Goal: Task Accomplishment & Management: Manage account settings

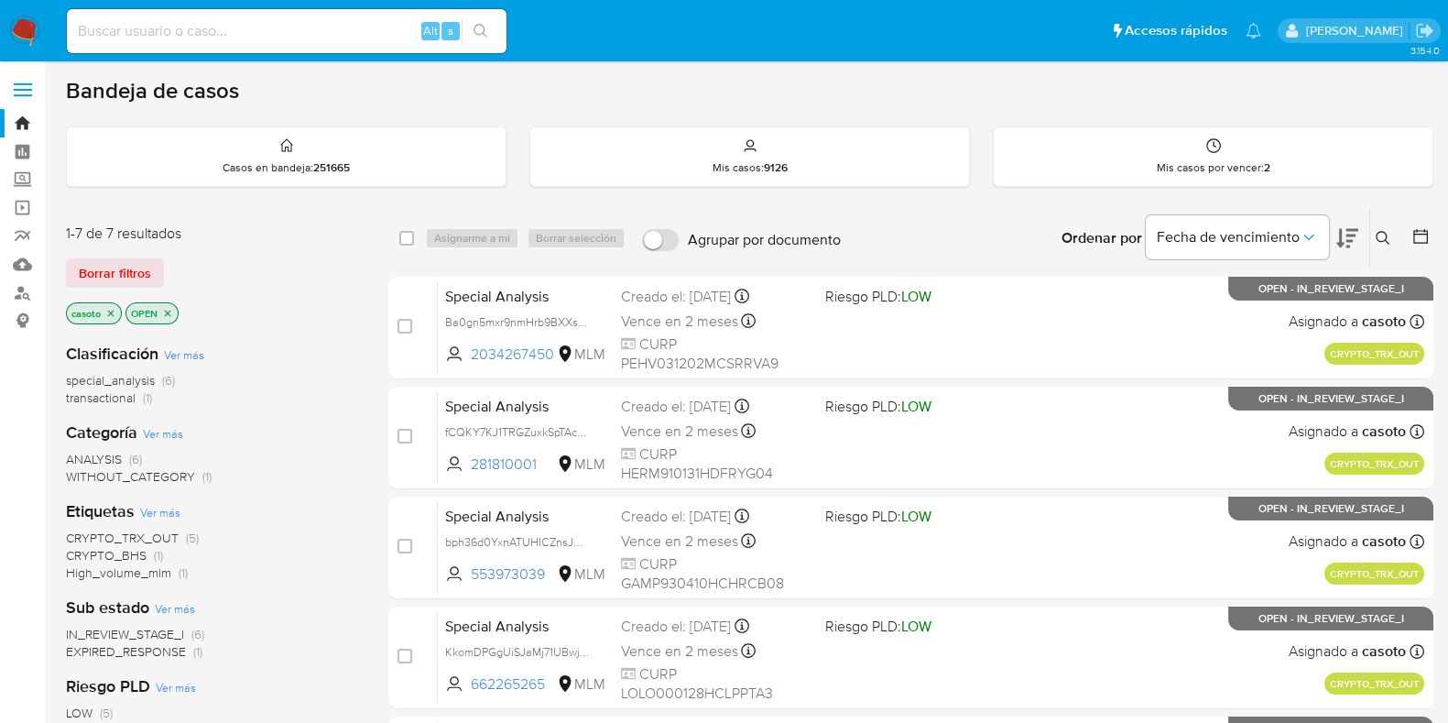
click at [1385, 235] on icon at bounding box center [1383, 238] width 15 height 15
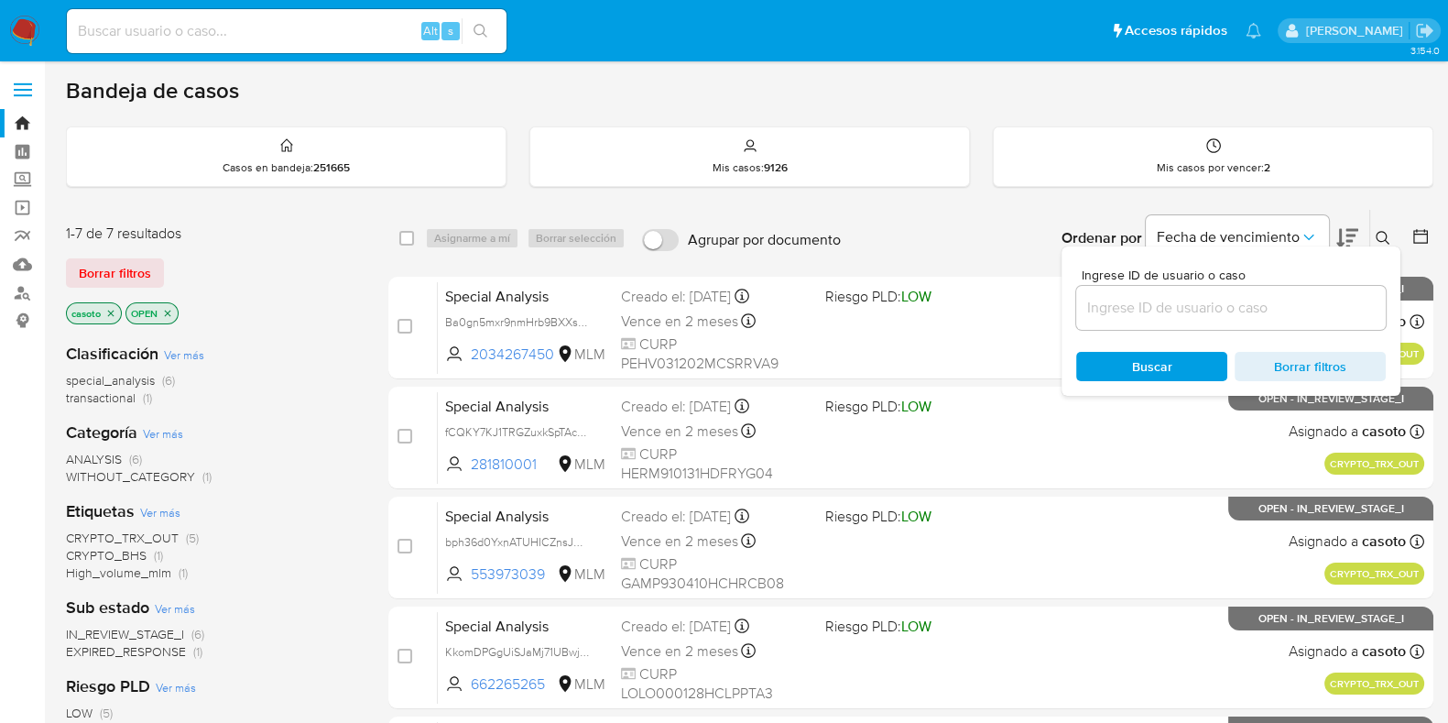
click at [1212, 300] on input at bounding box center [1231, 308] width 310 height 24
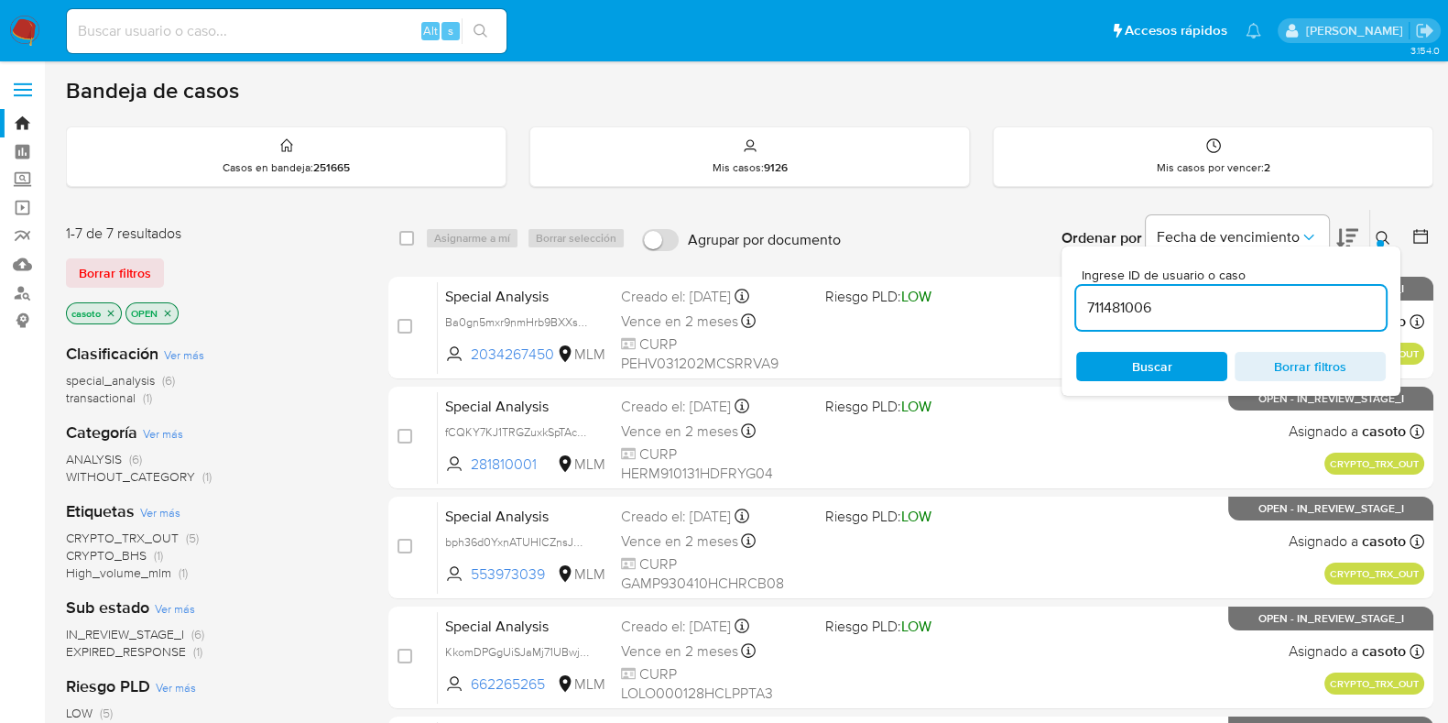
type input "711481006"
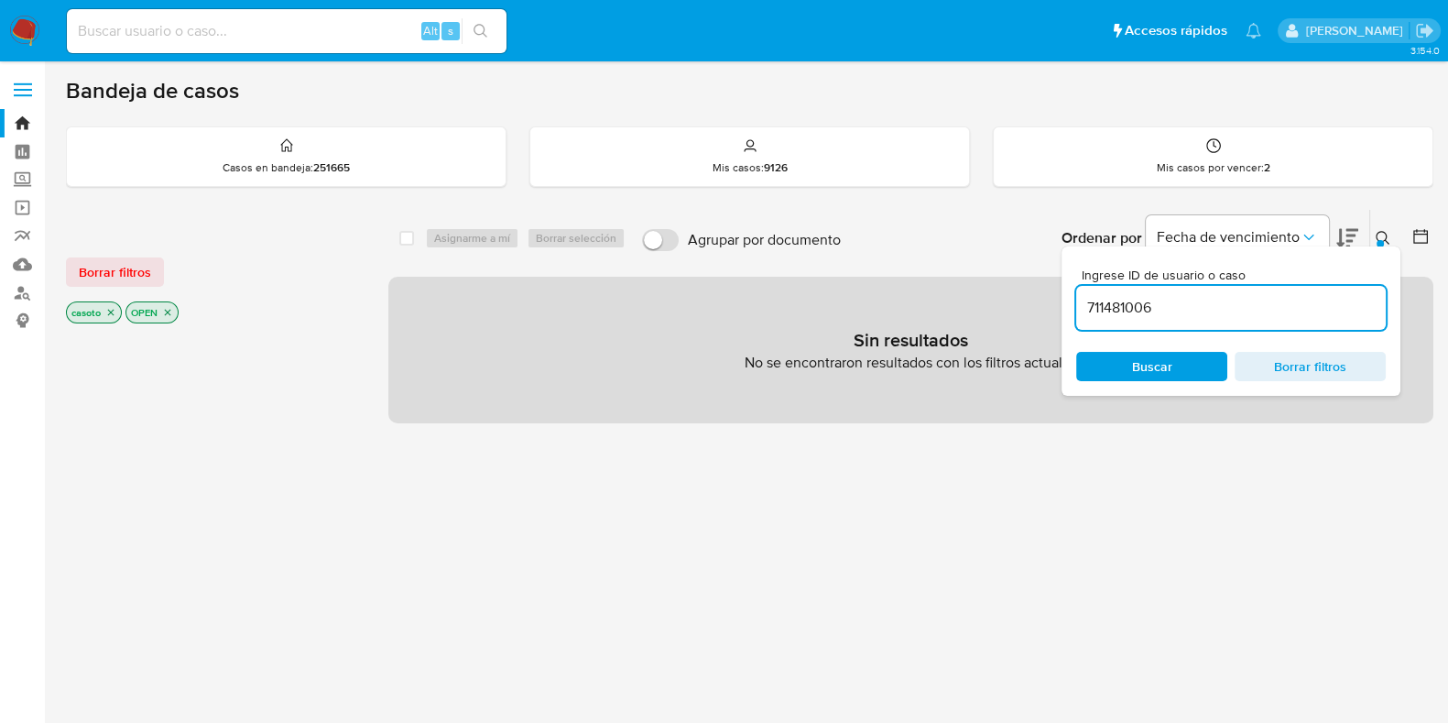
click at [1382, 227] on button at bounding box center [1386, 238] width 30 height 22
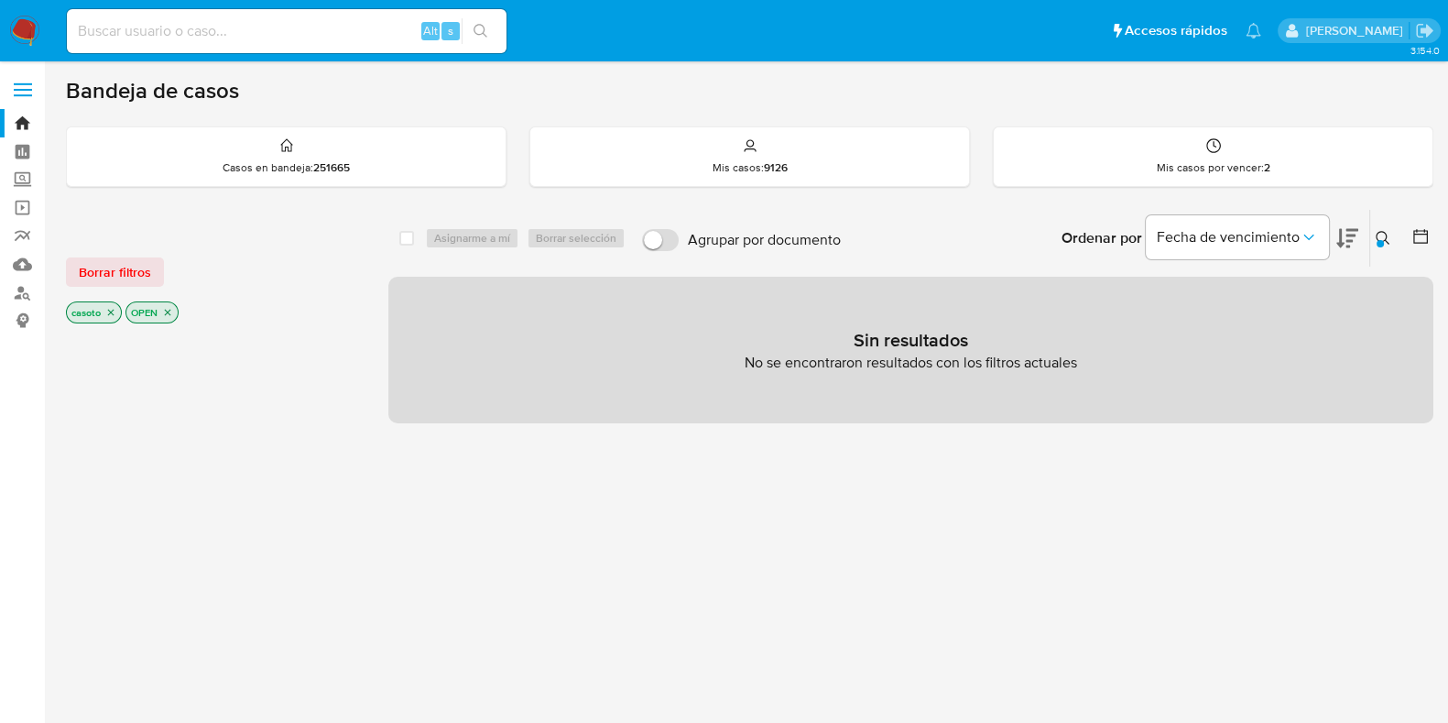
click at [115, 311] on icon "close-filter" at bounding box center [110, 312] width 11 height 11
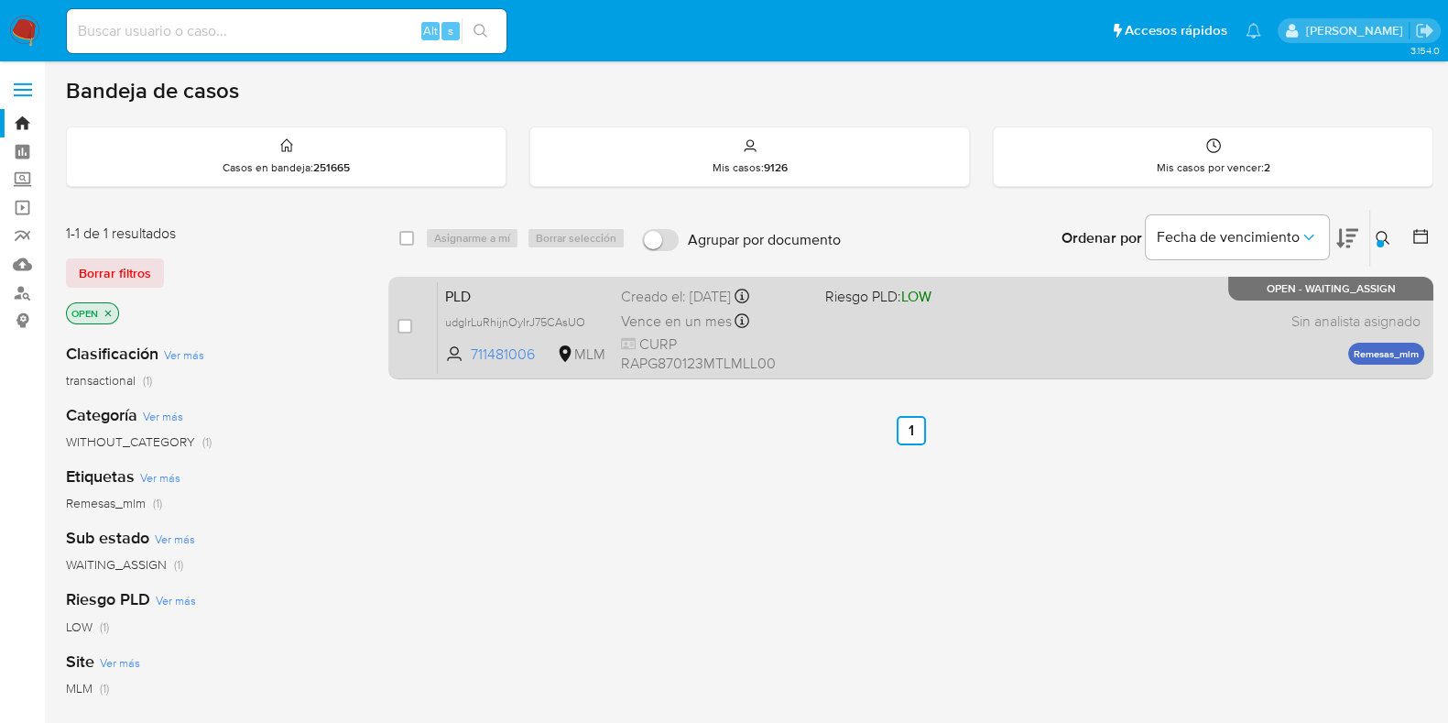
click at [992, 344] on div "PLD udglrLuRhijnOyIrJ75CAsUO 711481006 MLM Riesgo PLD: LOW Creado el: 12/07/202…" at bounding box center [931, 327] width 987 height 93
click at [406, 325] on input "checkbox" at bounding box center [405, 326] width 15 height 15
checkbox input "true"
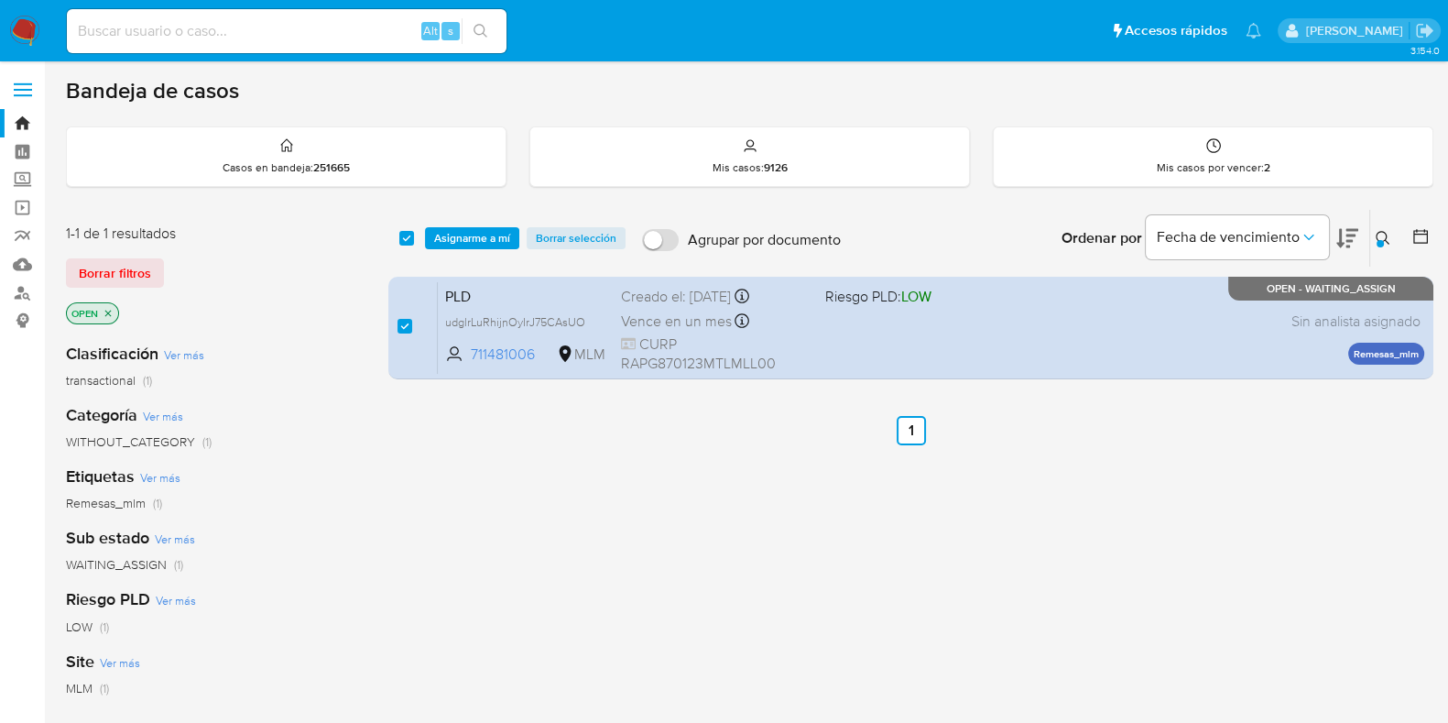
click at [475, 248] on div "select-all-cases-checkbox Asignarme a mí Borrar selección Agrupar por documento…" at bounding box center [910, 238] width 1045 height 57
click at [480, 244] on span "Asignarme a mí" at bounding box center [472, 238] width 76 height 18
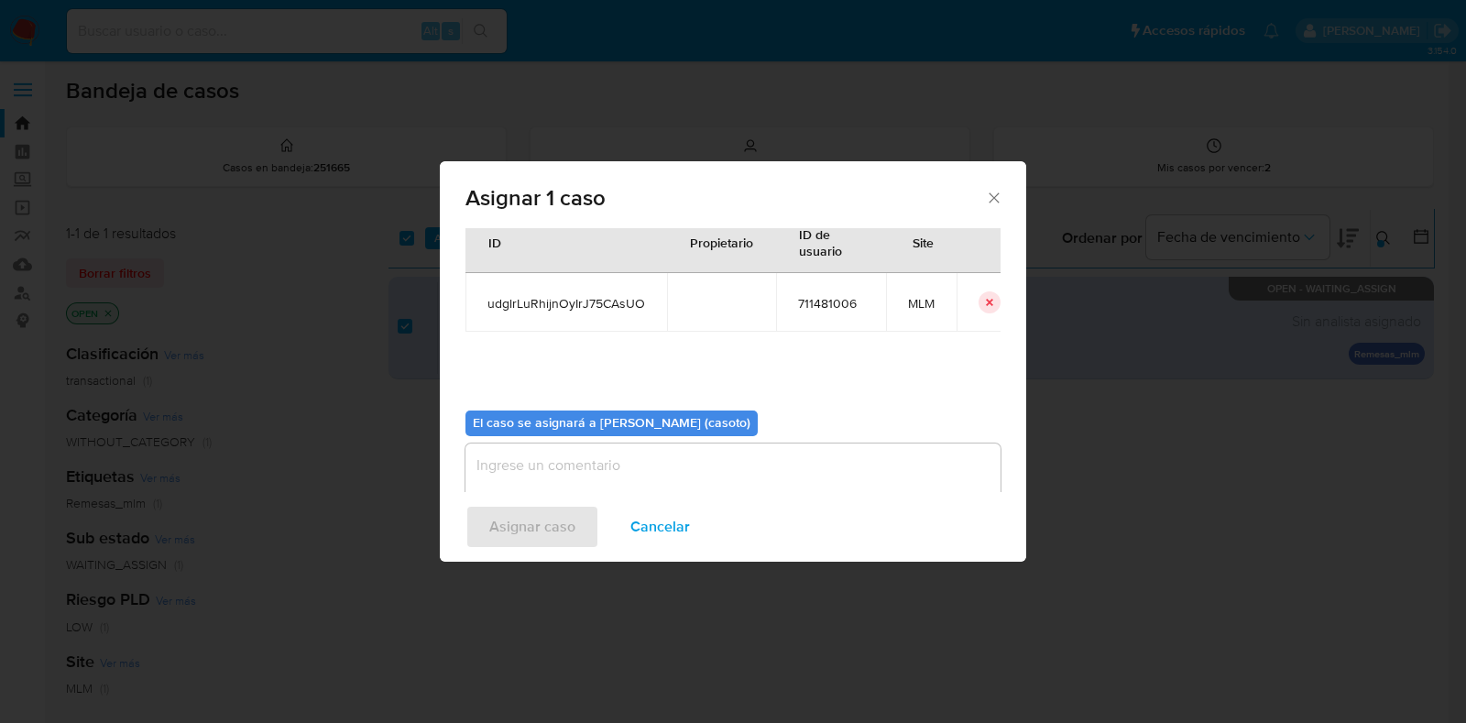
scroll to position [94, 0]
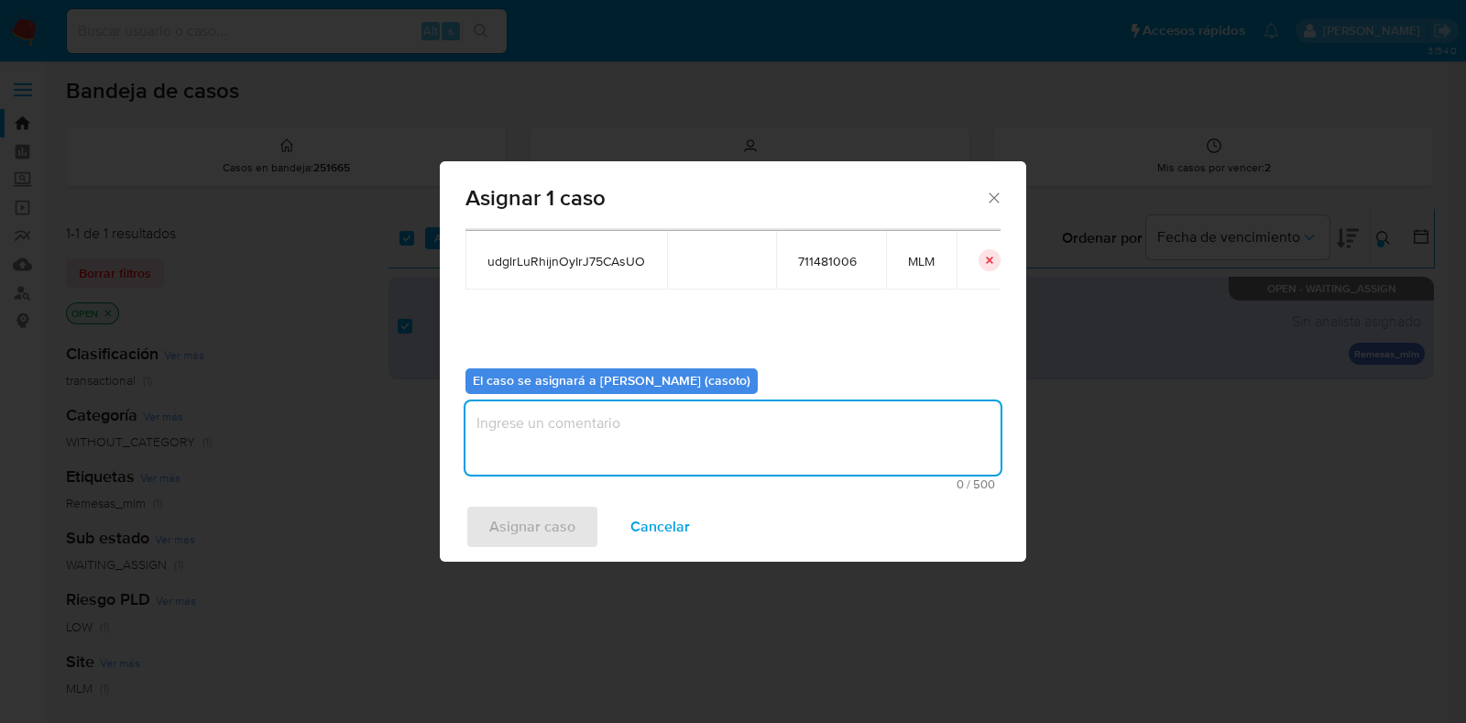
click at [647, 449] on textarea "assign-modal" at bounding box center [732, 437] width 535 height 73
type textarea "L1"
click at [556, 517] on span "Asignar caso" at bounding box center [532, 527] width 86 height 40
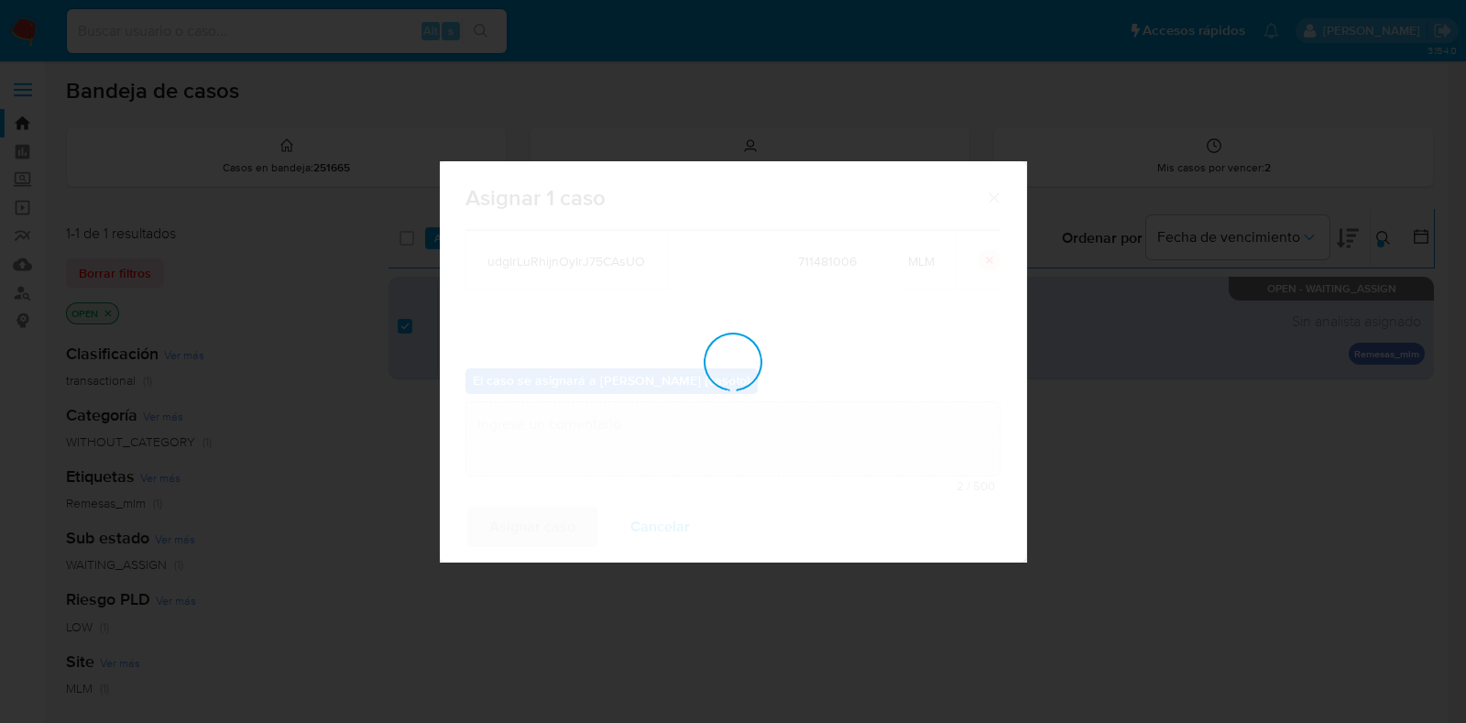
checkbox input "false"
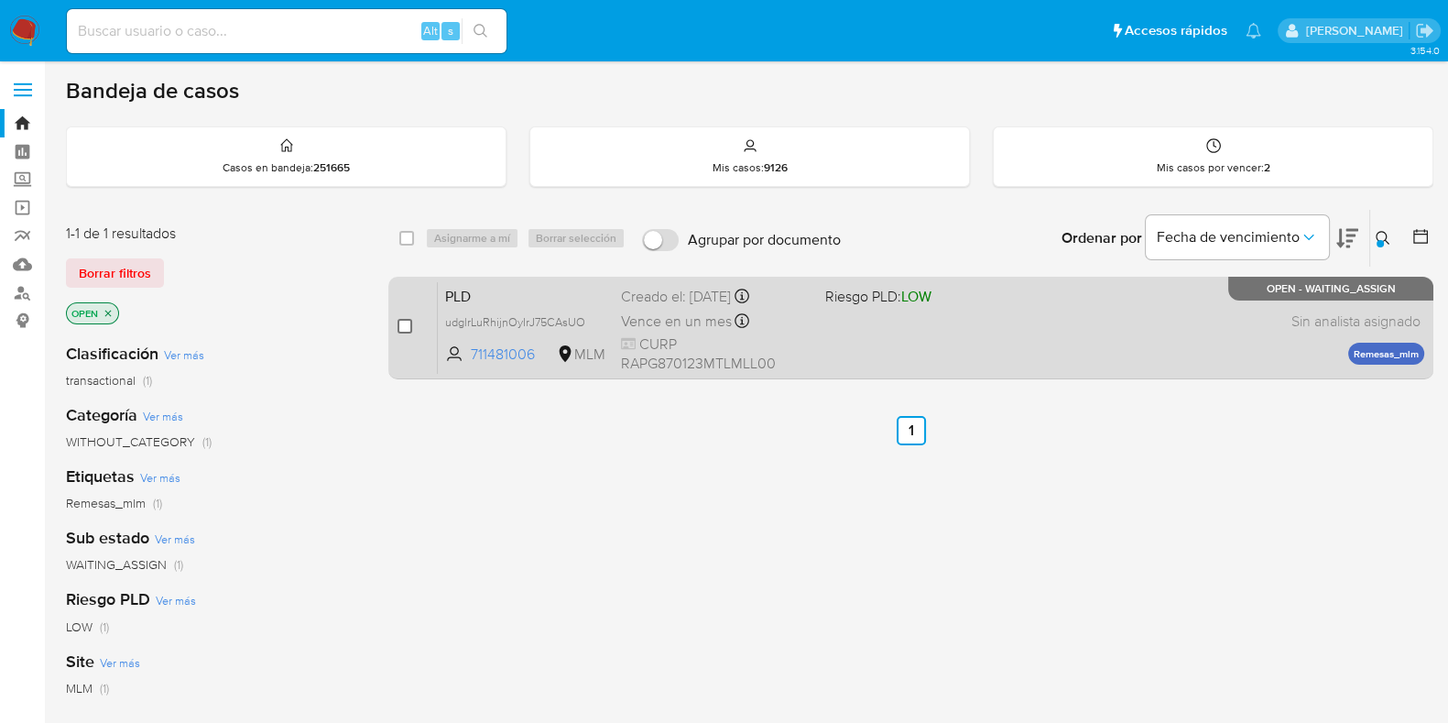
click at [404, 327] on input "checkbox" at bounding box center [405, 326] width 15 height 15
checkbox input "true"
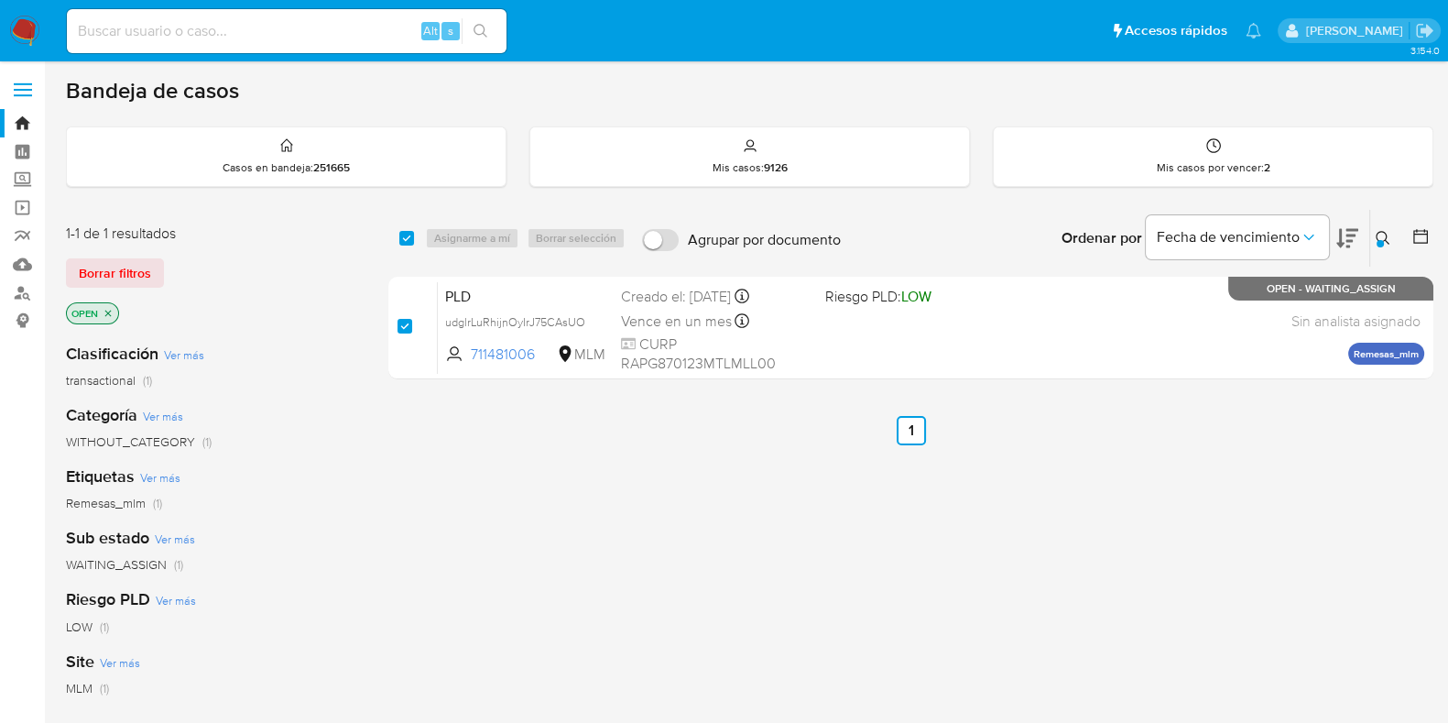
checkbox input "true"
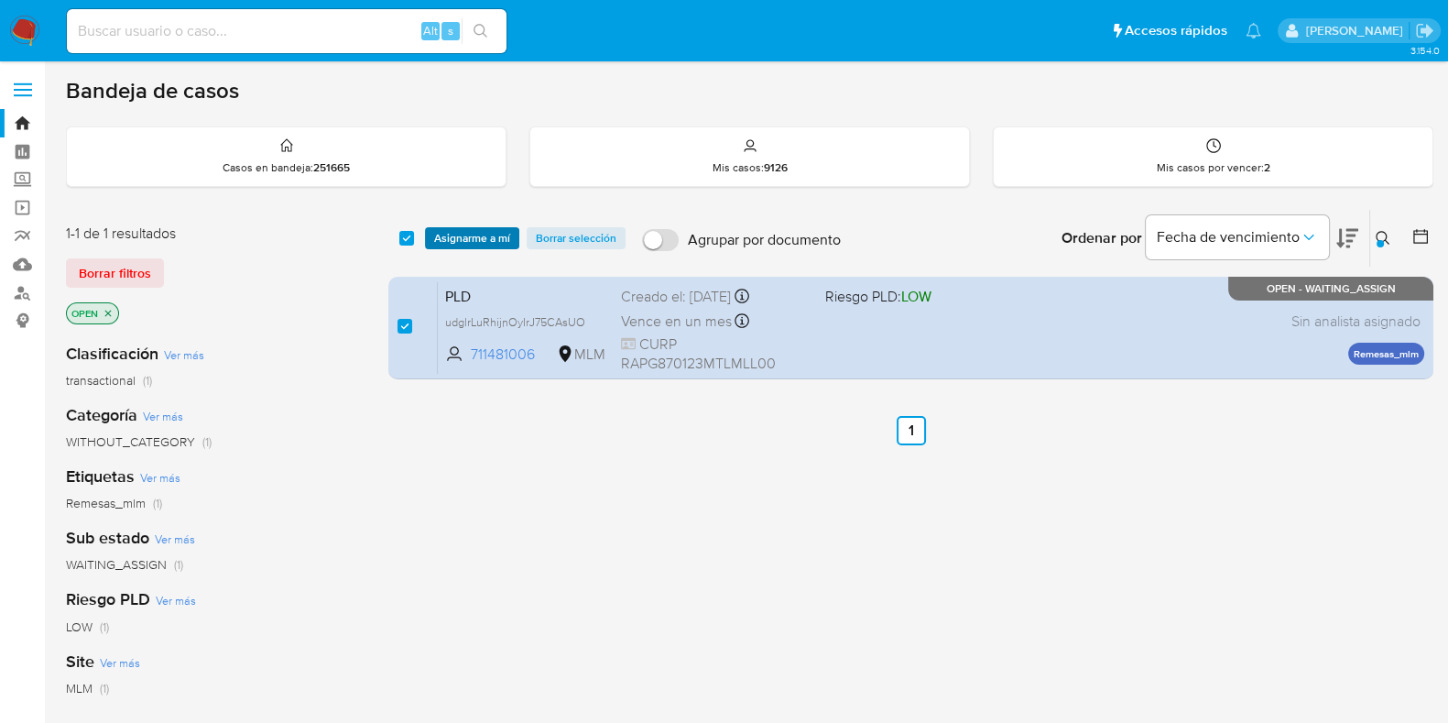
click at [460, 237] on span "Asignarme a mí" at bounding box center [472, 238] width 76 height 18
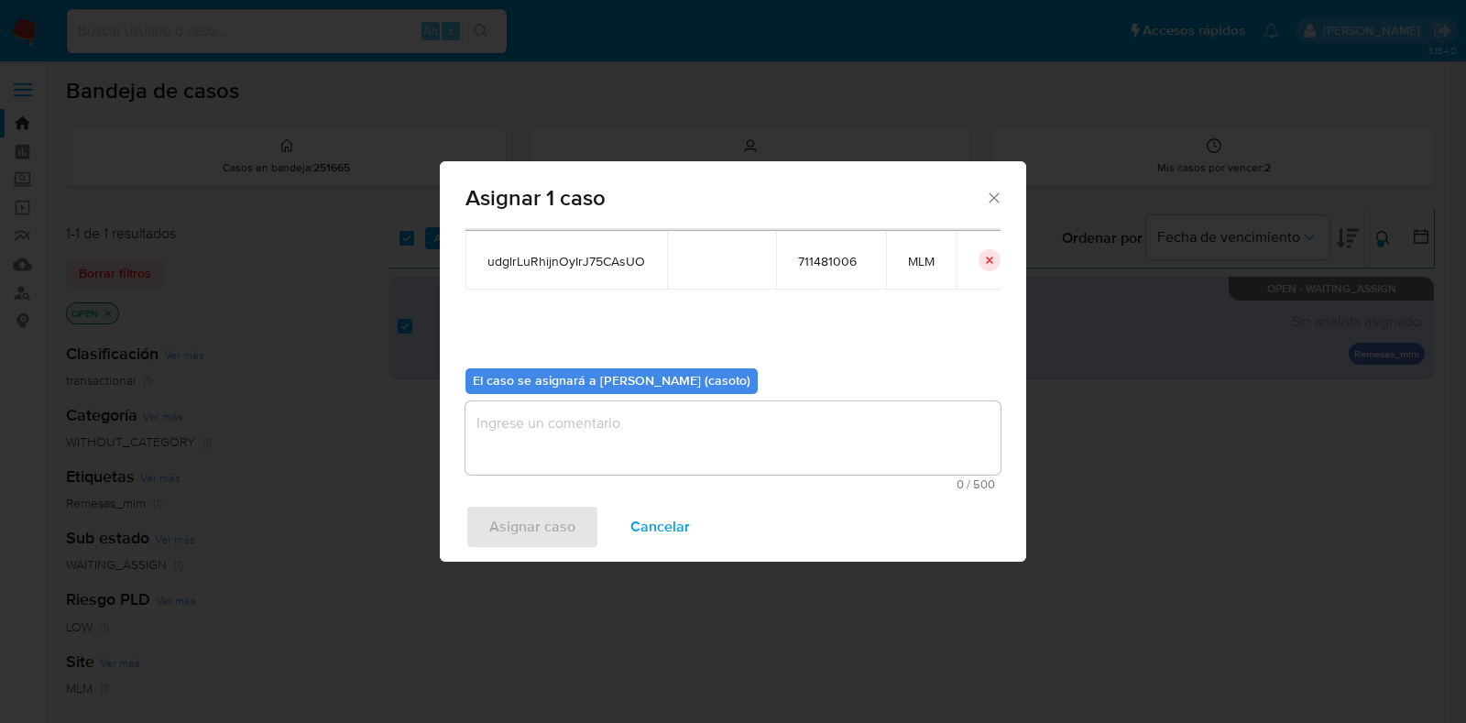
click at [596, 453] on textarea "assign-modal" at bounding box center [732, 437] width 535 height 73
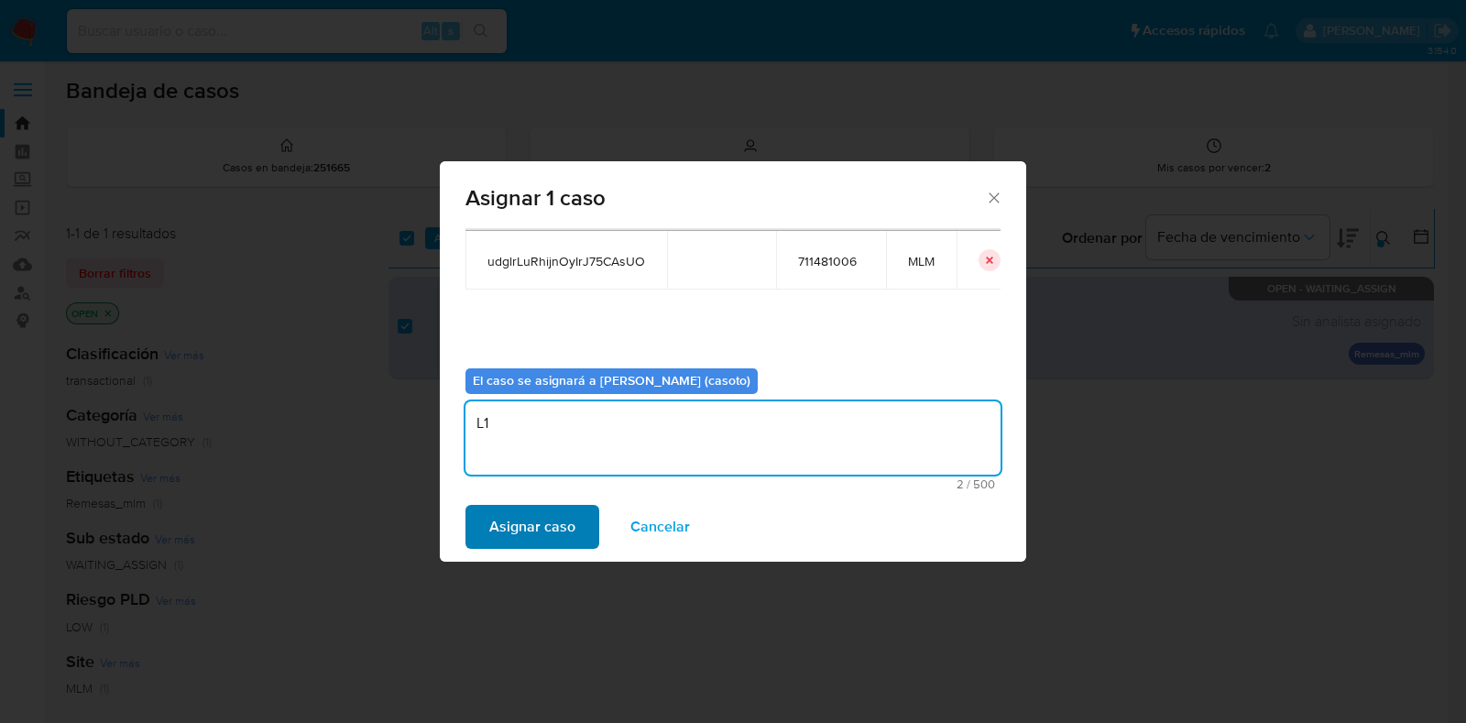
type textarea "L1"
click at [565, 533] on span "Asignar caso" at bounding box center [532, 527] width 86 height 40
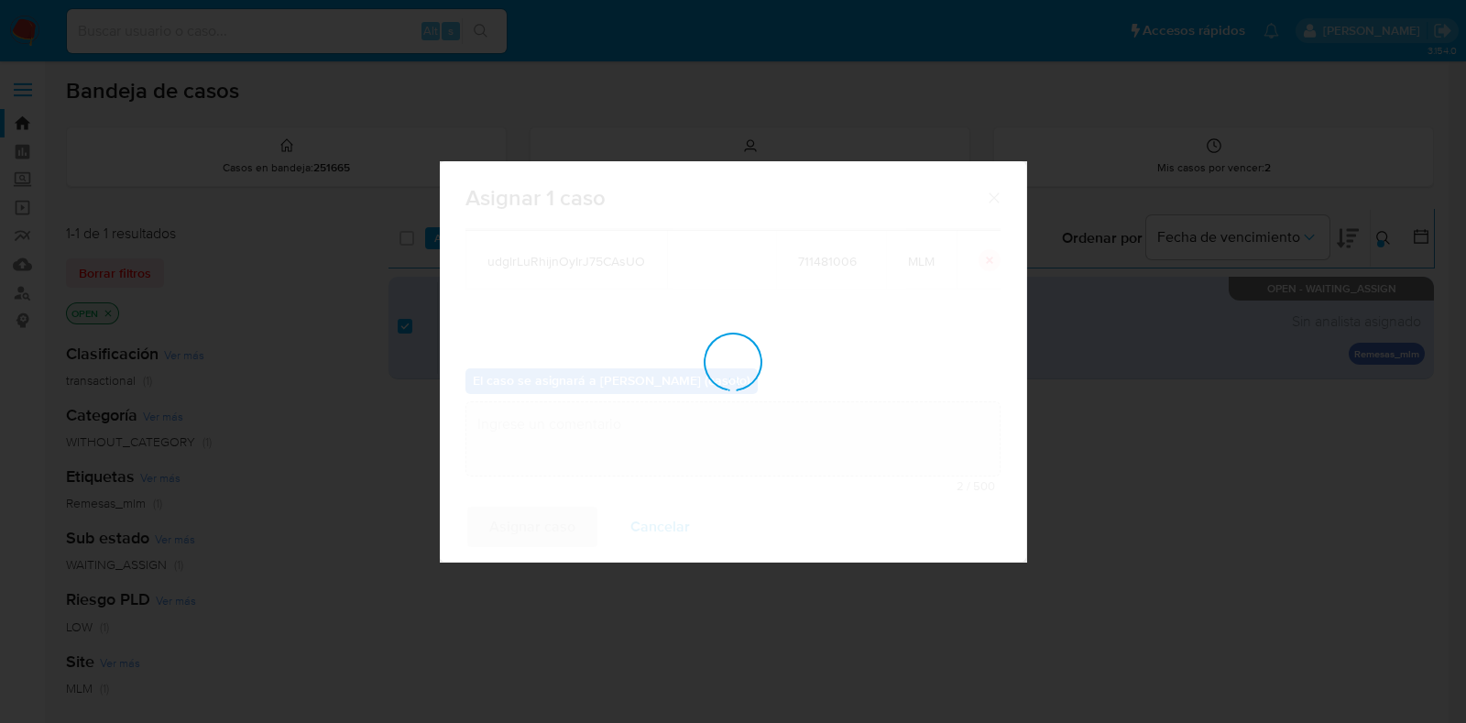
checkbox input "false"
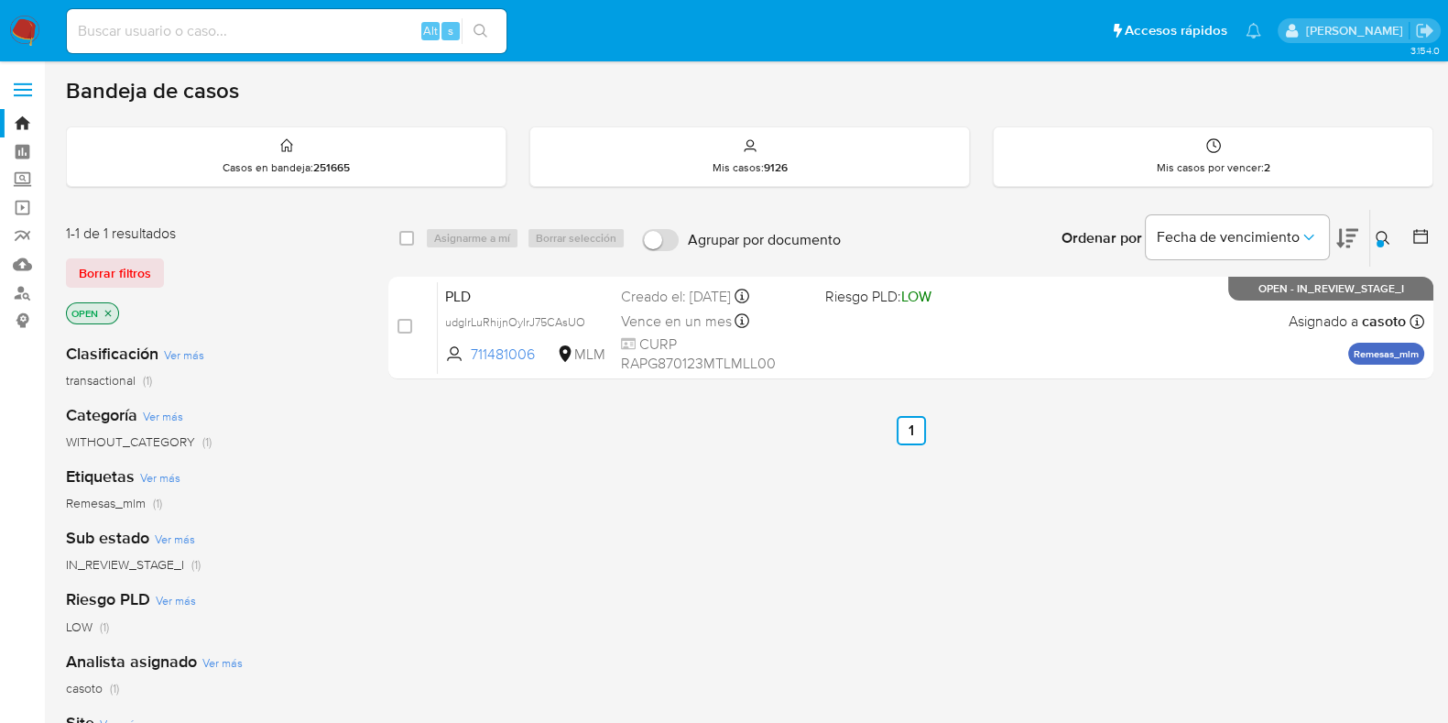
click at [1383, 240] on div at bounding box center [1380, 243] width 7 height 7
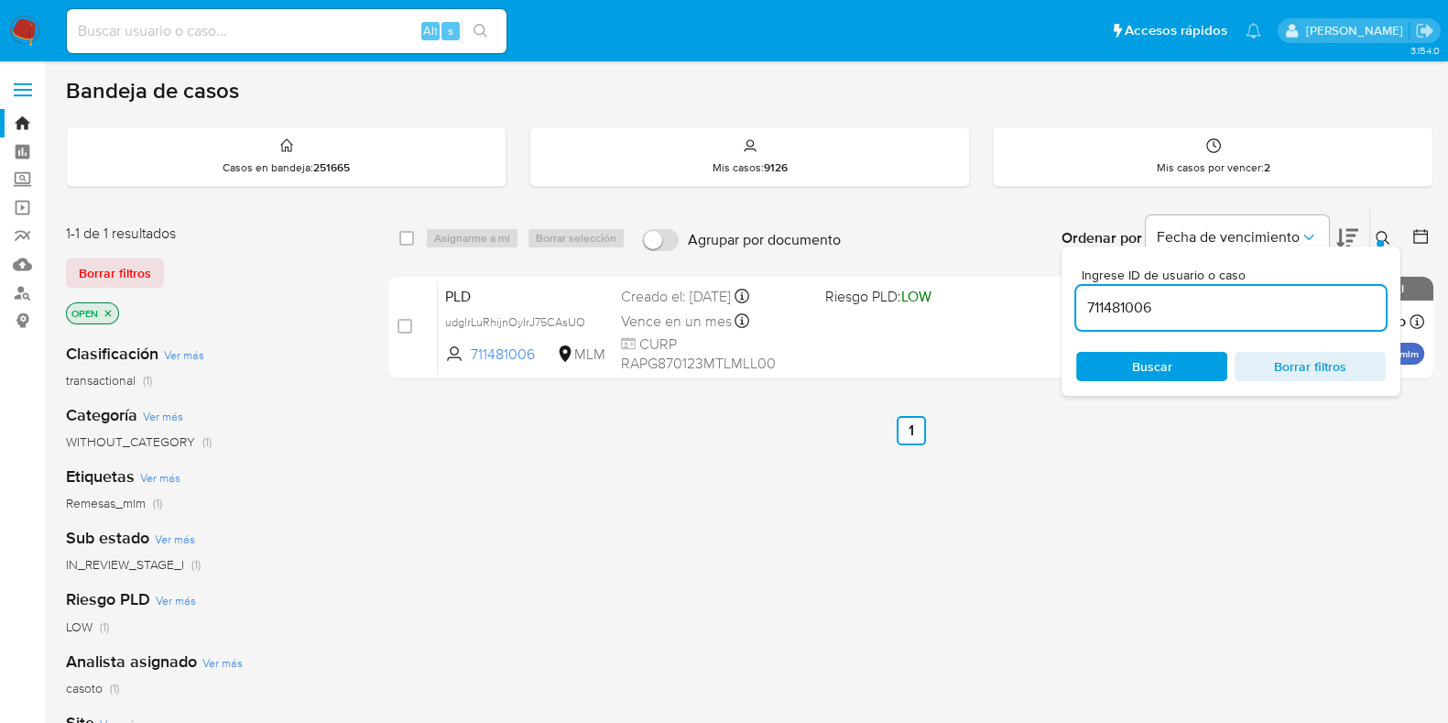
click at [1201, 313] on input "711481006" at bounding box center [1231, 308] width 310 height 24
type input "766663538"
click at [1383, 235] on icon at bounding box center [1383, 238] width 15 height 15
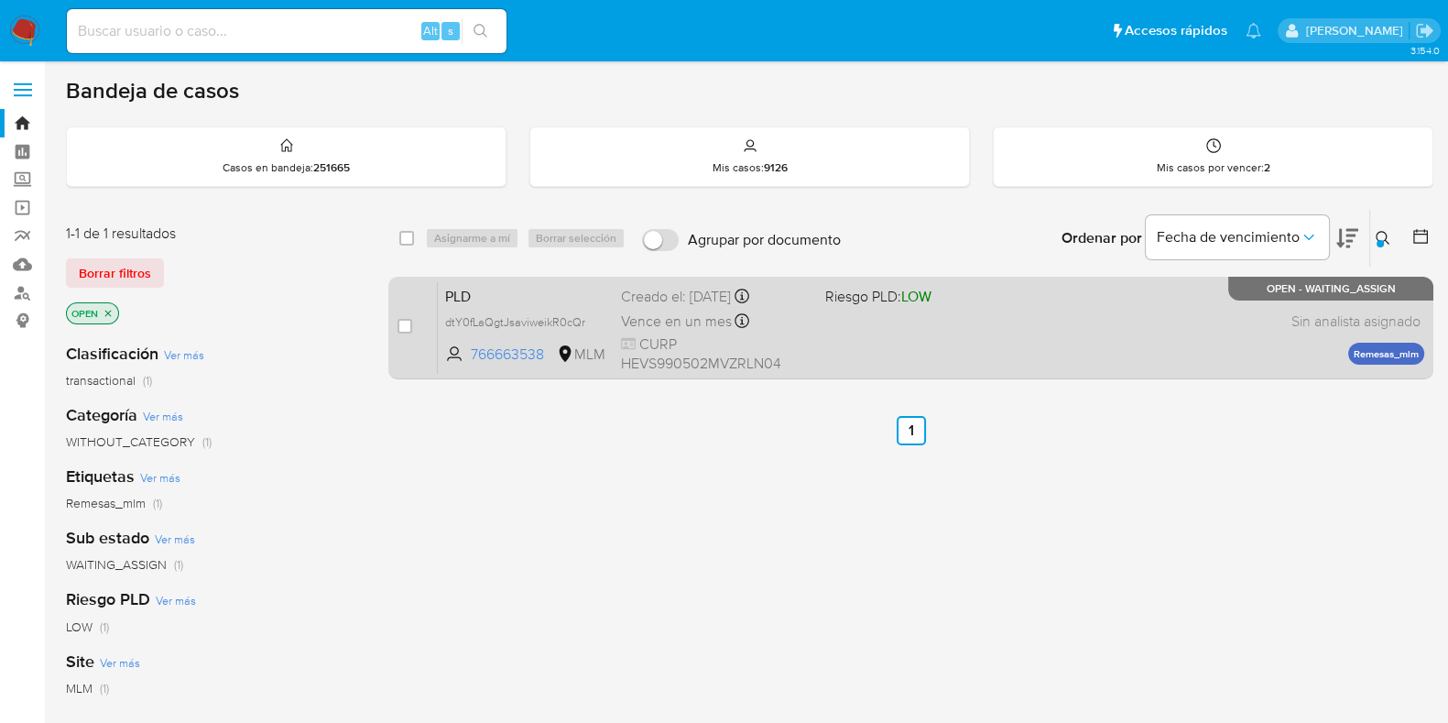
click at [948, 325] on div "PLD dtY0fLaQgtJsaviweikR0cQr 766663538 MLM Riesgo PLD: LOW Creado el: 12/07/202…" at bounding box center [931, 327] width 987 height 93
click at [410, 332] on input "checkbox" at bounding box center [405, 326] width 15 height 15
checkbox input "true"
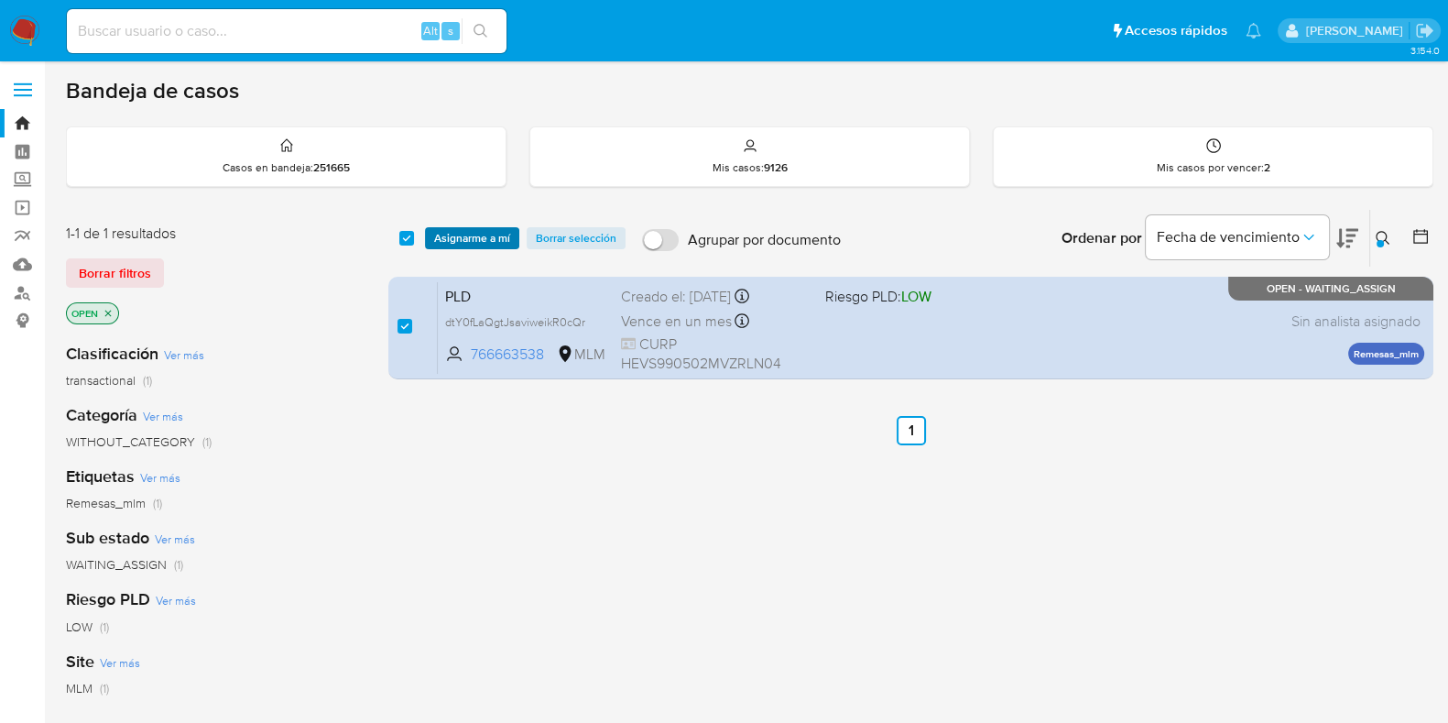
click at [463, 244] on span "Asignarme a mí" at bounding box center [472, 238] width 76 height 18
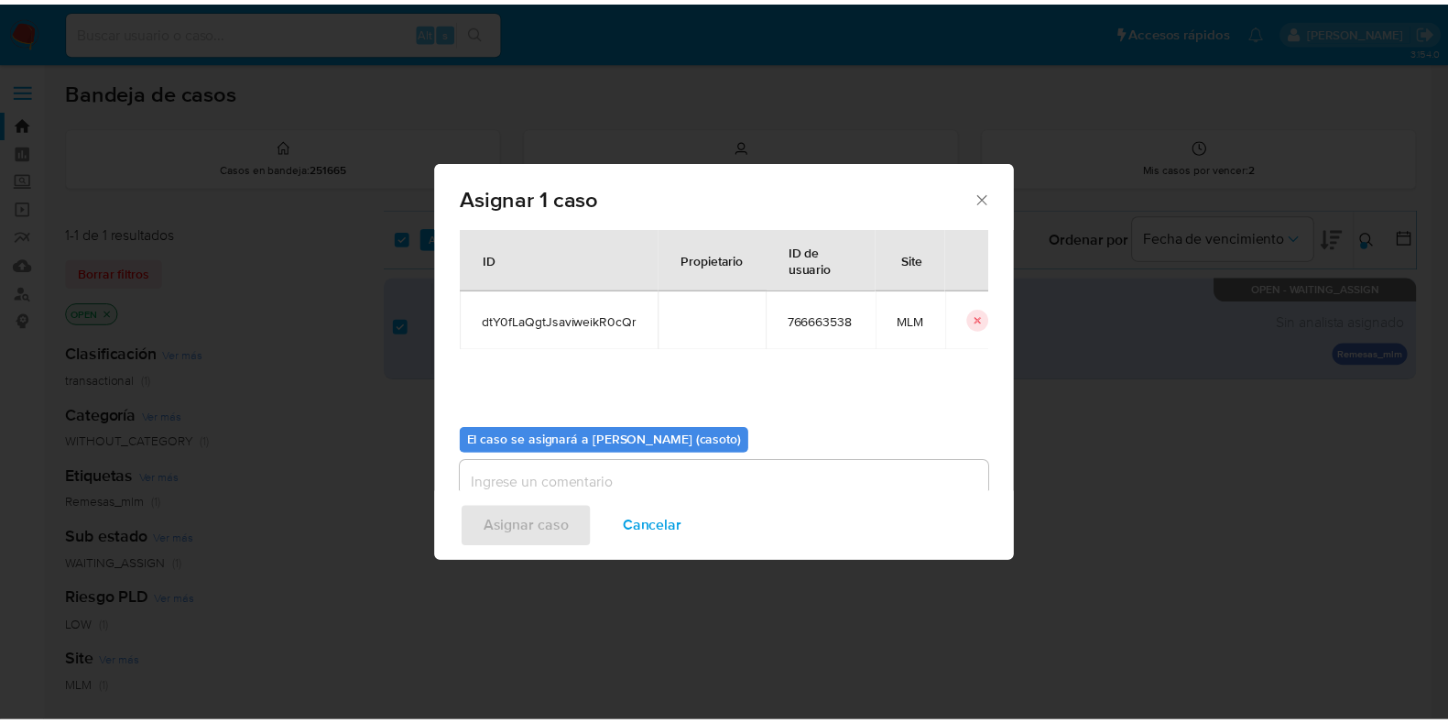
scroll to position [94, 0]
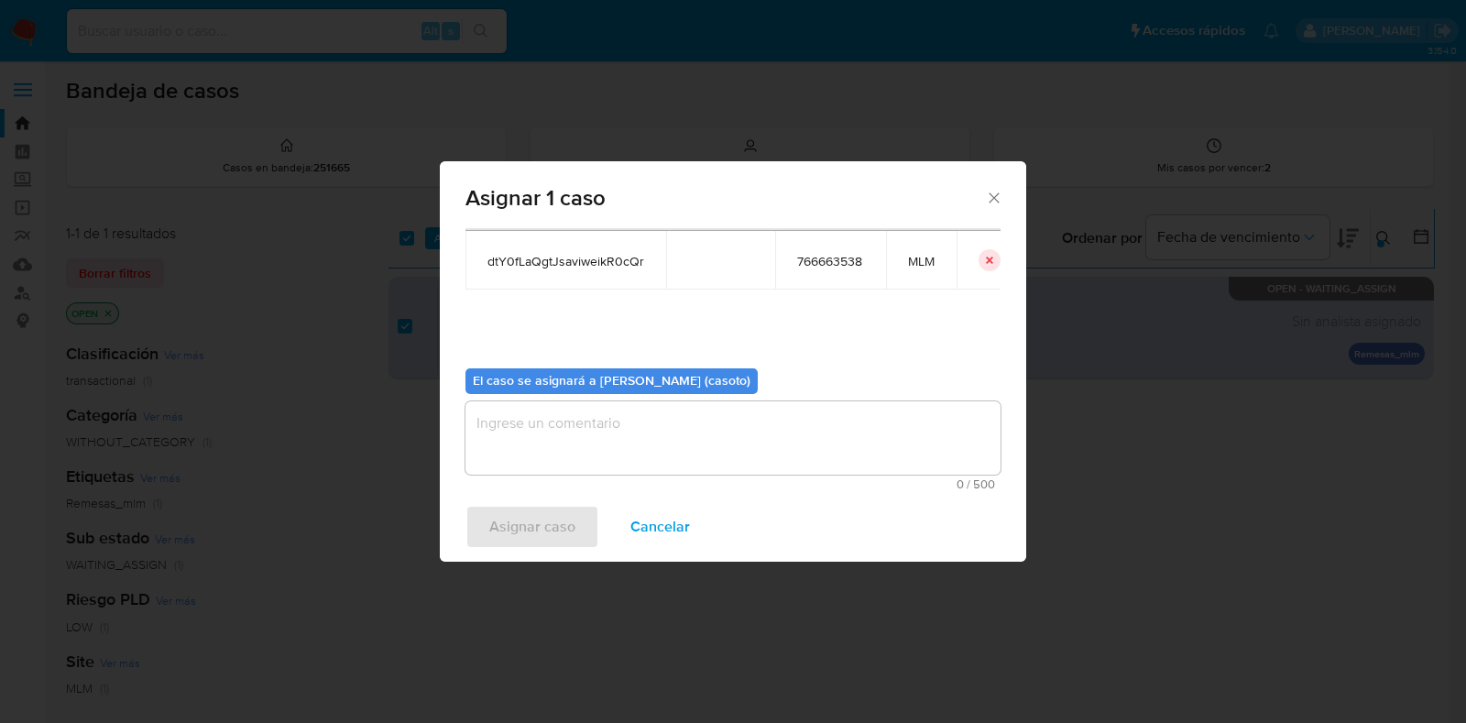
click at [550, 475] on div "0 / 500 500 caracteres restantes" at bounding box center [732, 445] width 535 height 89
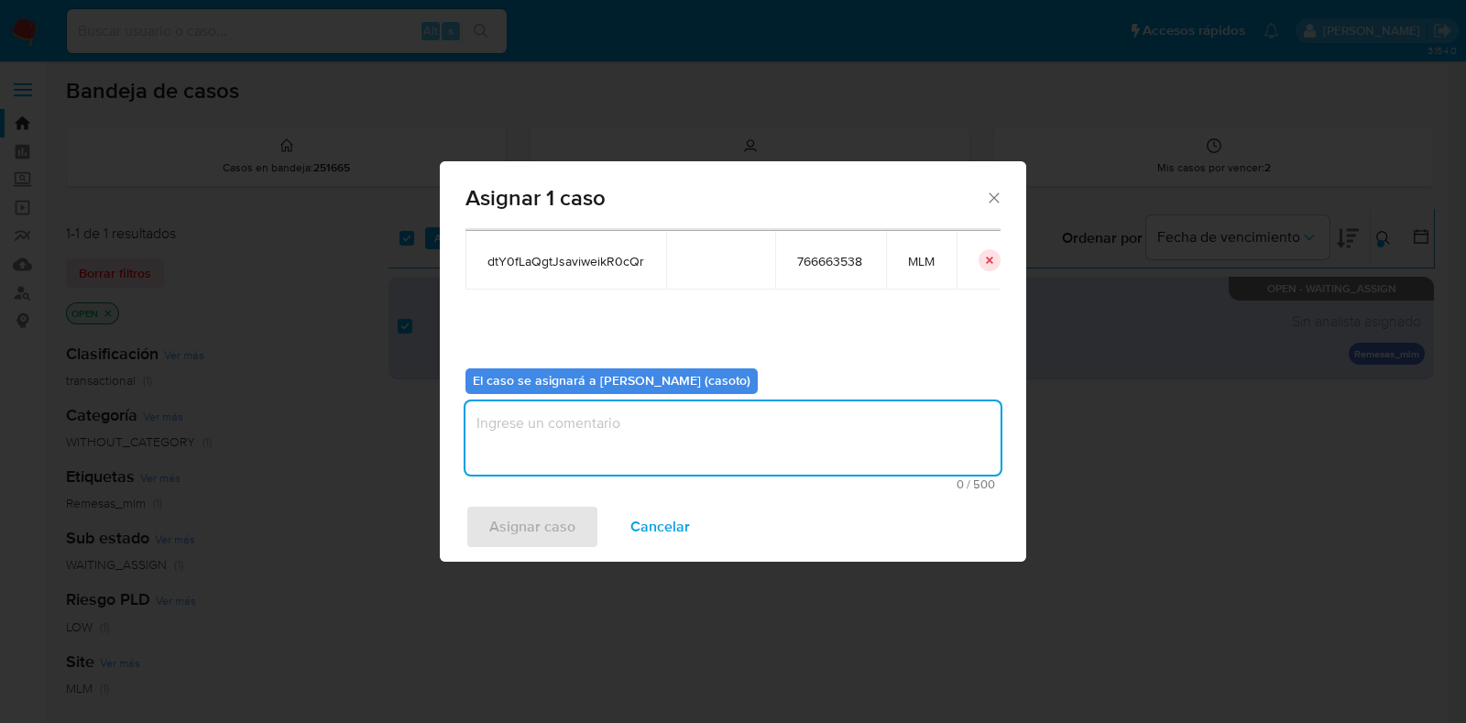
click at [560, 457] on textarea "assign-modal" at bounding box center [732, 437] width 535 height 73
type textarea "L1"
click at [467, 505] on button "Asignar caso" at bounding box center [532, 527] width 134 height 44
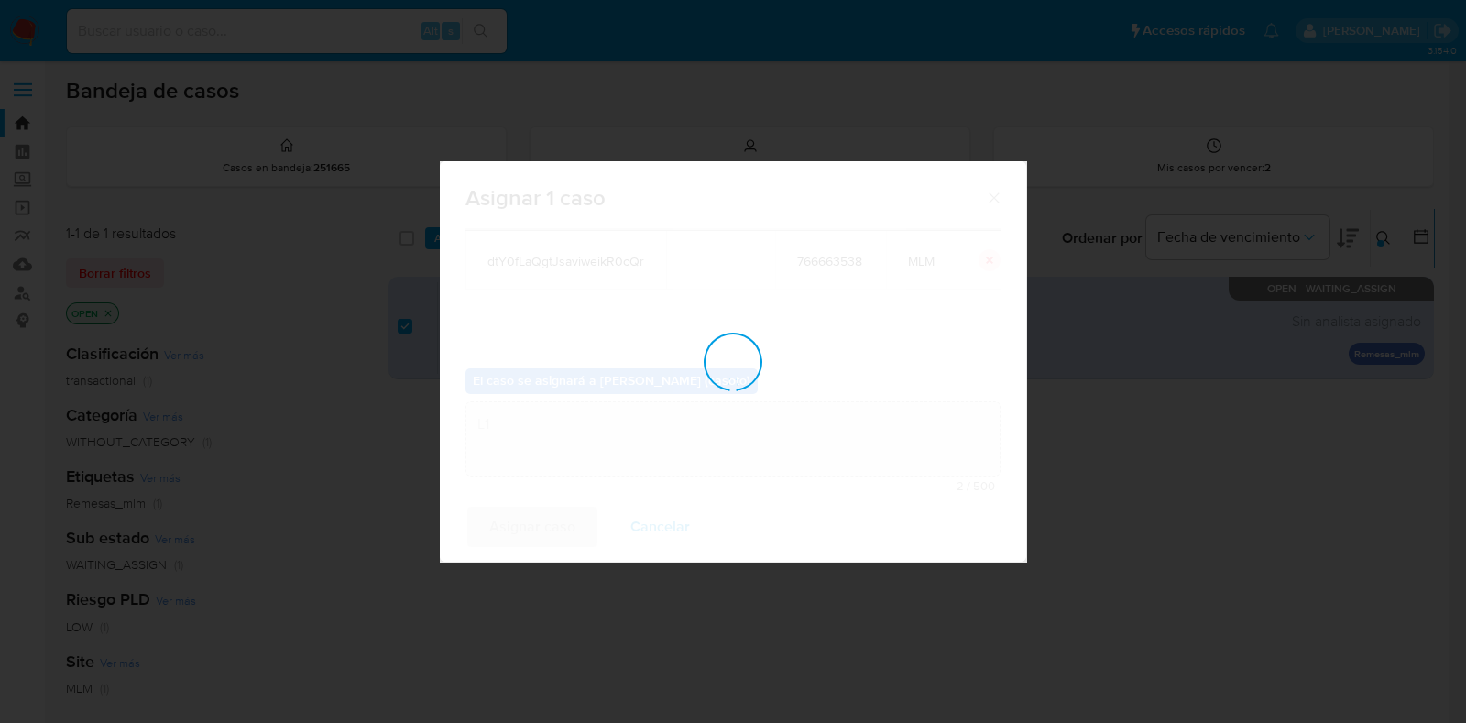
checkbox input "false"
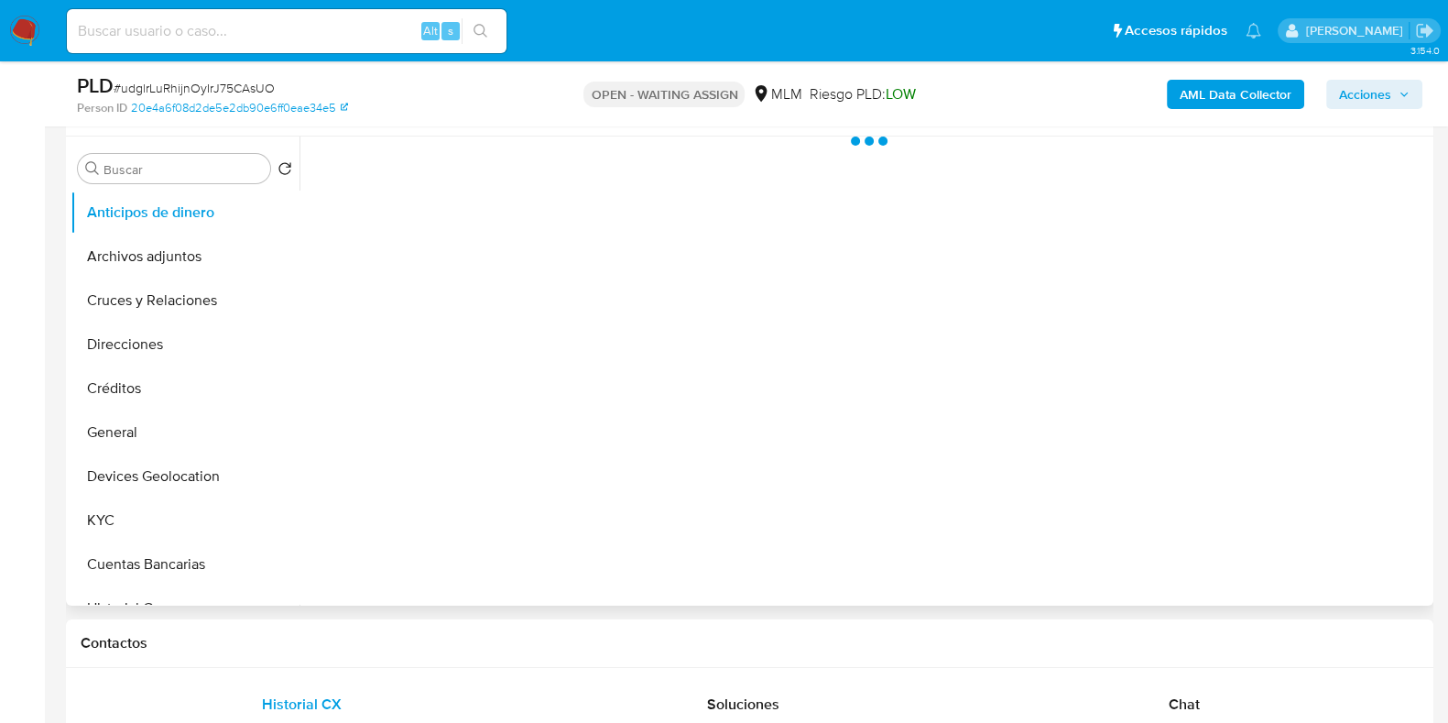
scroll to position [344, 0]
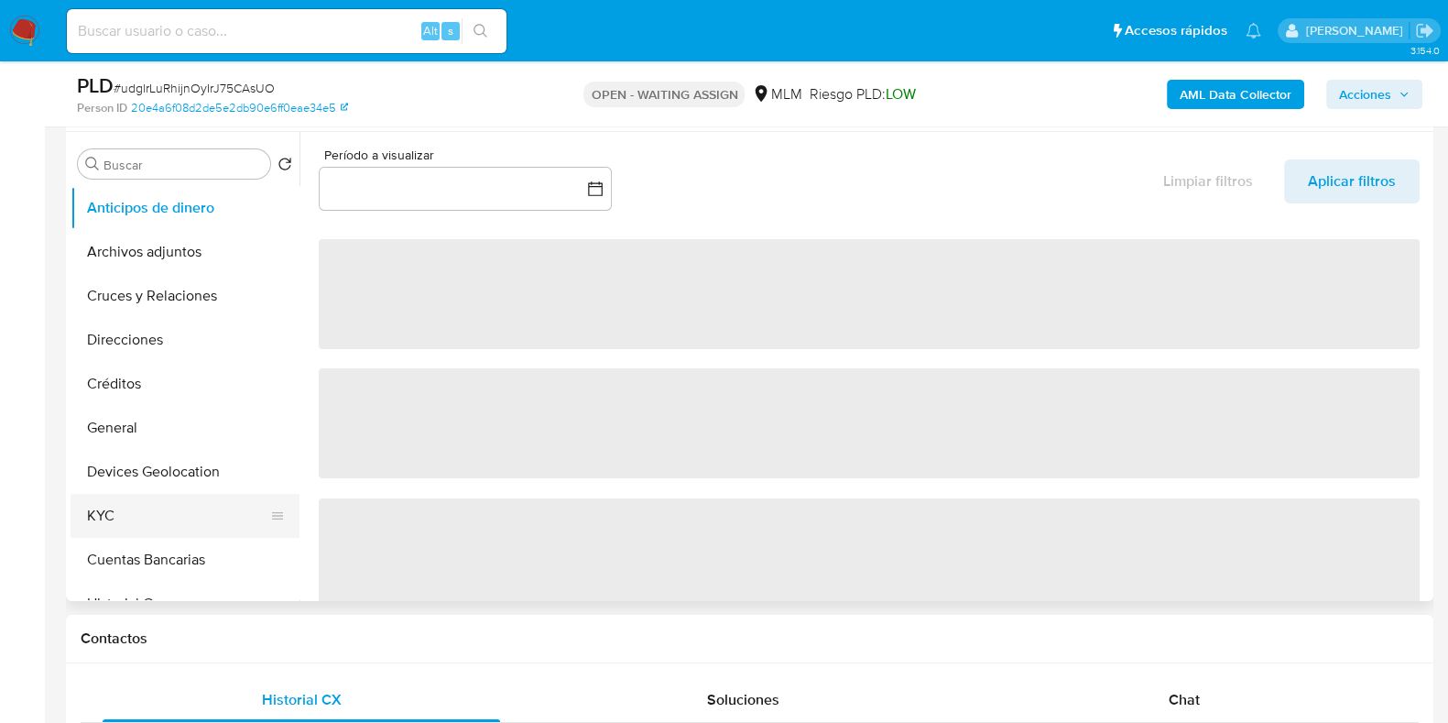
click at [169, 501] on button "KYC" at bounding box center [178, 516] width 214 height 44
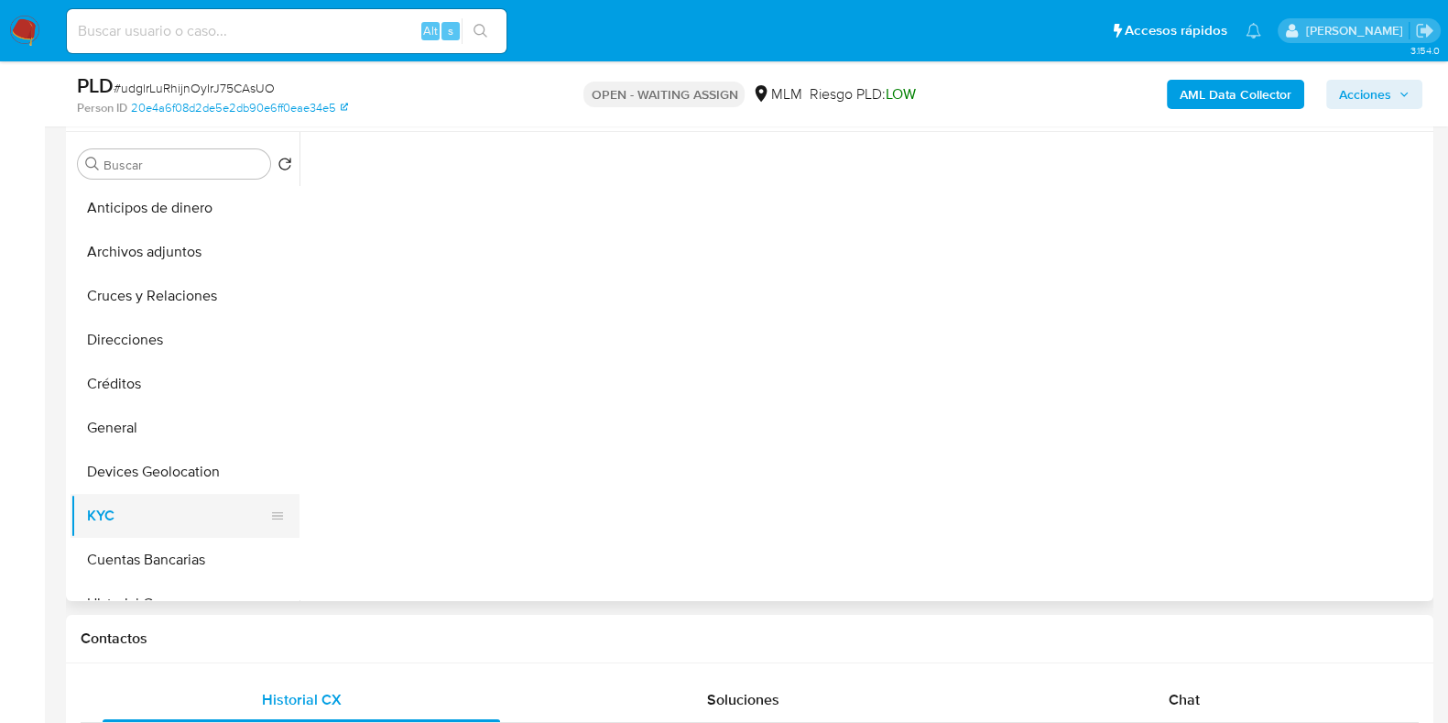
select select "10"
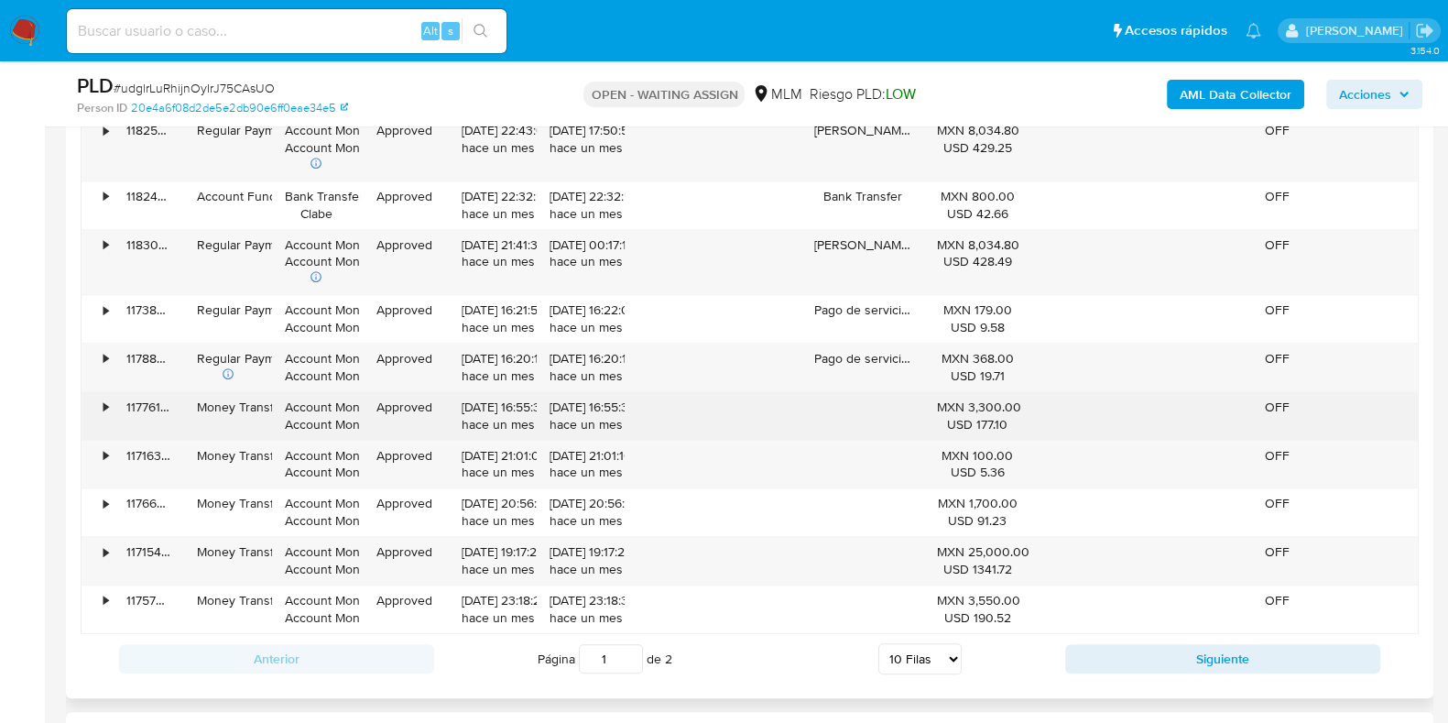
scroll to position [1717, 0]
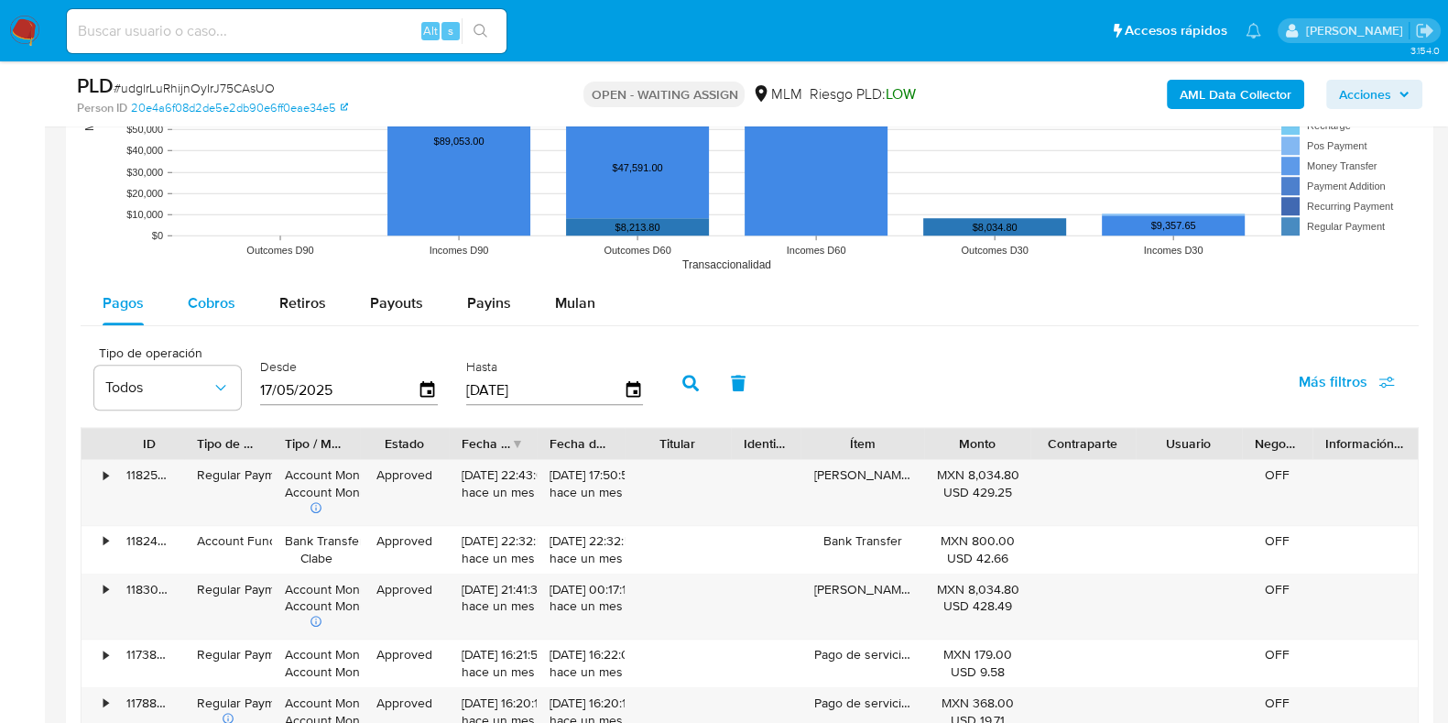
click at [229, 302] on span "Cobros" at bounding box center [212, 302] width 48 height 21
select select "10"
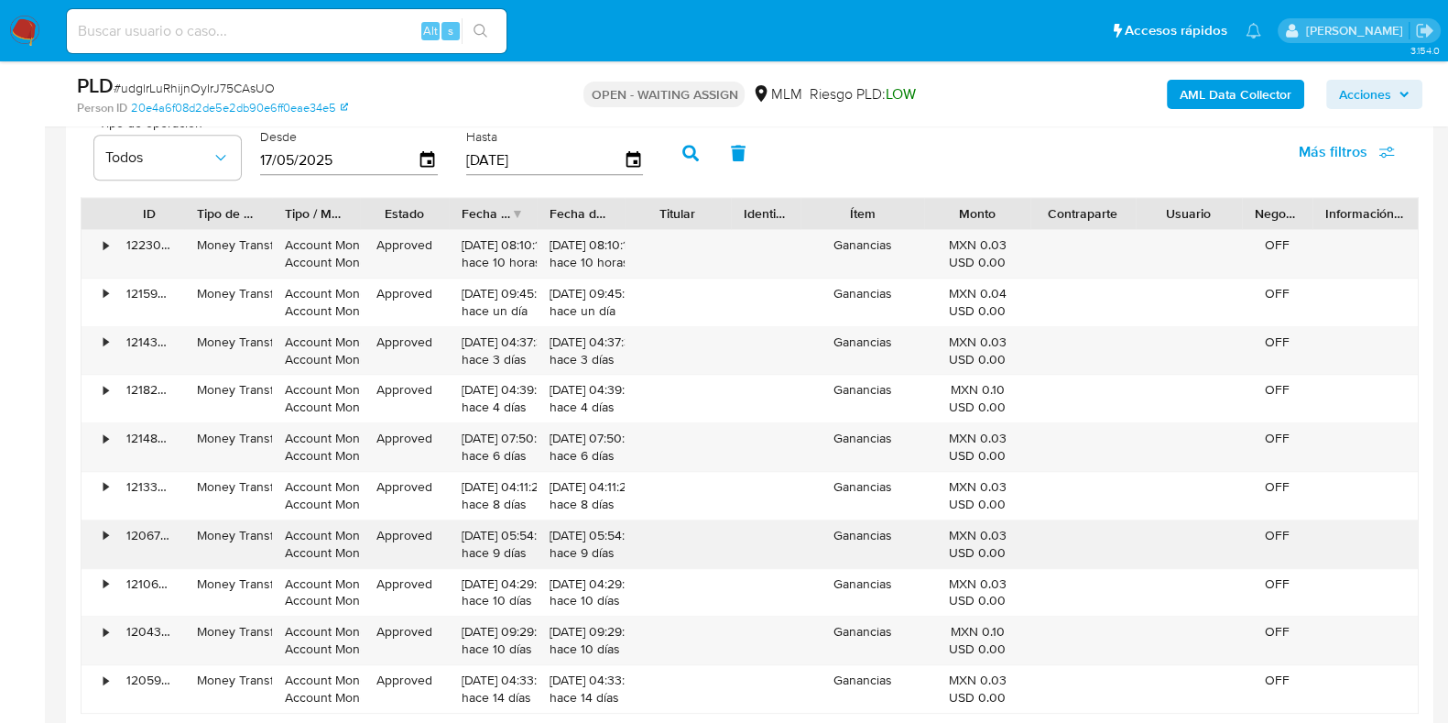
scroll to position [2176, 0]
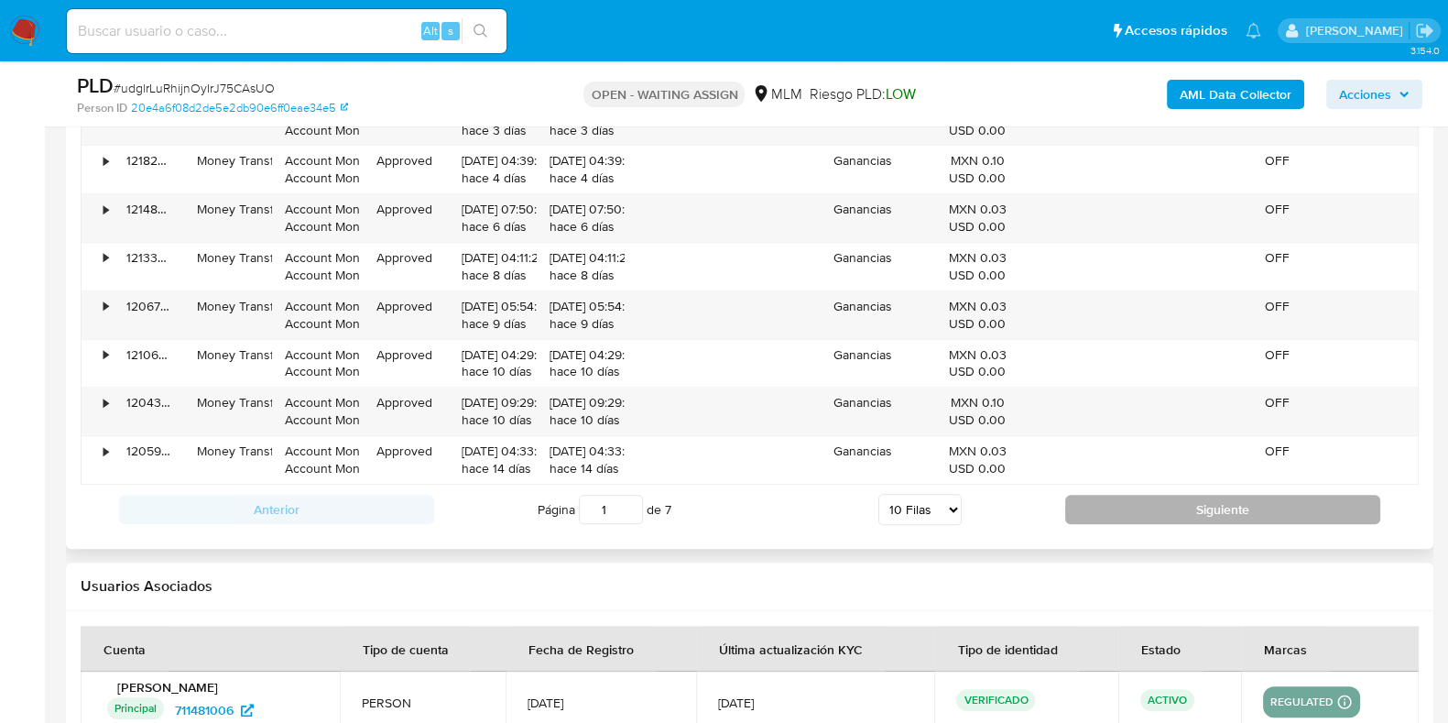
click at [1224, 518] on button "Siguiente" at bounding box center [1223, 509] width 315 height 29
click at [1177, 516] on button "Siguiente" at bounding box center [1223, 509] width 315 height 29
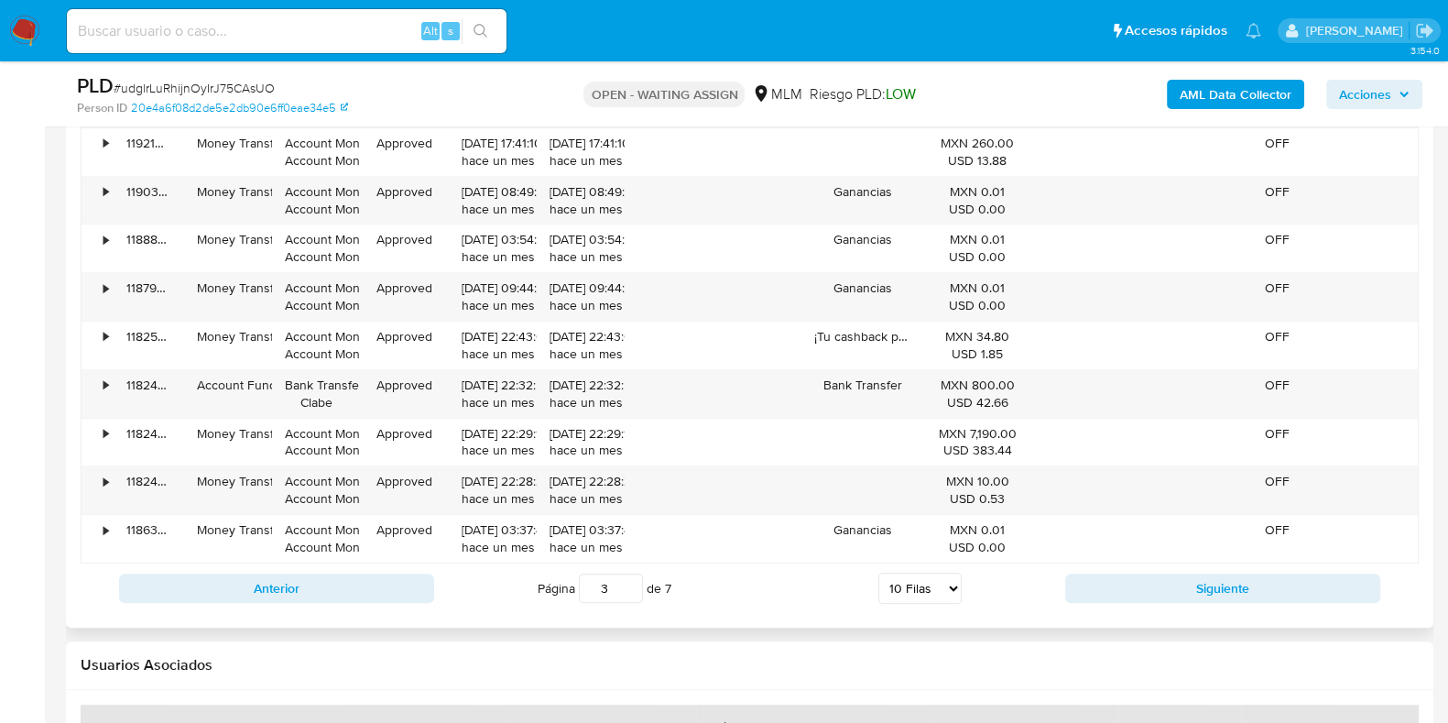
scroll to position [2061, 0]
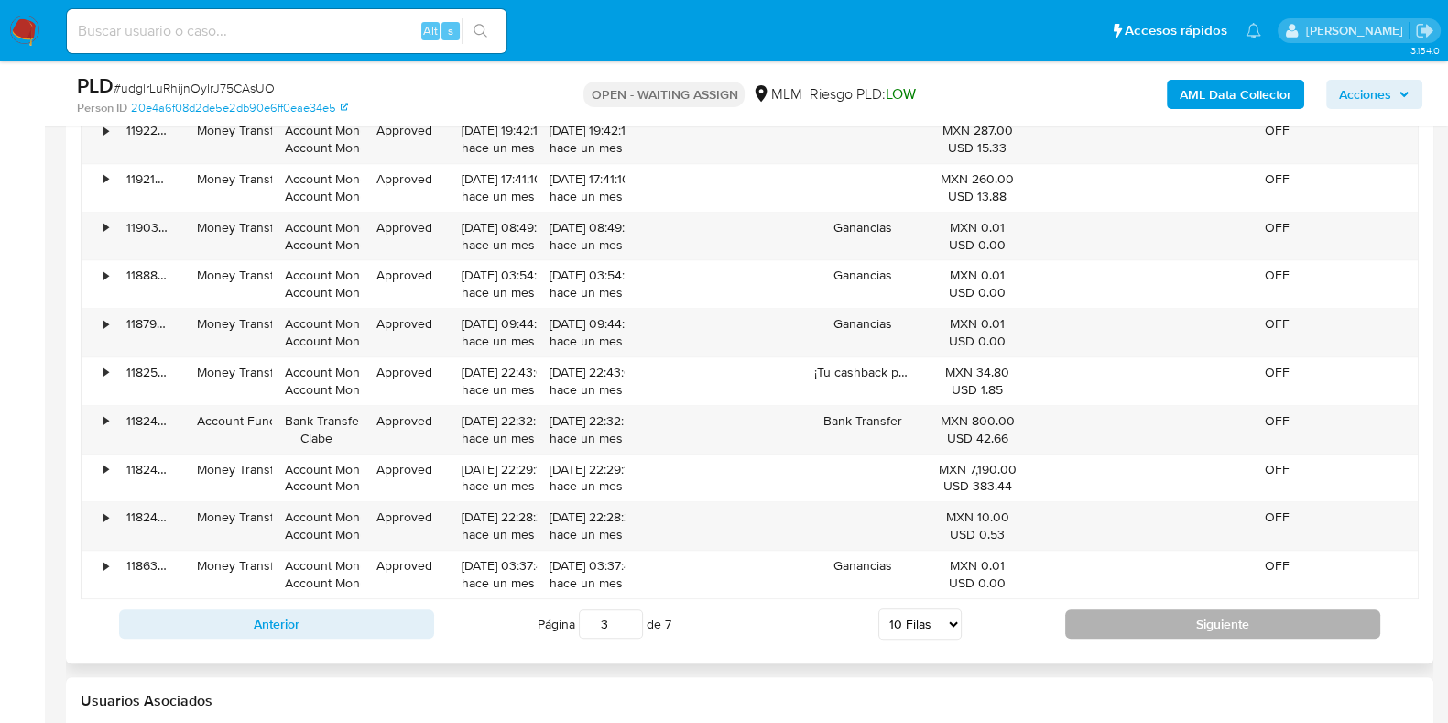
click at [1124, 621] on button "Siguiente" at bounding box center [1223, 623] width 315 height 29
type input "4"
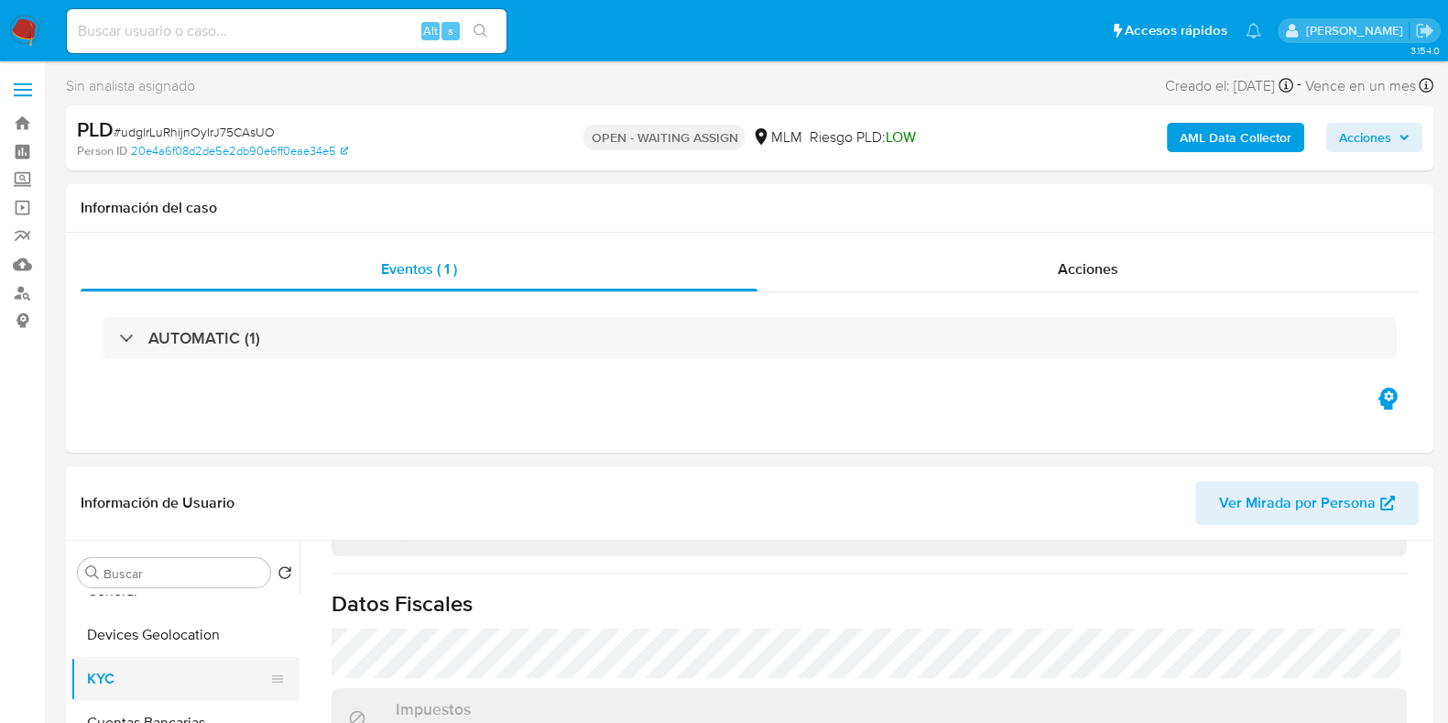
scroll to position [344, 0]
click at [125, 642] on button "Cuentas Bancarias" at bounding box center [178, 625] width 214 height 44
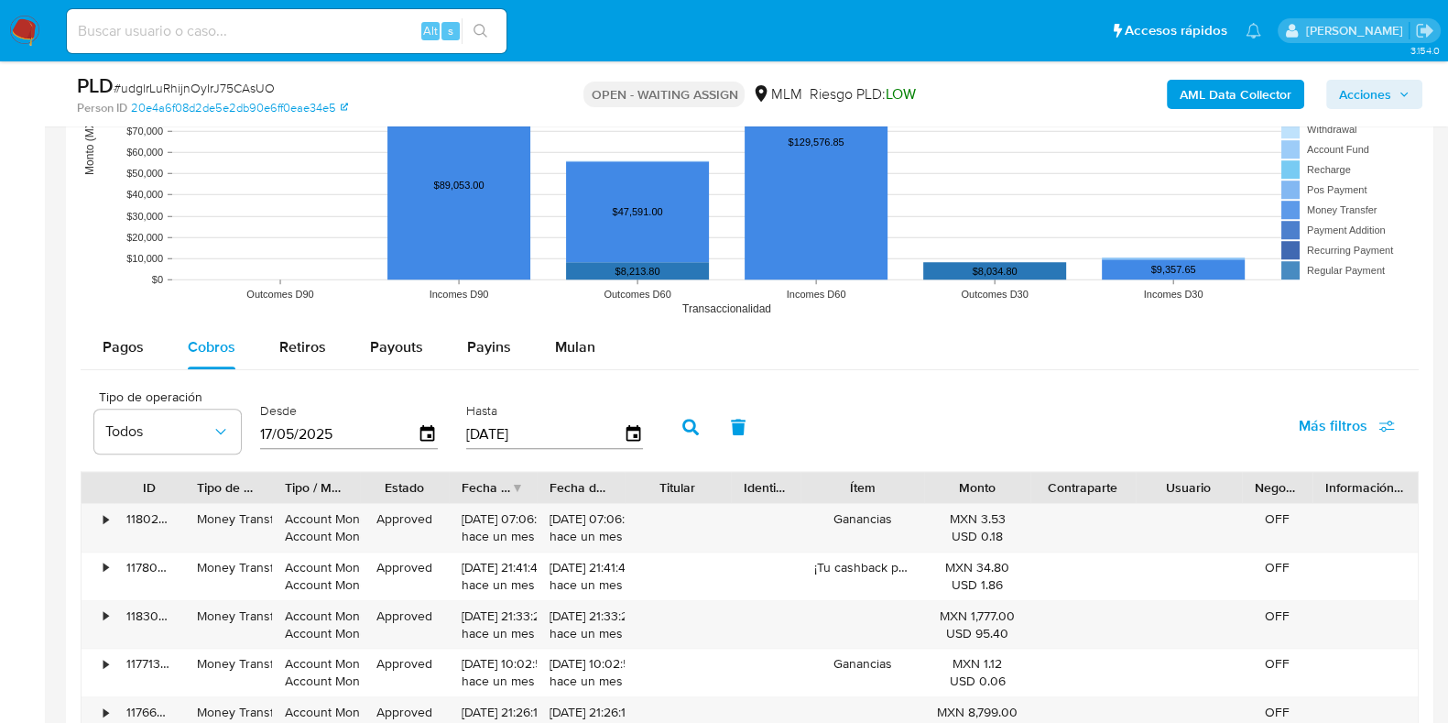
scroll to position [1468, 0]
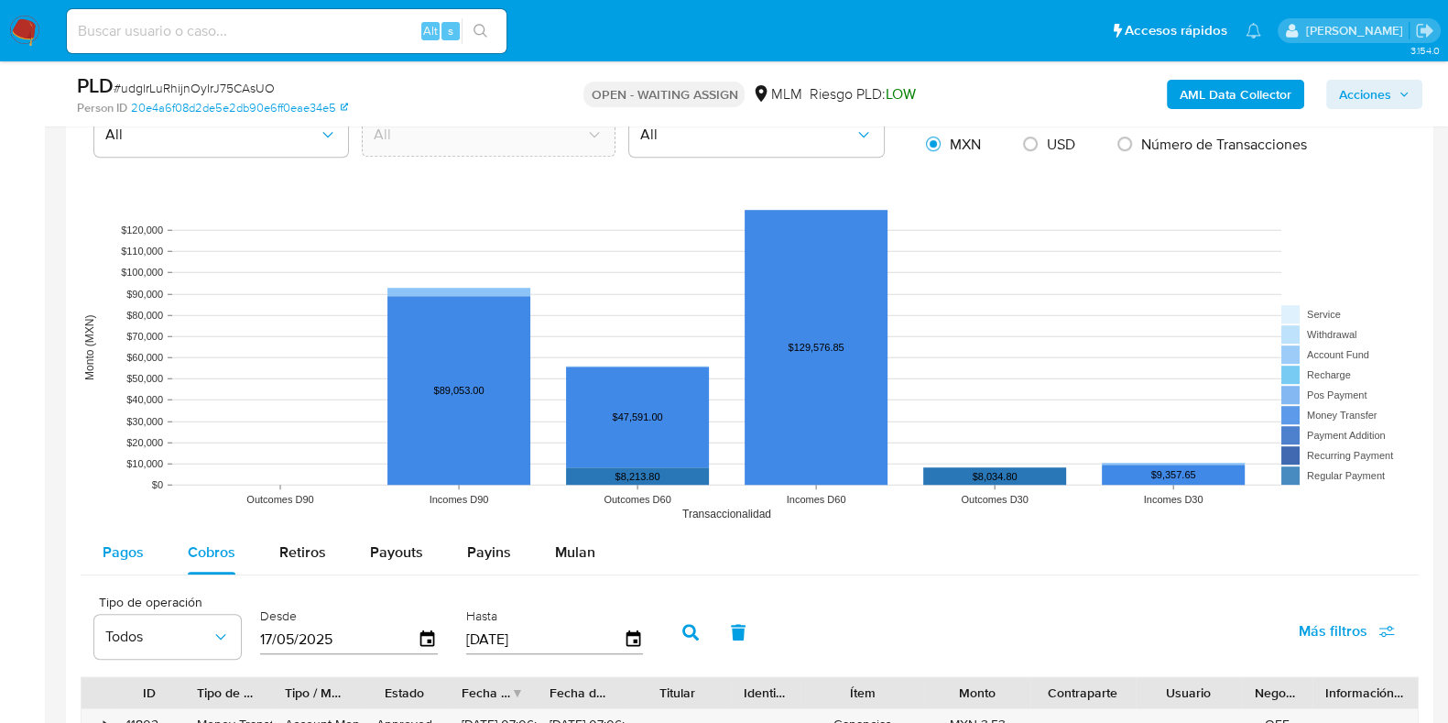
click at [160, 563] on button "Pagos" at bounding box center [123, 552] width 85 height 44
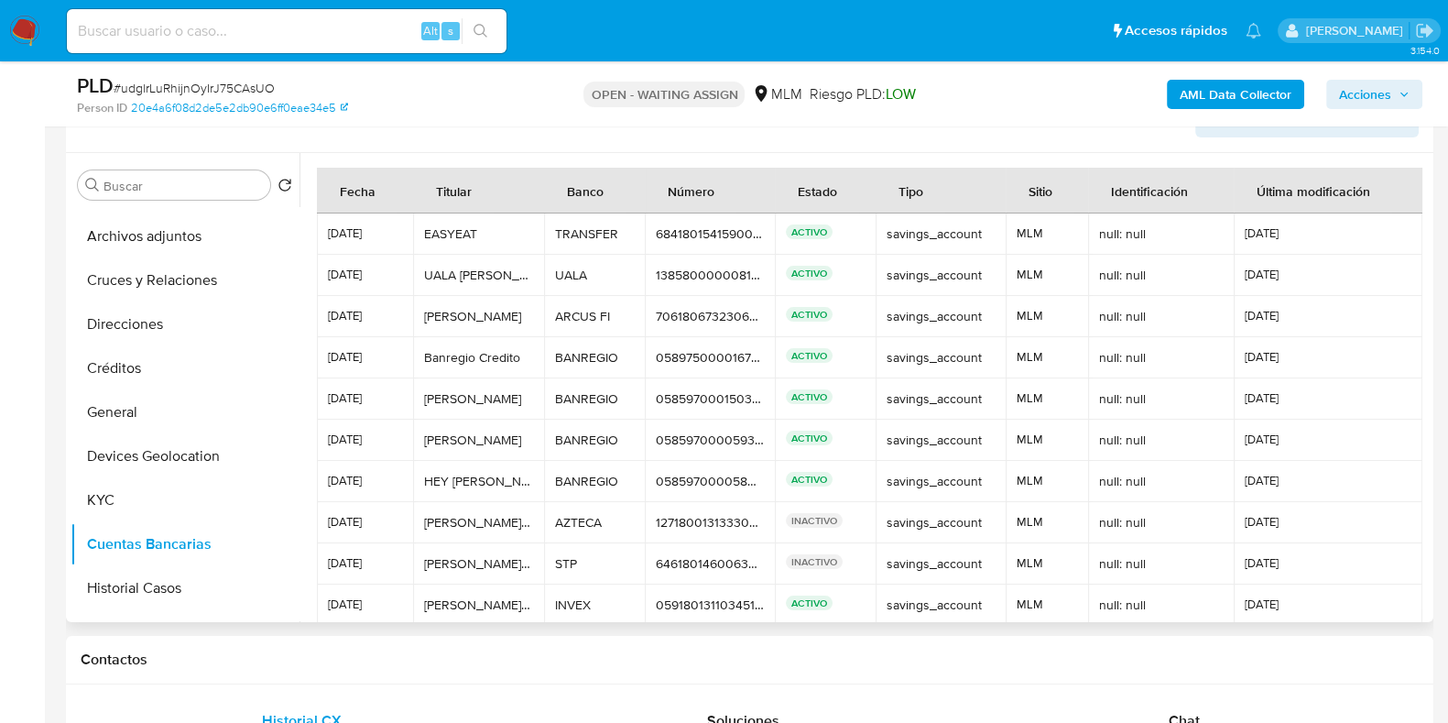
scroll to position [0, 0]
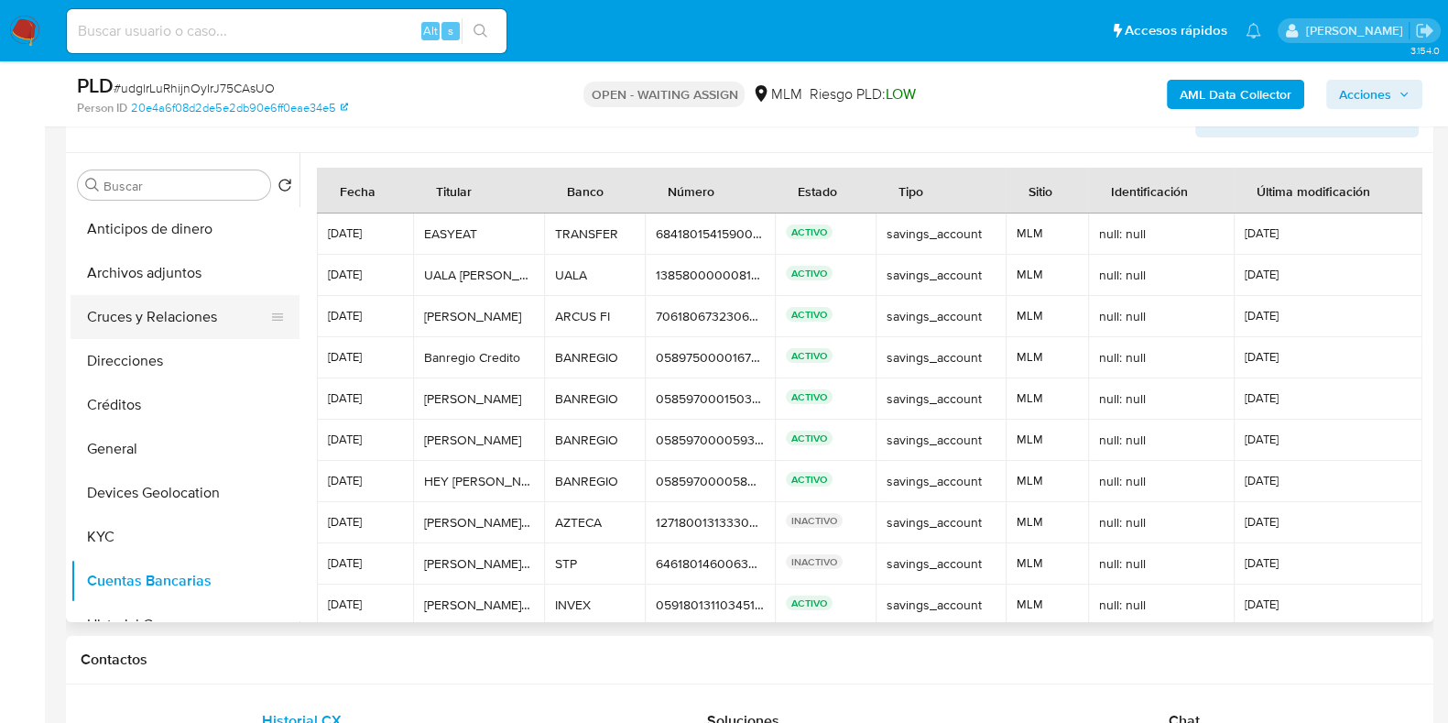
click at [160, 320] on button "Cruces y Relaciones" at bounding box center [178, 317] width 214 height 44
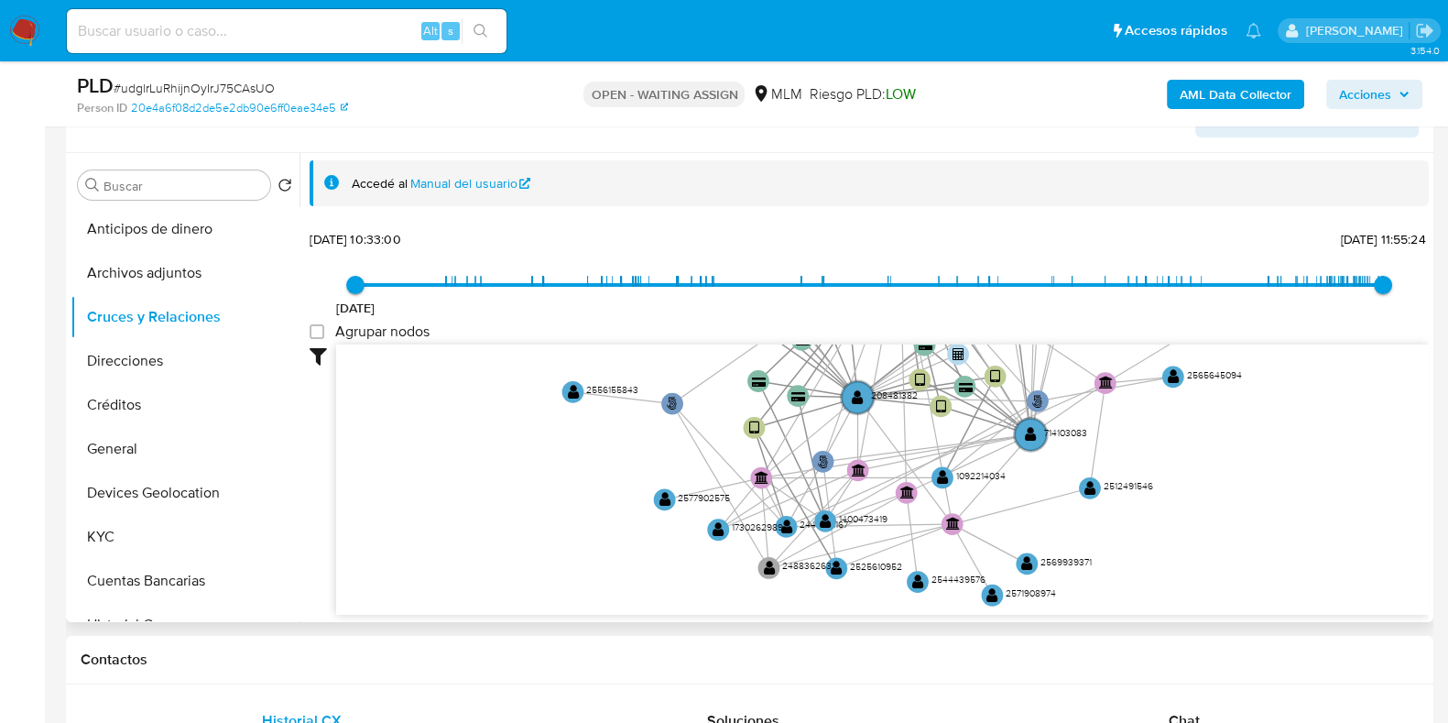
drag, startPoint x: 1232, startPoint y: 520, endPoint x: 1123, endPoint y: 246, distance: 295.7
click at [1123, 246] on div "8/2/2021 8/2/2021, 10:33:00 13/8/2025, 11:55:24 Agrupar nodos Filtros Confianza…" at bounding box center [870, 419] width 1120 height 389
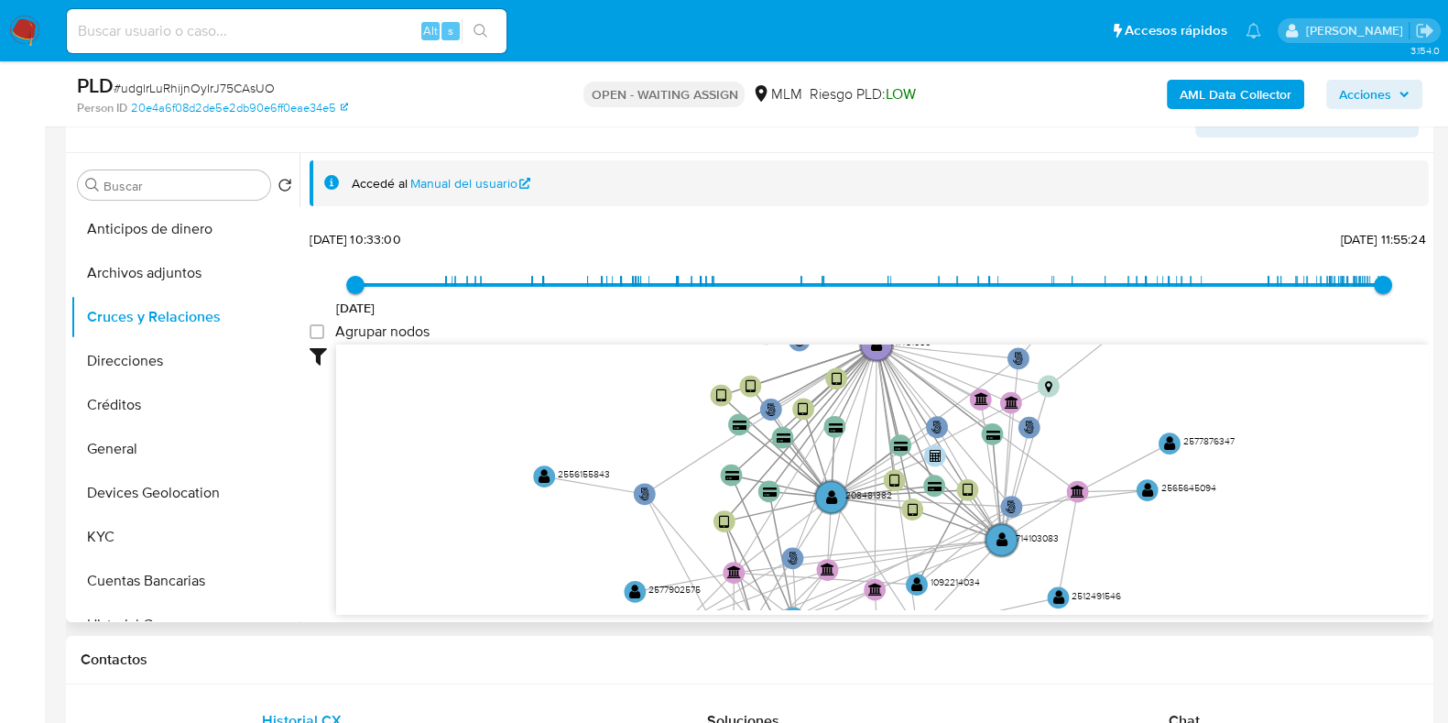
drag, startPoint x: 1214, startPoint y: 475, endPoint x: 1196, endPoint y: 570, distance: 97.0
click at [1196, 570] on icon "phone-0497f962a4a7e9594c8e26283f1a8bac  user-711481006  711481006 person-20e4…" at bounding box center [882, 477] width 1093 height 266
click at [827, 497] on text "" at bounding box center [832, 496] width 12 height 16
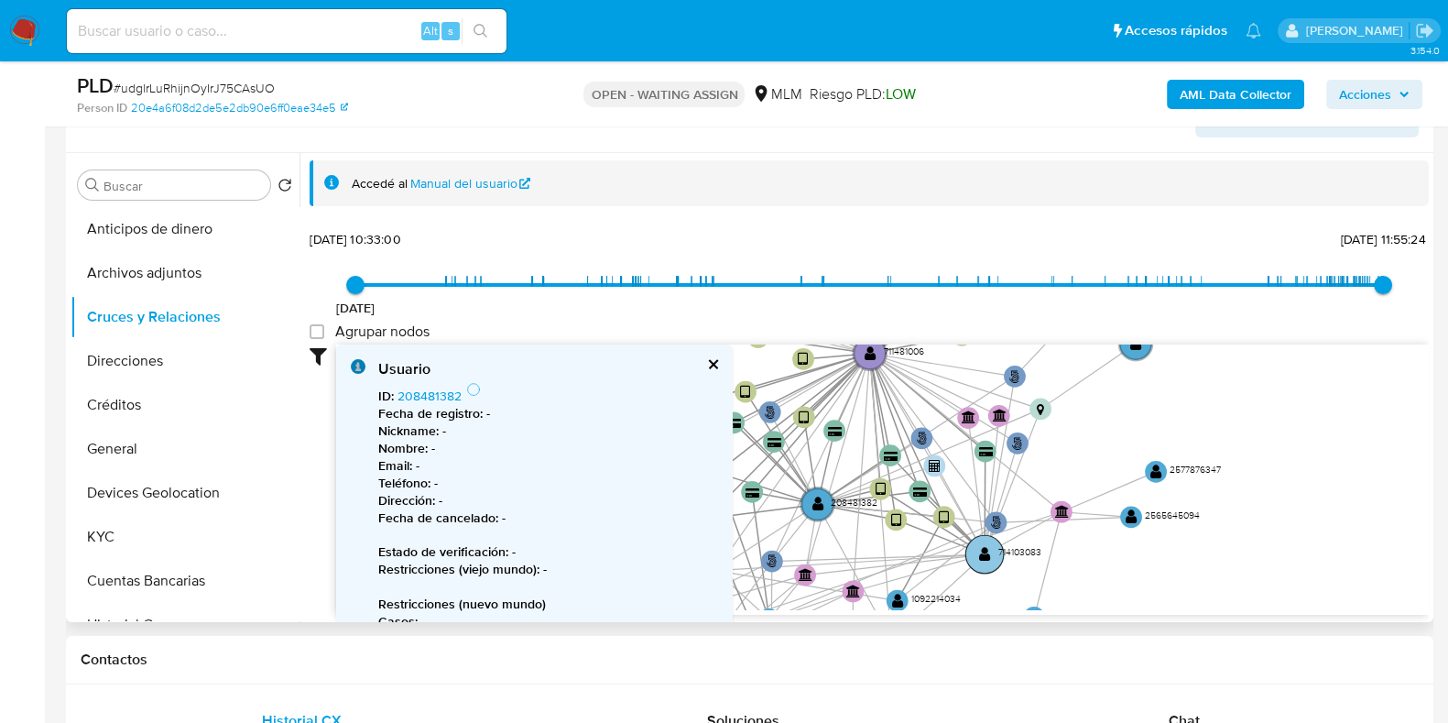
click at [994, 554] on circle at bounding box center [985, 554] width 38 height 38
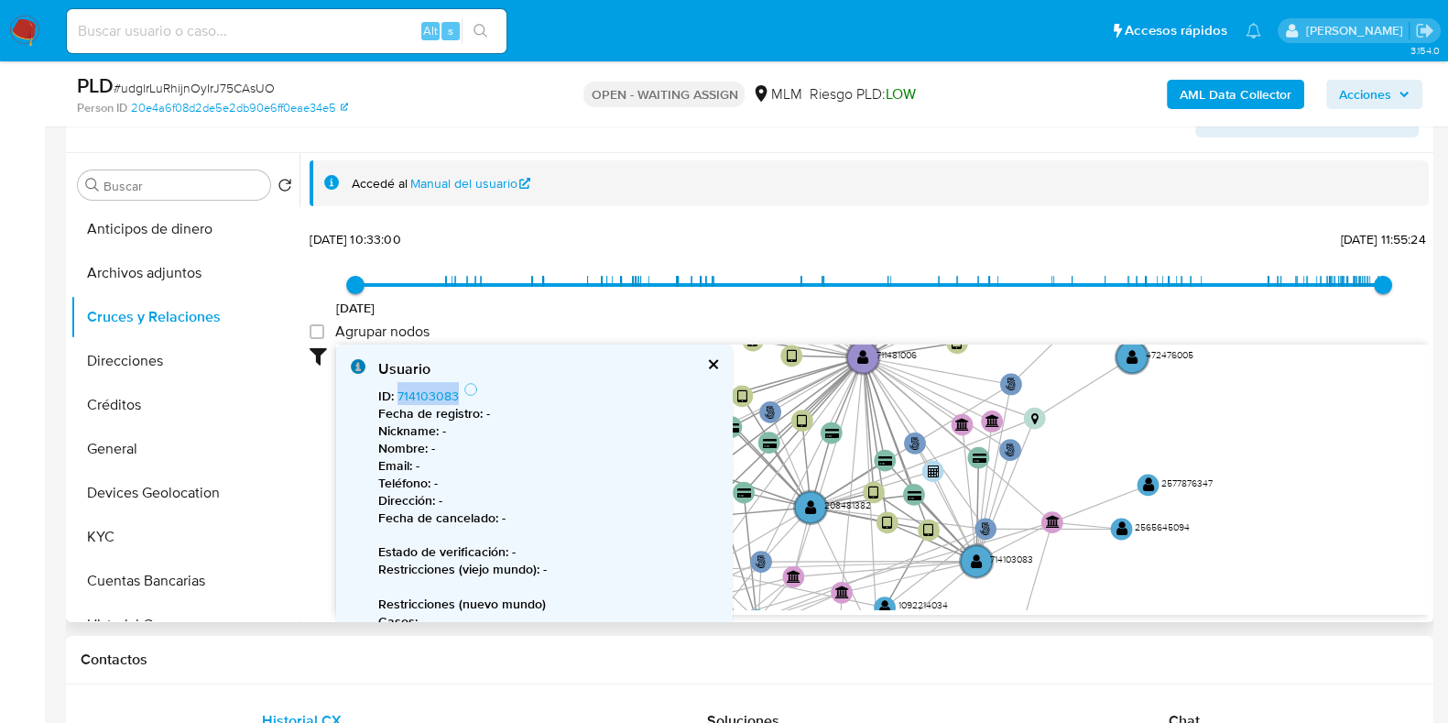
drag, startPoint x: 464, startPoint y: 398, endPoint x: 435, endPoint y: 405, distance: 30.2
click at [398, 397] on div "ID : 714103083 Fecha de registro : - Nickname : - Nombre : - Email : - Teléfono…" at bounding box center [548, 566] width 340 height 369
copy span "714103083"
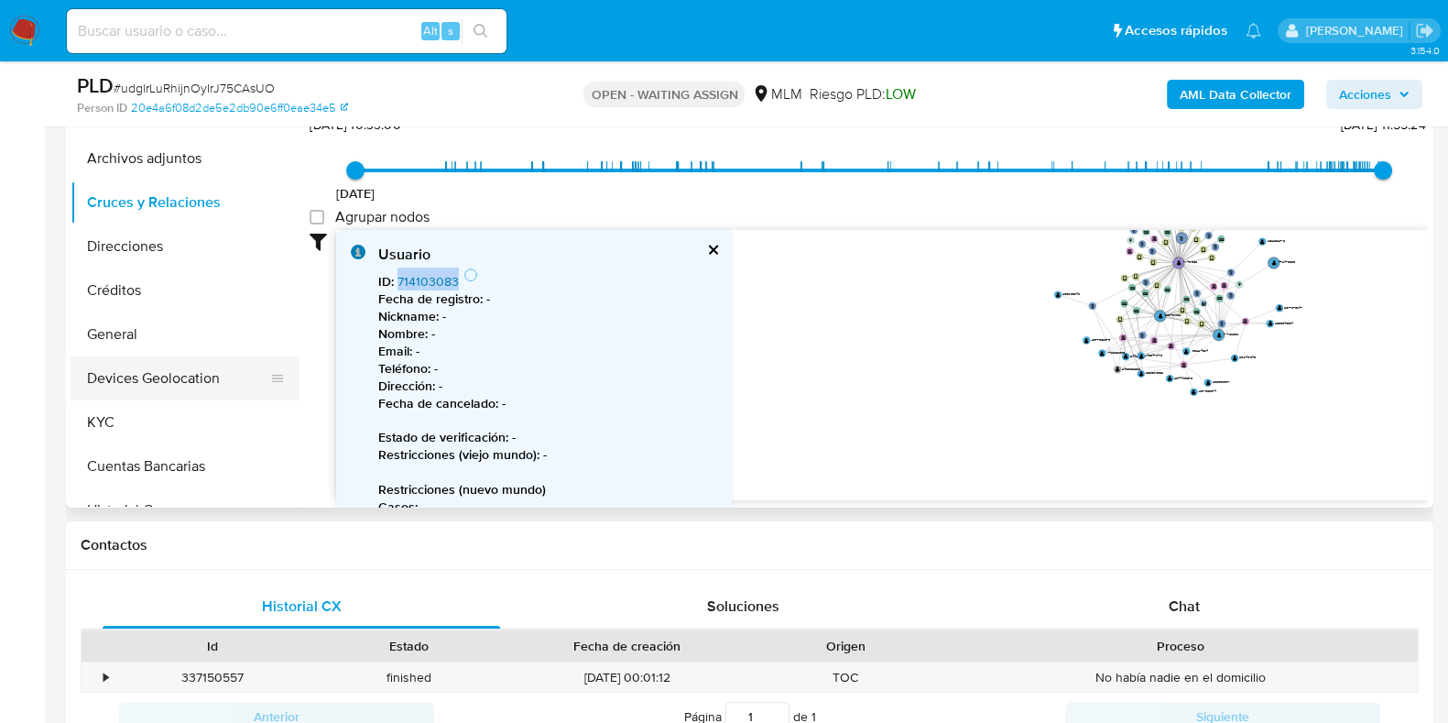
scroll to position [114, 0]
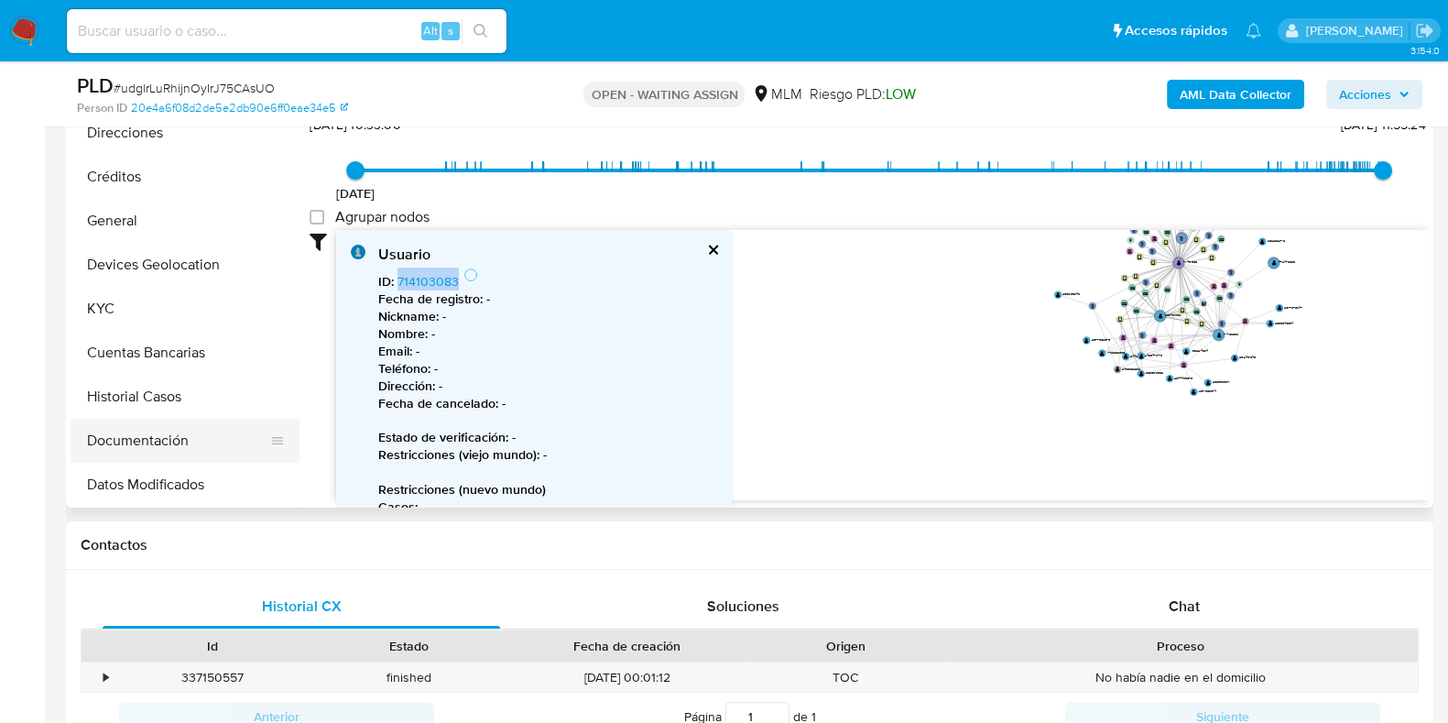
click at [155, 428] on button "Documentación" at bounding box center [178, 441] width 214 height 44
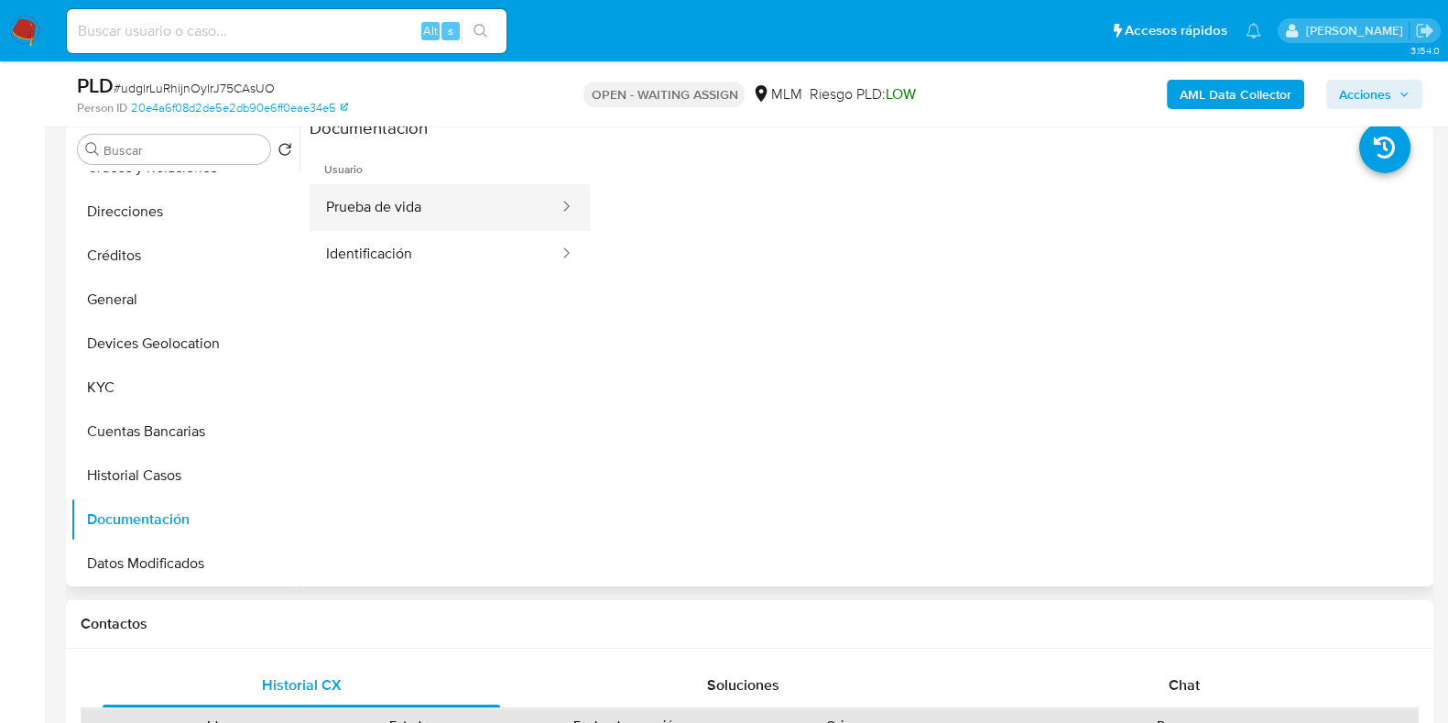
scroll to position [322, 0]
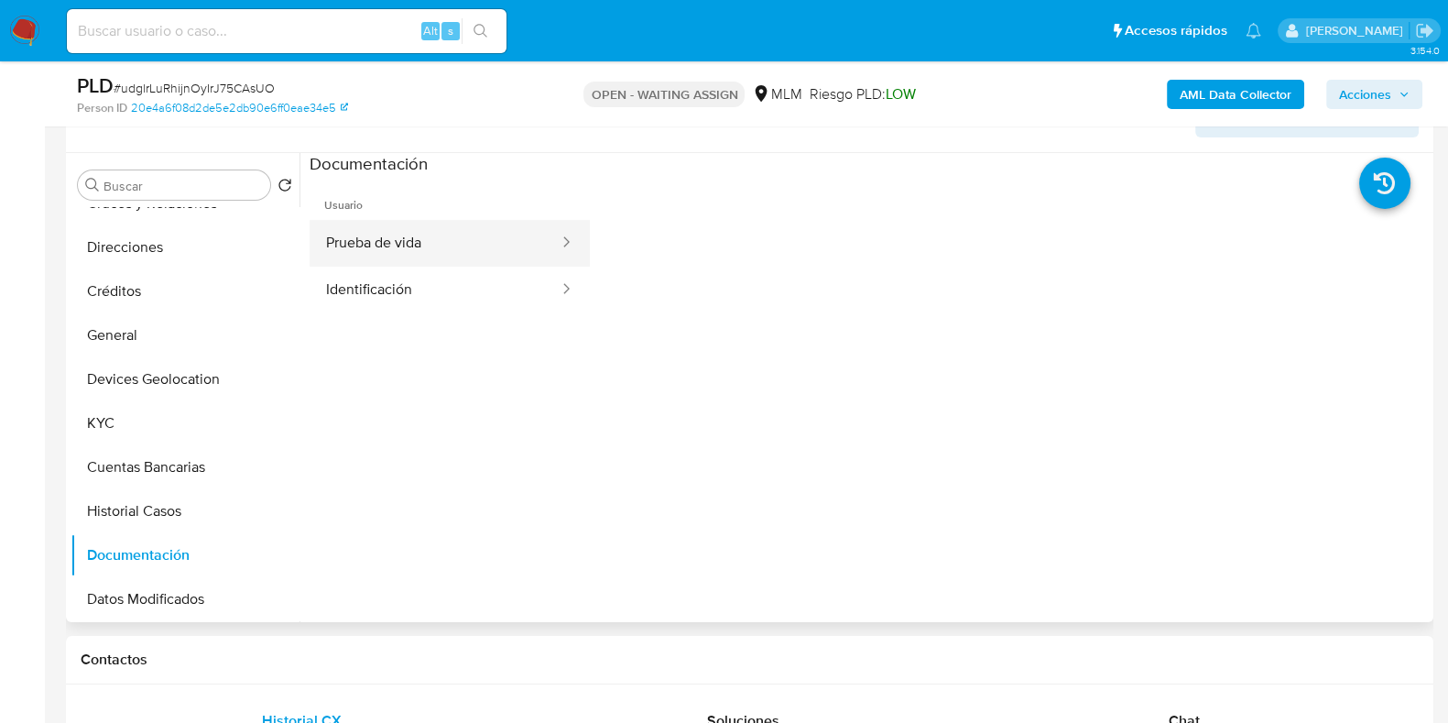
click at [417, 238] on button "Prueba de vida" at bounding box center [435, 243] width 251 height 47
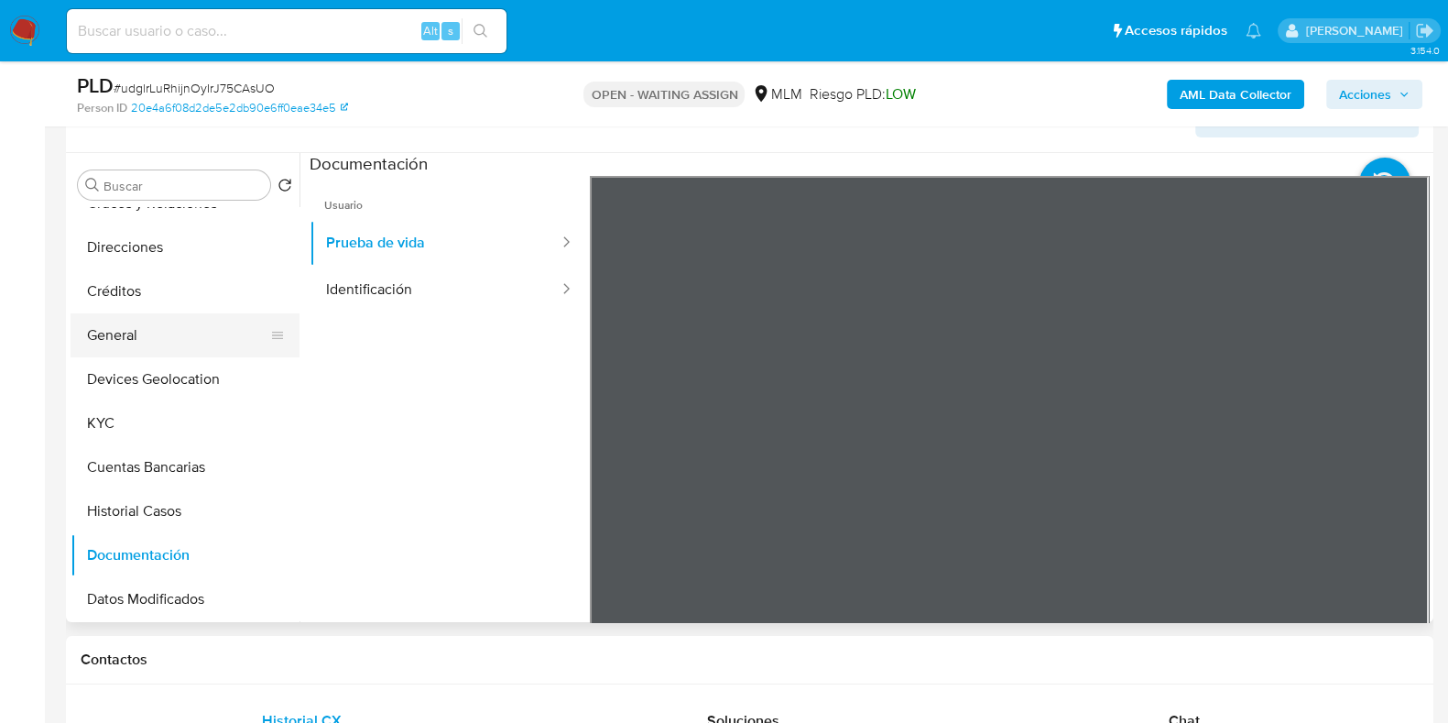
click at [125, 349] on button "General" at bounding box center [178, 335] width 214 height 44
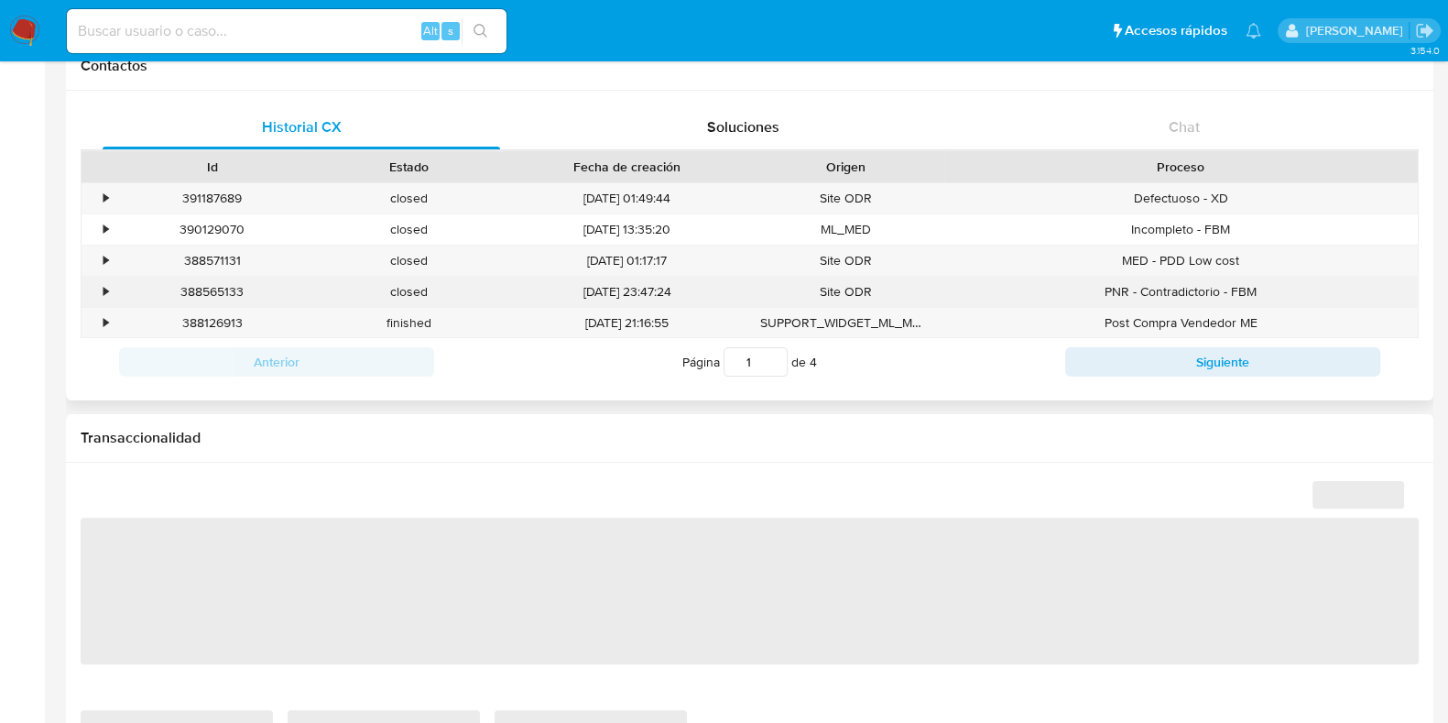
scroll to position [801, 0]
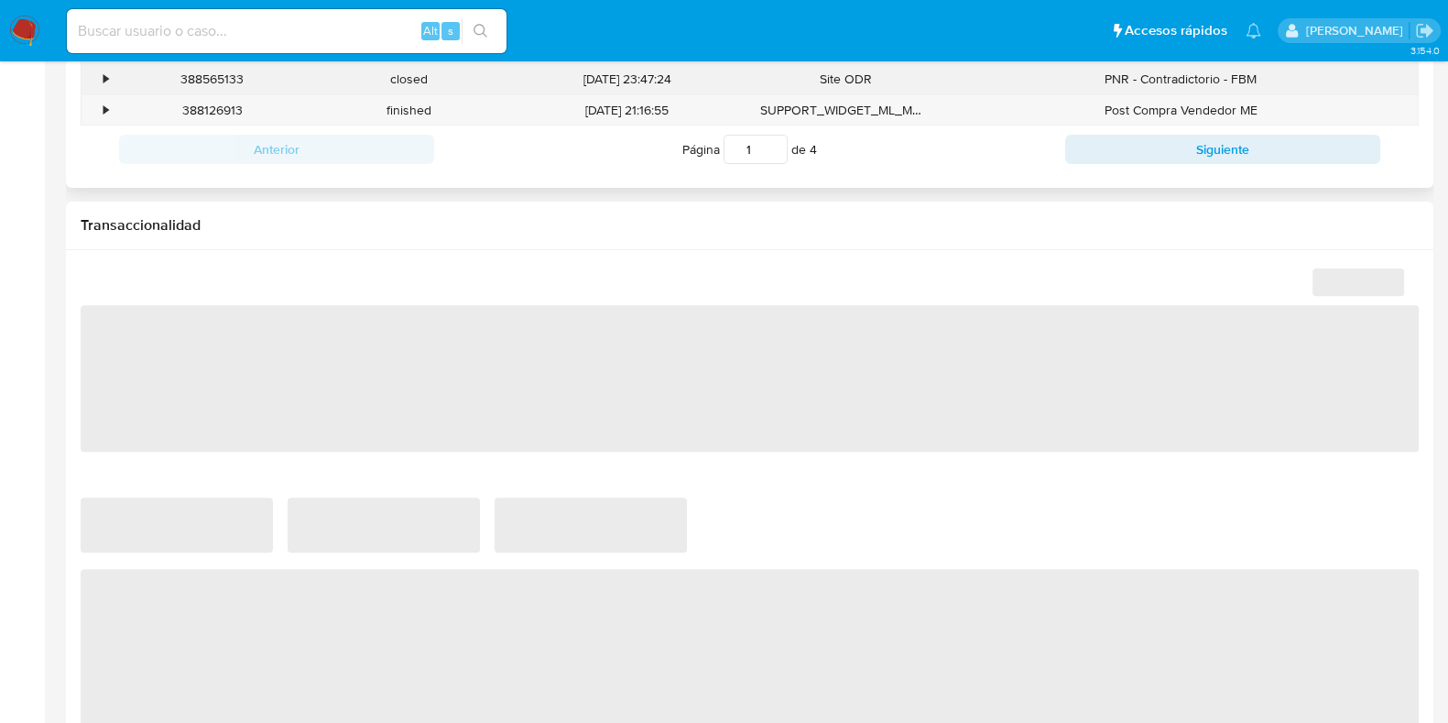
select select "10"
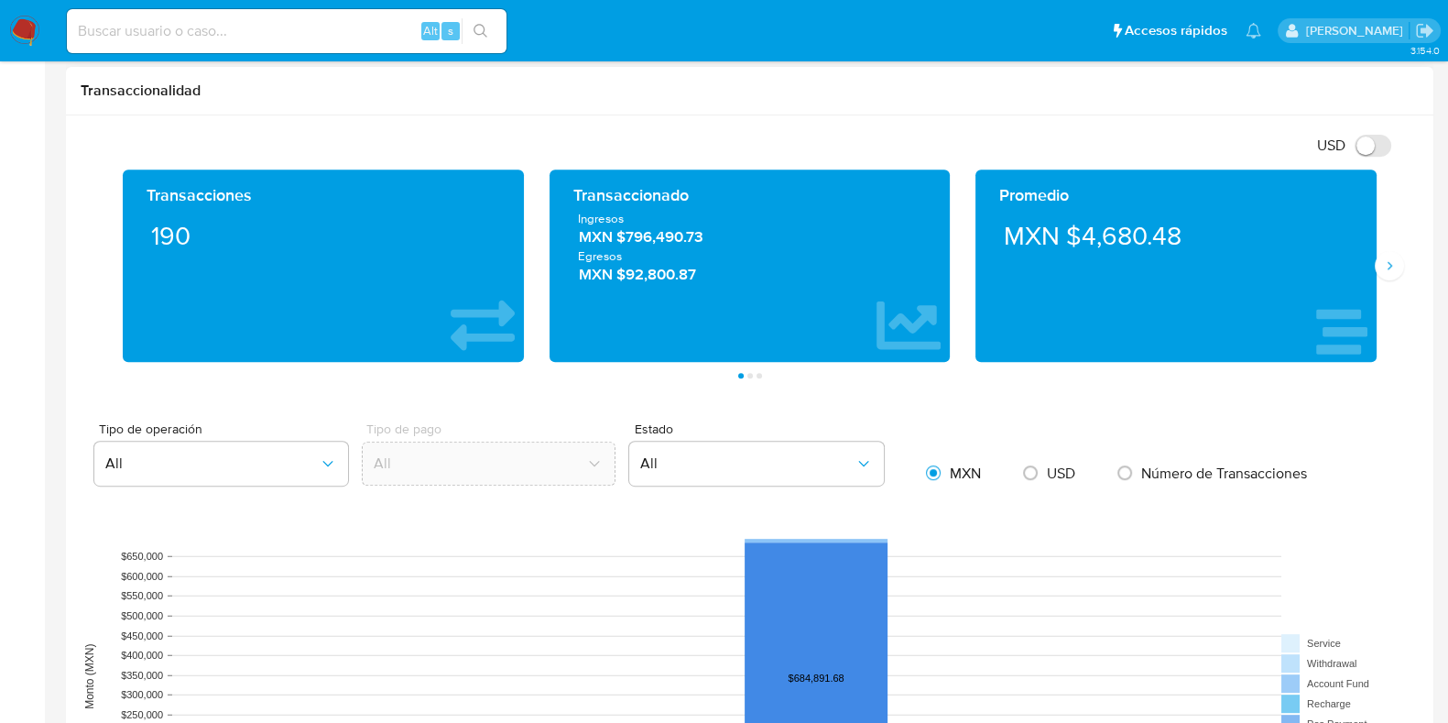
scroll to position [915, 0]
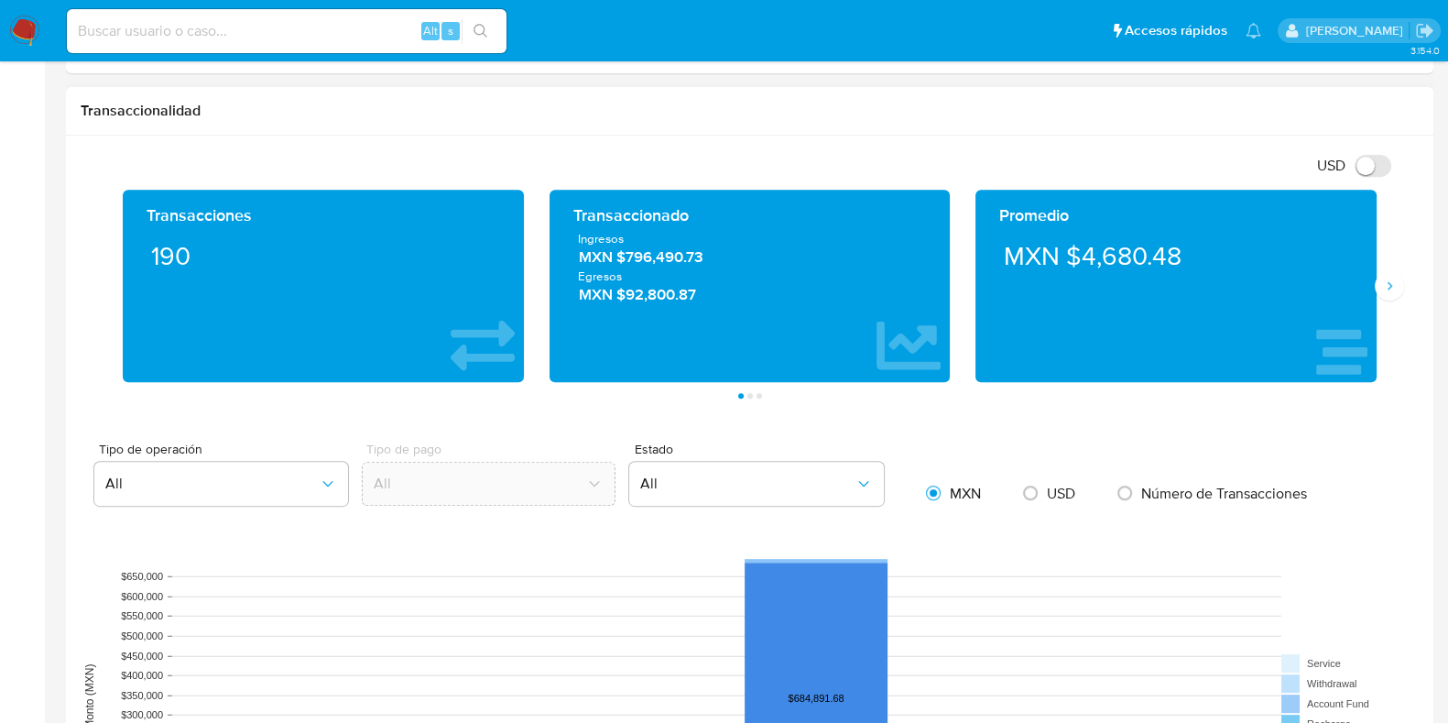
click at [667, 261] on span "MXN $796,490.73" at bounding box center [750, 256] width 343 height 21
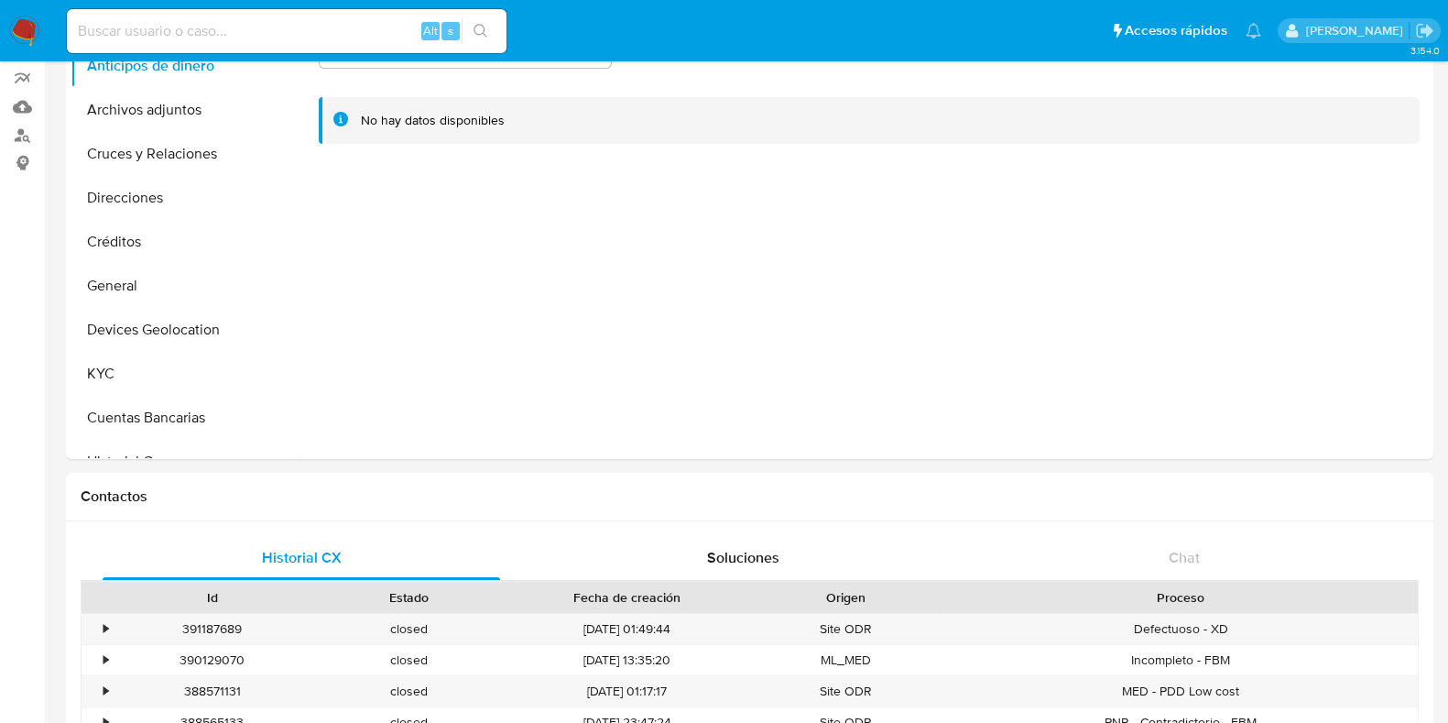
scroll to position [0, 0]
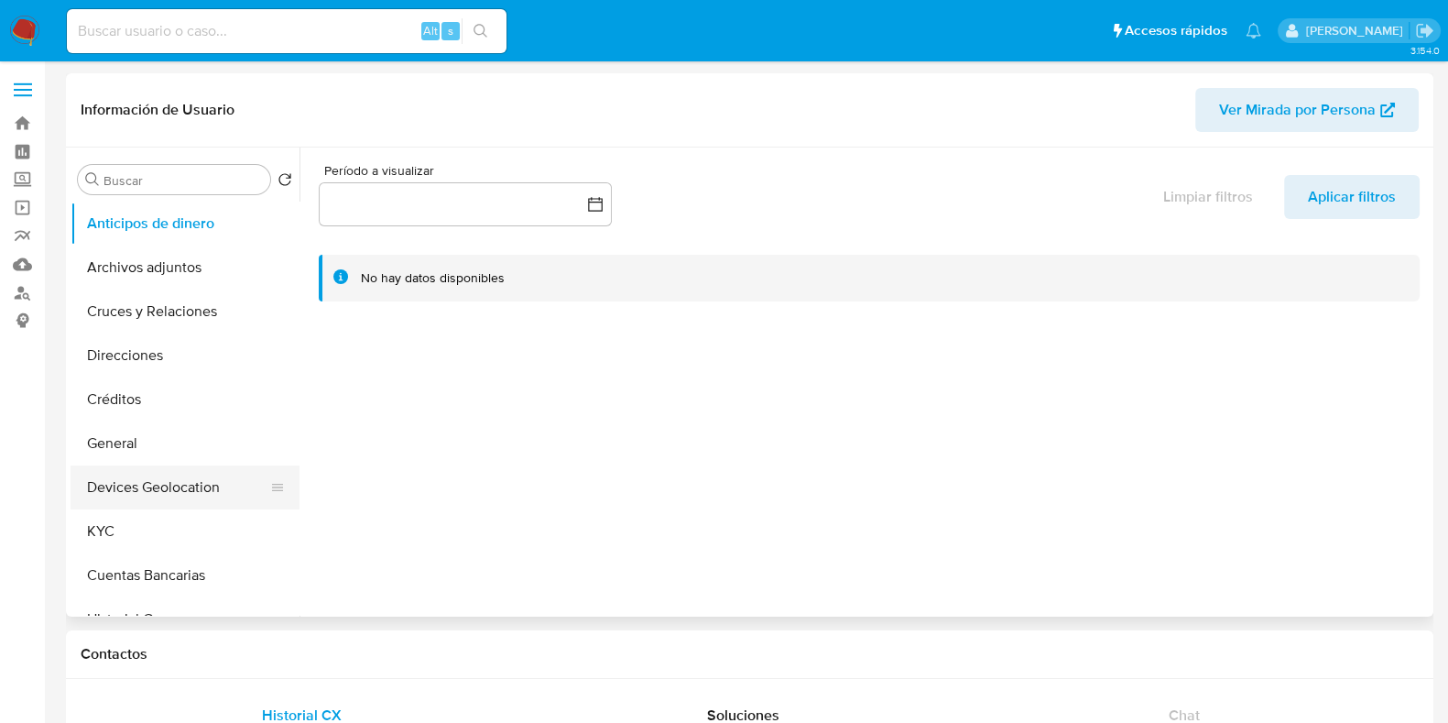
select select "10"
click at [140, 443] on button "General" at bounding box center [178, 443] width 214 height 44
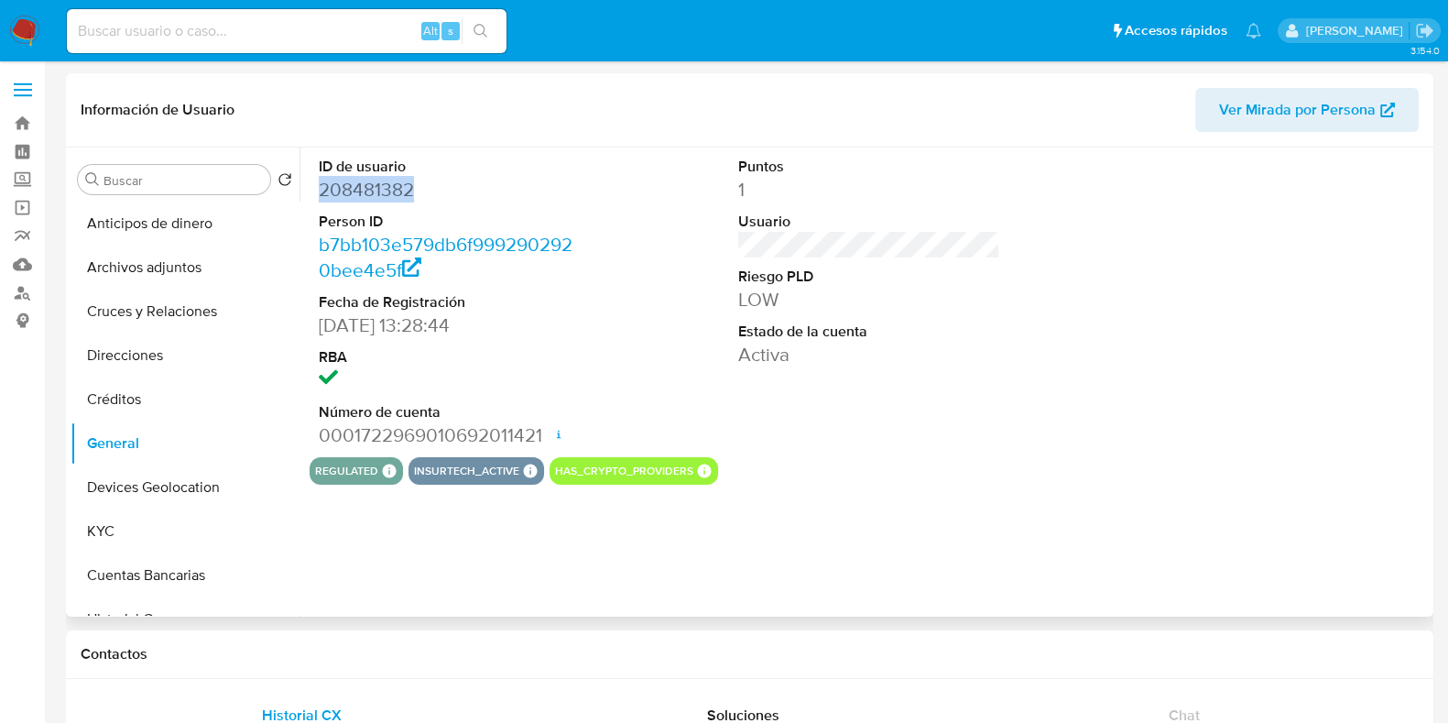
drag, startPoint x: 442, startPoint y: 199, endPoint x: 323, endPoint y: 194, distance: 118.3
click at [323, 194] on dd "208481382" at bounding box center [450, 190] width 262 height 26
copy dd "208481382"
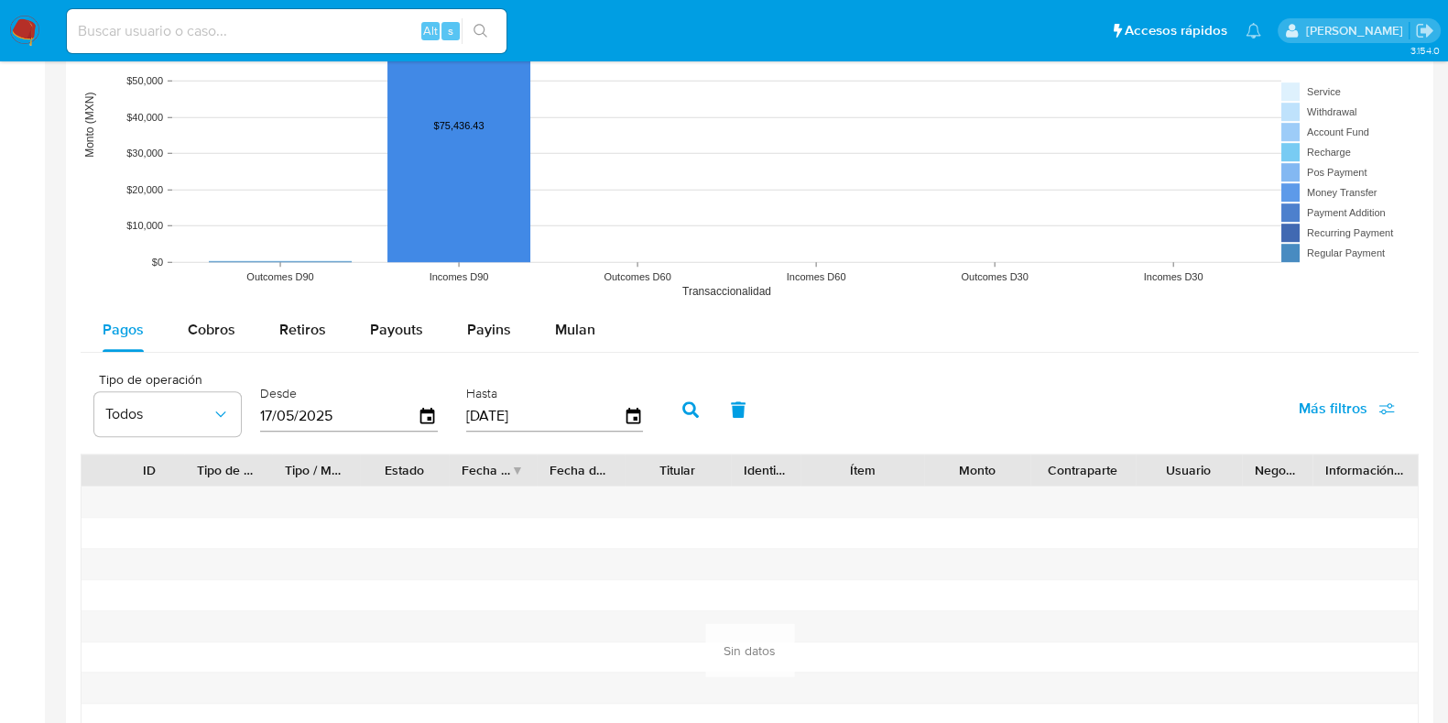
scroll to position [1488, 0]
click at [213, 311] on div "Cobros" at bounding box center [212, 329] width 48 height 44
select select "10"
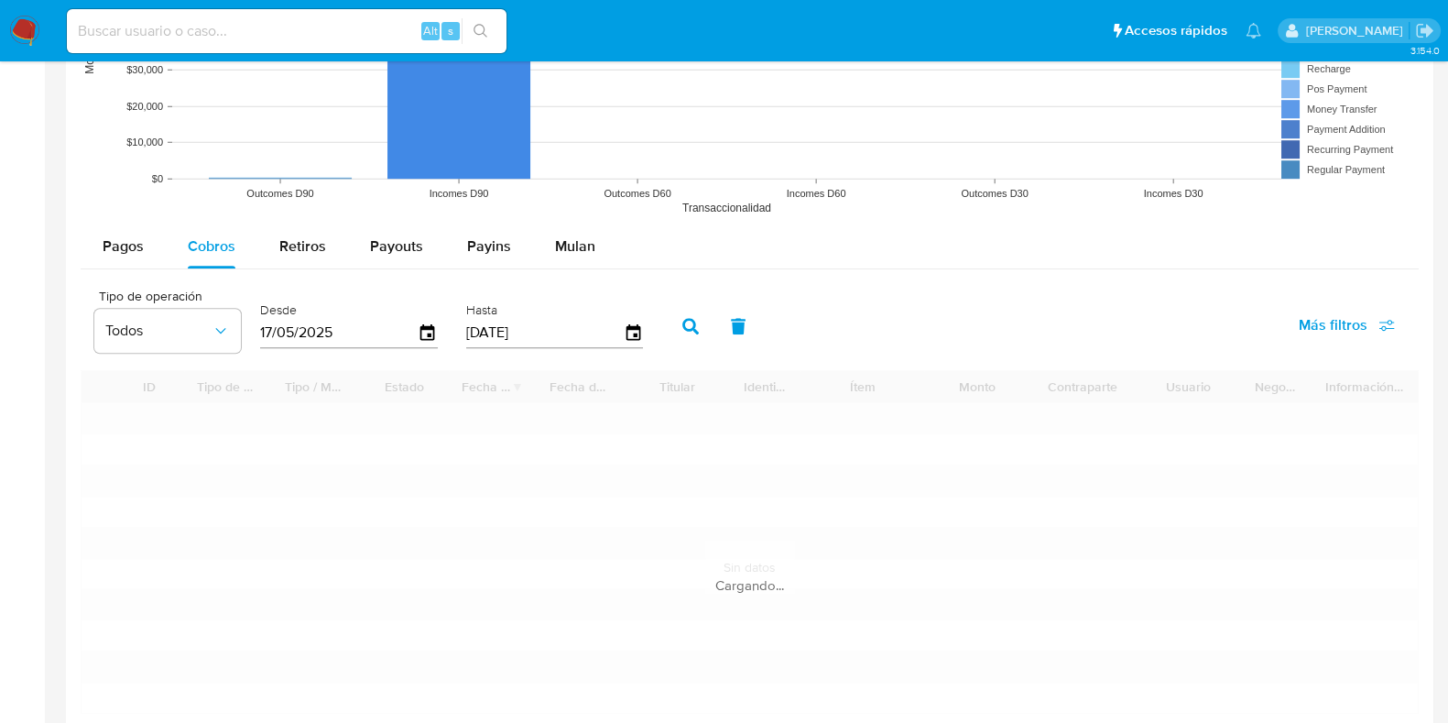
scroll to position [1717, 0]
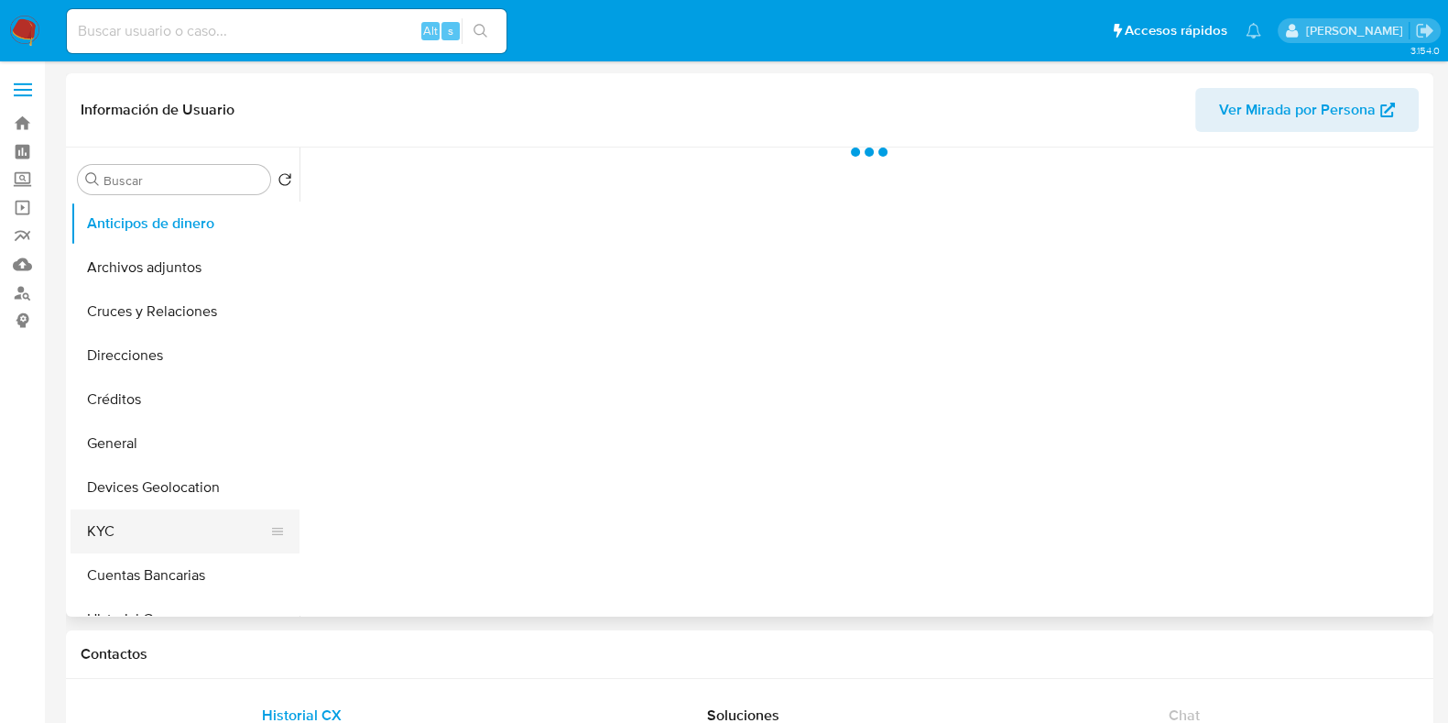
click at [161, 513] on button "KYC" at bounding box center [178, 531] width 214 height 44
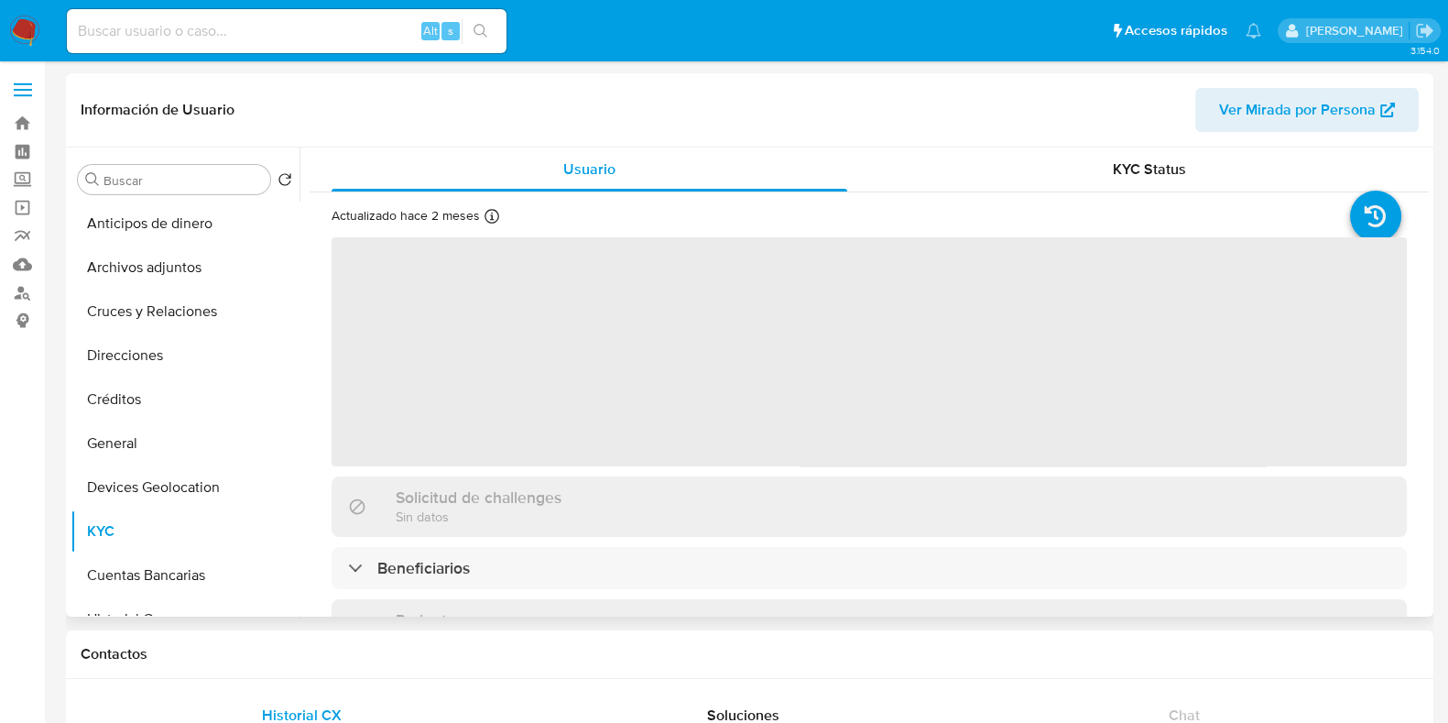
select select "10"
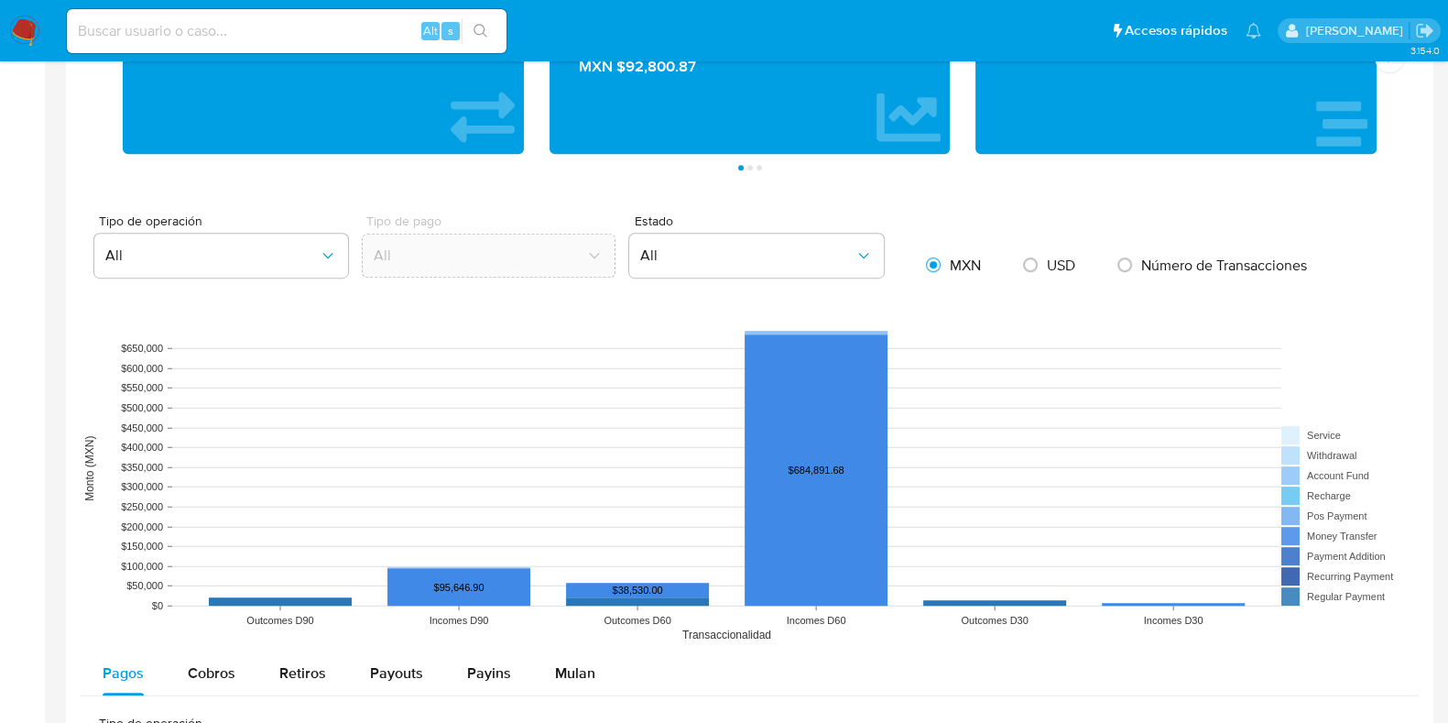
scroll to position [1374, 0]
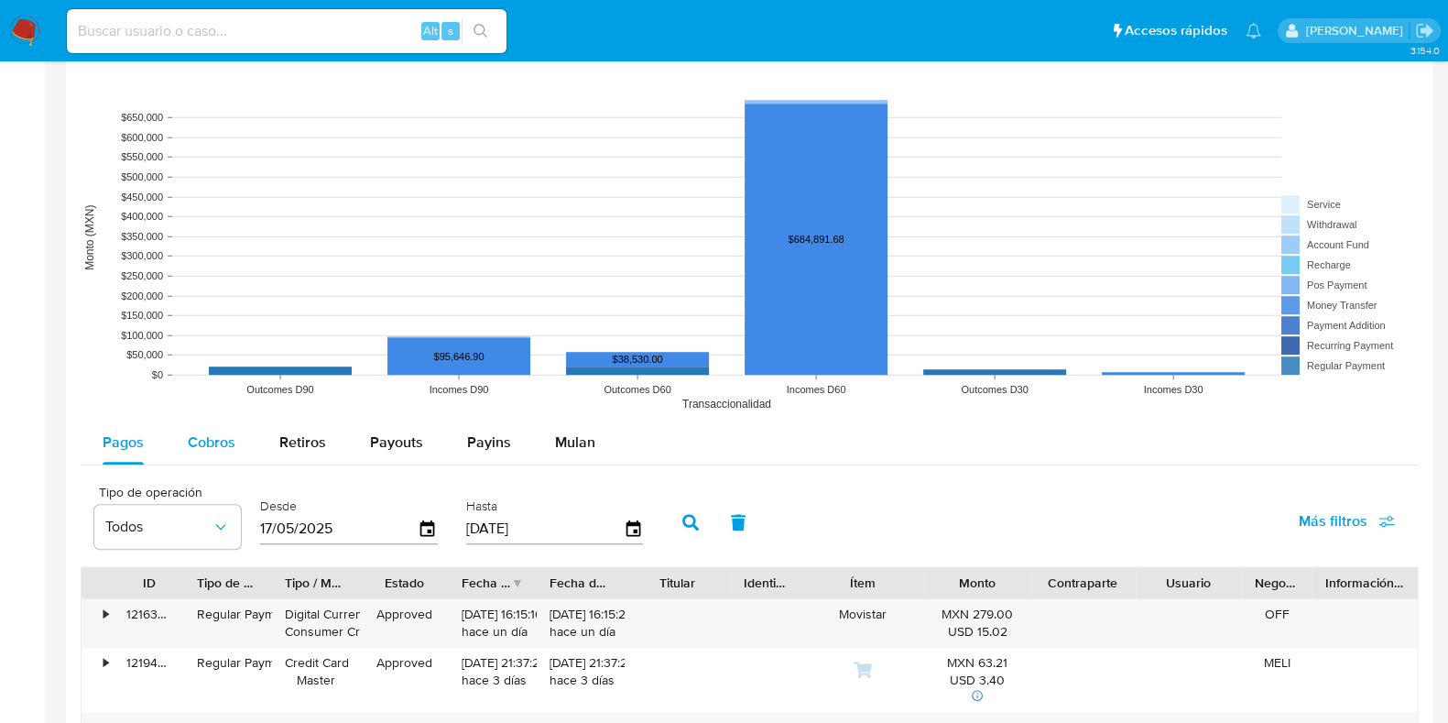
click at [249, 451] on button "Cobros" at bounding box center [212, 443] width 92 height 44
select select "10"
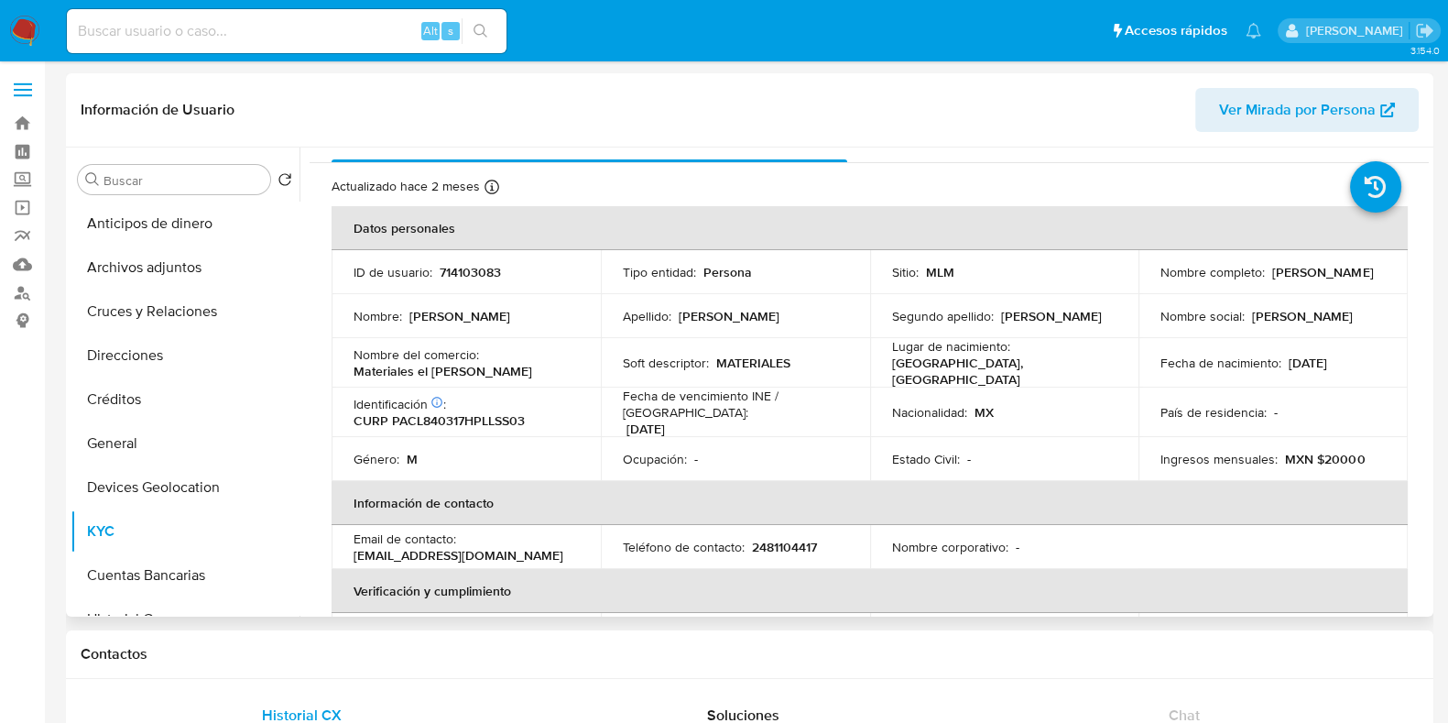
scroll to position [0, 0]
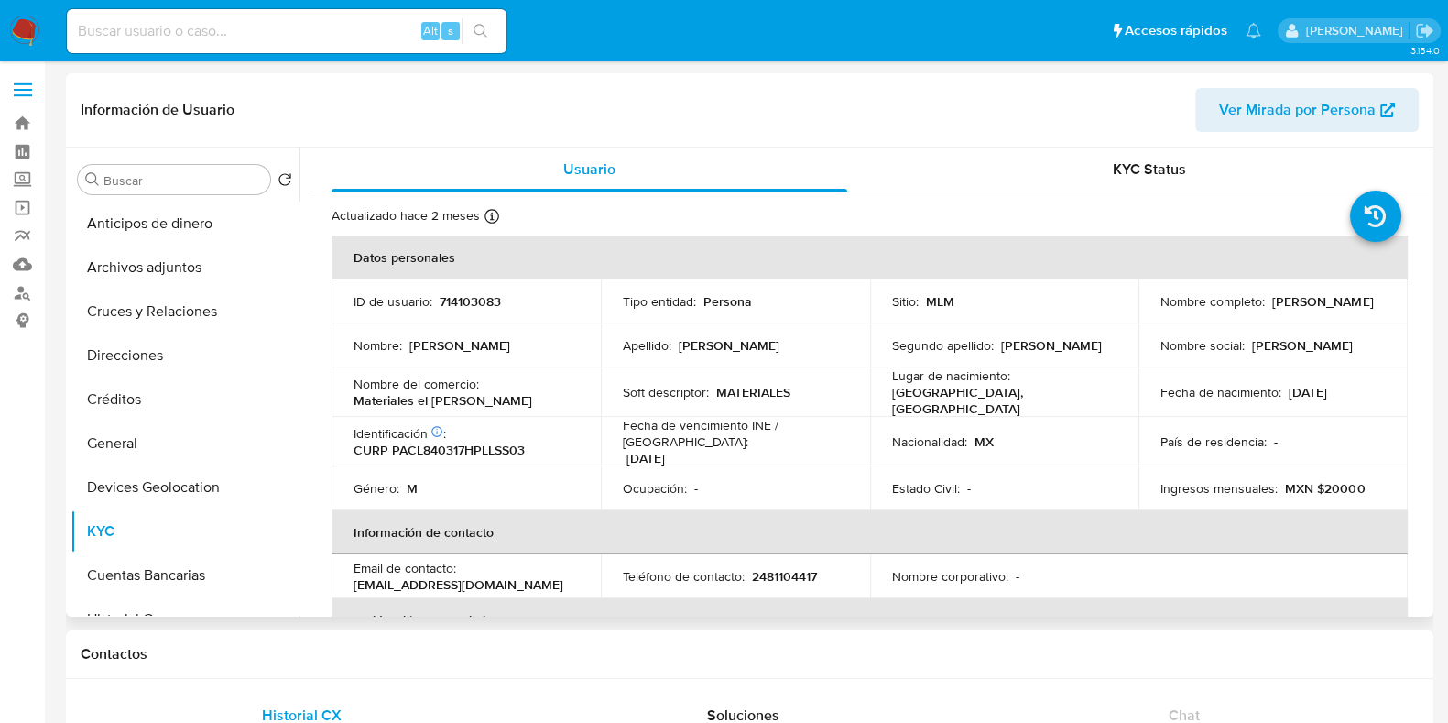
type button "1"
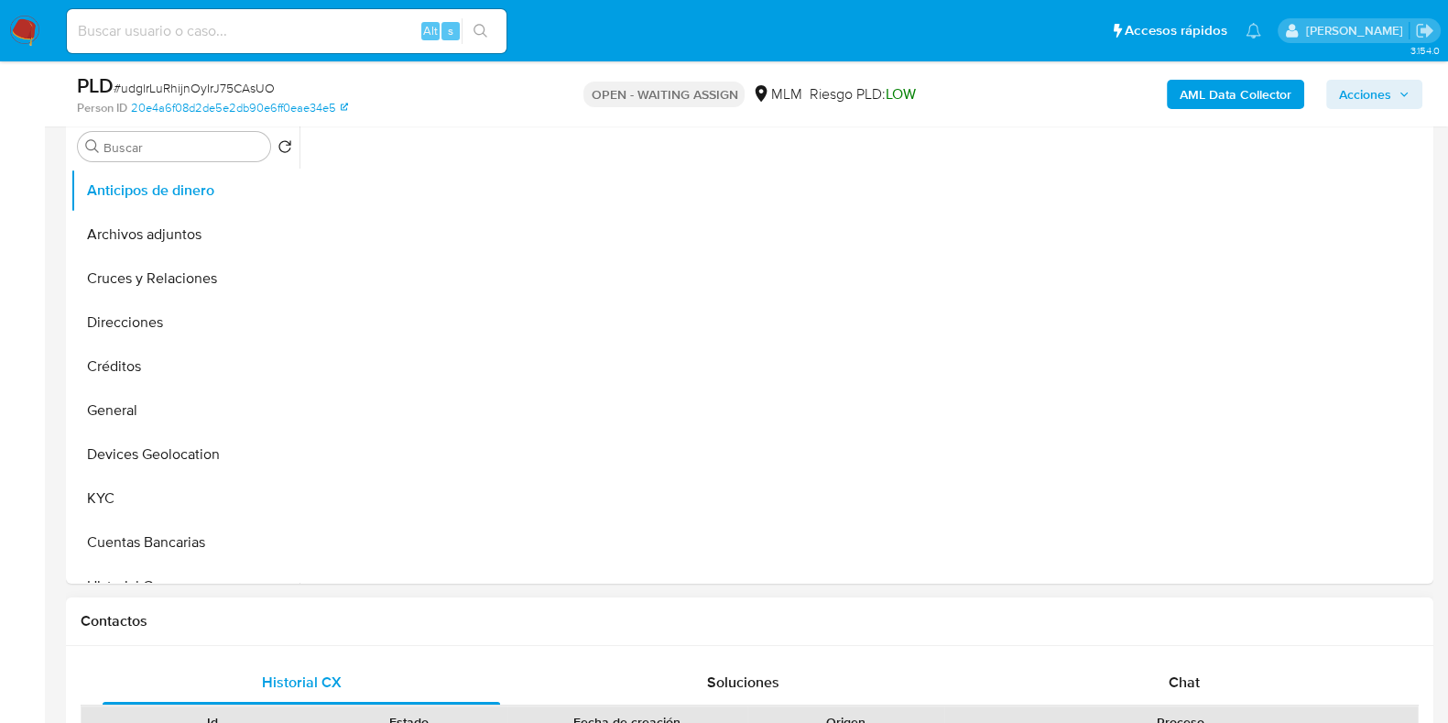
scroll to position [457, 0]
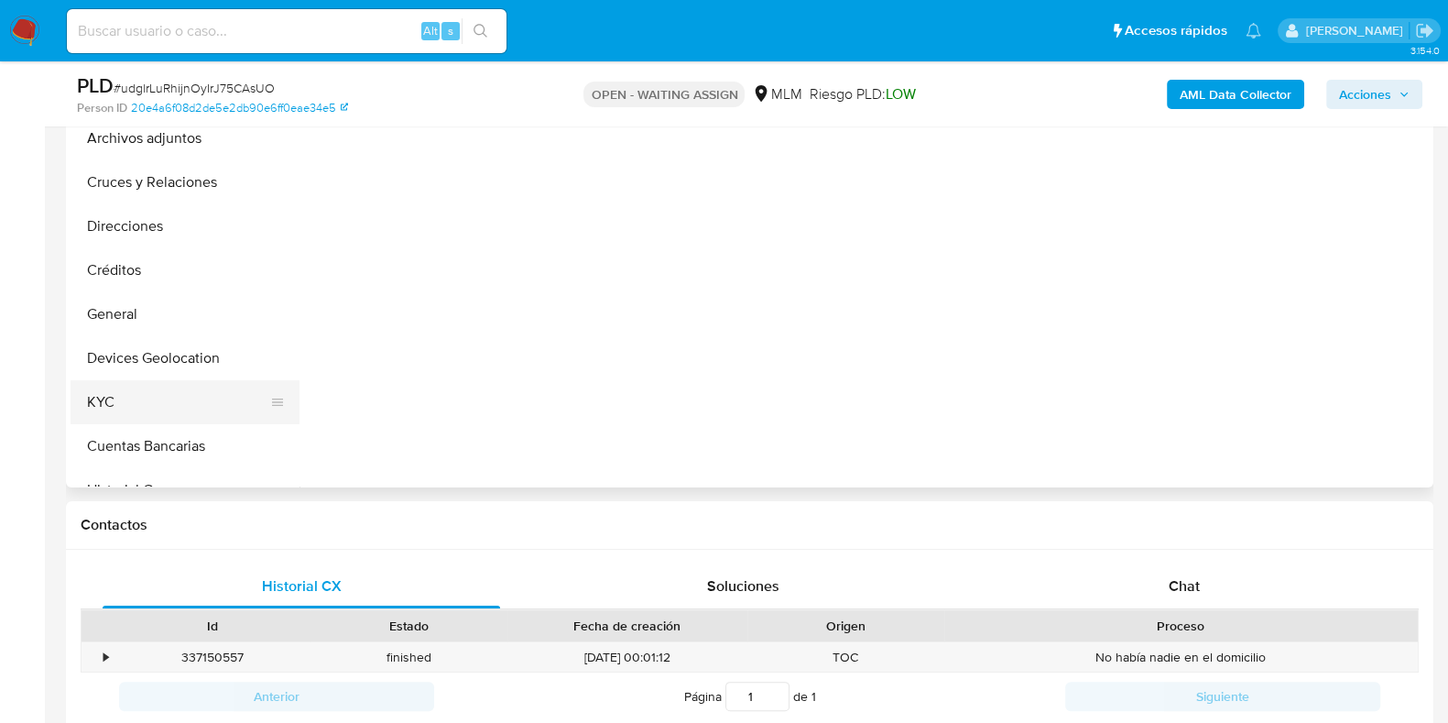
click at [137, 388] on button "KYC" at bounding box center [178, 402] width 214 height 44
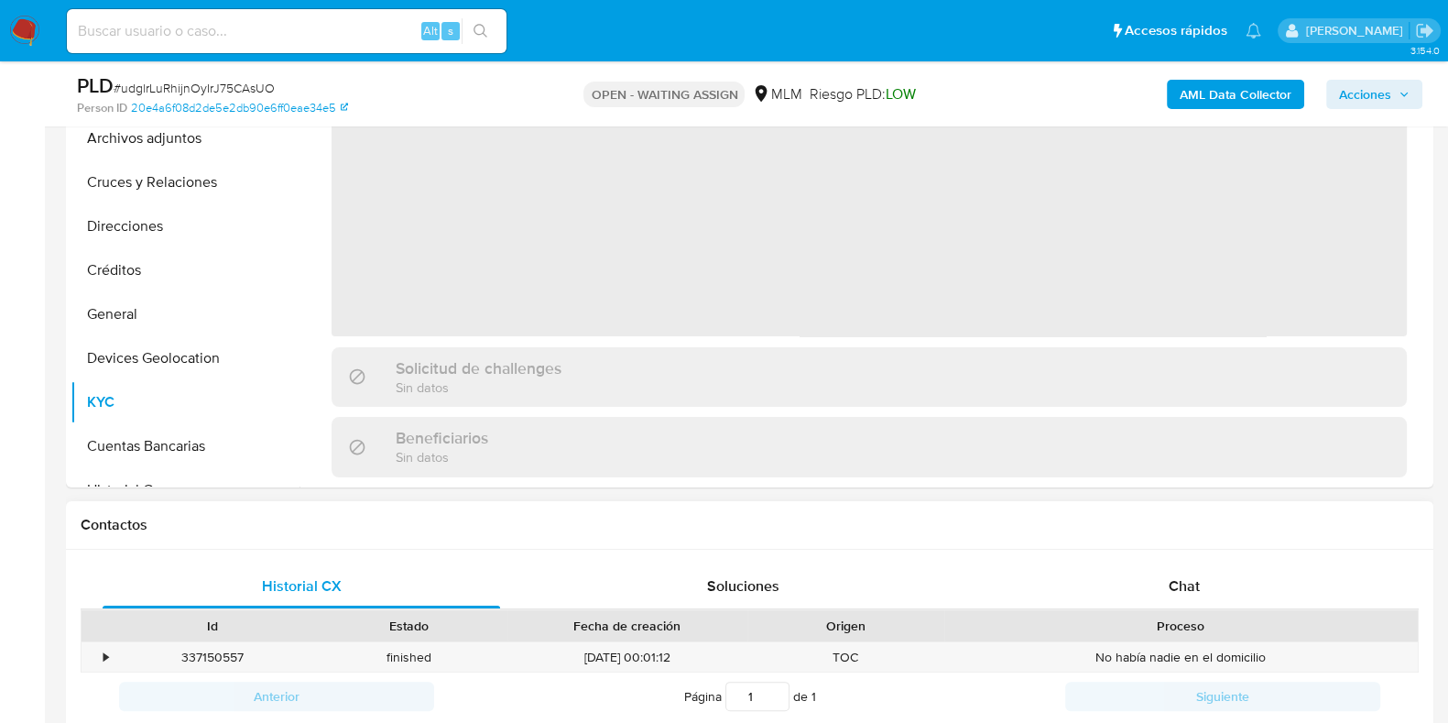
select select "10"
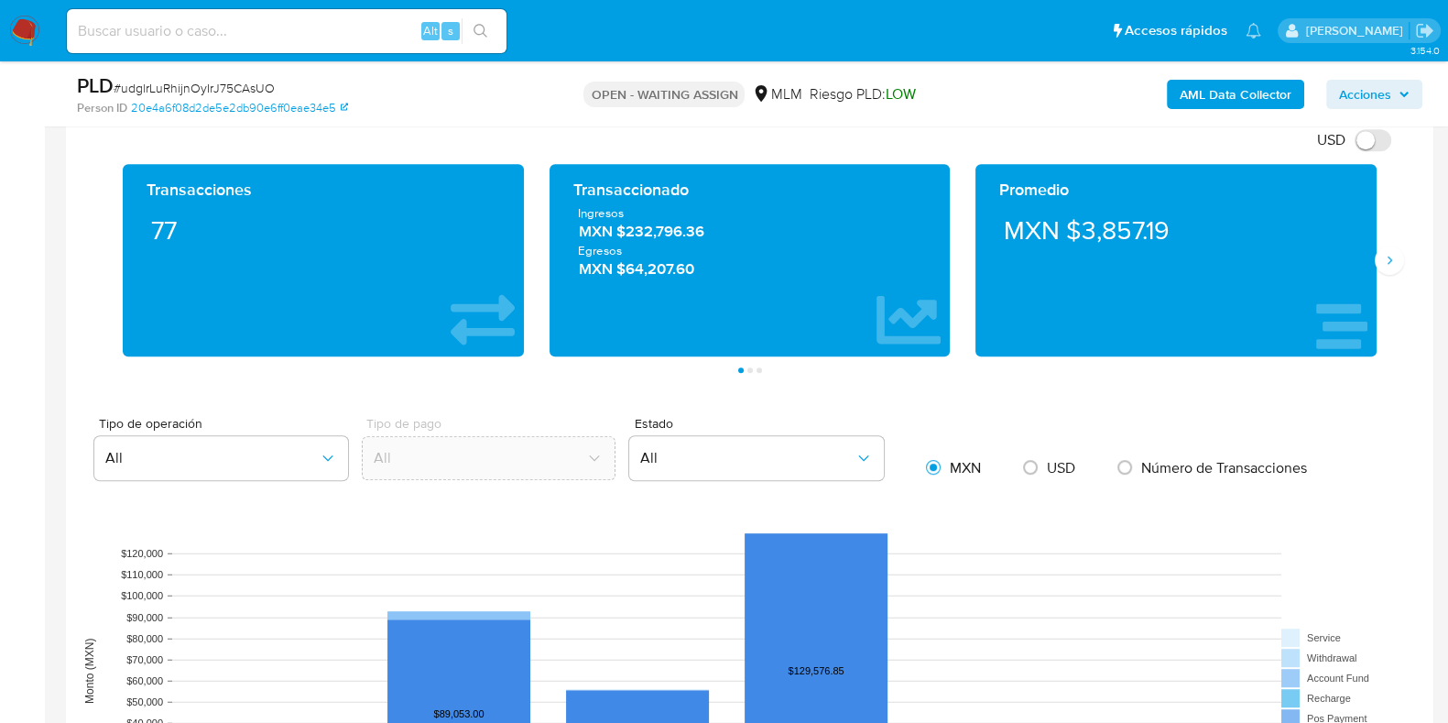
scroll to position [1145, 0]
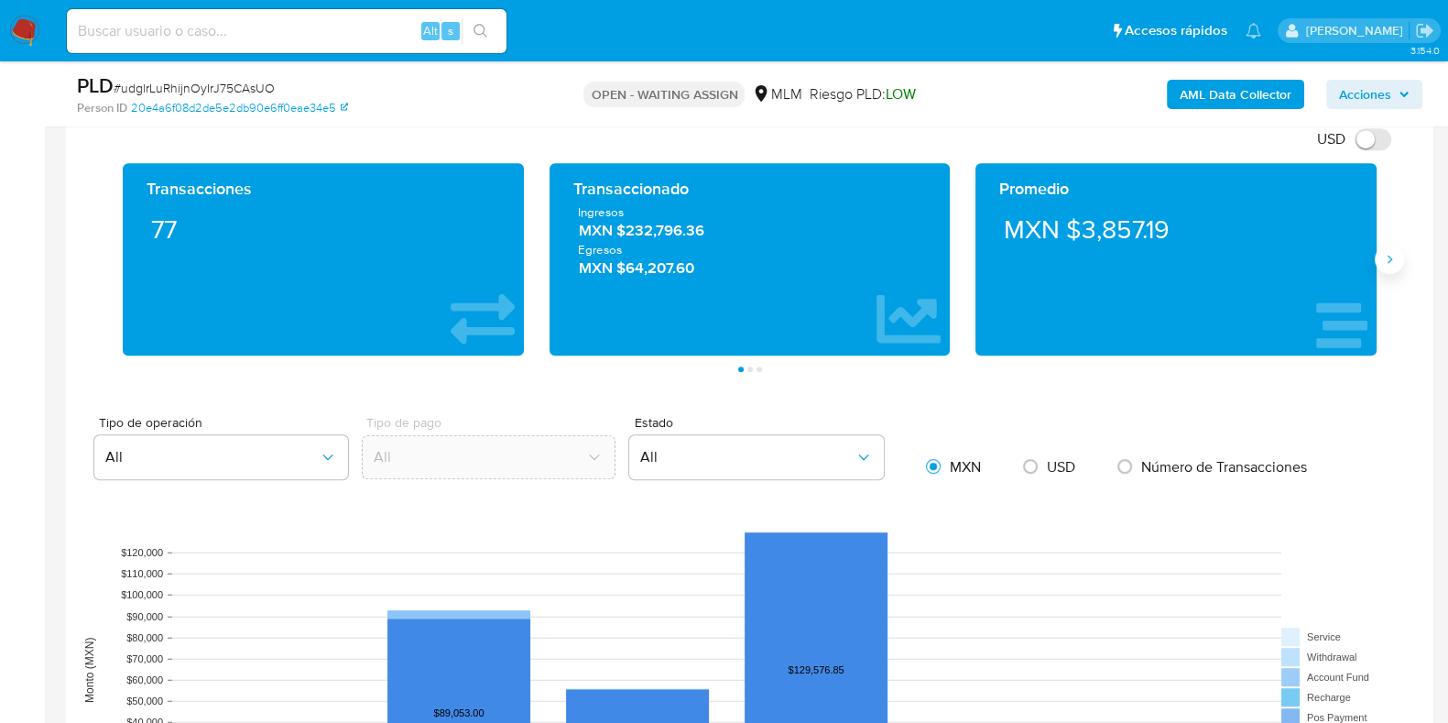
drag, startPoint x: 1392, startPoint y: 269, endPoint x: 1206, endPoint y: 574, distance: 357.3
click at [1392, 268] on button "Siguiente" at bounding box center [1389, 259] width 29 height 29
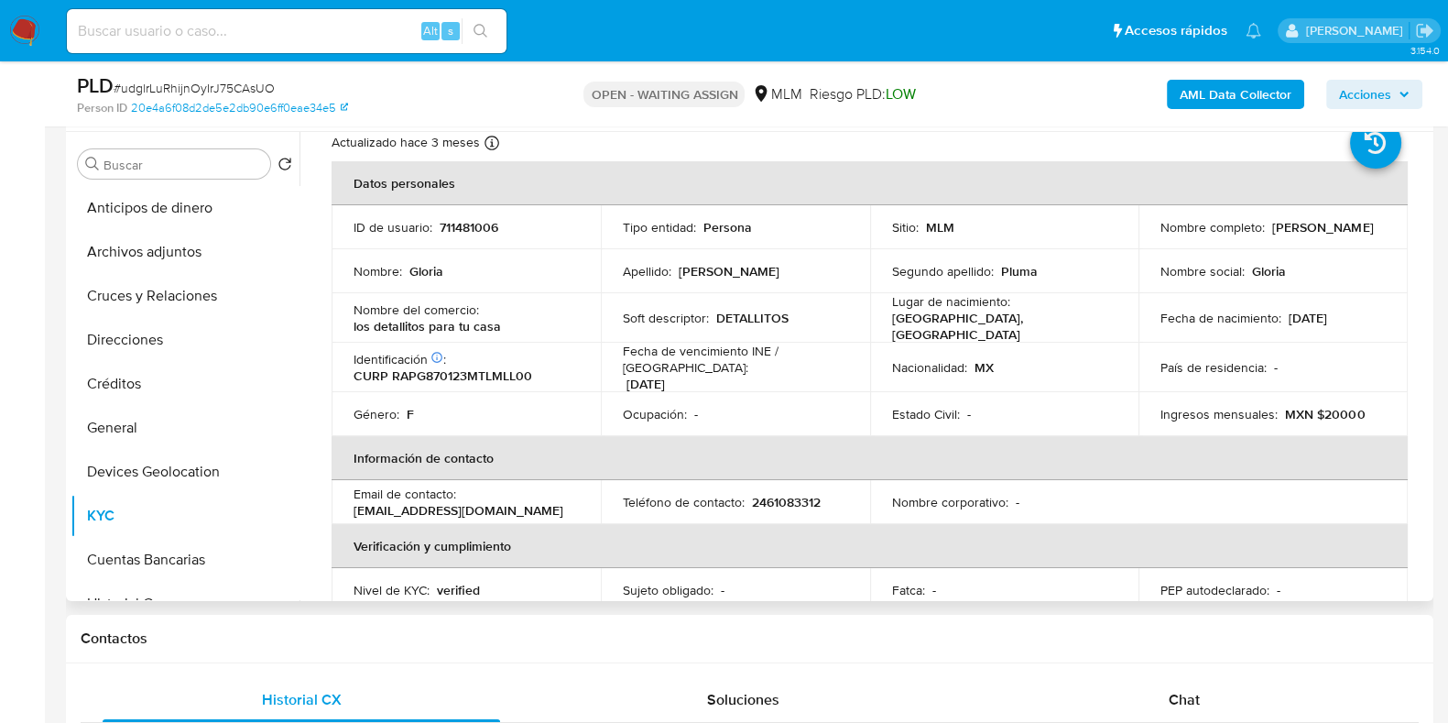
scroll to position [5, 0]
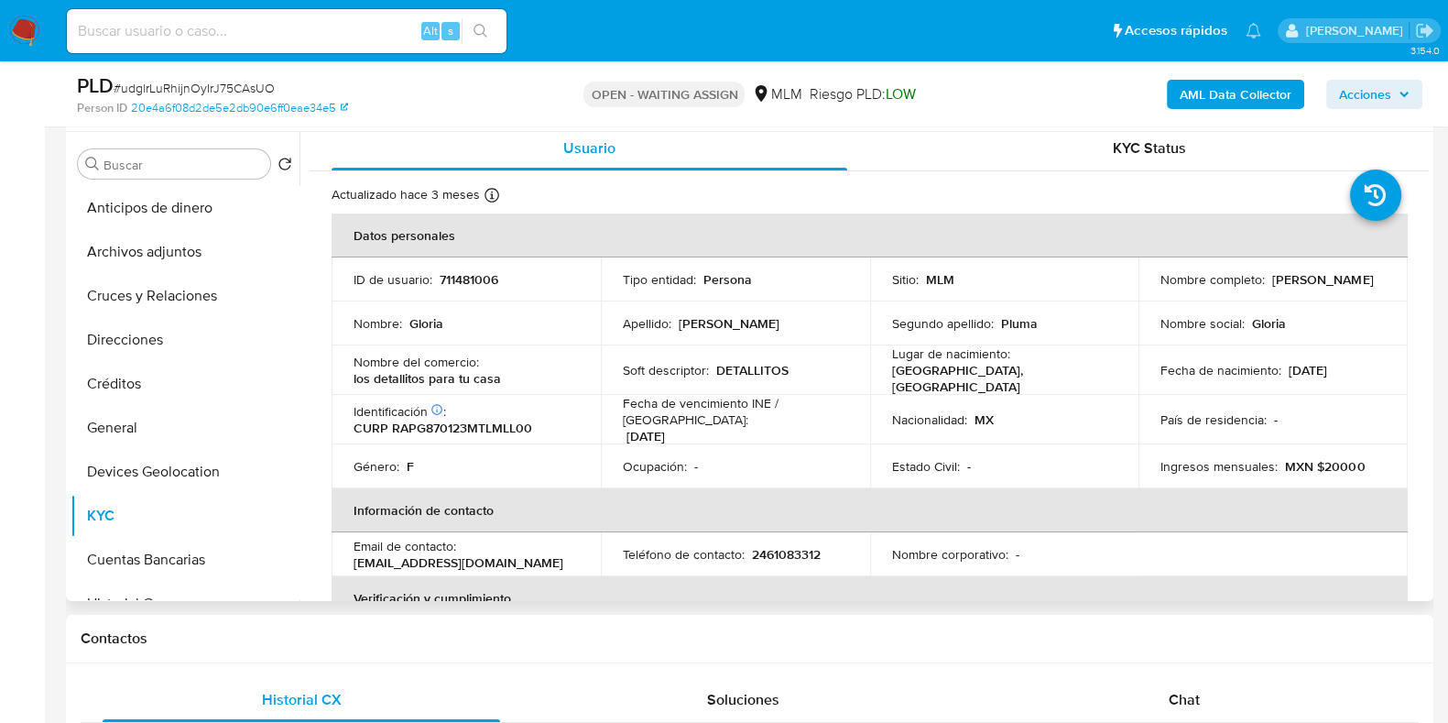
drag, startPoint x: 1292, startPoint y: 296, endPoint x: 1152, endPoint y: 289, distance: 140.4
click at [1152, 289] on td "Nombre completo : Gloria Ramon Pluma" at bounding box center [1273, 279] width 269 height 44
copy p "Gloria Ramon Pluma"
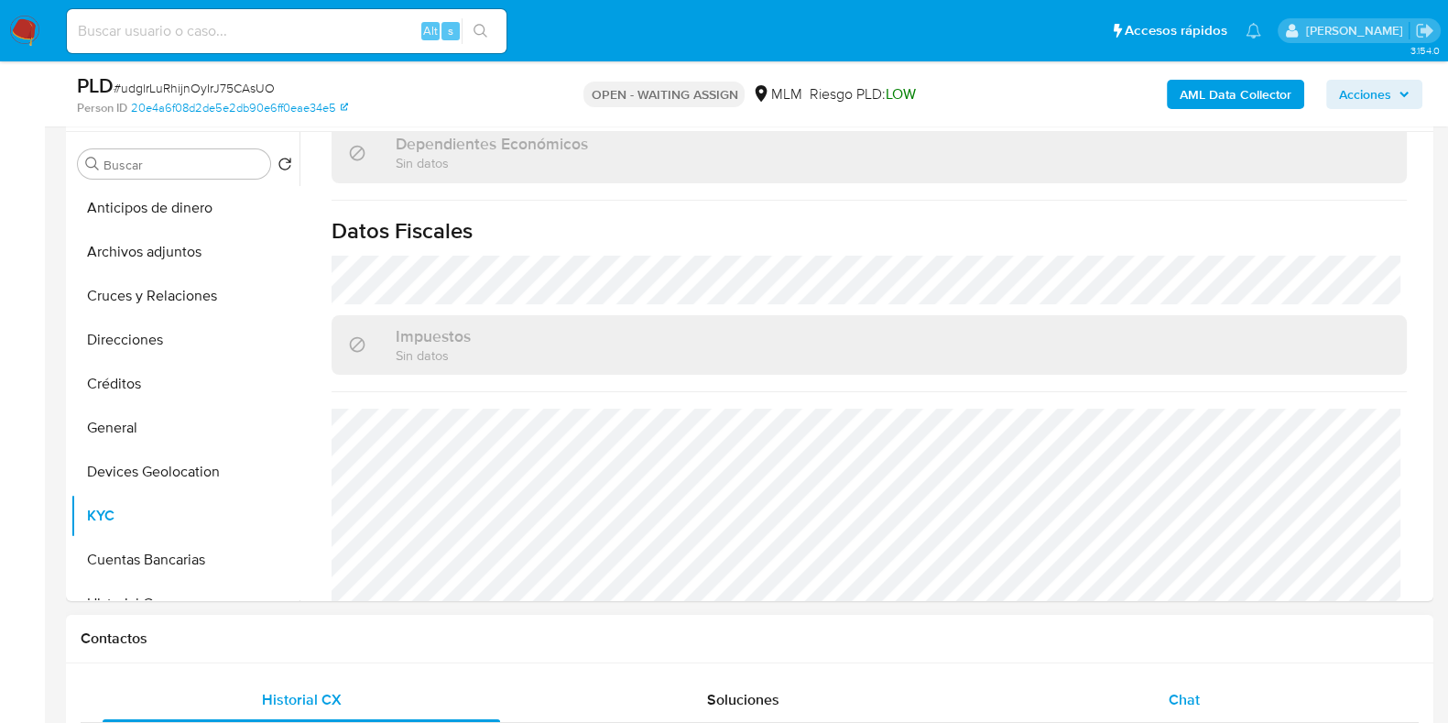
scroll to position [1151, 0]
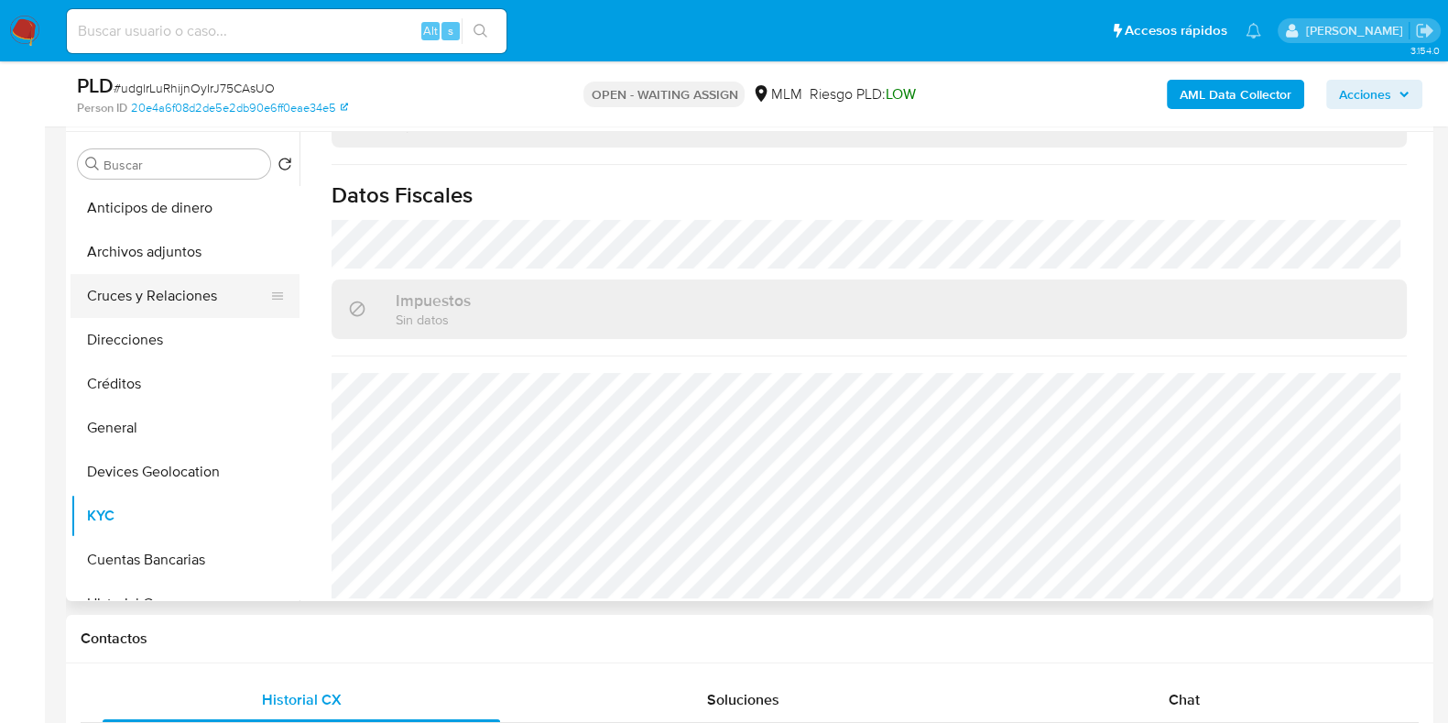
click at [165, 305] on button "Cruces y Relaciones" at bounding box center [178, 296] width 214 height 44
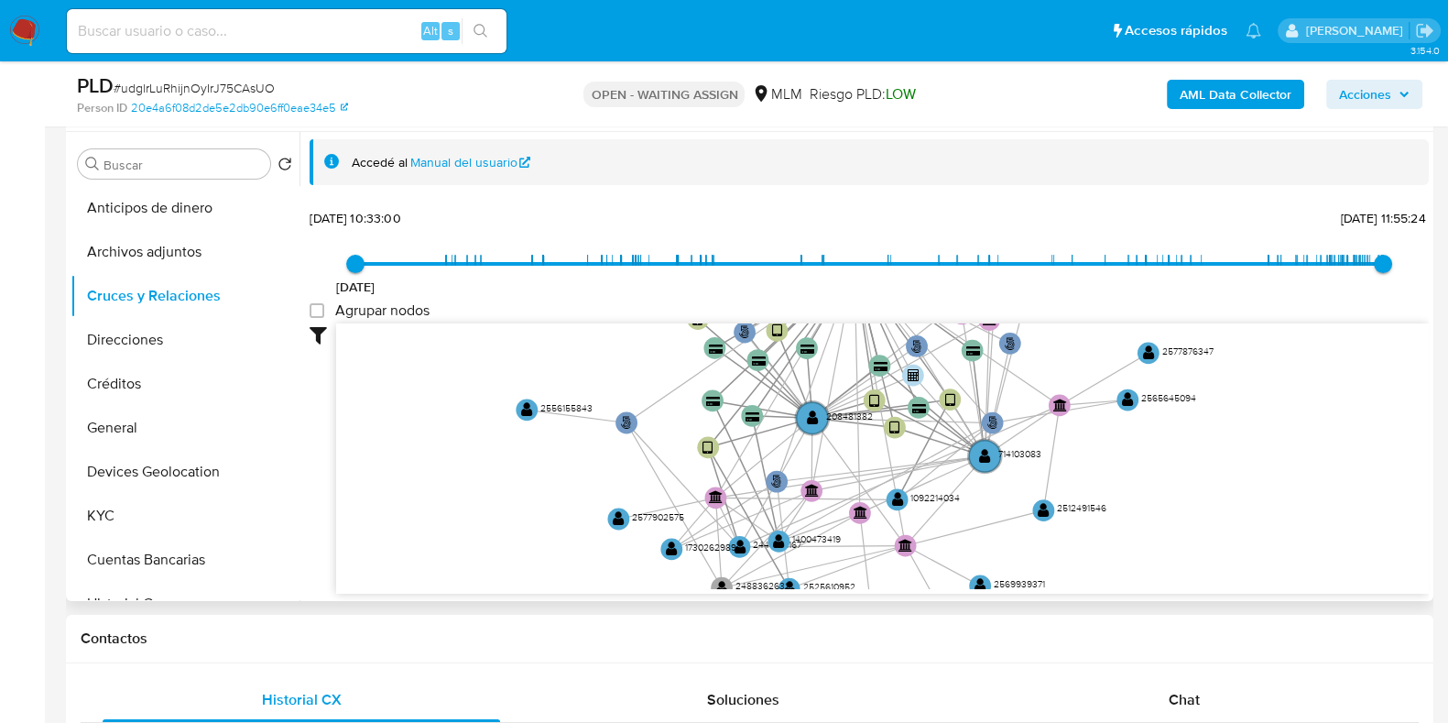
drag, startPoint x: 1087, startPoint y: 518, endPoint x: 912, endPoint y: 289, distance: 288.2
click at [912, 289] on div "8/2/2021 8/2/2021, 10:33:00 13/8/2025, 11:55:24 Agrupar nodos Filtros Confianza…" at bounding box center [870, 398] width 1120 height 389
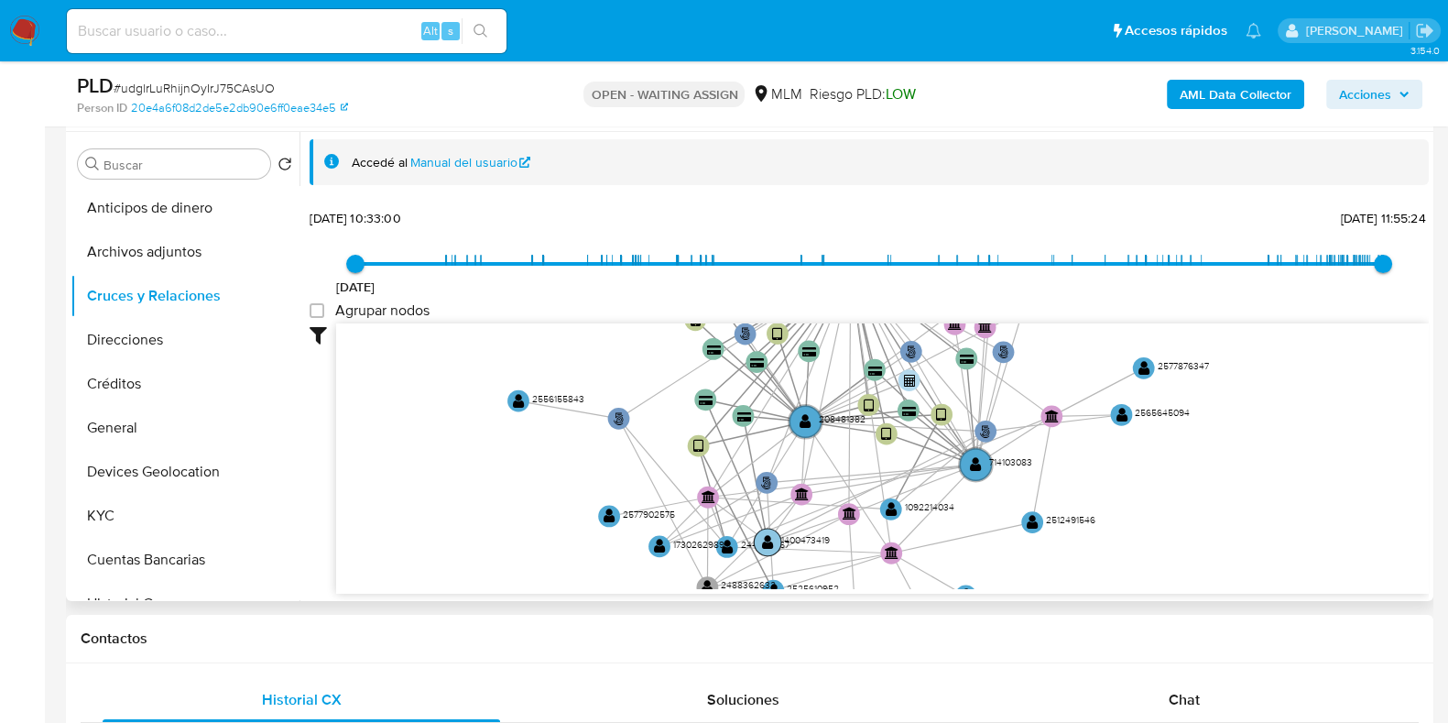
click at [774, 543] on circle at bounding box center [767, 542] width 27 height 27
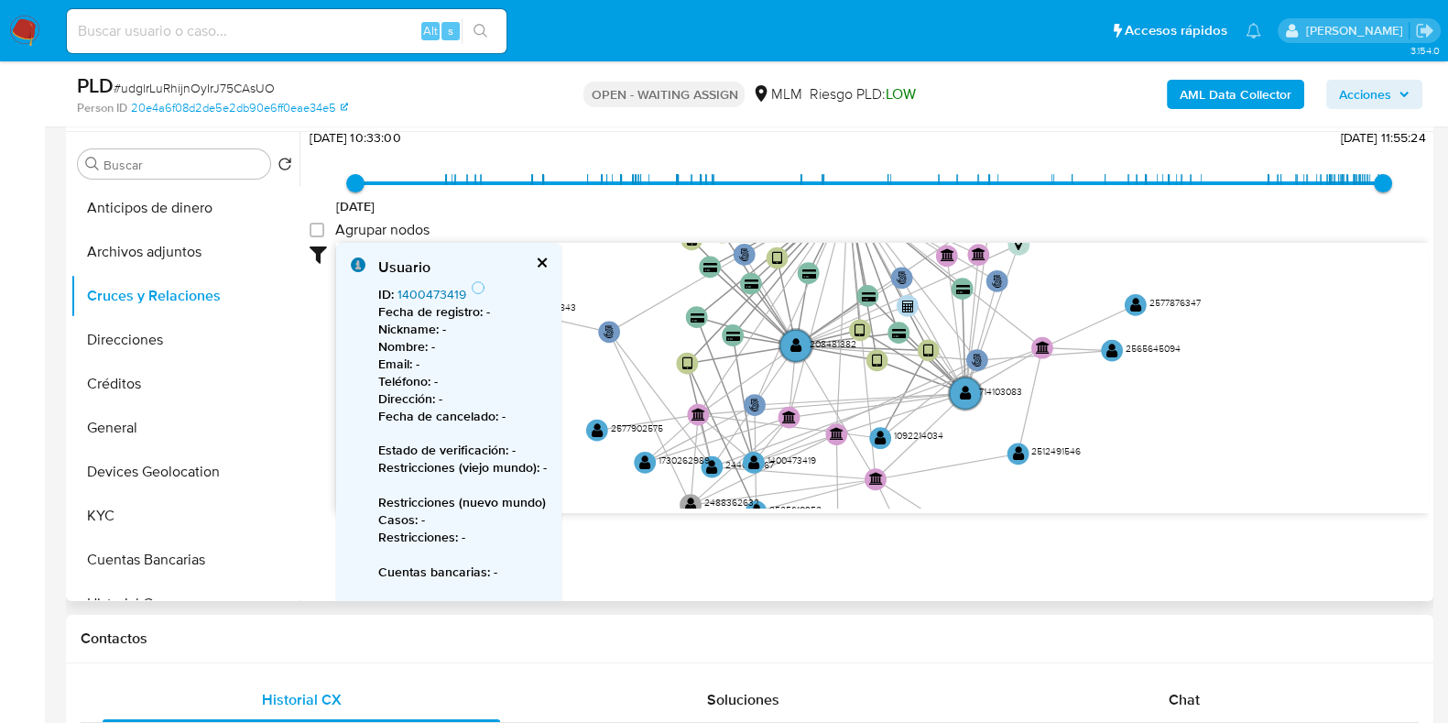
scroll to position [114, 0]
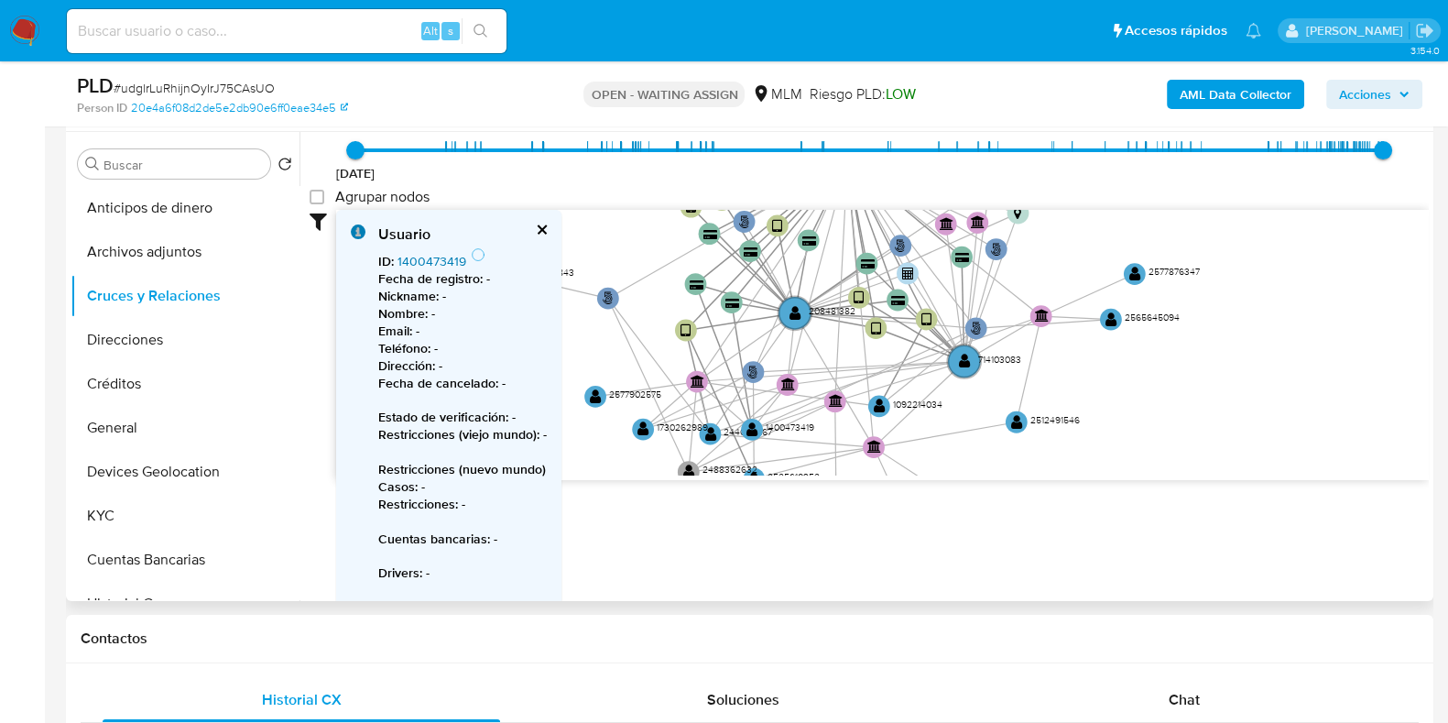
click at [437, 263] on link "1400473419" at bounding box center [432, 261] width 69 height 18
click at [640, 425] on text "" at bounding box center [644, 429] width 12 height 16
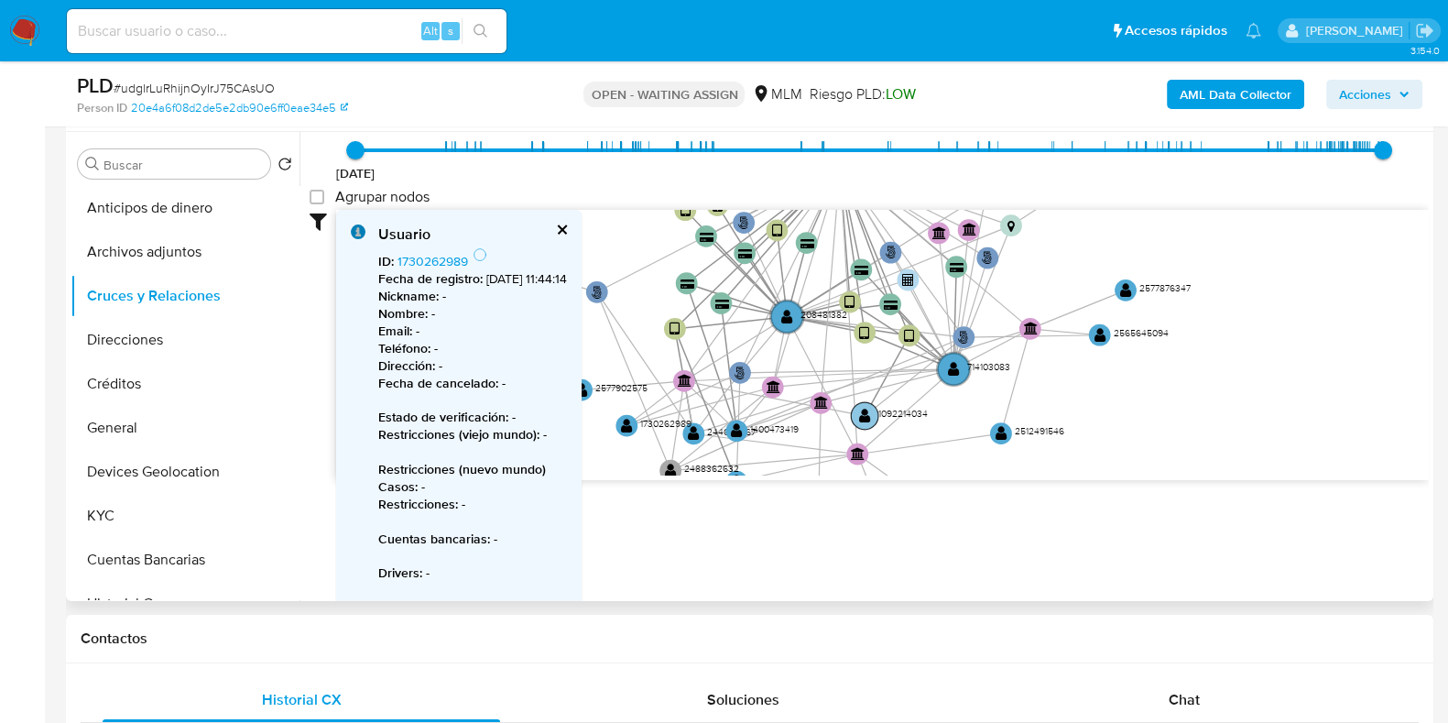
click at [863, 408] on text "" at bounding box center [865, 415] width 12 height 16
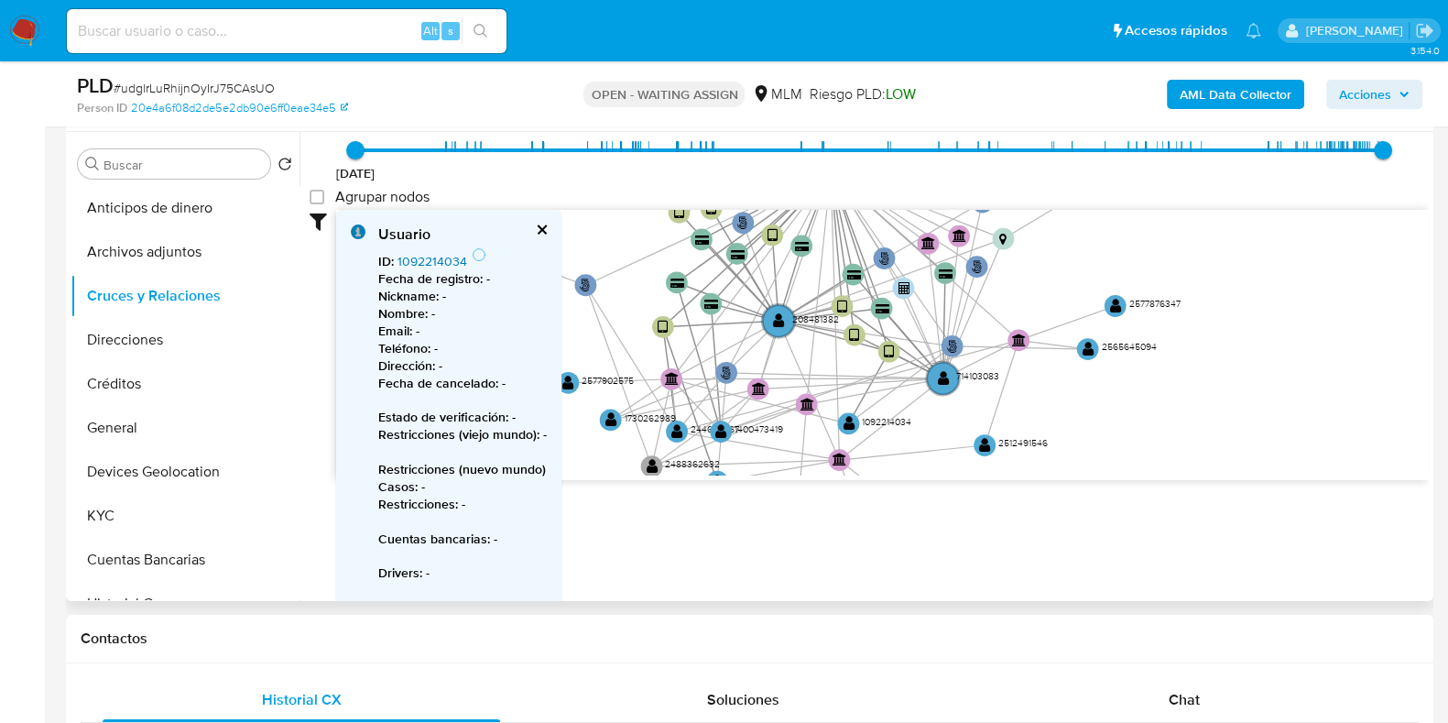
click at [454, 259] on link "1092214034" at bounding box center [433, 261] width 70 height 18
click at [149, 257] on button "Archivos adjuntos" at bounding box center [178, 252] width 214 height 44
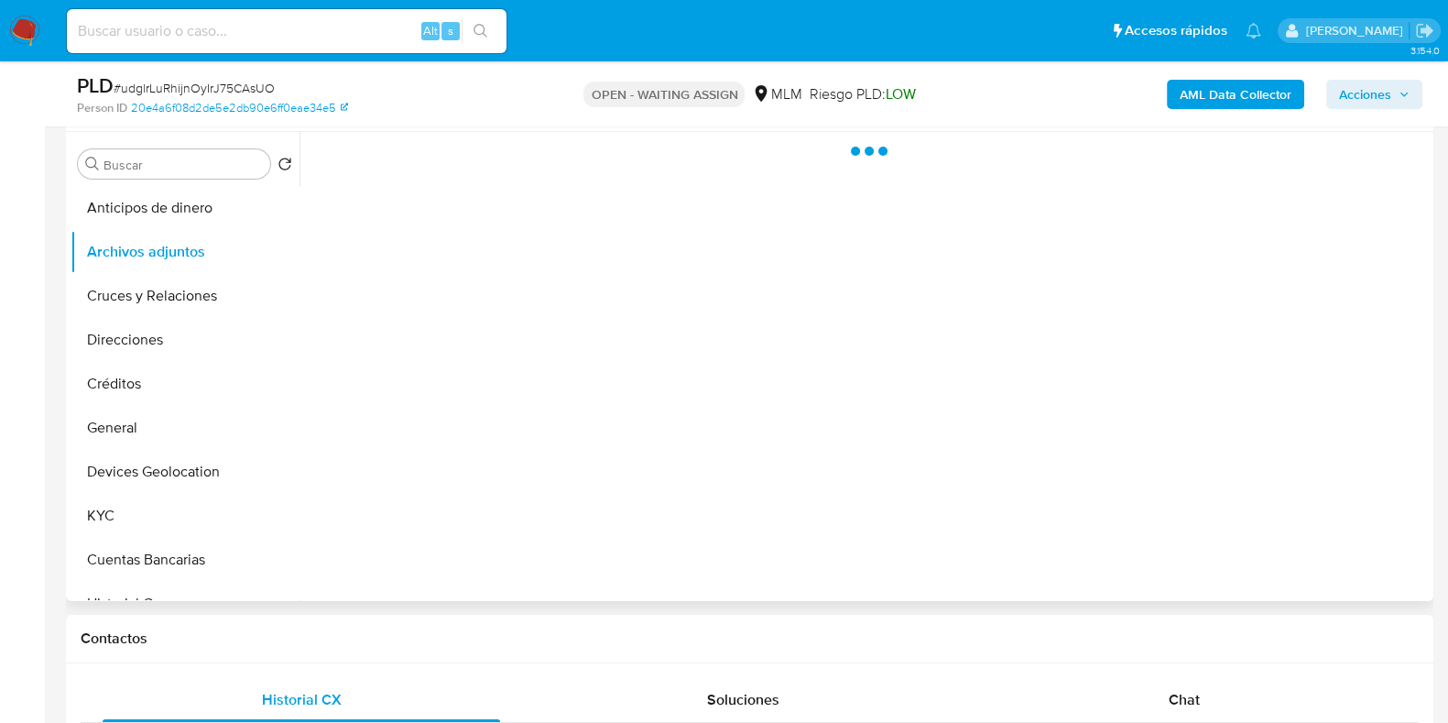
scroll to position [0, 0]
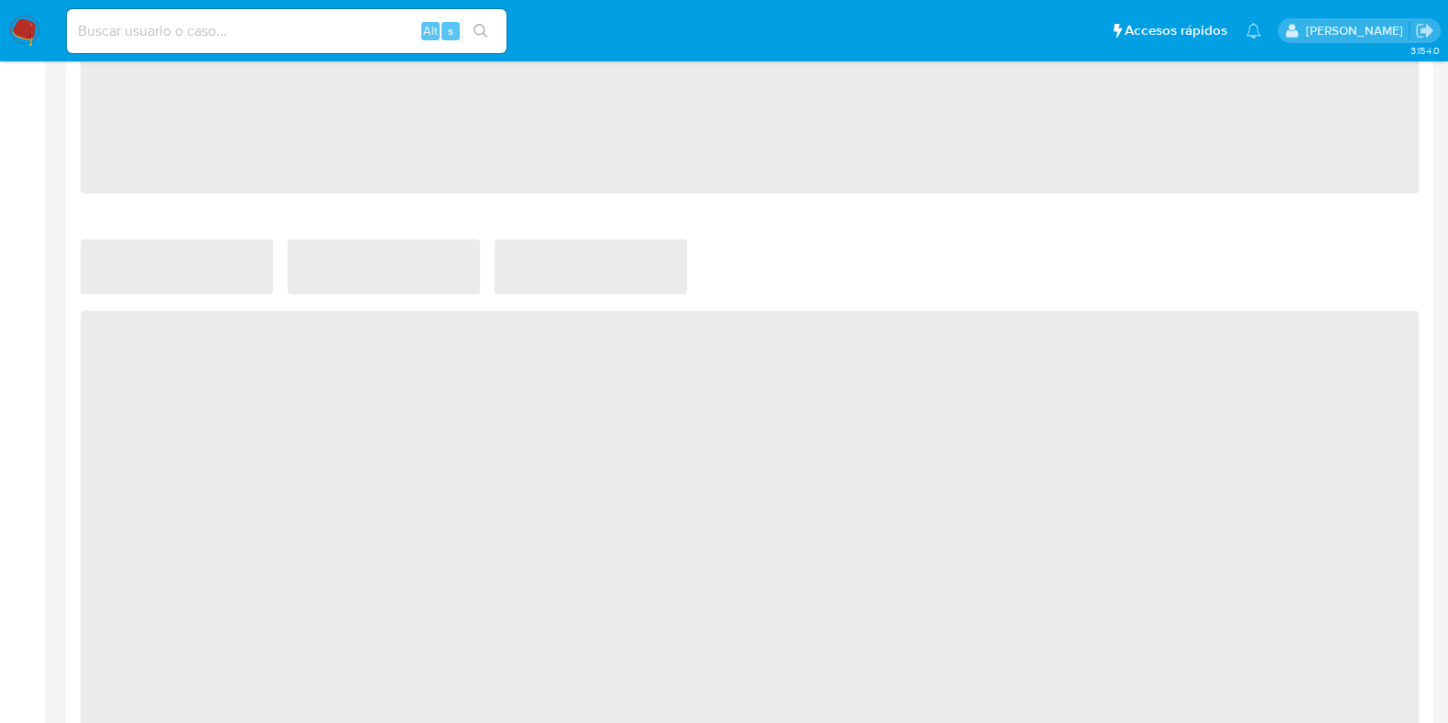
select select "10"
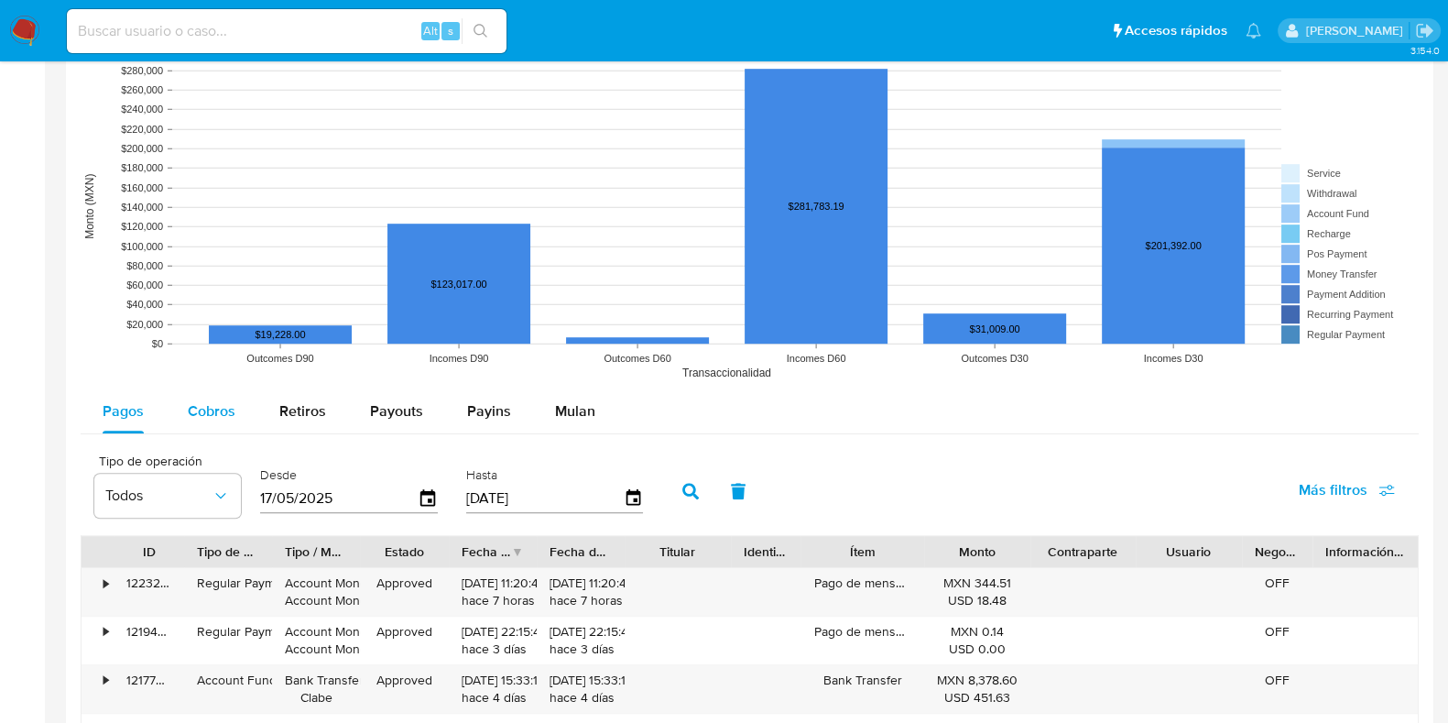
click at [208, 396] on div "Cobros" at bounding box center [212, 411] width 48 height 44
select select "10"
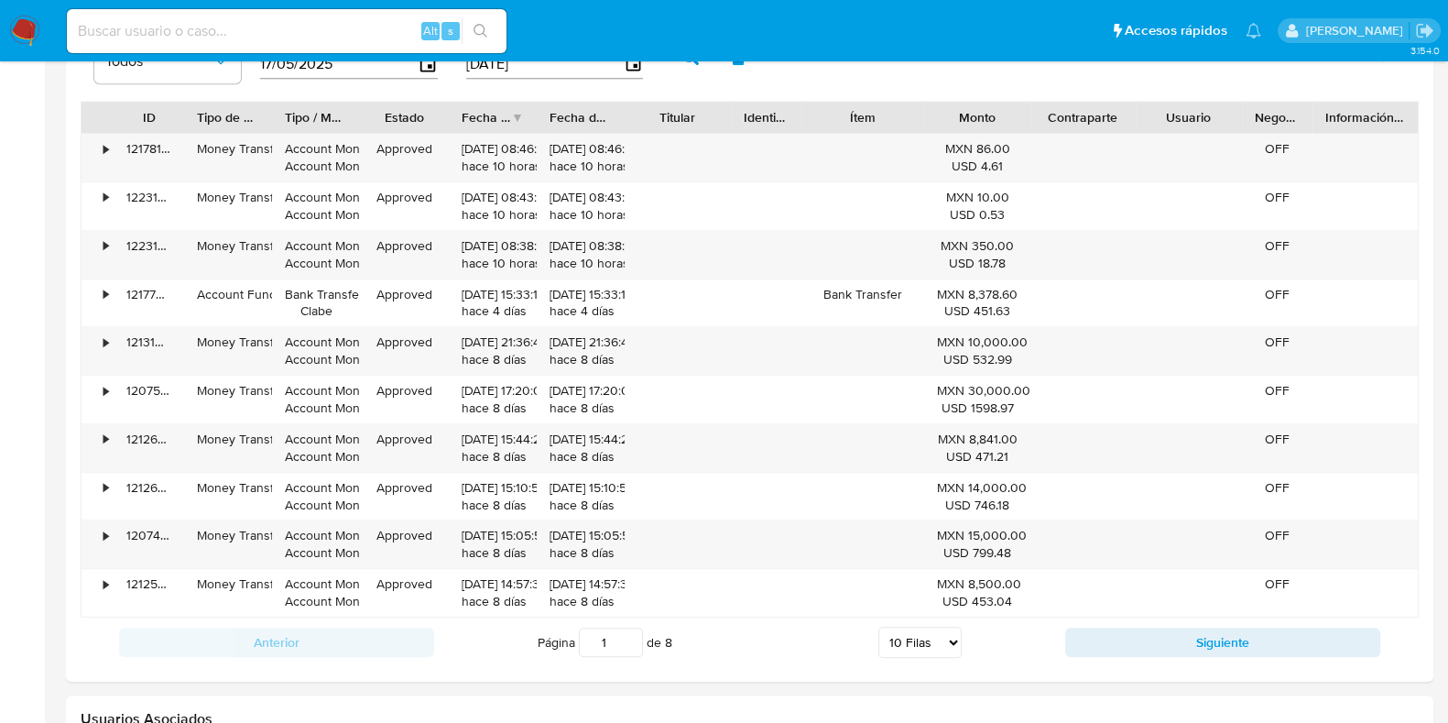
scroll to position [1947, 0]
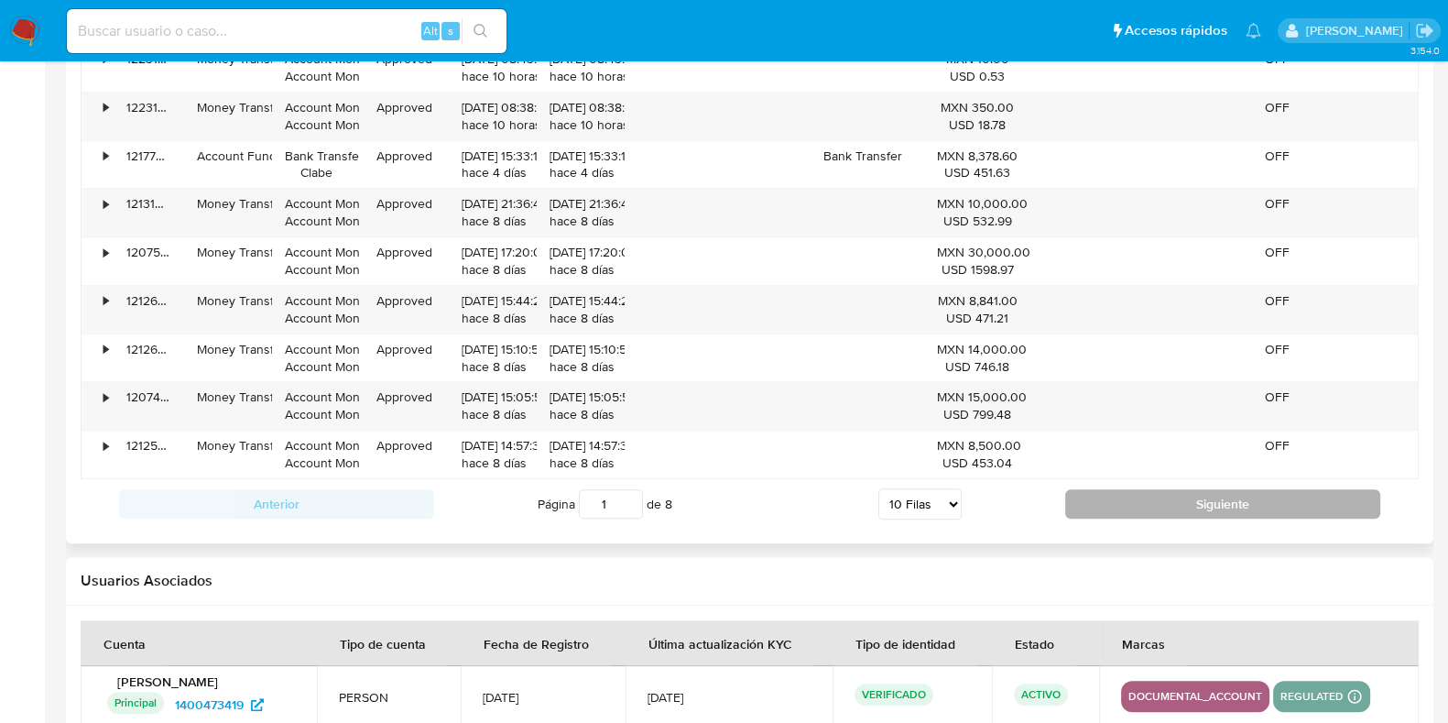
click at [1100, 504] on button "Siguiente" at bounding box center [1223, 503] width 315 height 29
type input "2"
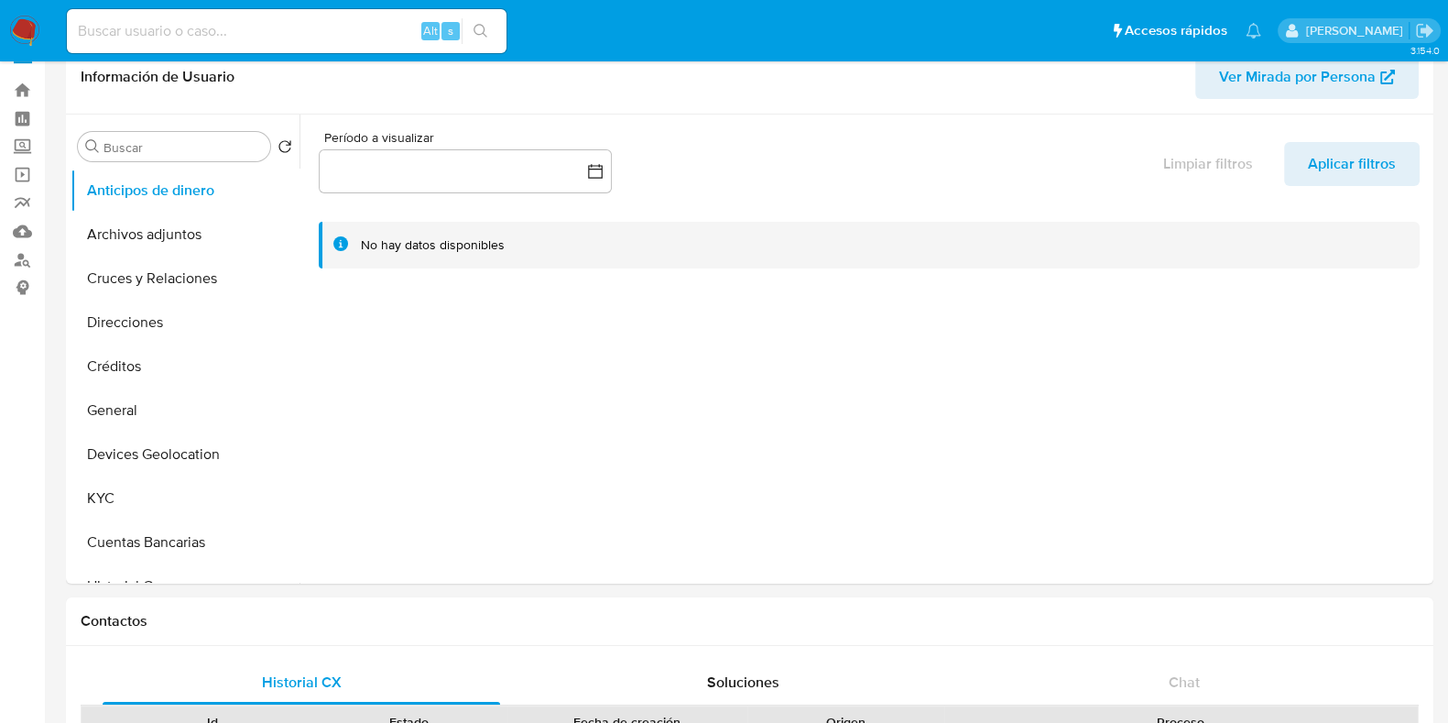
scroll to position [0, 0]
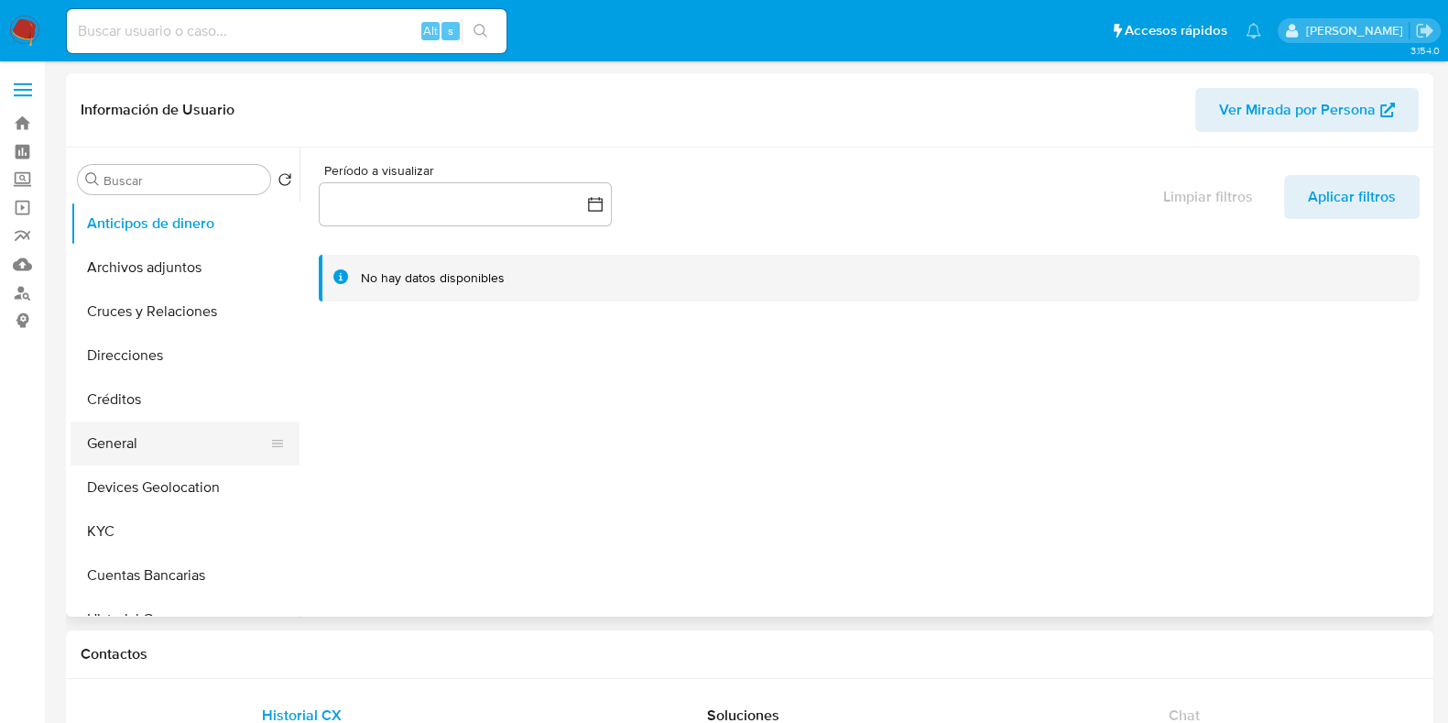
click at [136, 455] on button "General" at bounding box center [178, 443] width 214 height 44
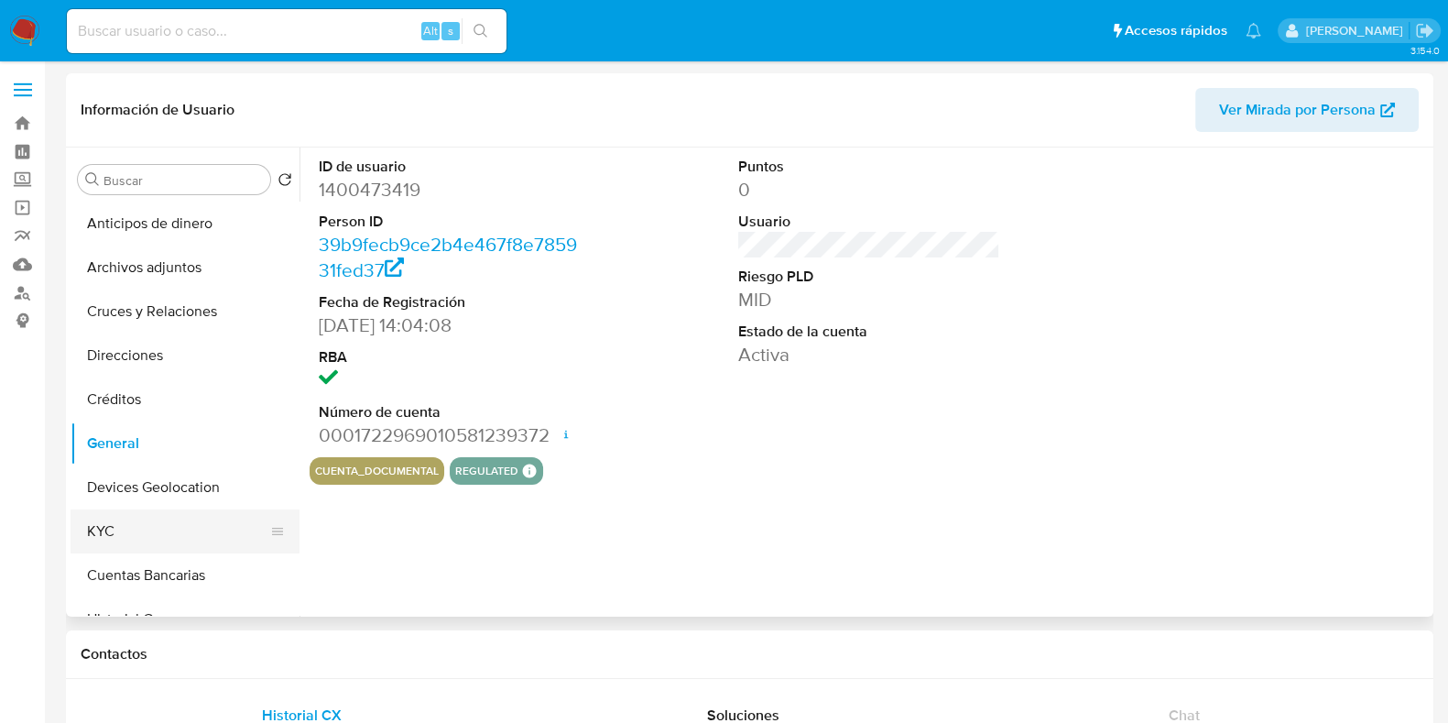
click at [104, 541] on button "KYC" at bounding box center [178, 531] width 214 height 44
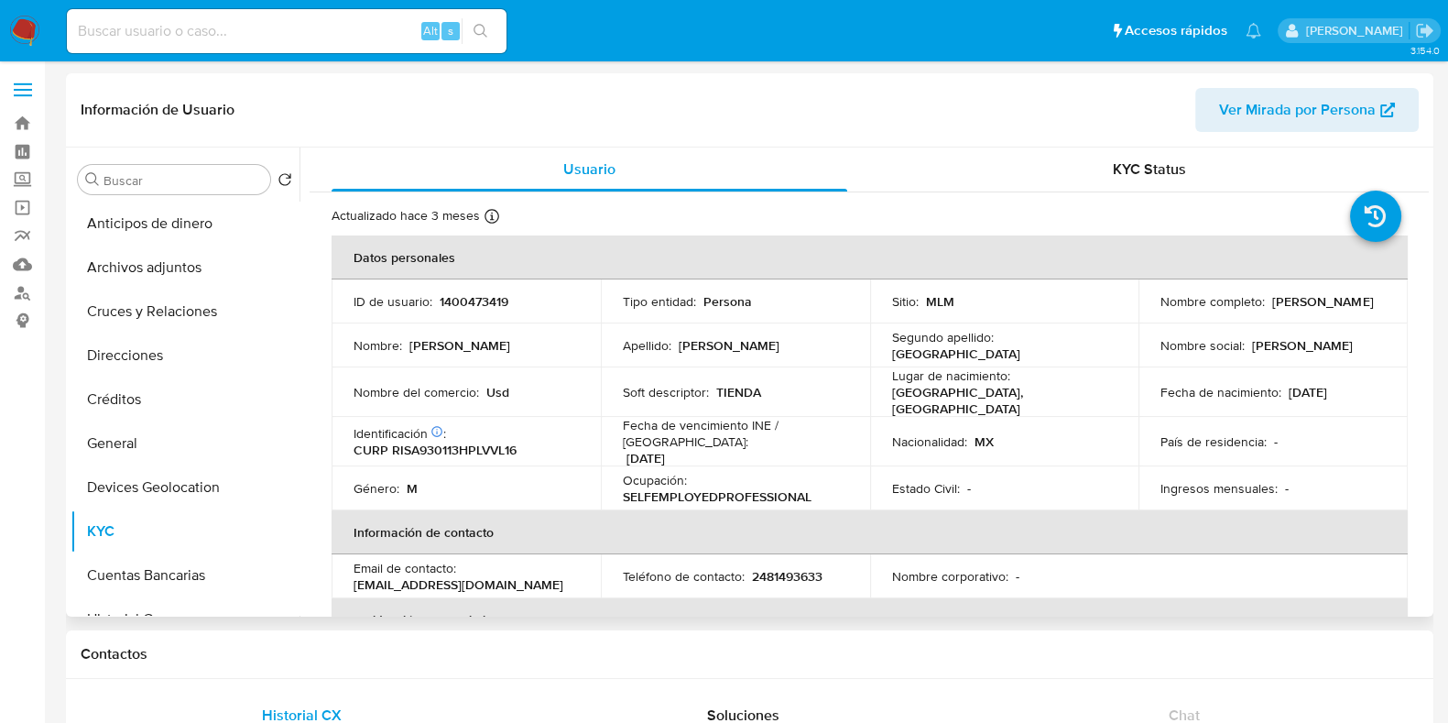
click at [478, 304] on p "1400473419" at bounding box center [474, 301] width 69 height 16
copy p "1400473419"
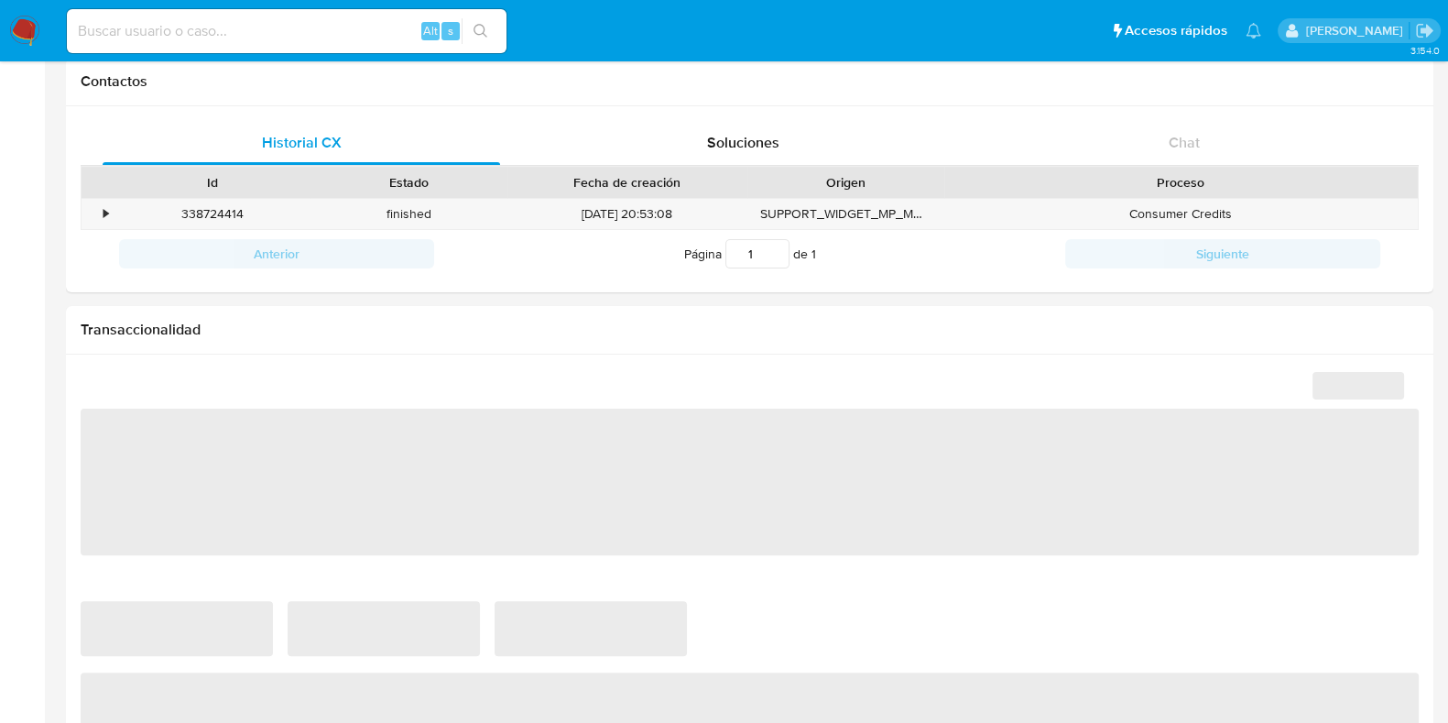
scroll to position [1031, 0]
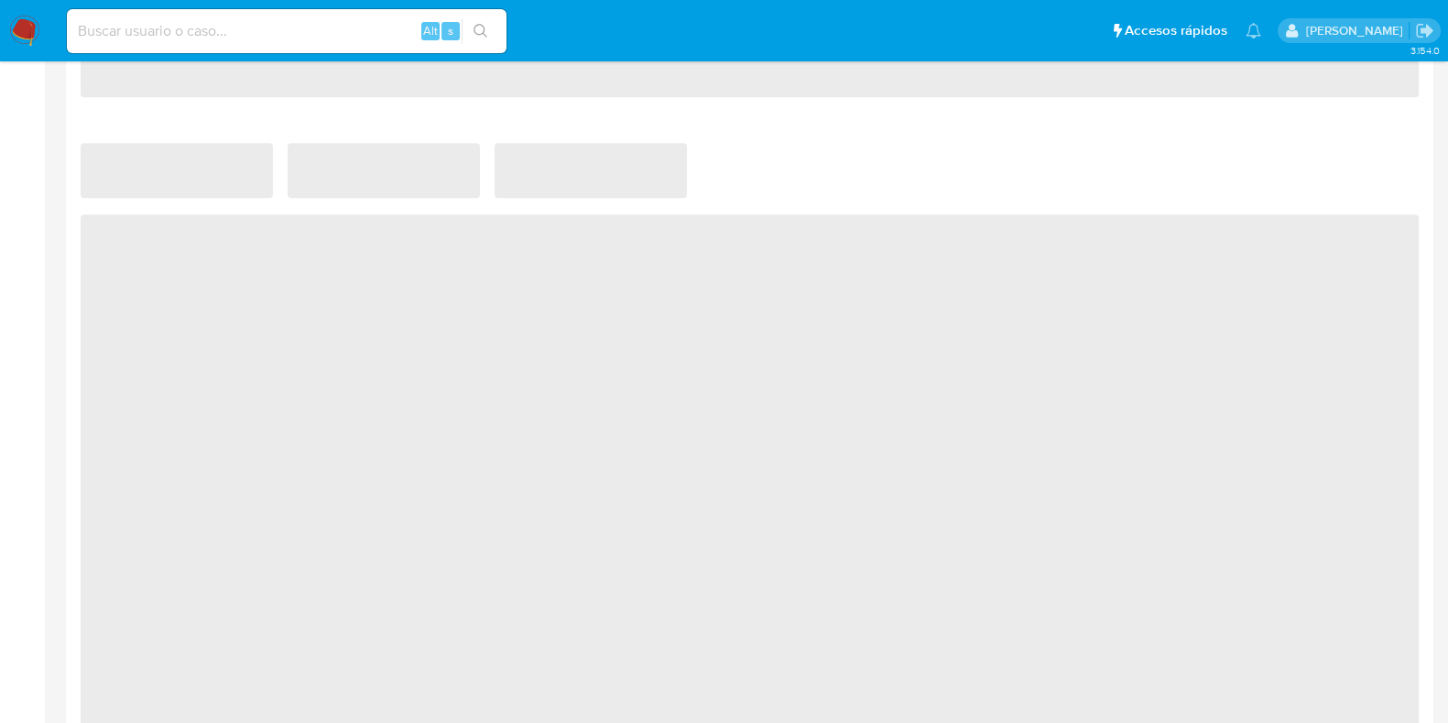
select select "10"
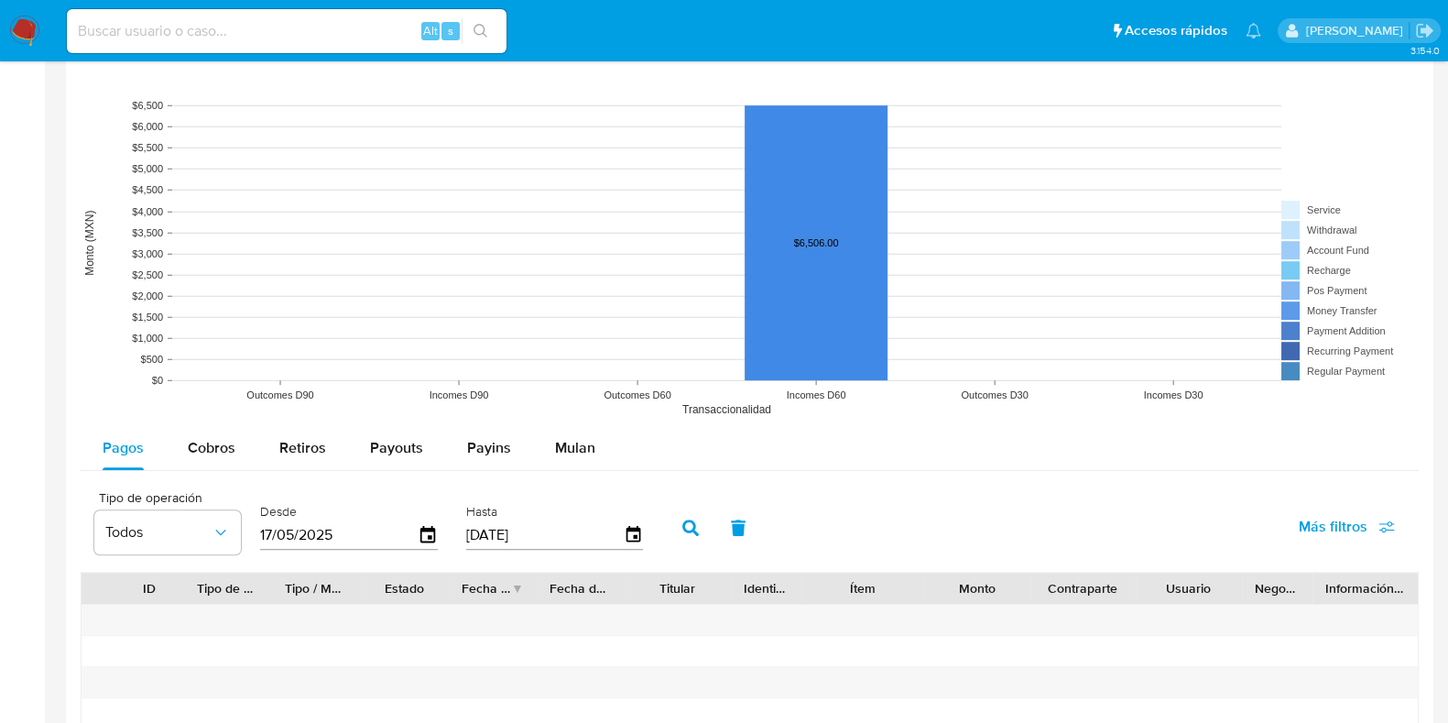
scroll to position [1488, 0]
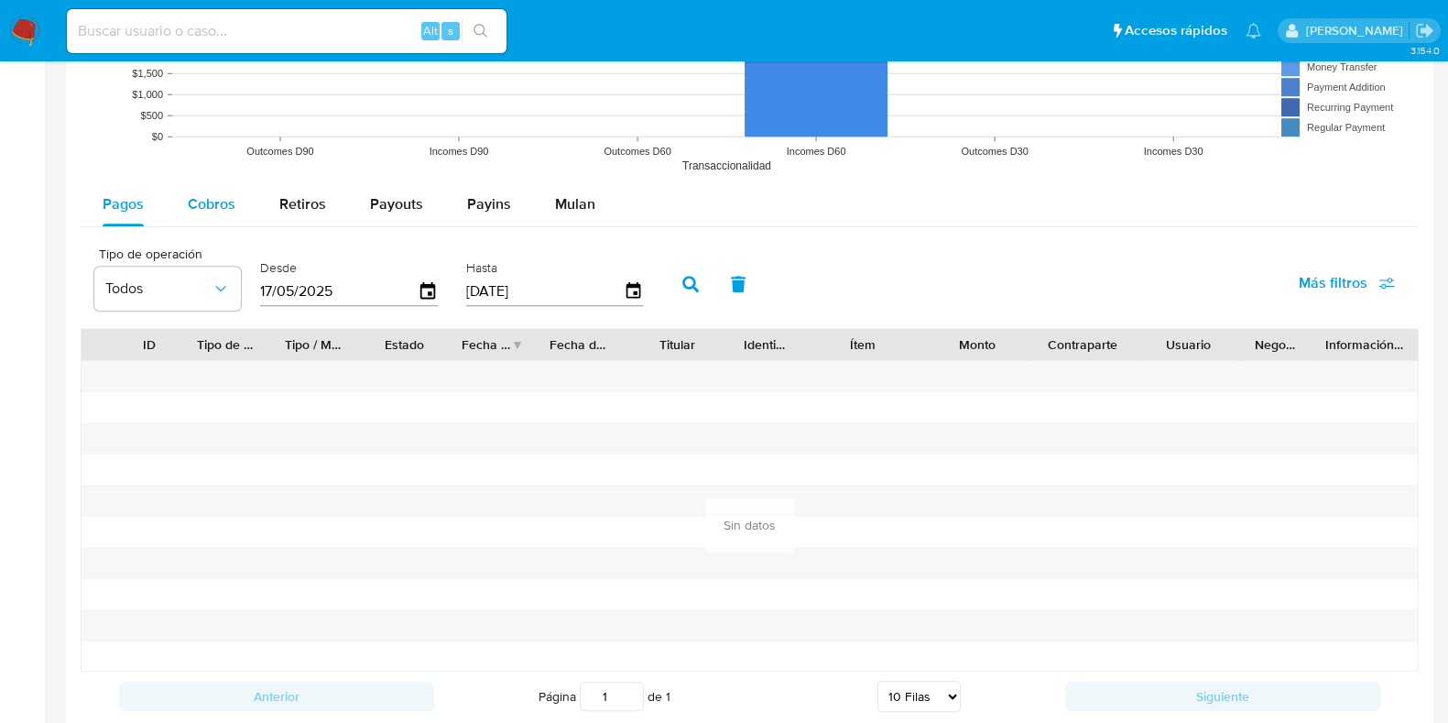
click at [234, 203] on button "Cobros" at bounding box center [212, 204] width 92 height 44
select select "10"
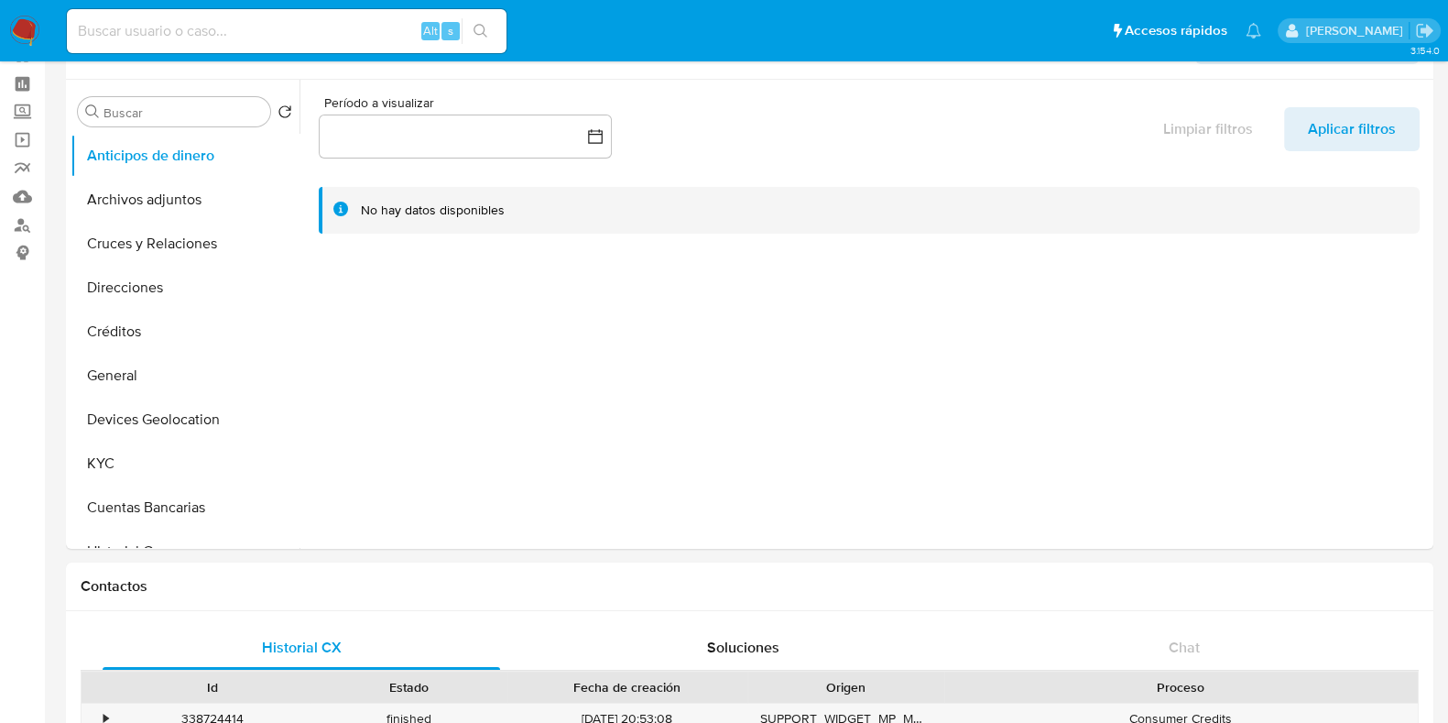
scroll to position [0, 0]
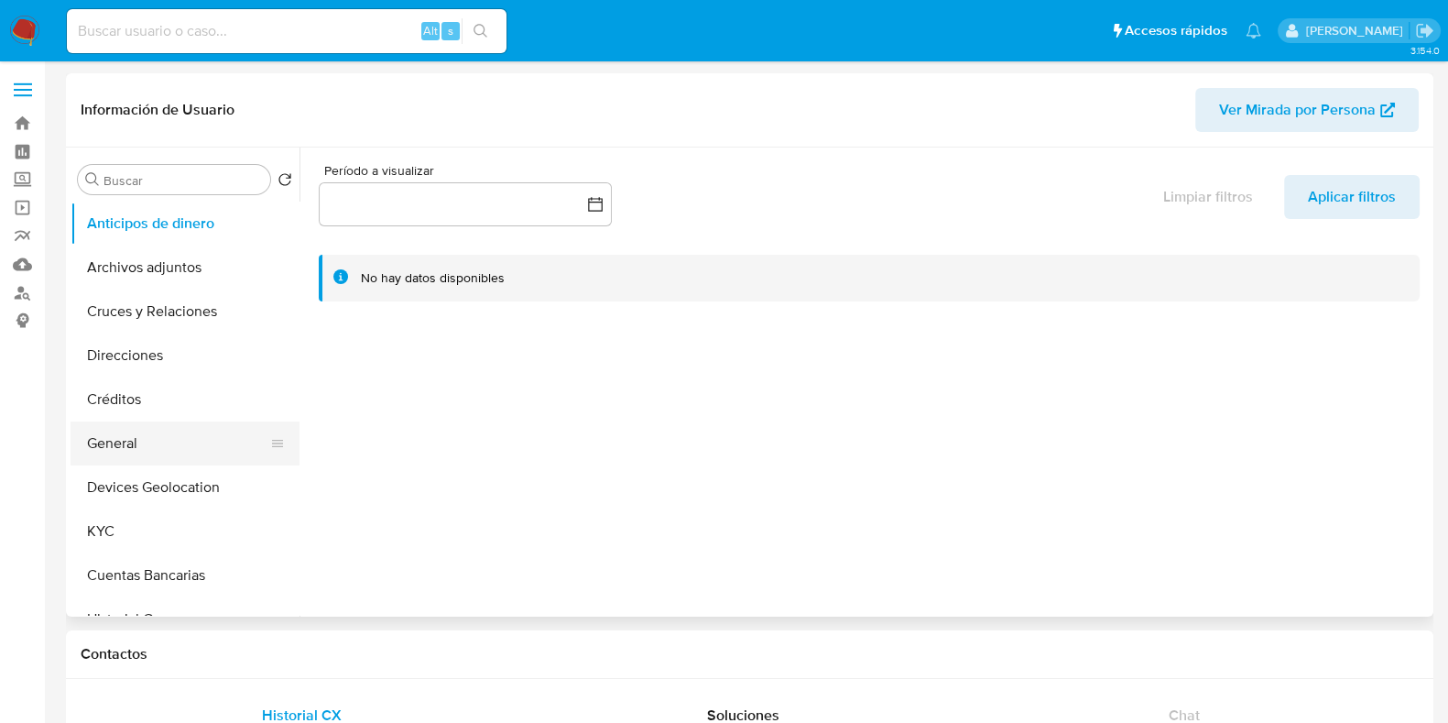
click at [180, 442] on button "General" at bounding box center [178, 443] width 214 height 44
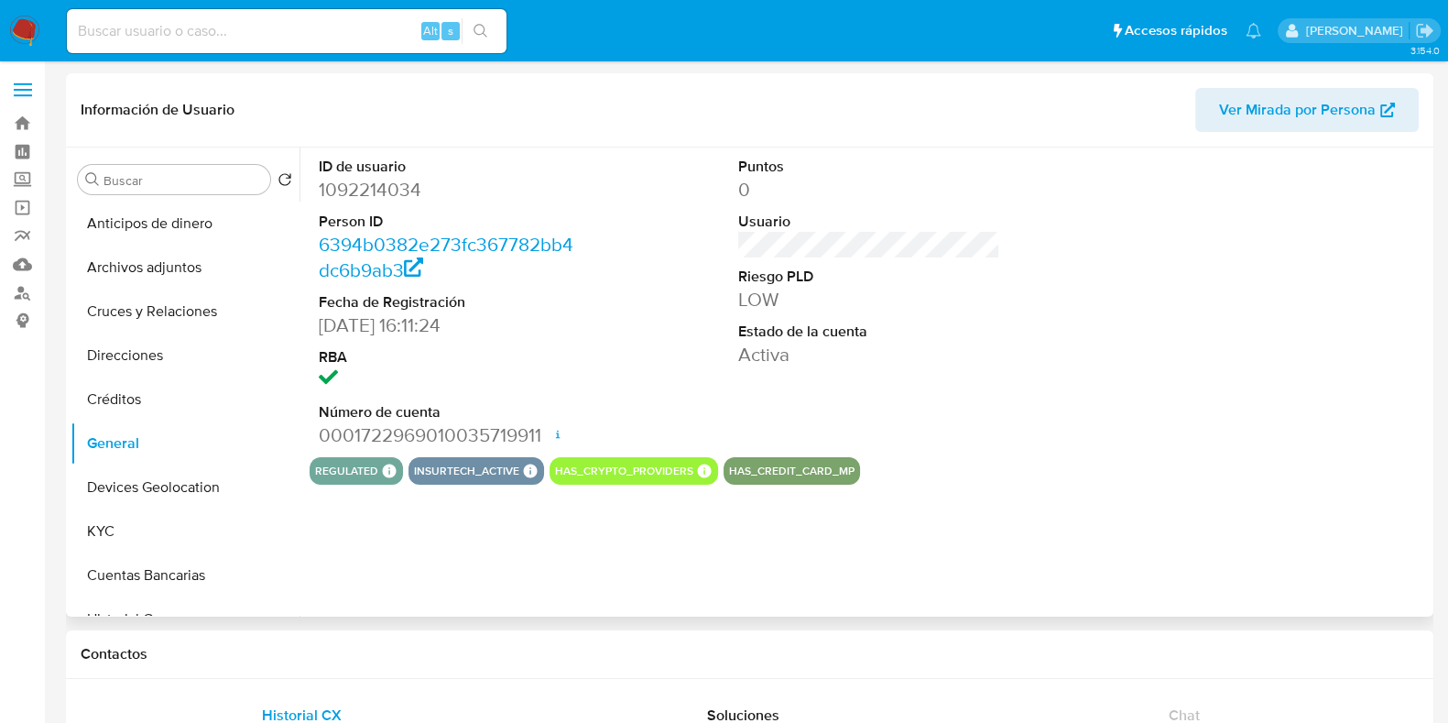
click at [382, 194] on dd "1092214034" at bounding box center [450, 190] width 262 height 26
copy dd "1092214034"
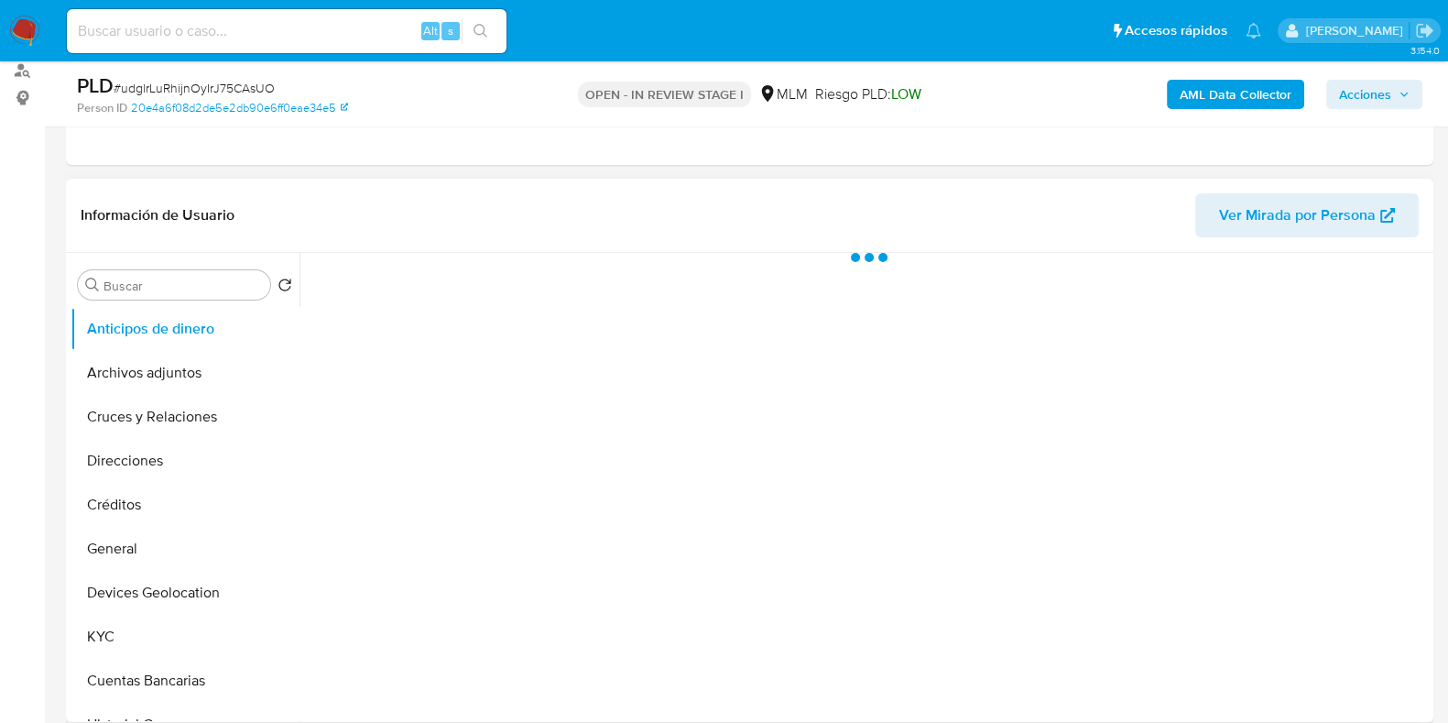
scroll to position [228, 0]
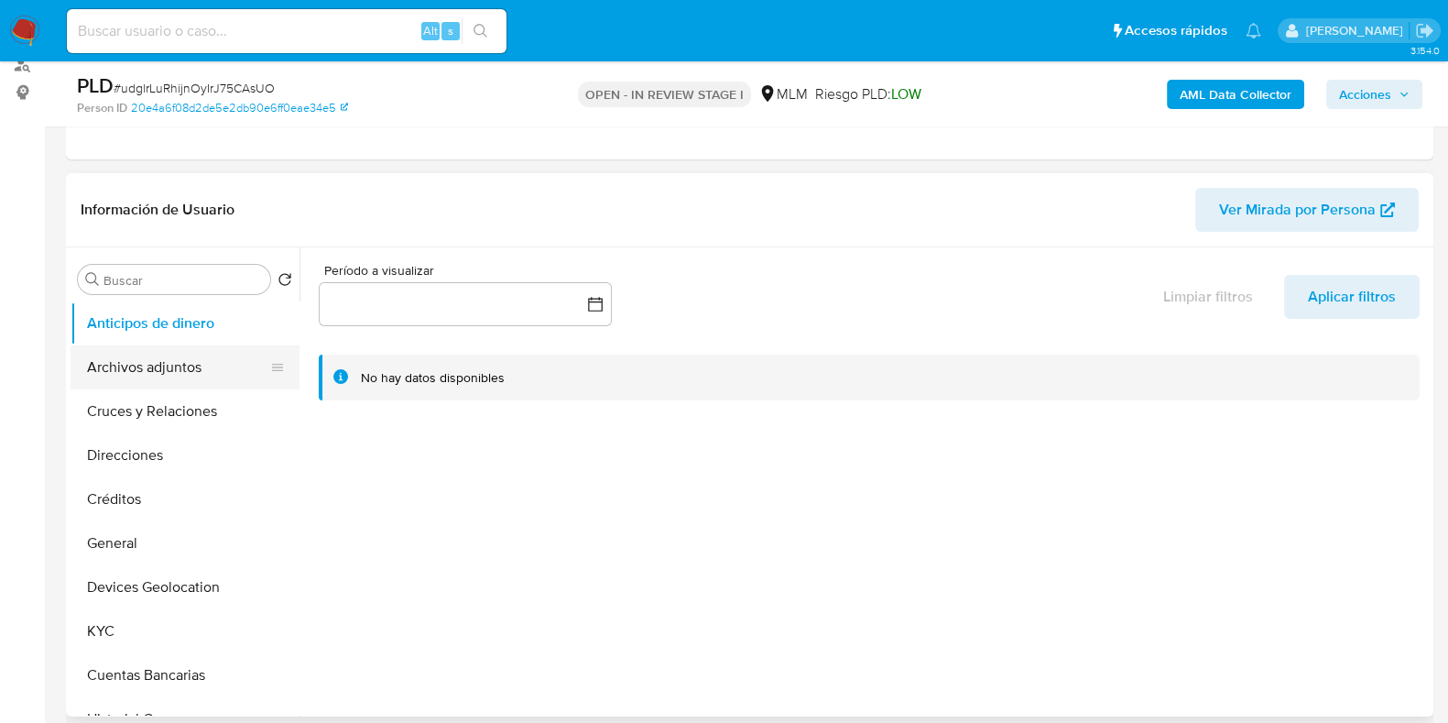
click at [169, 356] on button "Archivos adjuntos" at bounding box center [178, 367] width 214 height 44
select select "10"
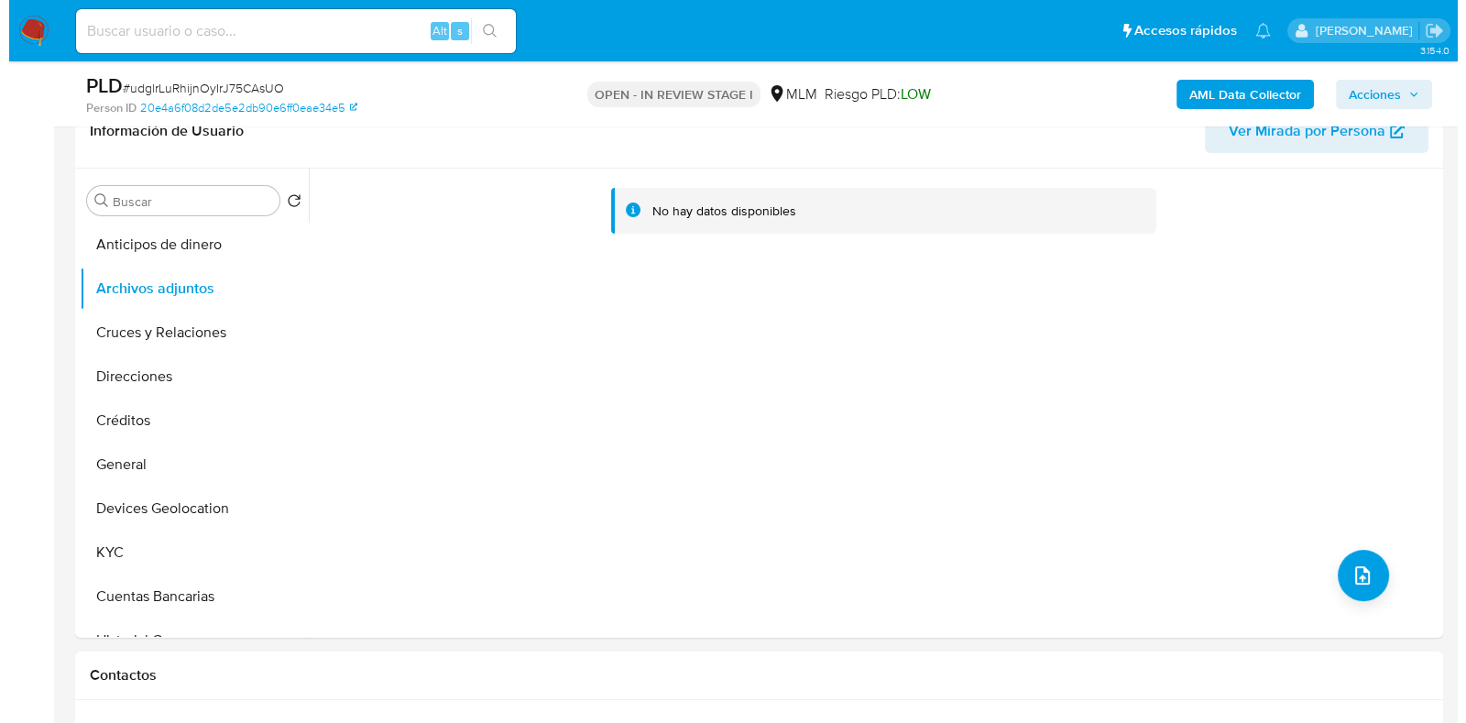
scroll to position [457, 0]
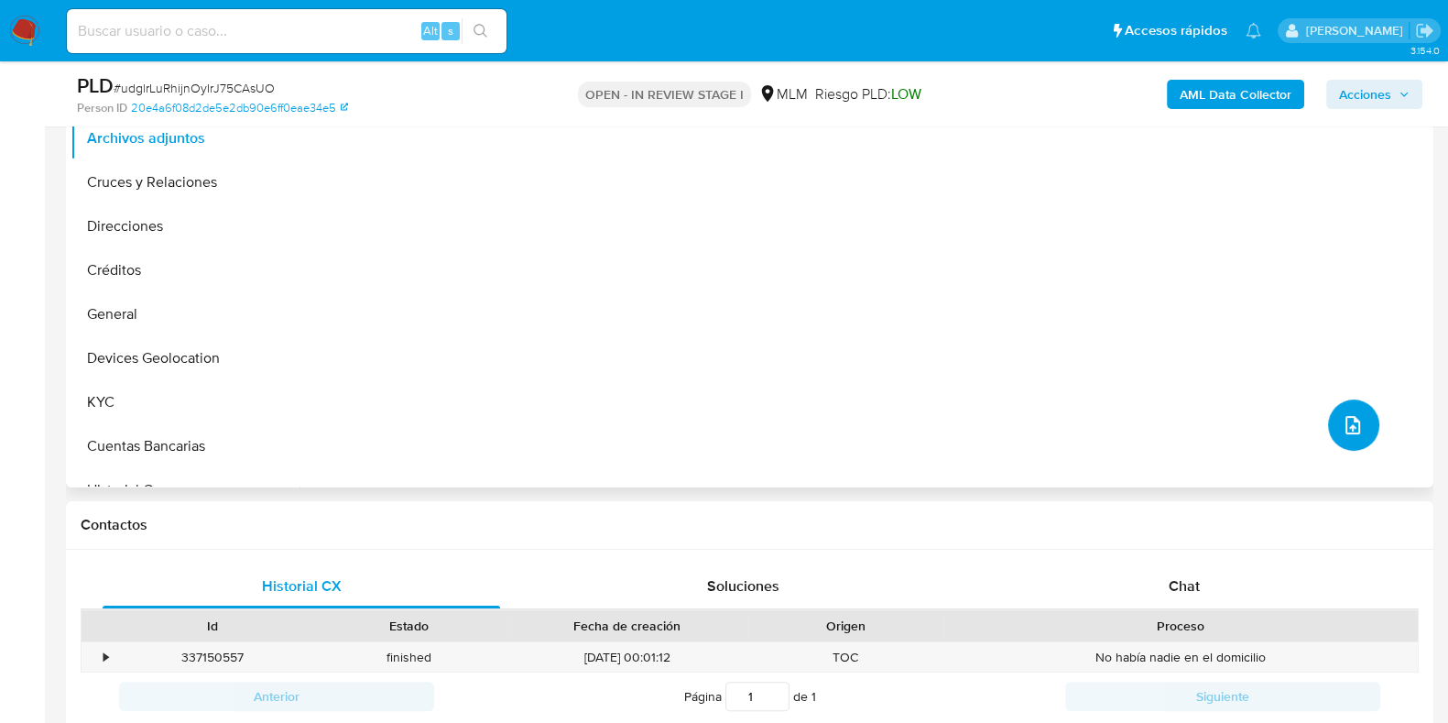
click at [1332, 430] on button "upload-file" at bounding box center [1353, 424] width 51 height 51
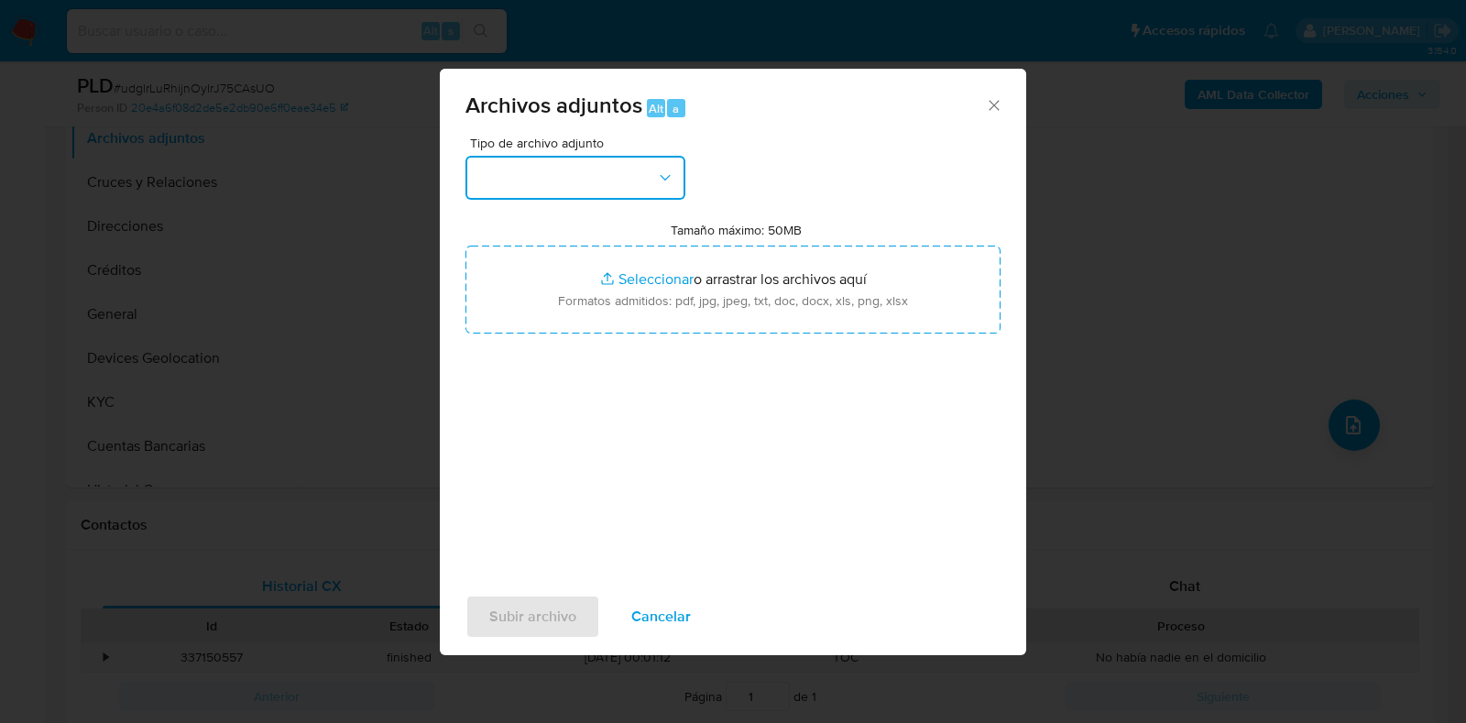
click at [620, 185] on button "button" at bounding box center [575, 178] width 220 height 44
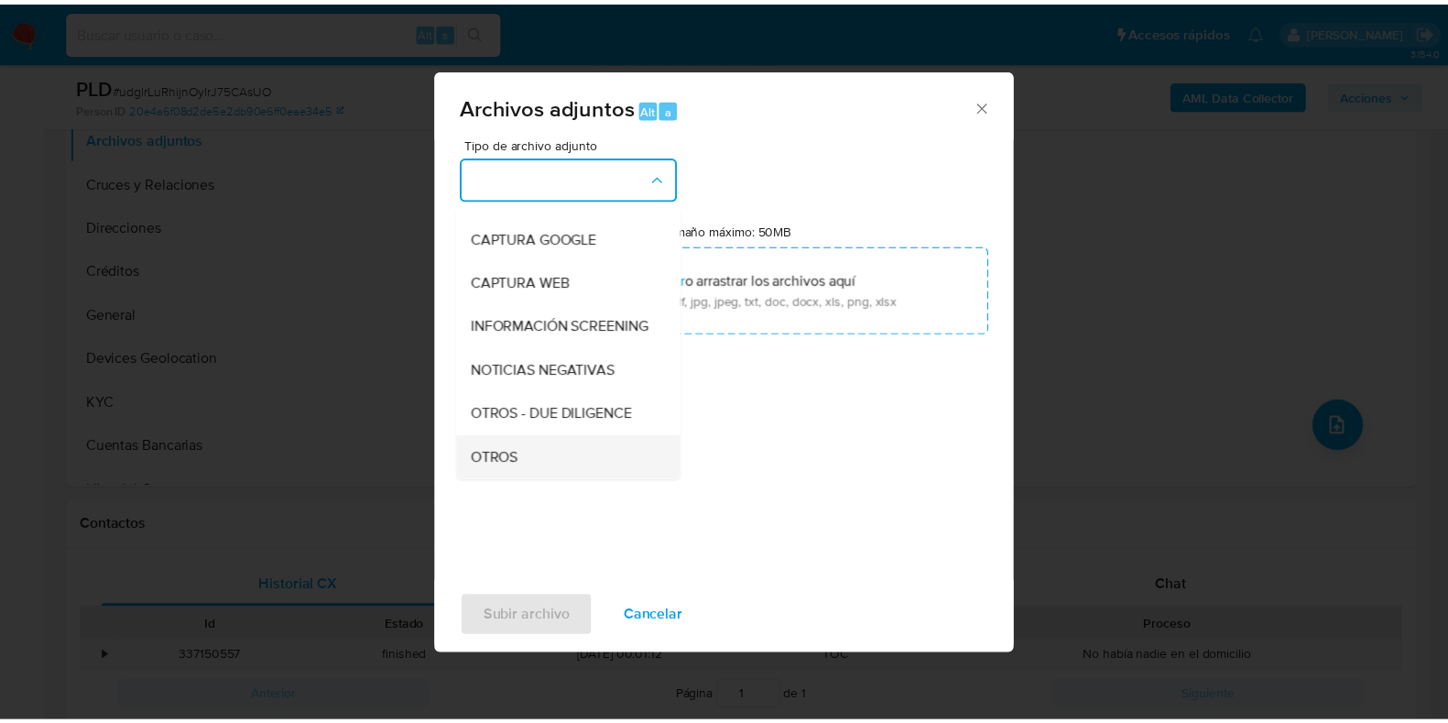
scroll to position [114, 0]
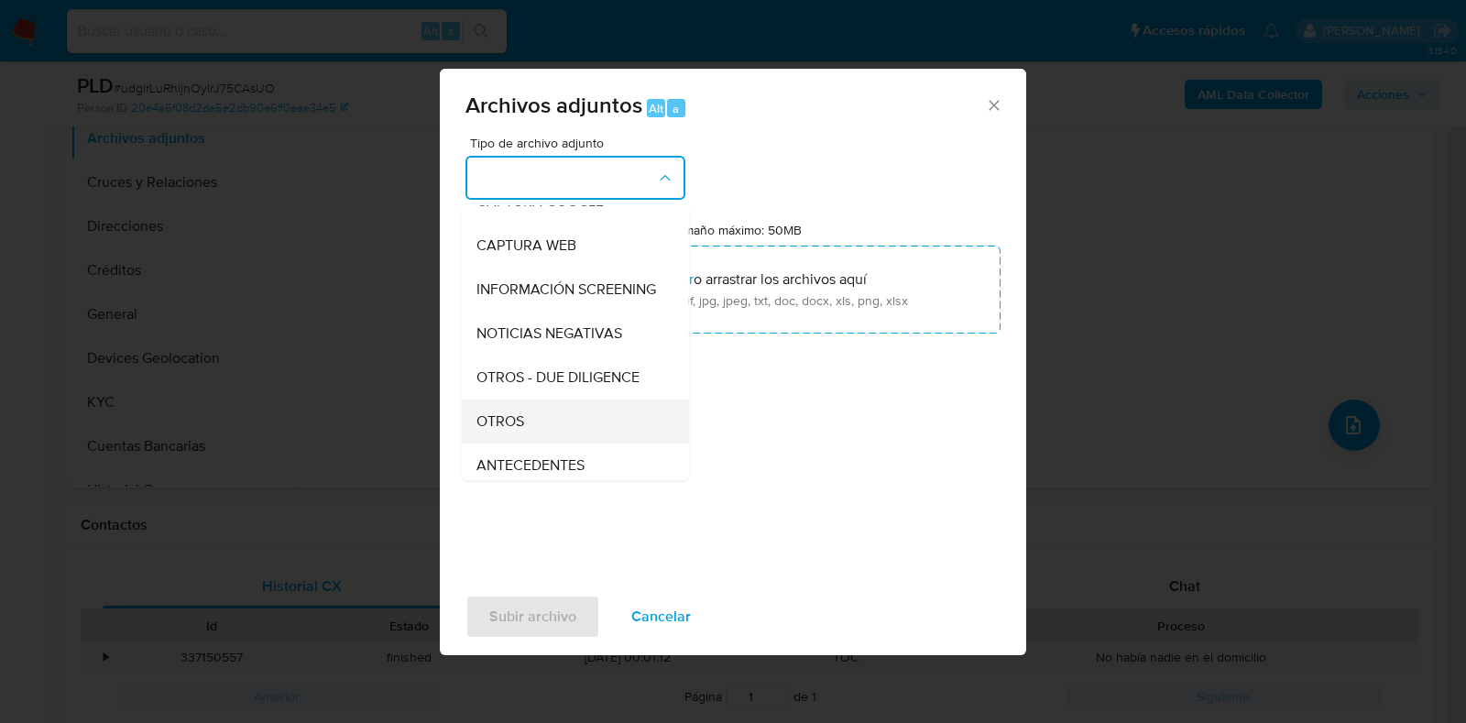
click at [535, 428] on div "OTROS" at bounding box center [569, 421] width 187 height 44
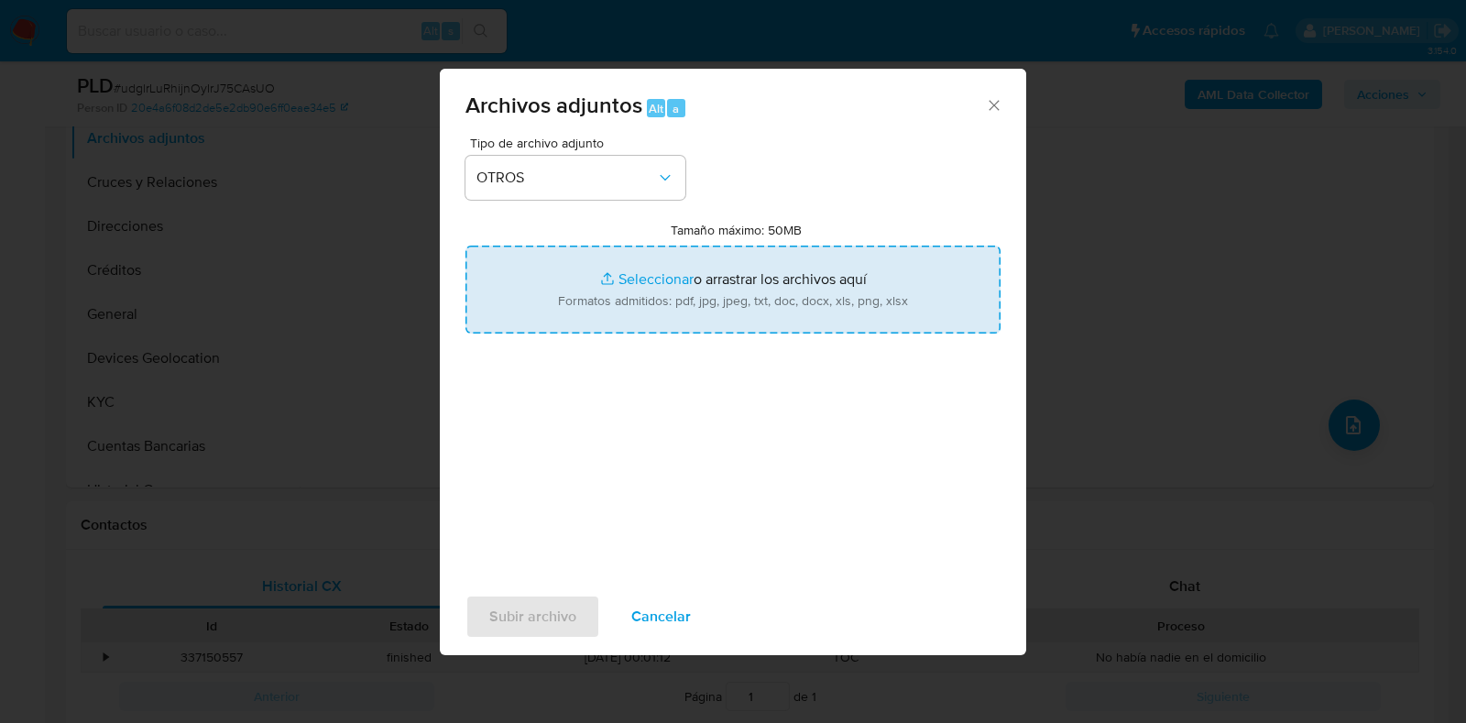
click at [641, 274] on input "Tamaño máximo: 50MB Seleccionar archivos" at bounding box center [732, 290] width 535 height 88
type input "C:\fakepath\711481006_GLORIA RAMON PLUMA_JUL2025.pdf"
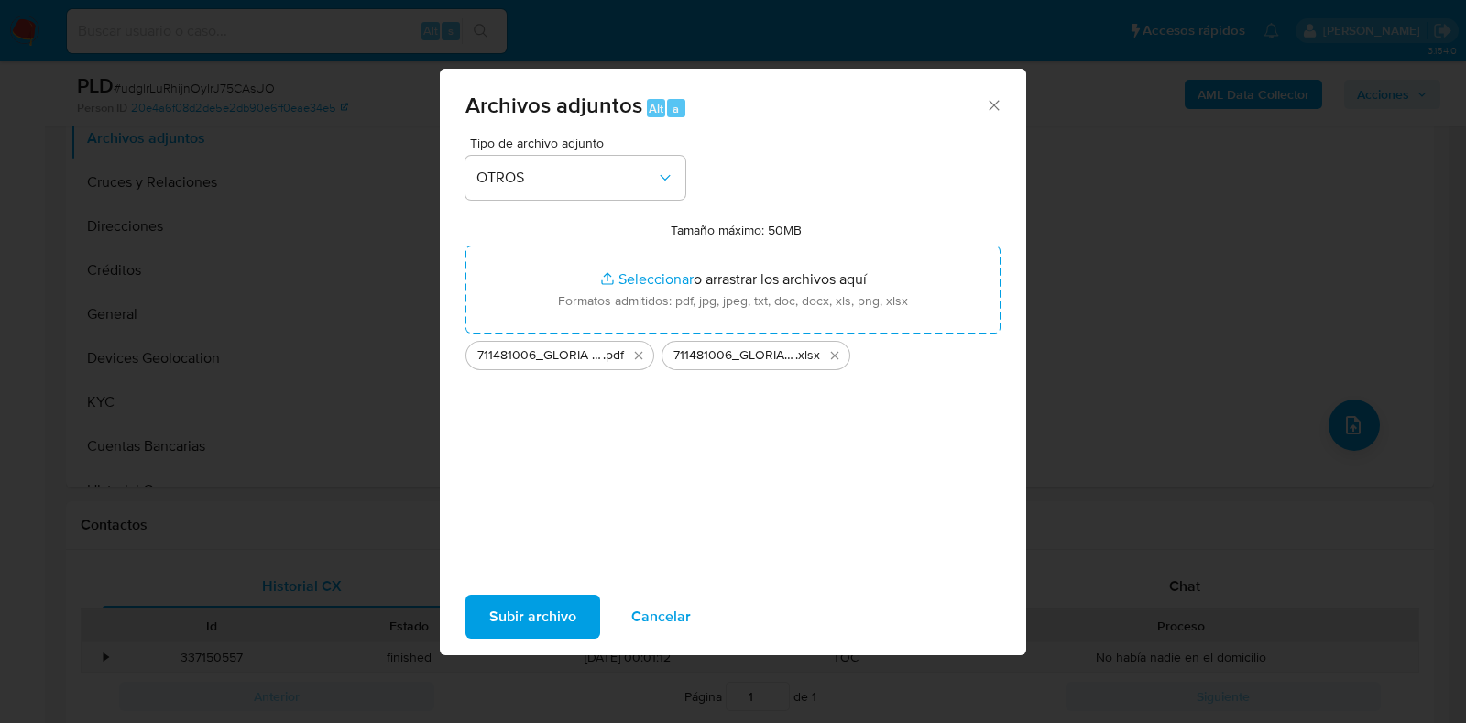
click at [535, 633] on span "Subir archivo" at bounding box center [532, 616] width 87 height 40
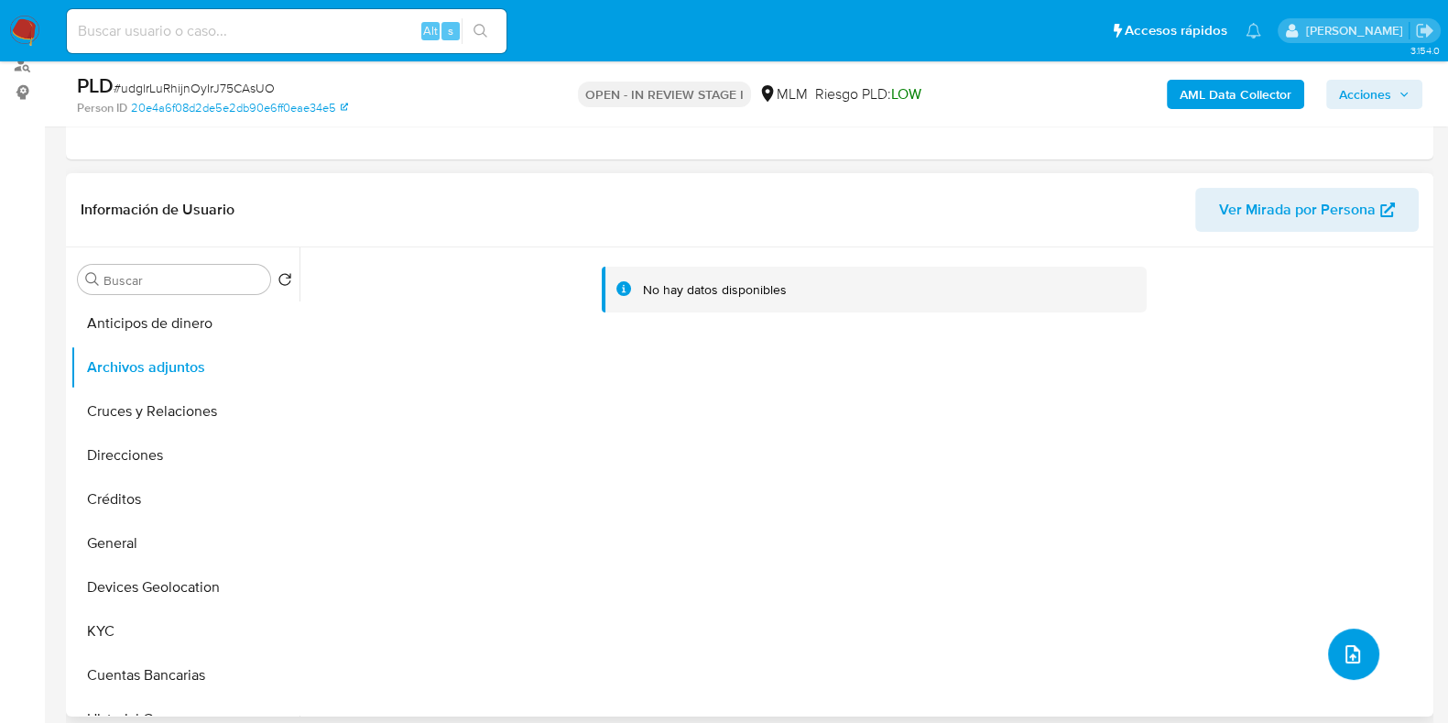
scroll to position [0, 0]
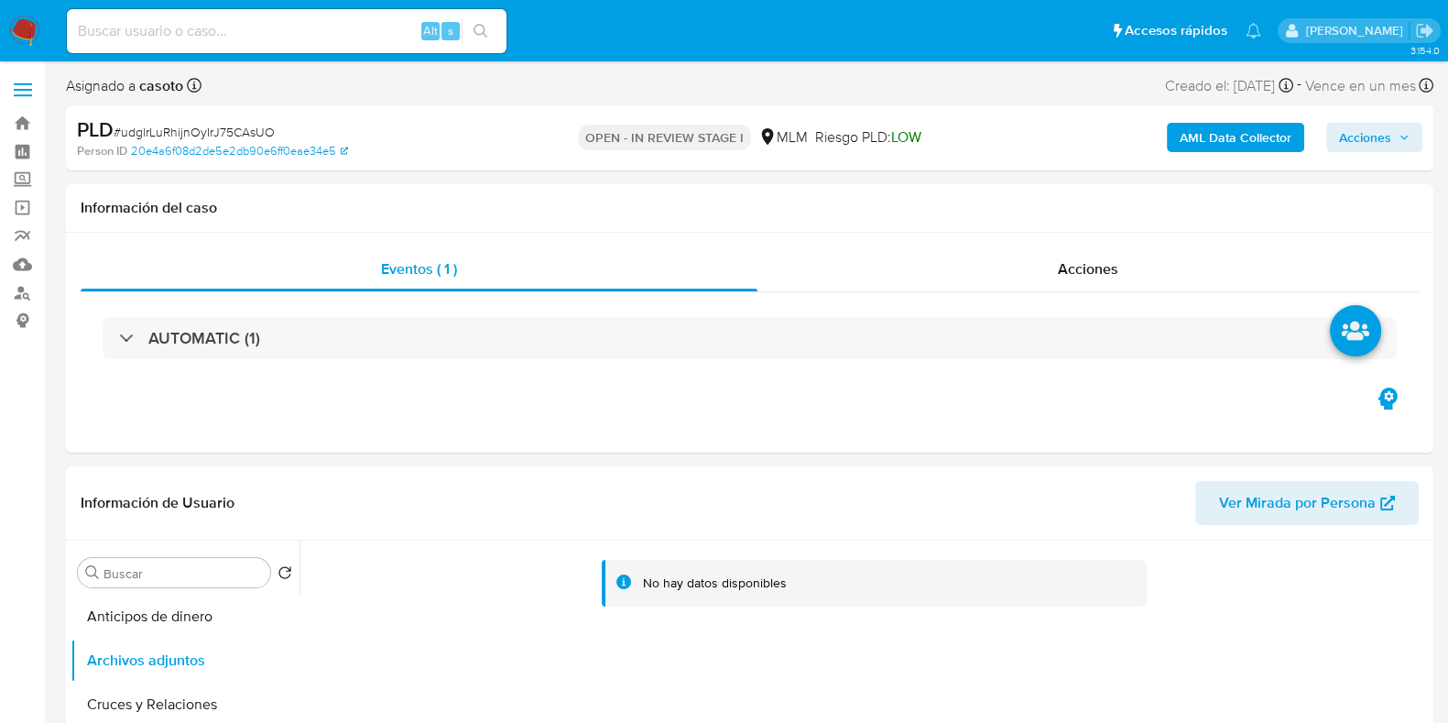
click at [1399, 139] on icon "button" at bounding box center [1404, 137] width 11 height 11
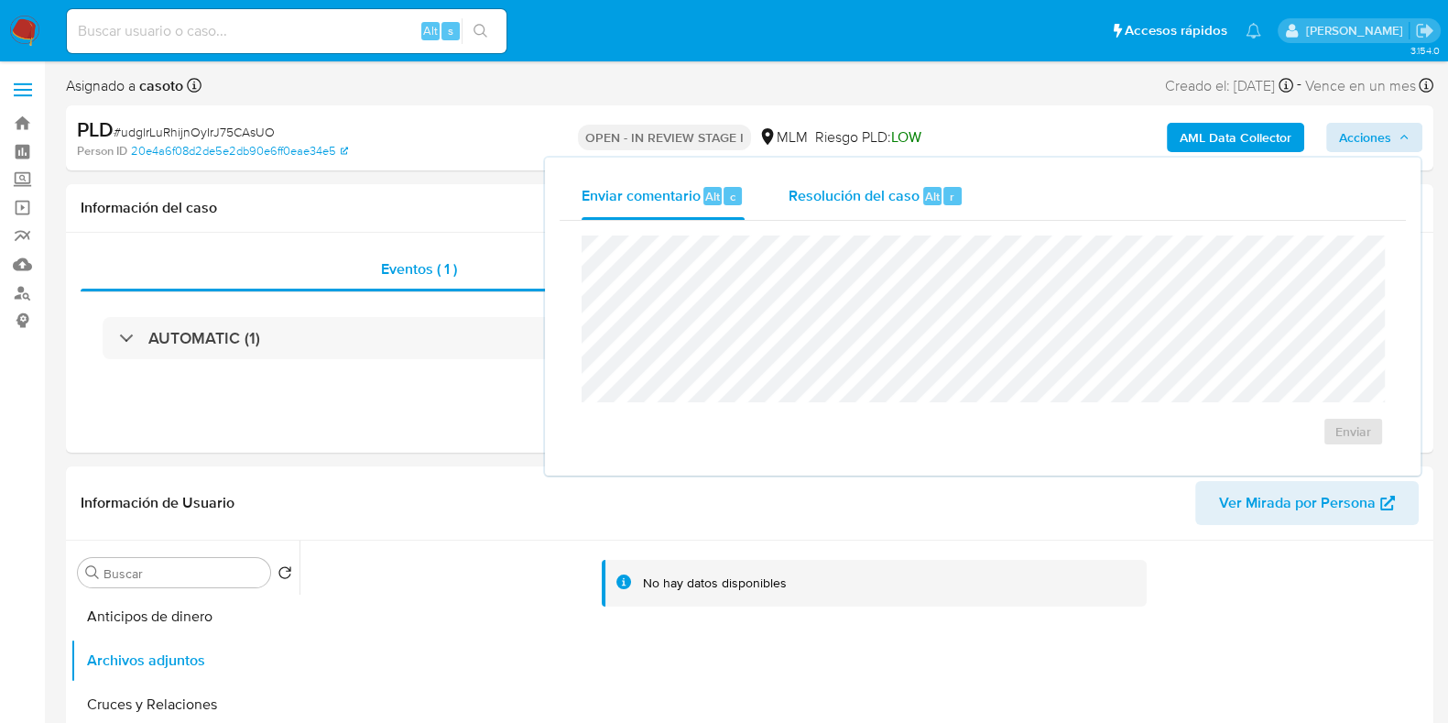
click at [830, 213] on div "Resolución del caso Alt r" at bounding box center [876, 196] width 175 height 48
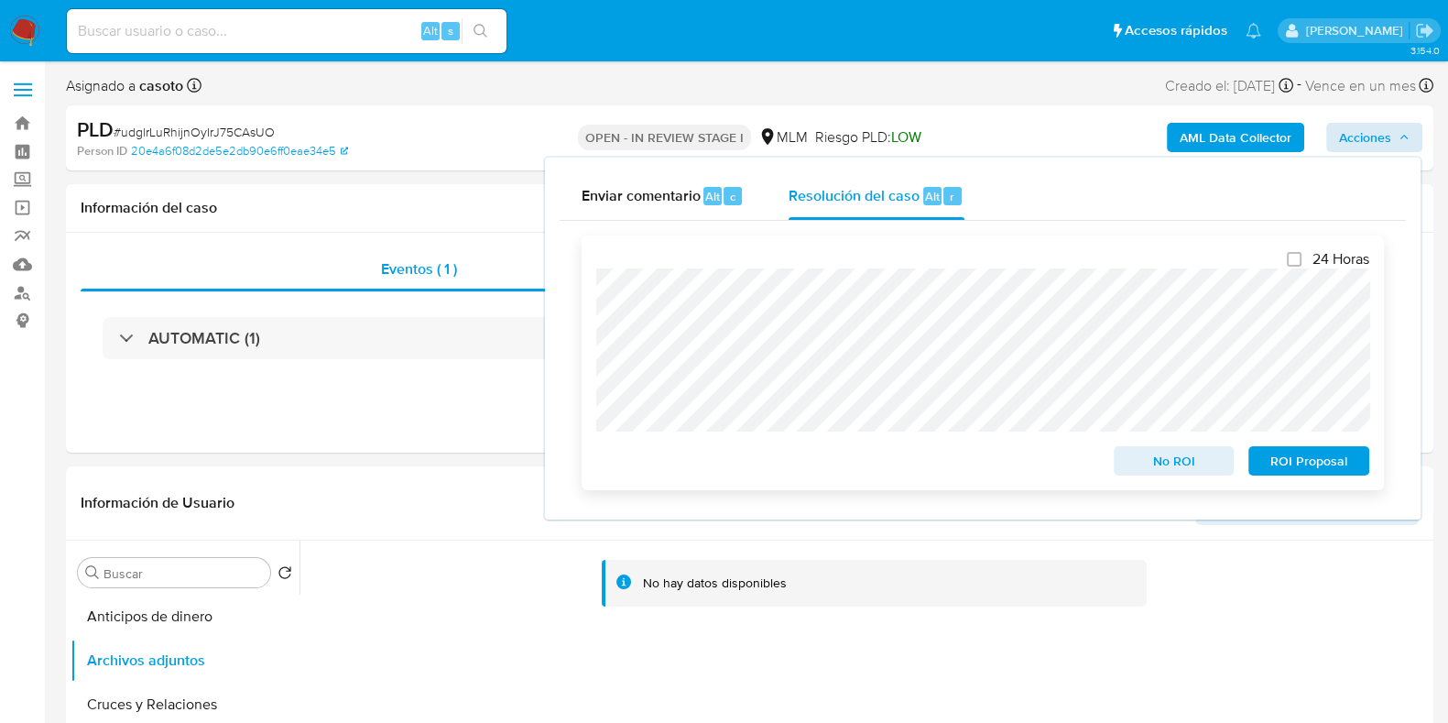
click at [1296, 460] on span "ROI Proposal" at bounding box center [1309, 461] width 95 height 26
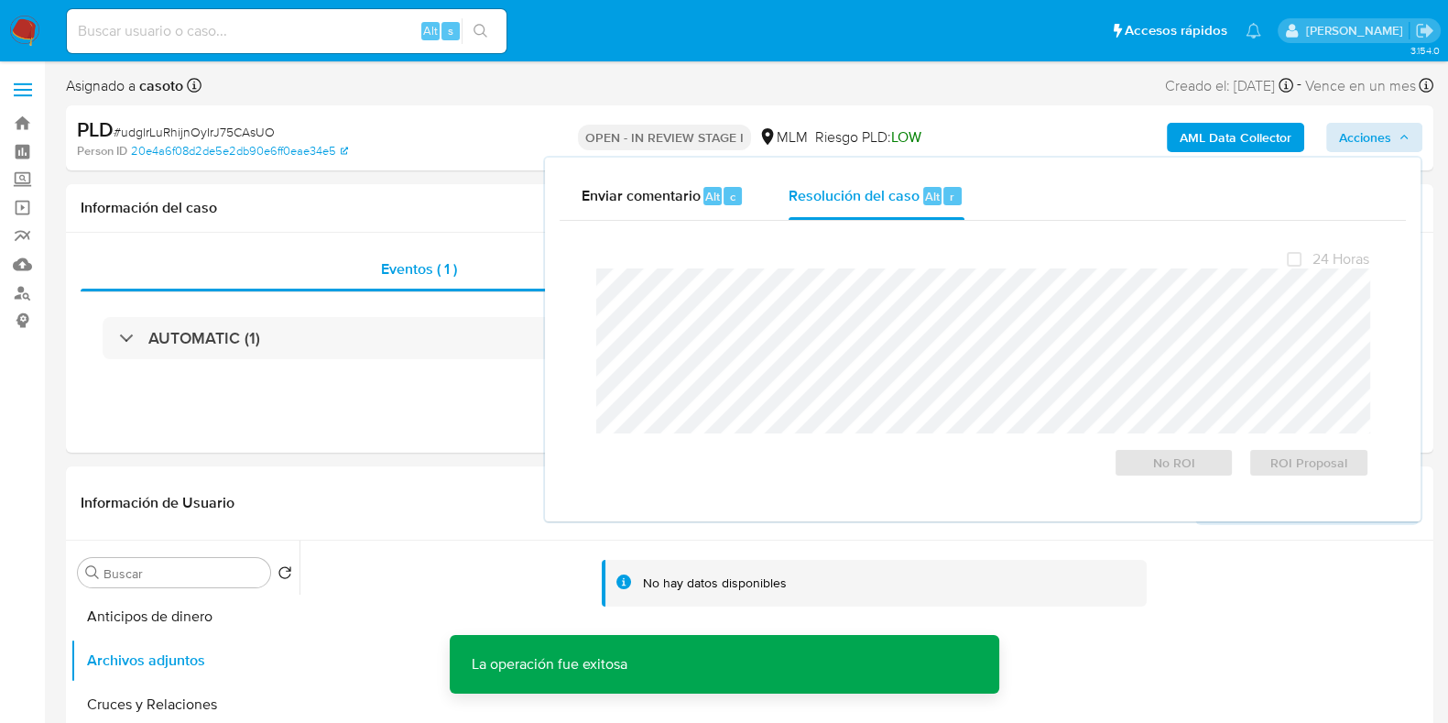
click at [209, 128] on span "# udglrLuRhijnOyIrJ75CAsUO" at bounding box center [194, 132] width 161 height 18
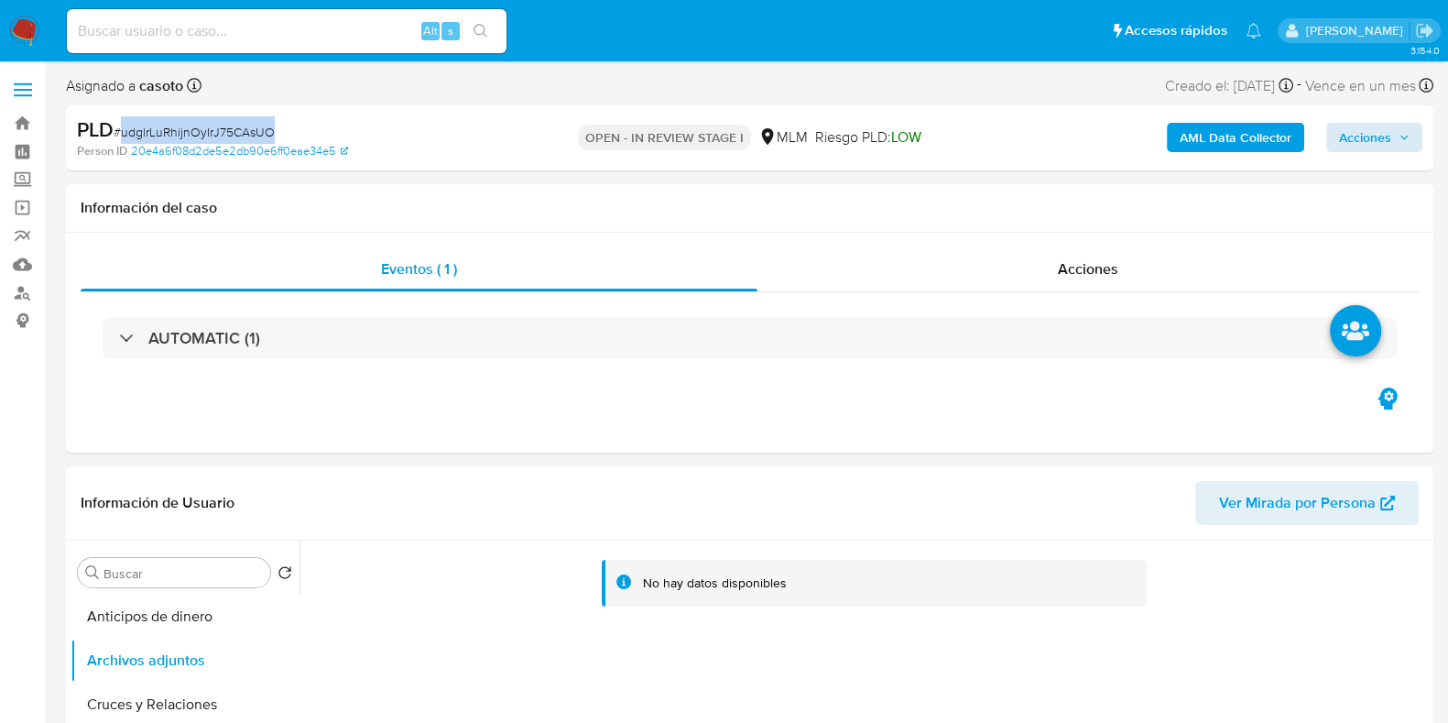
click at [209, 128] on span "# udglrLuRhijnOyIrJ75CAsUO" at bounding box center [194, 132] width 161 height 18
copy span "udglrLuRhijnOyIrJ75CAsUO"
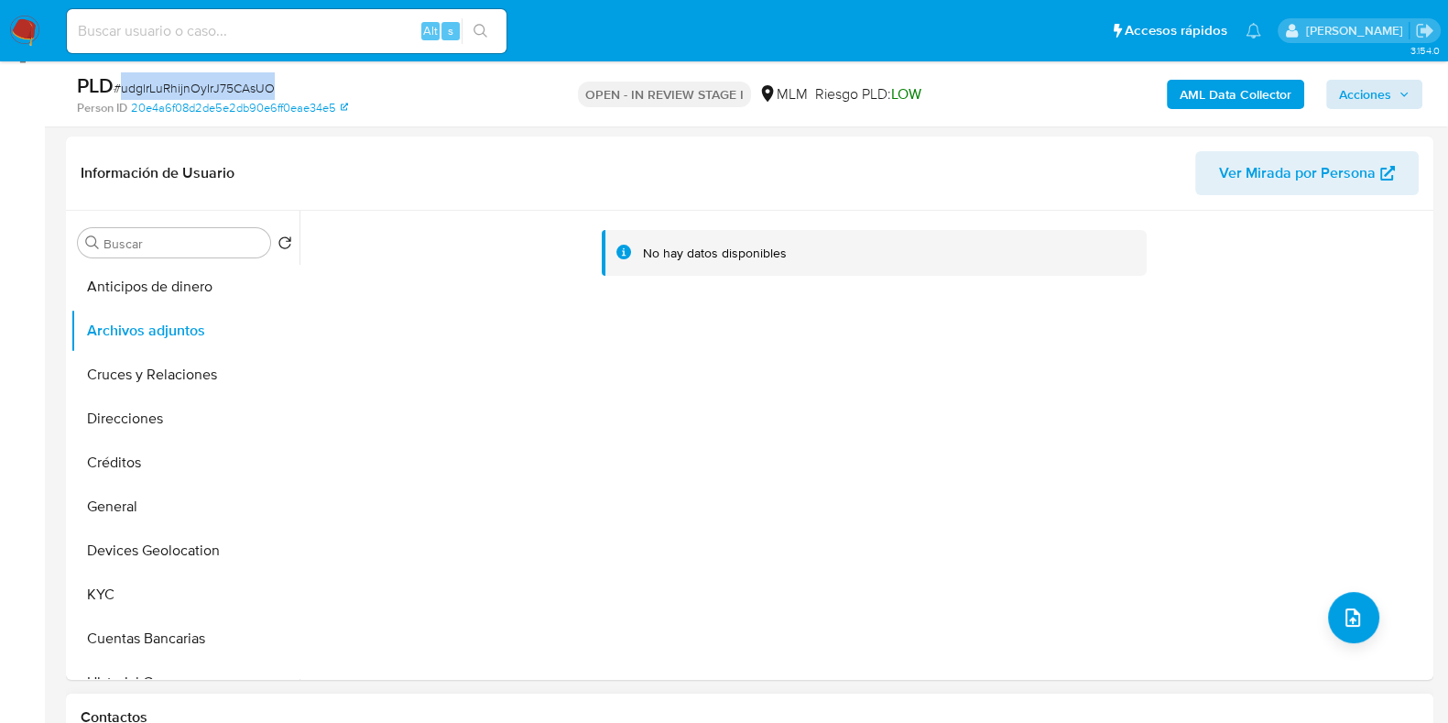
scroll to position [344, 0]
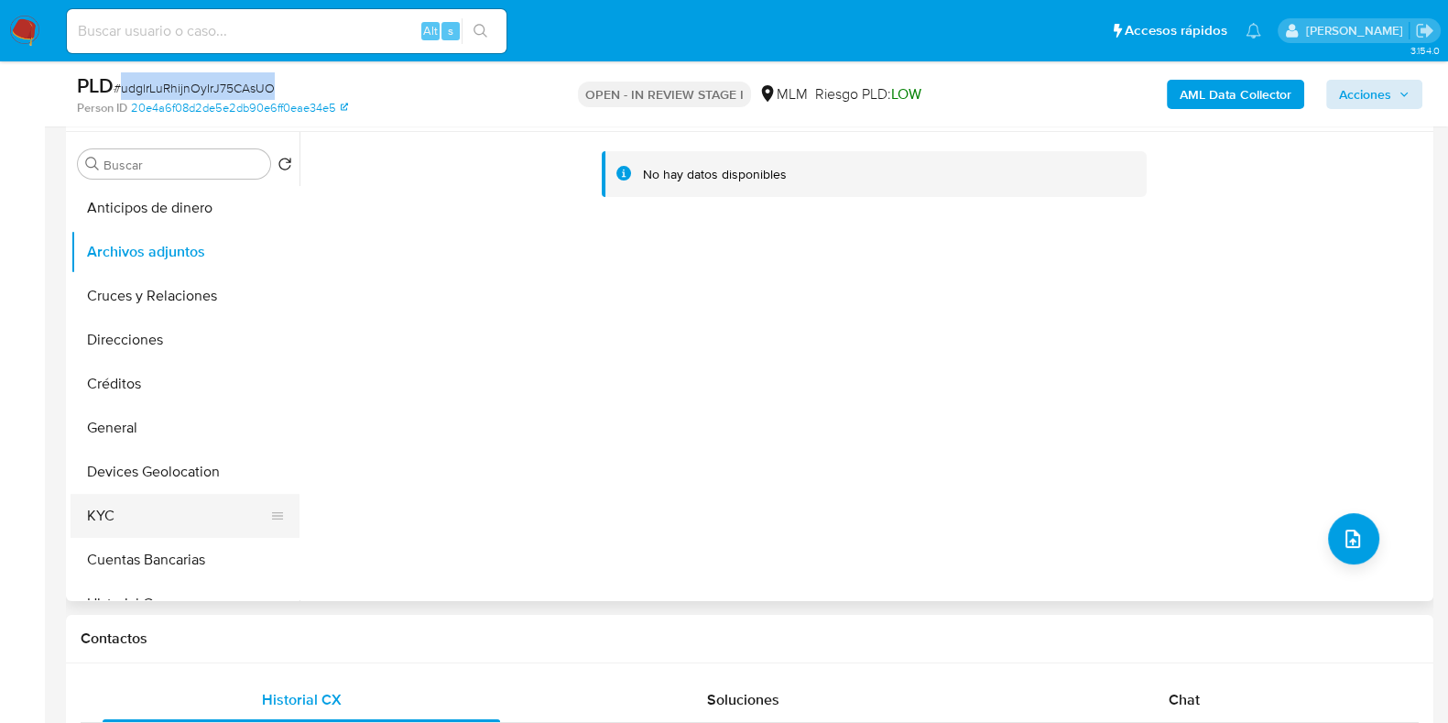
click at [137, 519] on button "KYC" at bounding box center [178, 516] width 214 height 44
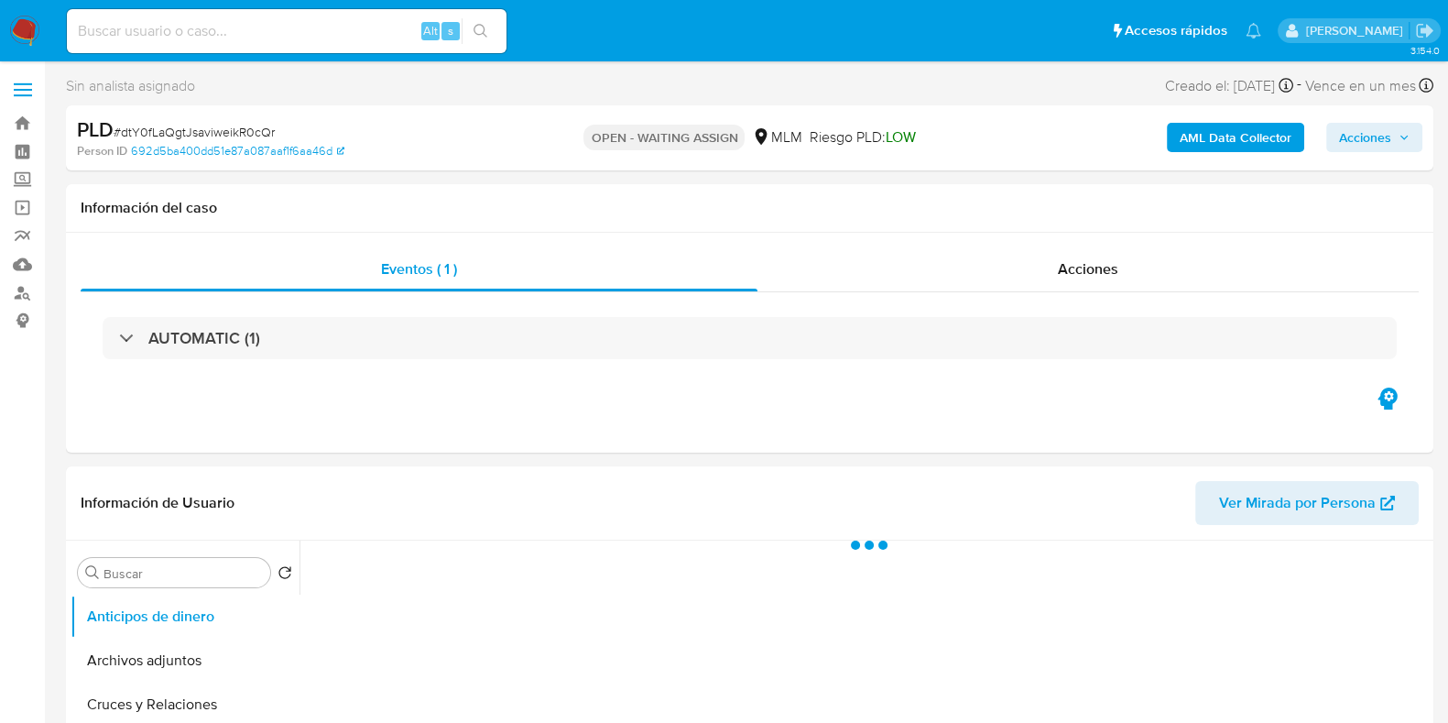
select select "10"
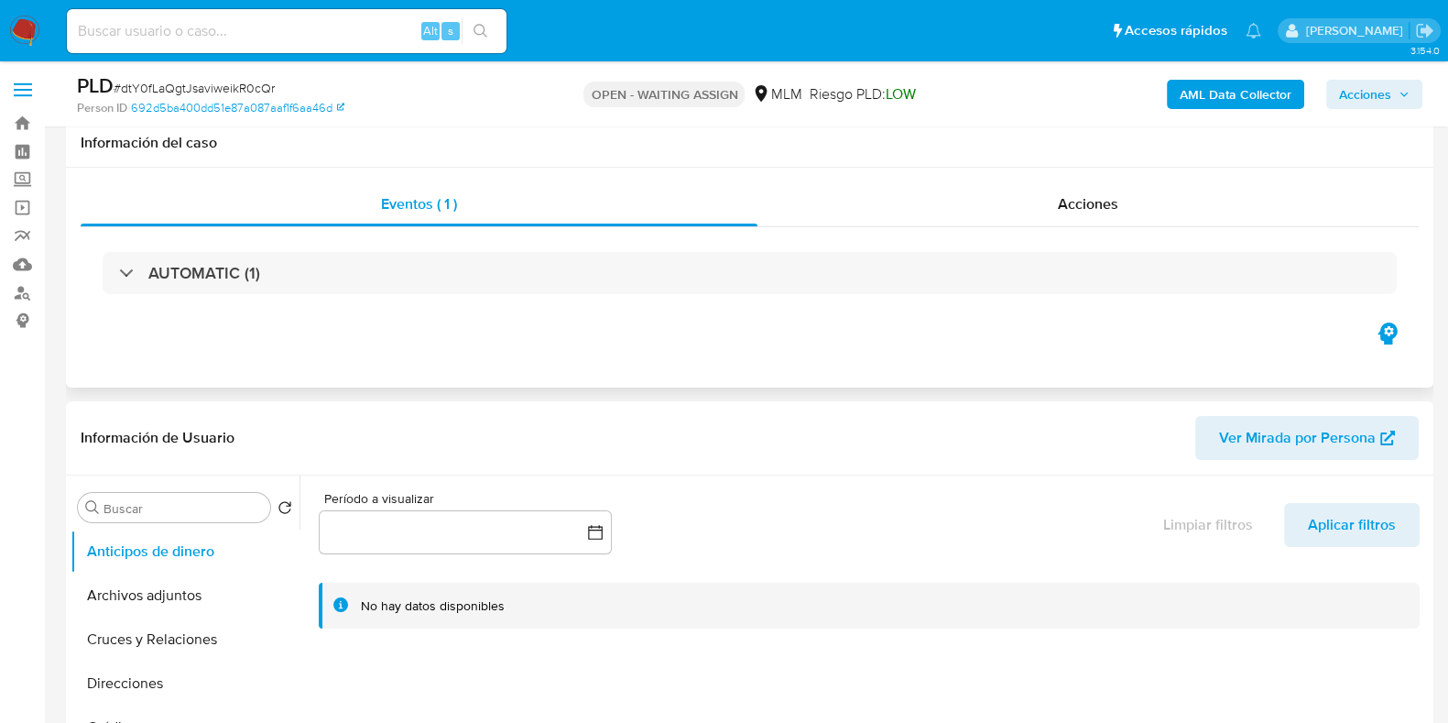
scroll to position [228, 0]
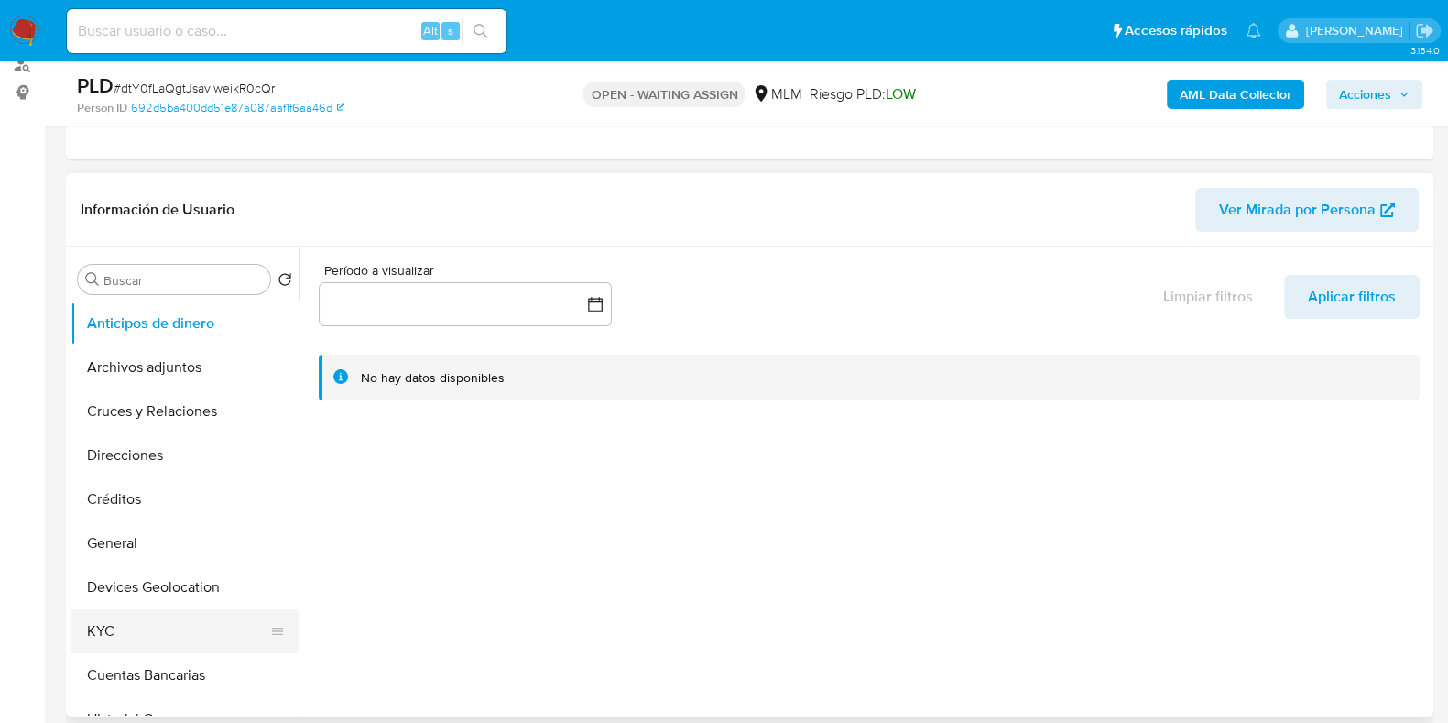
click at [122, 620] on button "KYC" at bounding box center [178, 631] width 214 height 44
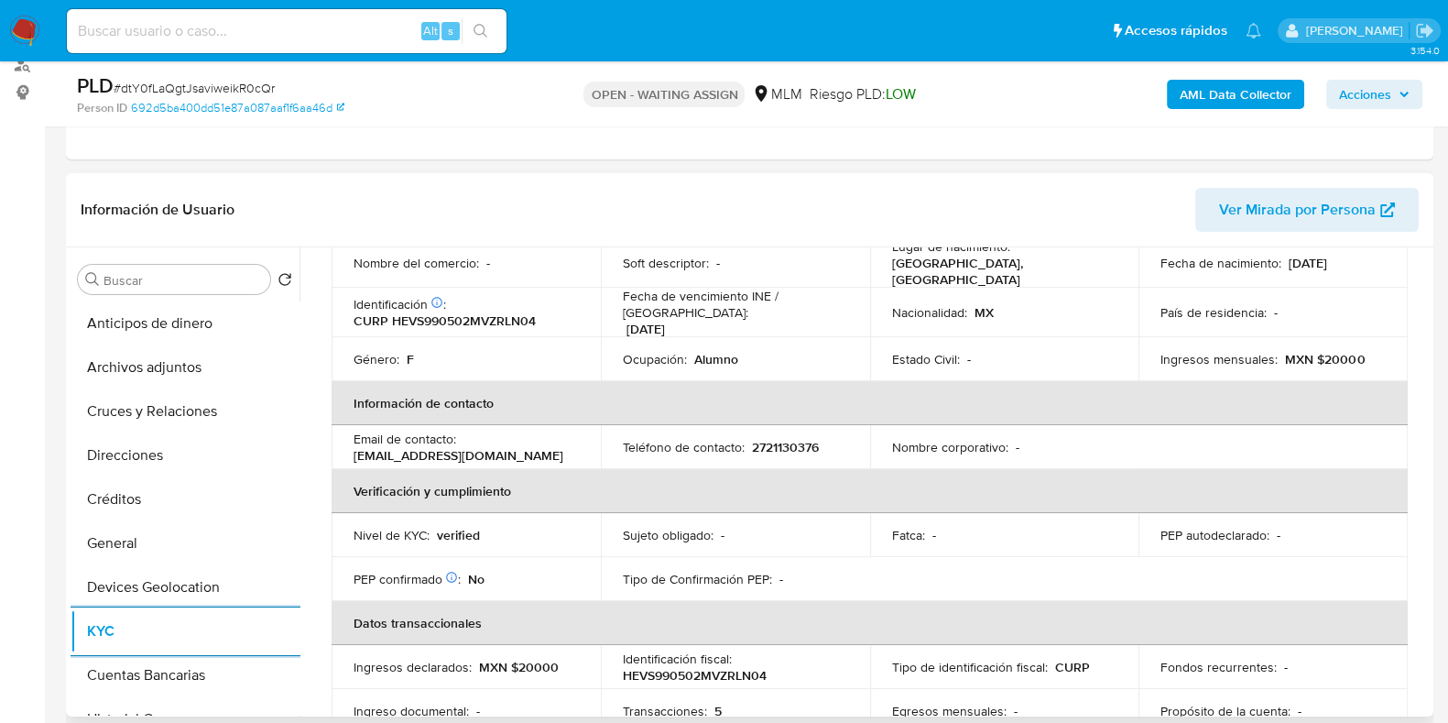
scroll to position [0, 0]
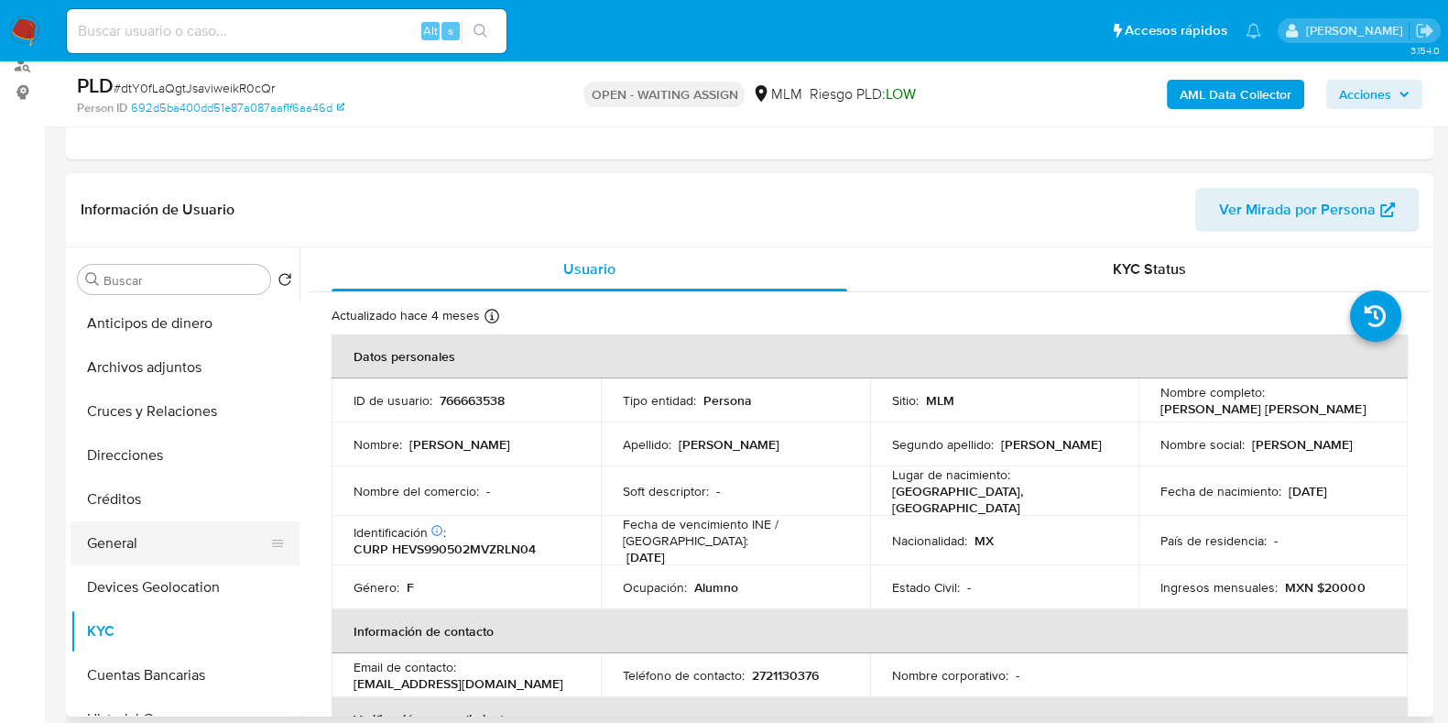
click at [95, 538] on button "General" at bounding box center [178, 543] width 214 height 44
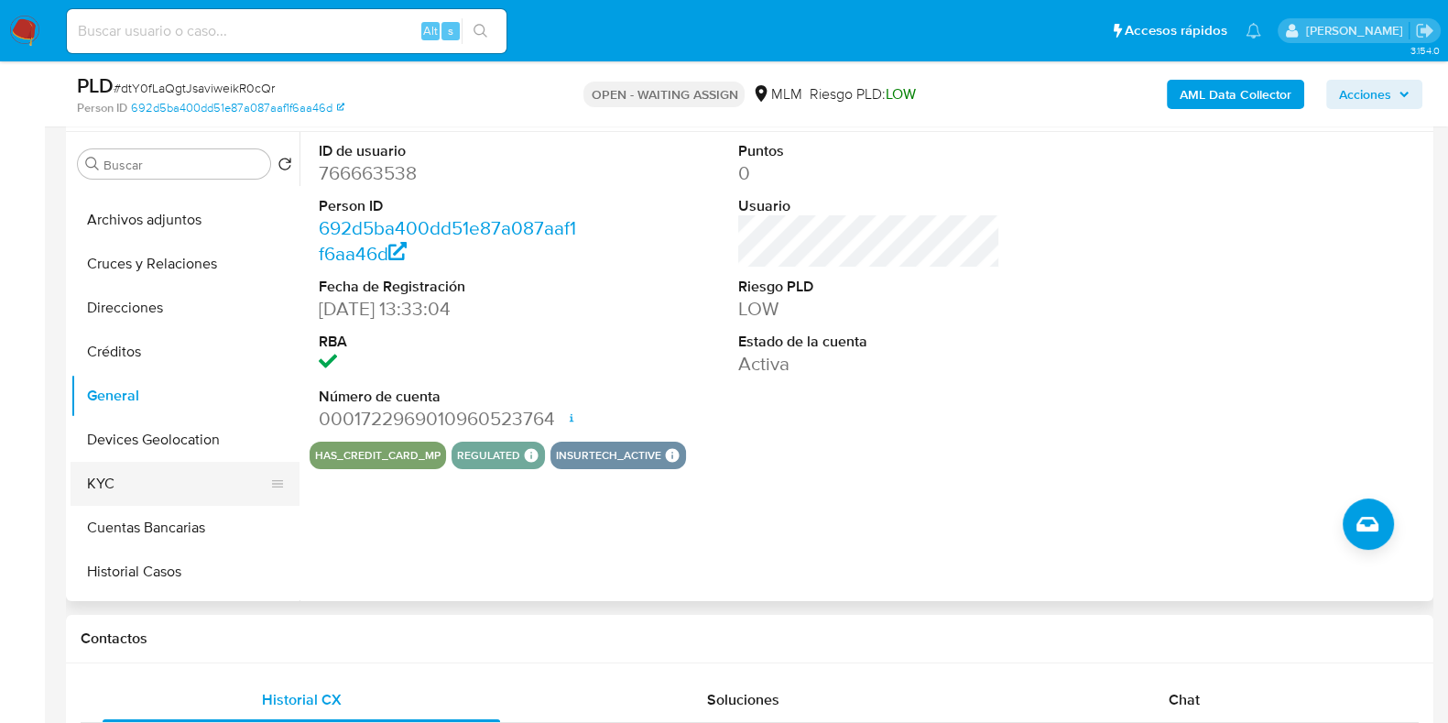
scroll to position [114, 0]
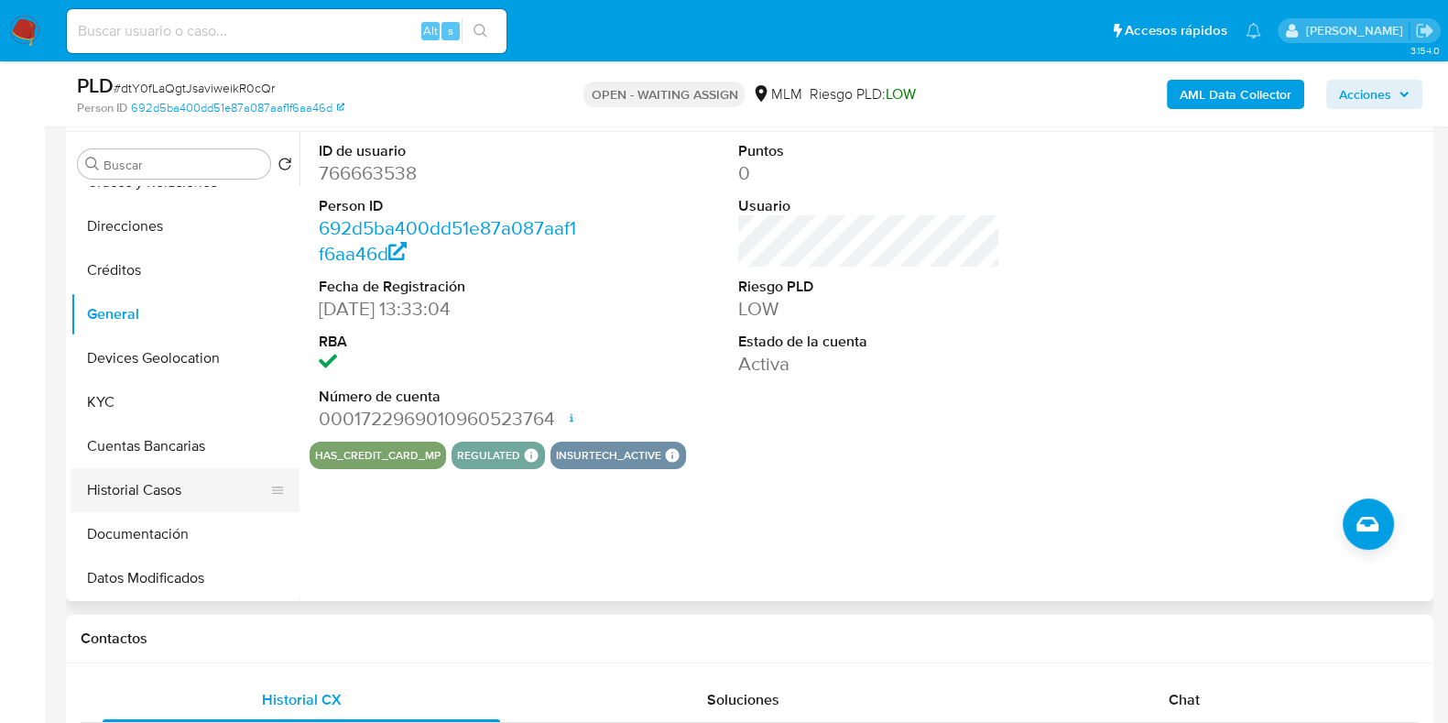
click at [121, 492] on button "Historial Casos" at bounding box center [178, 490] width 214 height 44
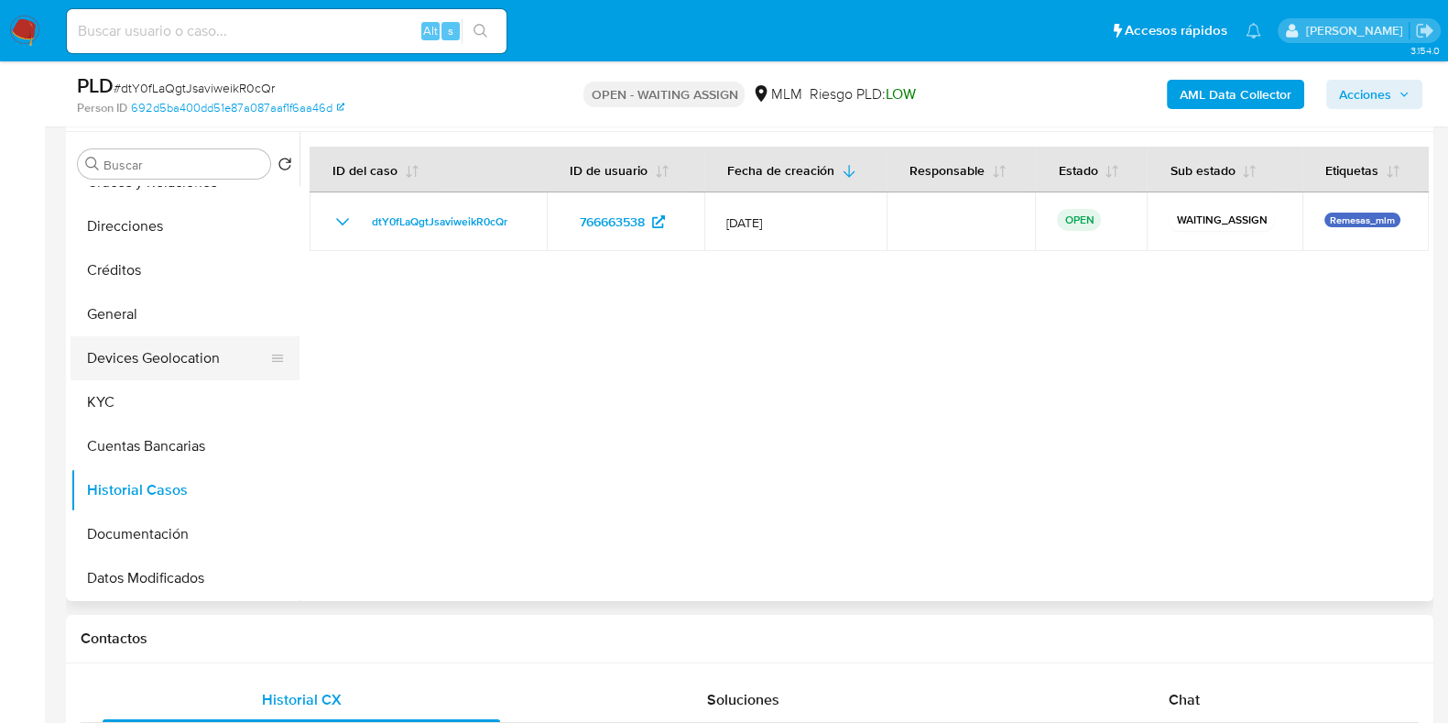
click at [202, 361] on button "Devices Geolocation" at bounding box center [178, 358] width 214 height 44
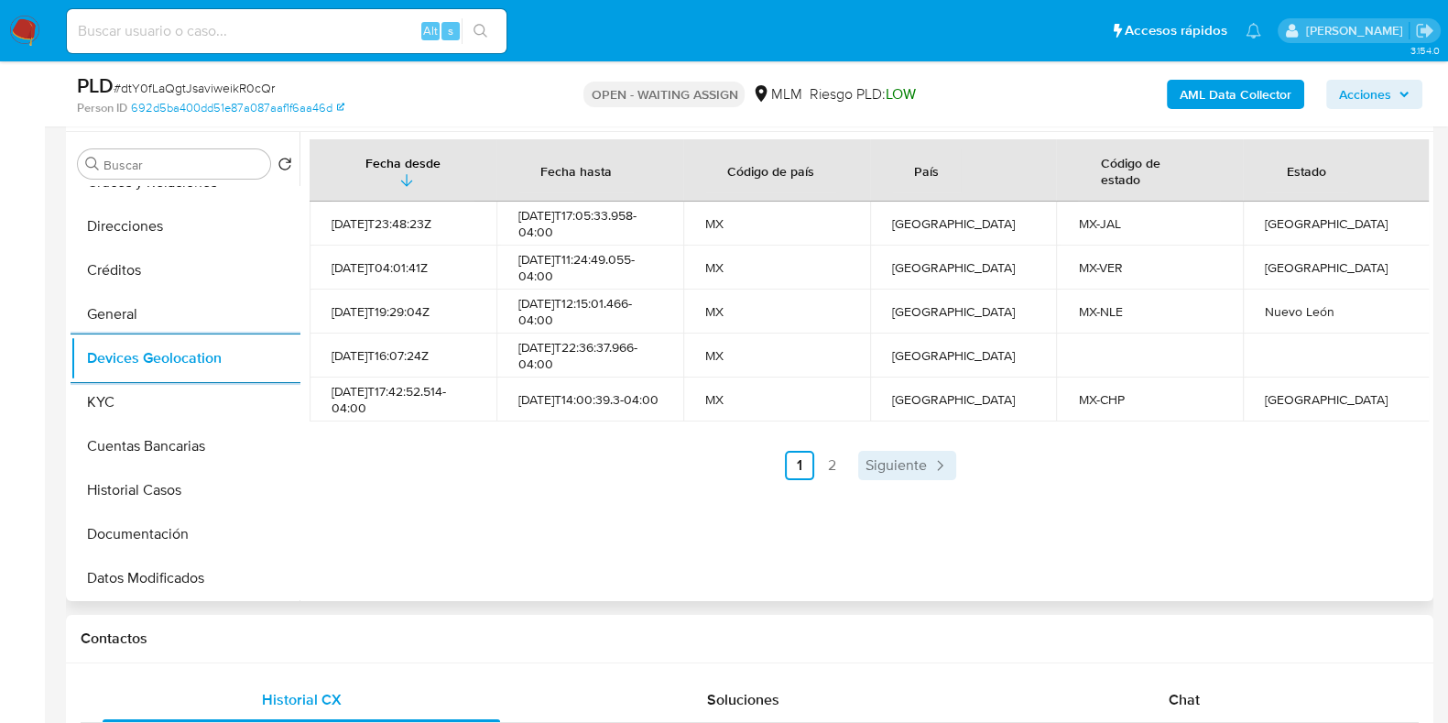
click at [913, 463] on span "Siguiente" at bounding box center [896, 465] width 61 height 15
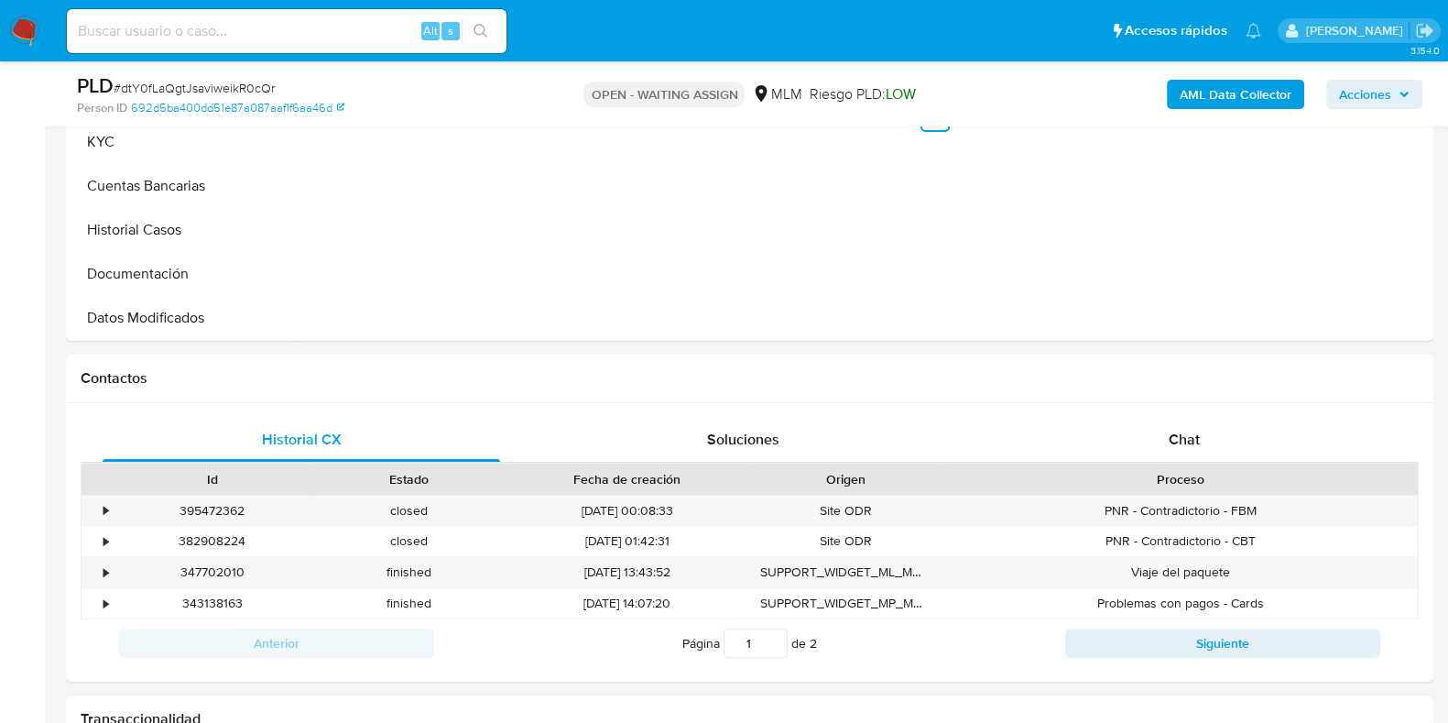
scroll to position [915, 0]
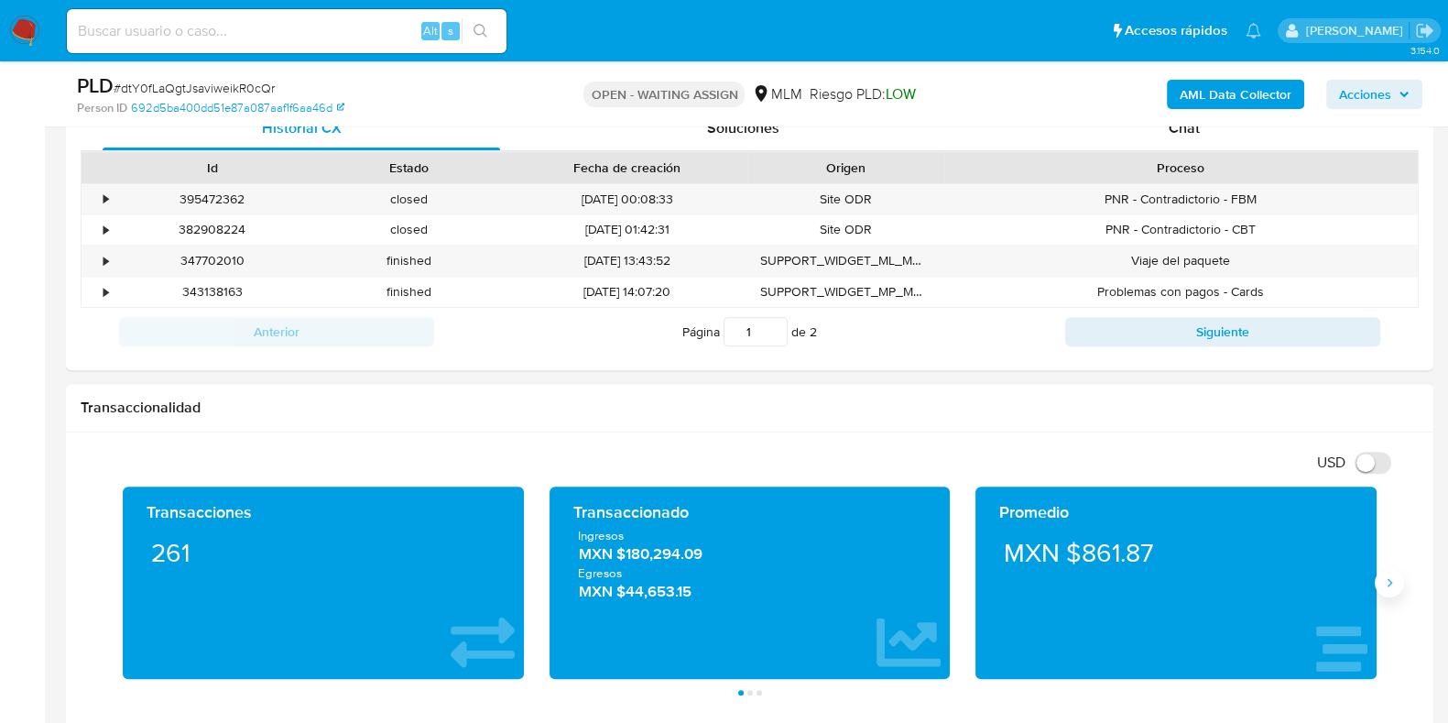
click at [1393, 575] on icon "Siguiente" at bounding box center [1389, 582] width 15 height 15
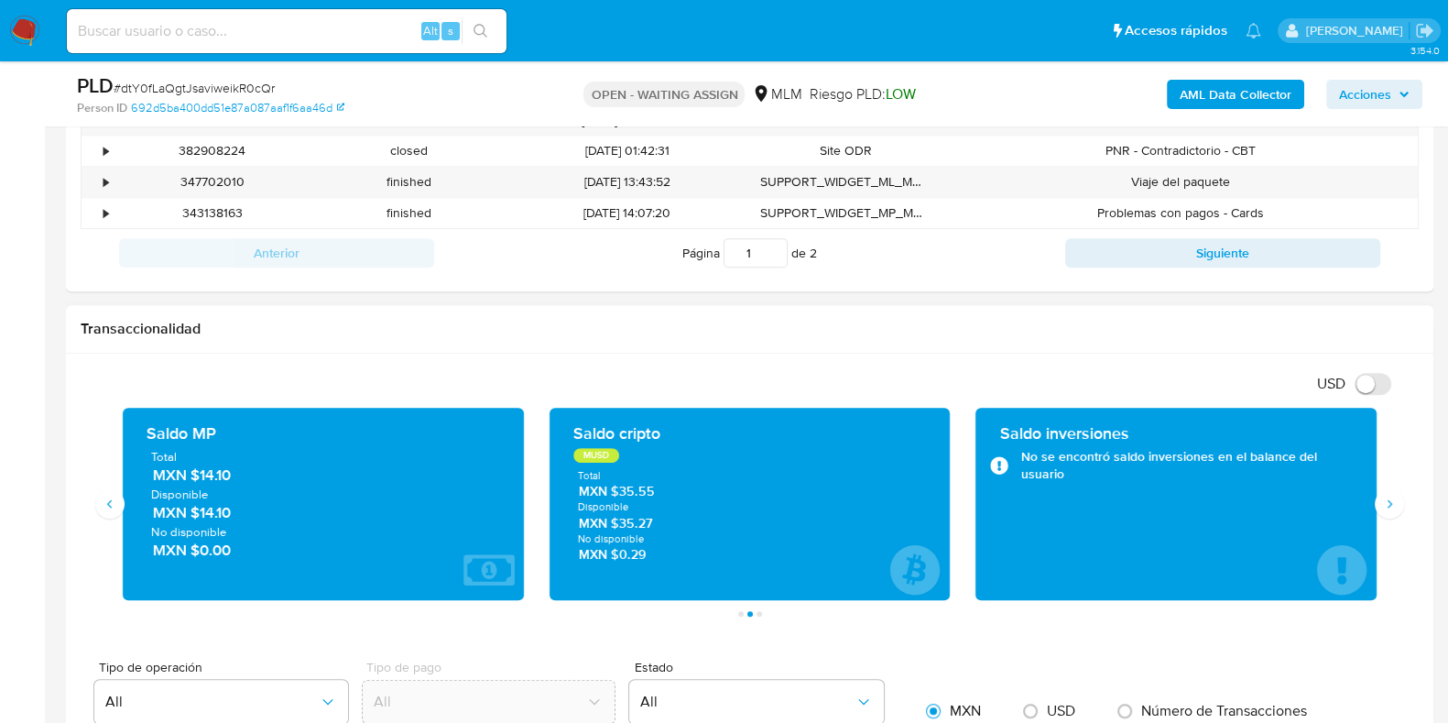
scroll to position [1031, 0]
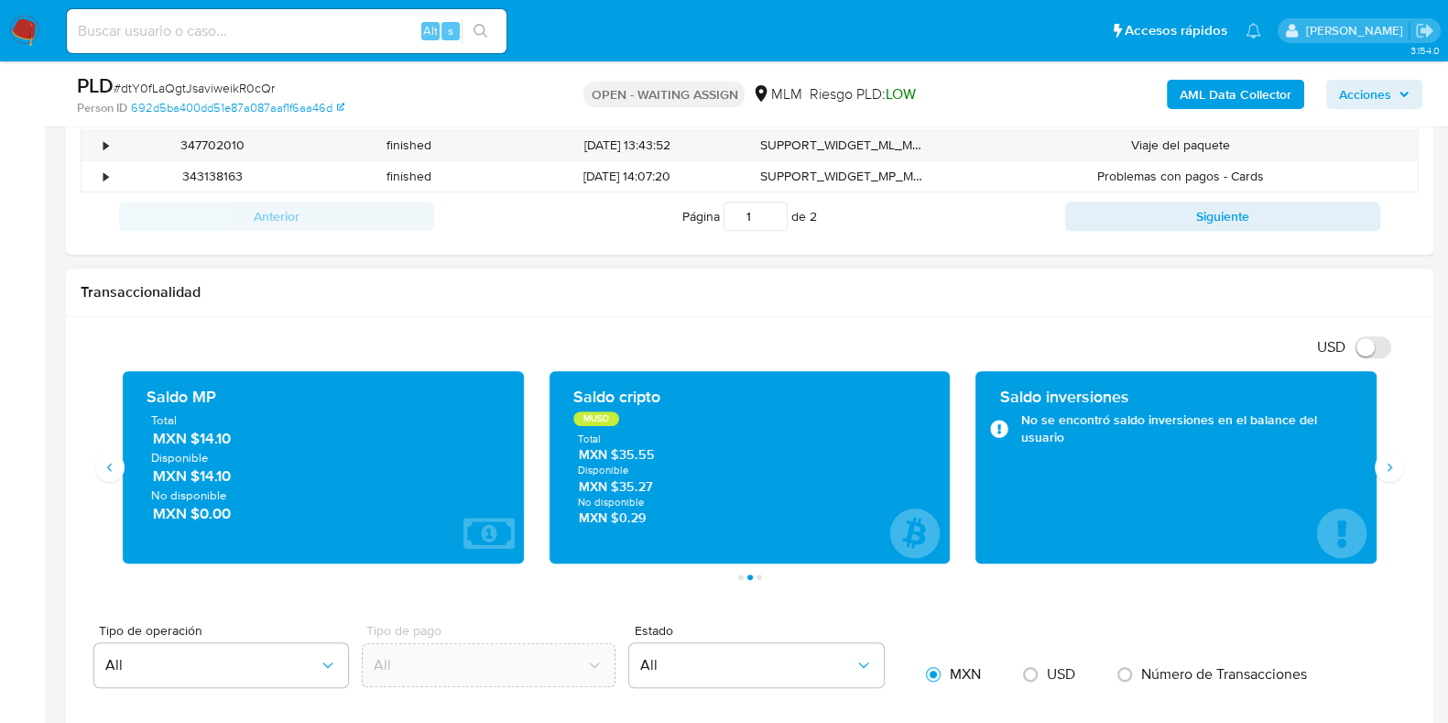
click at [229, 435] on span "MXN $14.10" at bounding box center [324, 438] width 343 height 21
click at [225, 438] on span "MXN $14.10" at bounding box center [324, 438] width 343 height 21
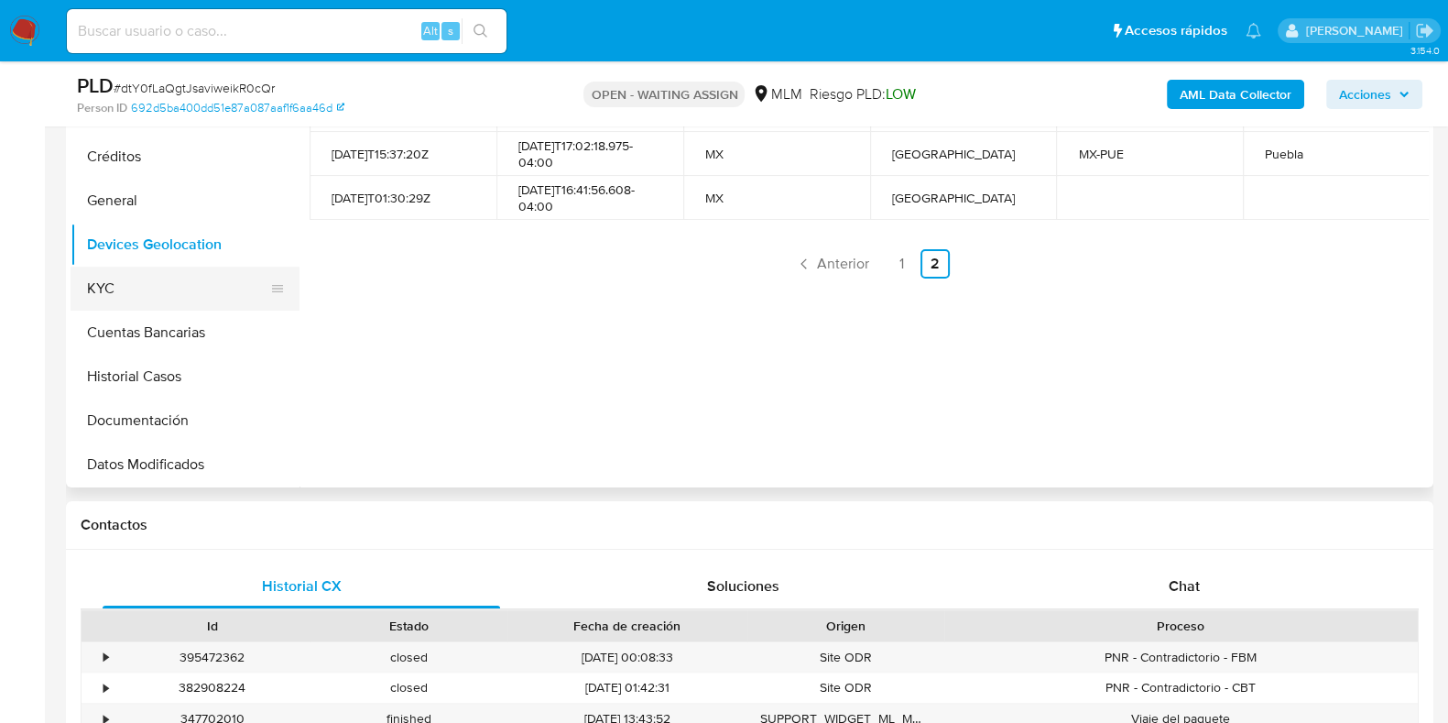
click at [151, 294] on button "KYC" at bounding box center [178, 289] width 214 height 44
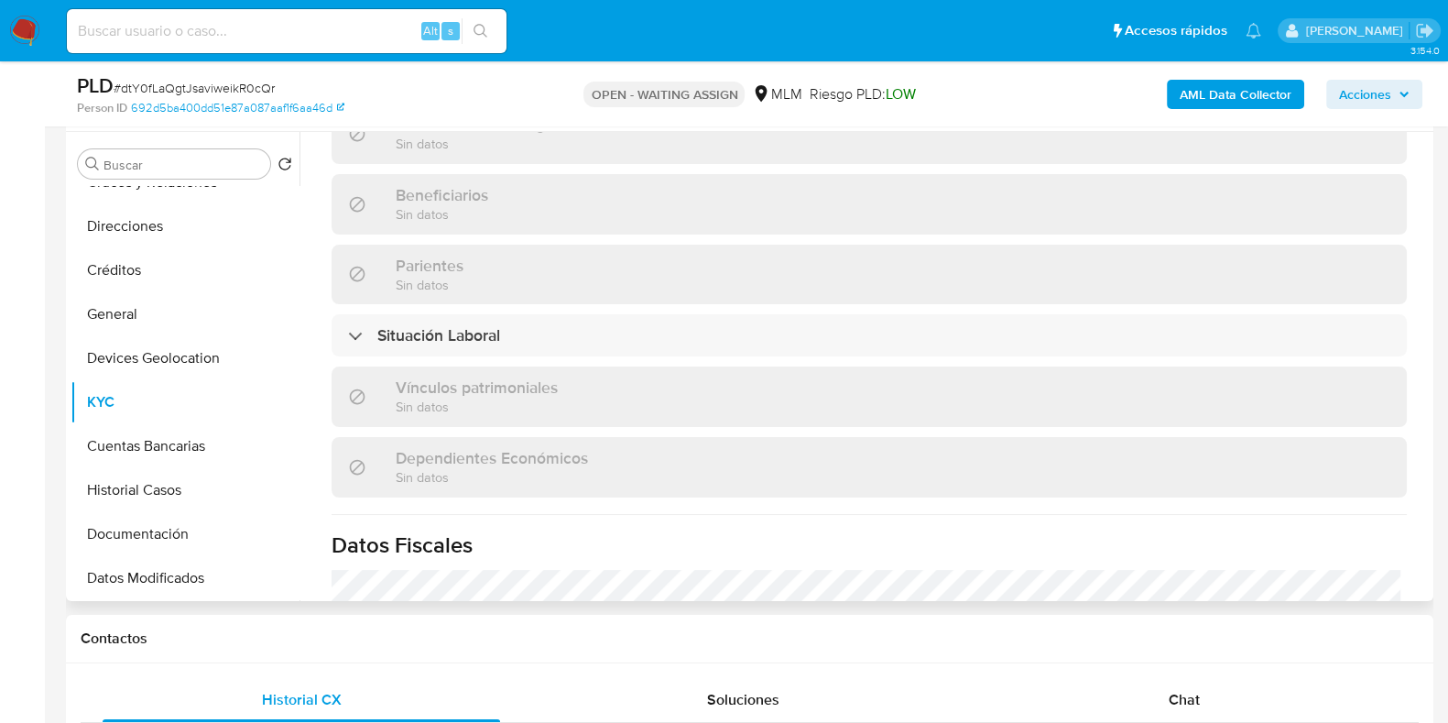
scroll to position [1145, 0]
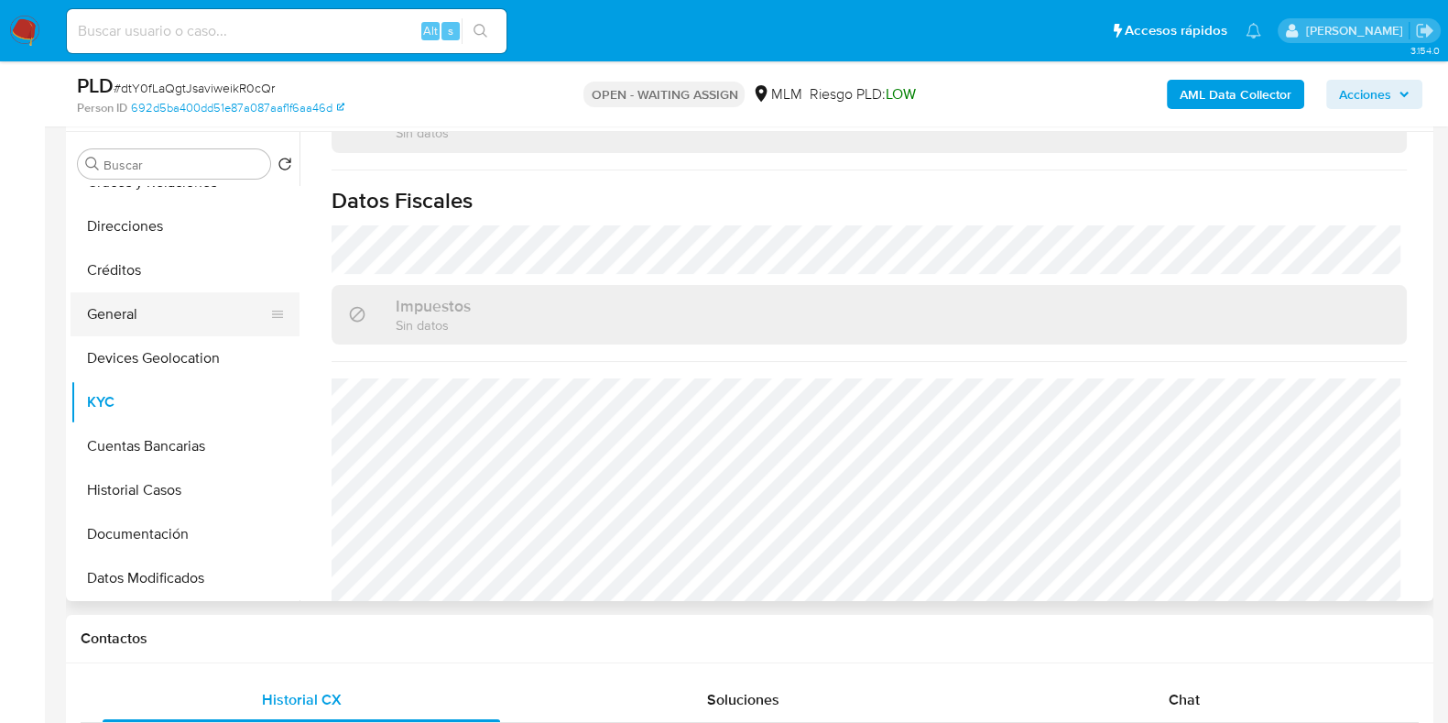
click at [115, 304] on button "General" at bounding box center [178, 314] width 214 height 44
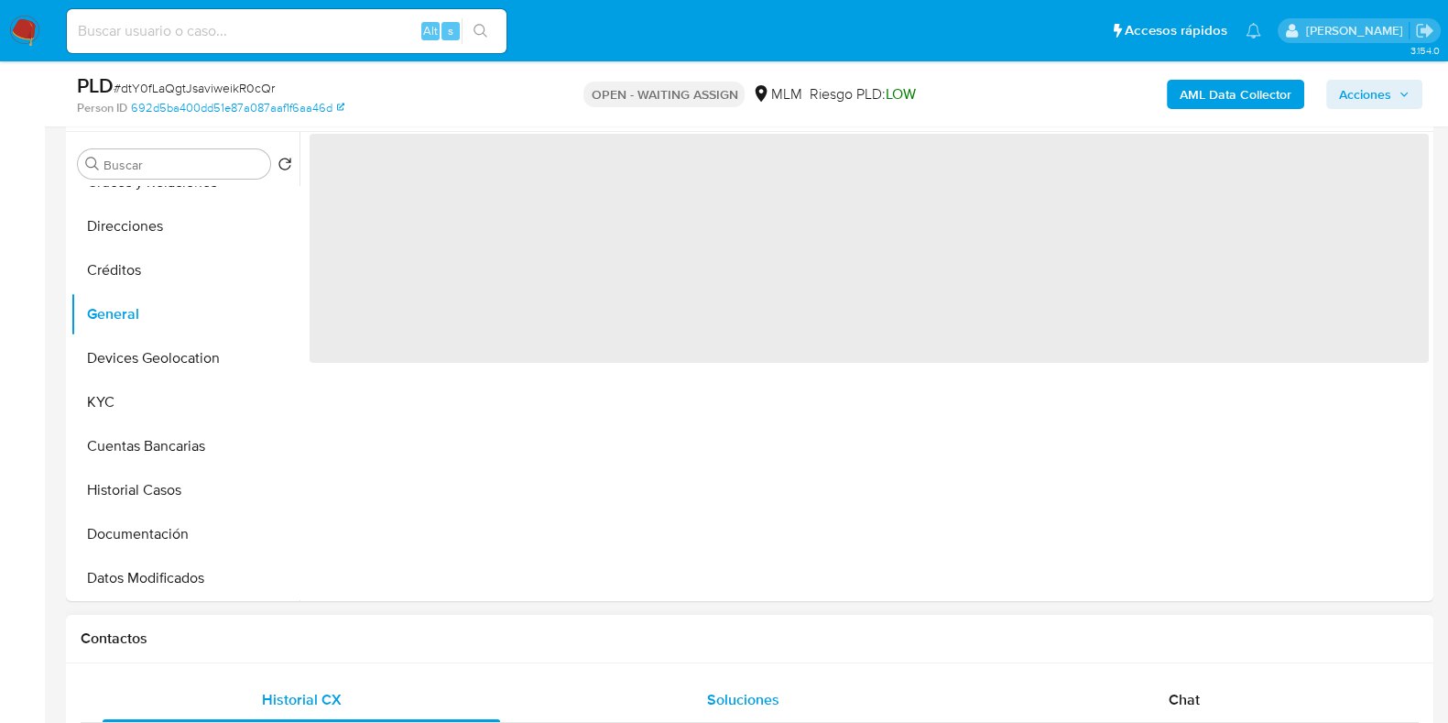
scroll to position [0, 0]
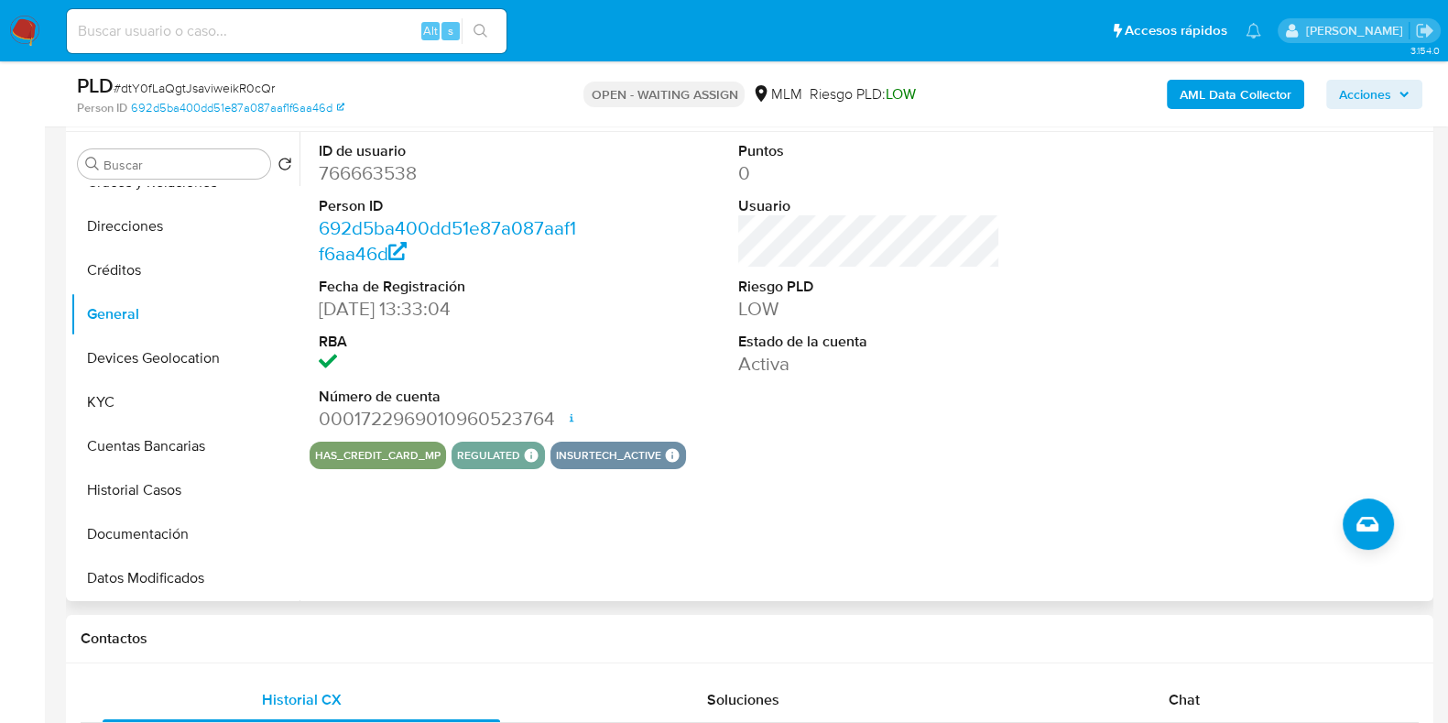
click at [1175, 357] on div at bounding box center [1290, 287] width 280 height 310
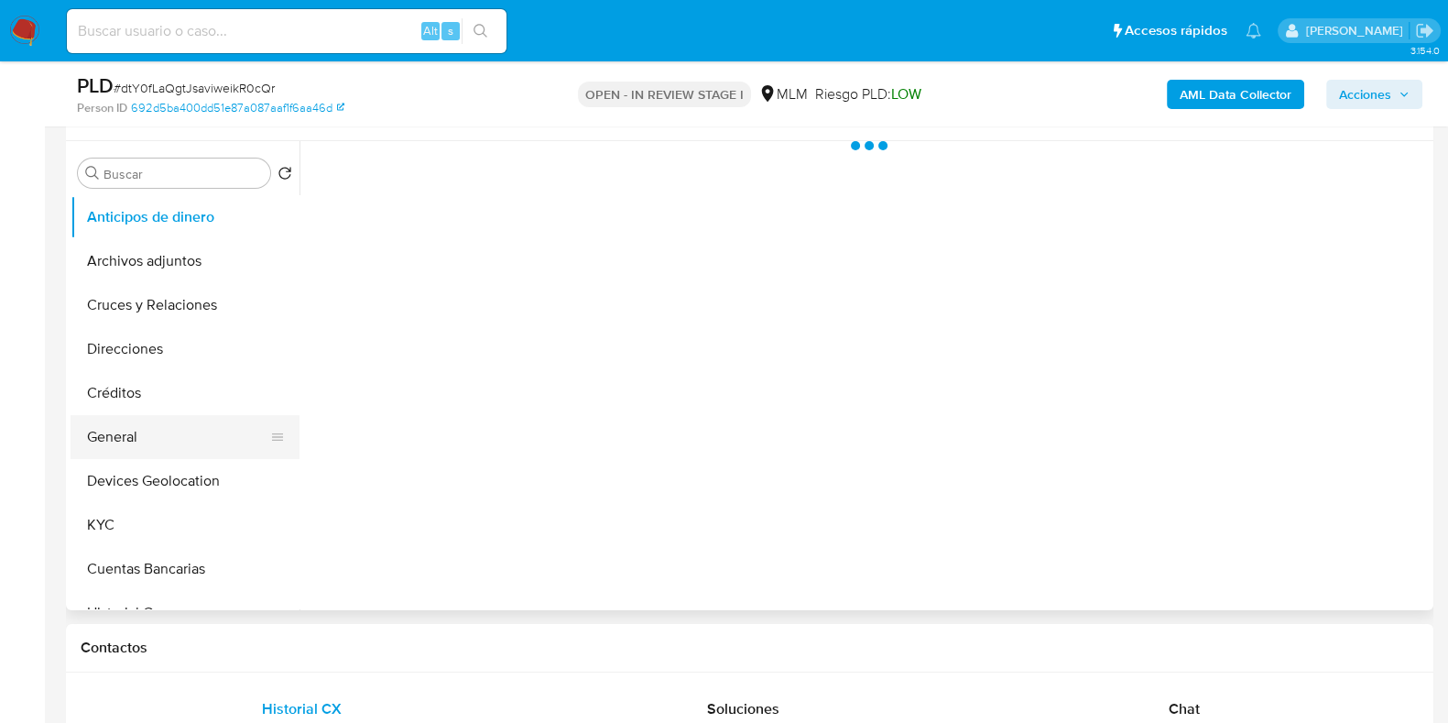
scroll to position [344, 0]
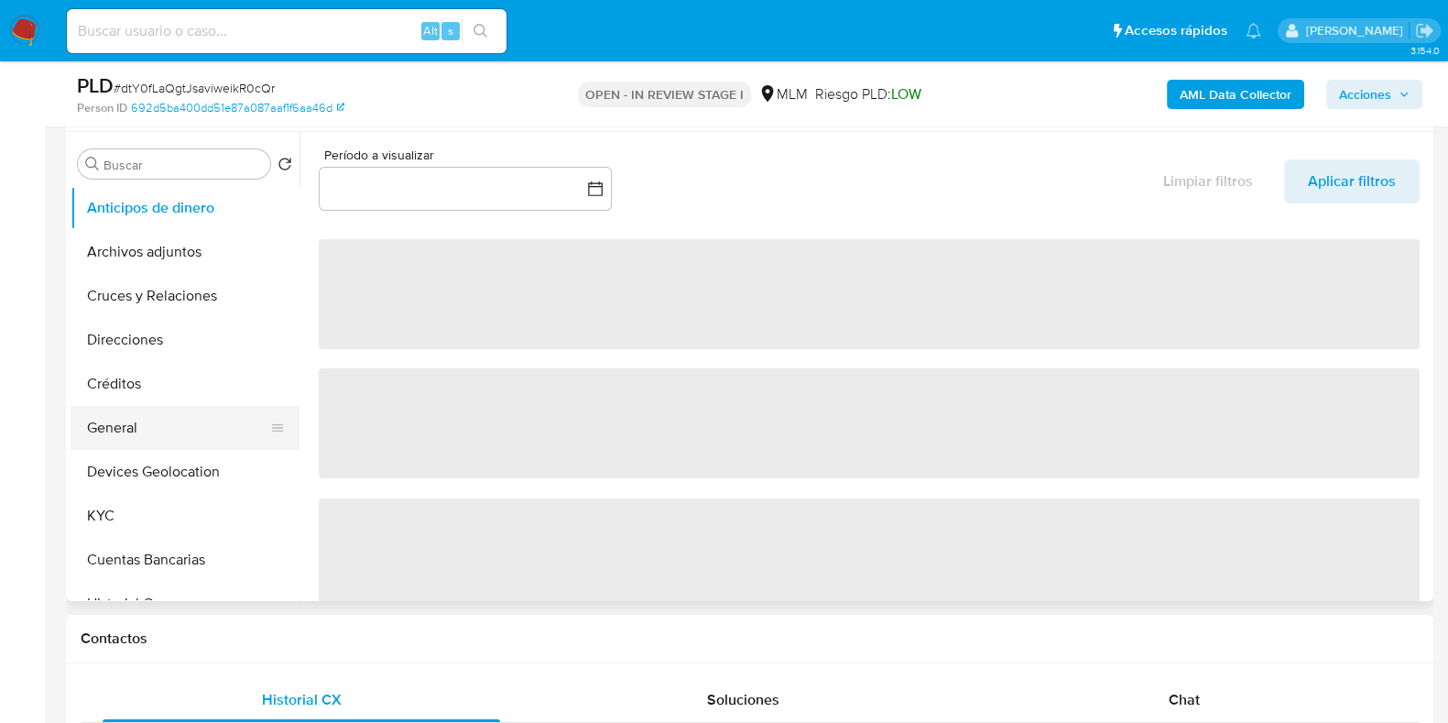
click at [121, 428] on button "General" at bounding box center [178, 428] width 214 height 44
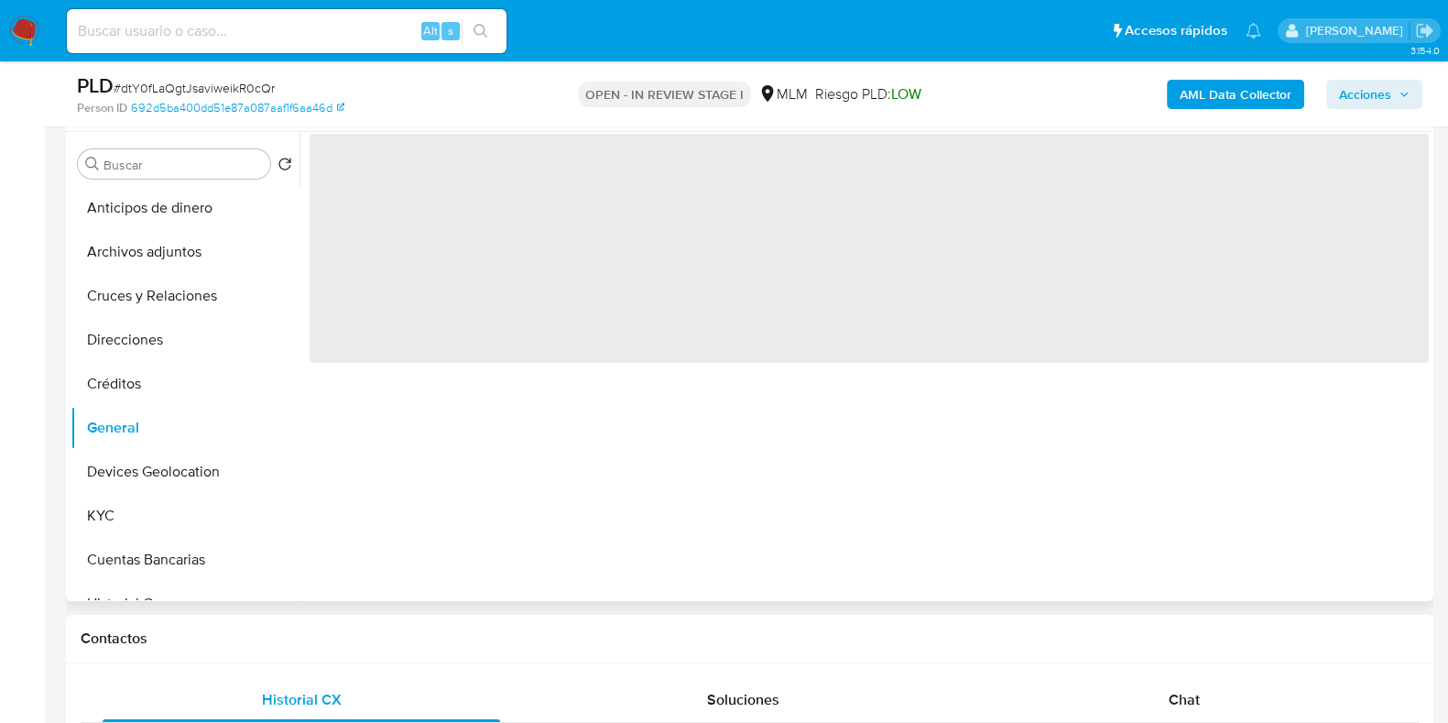
select select "10"
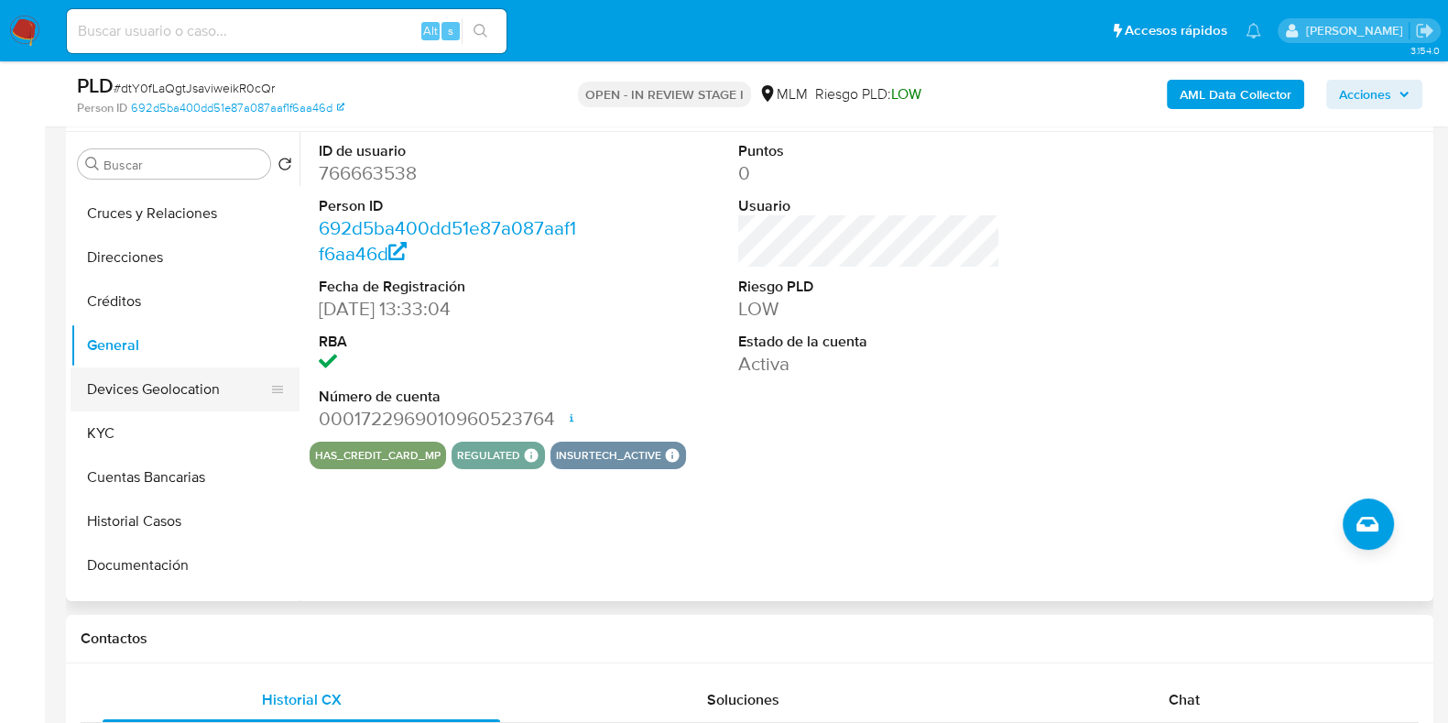
scroll to position [114, 0]
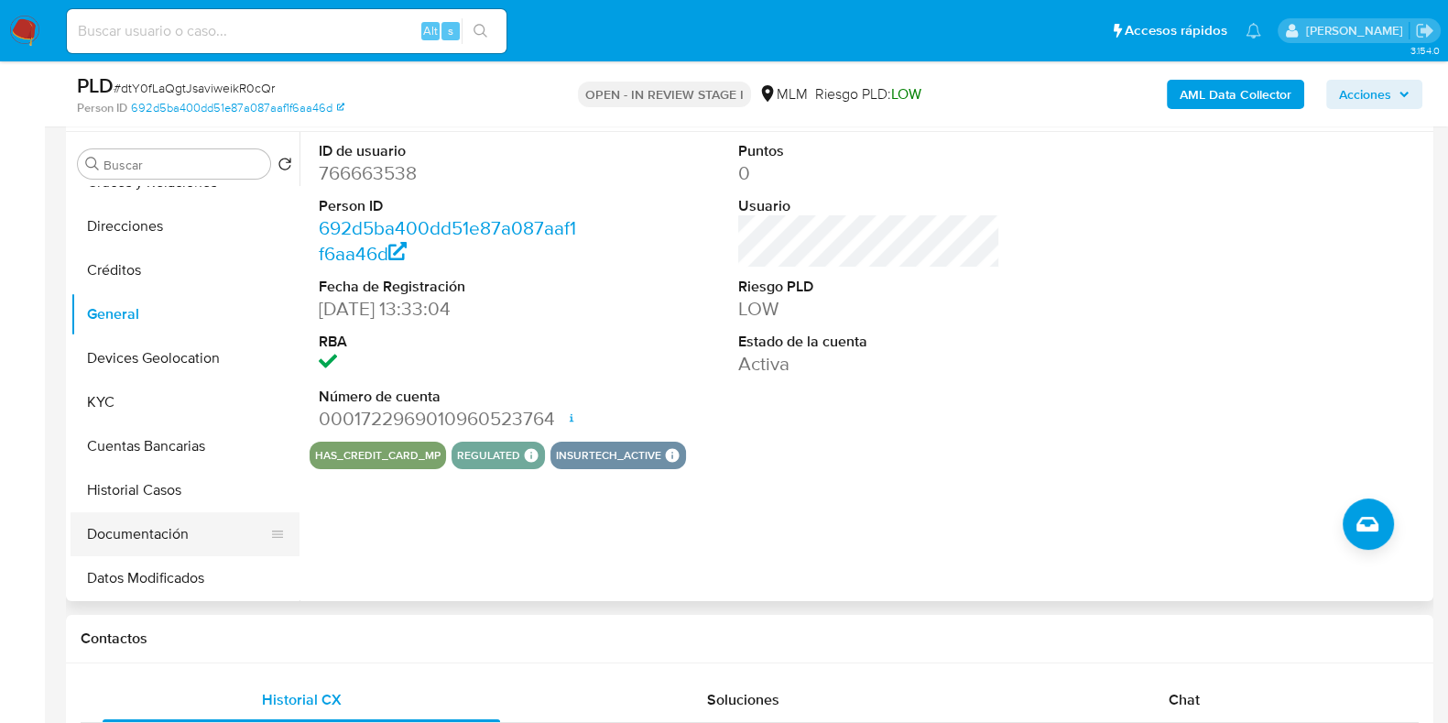
click at [128, 529] on button "Documentación" at bounding box center [178, 534] width 214 height 44
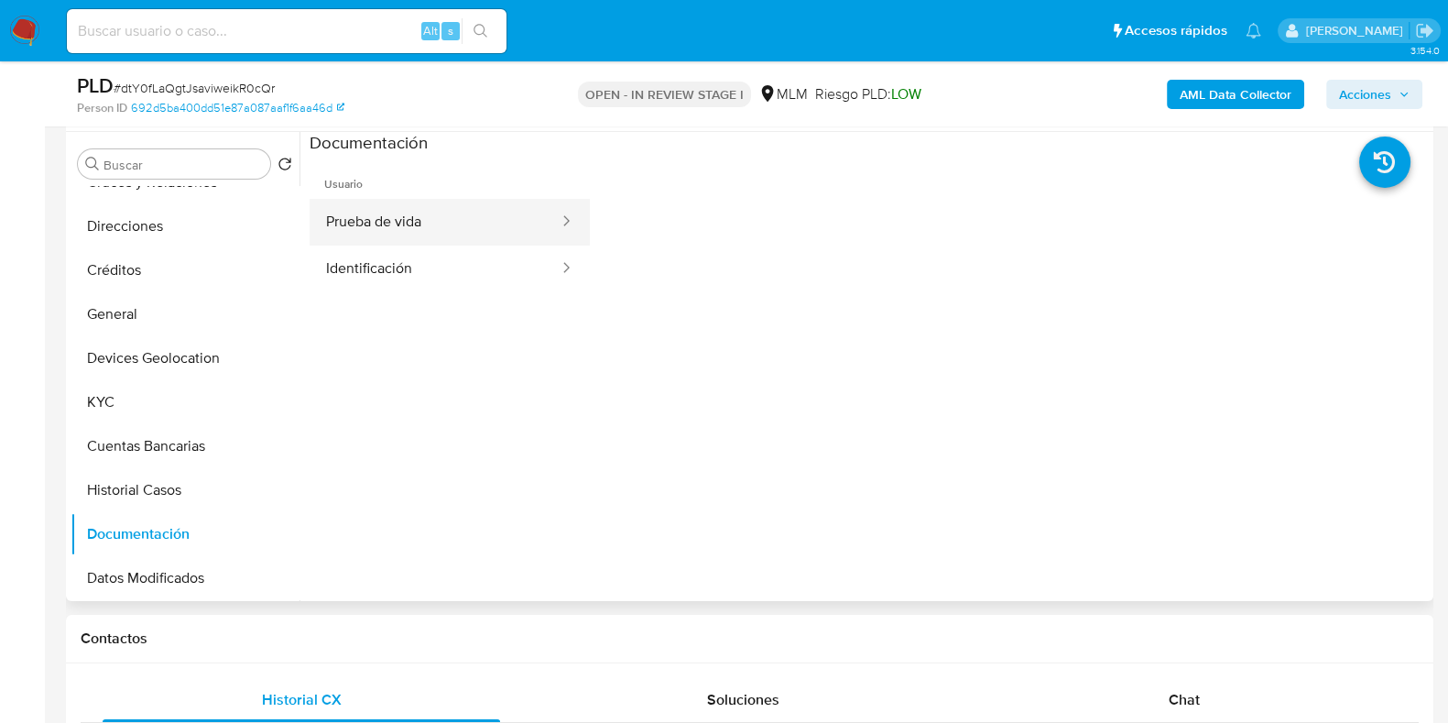
click at [360, 234] on button "Prueba de vida" at bounding box center [435, 222] width 251 height 47
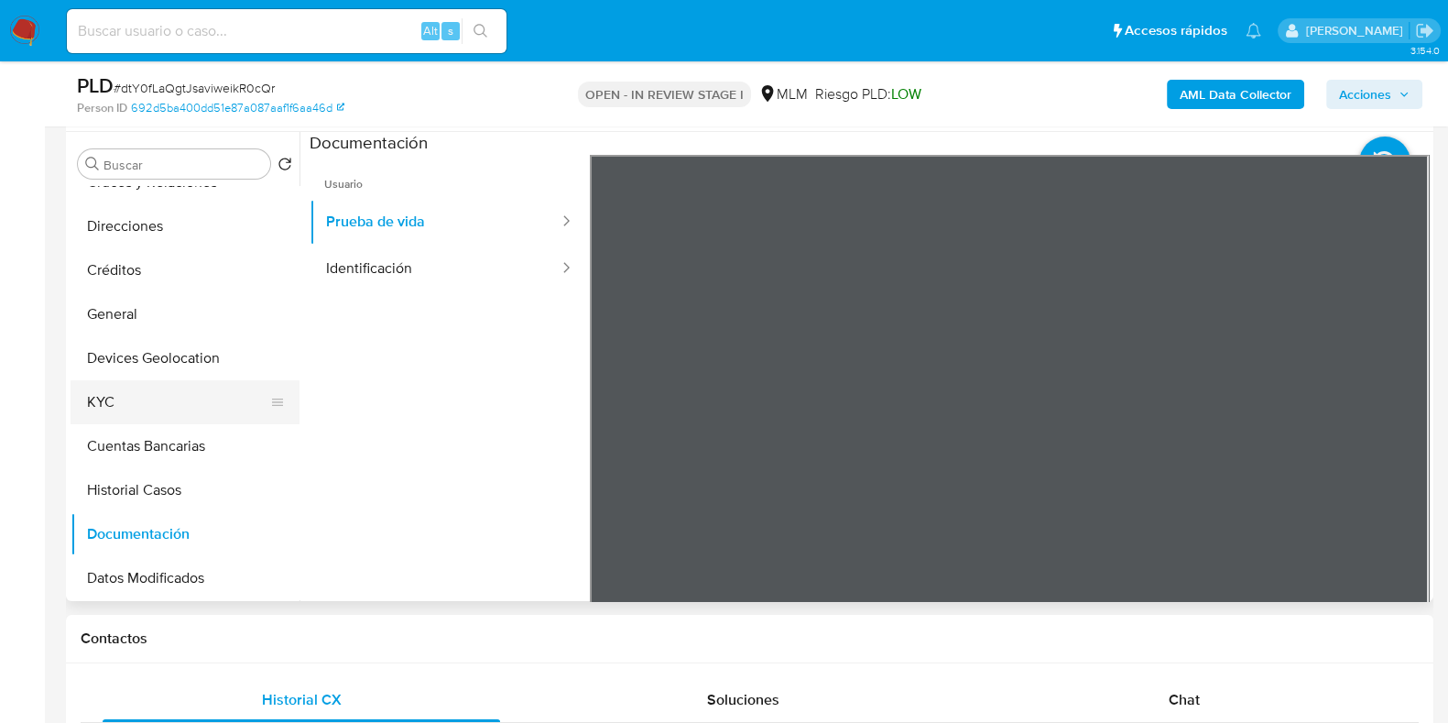
click at [148, 407] on button "KYC" at bounding box center [178, 402] width 214 height 44
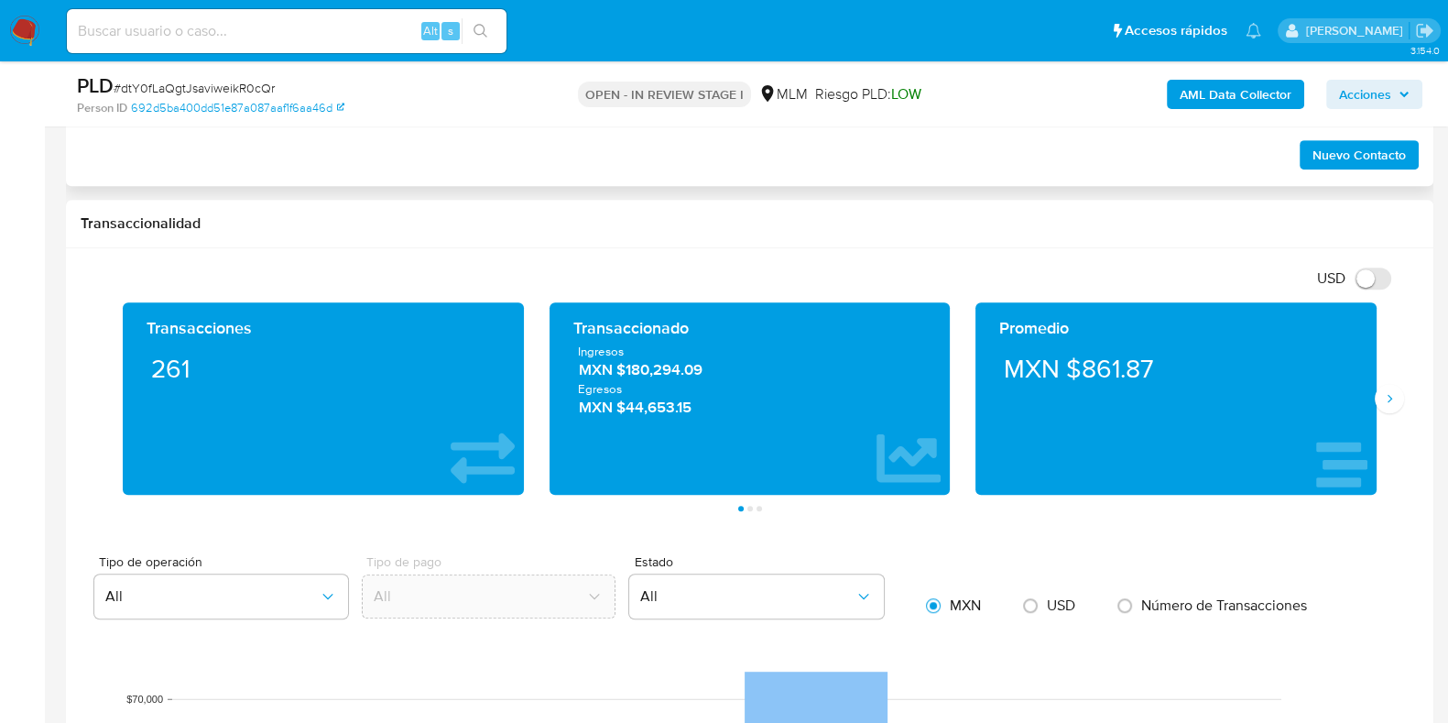
scroll to position [1145, 0]
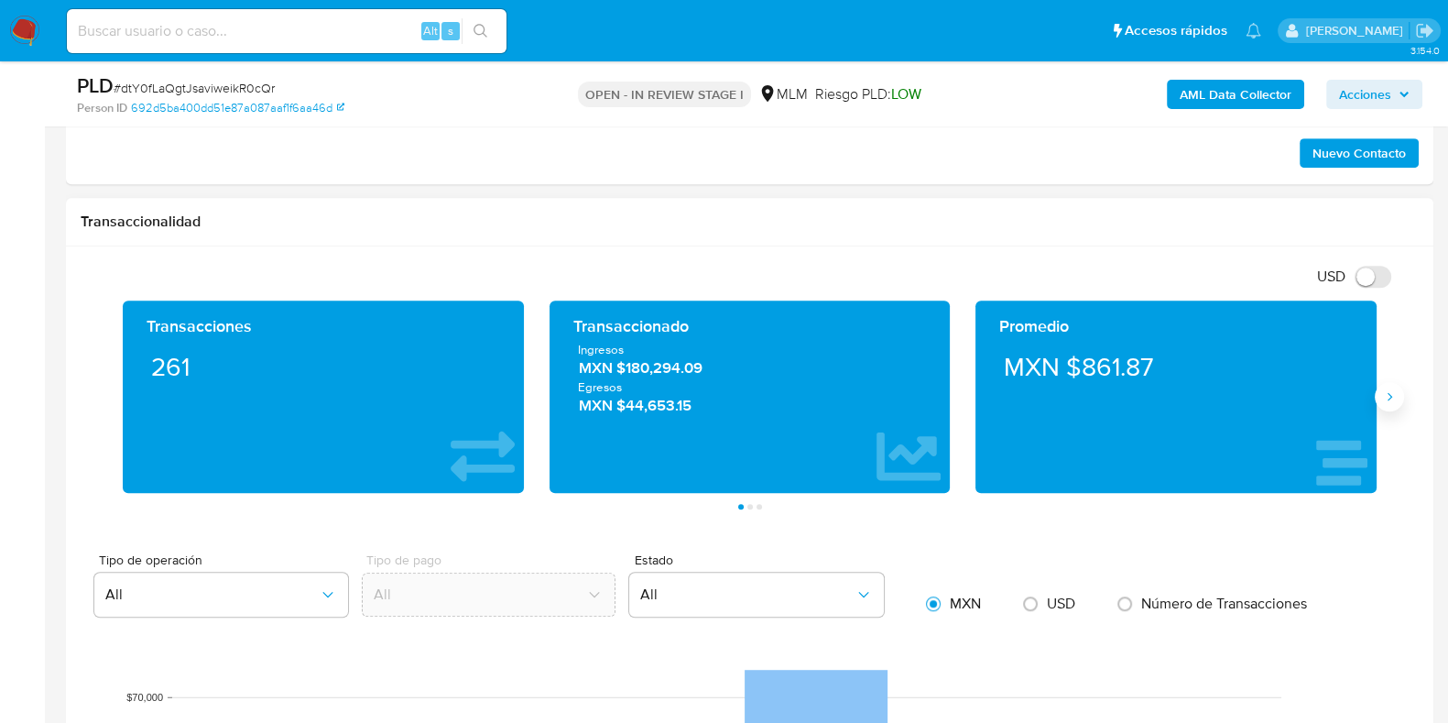
click at [1383, 401] on icon "Siguiente" at bounding box center [1389, 396] width 15 height 15
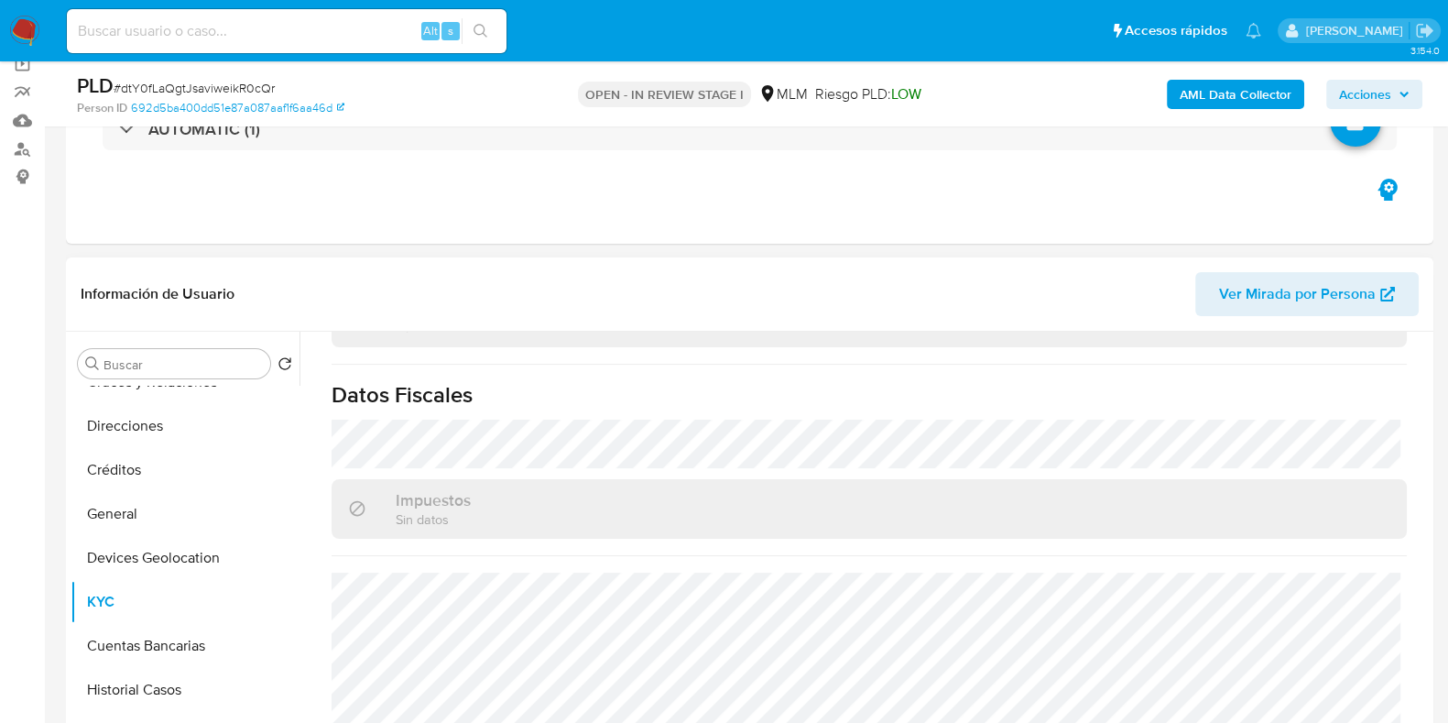
scroll to position [228, 0]
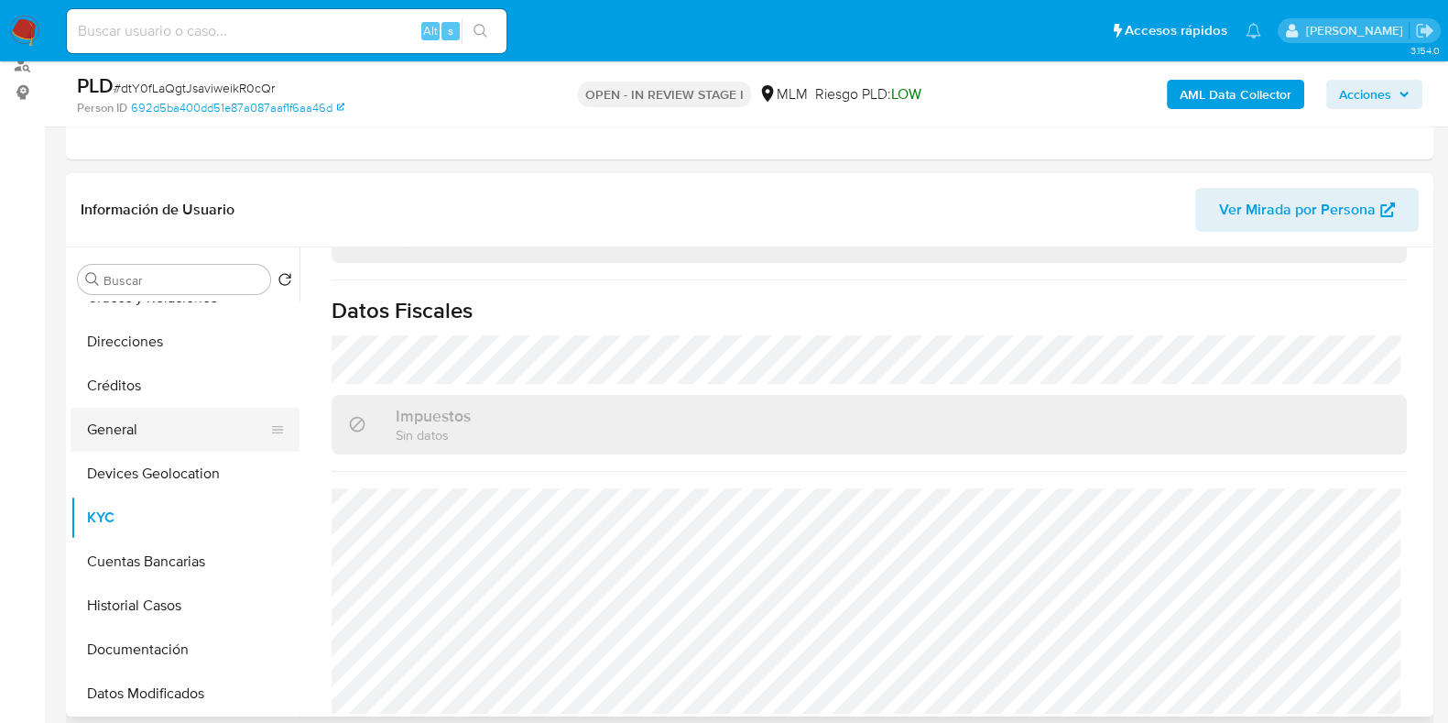
click at [96, 432] on button "General" at bounding box center [178, 430] width 214 height 44
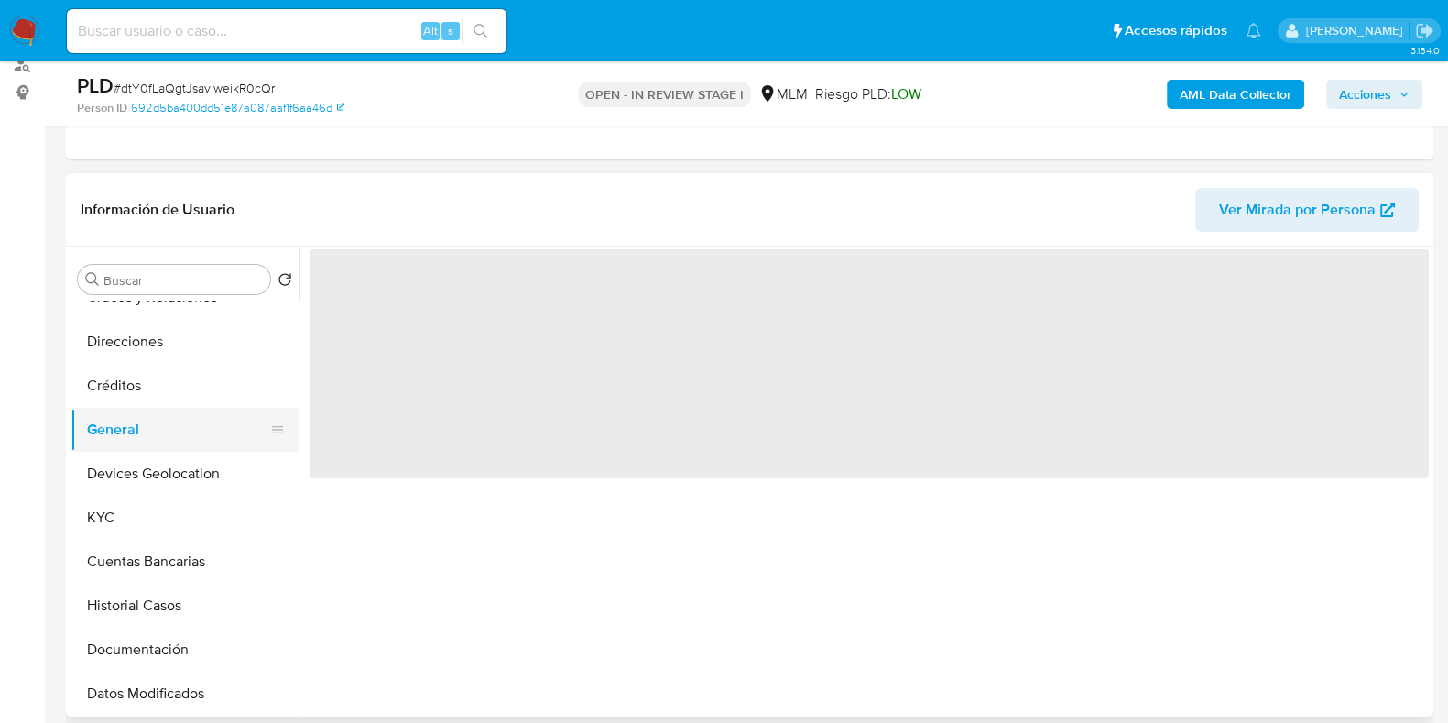
scroll to position [0, 0]
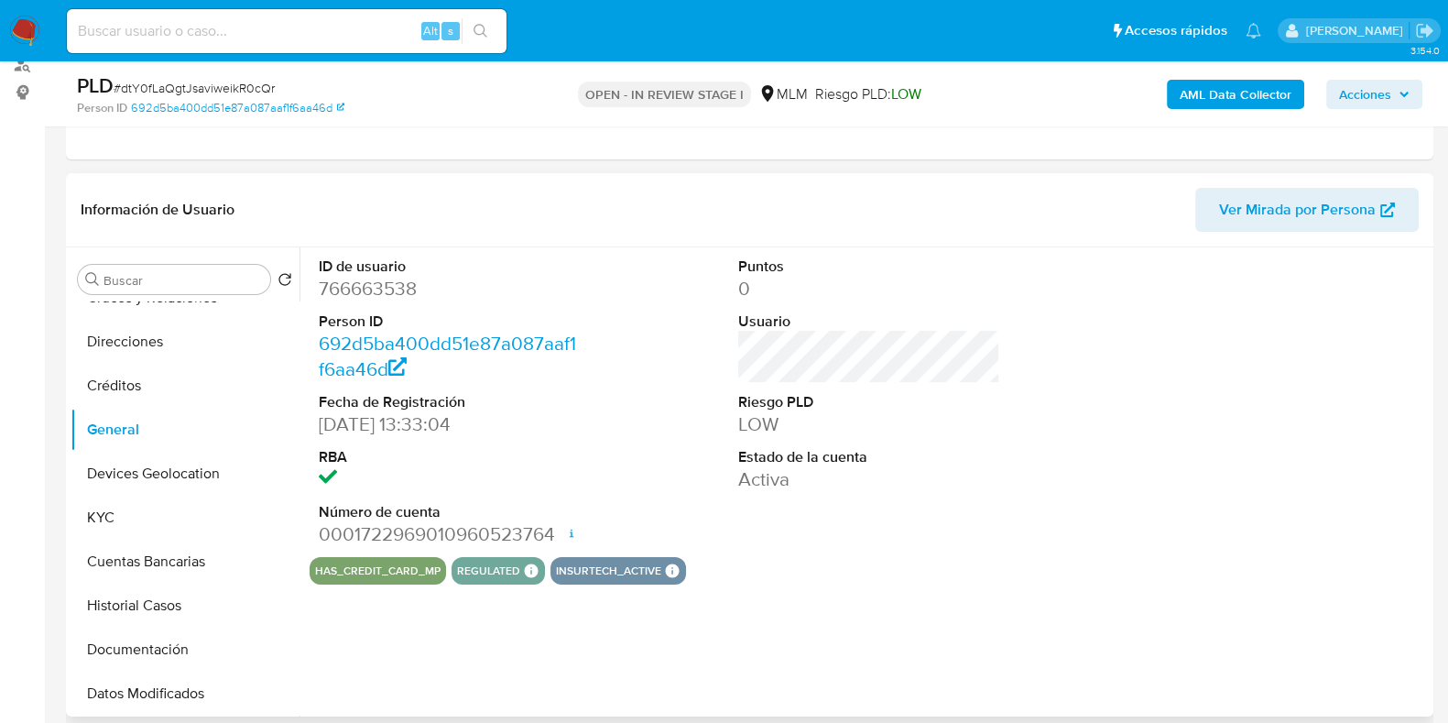
click at [366, 282] on dd "766663538" at bounding box center [450, 289] width 262 height 26
copy dd "766663538"
click at [133, 509] on button "KYC" at bounding box center [178, 518] width 214 height 44
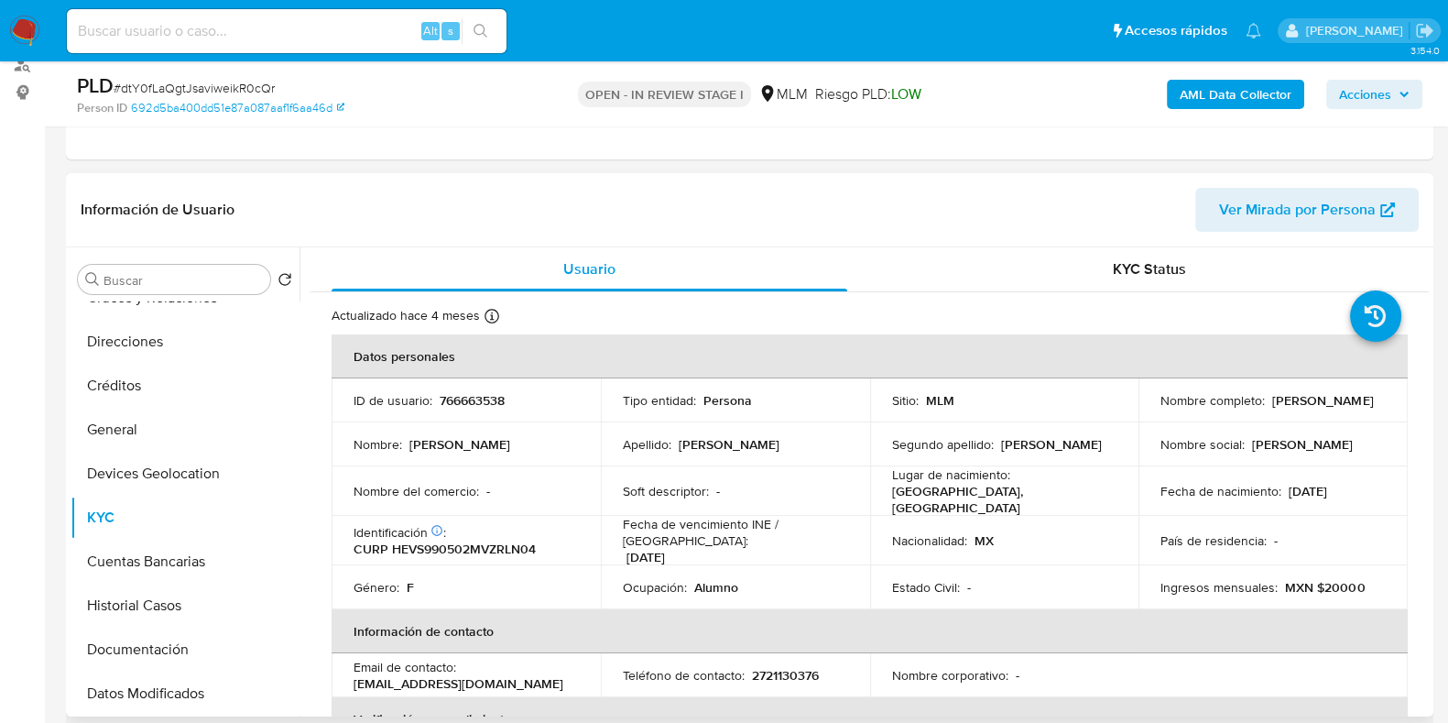
drag, startPoint x: 1328, startPoint y: 410, endPoint x: 1158, endPoint y: 409, distance: 170.4
click at [1161, 409] on div "Nombre completo : Sandra Hernandez Velazquez" at bounding box center [1273, 400] width 225 height 16
copy p "Sandra Hernandez Velazquez"
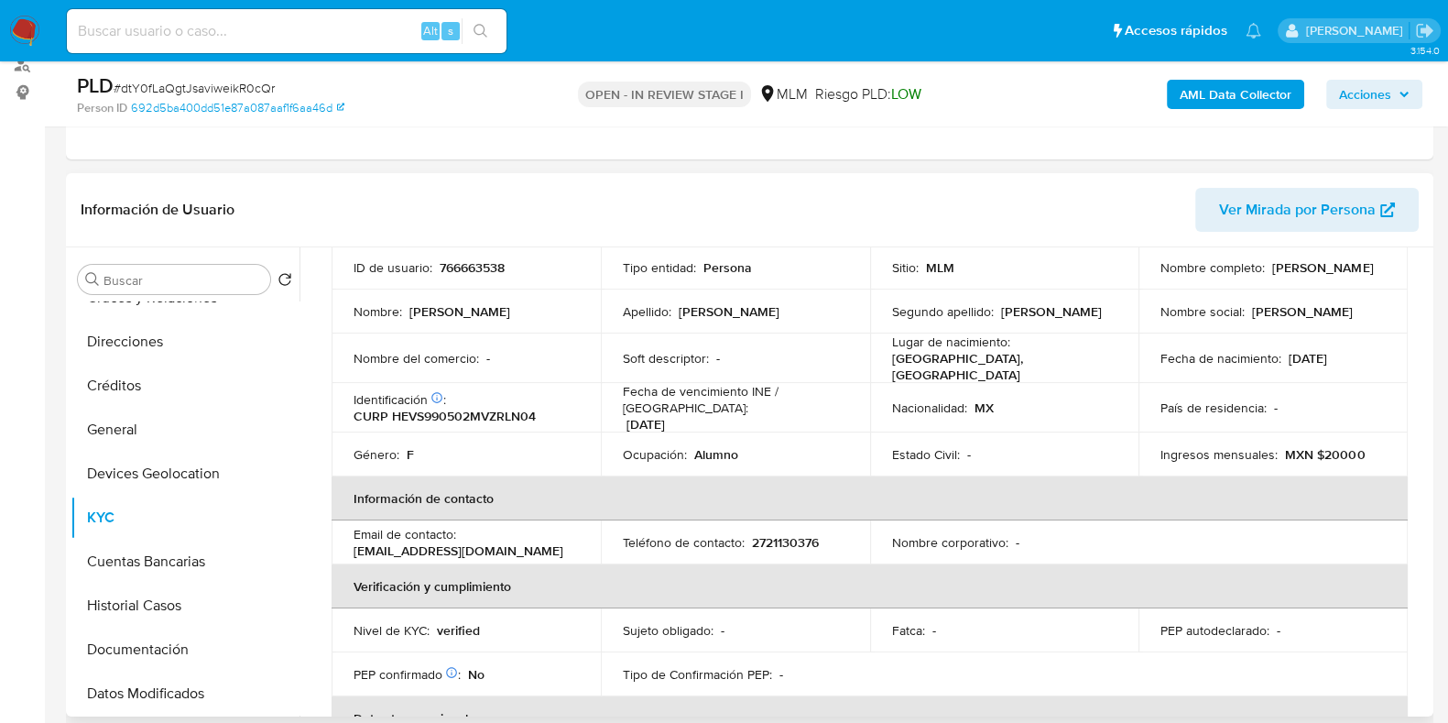
scroll to position [344, 0]
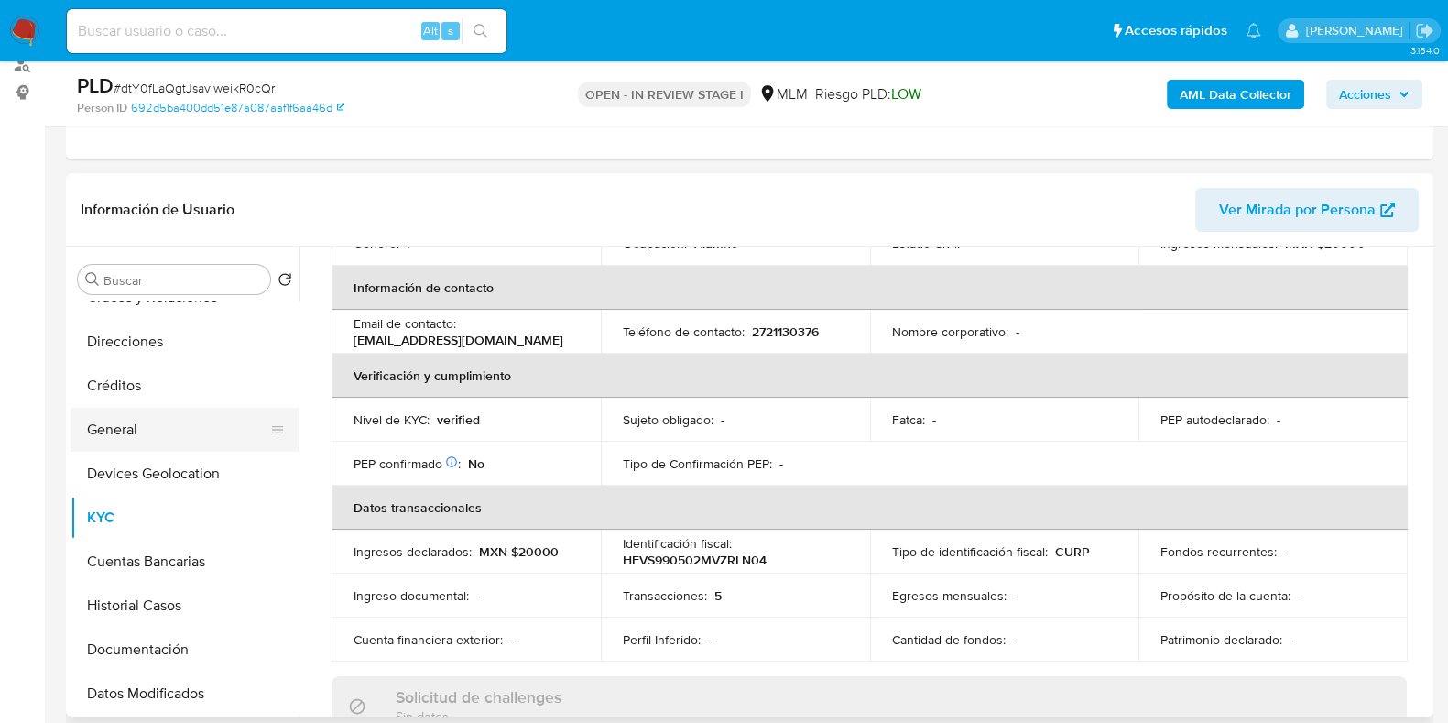
click at [124, 432] on button "General" at bounding box center [178, 430] width 214 height 44
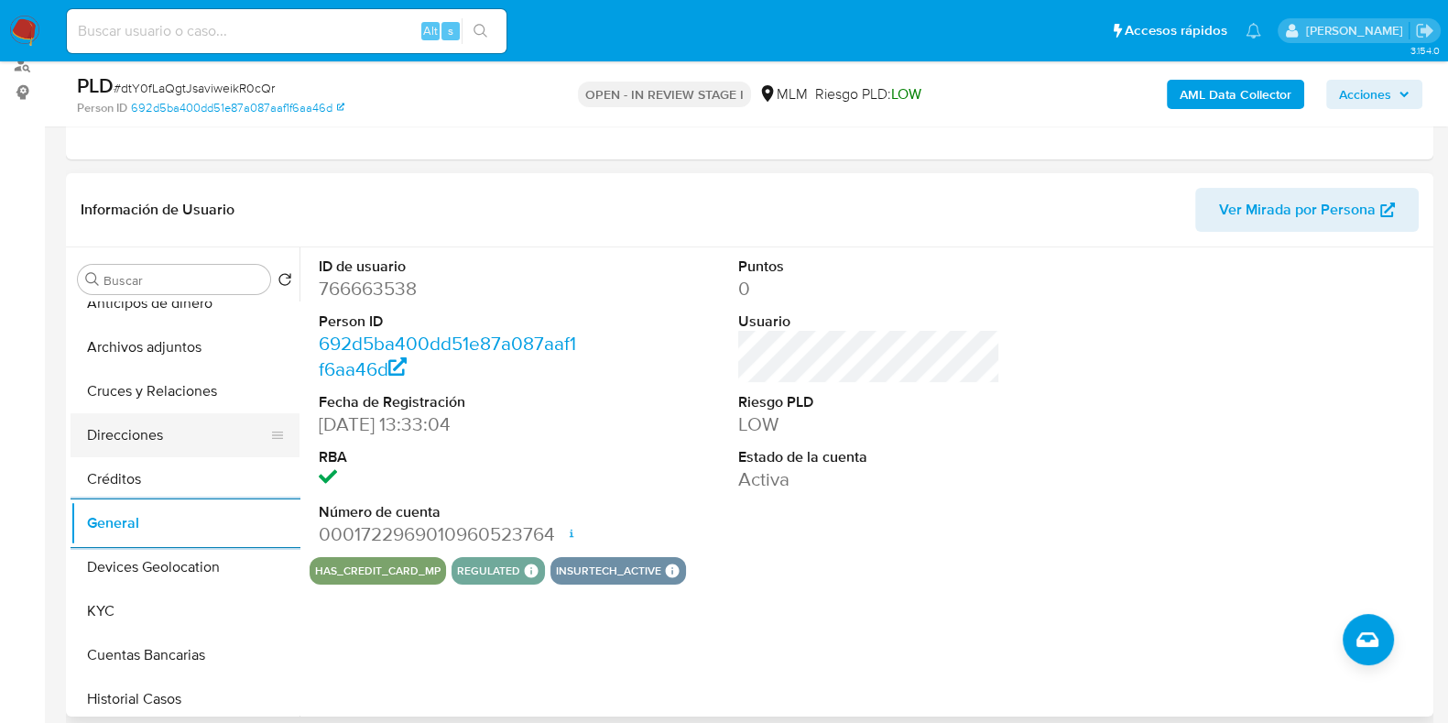
scroll to position [0, 0]
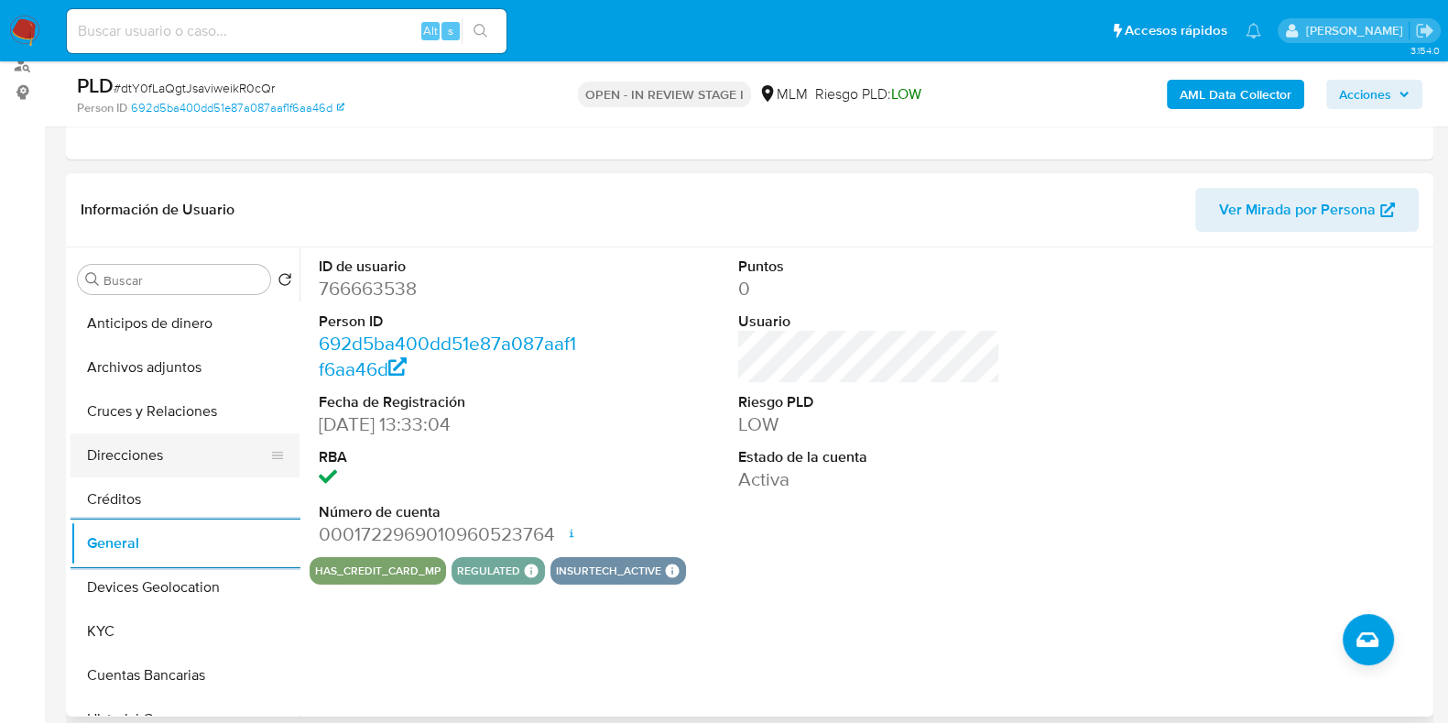
click at [174, 454] on button "Direcciones" at bounding box center [178, 455] width 214 height 44
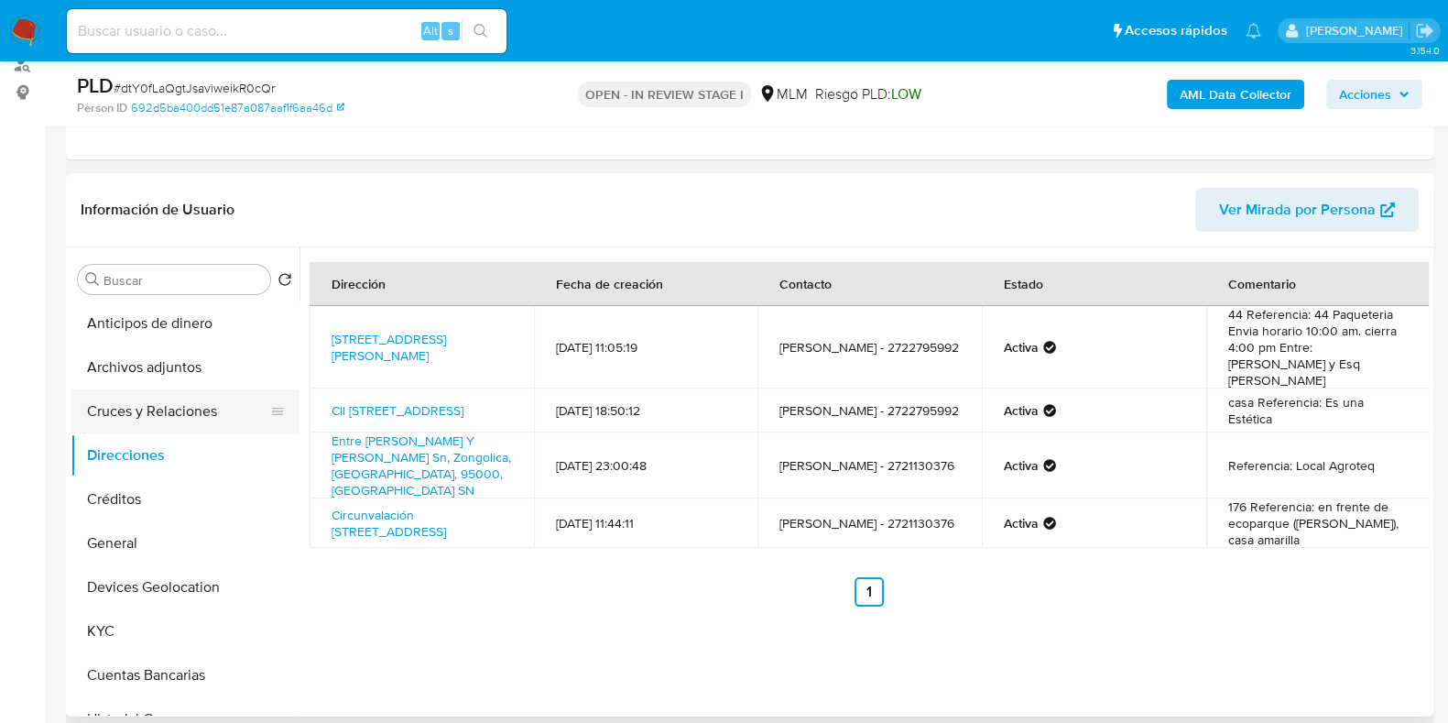
click at [175, 421] on button "Cruces y Relaciones" at bounding box center [178, 411] width 214 height 44
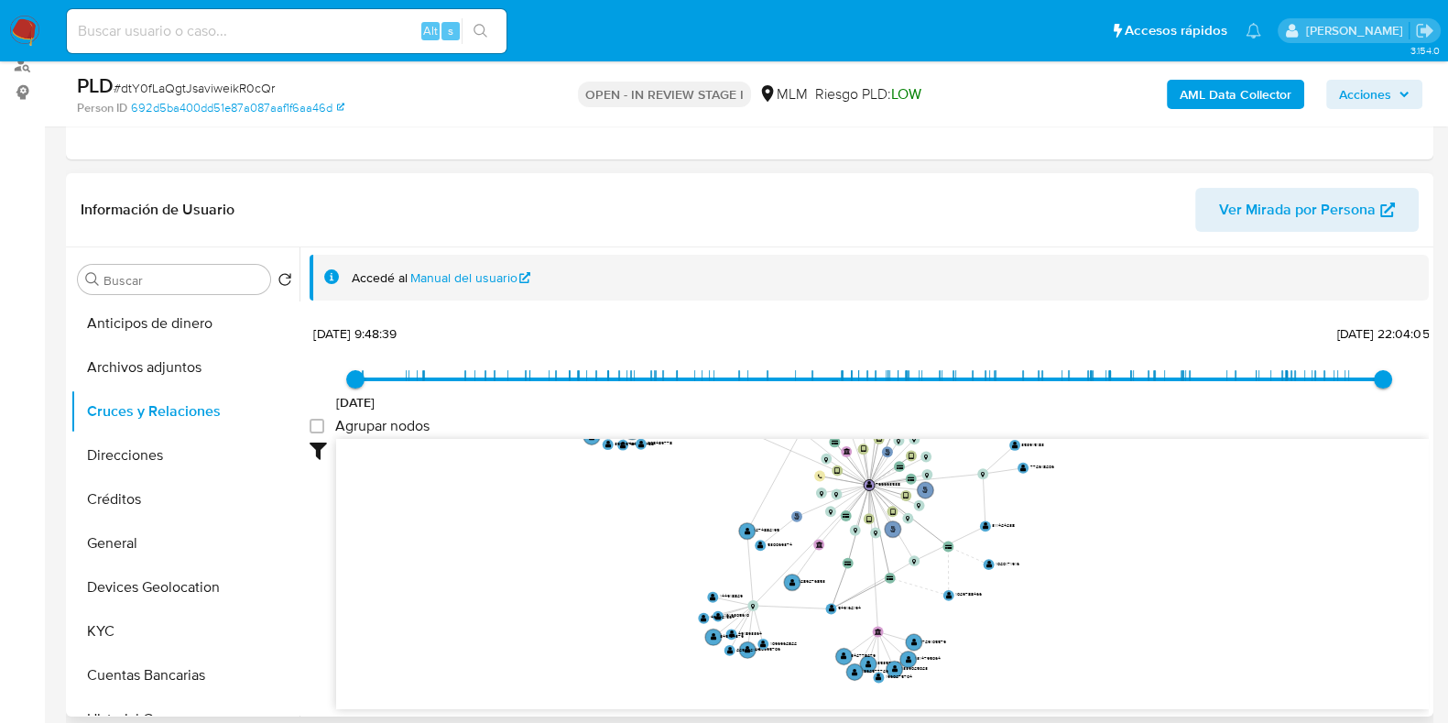
drag, startPoint x: 1015, startPoint y: 574, endPoint x: 943, endPoint y: 564, distance: 73.0
click at [943, 564] on icon "user-766663538  766663538 phone-fa76b5904cfbb719bbd2d71a9dbaa676  person-692d…" at bounding box center [882, 572] width 1093 height 266
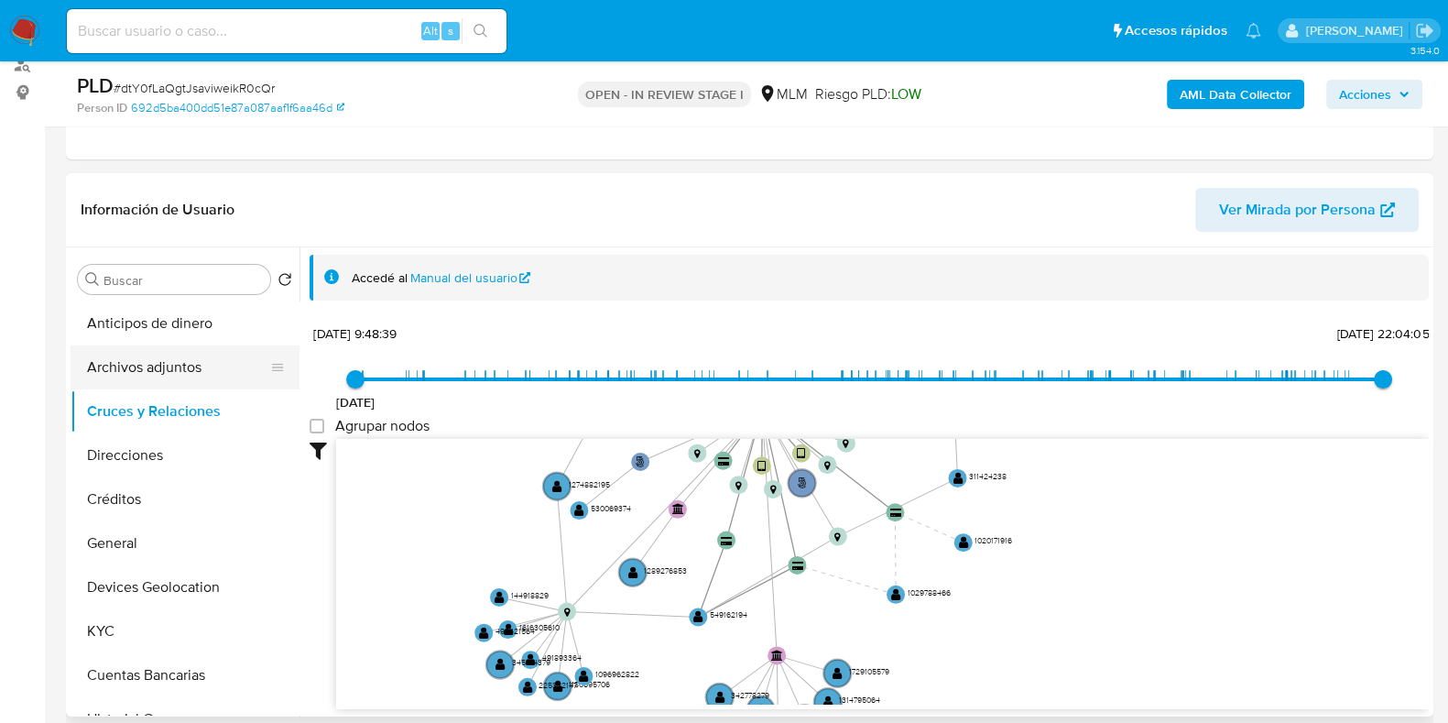
click at [157, 381] on button "Archivos adjuntos" at bounding box center [178, 367] width 214 height 44
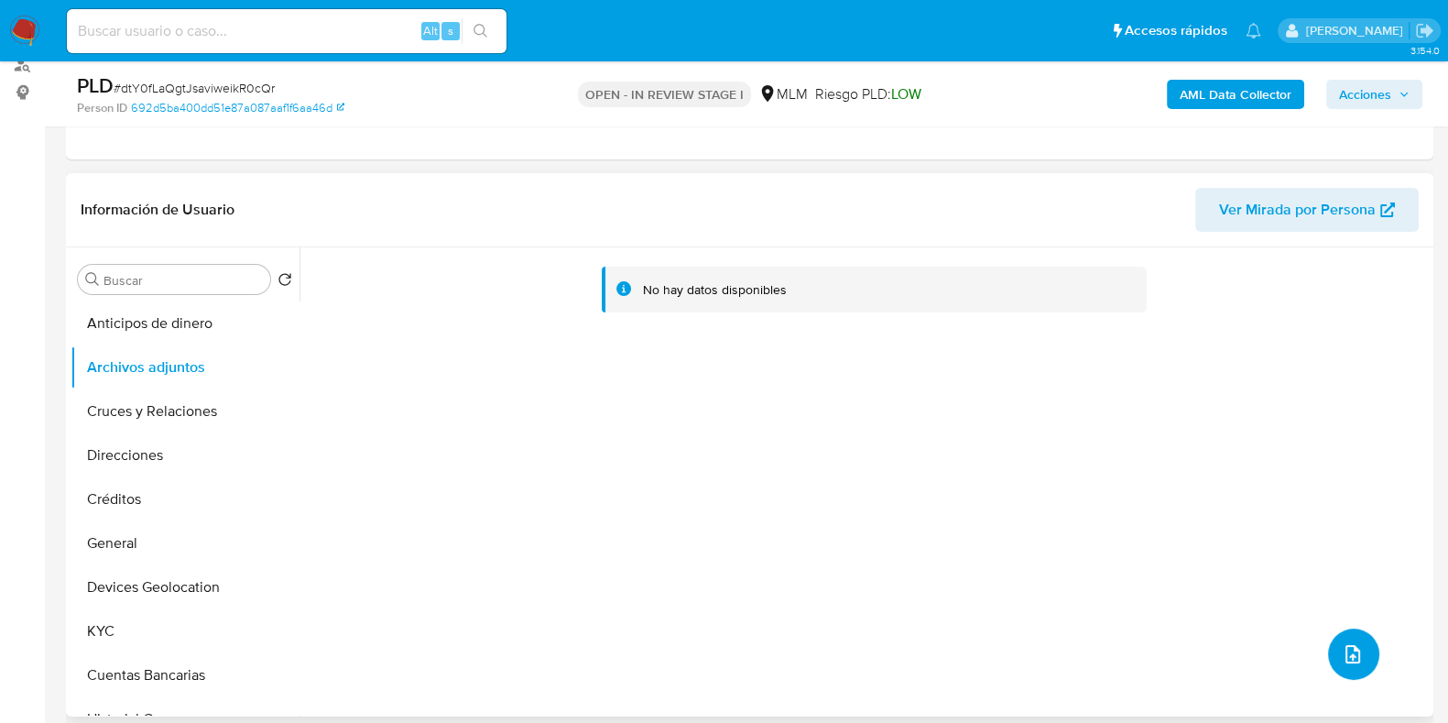
click at [1345, 643] on icon "upload-file" at bounding box center [1353, 654] width 22 height 22
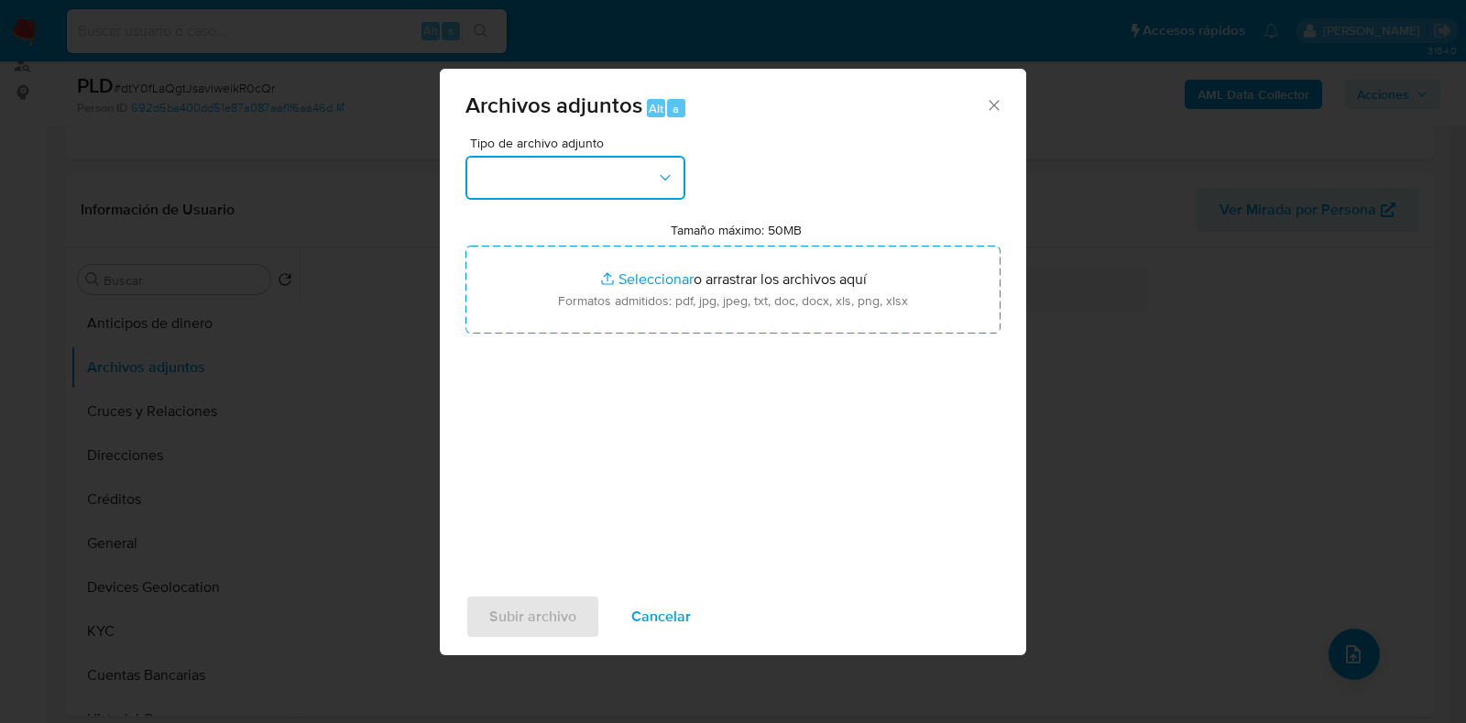
click at [569, 177] on button "button" at bounding box center [575, 178] width 220 height 44
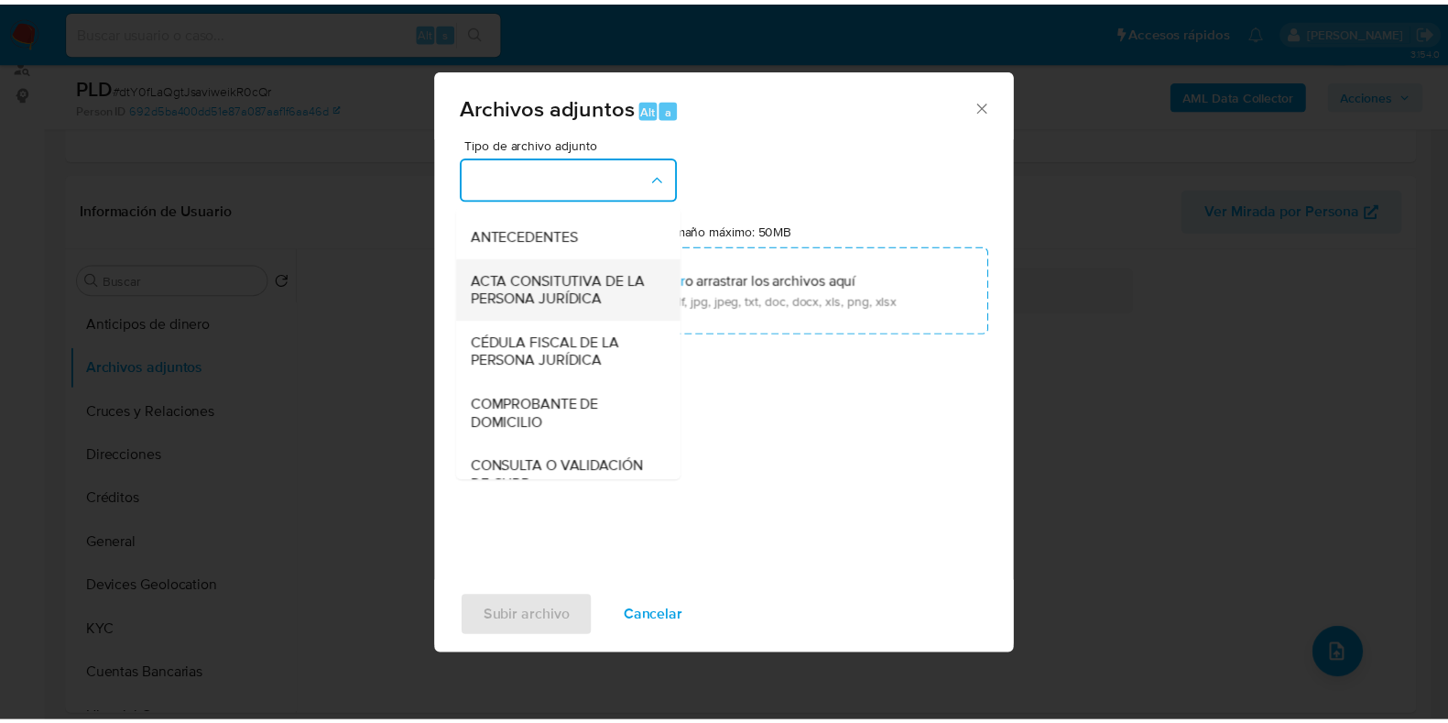
scroll to position [228, 0]
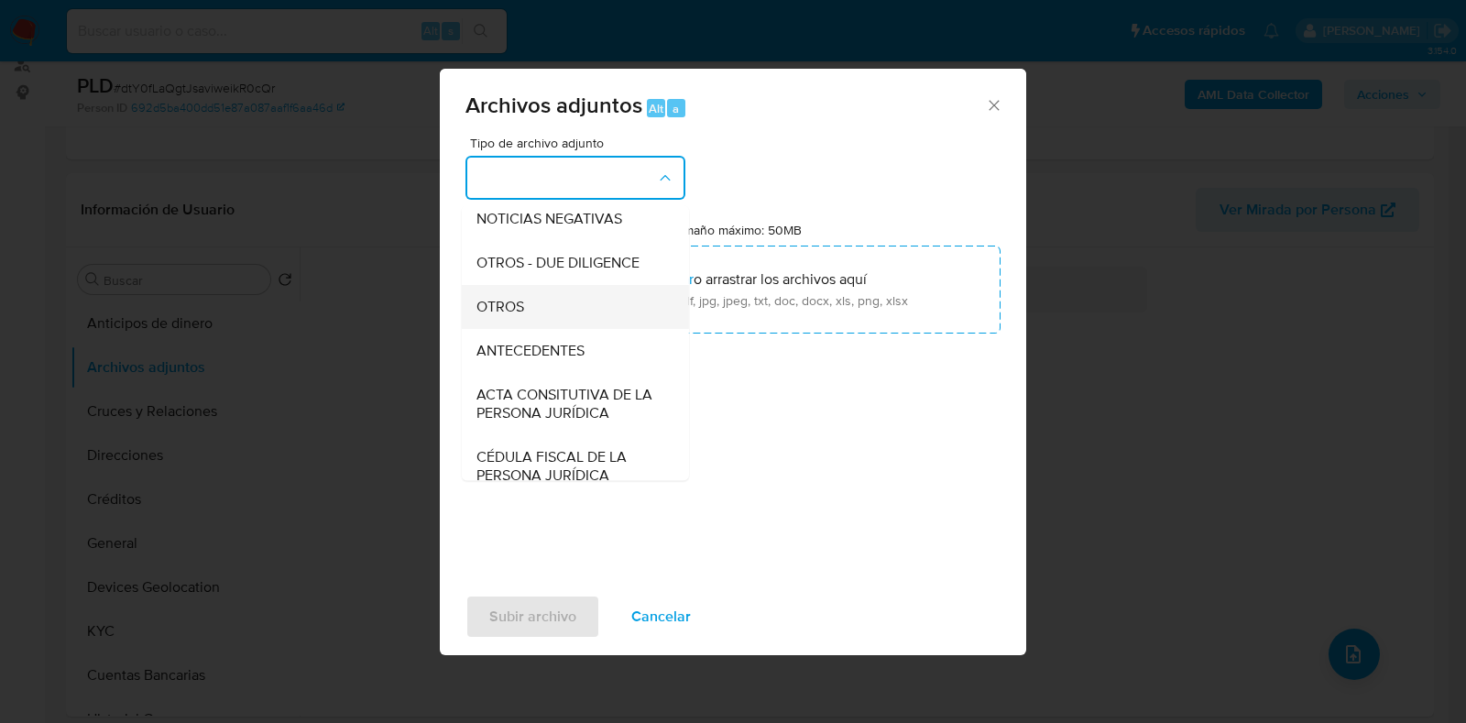
click at [504, 316] on span "OTROS" at bounding box center [500, 307] width 48 height 18
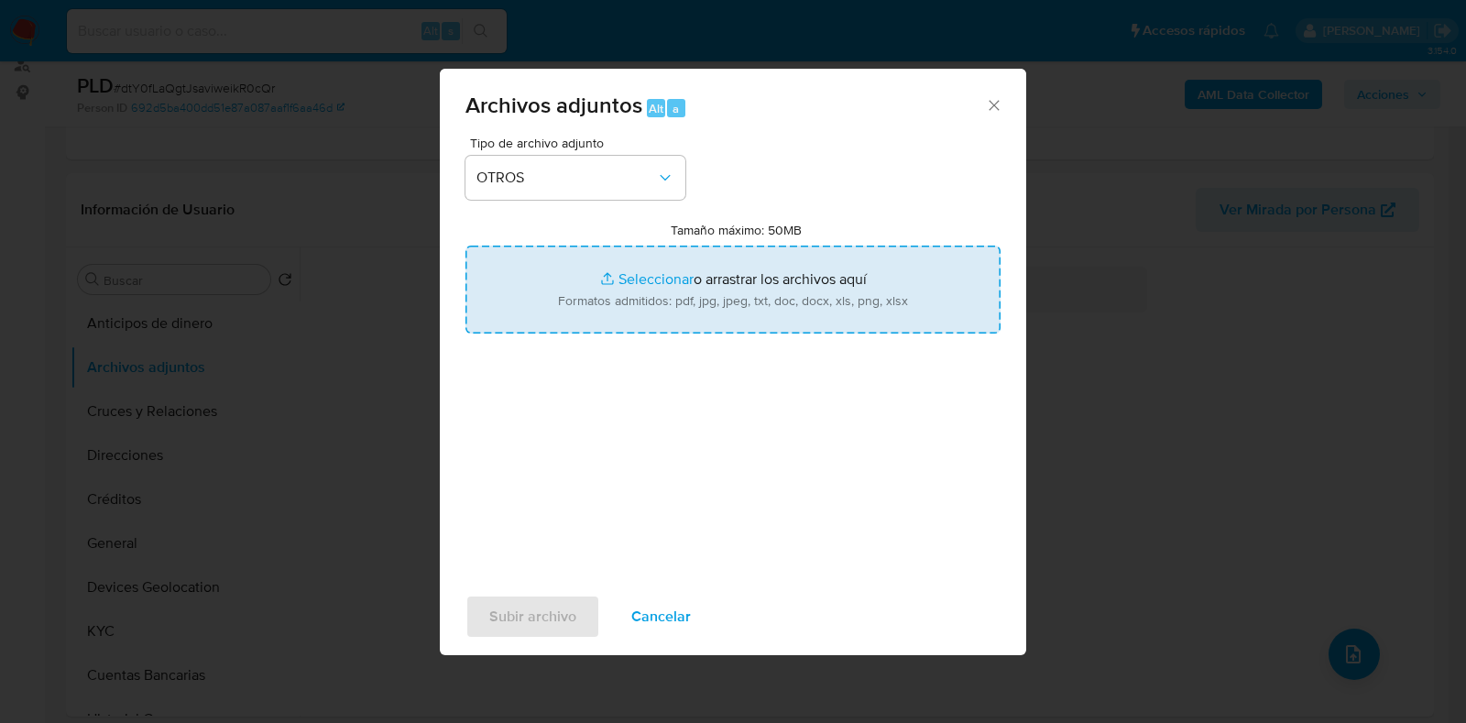
click at [660, 285] on input "Tamaño máximo: 50MB Seleccionar archivos" at bounding box center [732, 290] width 535 height 88
type input "C:\fakepath\766663538_SANDRA HERNANDEZ VELAZQUEZ_JUL2025.pdf"
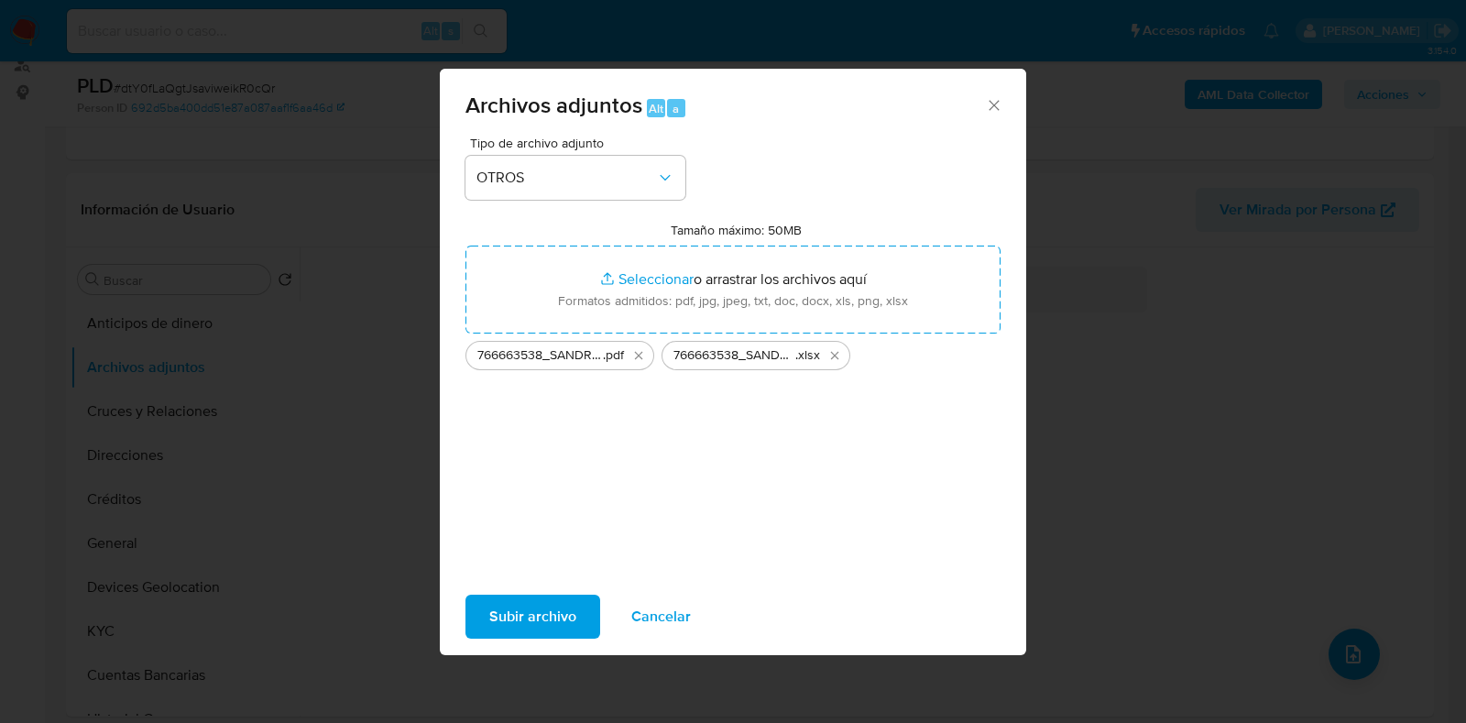
click at [550, 612] on span "Subir archivo" at bounding box center [532, 616] width 87 height 40
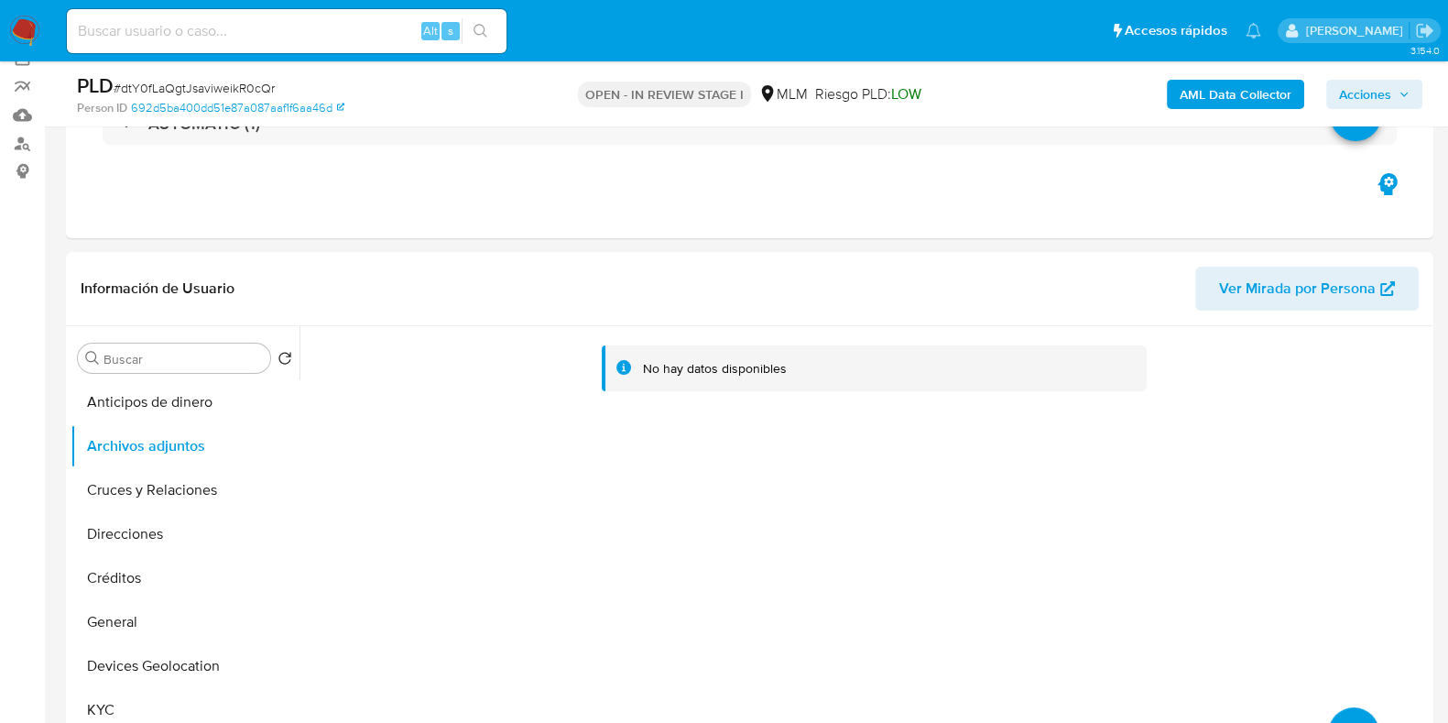
scroll to position [114, 0]
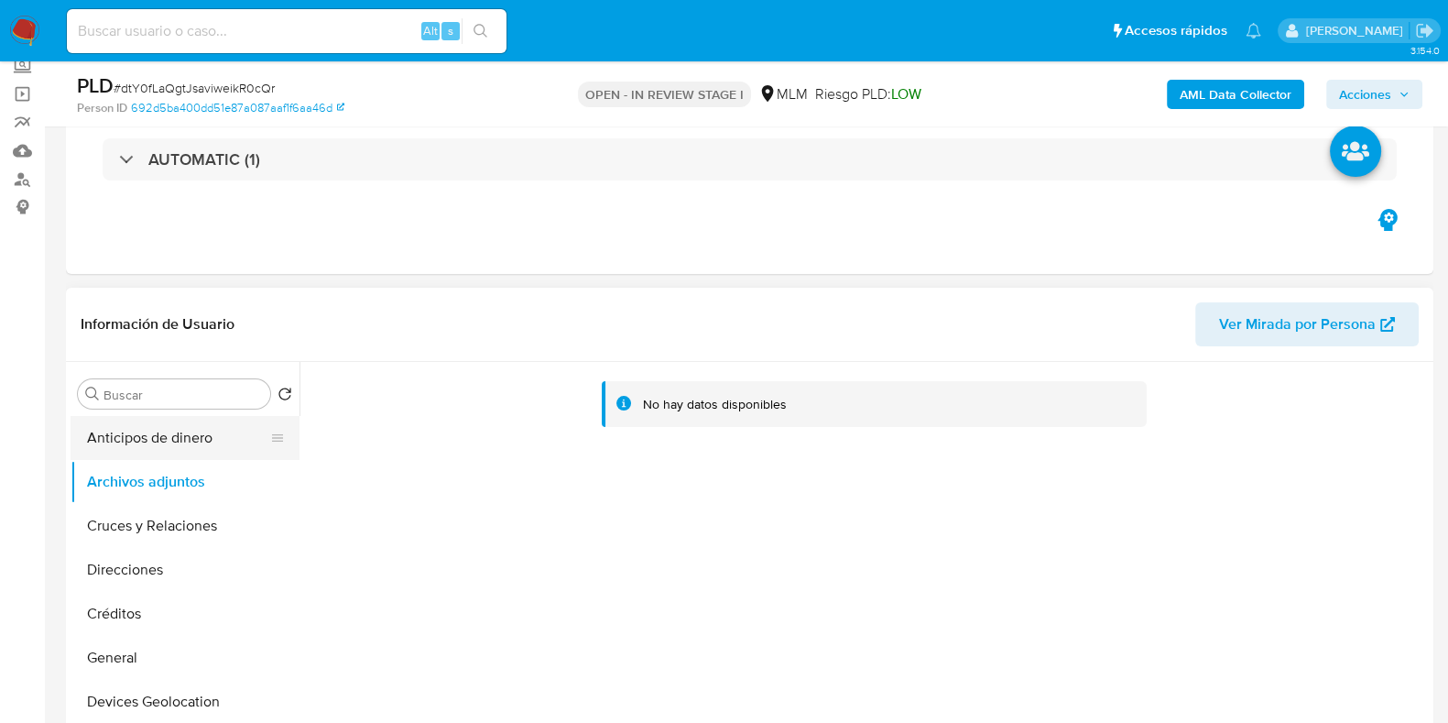
click at [128, 446] on button "Anticipos de dinero" at bounding box center [178, 438] width 214 height 44
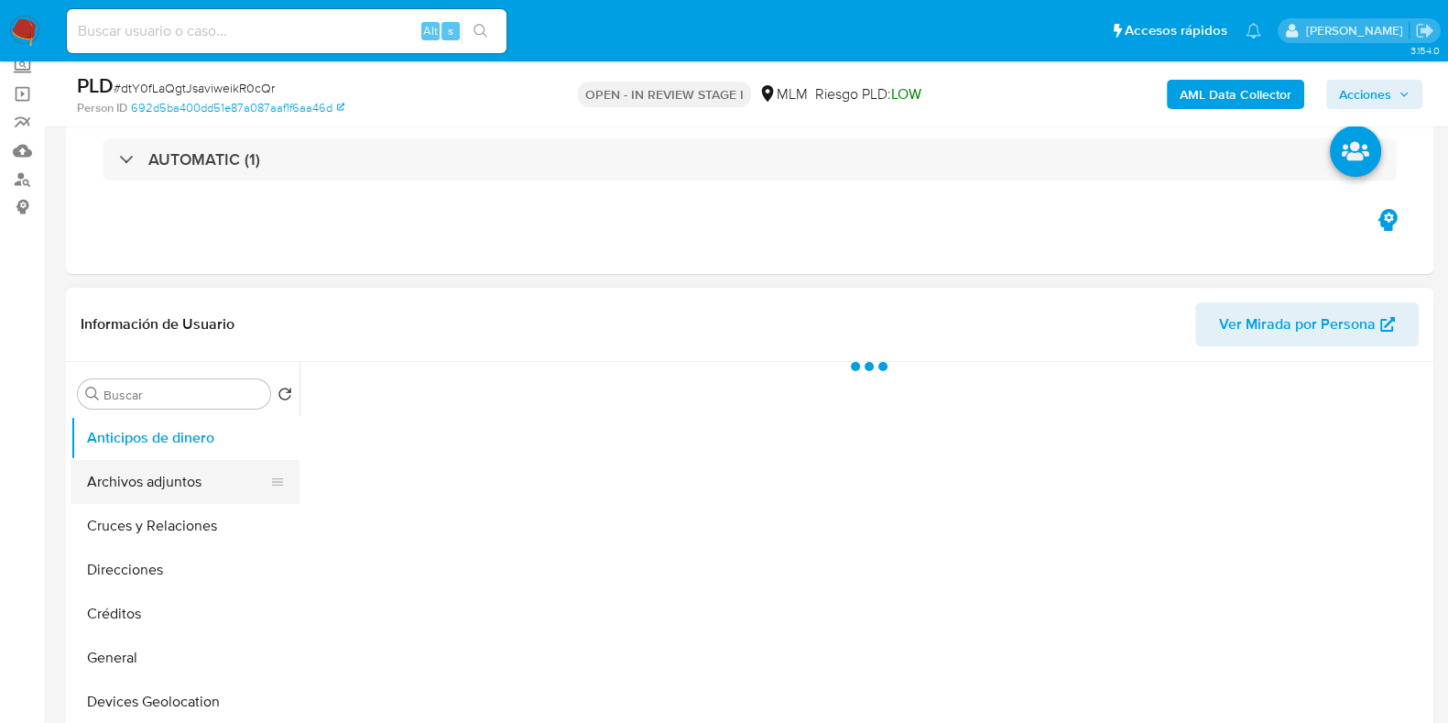
click at [133, 486] on button "Archivos adjuntos" at bounding box center [178, 482] width 214 height 44
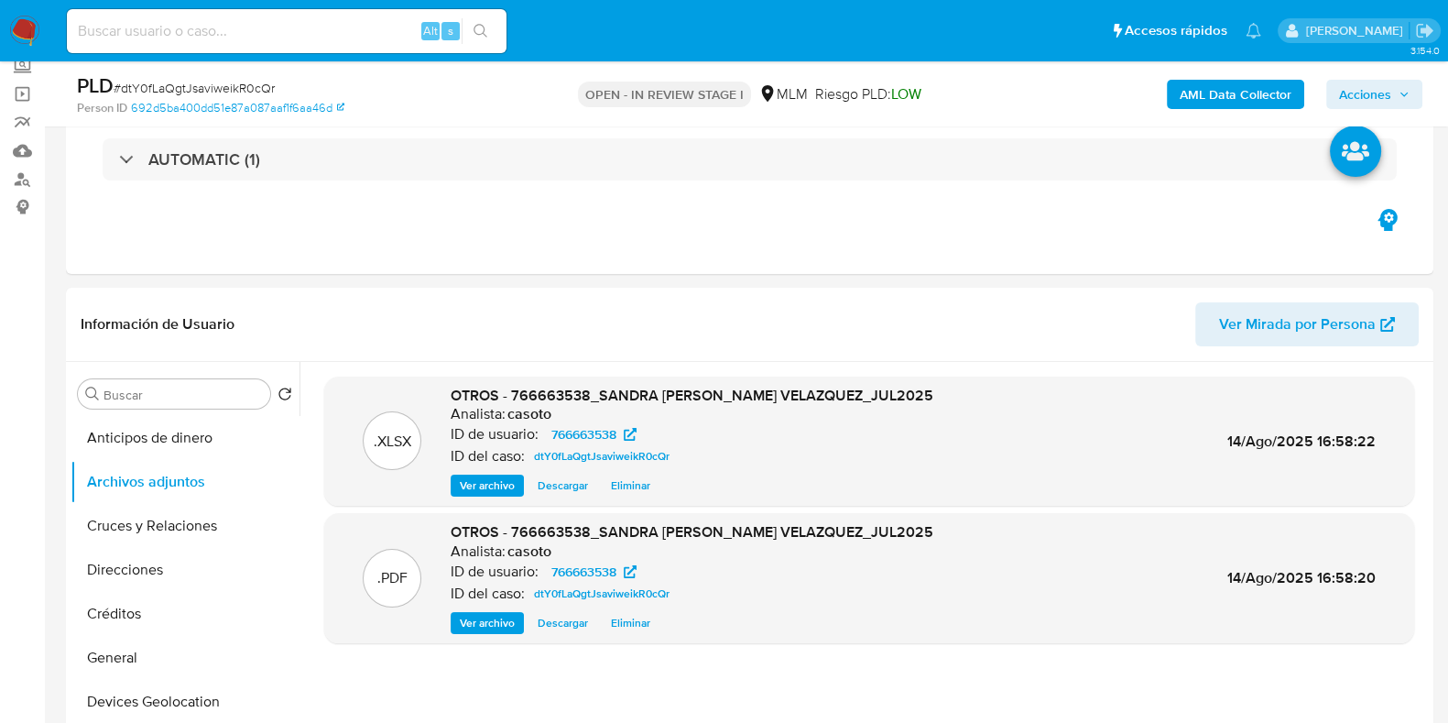
click at [1364, 97] on span "Acciones" at bounding box center [1365, 94] width 52 height 29
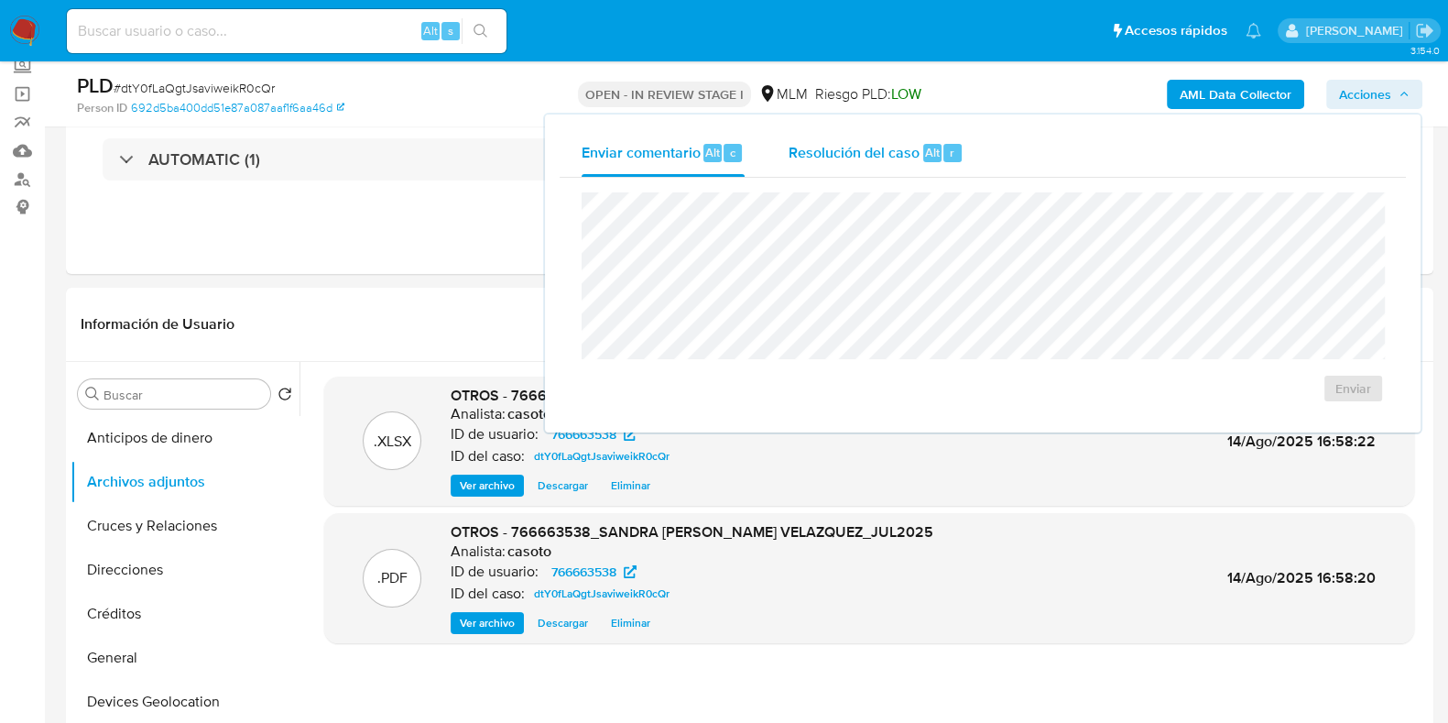
click at [906, 165] on div "Resolución del caso Alt r" at bounding box center [876, 153] width 175 height 48
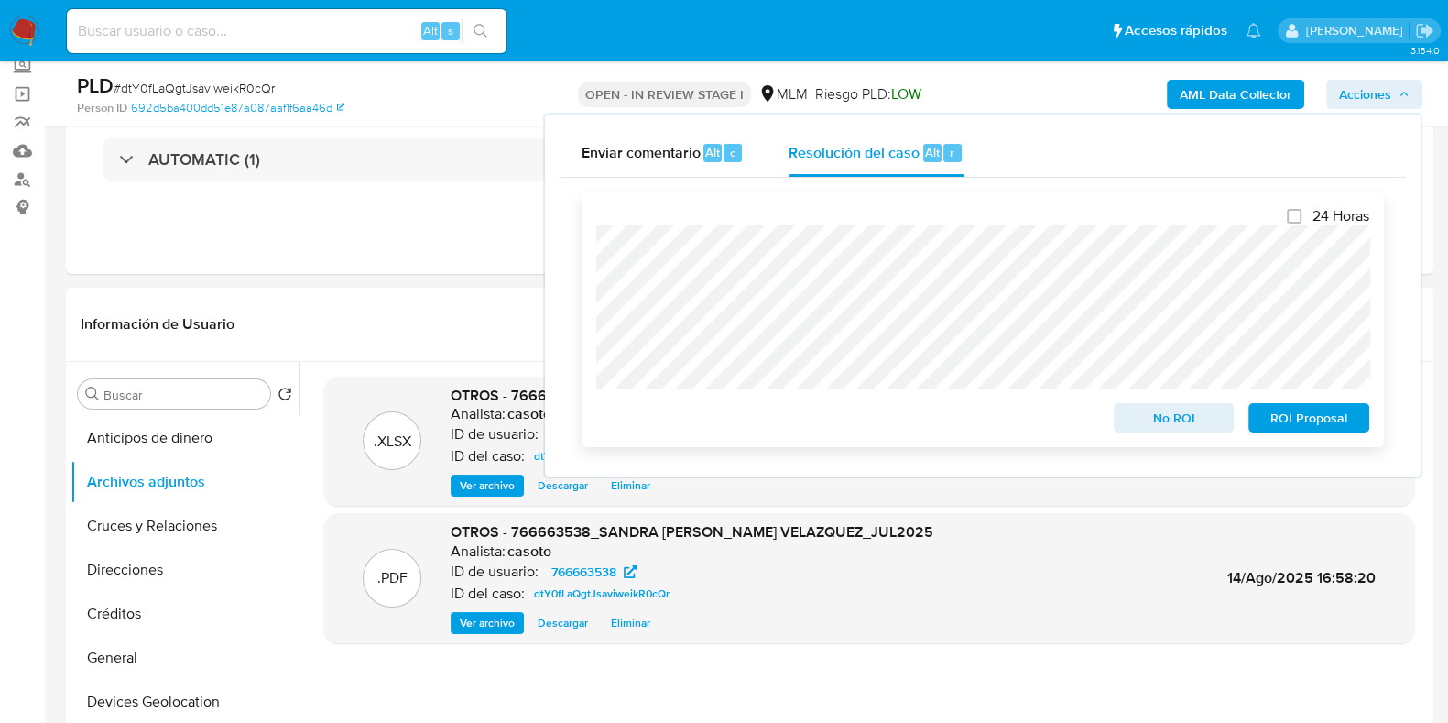
click at [1166, 427] on span "No ROI" at bounding box center [1174, 418] width 95 height 26
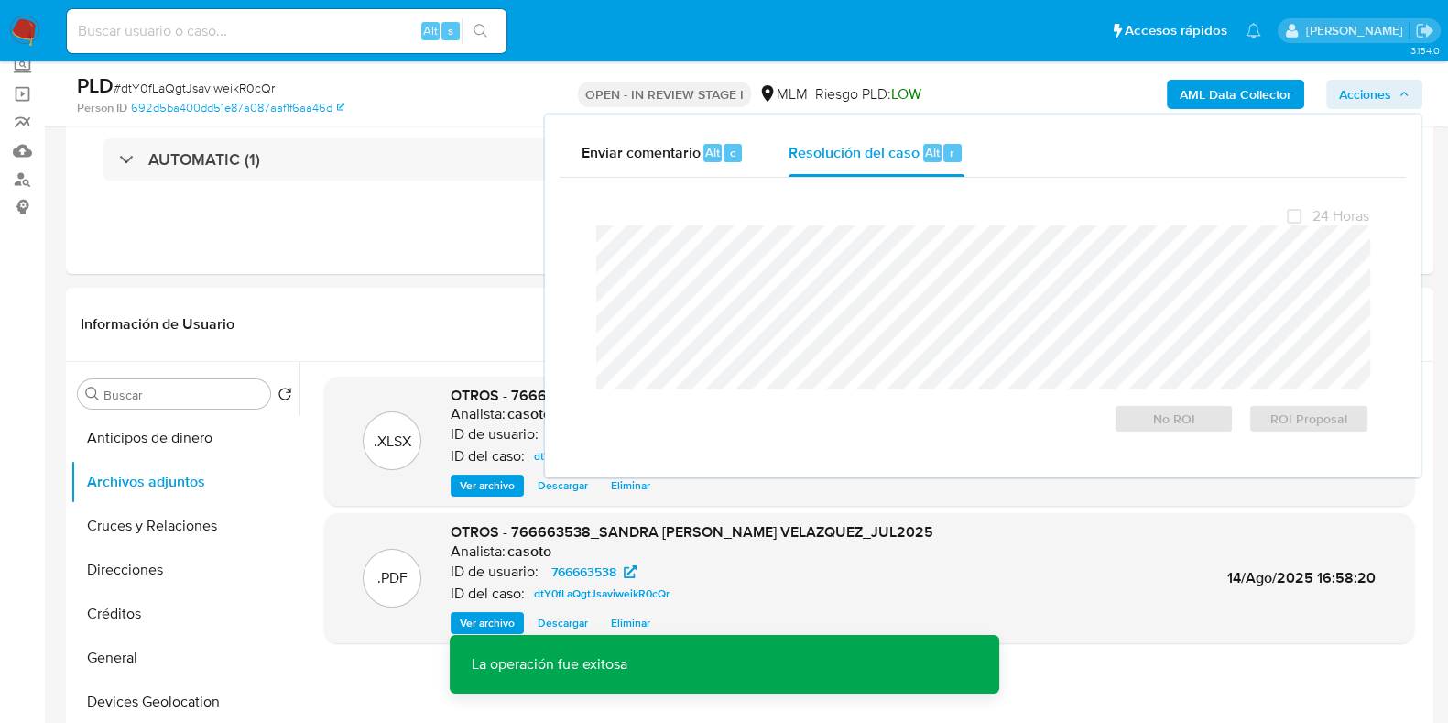
click at [227, 91] on span "# dtY0fLaQgtJsaviweikR0cQr" at bounding box center [194, 88] width 161 height 18
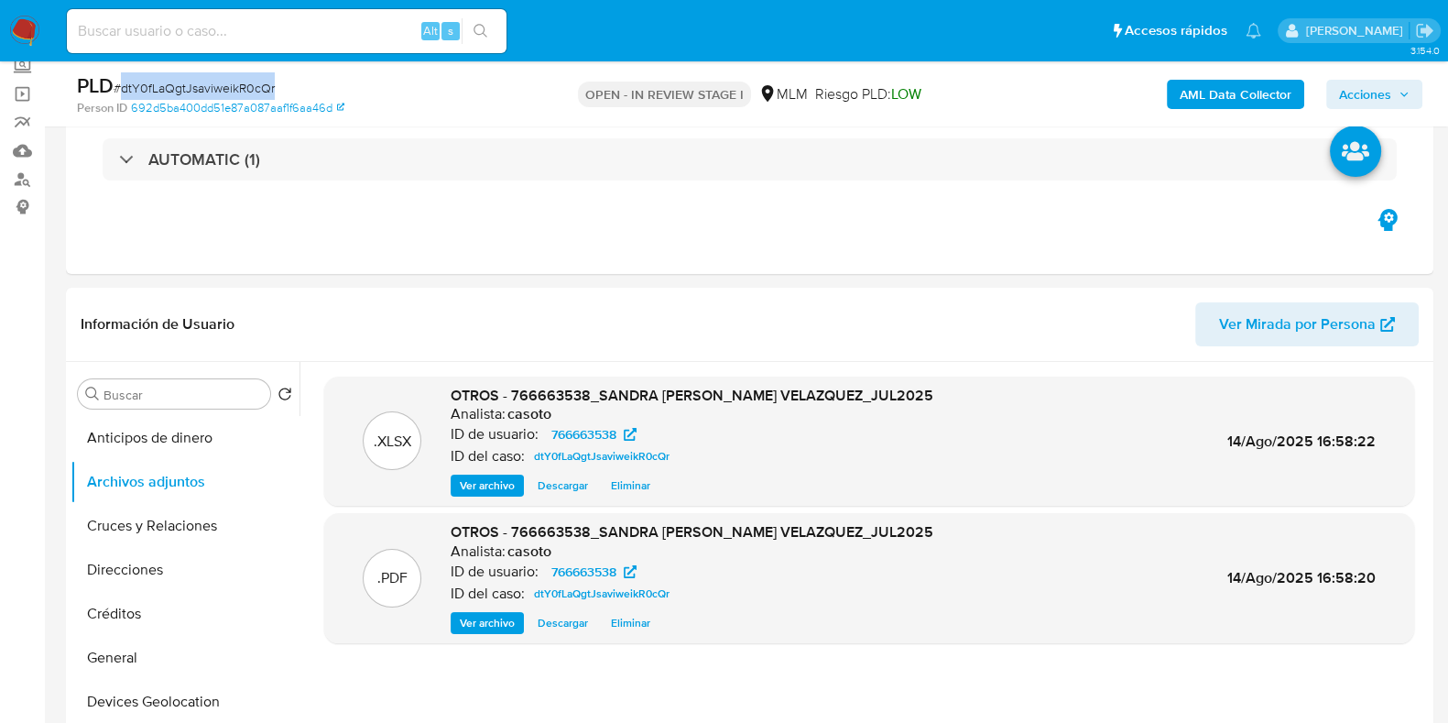
click at [227, 91] on span "# dtY0fLaQgtJsaviweikR0cQr" at bounding box center [194, 88] width 161 height 18
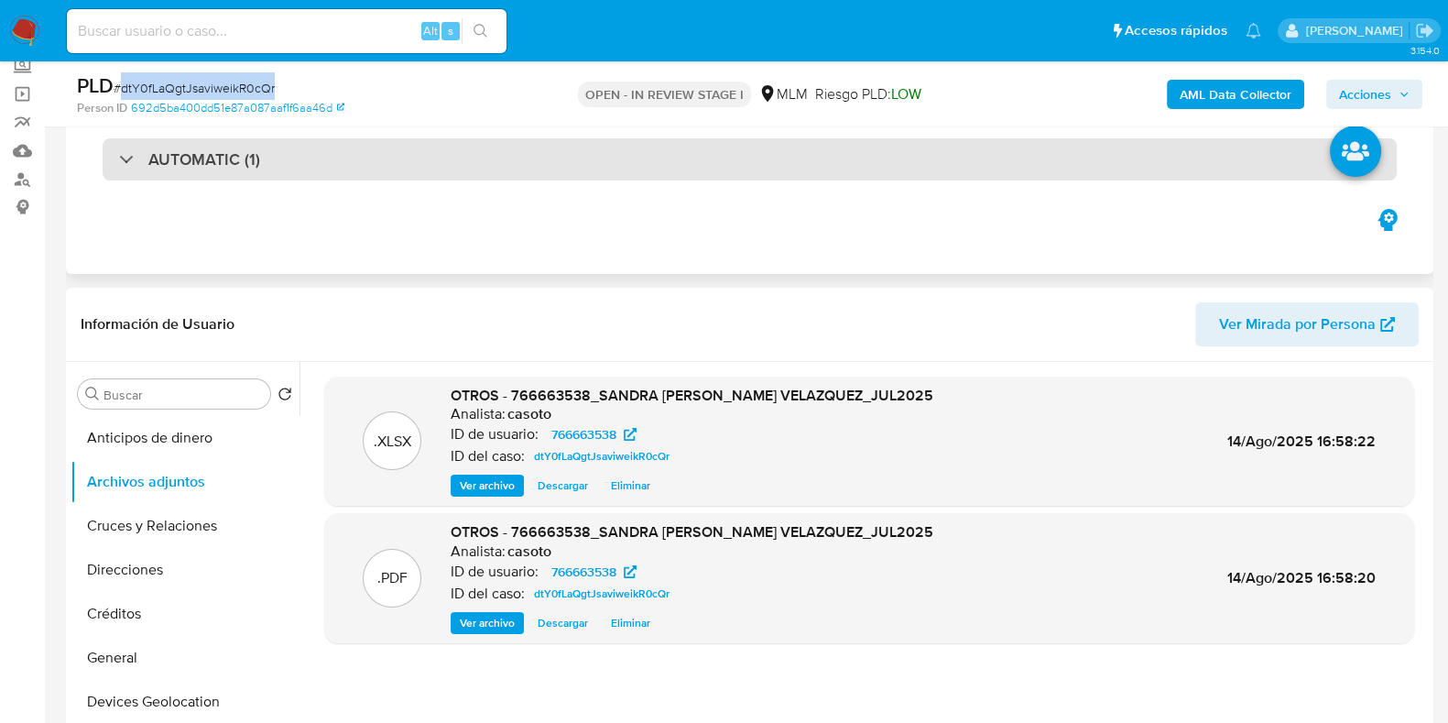
copy span "dtY0fLaQgtJsaviweikR0cQr"
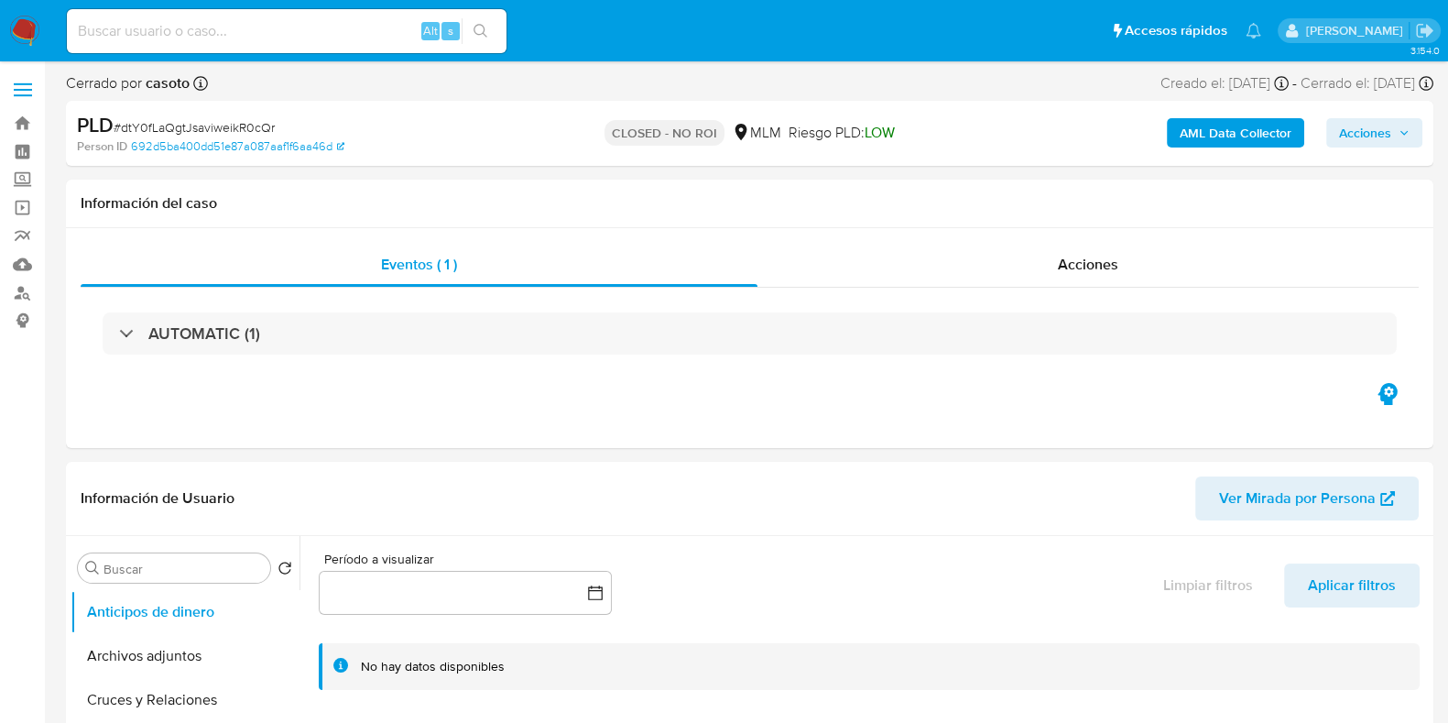
select select "10"
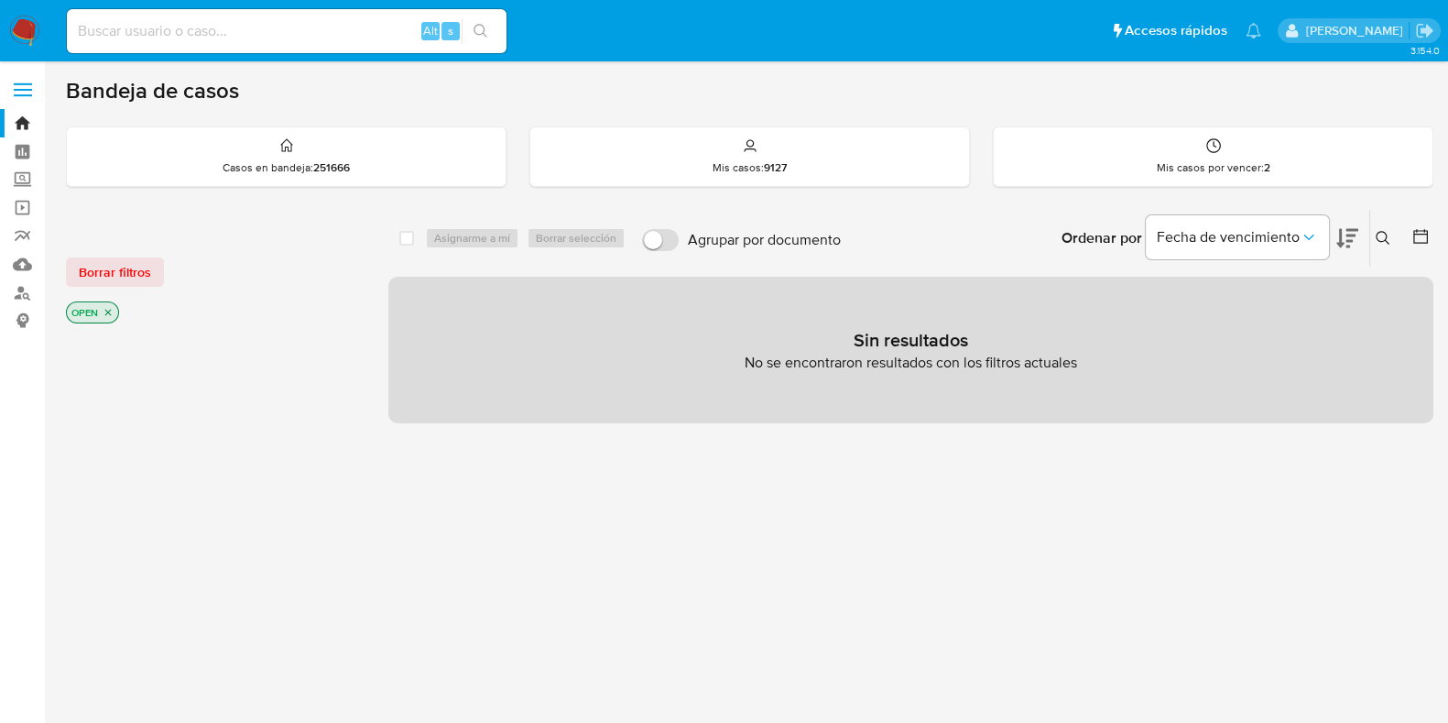
click at [1376, 239] on icon at bounding box center [1383, 238] width 15 height 15
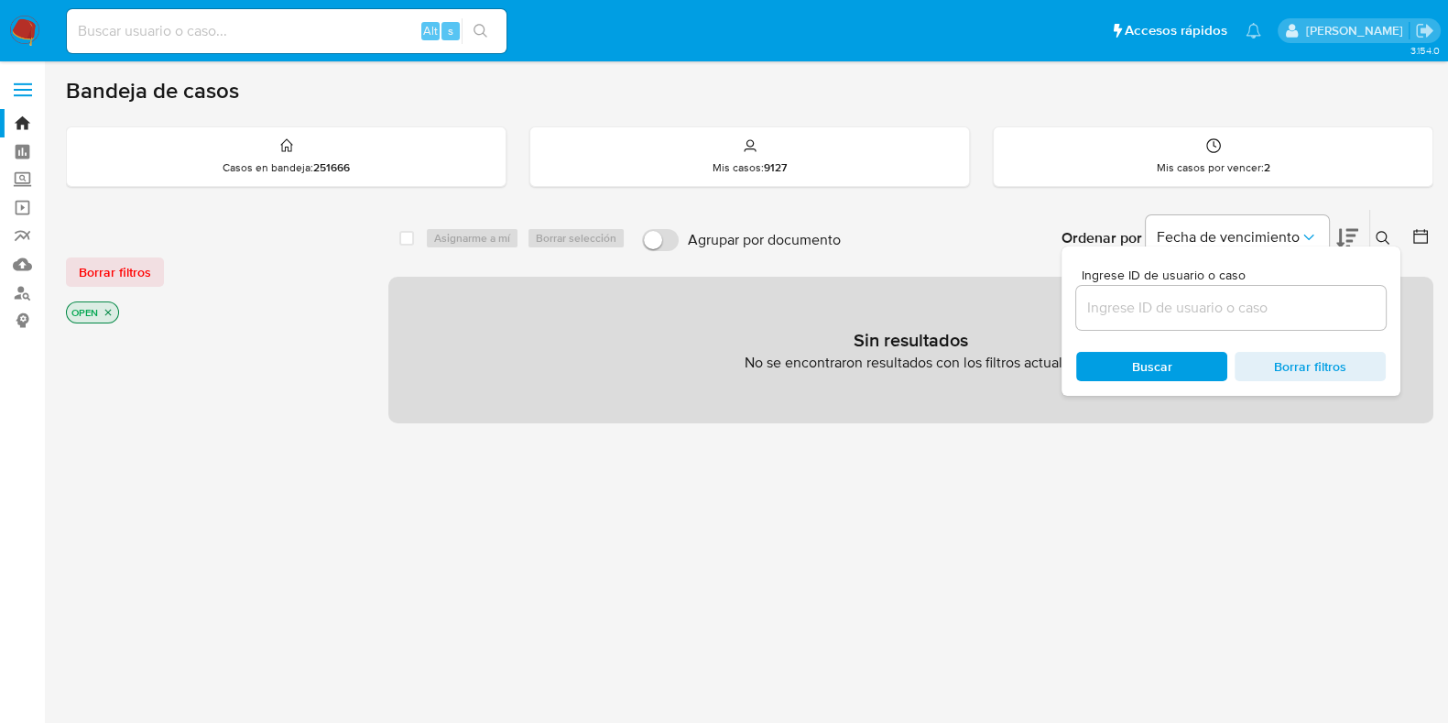
click at [1190, 293] on div at bounding box center [1231, 308] width 310 height 44
click at [1187, 296] on input at bounding box center [1231, 308] width 310 height 24
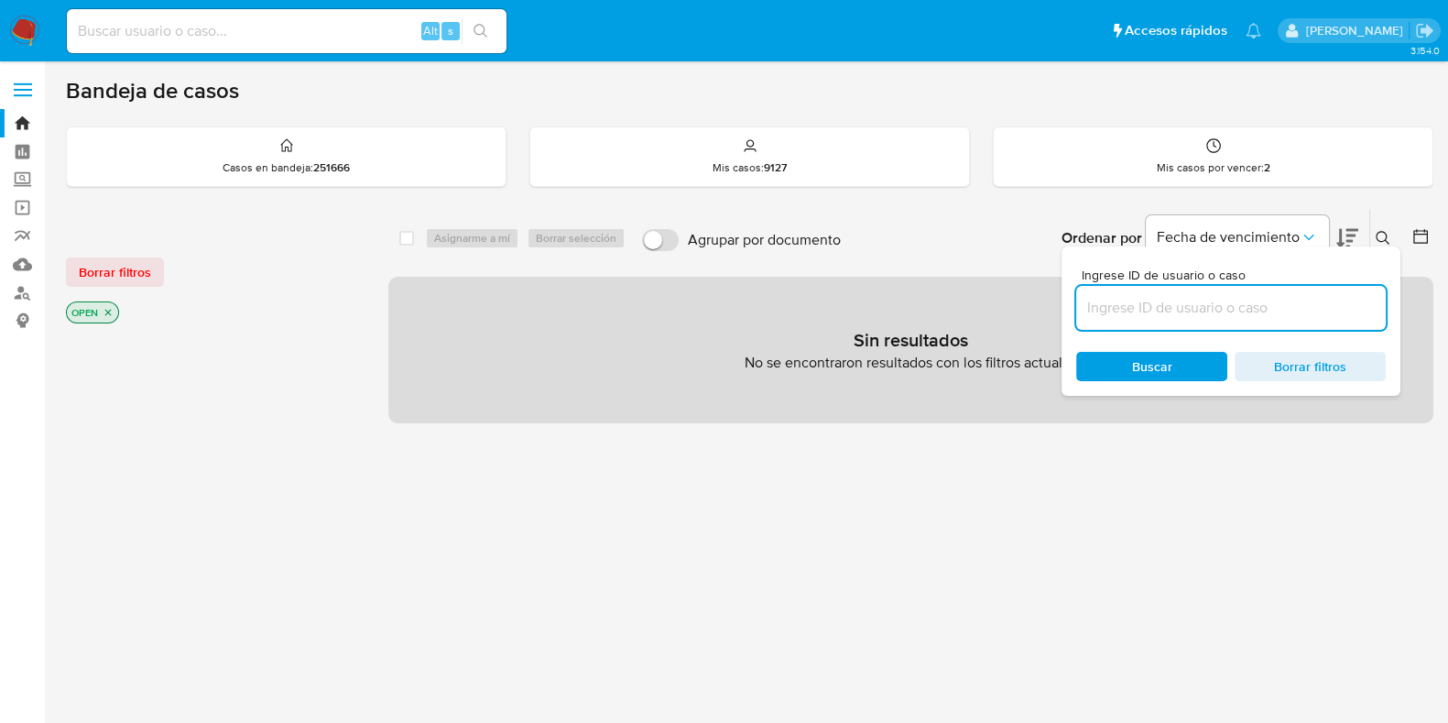
paste input "214928996"
type input "214928996"
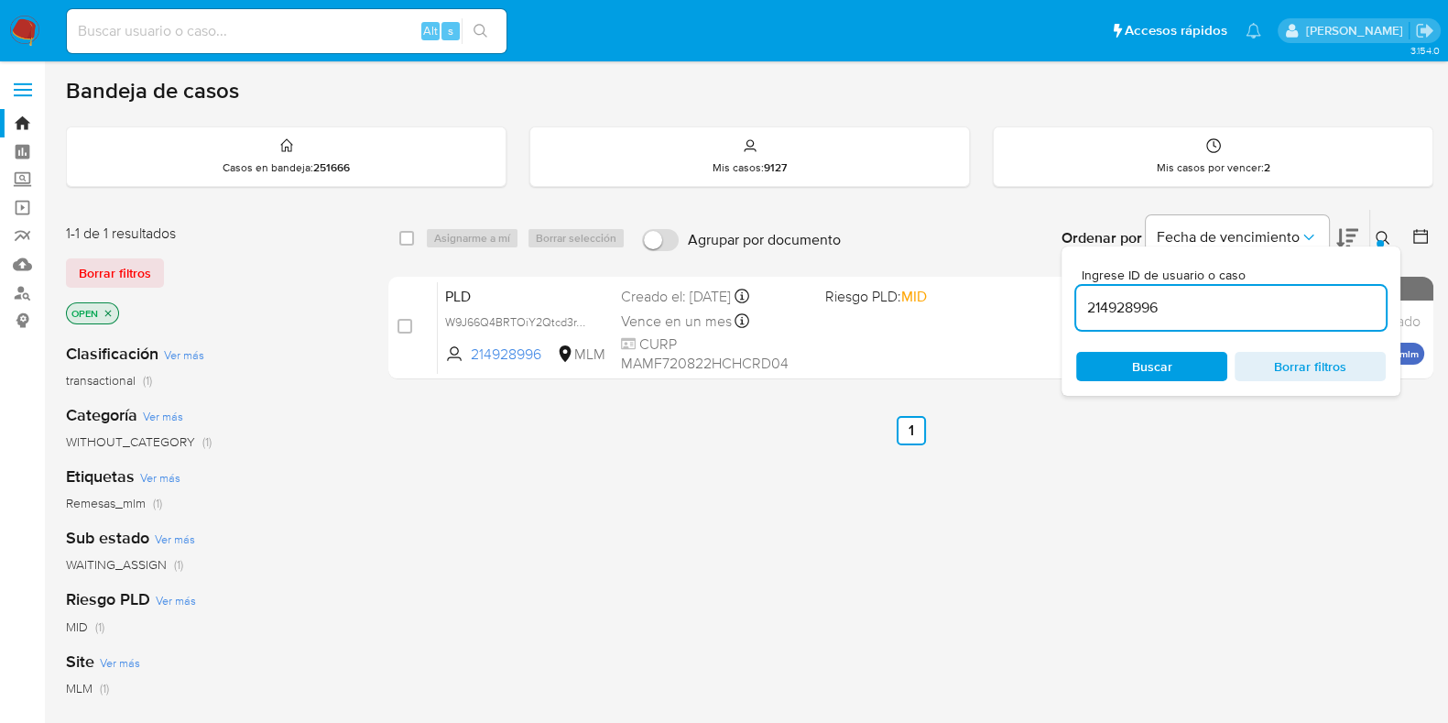
click at [1378, 240] on div at bounding box center [1380, 243] width 7 height 7
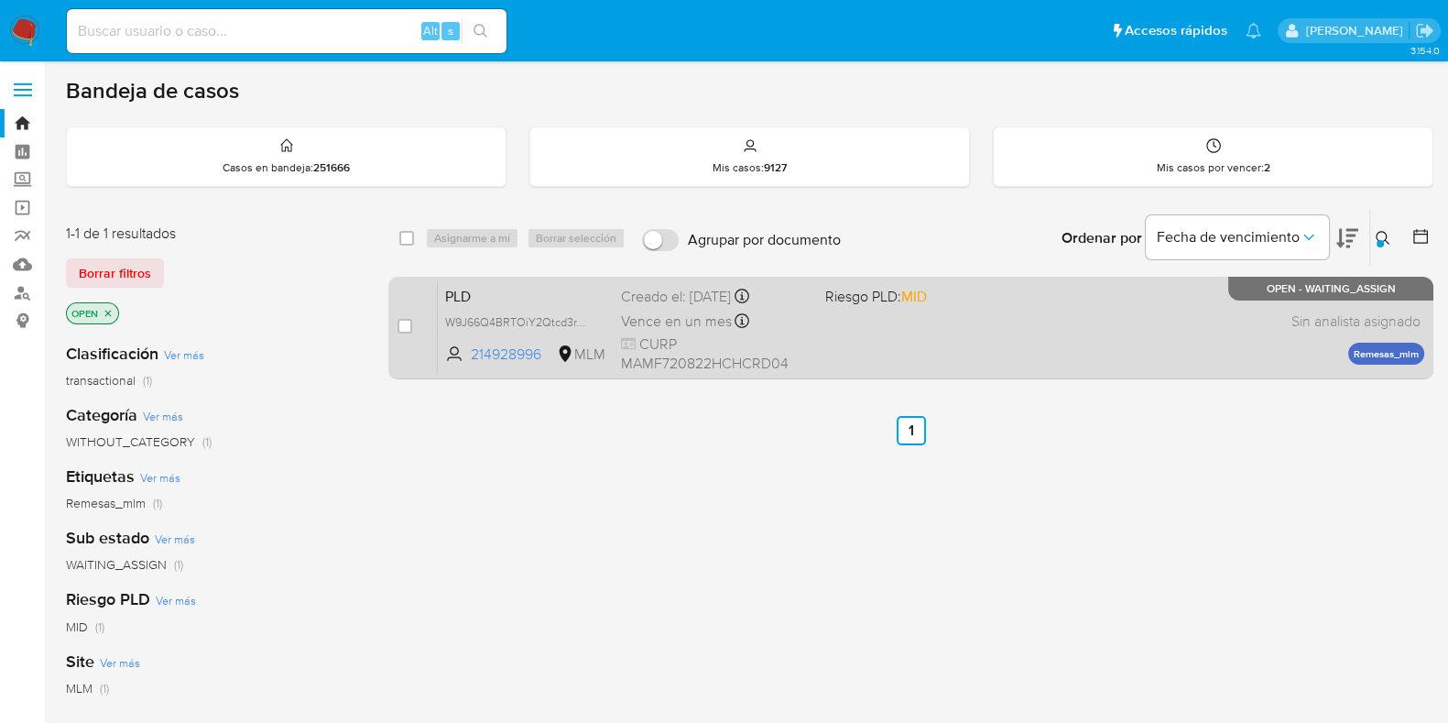
click at [1099, 327] on div "PLD W9J66Q4BRTOiY2Qtcd3rY20i 214928996 MLM Riesgo PLD: MID Creado el: 12/07/202…" at bounding box center [931, 327] width 987 height 93
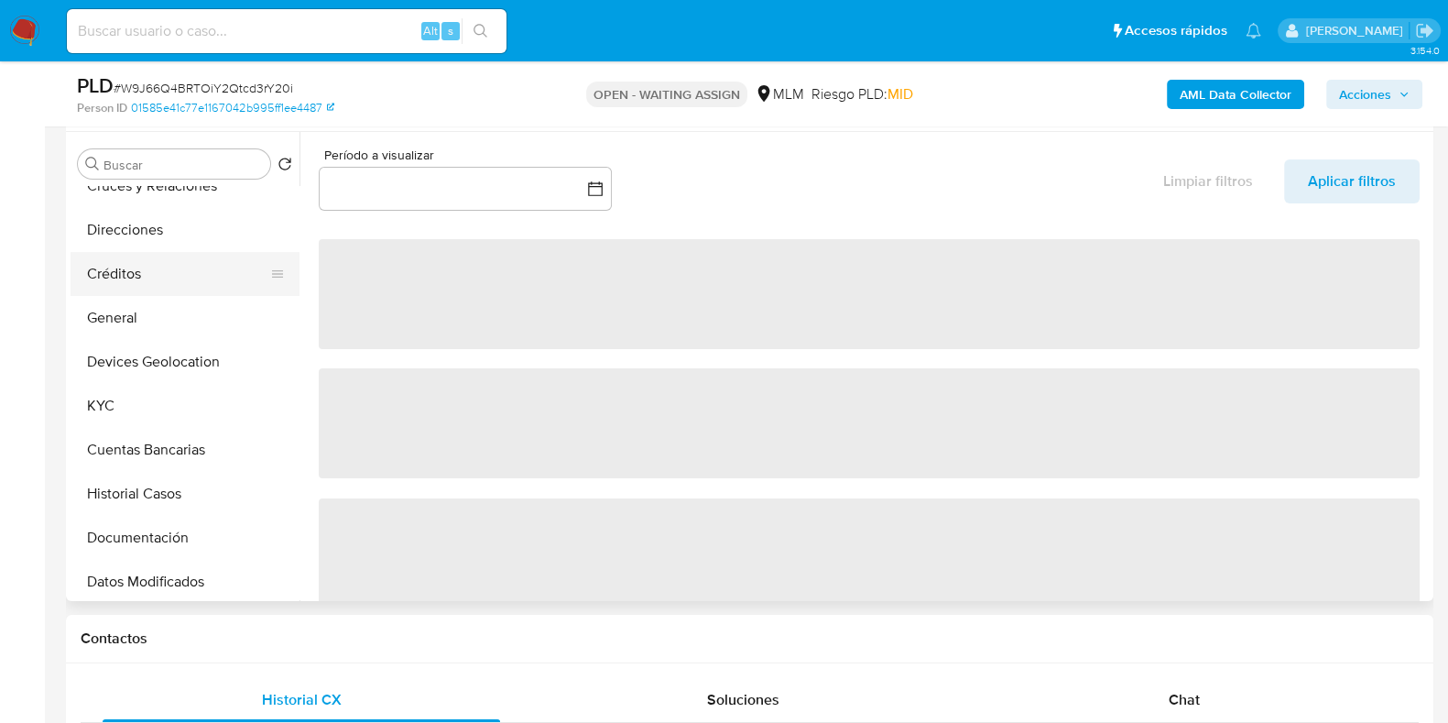
scroll to position [228, 0]
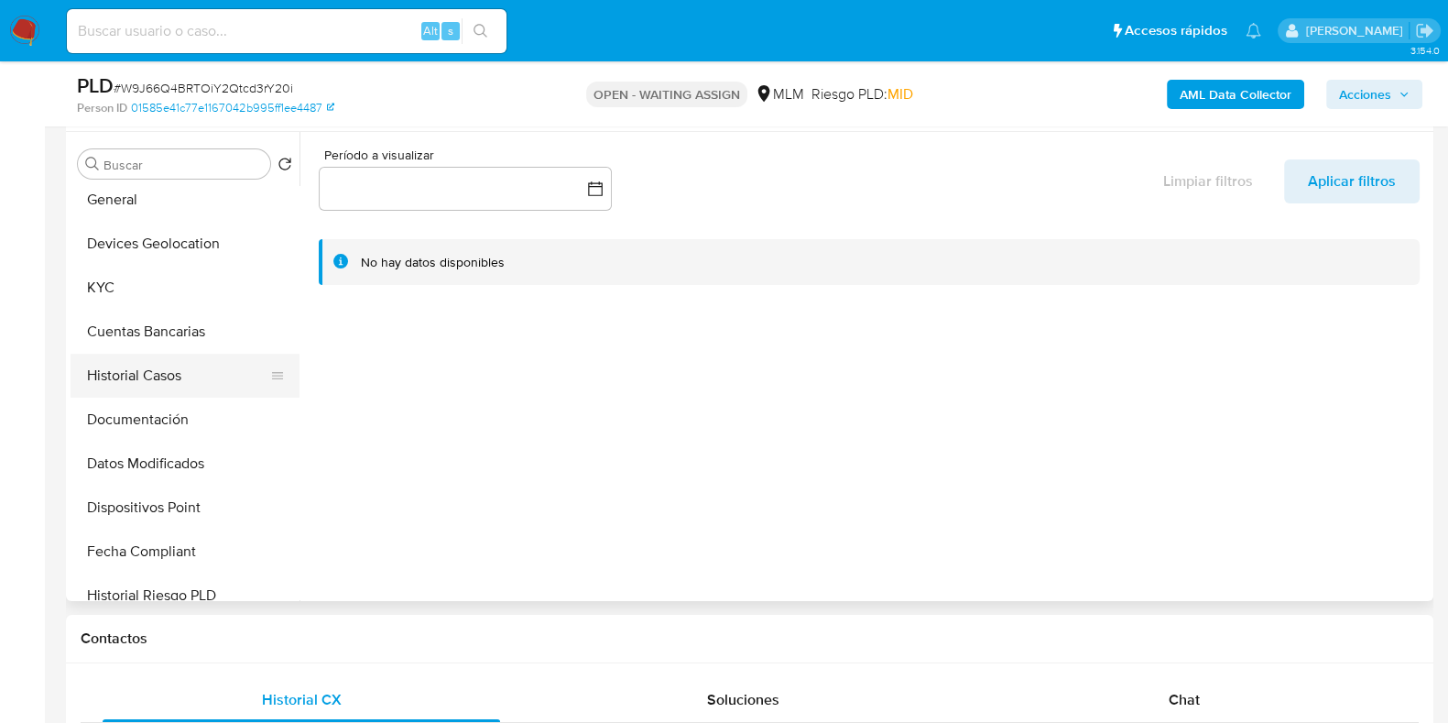
click at [154, 381] on button "Historial Casos" at bounding box center [178, 376] width 214 height 44
select select "10"
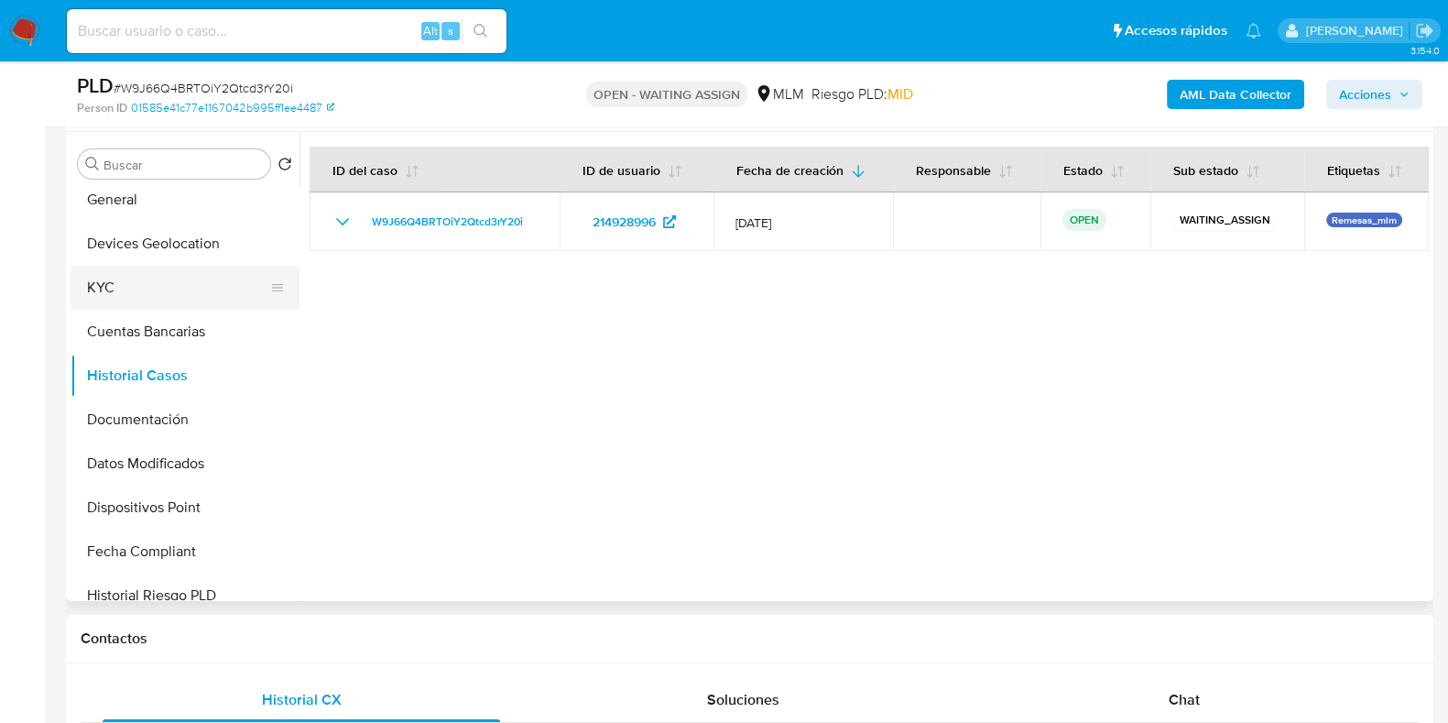
click at [141, 304] on button "KYC" at bounding box center [178, 288] width 214 height 44
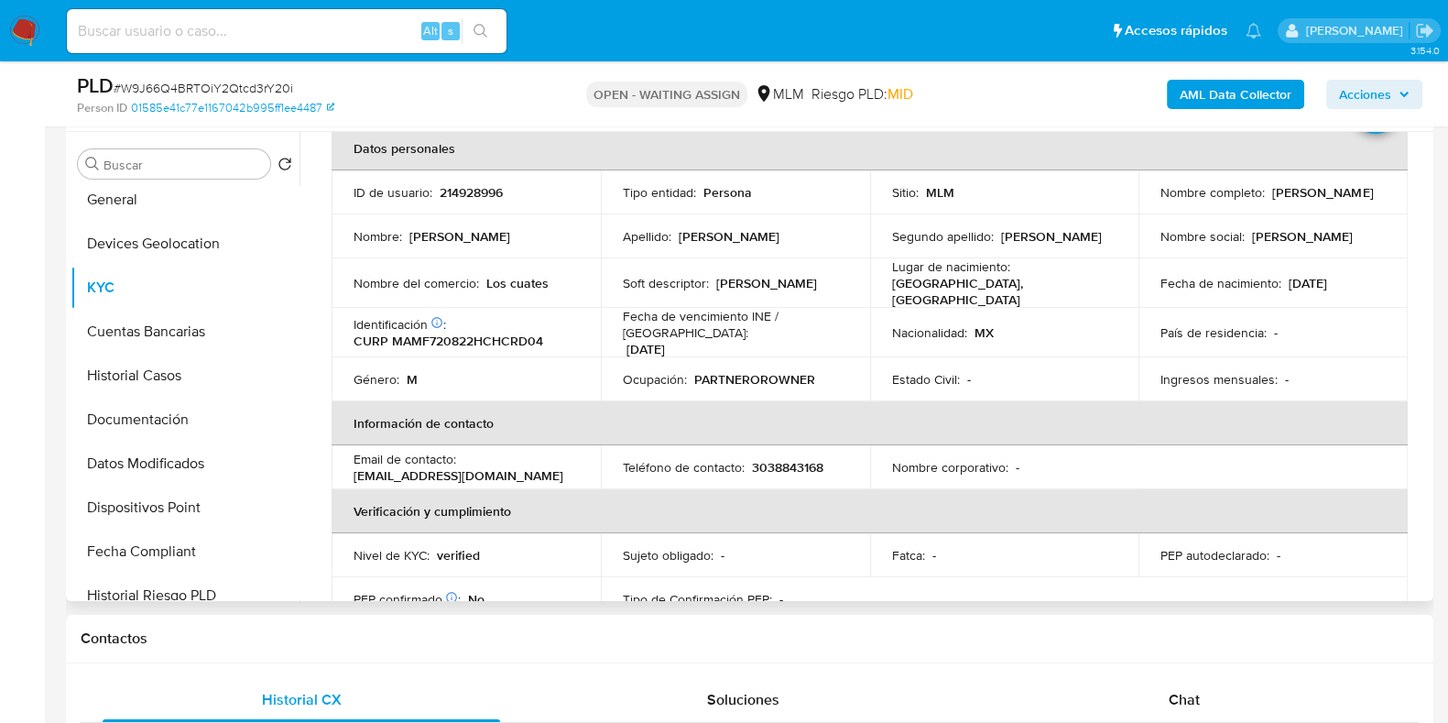
scroll to position [0, 0]
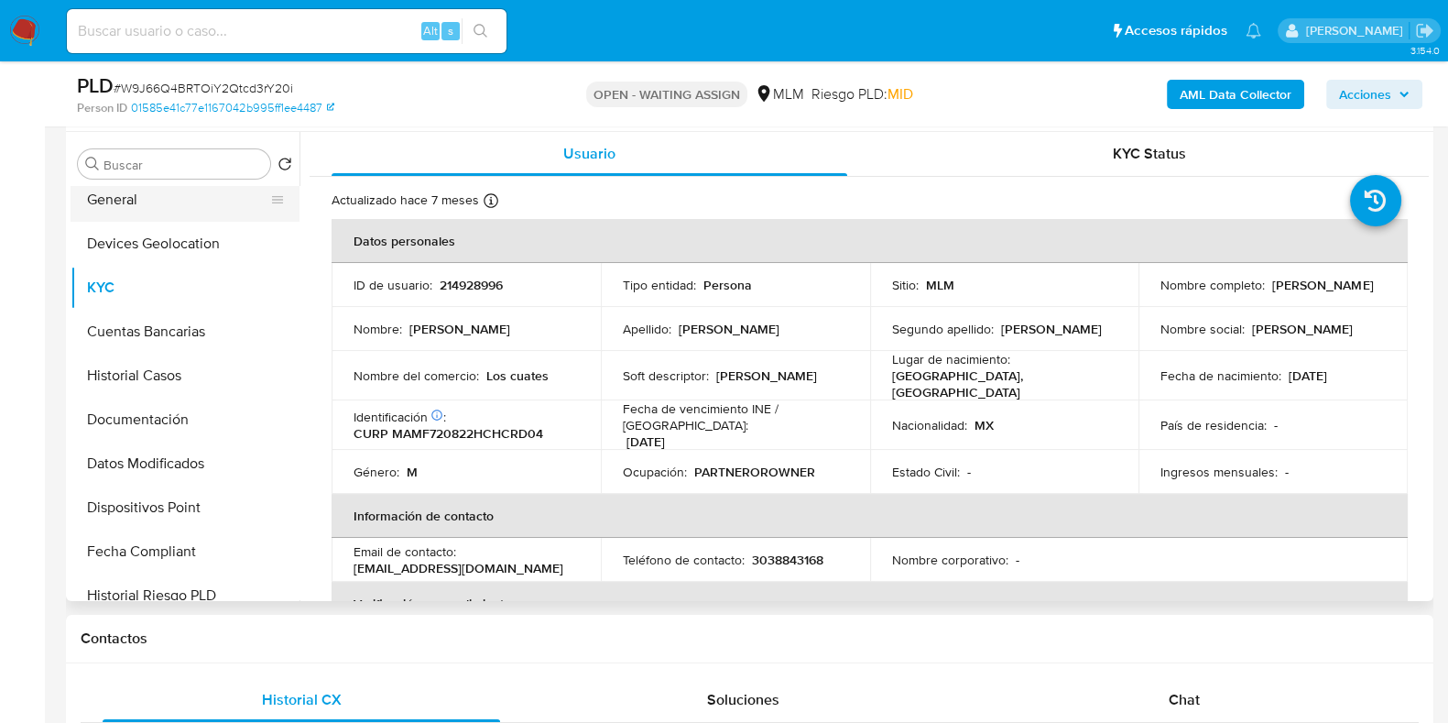
click at [120, 205] on button "General" at bounding box center [178, 200] width 214 height 44
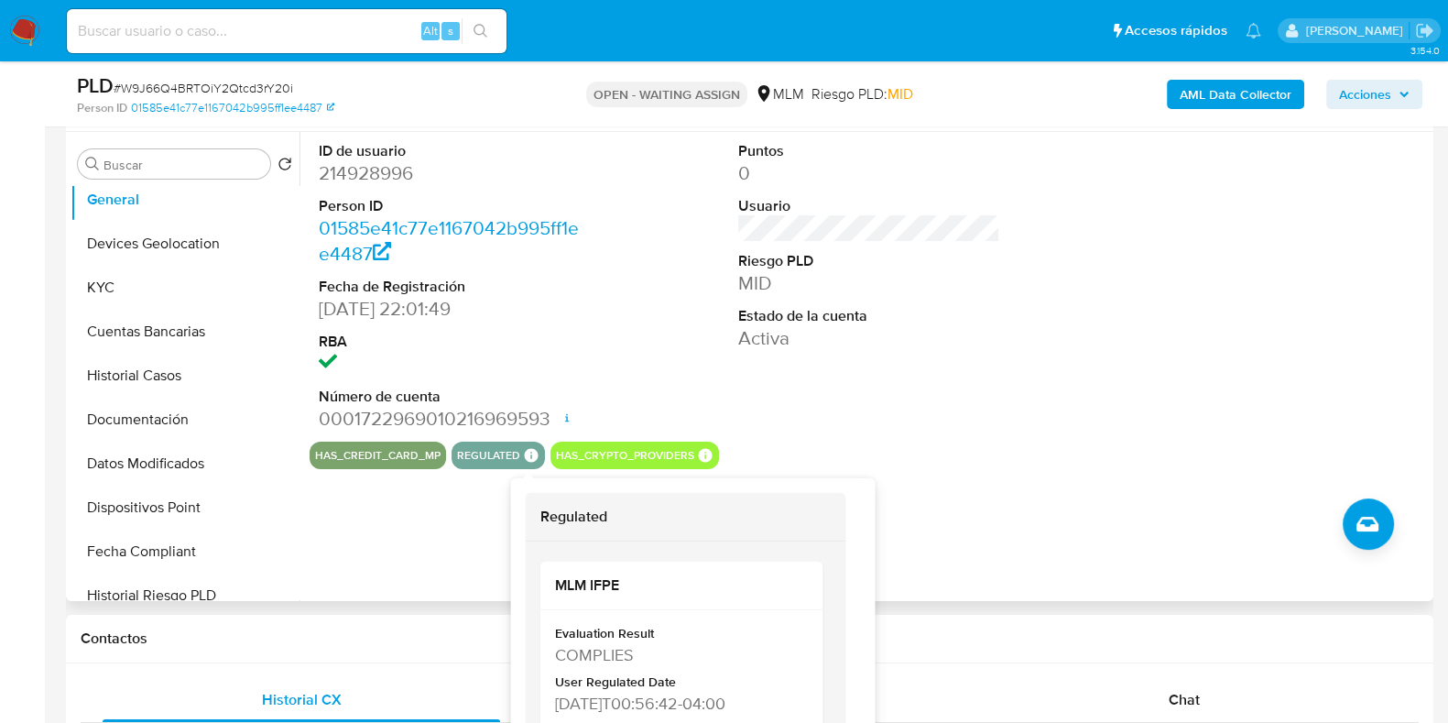
scroll to position [457, 0]
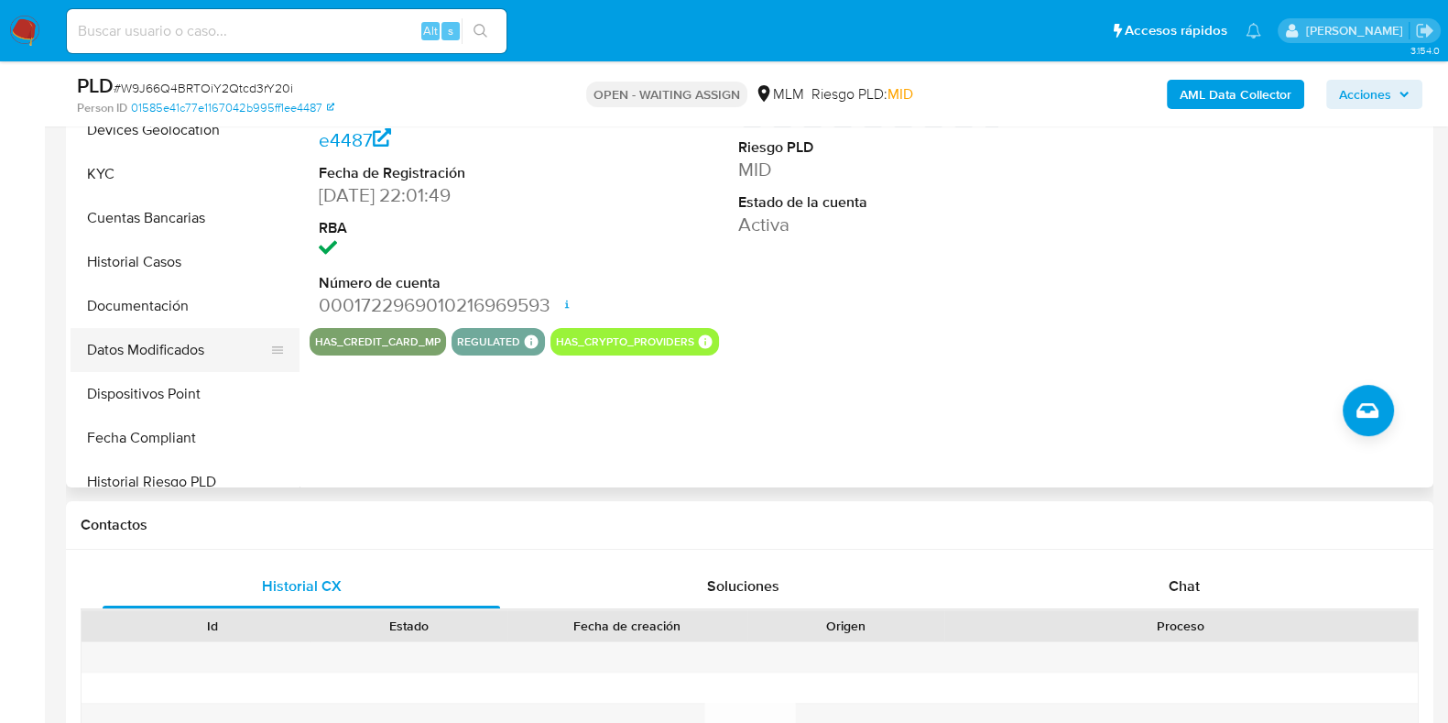
click at [143, 344] on button "Datos Modificados" at bounding box center [178, 350] width 214 height 44
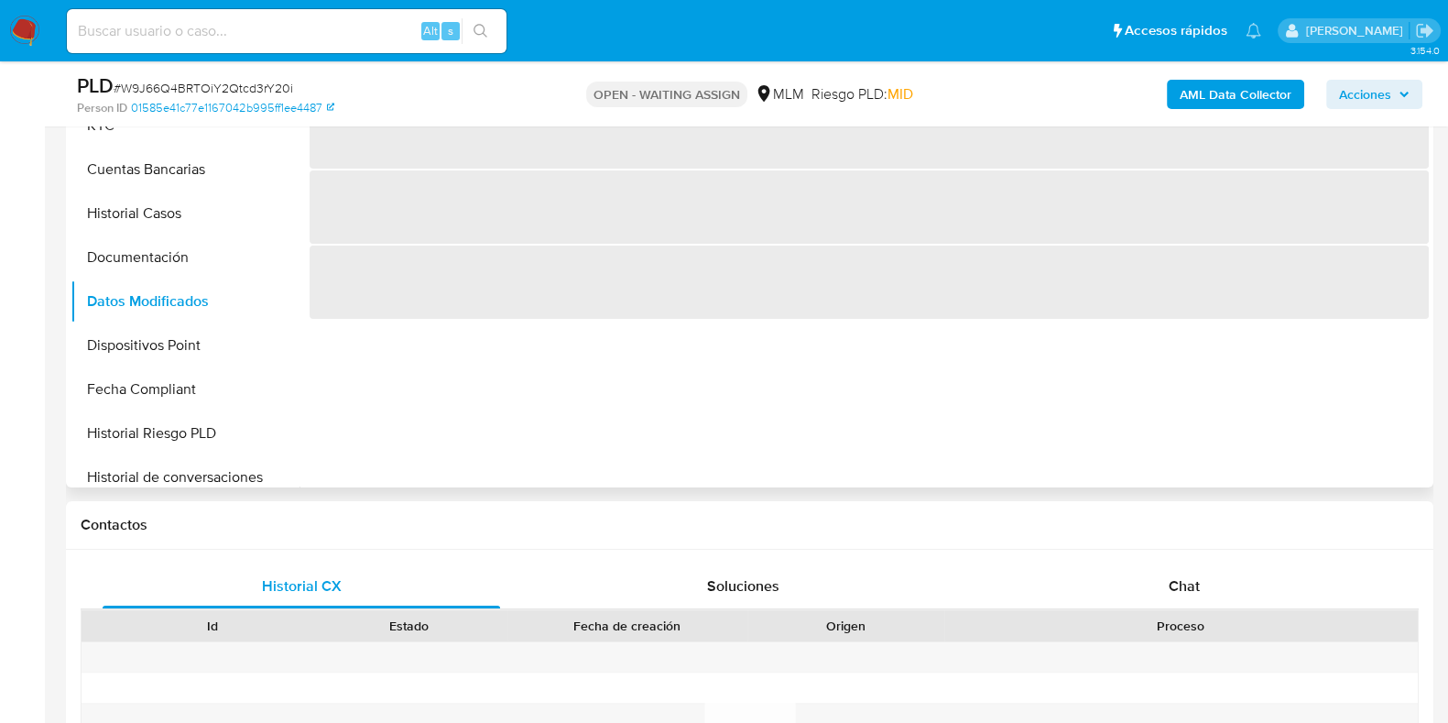
scroll to position [114, 0]
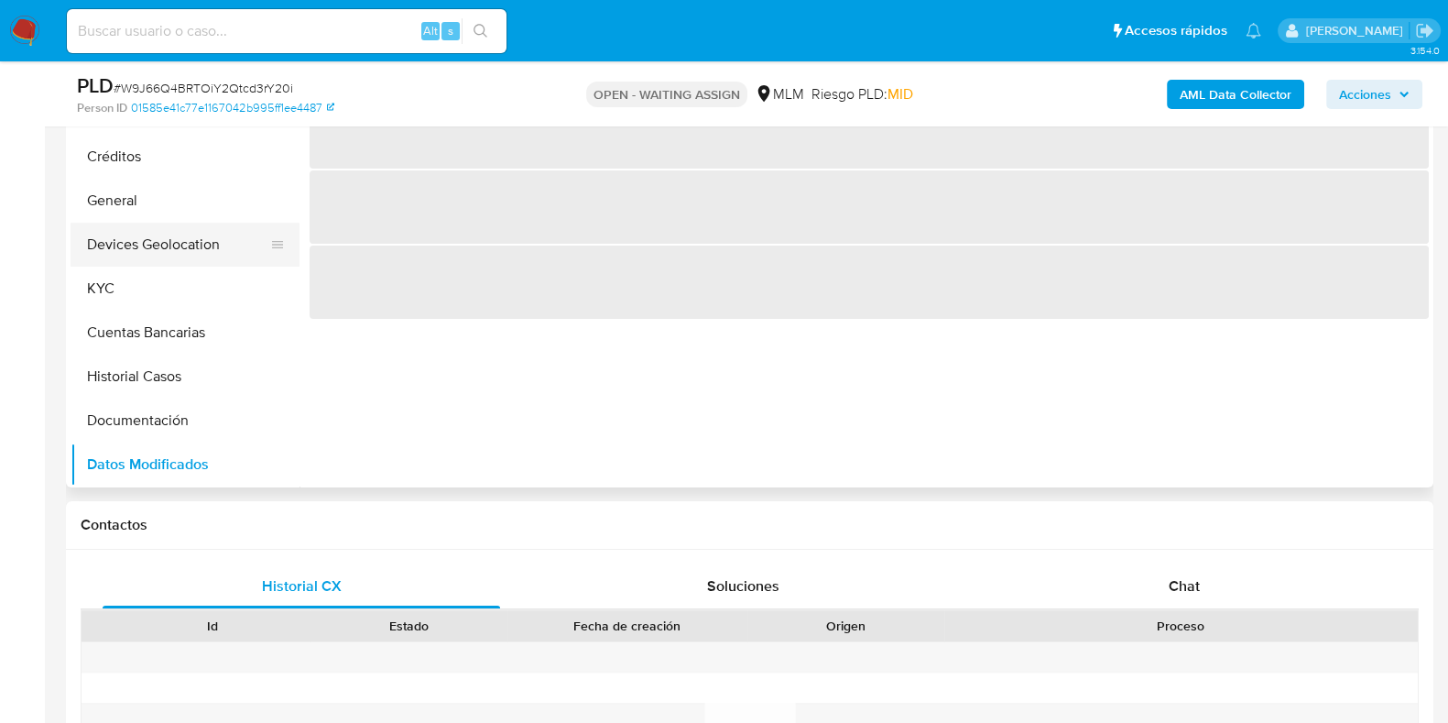
click at [164, 249] on button "Devices Geolocation" at bounding box center [178, 245] width 214 height 44
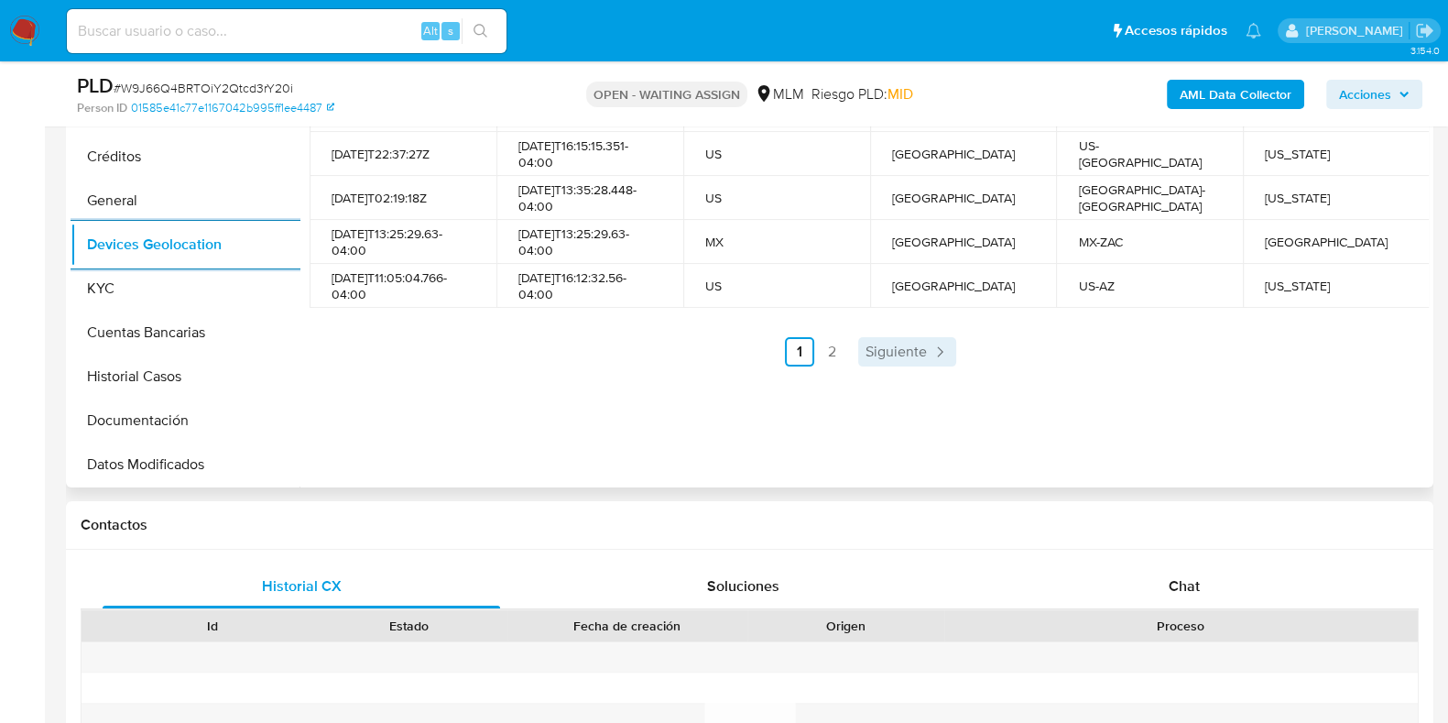
click at [902, 346] on span "Siguiente" at bounding box center [896, 351] width 61 height 15
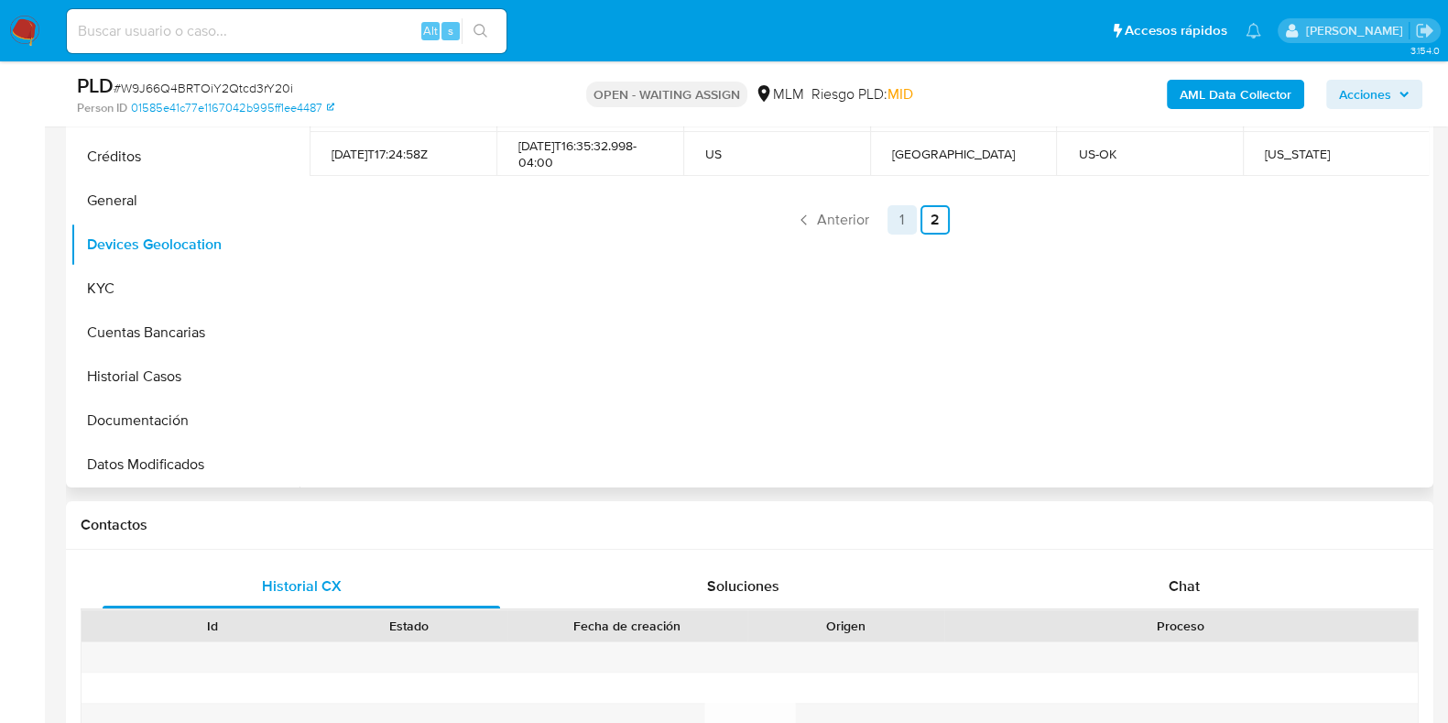
click at [895, 229] on link "1" at bounding box center [902, 219] width 29 height 29
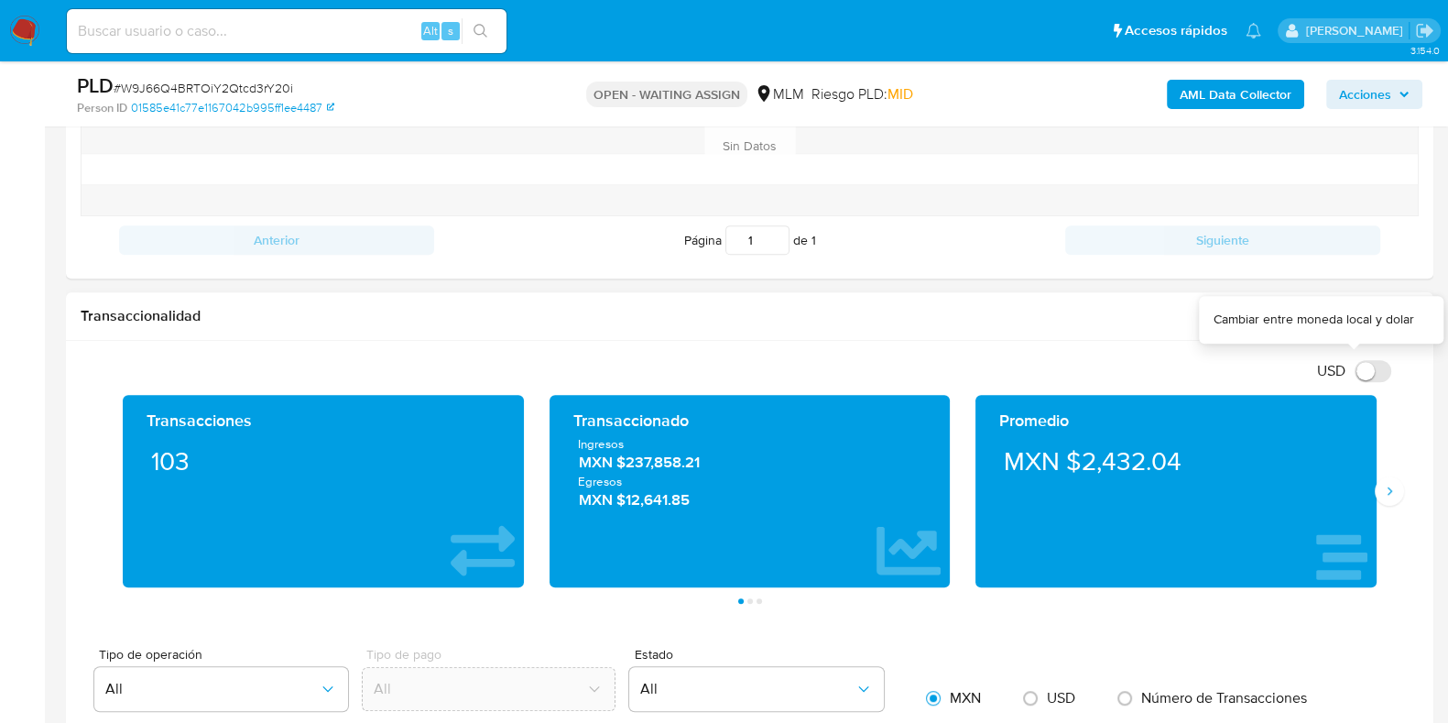
scroll to position [1260, 0]
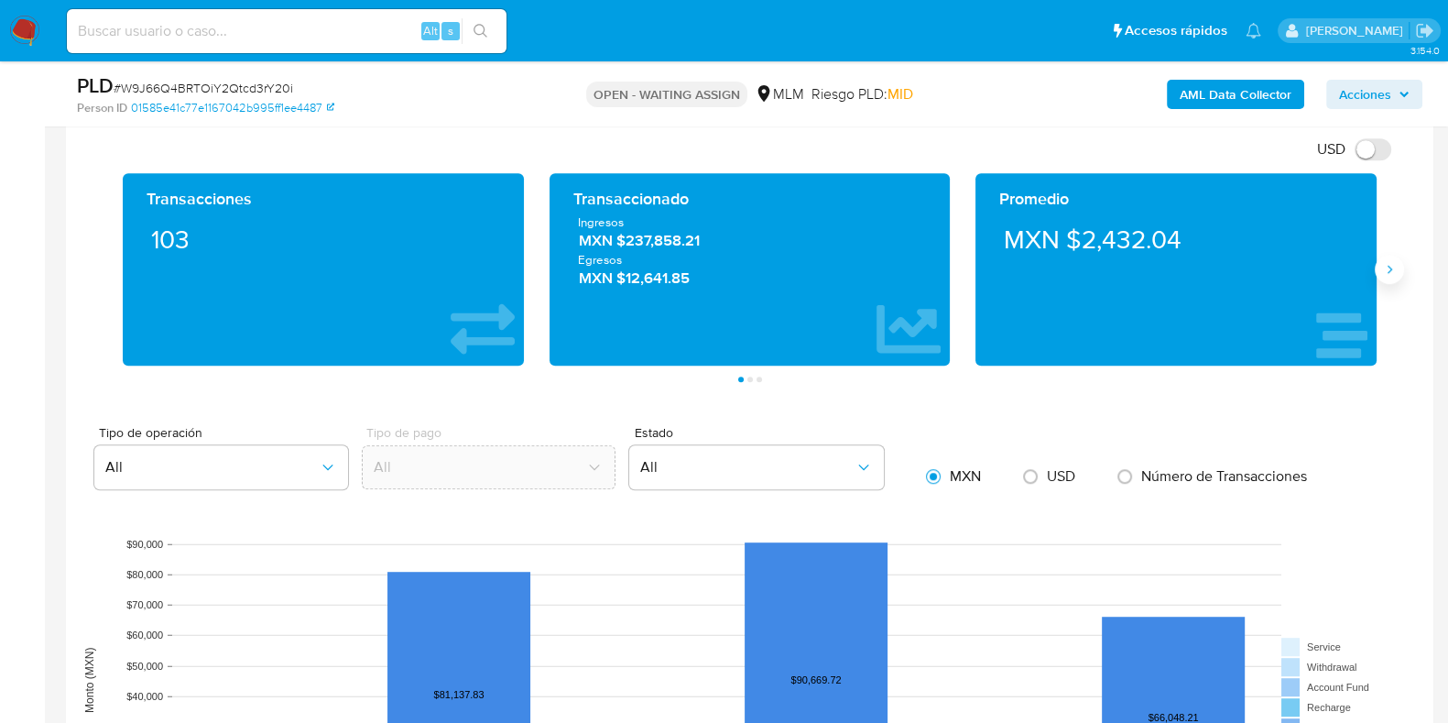
click at [1388, 269] on icon "Siguiente" at bounding box center [1389, 269] width 15 height 15
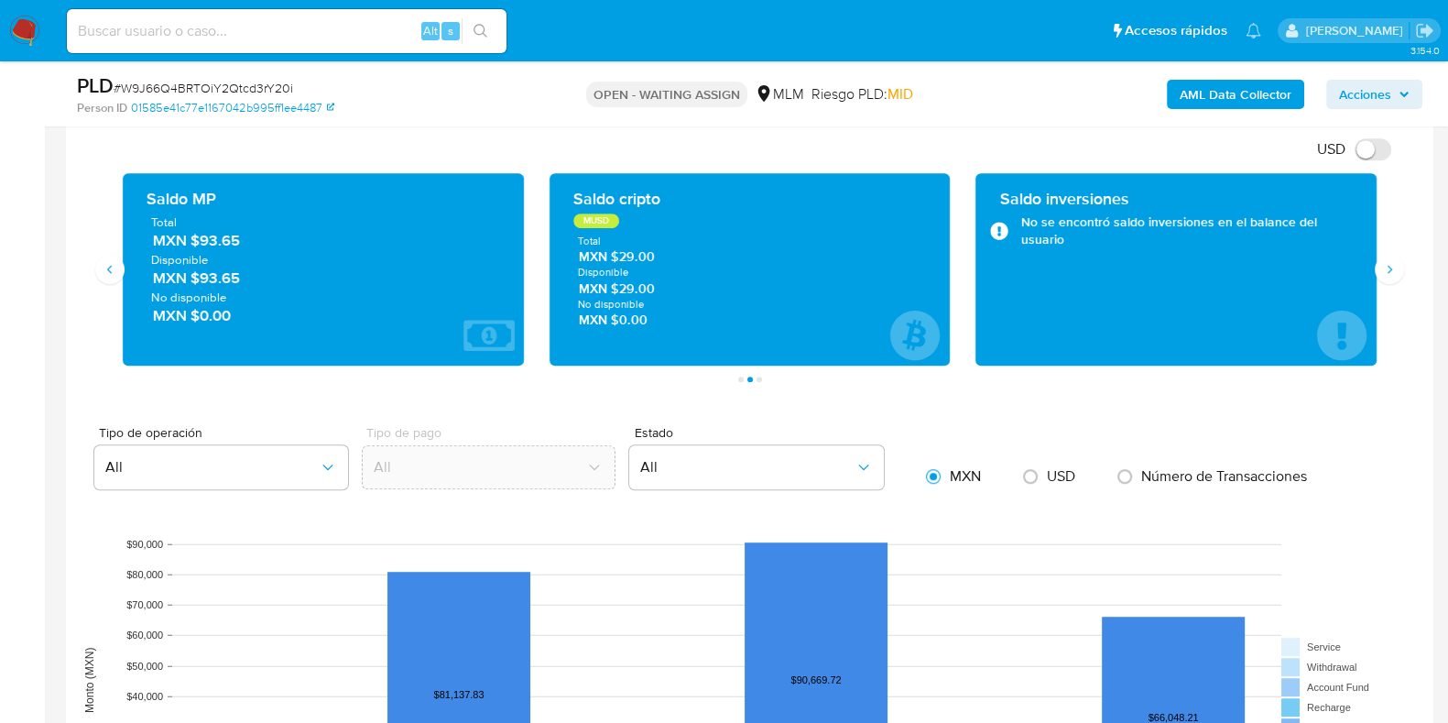
click at [210, 240] on span "MXN $93.65" at bounding box center [324, 240] width 343 height 21
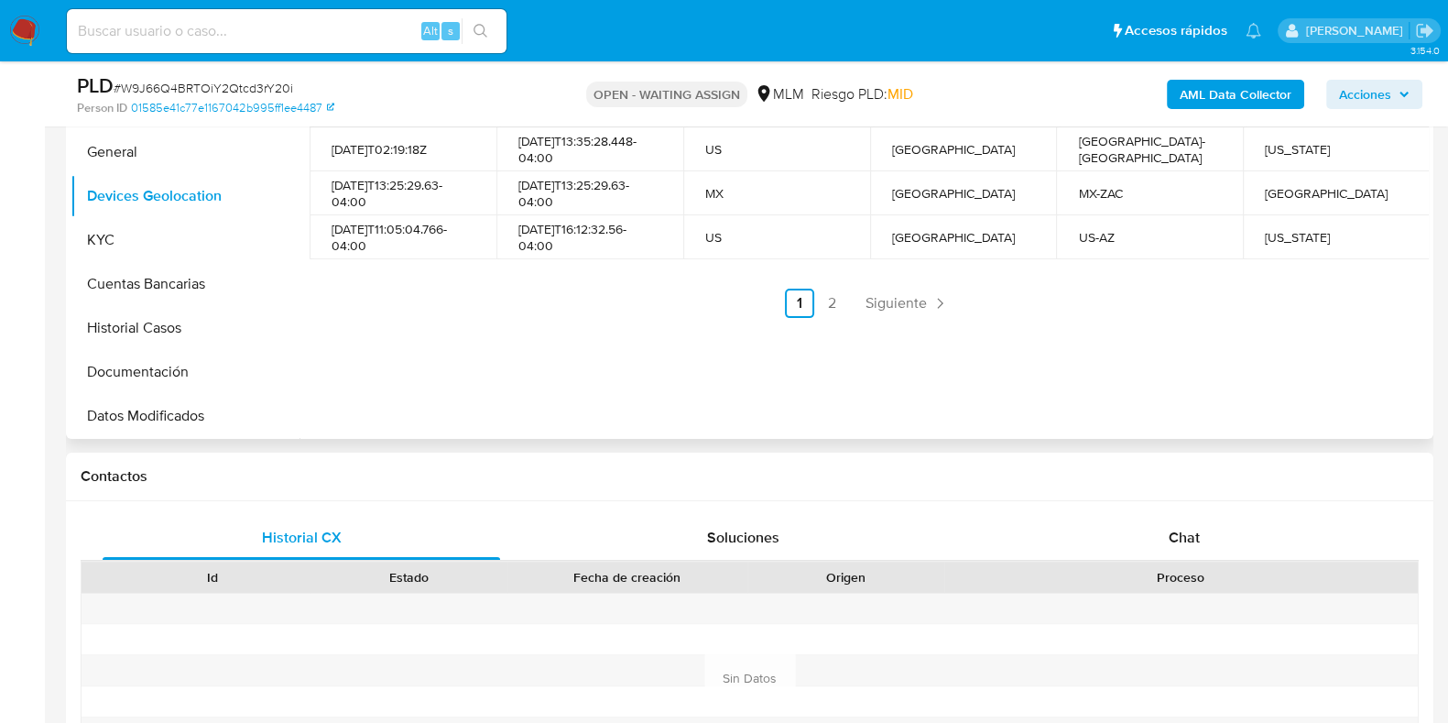
scroll to position [344, 0]
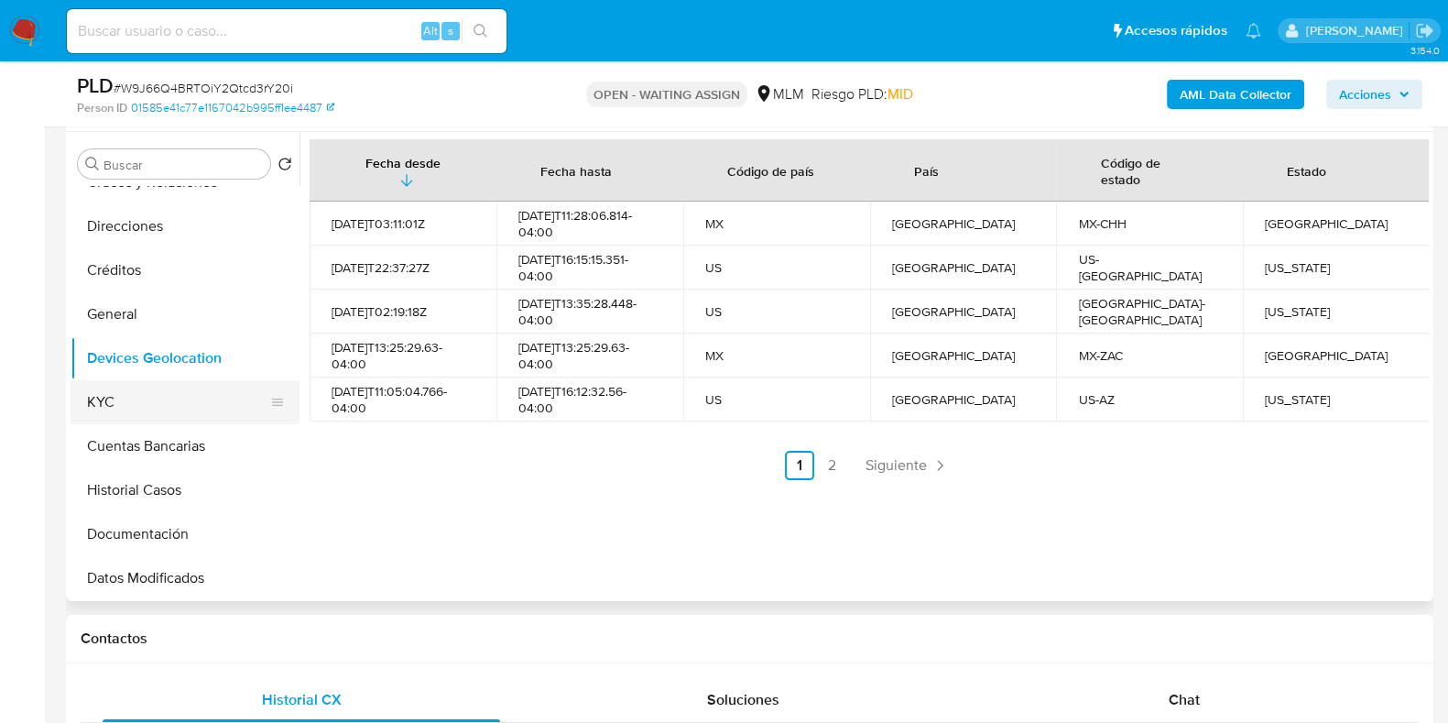
click at [115, 409] on button "KYC" at bounding box center [178, 402] width 214 height 44
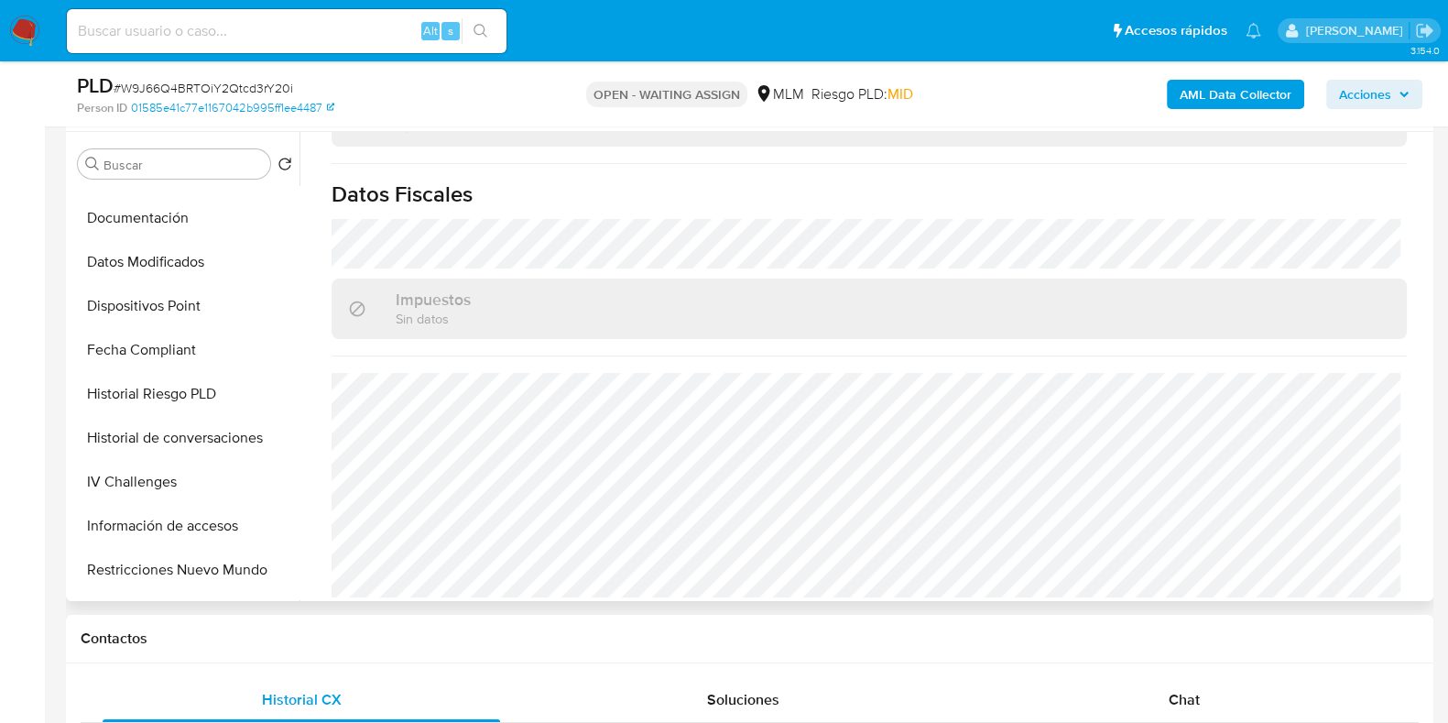
scroll to position [316, 0]
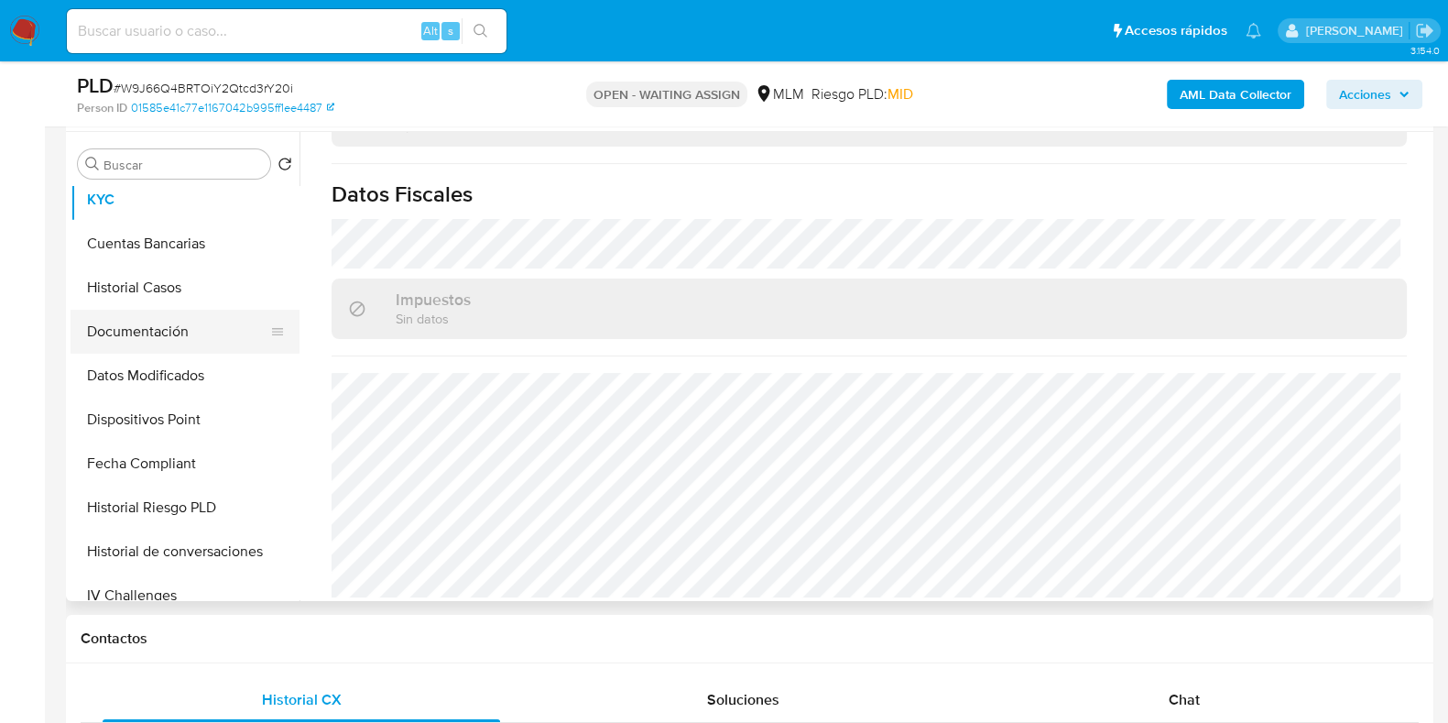
click at [149, 337] on button "Documentación" at bounding box center [178, 332] width 214 height 44
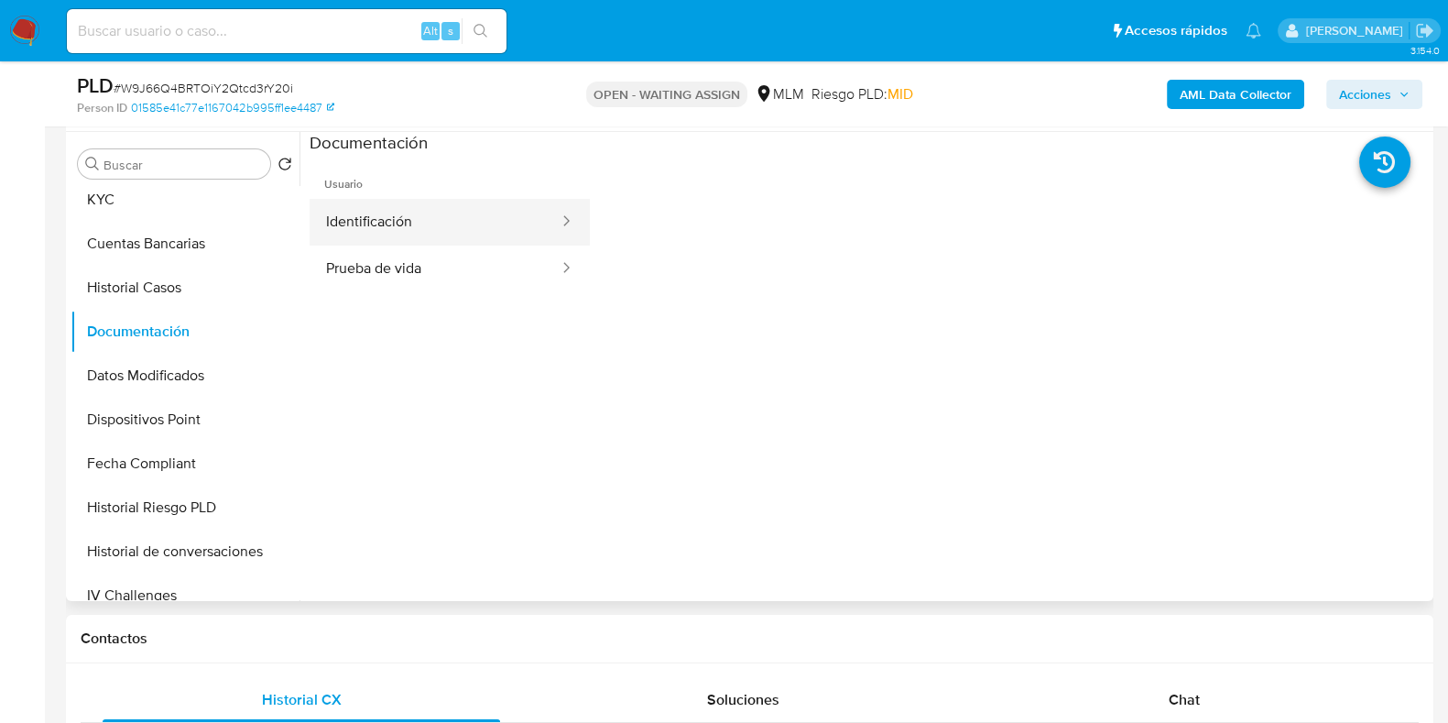
click at [385, 231] on button "Identificación" at bounding box center [435, 222] width 251 height 47
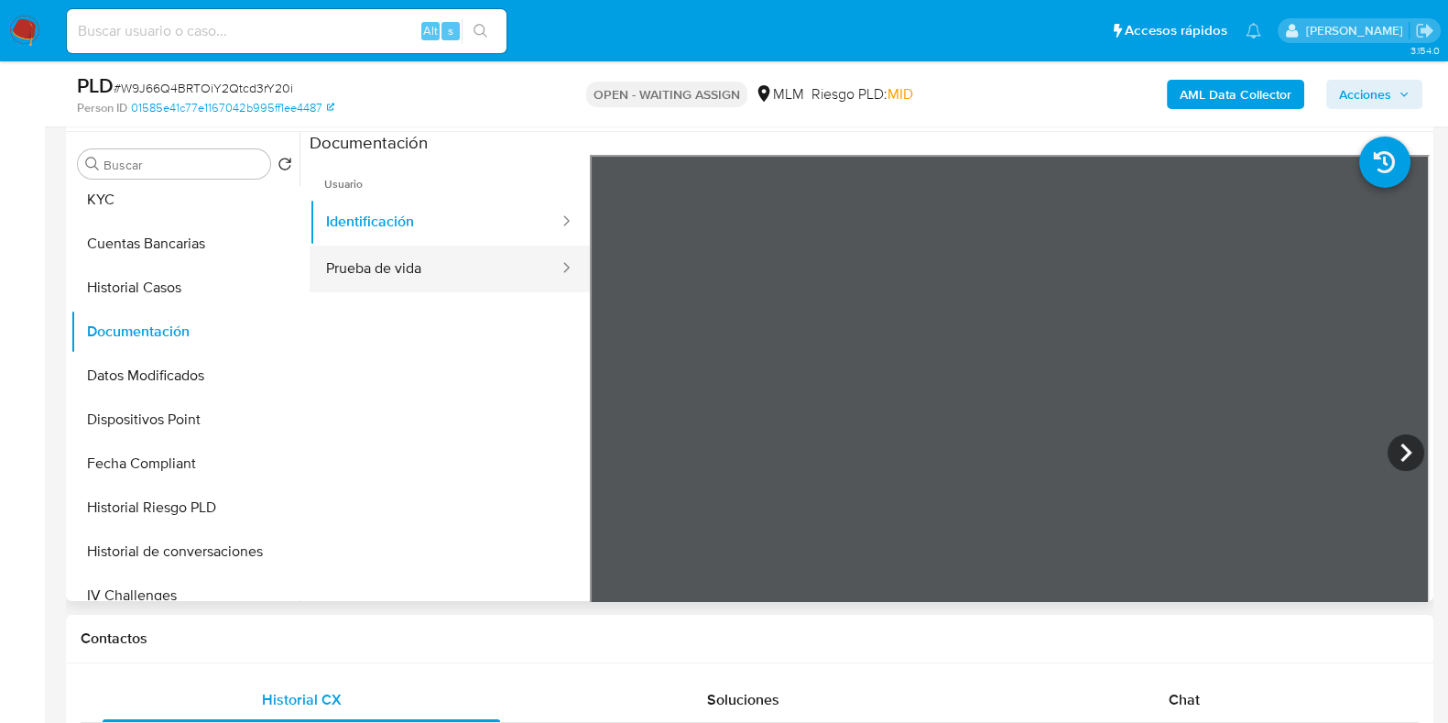
click at [367, 273] on button "Prueba de vida" at bounding box center [435, 269] width 251 height 47
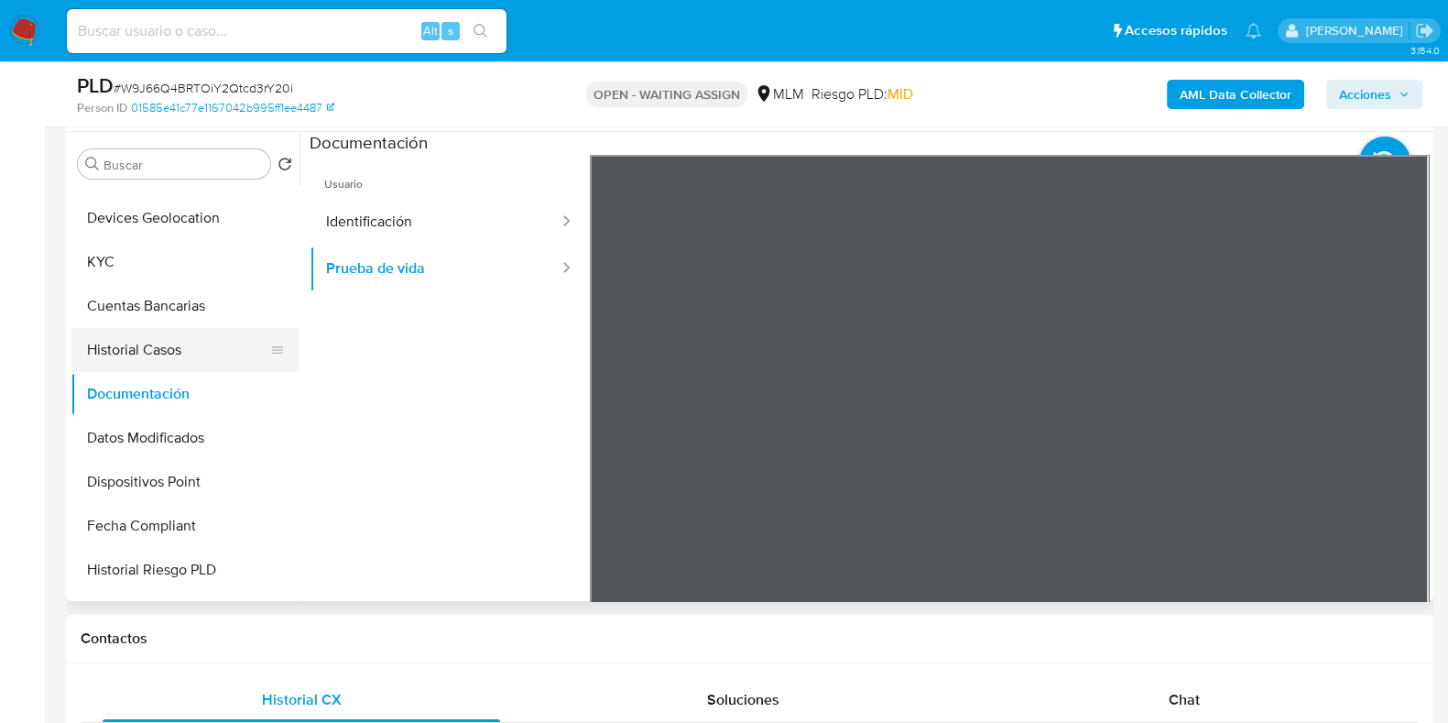
scroll to position [201, 0]
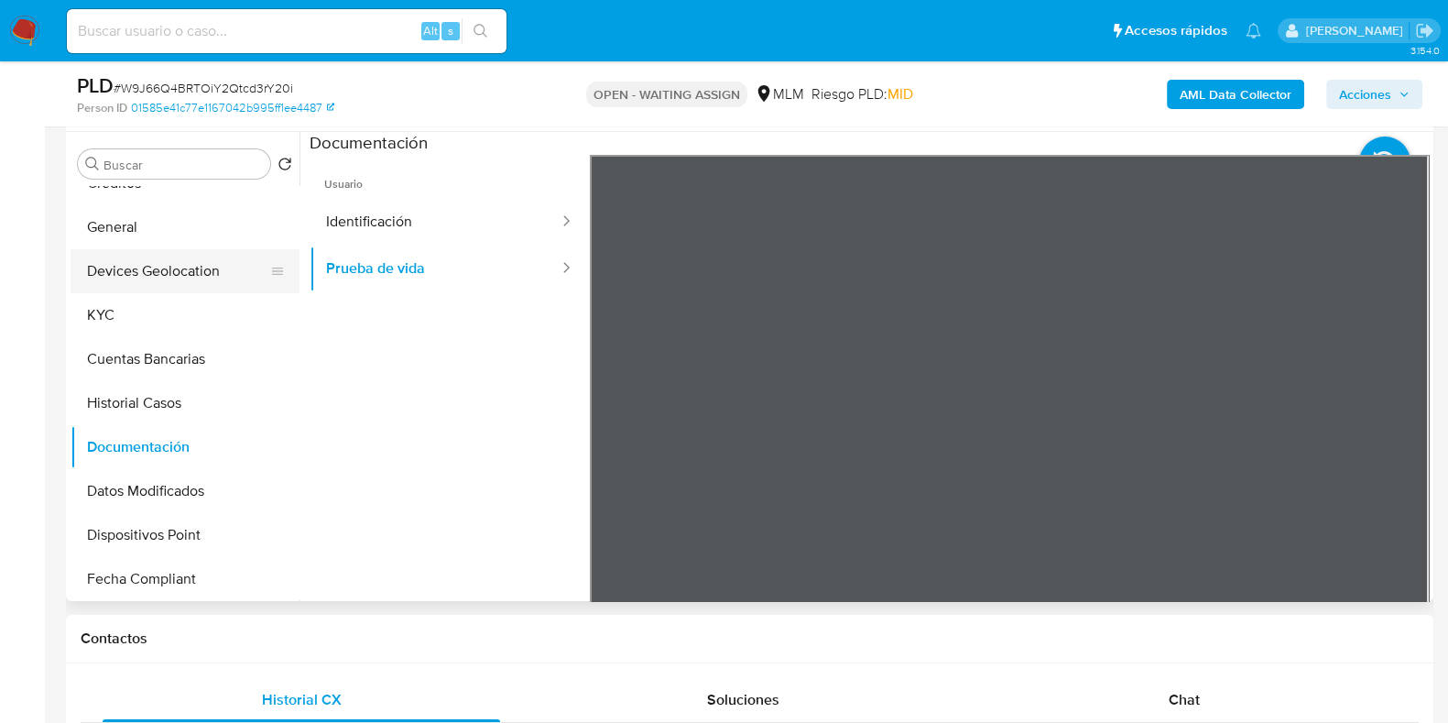
click at [123, 273] on button "Devices Geolocation" at bounding box center [178, 271] width 214 height 44
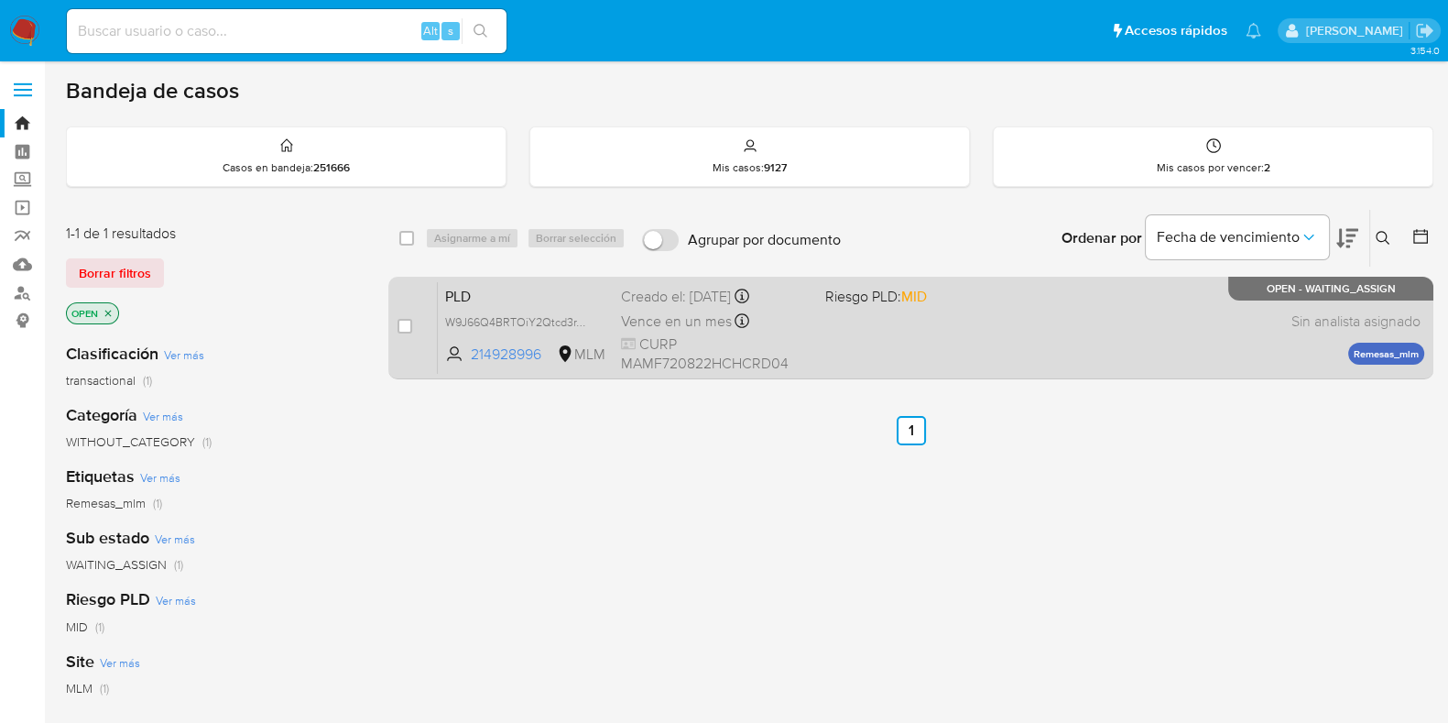
drag, startPoint x: 404, startPoint y: 327, endPoint x: 419, endPoint y: 318, distance: 17.3
click at [404, 327] on input "checkbox" at bounding box center [405, 326] width 15 height 15
checkbox input "true"
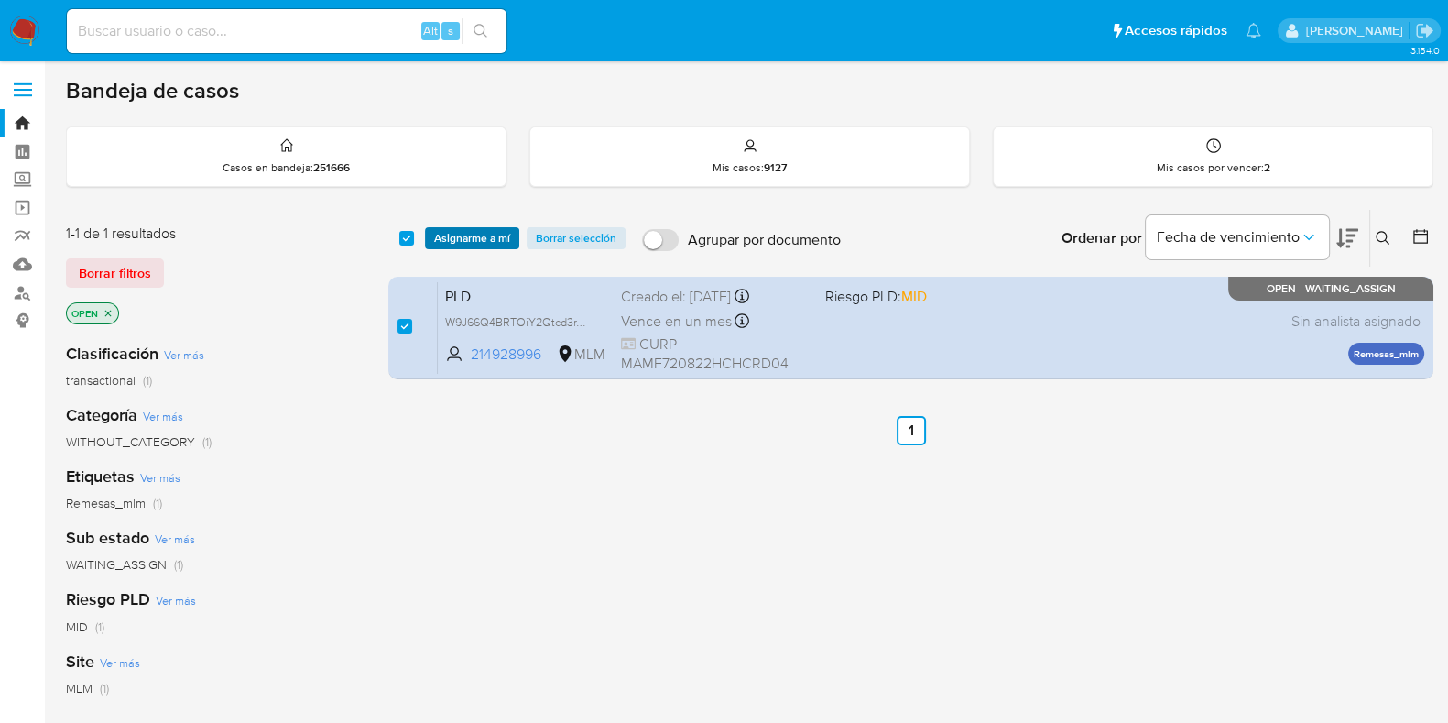
click at [455, 246] on span "Asignarme a mí" at bounding box center [472, 238] width 76 height 18
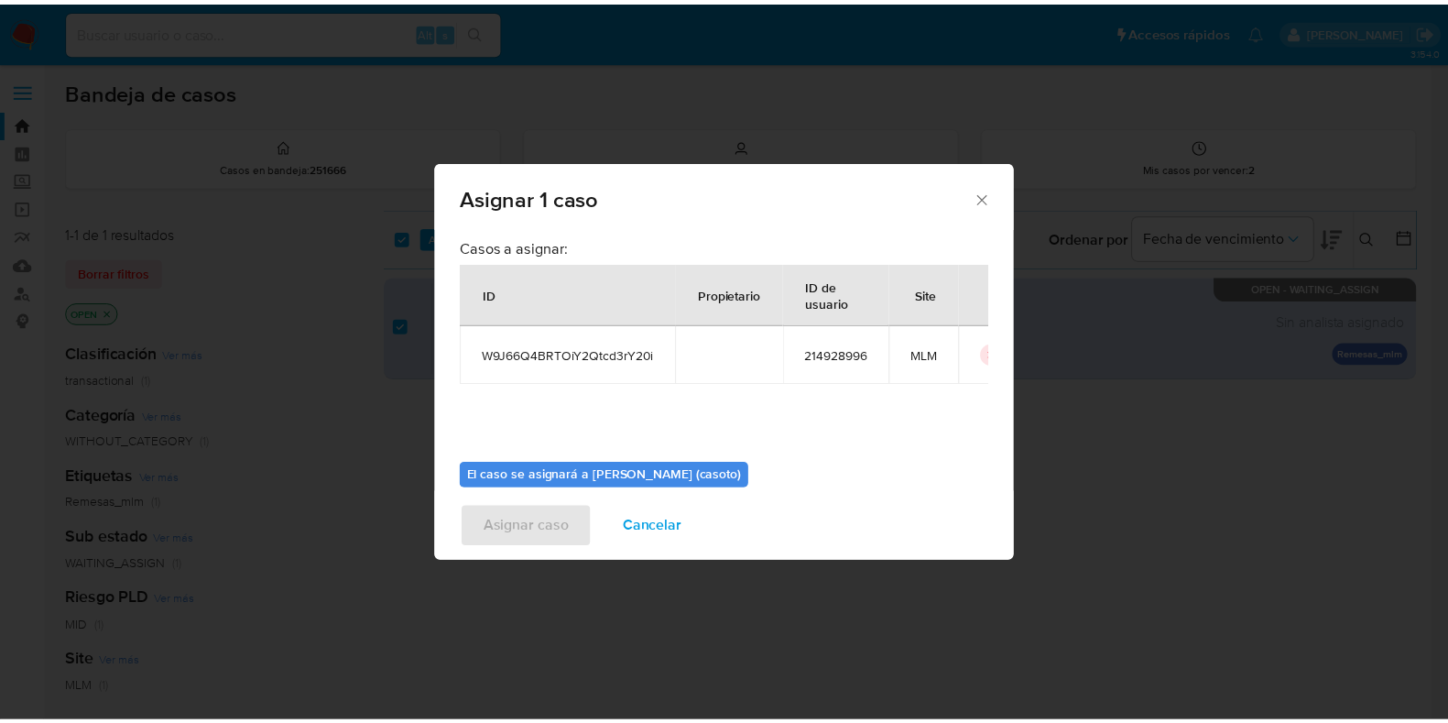
scroll to position [94, 0]
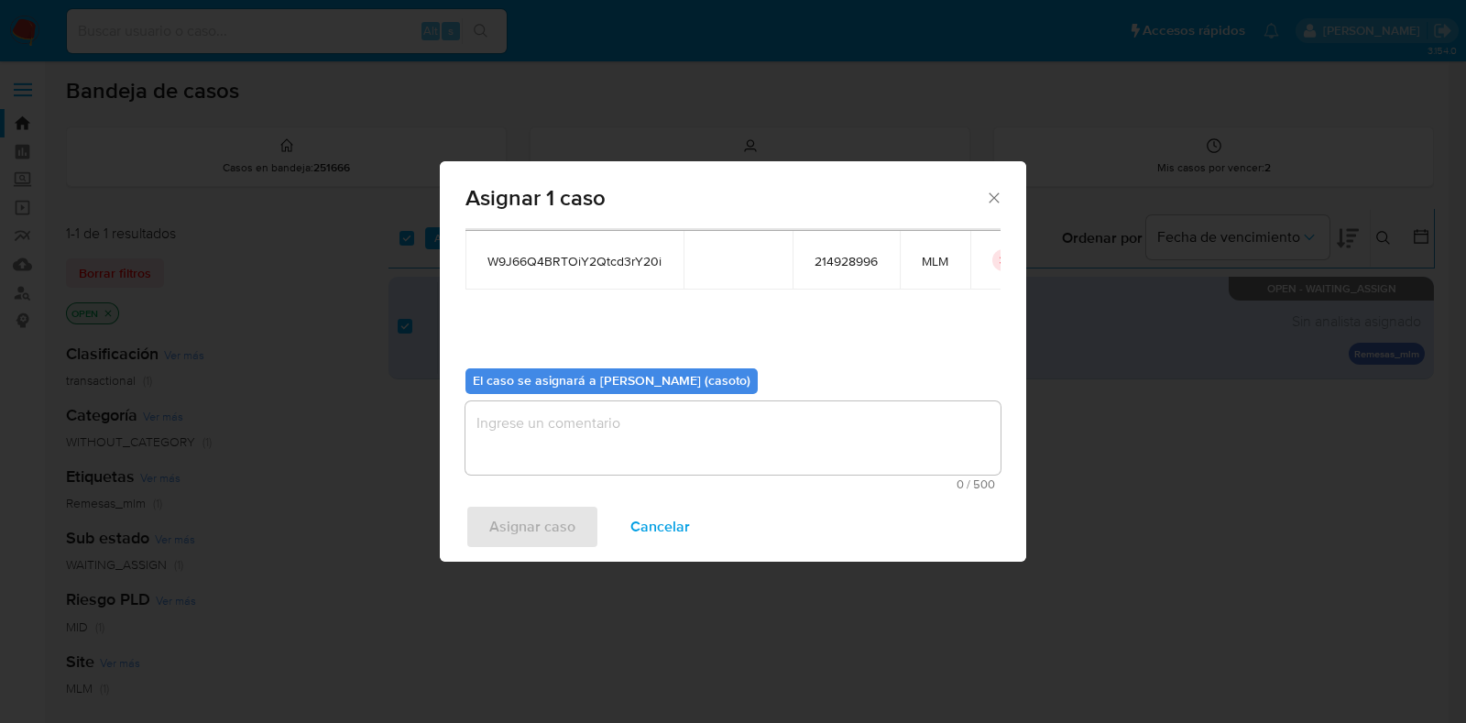
click at [554, 421] on textarea "assign-modal" at bounding box center [732, 437] width 535 height 73
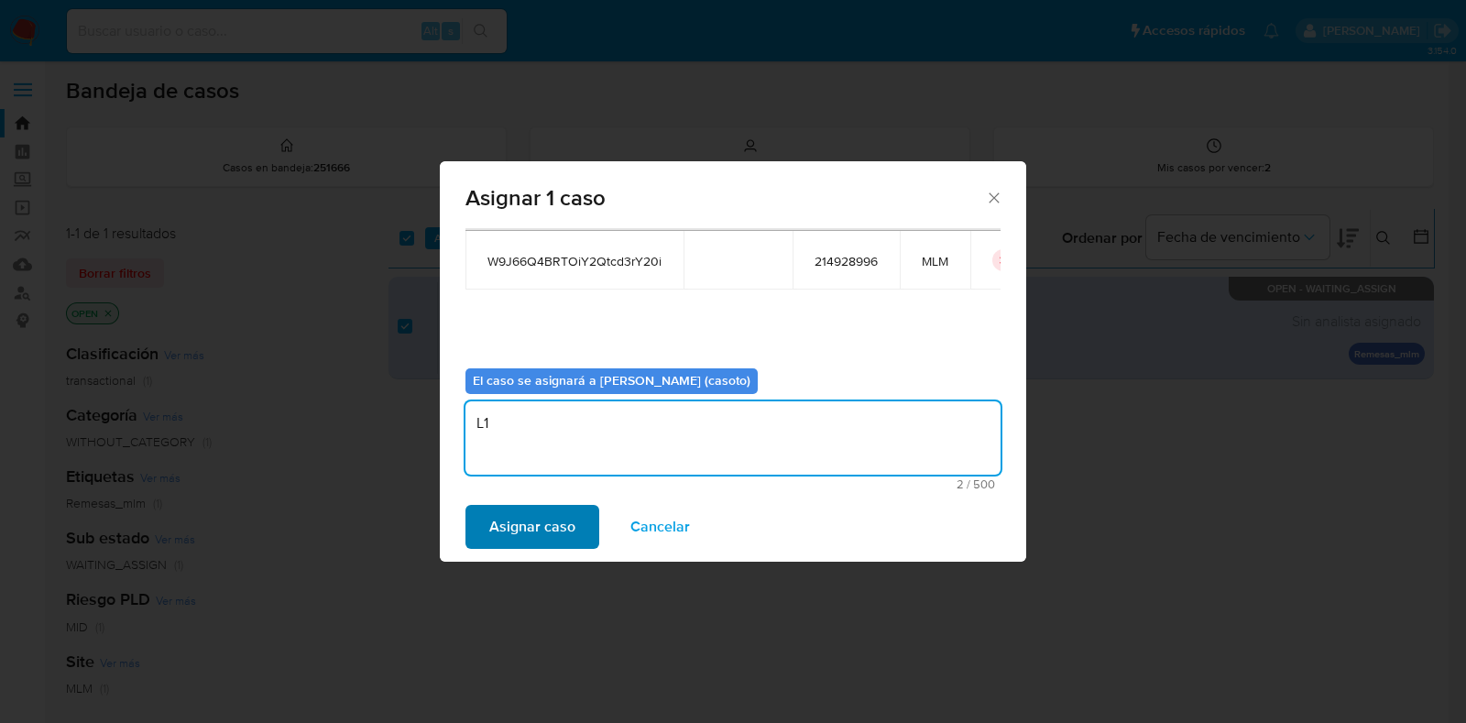
type textarea "L1"
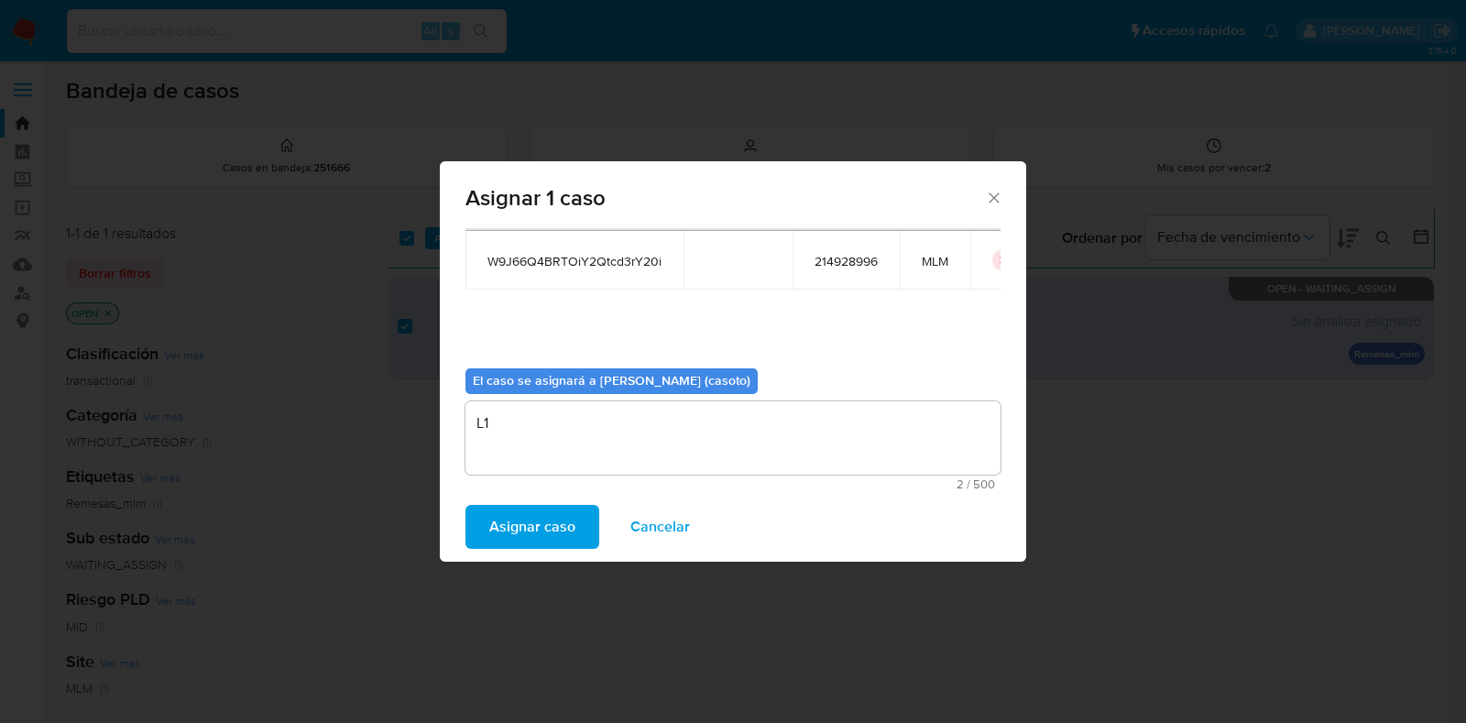
click at [536, 529] on span "Asignar caso" at bounding box center [532, 527] width 86 height 40
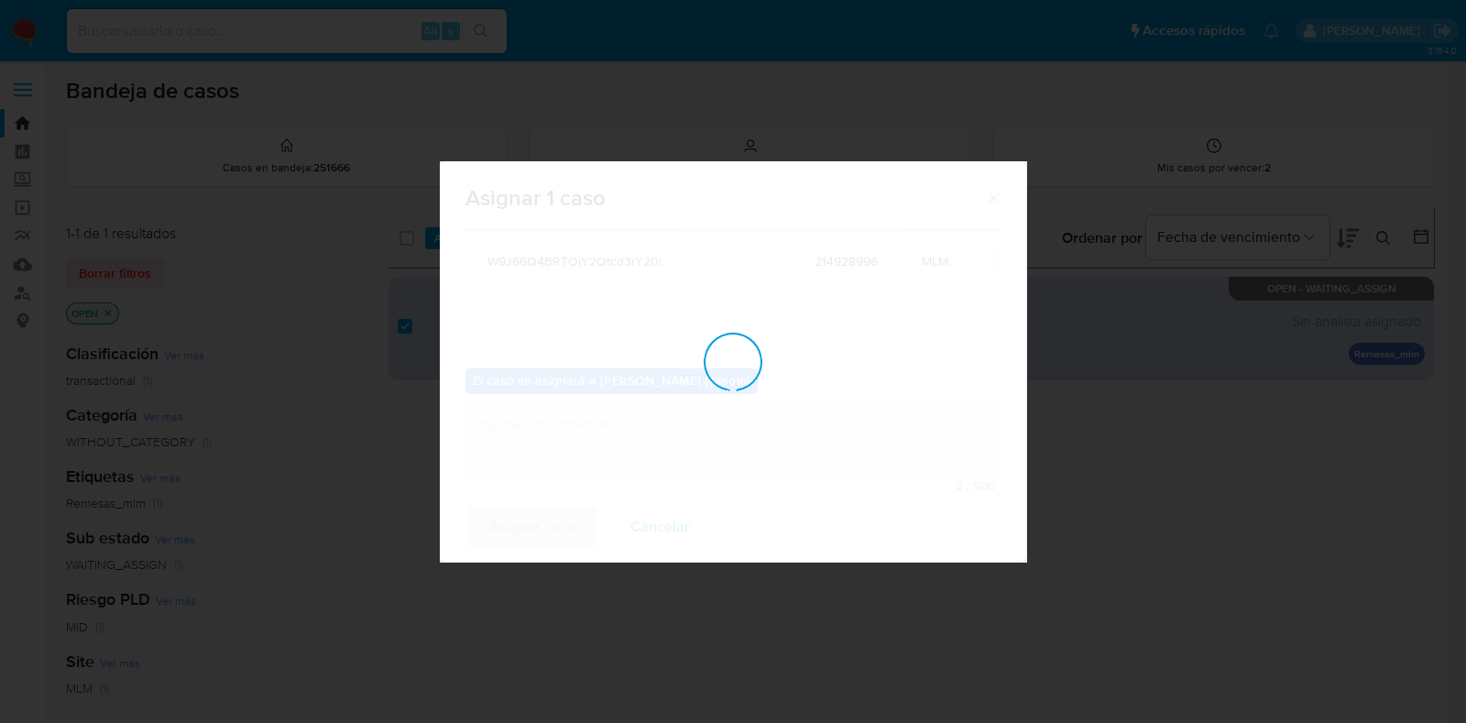
checkbox input "false"
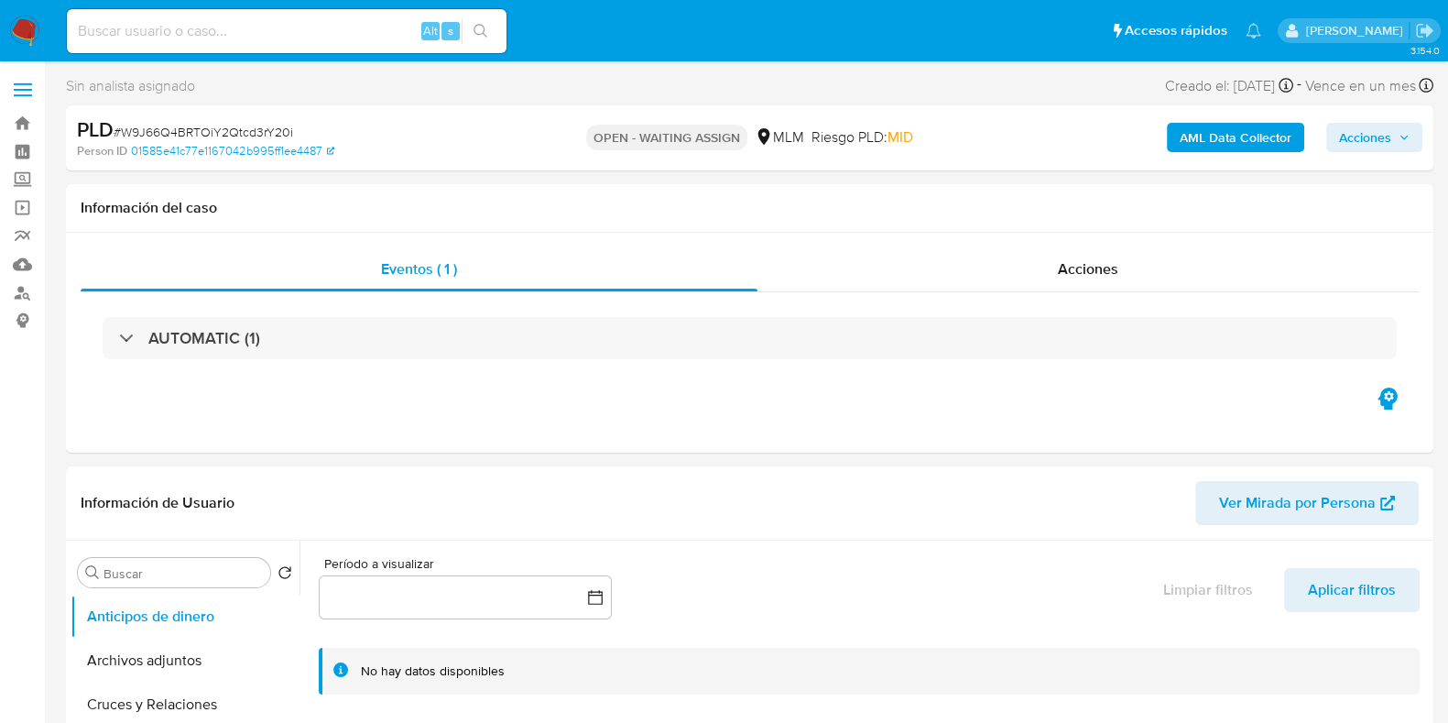
select select "10"
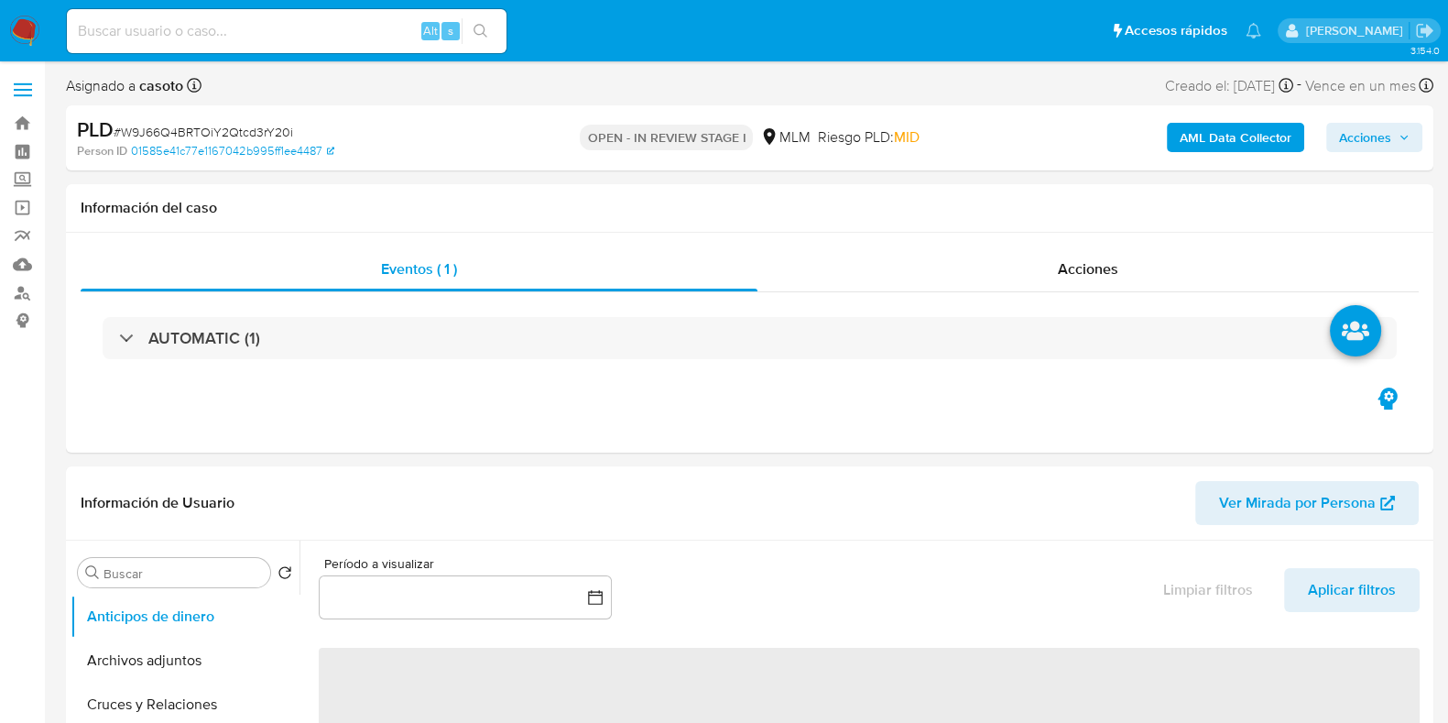
select select "10"
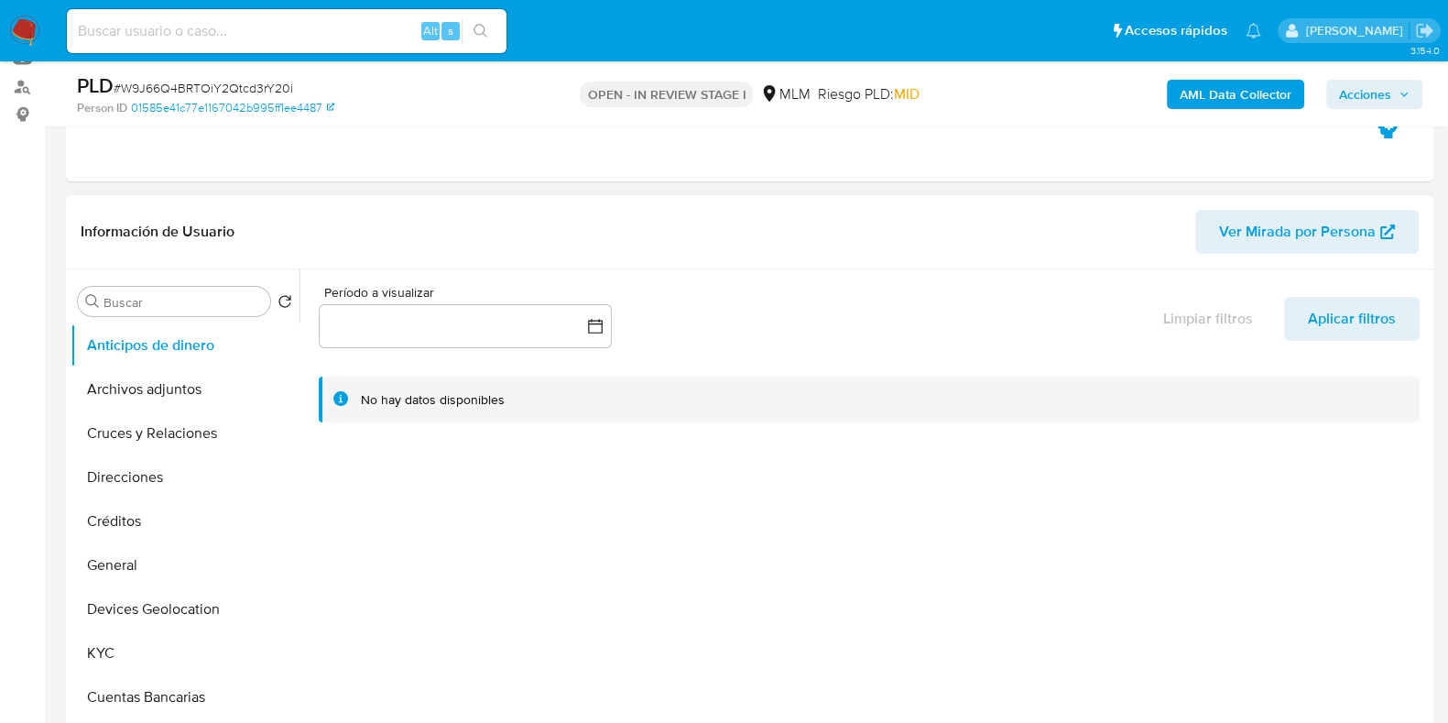
scroll to position [228, 0]
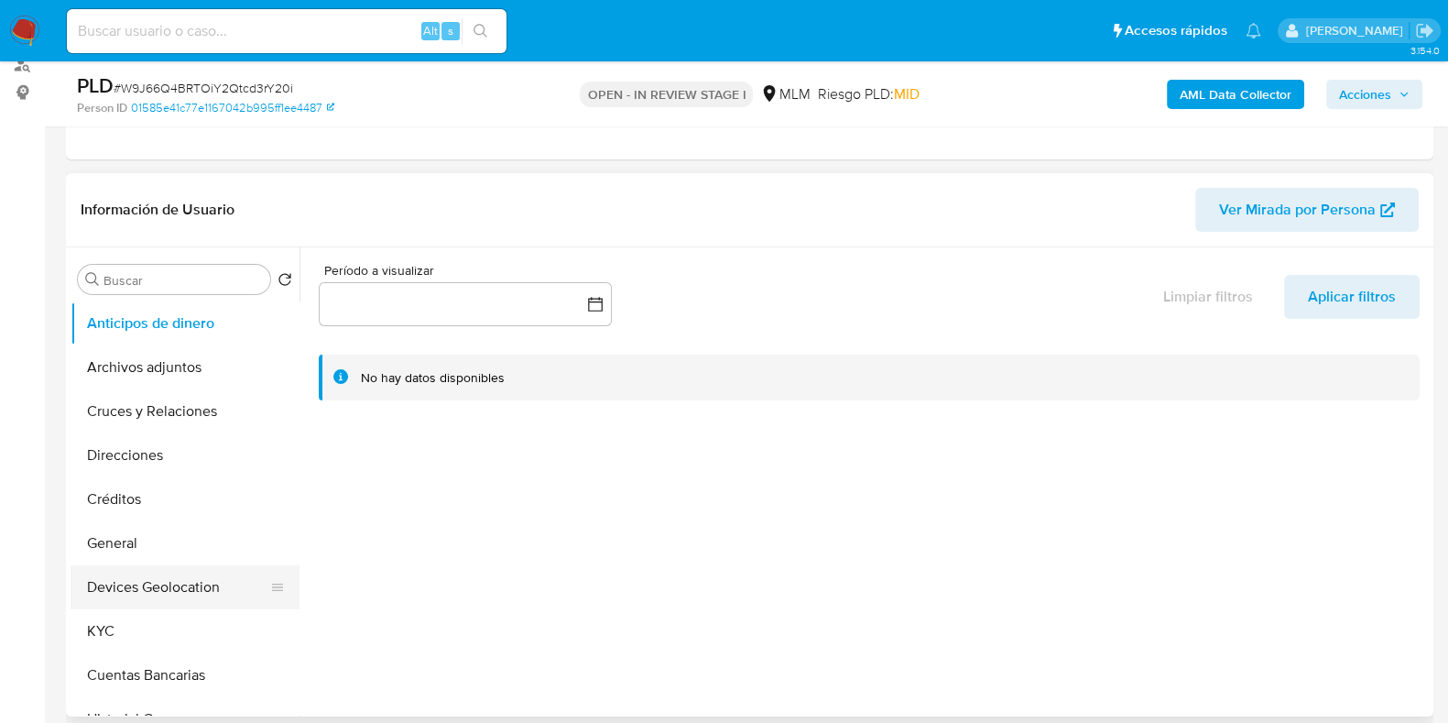
click at [197, 587] on button "Devices Geolocation" at bounding box center [178, 587] width 214 height 44
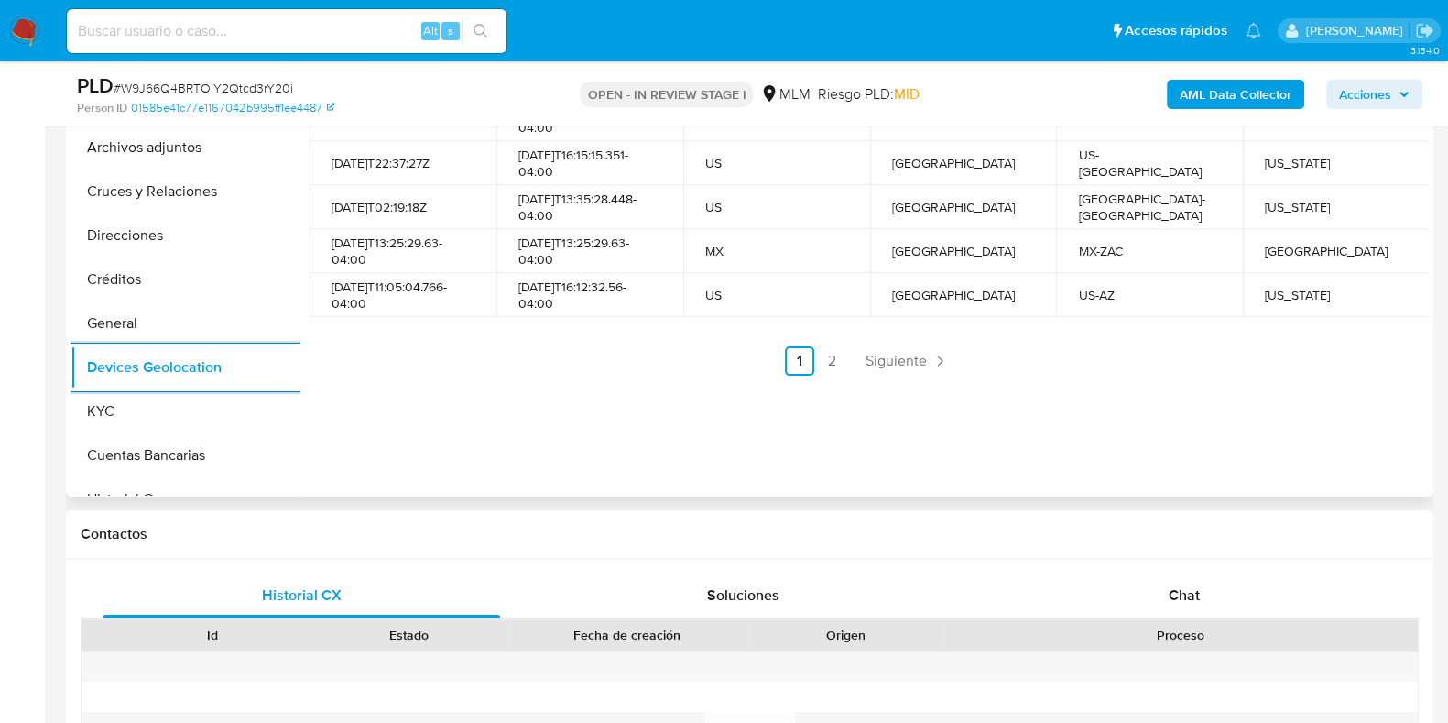
scroll to position [457, 0]
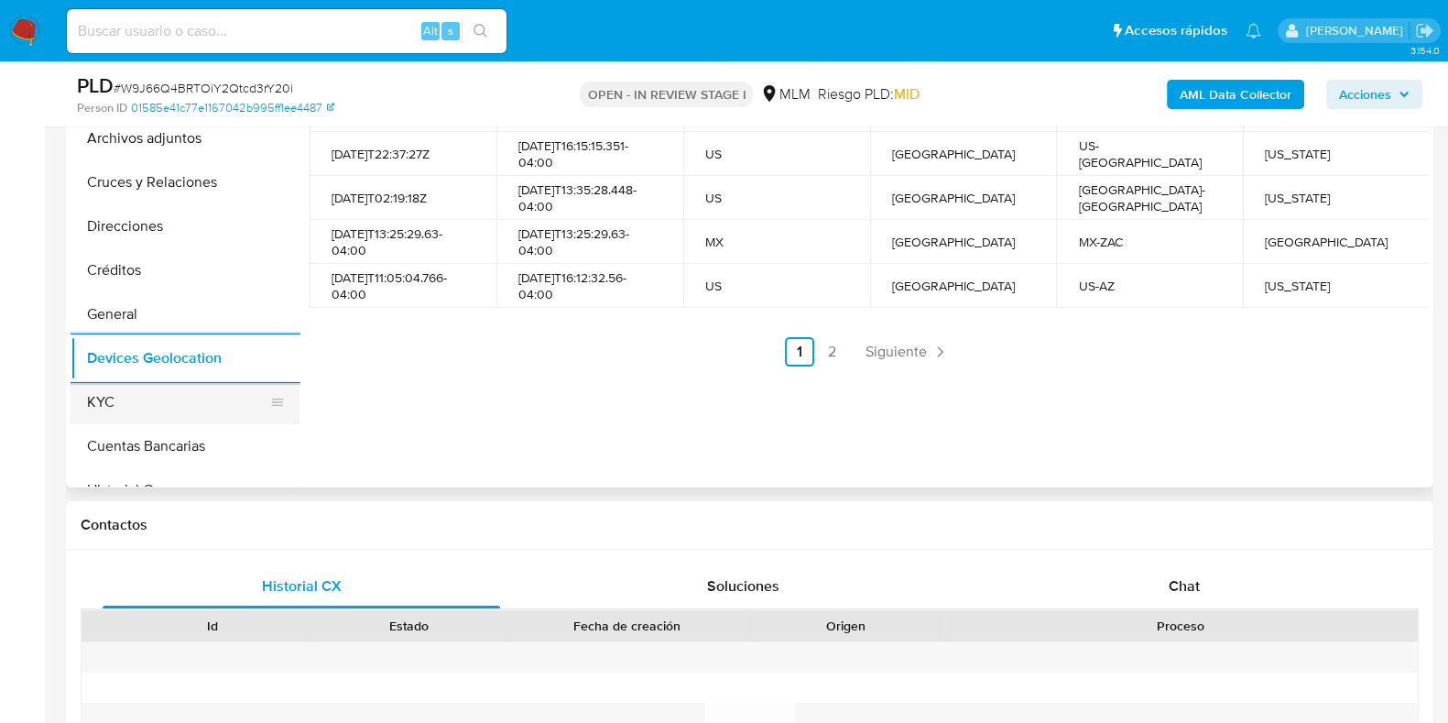
click at [128, 417] on button "KYC" at bounding box center [178, 402] width 214 height 44
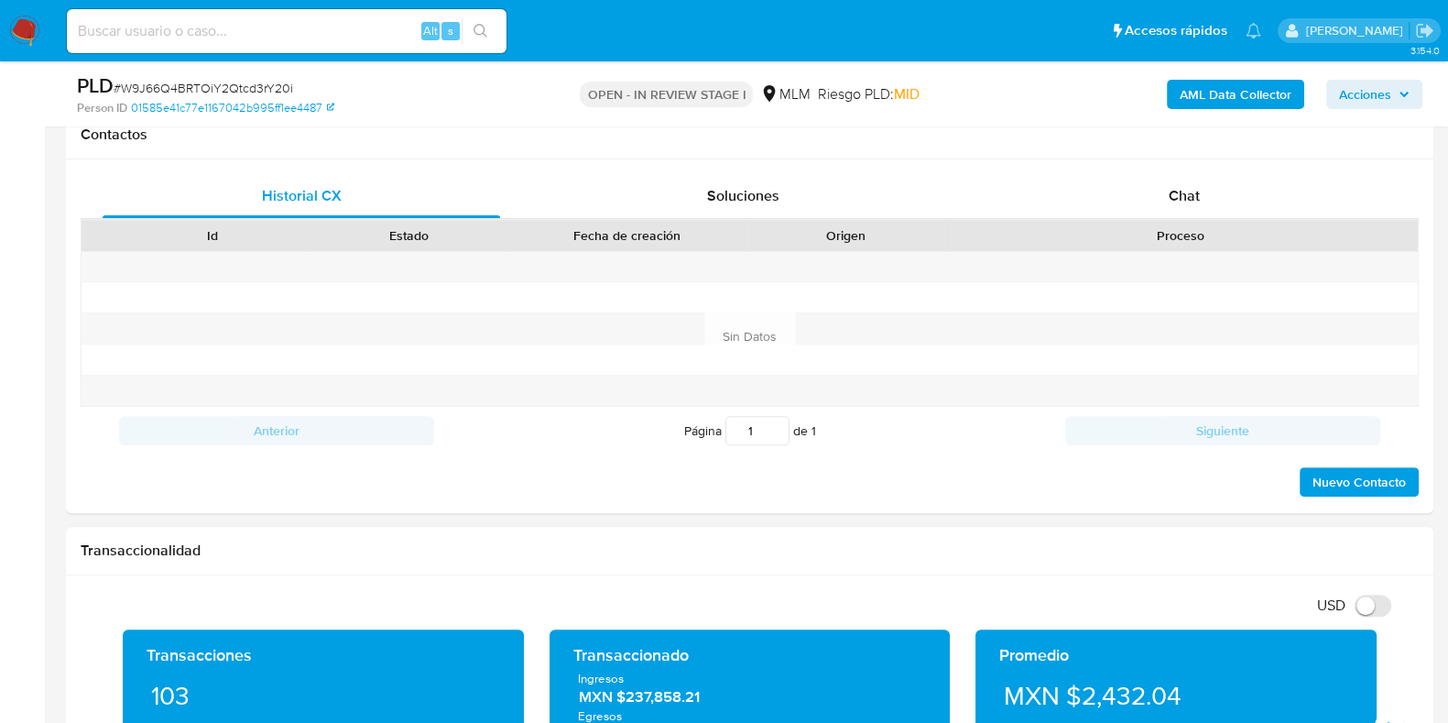
scroll to position [1031, 0]
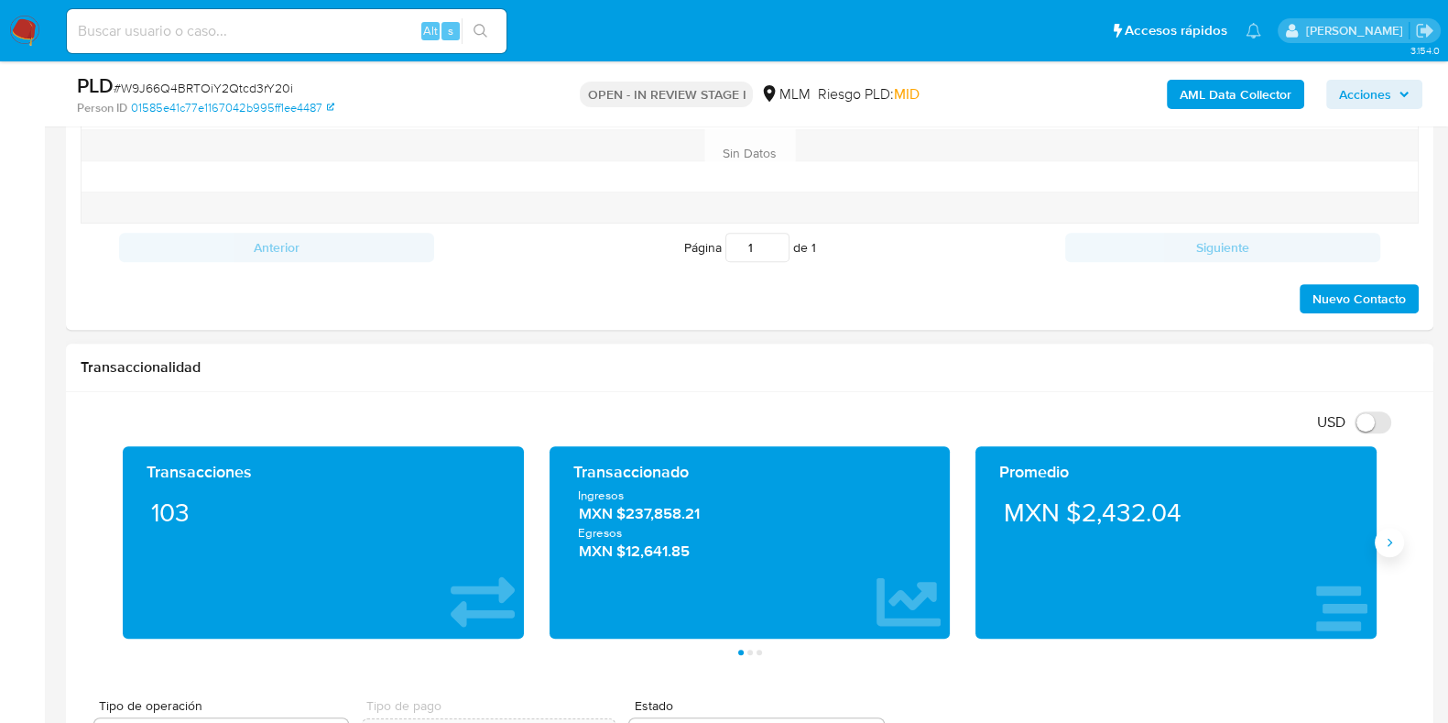
click at [1388, 543] on icon "Siguiente" at bounding box center [1390, 542] width 5 height 8
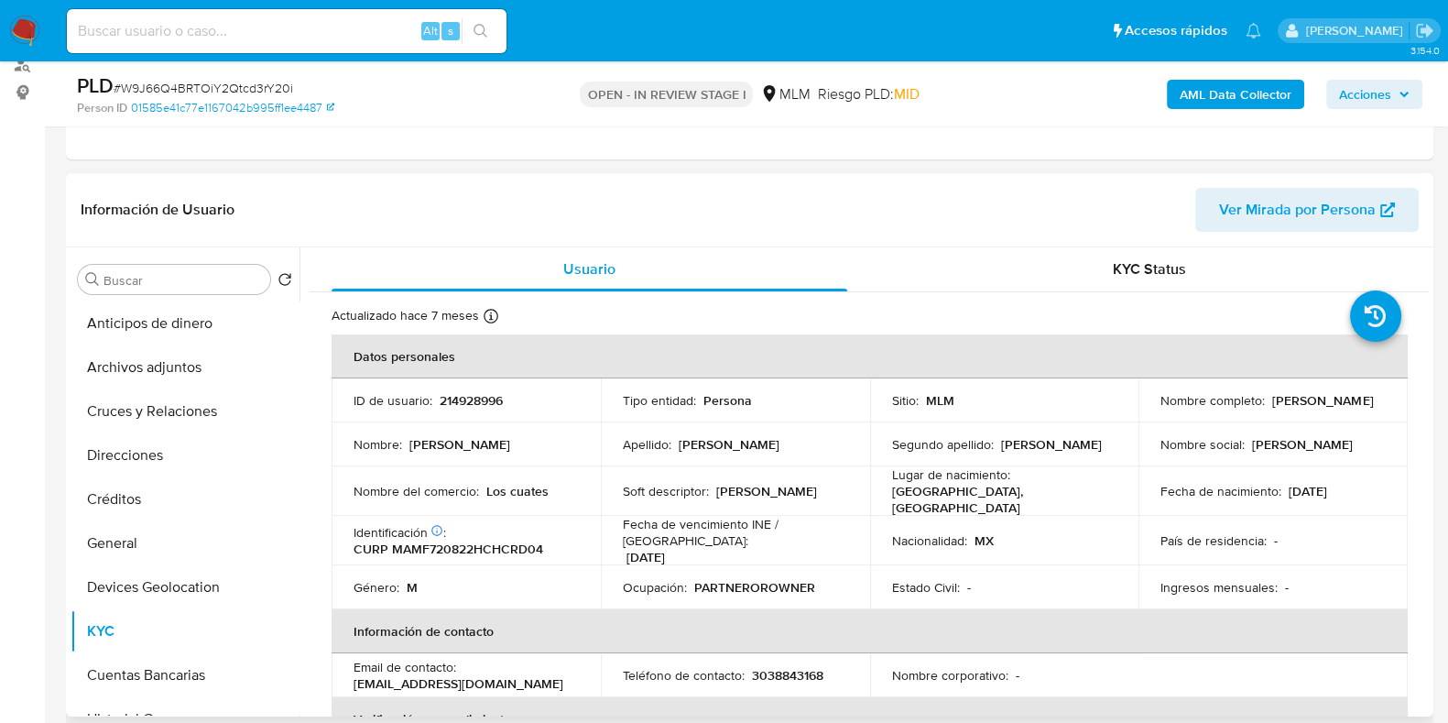
scroll to position [0, 0]
drag, startPoint x: 1298, startPoint y: 405, endPoint x: 1154, endPoint y: 409, distance: 143.9
click at [1154, 409] on td "Nombre completo : Federico Macias Morales" at bounding box center [1273, 400] width 269 height 44
copy p "Federico Macias Morales"
click at [1256, 427] on td "Nombre social : Federico" at bounding box center [1273, 444] width 269 height 44
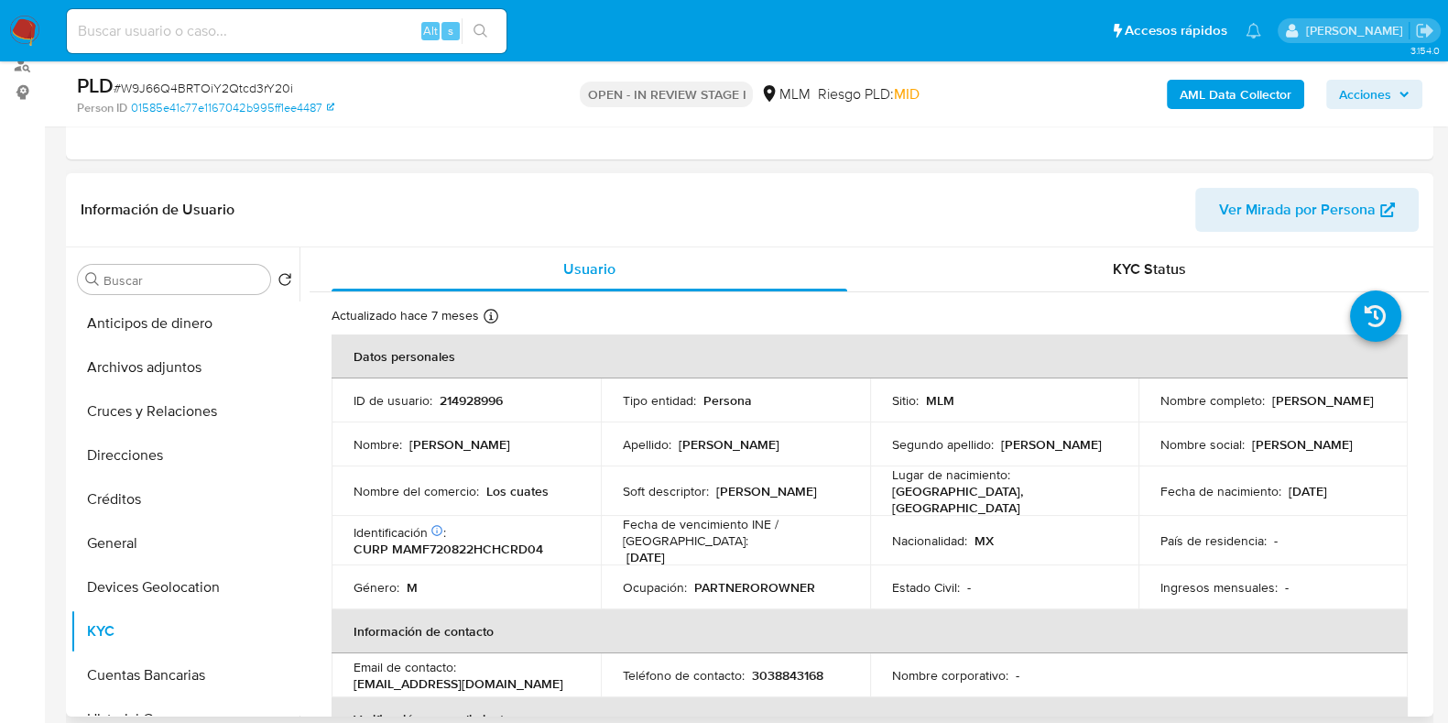
drag, startPoint x: 1310, startPoint y: 410, endPoint x: 1158, endPoint y: 410, distance: 152.1
click at [1161, 409] on div "Nombre completo : Federico Macias Morales" at bounding box center [1273, 400] width 225 height 16
copy p "Federico Macias Morales"
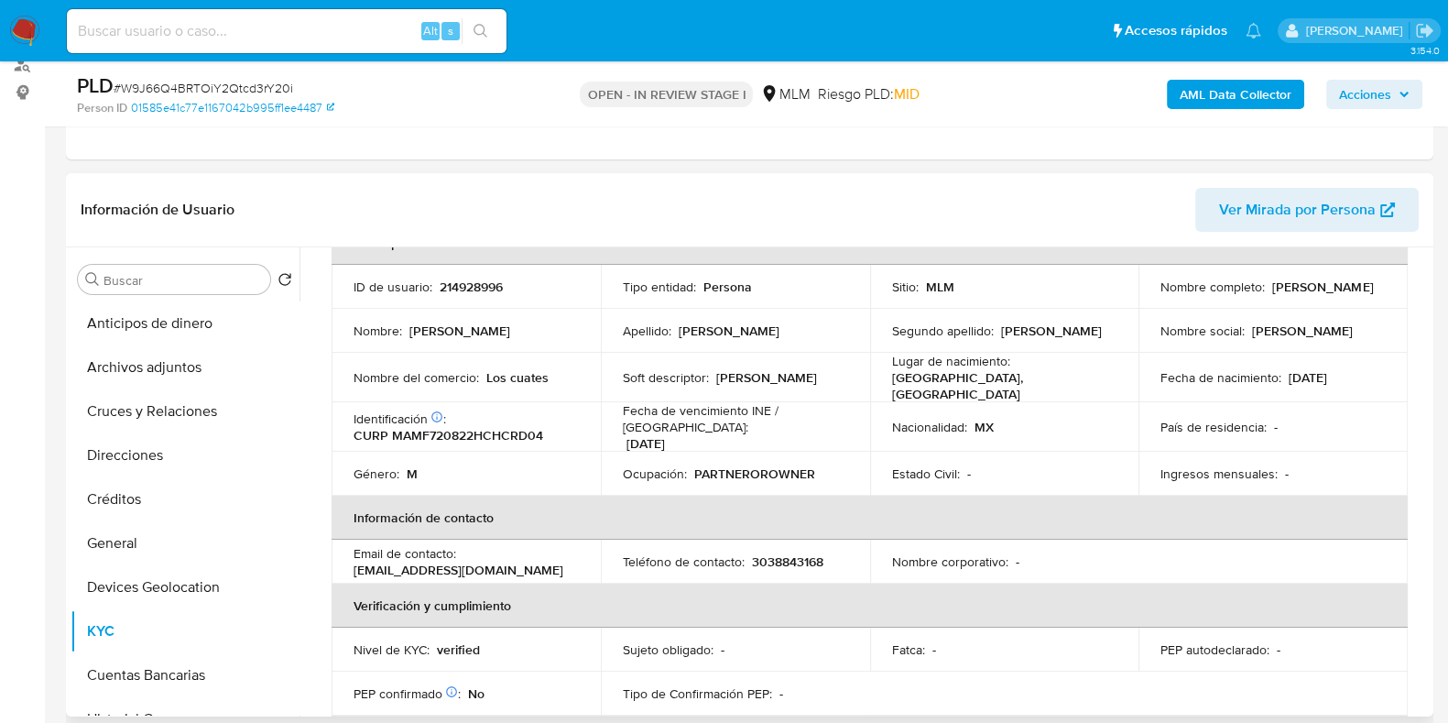
click at [786, 553] on p "3038843168" at bounding box center [787, 561] width 71 height 16
copy p "3038843168"
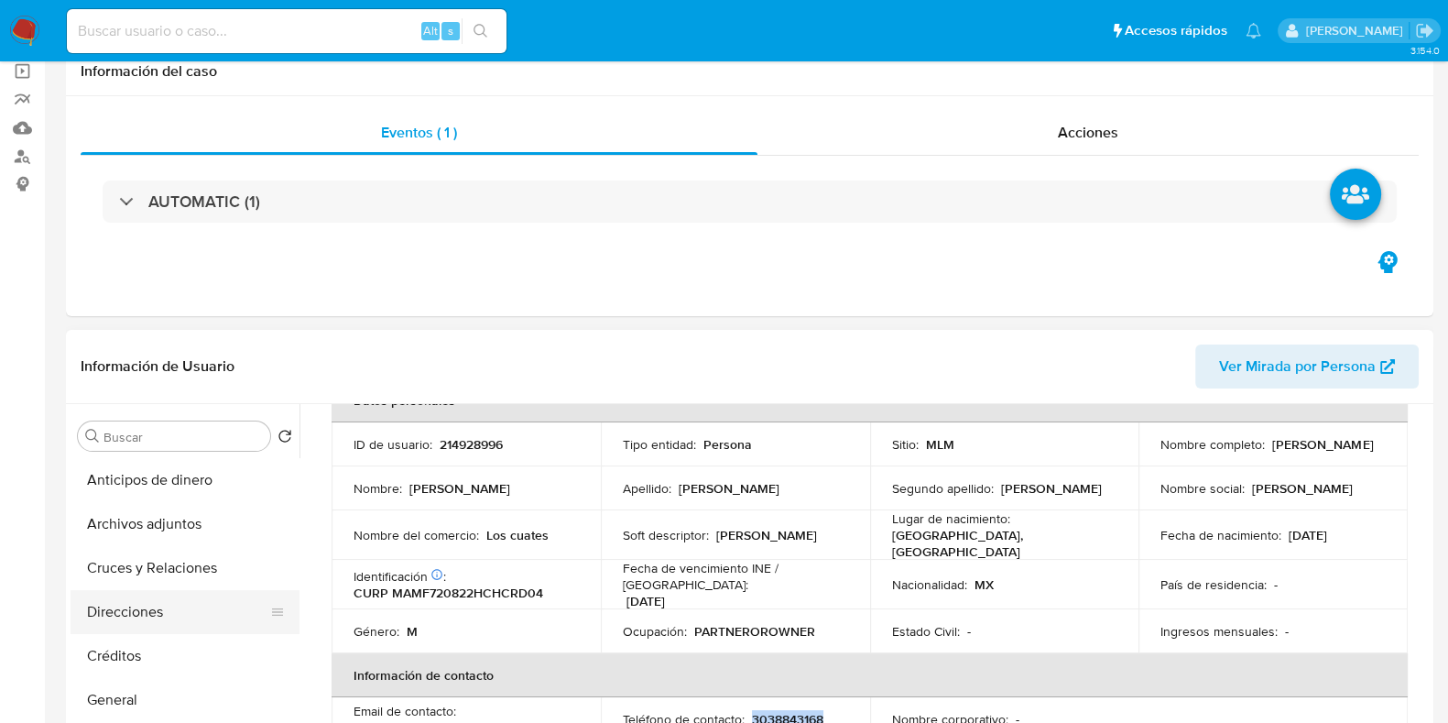
scroll to position [344, 0]
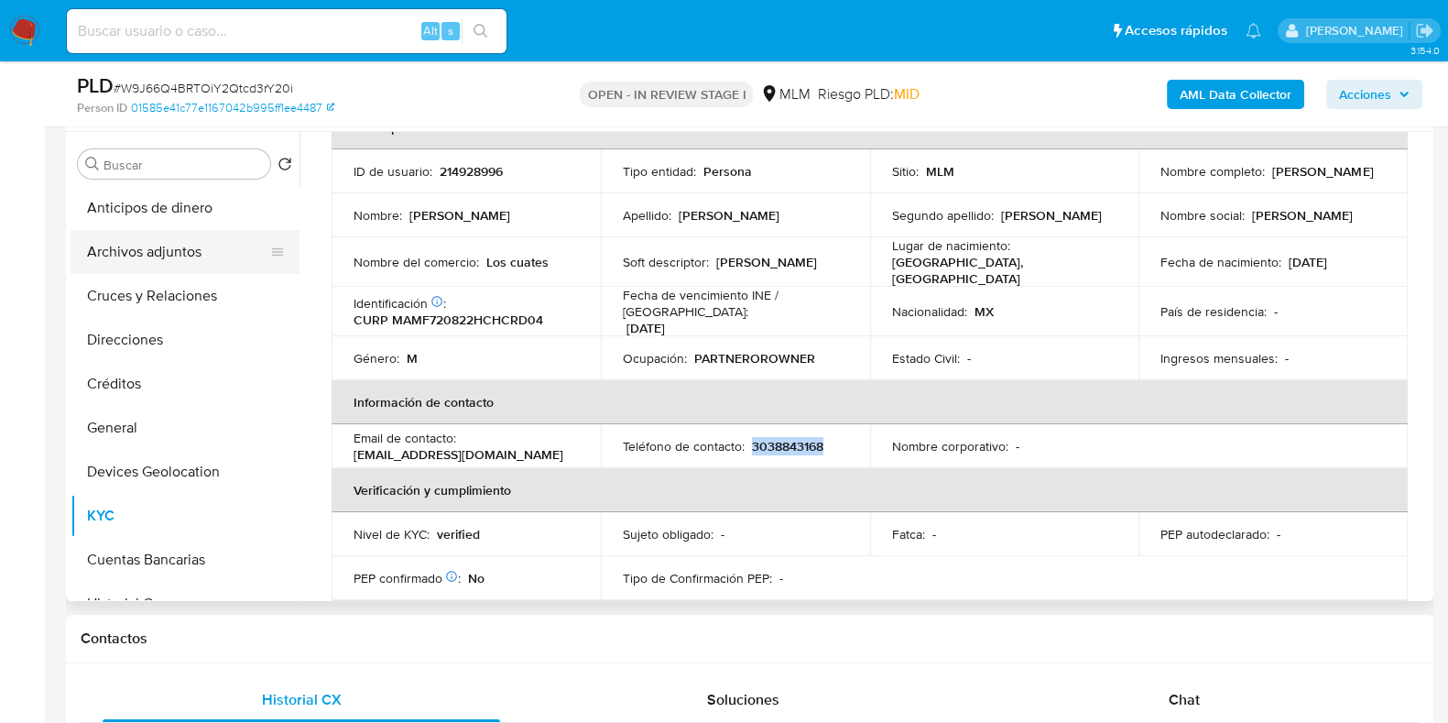
click at [135, 257] on button "Archivos adjuntos" at bounding box center [178, 252] width 214 height 44
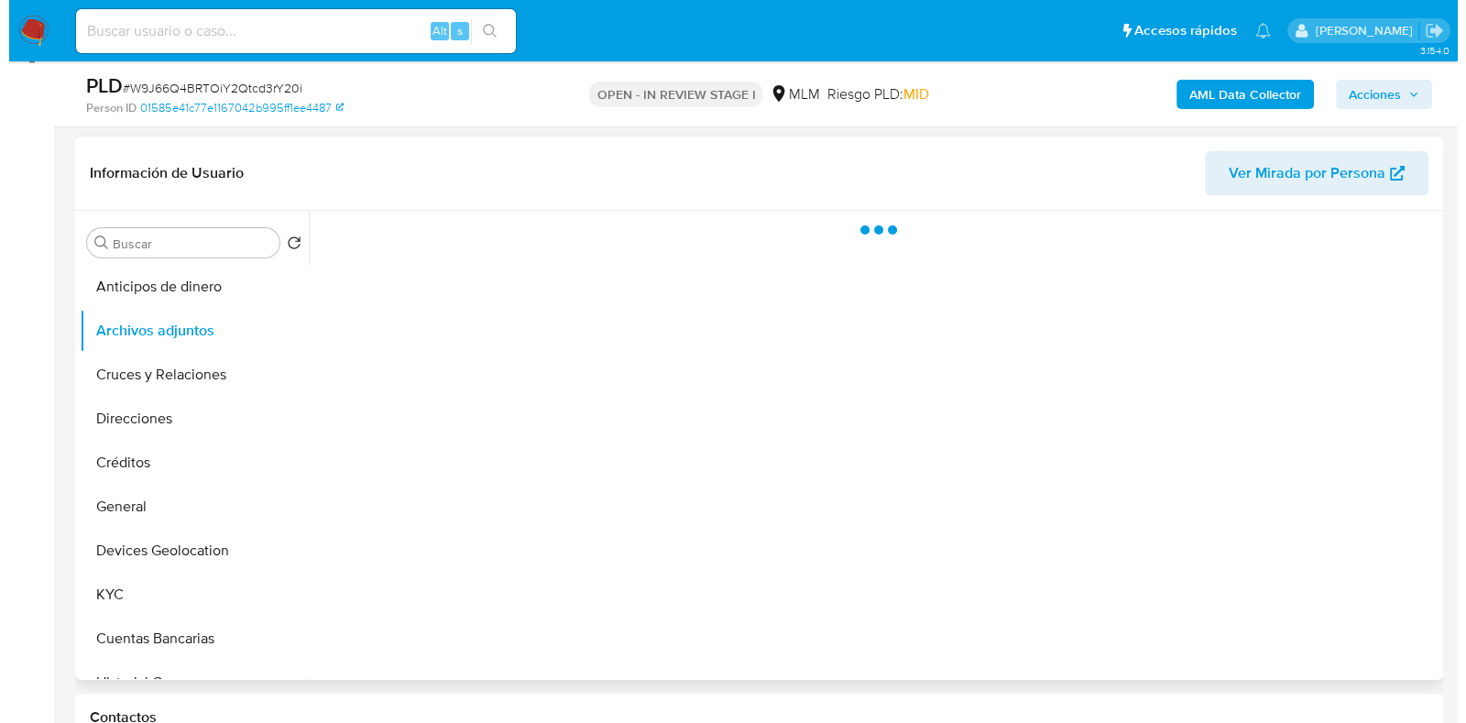
scroll to position [228, 0]
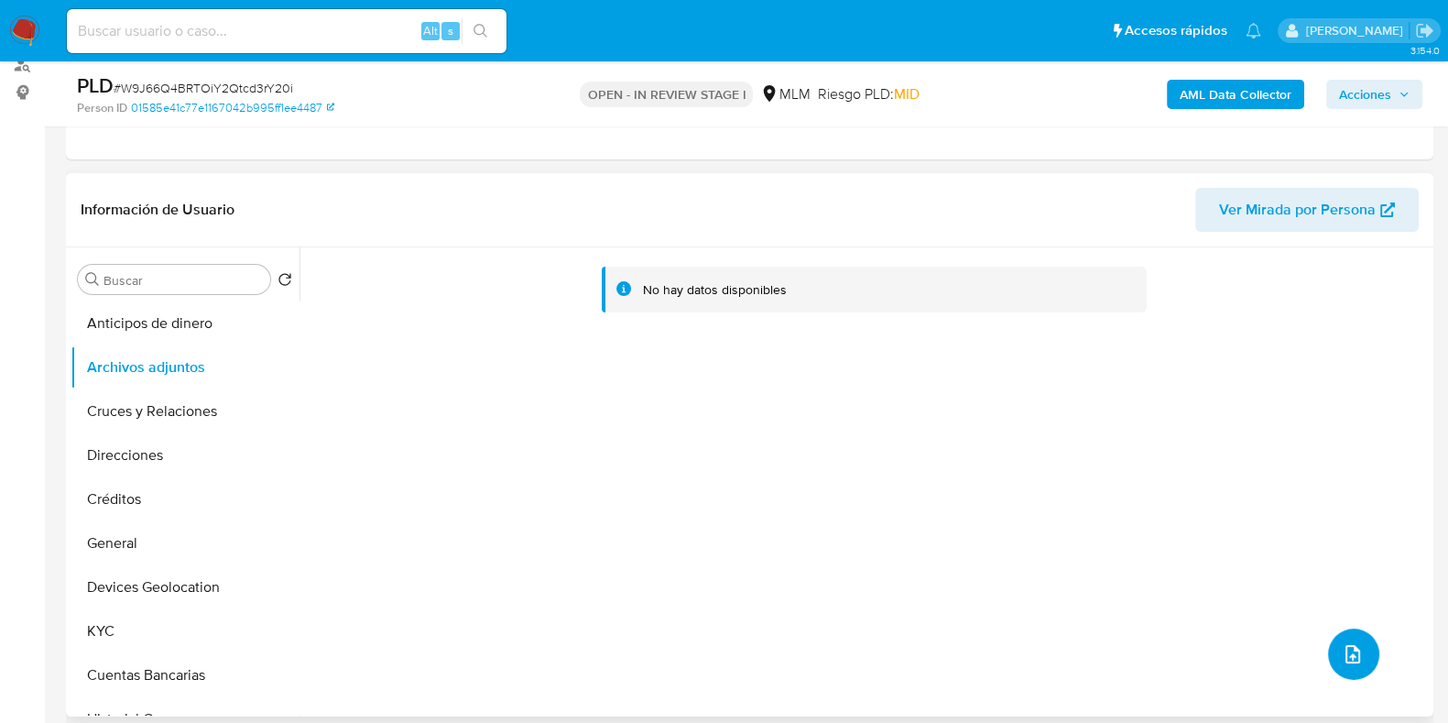
click at [1346, 660] on icon "upload-file" at bounding box center [1353, 654] width 15 height 18
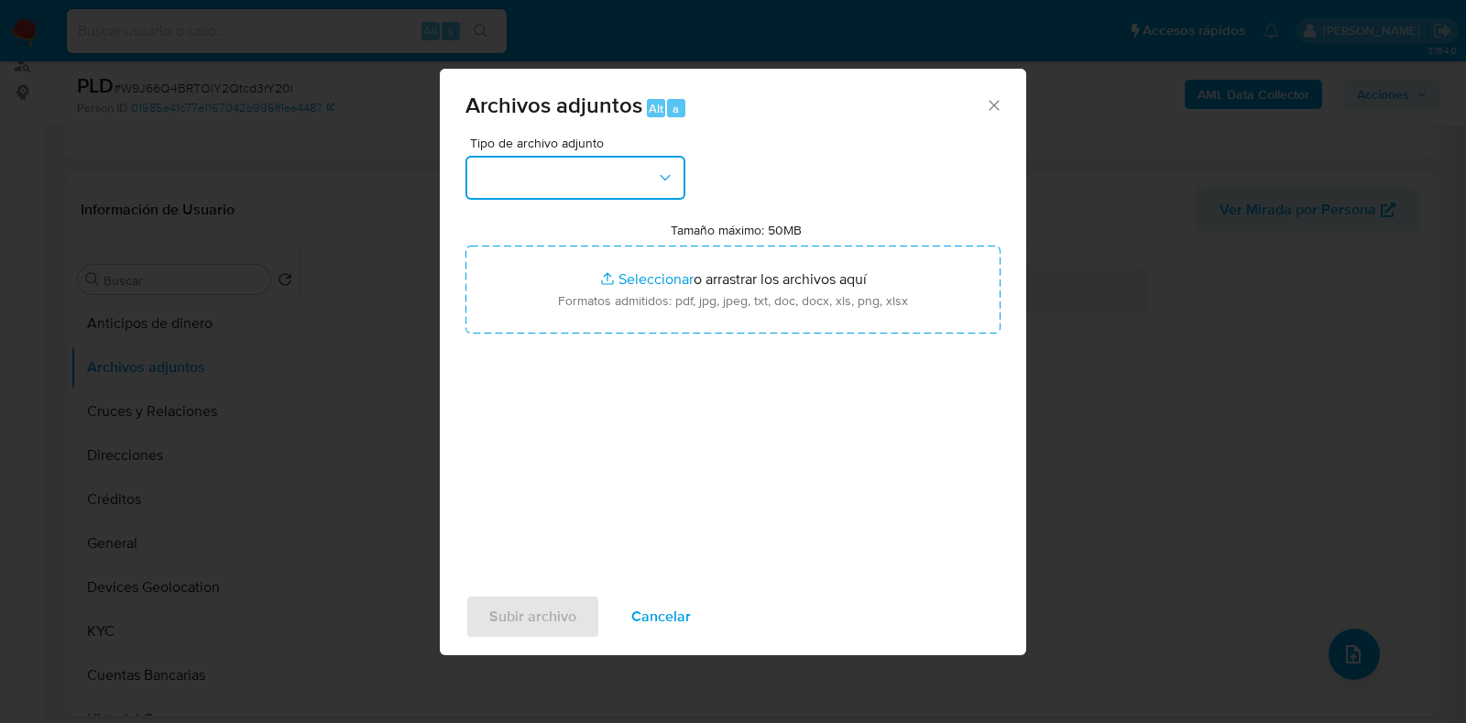
click at [566, 182] on button "button" at bounding box center [575, 178] width 220 height 44
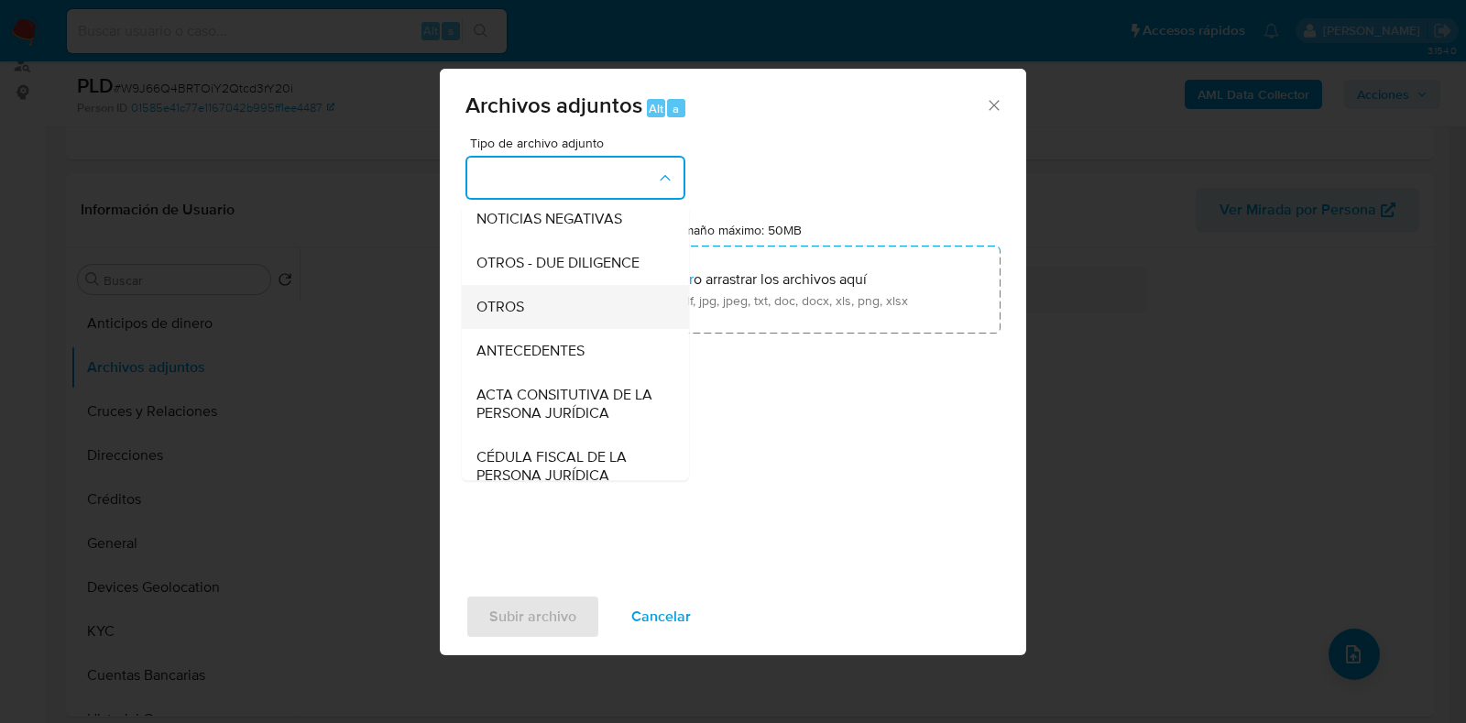
click at [513, 316] on span "OTROS" at bounding box center [500, 307] width 48 height 18
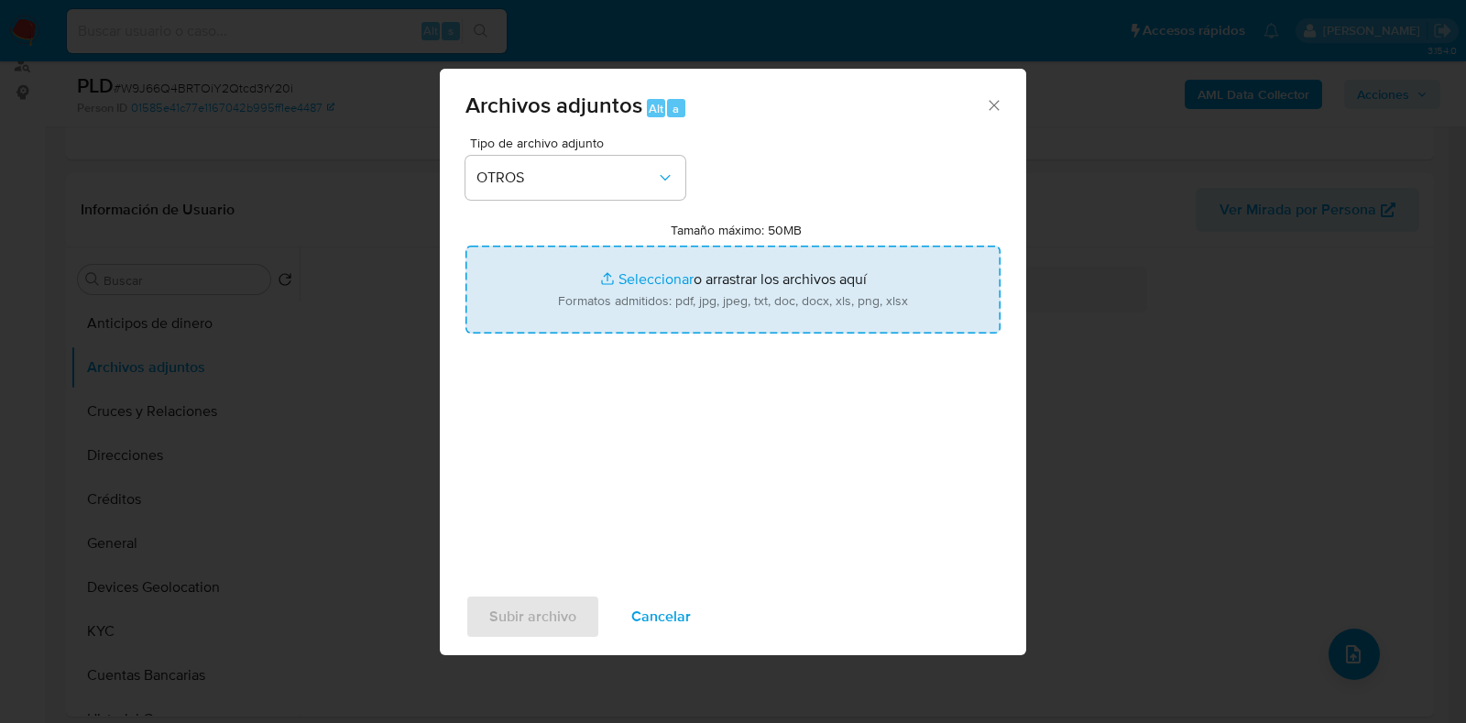
click at [636, 278] on input "Tamaño máximo: 50MB Seleccionar archivos" at bounding box center [732, 290] width 535 height 88
type input "C:\fakepath\214928996_FEDERICO MACIAS MORALES_JUL2025.pdf"
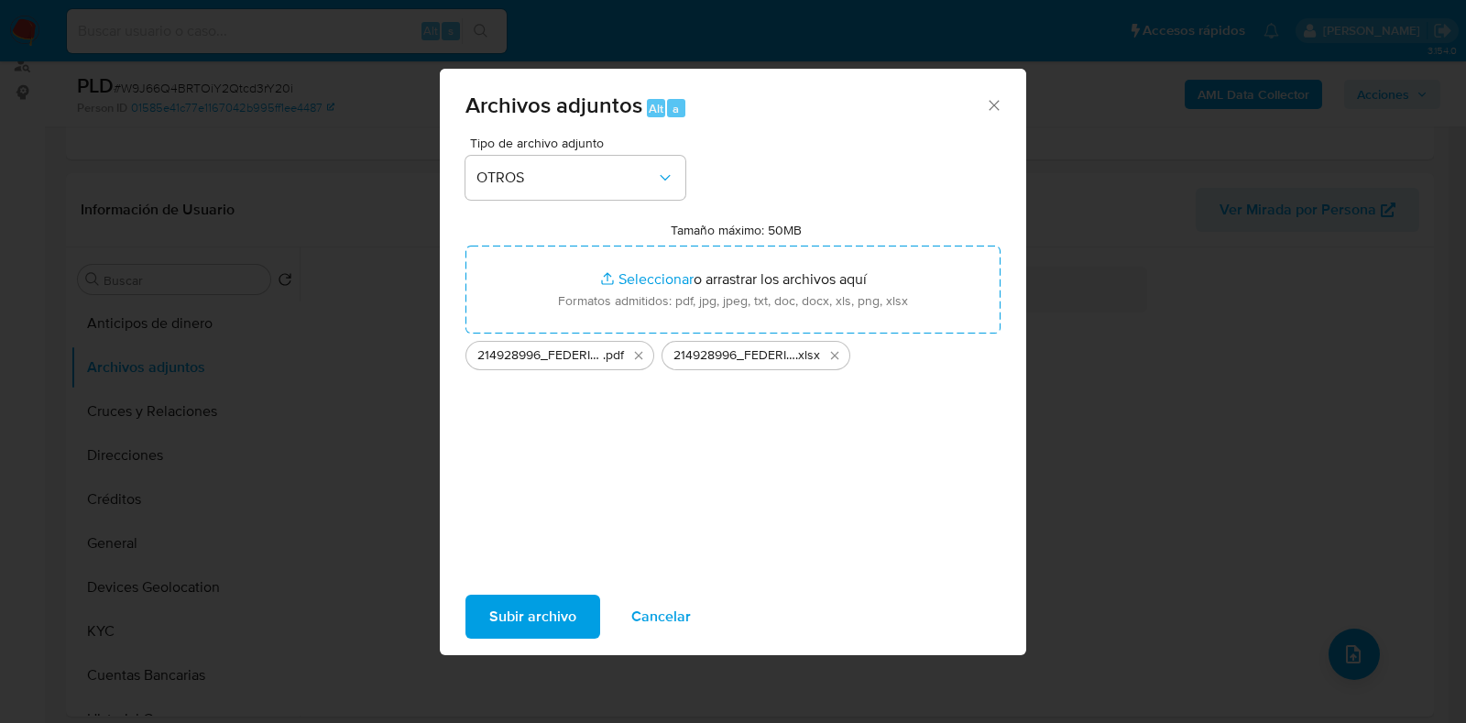
drag, startPoint x: 636, startPoint y: 278, endPoint x: 564, endPoint y: 612, distance: 342.0
click at [564, 612] on span "Subir archivo" at bounding box center [532, 616] width 87 height 40
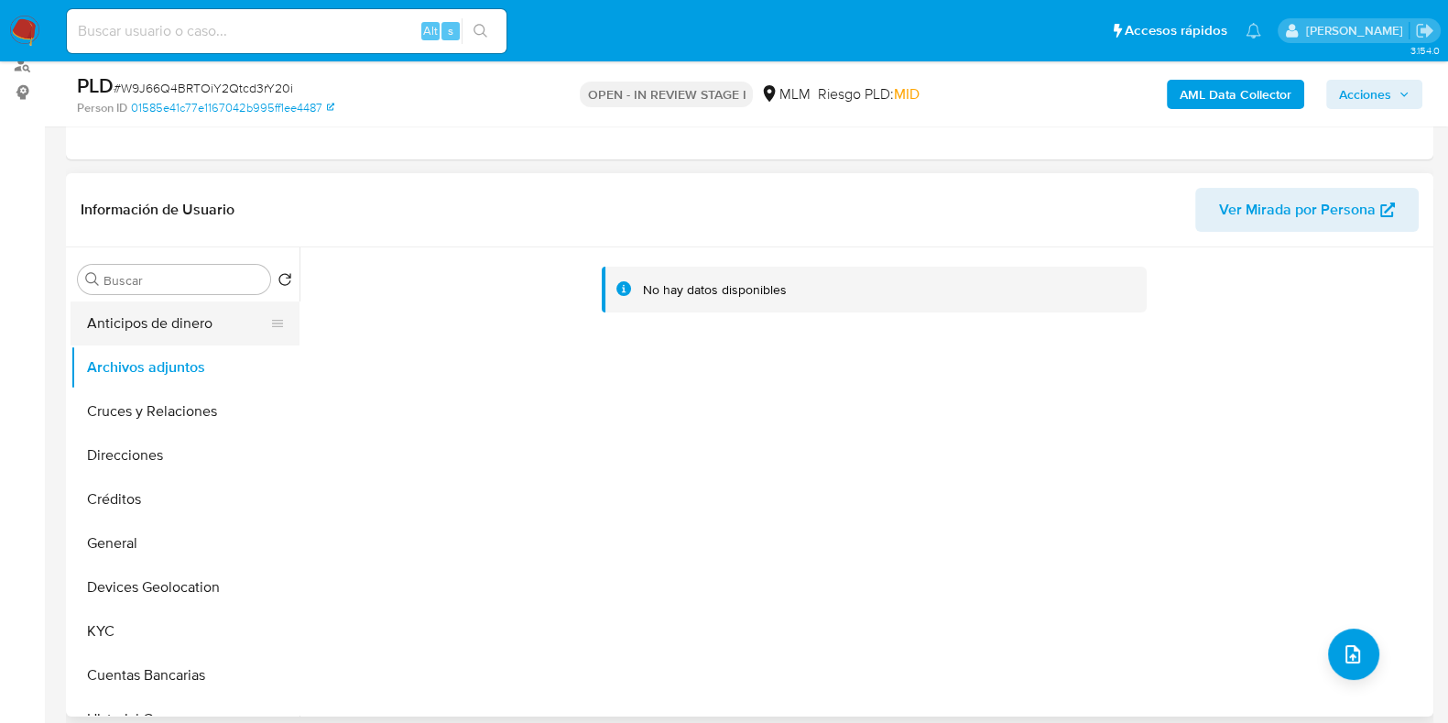
drag, startPoint x: 166, startPoint y: 323, endPoint x: 160, endPoint y: 355, distance: 31.6
click at [166, 325] on button "Anticipos de dinero" at bounding box center [185, 323] width 229 height 44
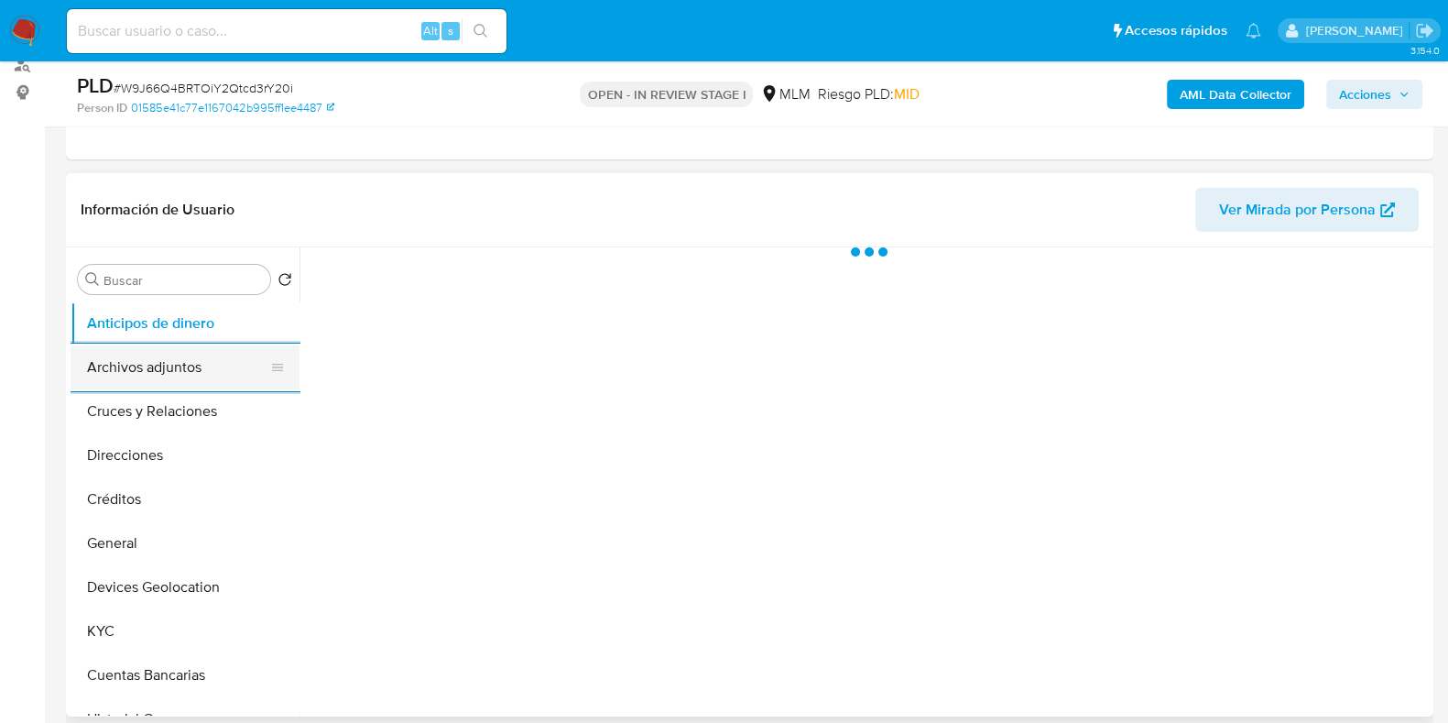
click at [152, 376] on button "Archivos adjuntos" at bounding box center [178, 367] width 214 height 44
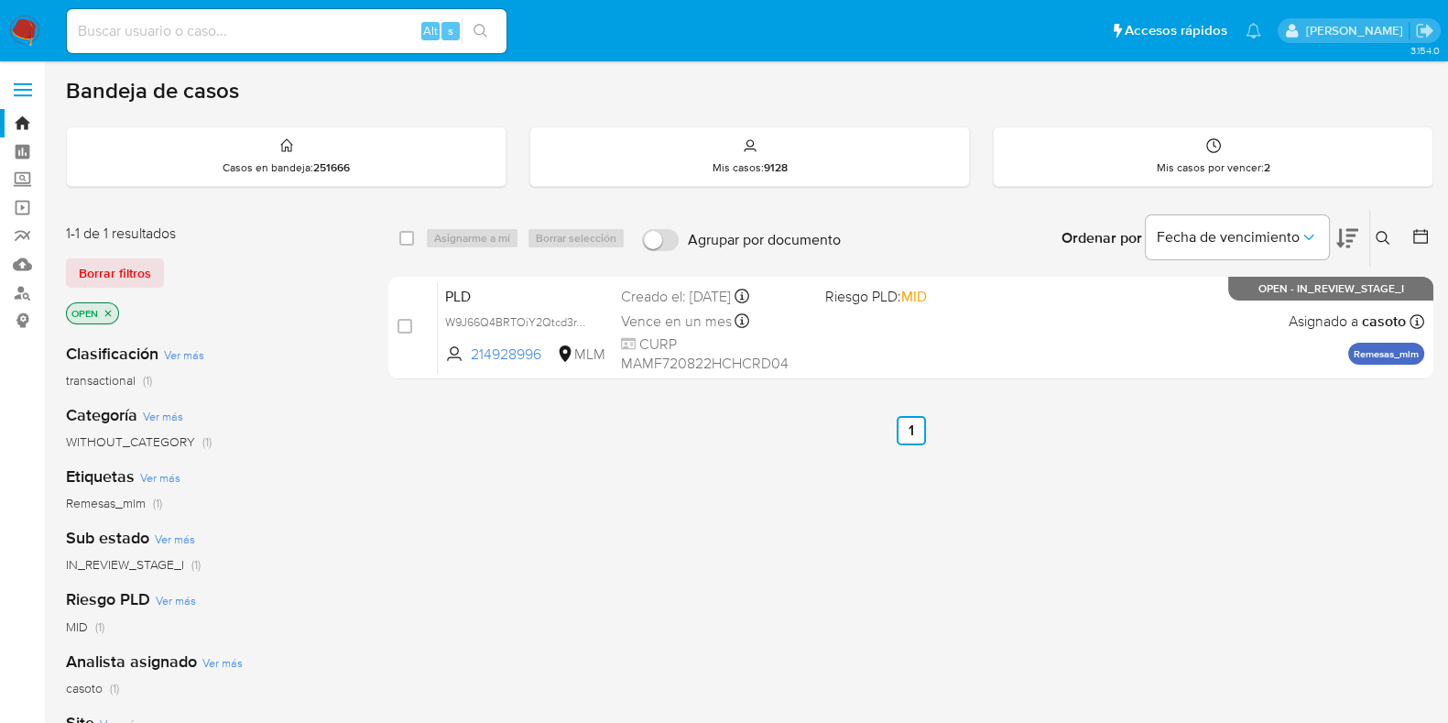
click at [1381, 232] on icon at bounding box center [1383, 238] width 15 height 15
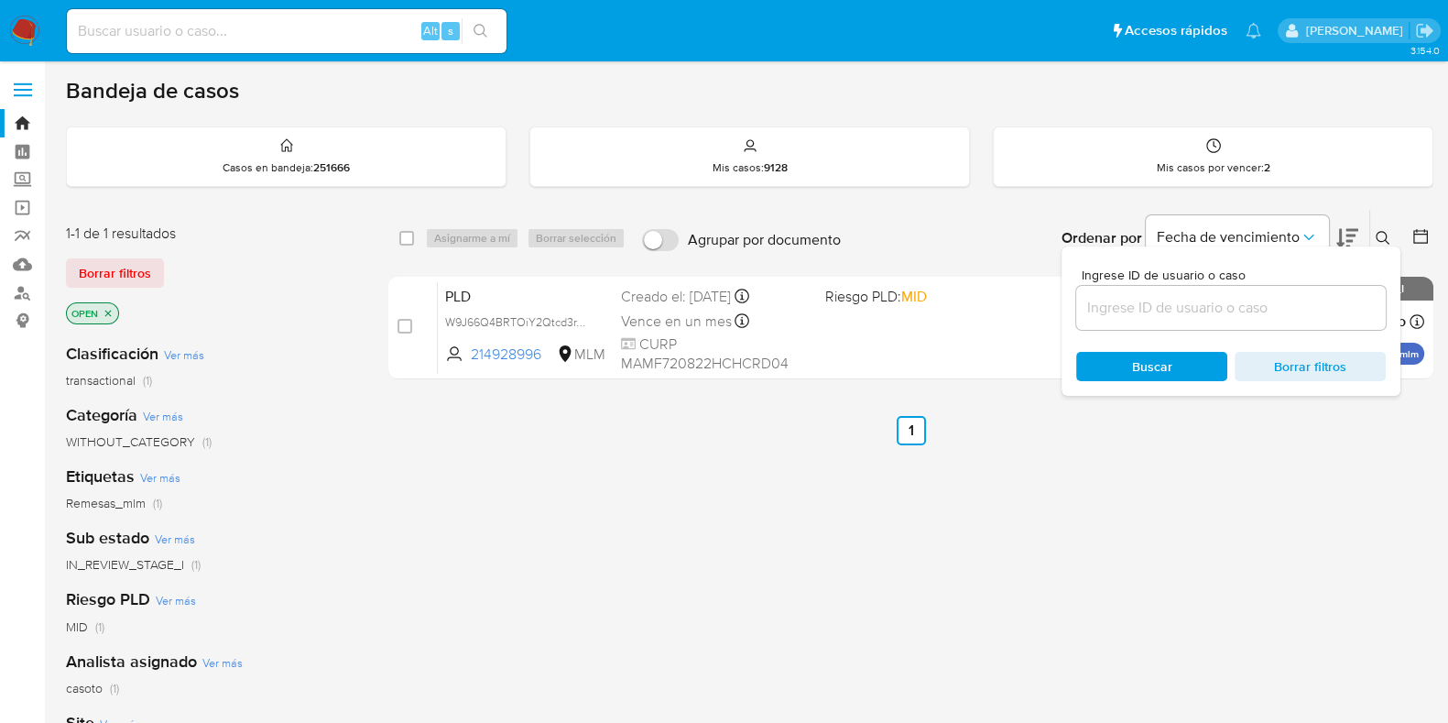
click at [1217, 307] on input at bounding box center [1231, 308] width 310 height 24
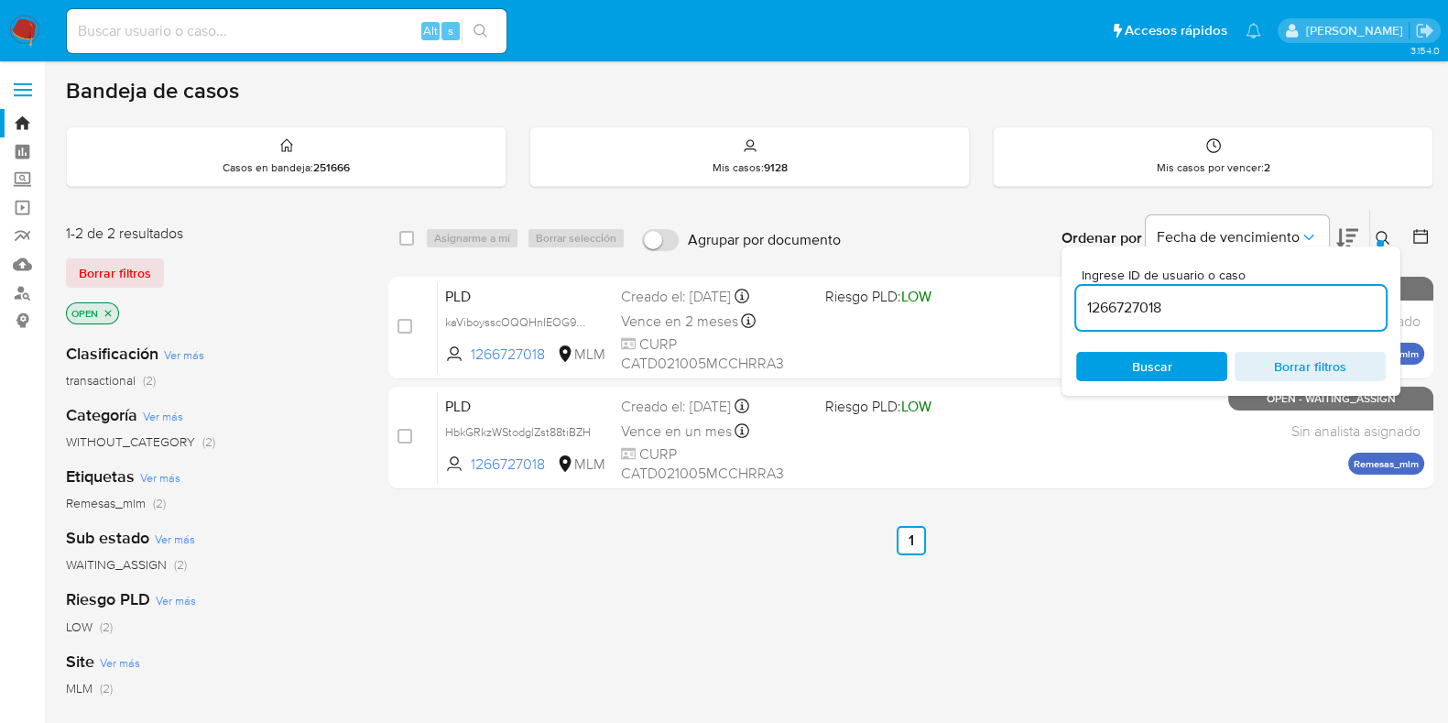
click at [1374, 224] on div "Ingrese ID de usuario o caso 1266727018 Buscar Borrar filtros" at bounding box center [1385, 238] width 31 height 57
click at [1382, 237] on icon at bounding box center [1383, 238] width 15 height 15
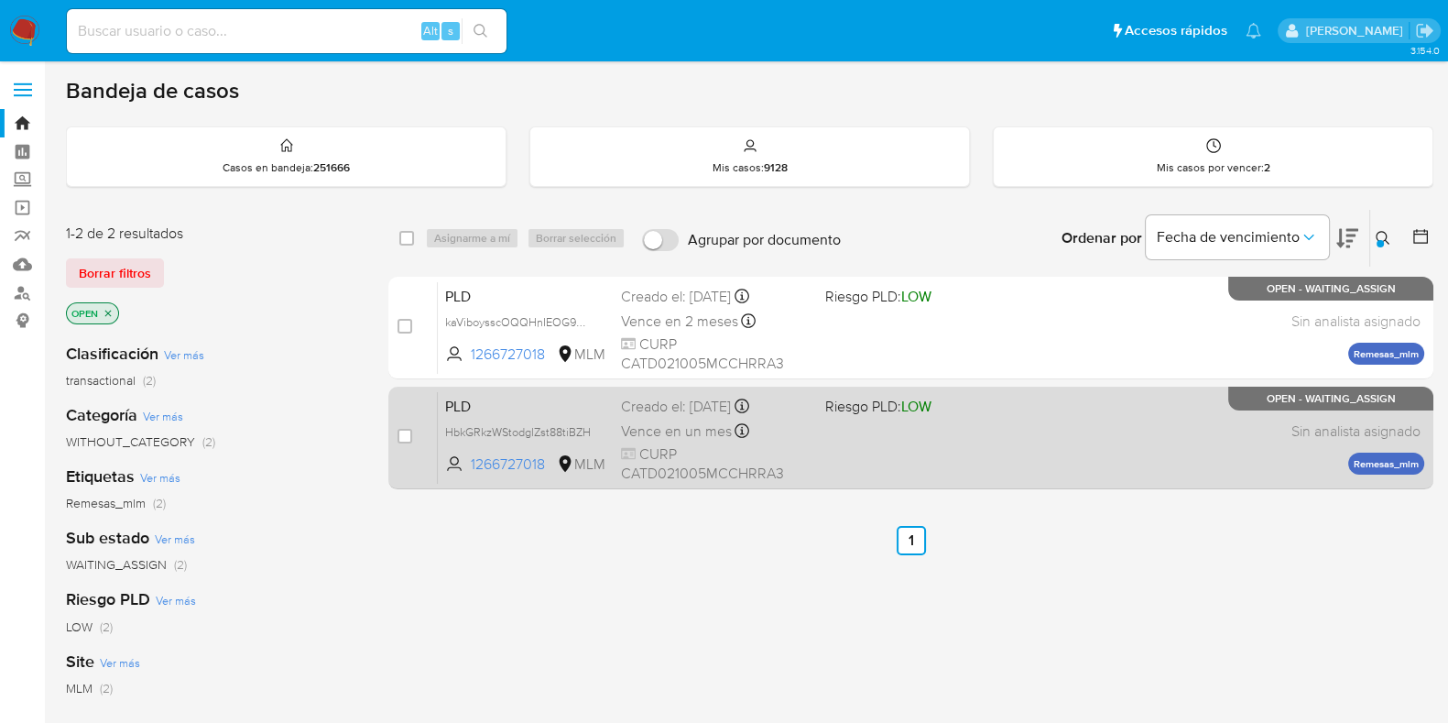
click at [1093, 446] on div "PLD HbkGRkzWStodglZst88tiBZH 1266727018 MLM Riesgo PLD: LOW Creado el: [DATE] C…" at bounding box center [931, 437] width 987 height 93
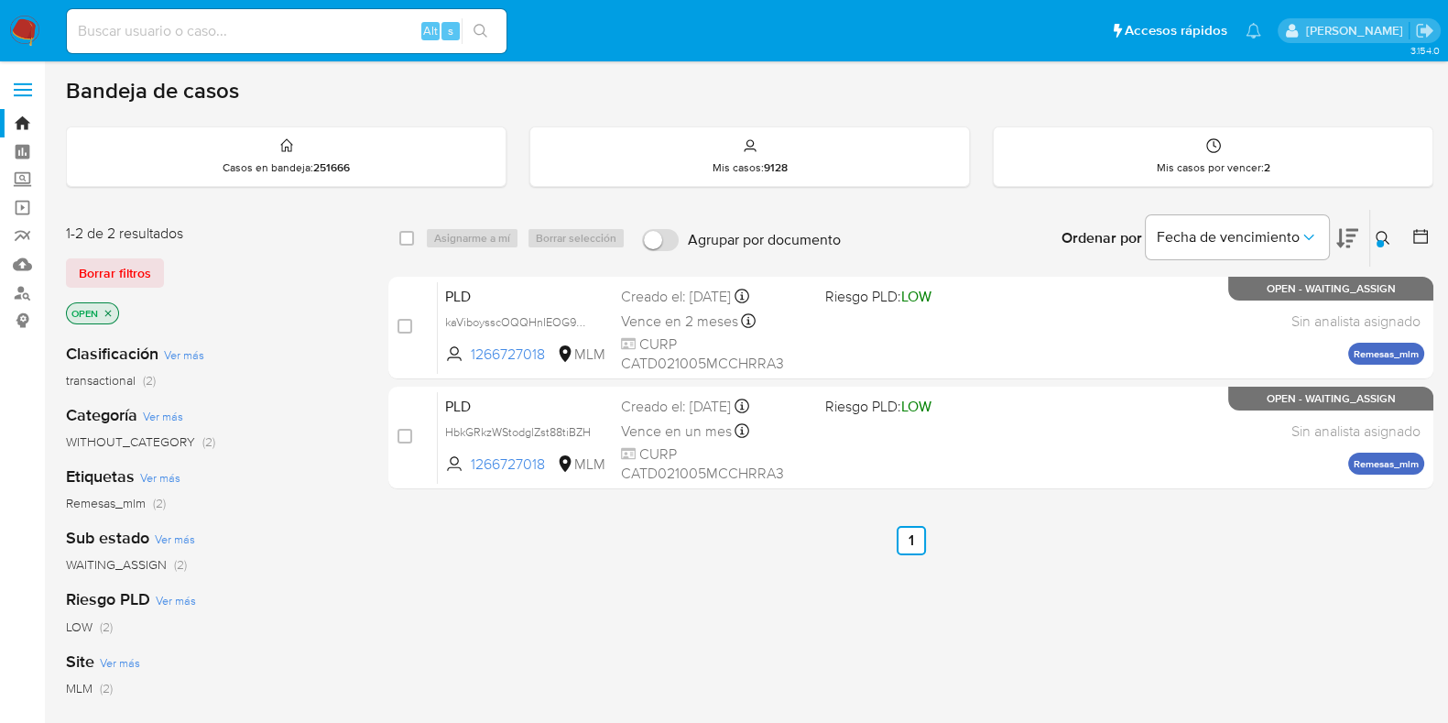
click at [1382, 243] on div at bounding box center [1380, 243] width 7 height 7
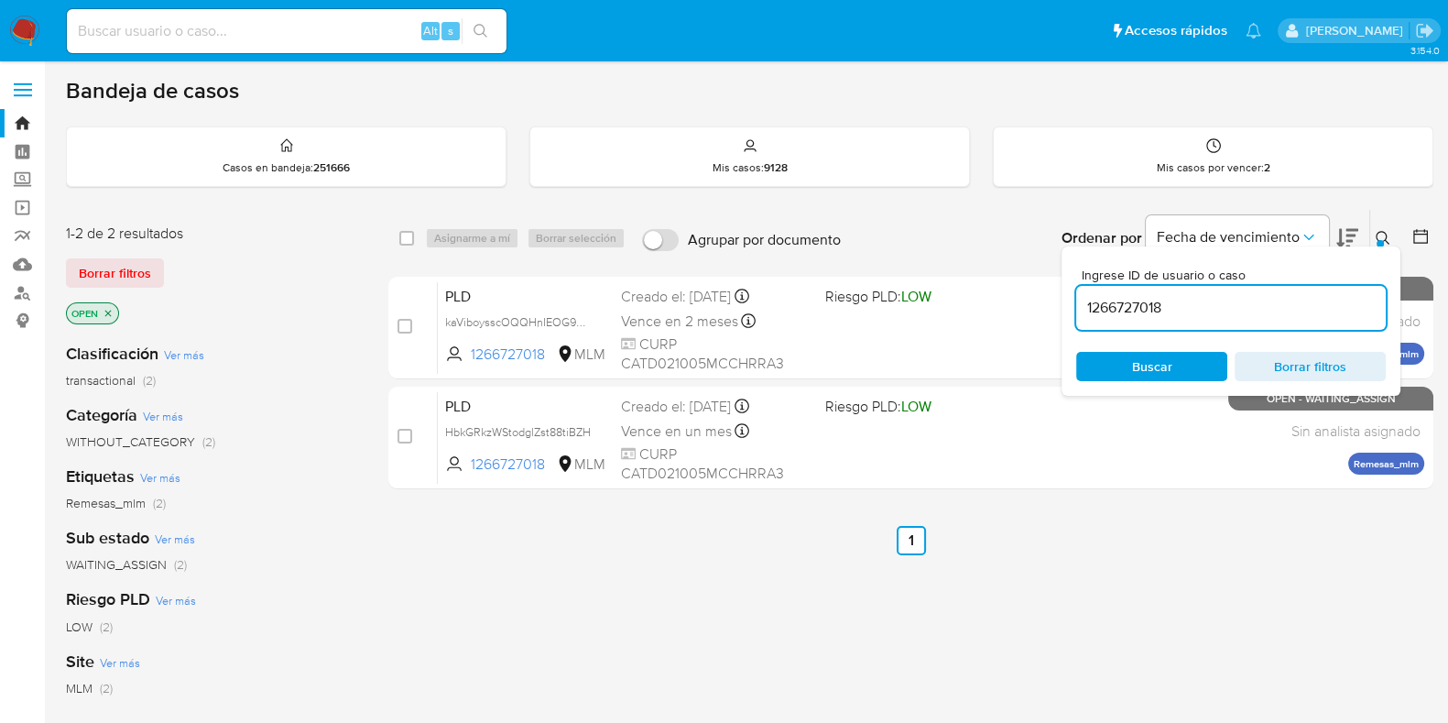
click at [1209, 298] on input "1266727018" at bounding box center [1231, 308] width 310 height 24
click at [1209, 300] on input "1266727018" at bounding box center [1231, 308] width 310 height 24
type input "1385559081"
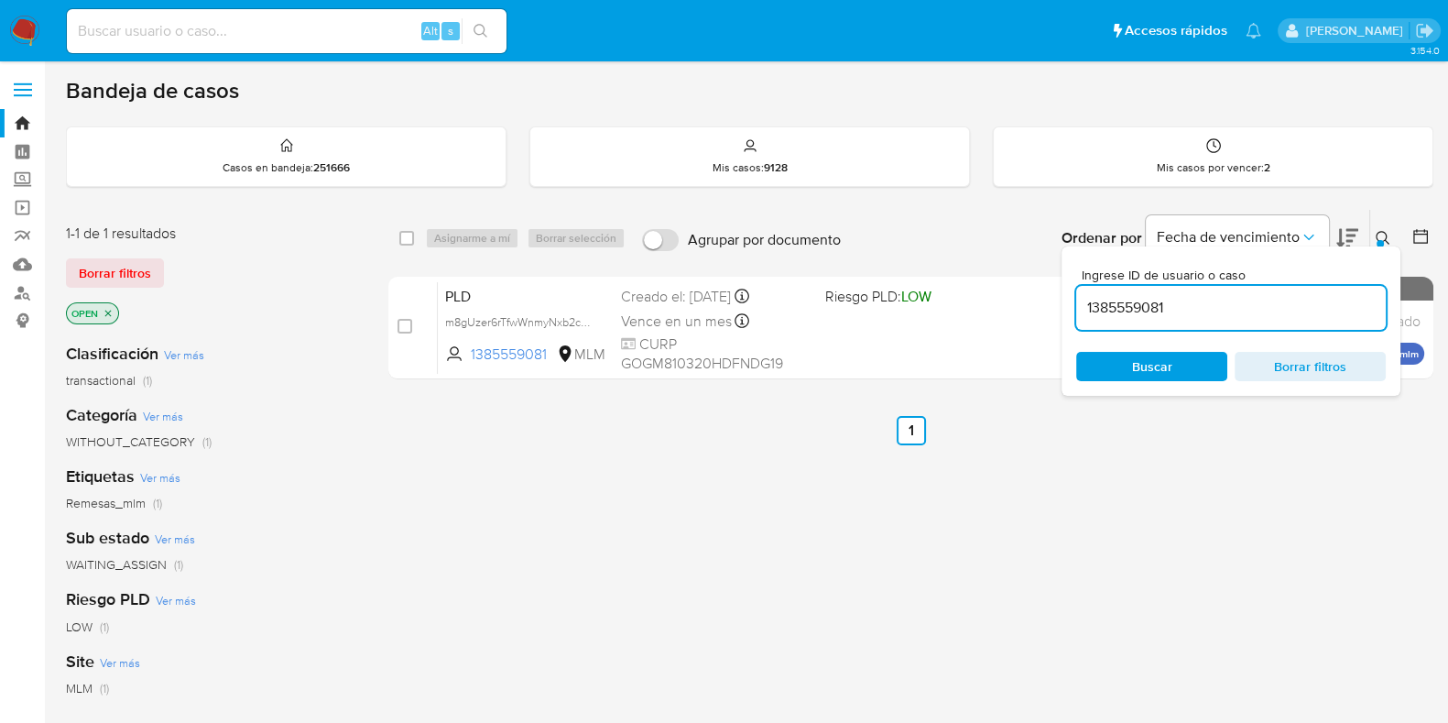
click at [1383, 235] on icon at bounding box center [1383, 238] width 15 height 15
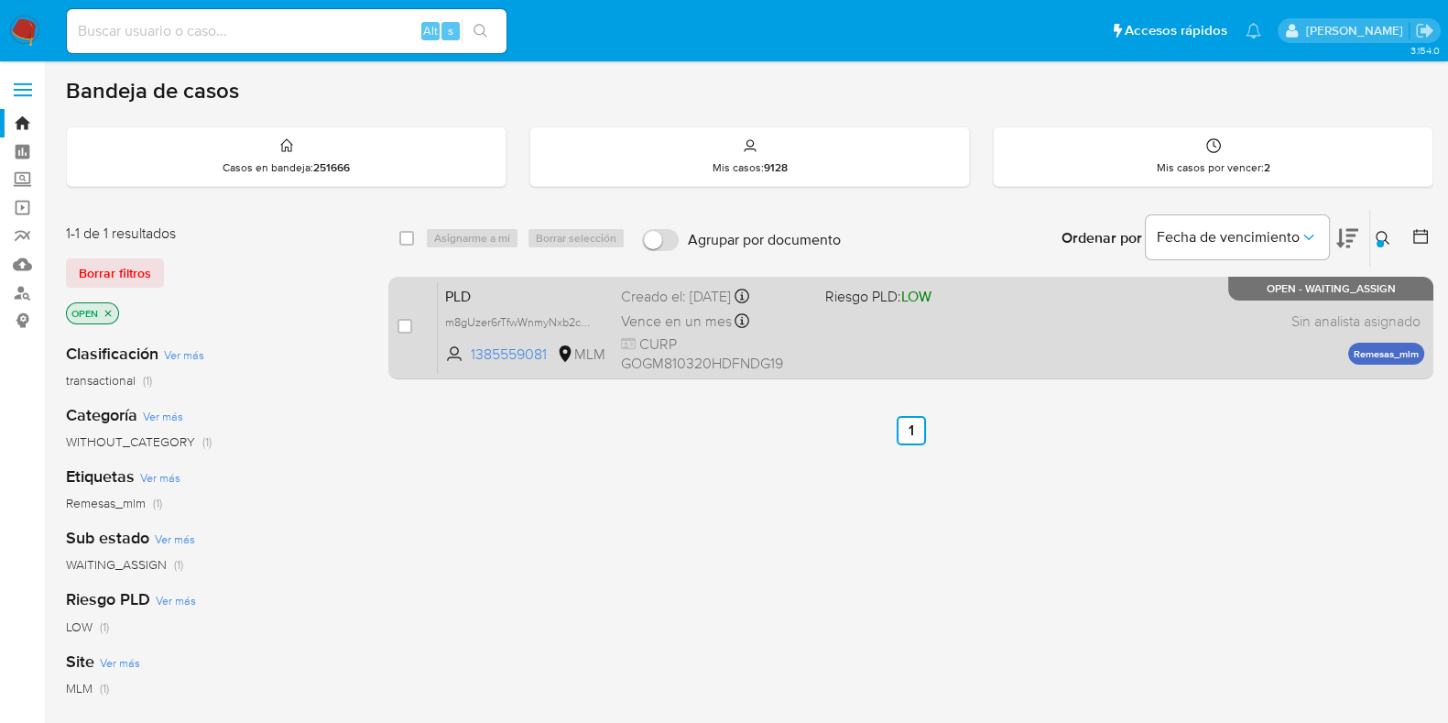
click at [1155, 334] on div "PLD m8gUzer6rTfwWnmyNxb2cVcU 1385559081 MLM Riesgo PLD: LOW Creado el: 12/07/20…" at bounding box center [931, 327] width 987 height 93
click at [402, 326] on input "checkbox" at bounding box center [405, 326] width 15 height 15
checkbox input "true"
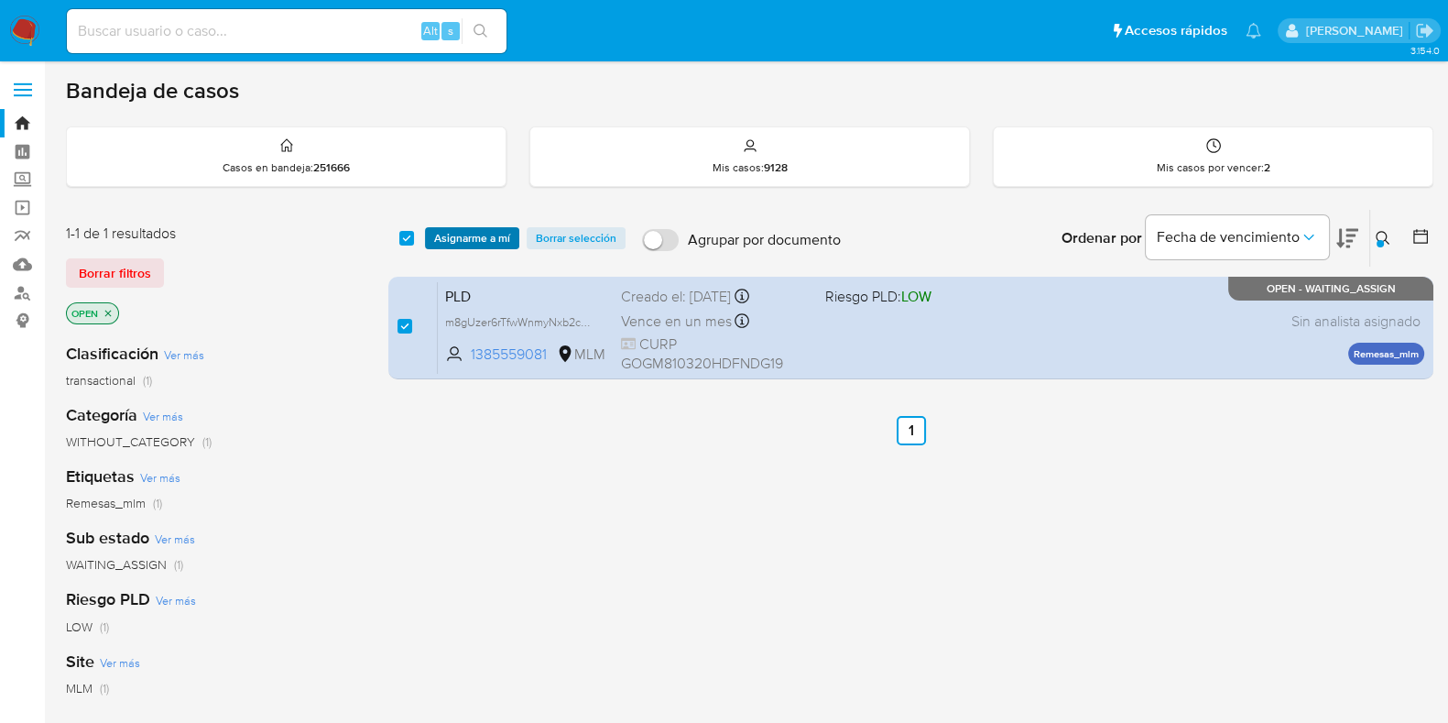
click at [456, 242] on span "Asignarme a mí" at bounding box center [472, 238] width 76 height 18
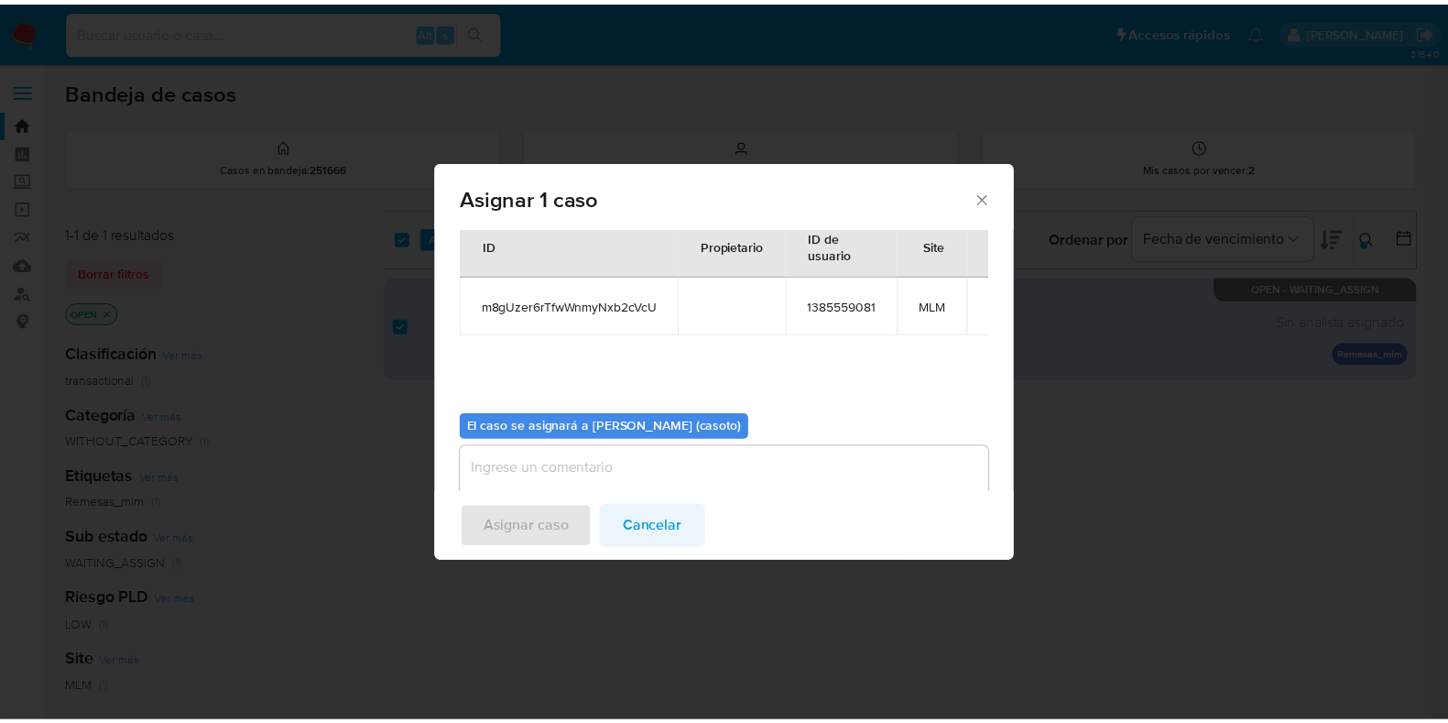
scroll to position [94, 0]
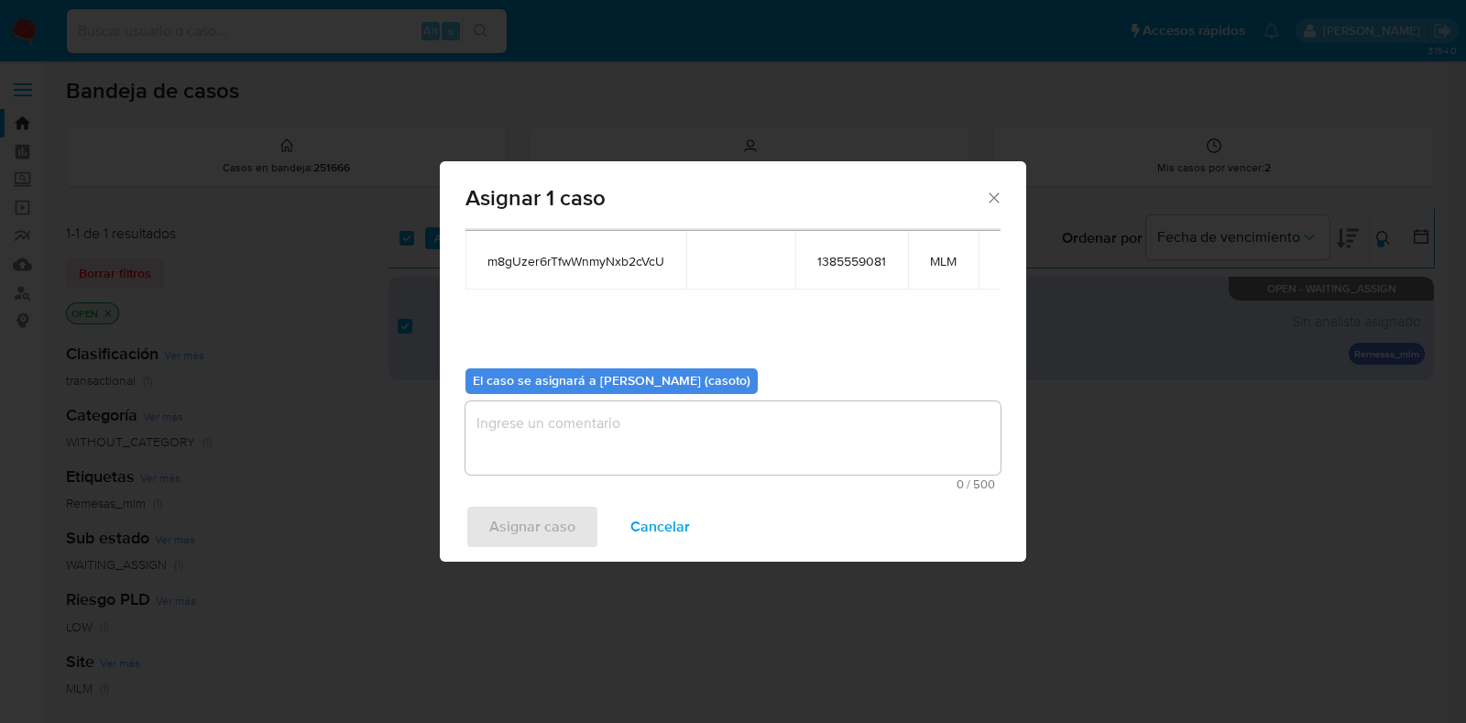
click at [628, 459] on textarea "assign-modal" at bounding box center [732, 437] width 535 height 73
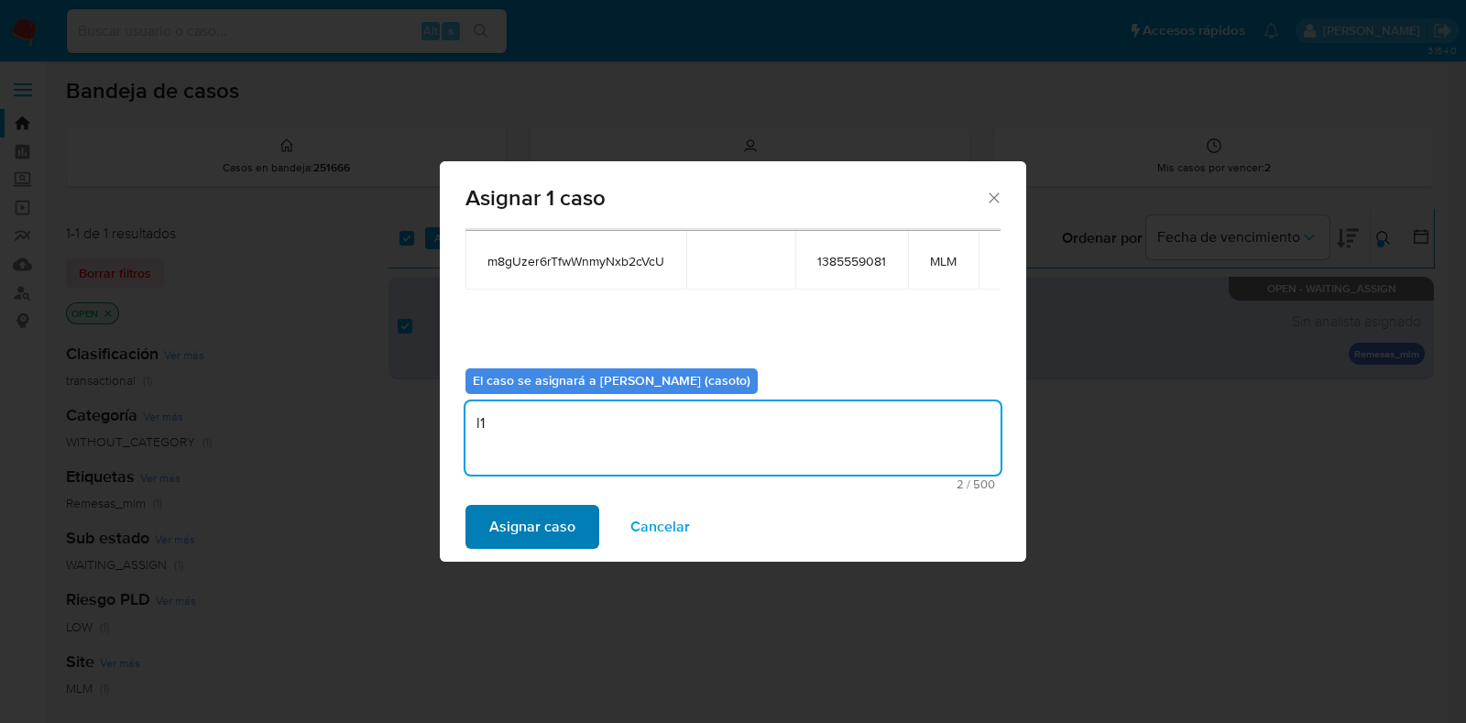
type textarea "l1"
click at [559, 524] on span "Asignar caso" at bounding box center [532, 527] width 86 height 40
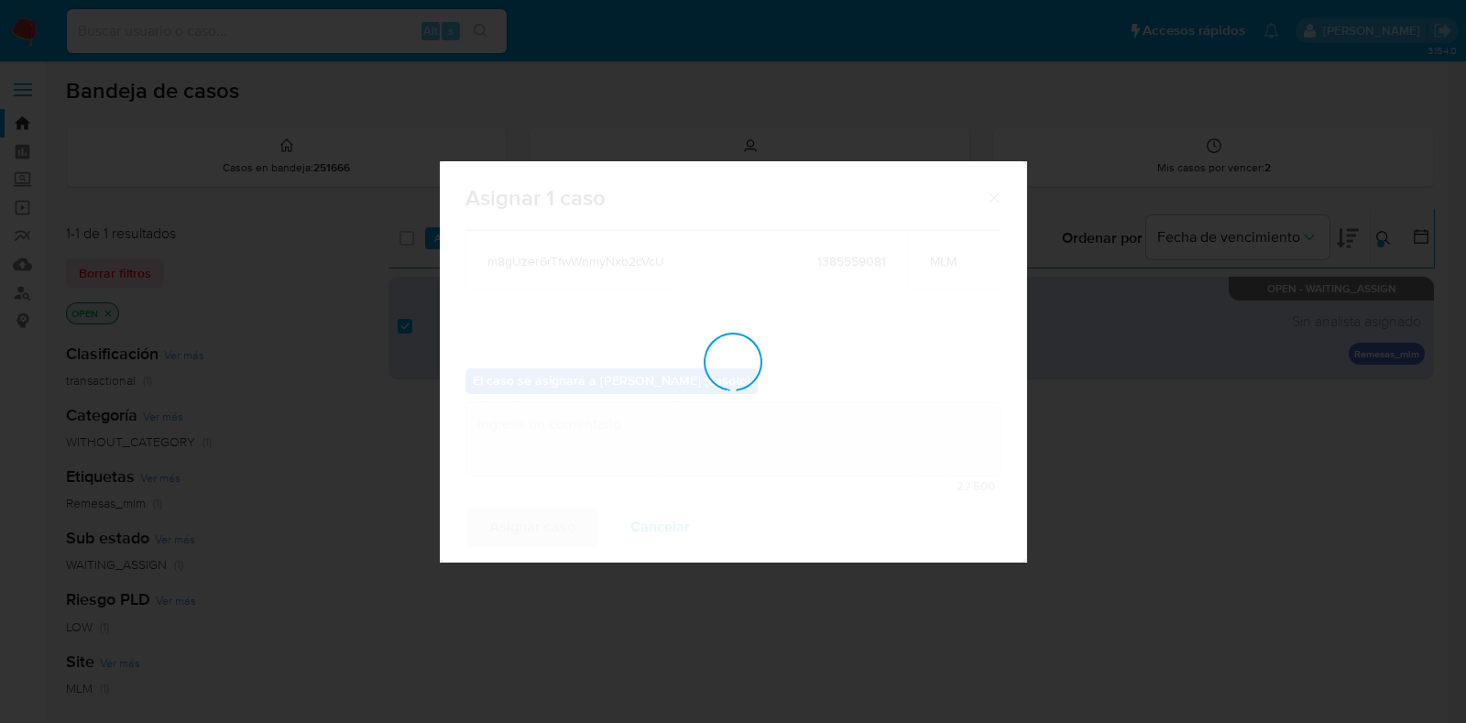
checkbox input "false"
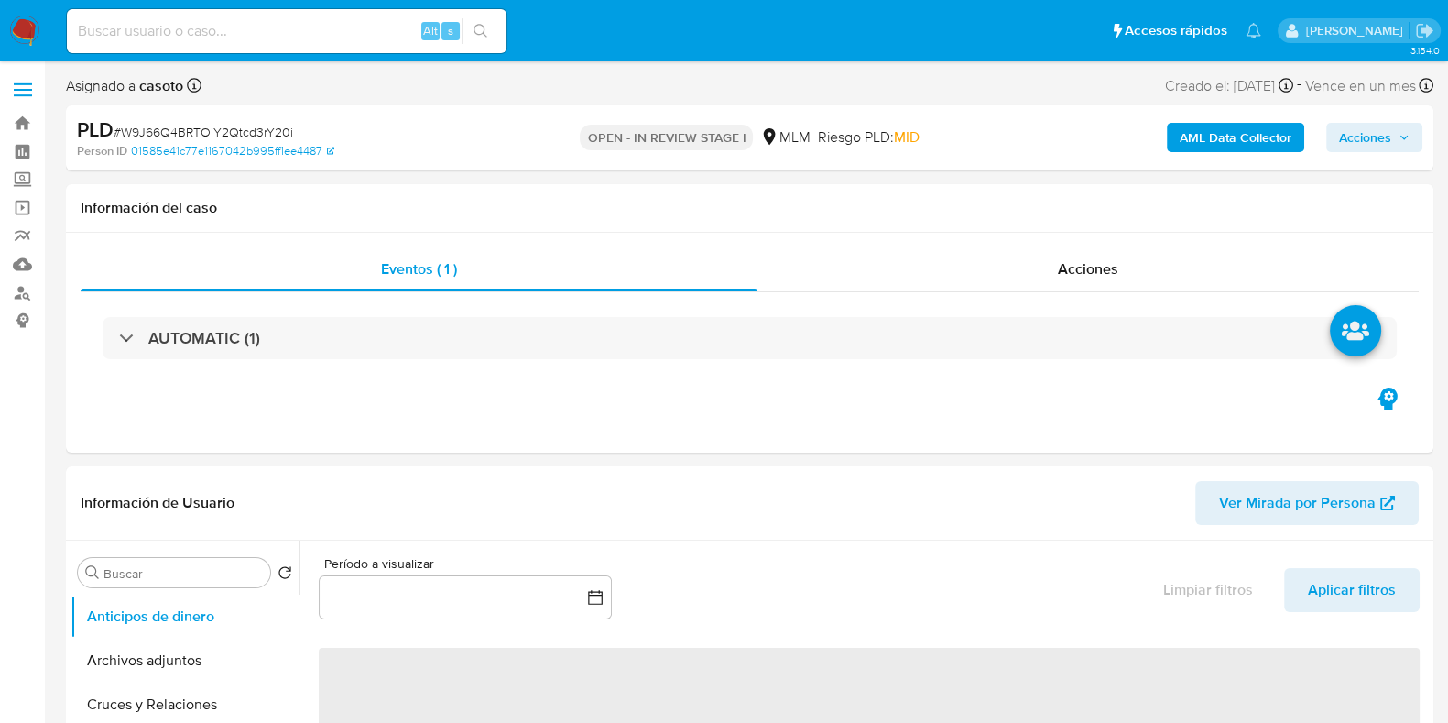
select select "10"
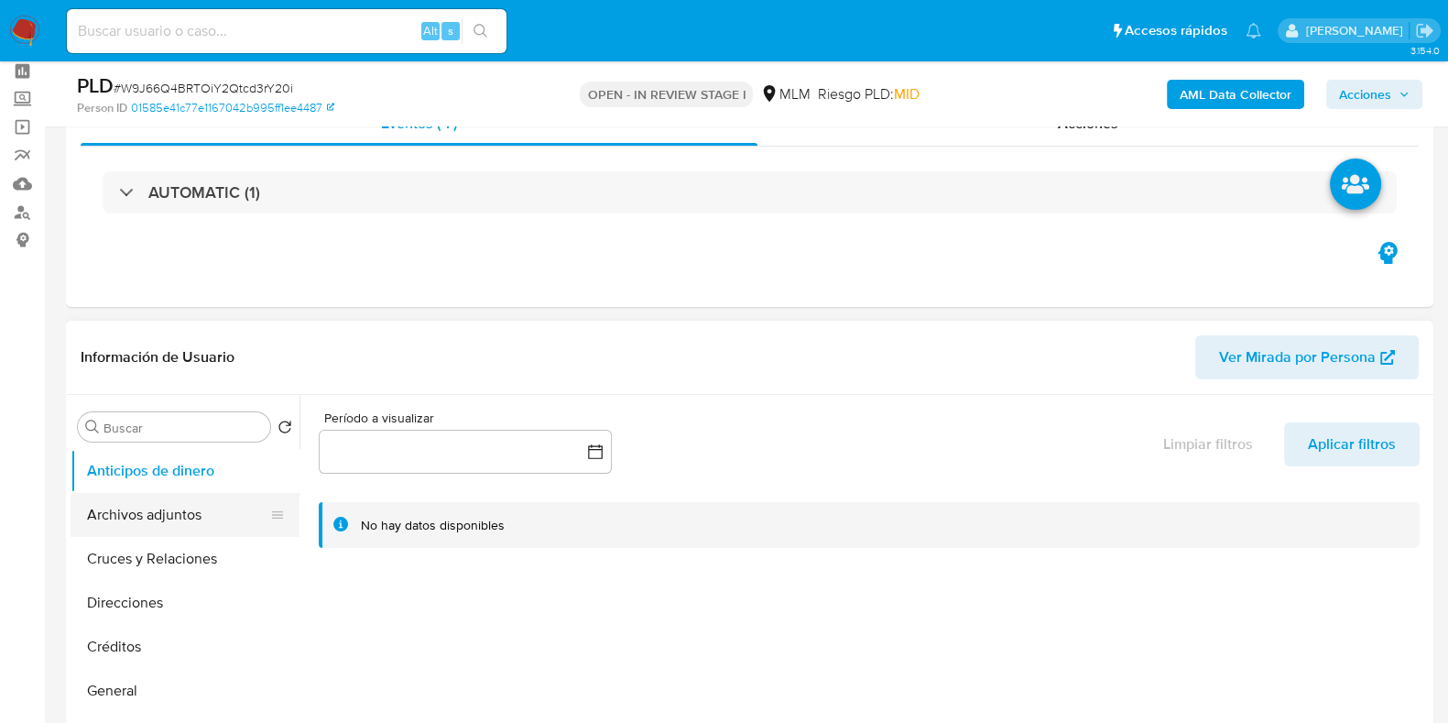
scroll to position [114, 0]
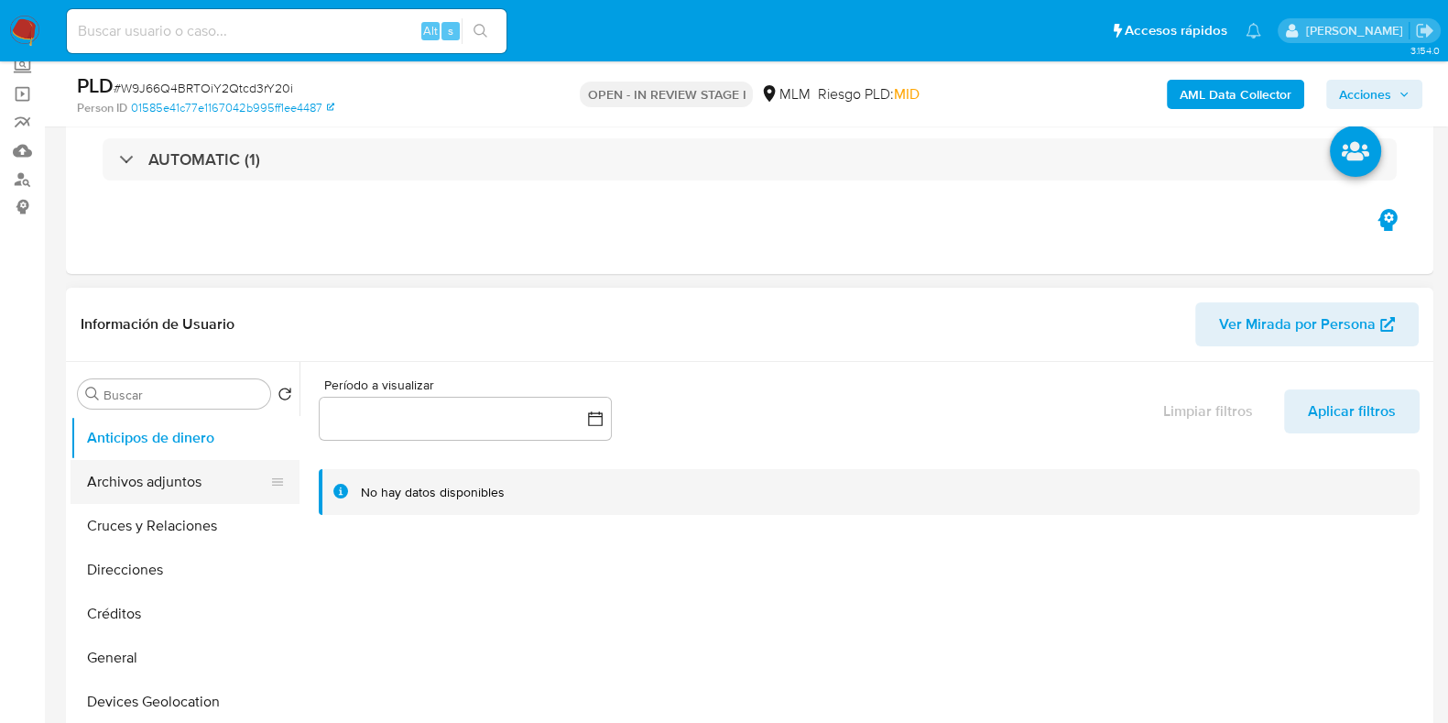
click at [152, 480] on button "Archivos adjuntos" at bounding box center [178, 482] width 214 height 44
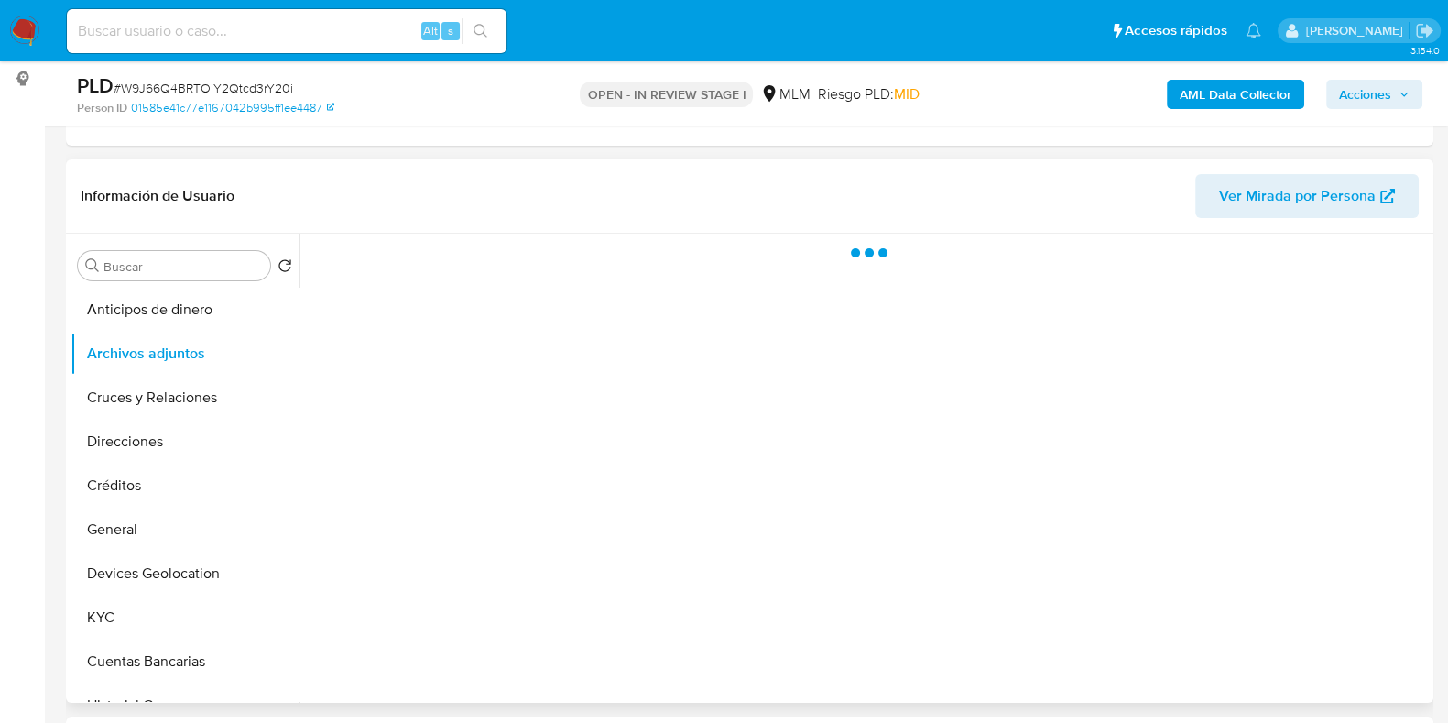
scroll to position [344, 0]
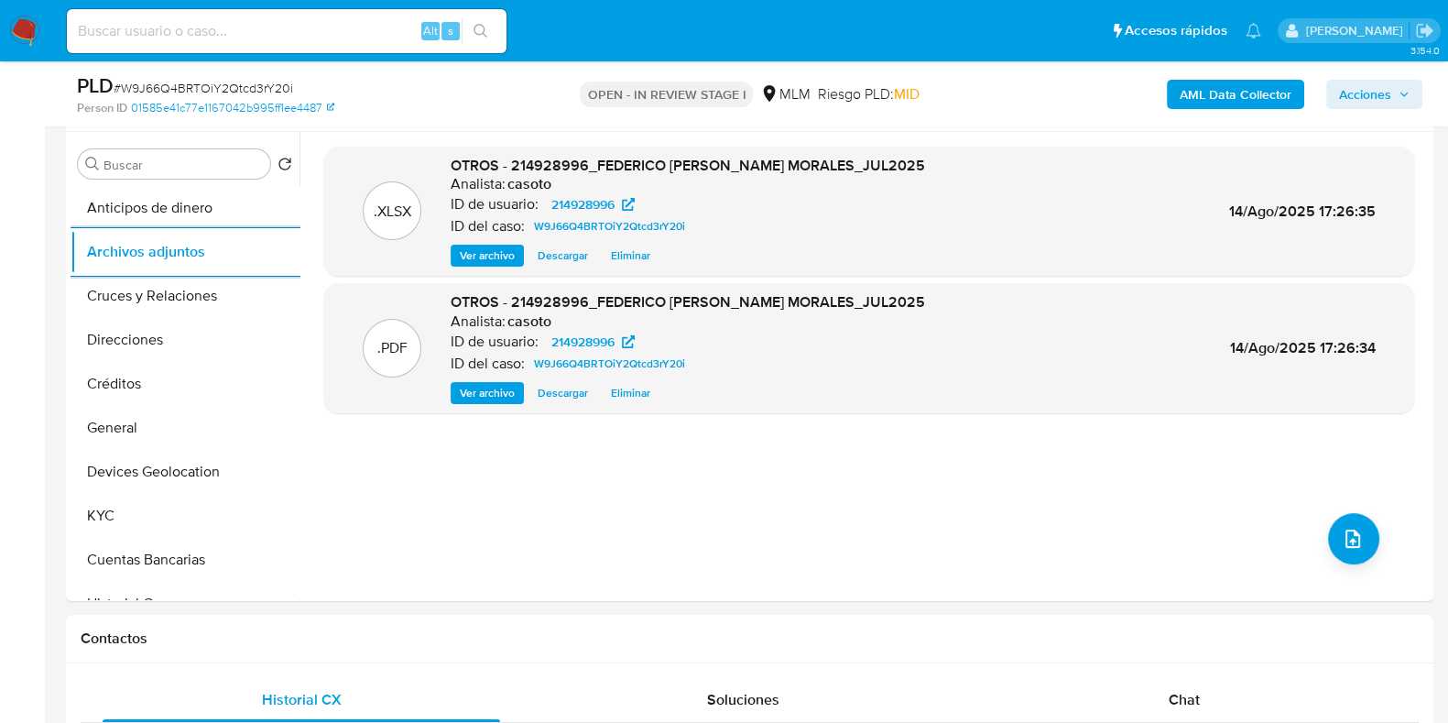
click at [1361, 84] on span "Acciones" at bounding box center [1365, 94] width 52 height 29
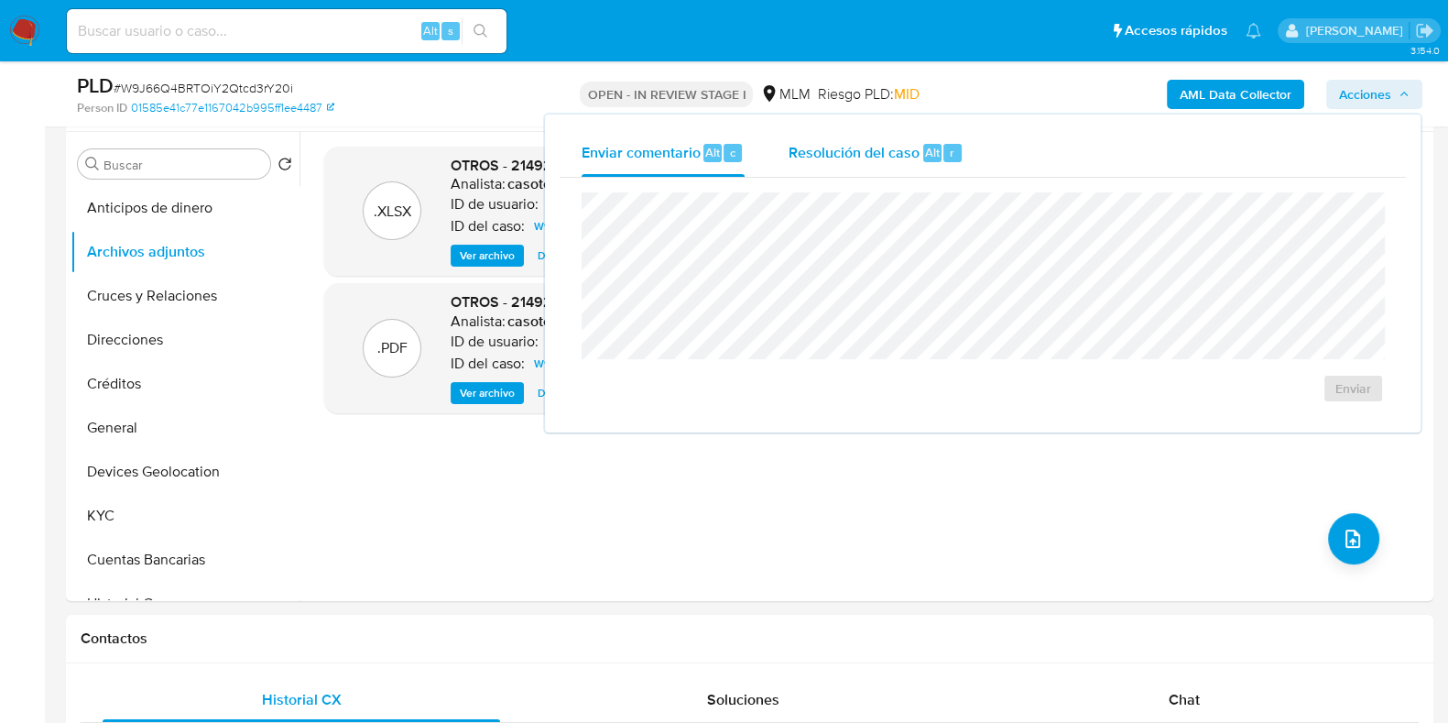
click at [912, 153] on span "Resolución del caso" at bounding box center [854, 151] width 131 height 21
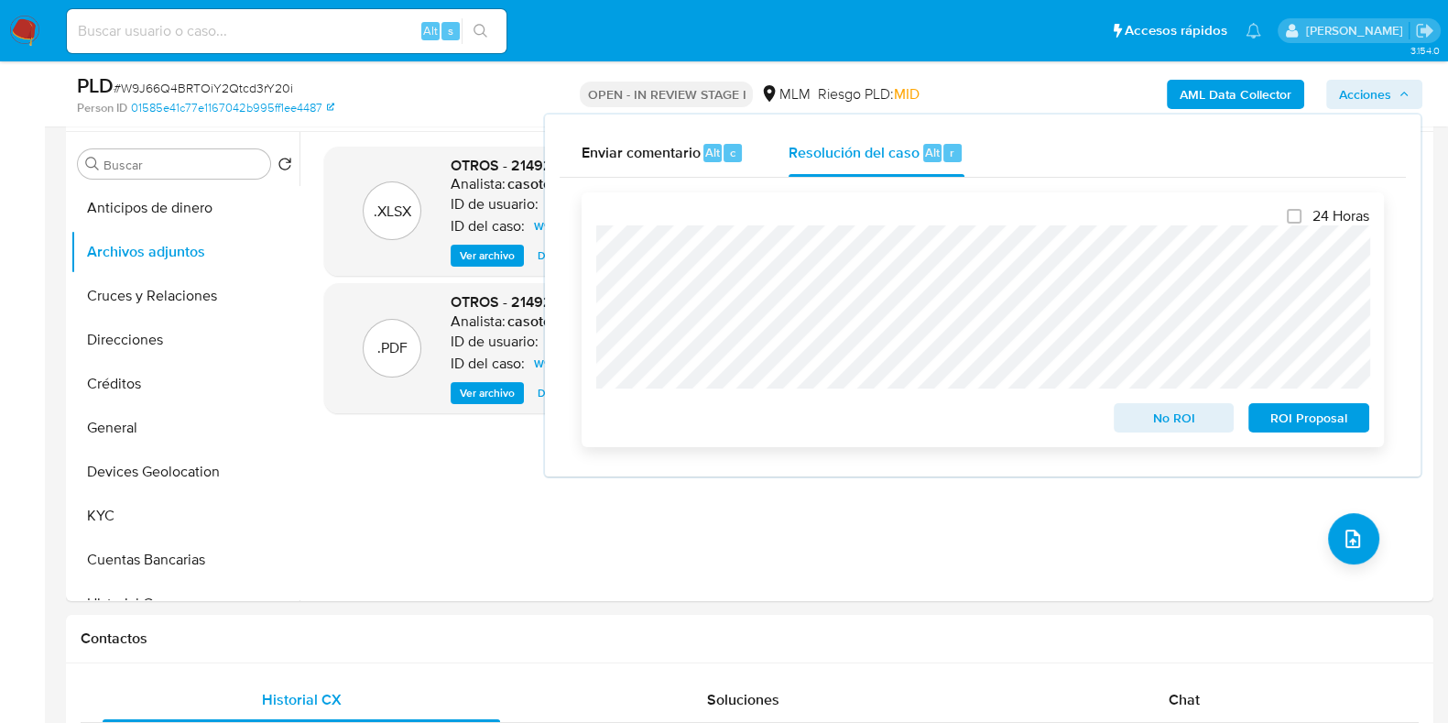
click at [1138, 420] on span "No ROI" at bounding box center [1174, 418] width 95 height 26
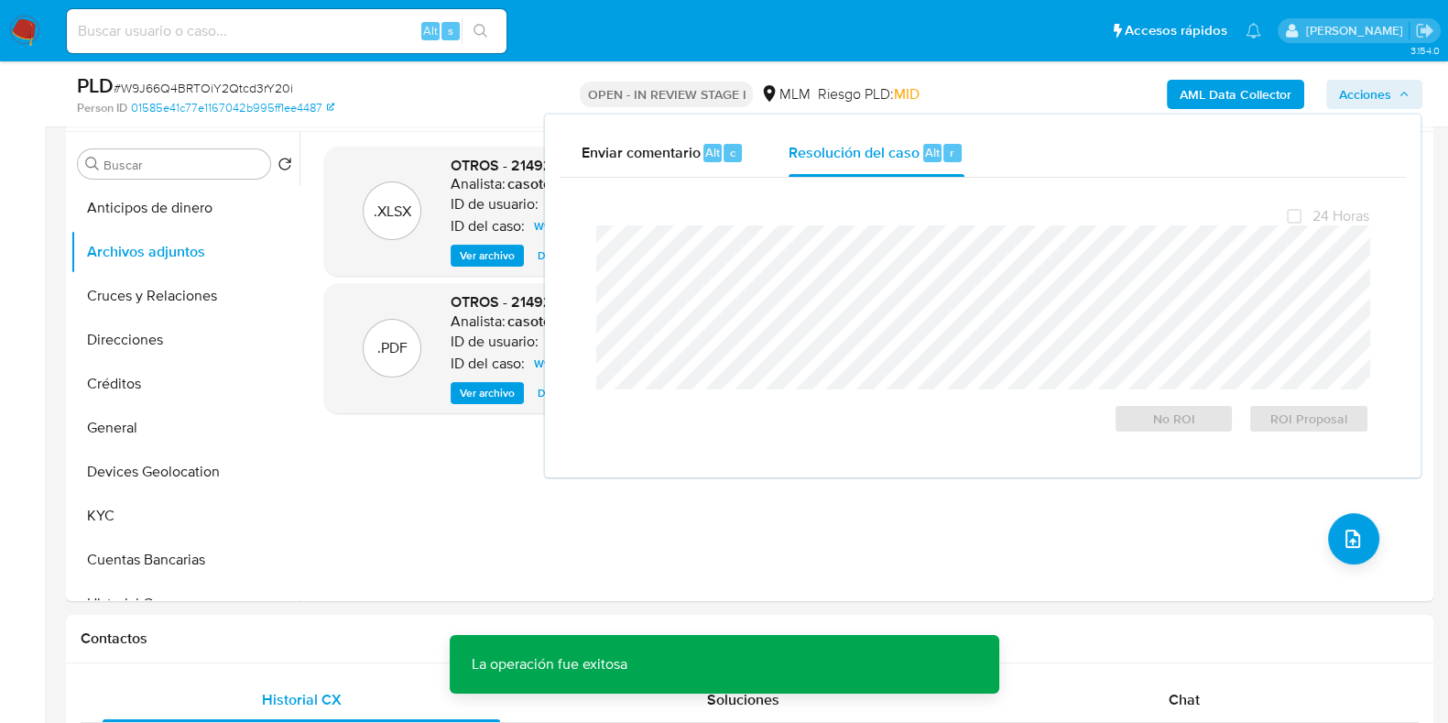
click at [267, 86] on span "# W9J66Q4BRTOiY2Qtcd3rY20i" at bounding box center [204, 88] width 180 height 18
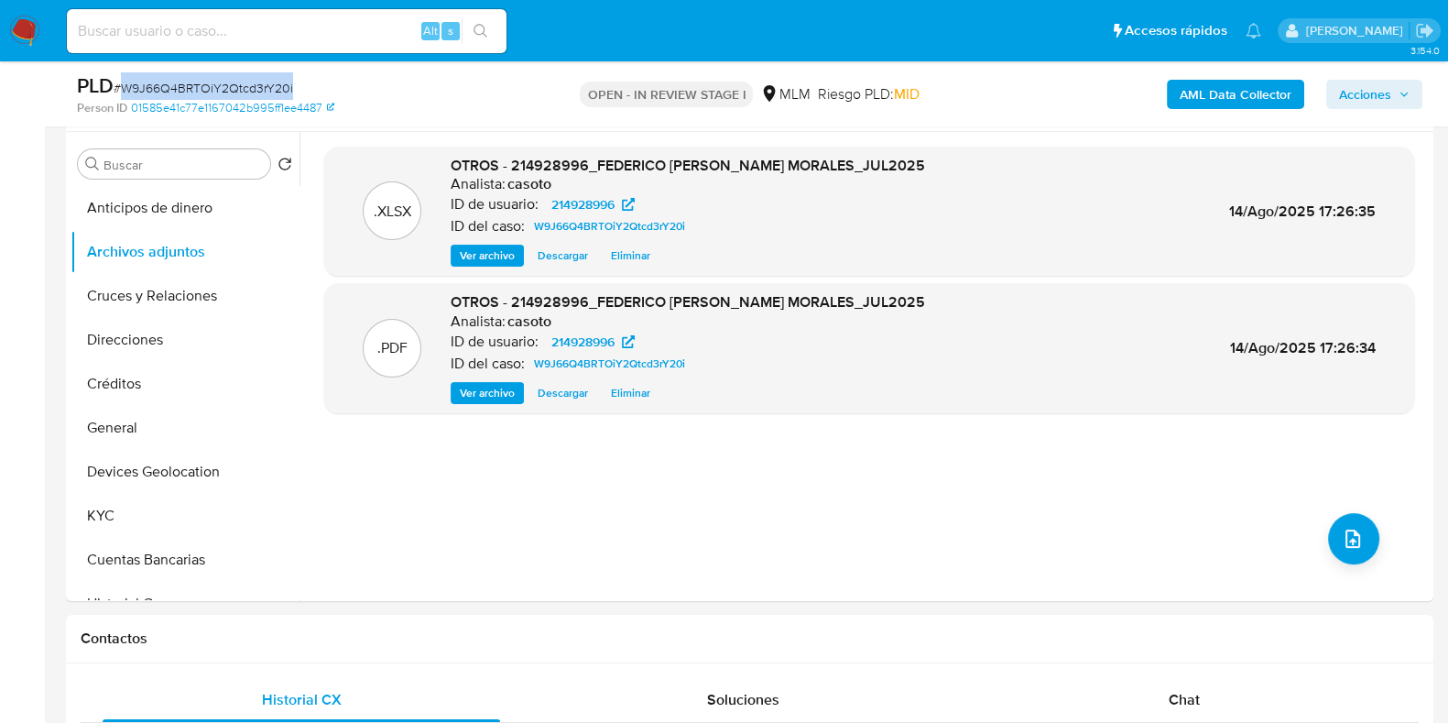
click at [267, 86] on span "# W9J66Q4BRTOiY2Qtcd3rY20i" at bounding box center [204, 88] width 180 height 18
copy span "W9J66Q4BRTOiY2Qtcd3rY20i"
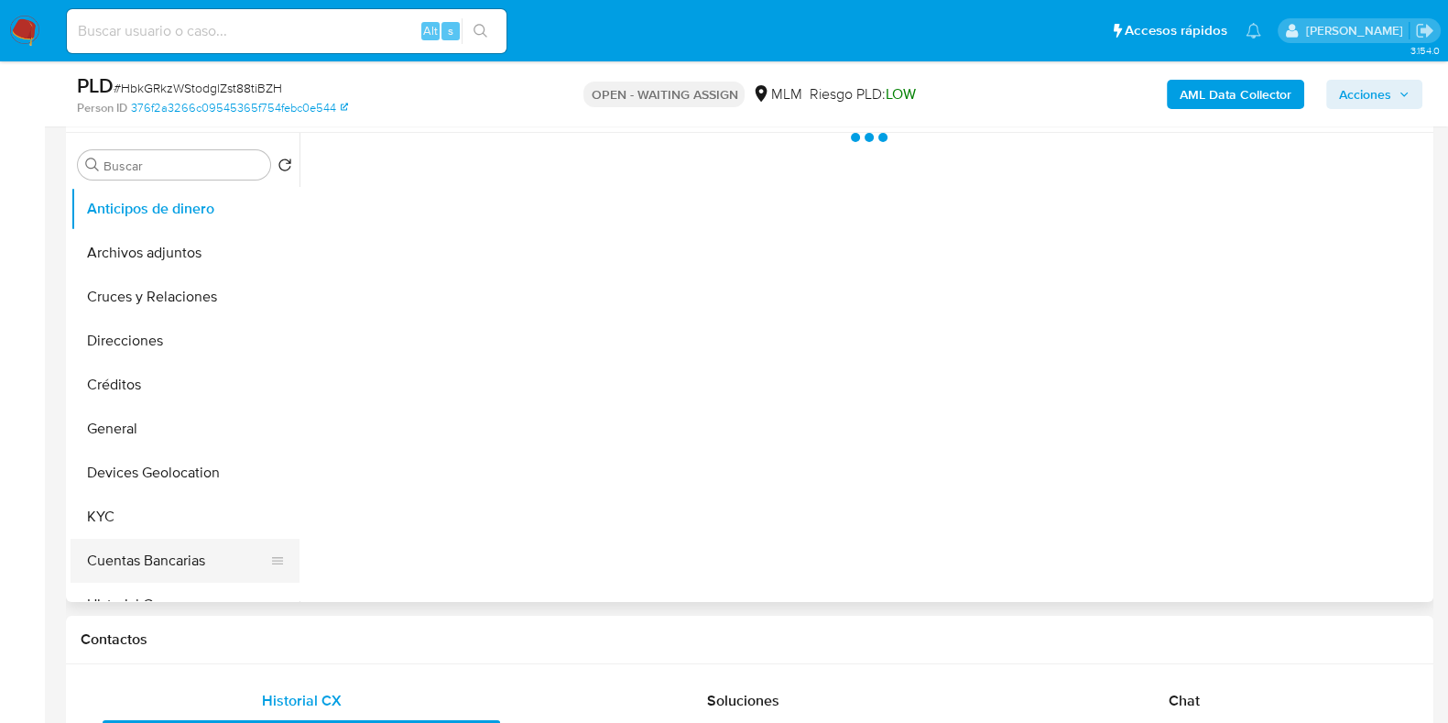
scroll to position [344, 0]
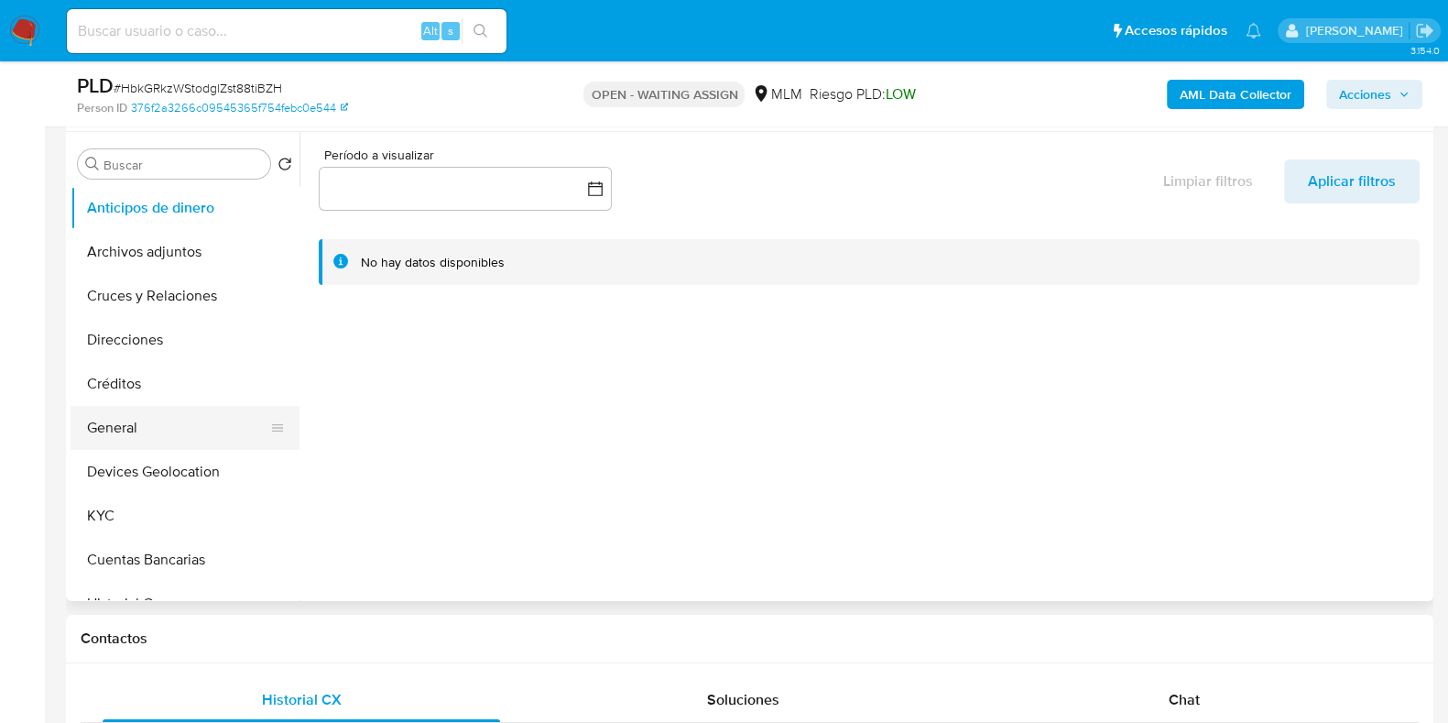
select select "10"
click at [135, 501] on button "KYC" at bounding box center [178, 516] width 214 height 44
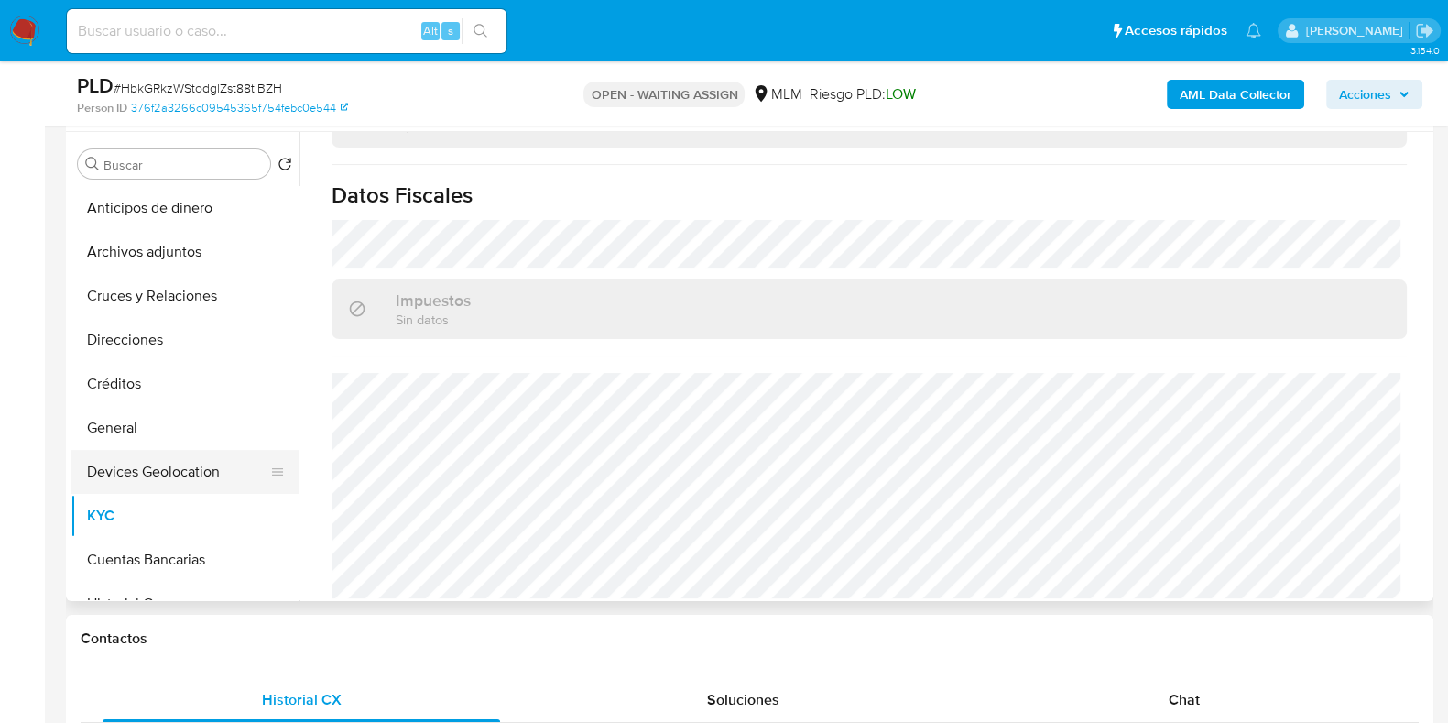
click at [170, 464] on button "Devices Geolocation" at bounding box center [178, 472] width 214 height 44
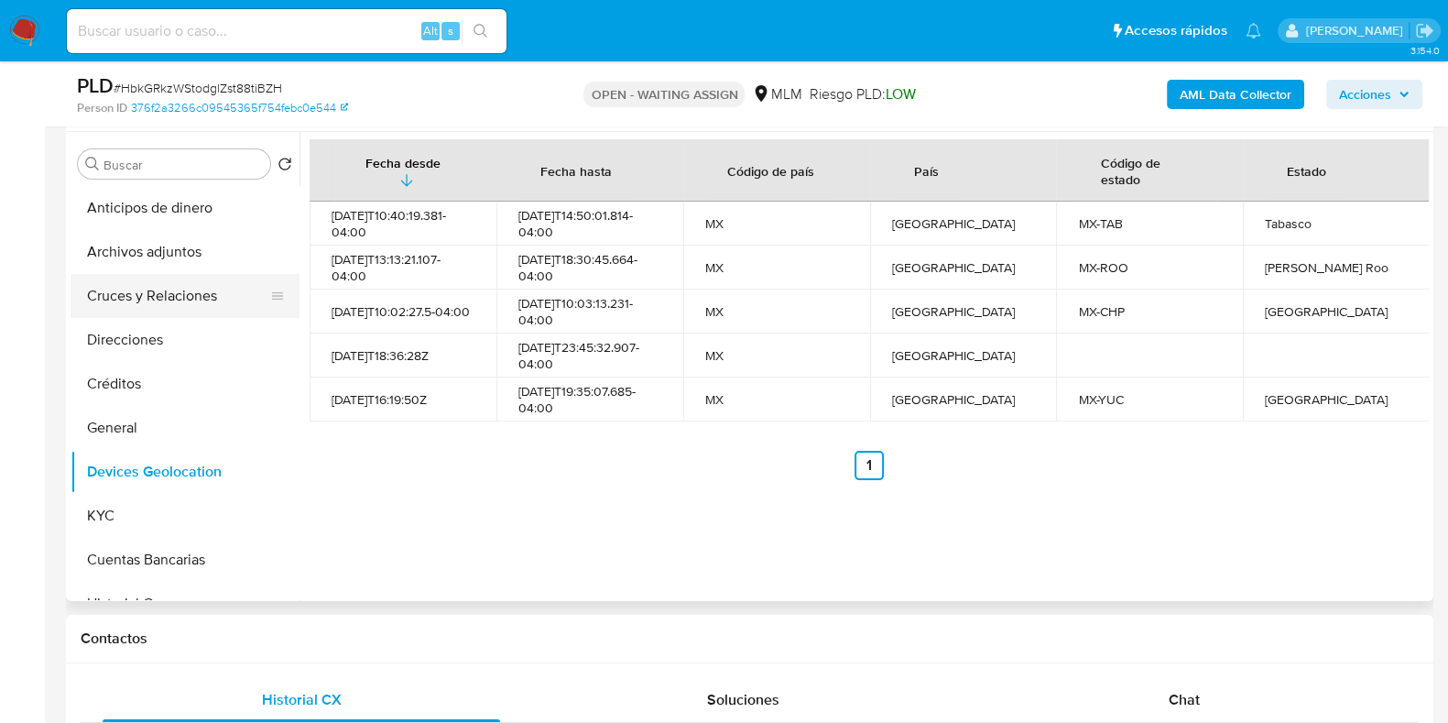
click at [184, 305] on button "Cruces y Relaciones" at bounding box center [178, 296] width 214 height 44
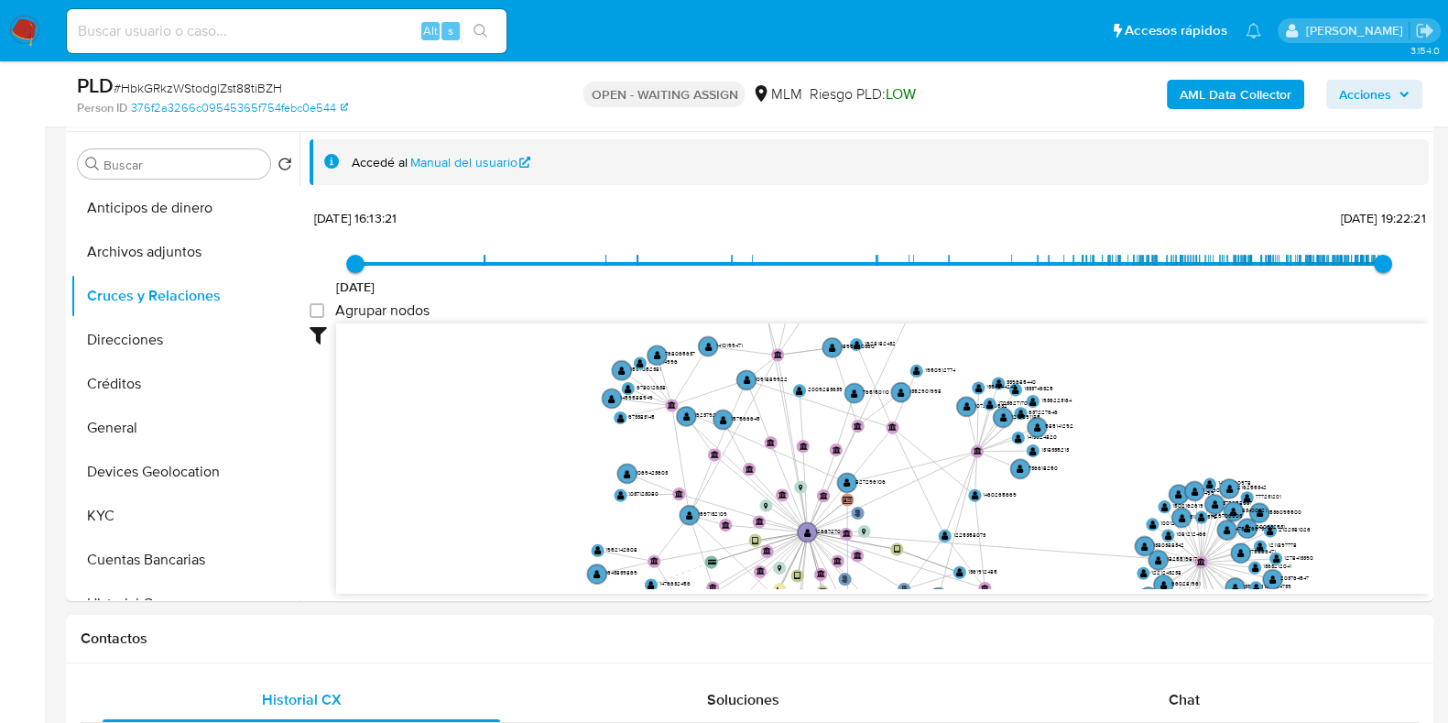
drag, startPoint x: 729, startPoint y: 439, endPoint x: 850, endPoint y: 643, distance: 237.4
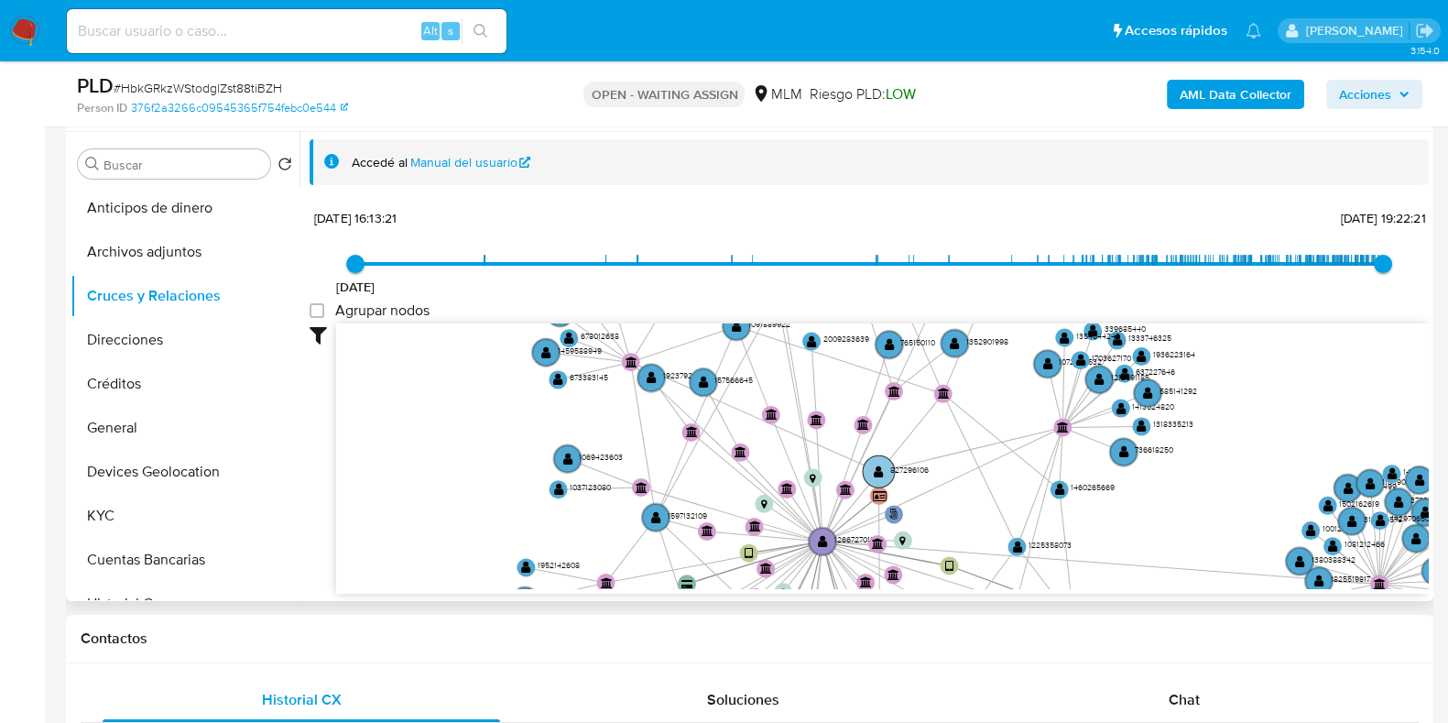
click at [880, 476] on text "" at bounding box center [879, 470] width 10 height 13
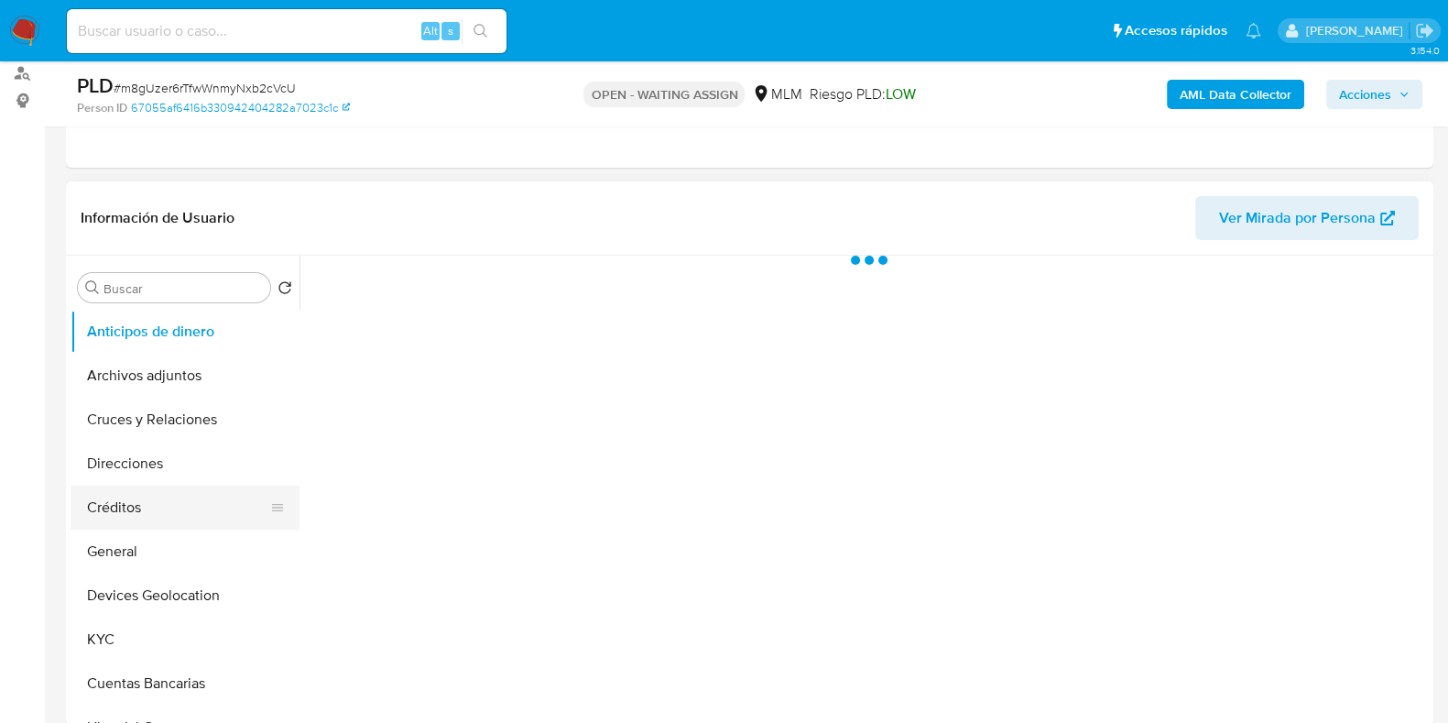
scroll to position [228, 0]
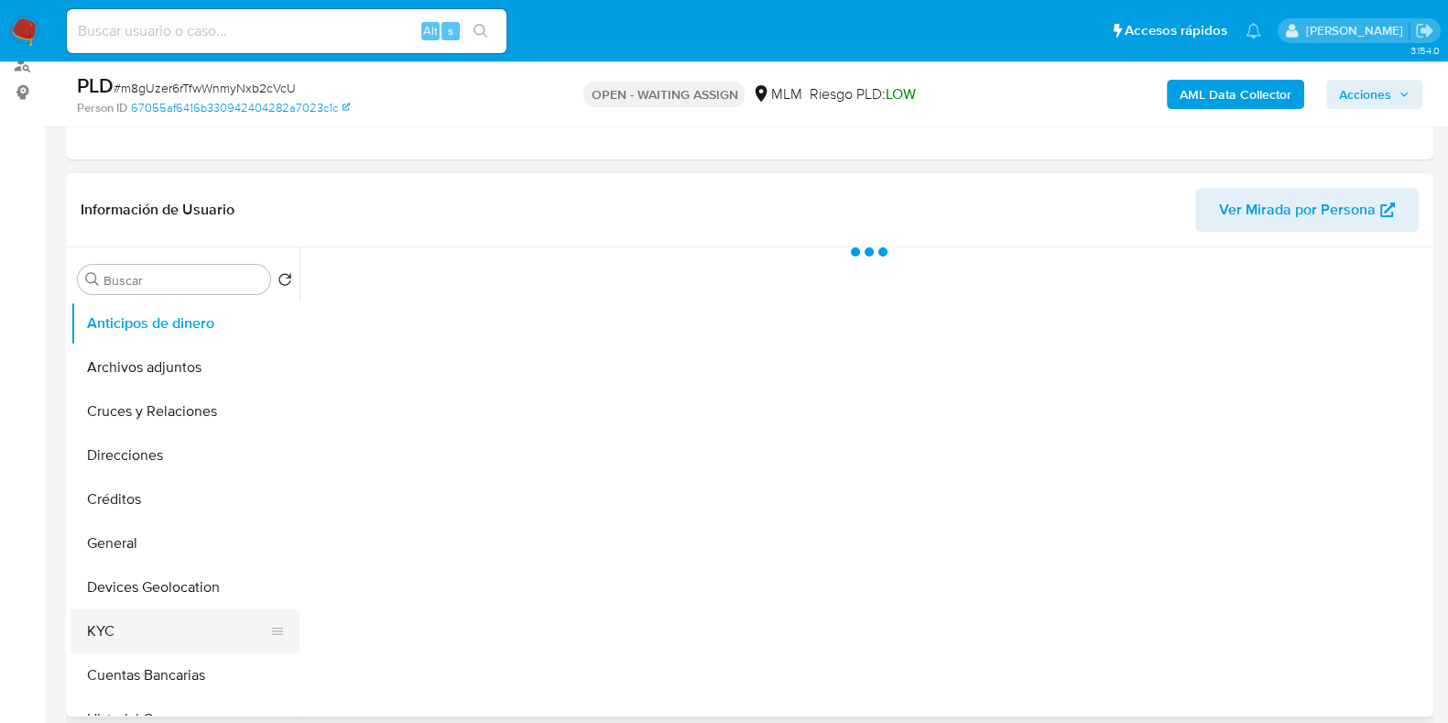
click at [136, 617] on button "KYC" at bounding box center [178, 631] width 214 height 44
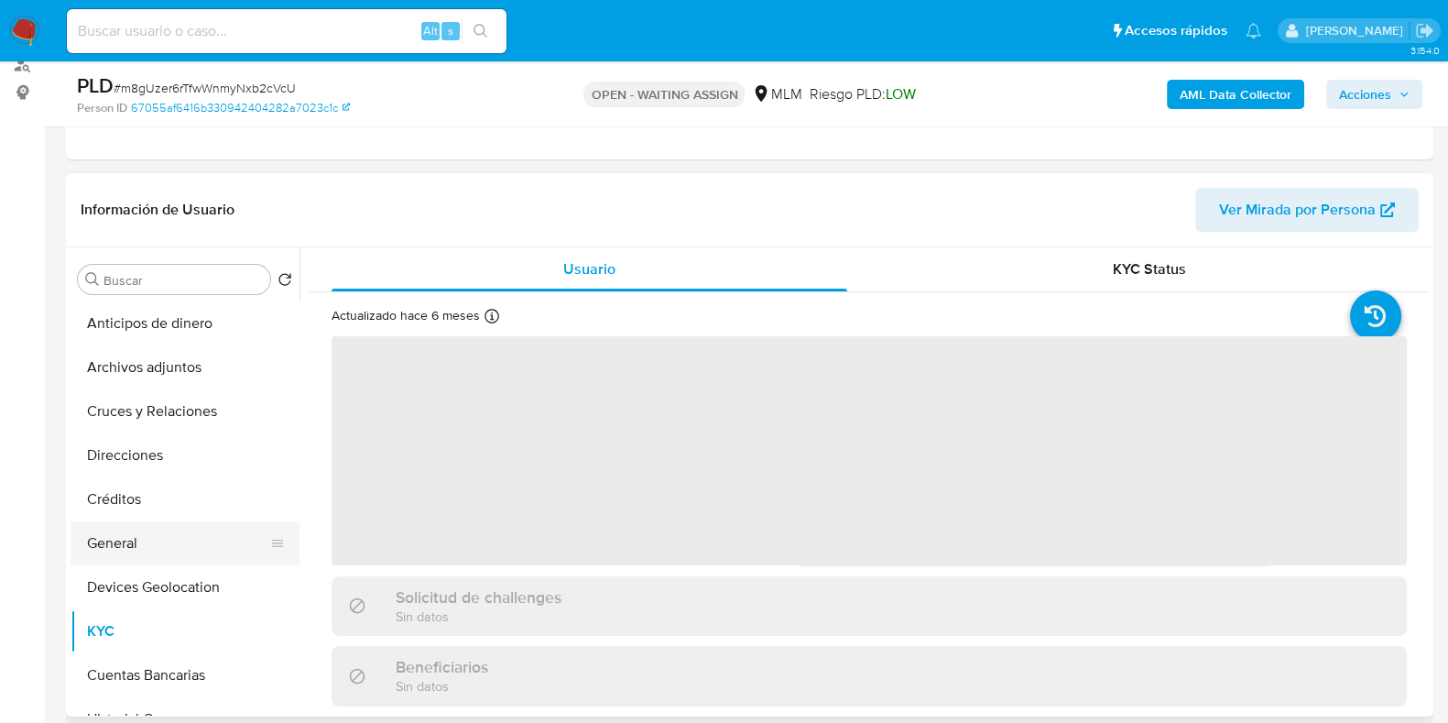
select select "10"
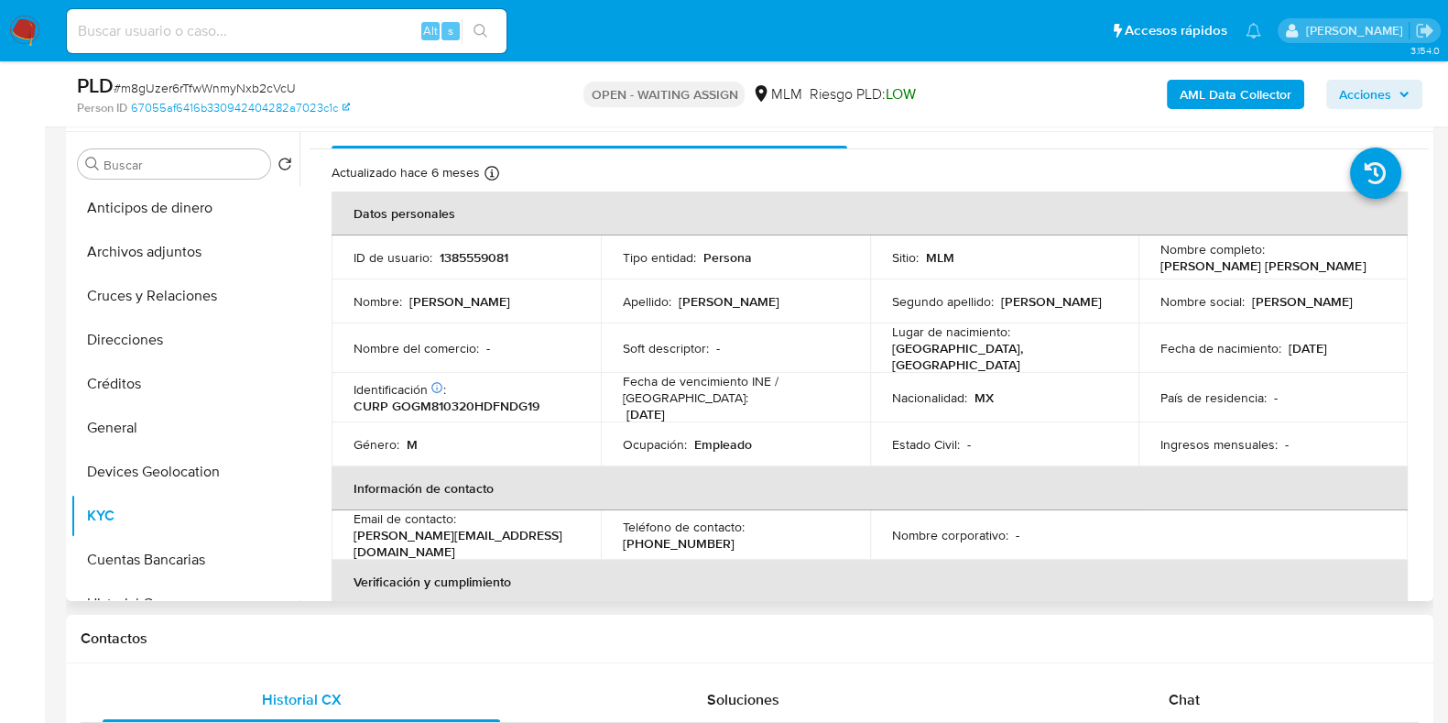
scroll to position [5, 0]
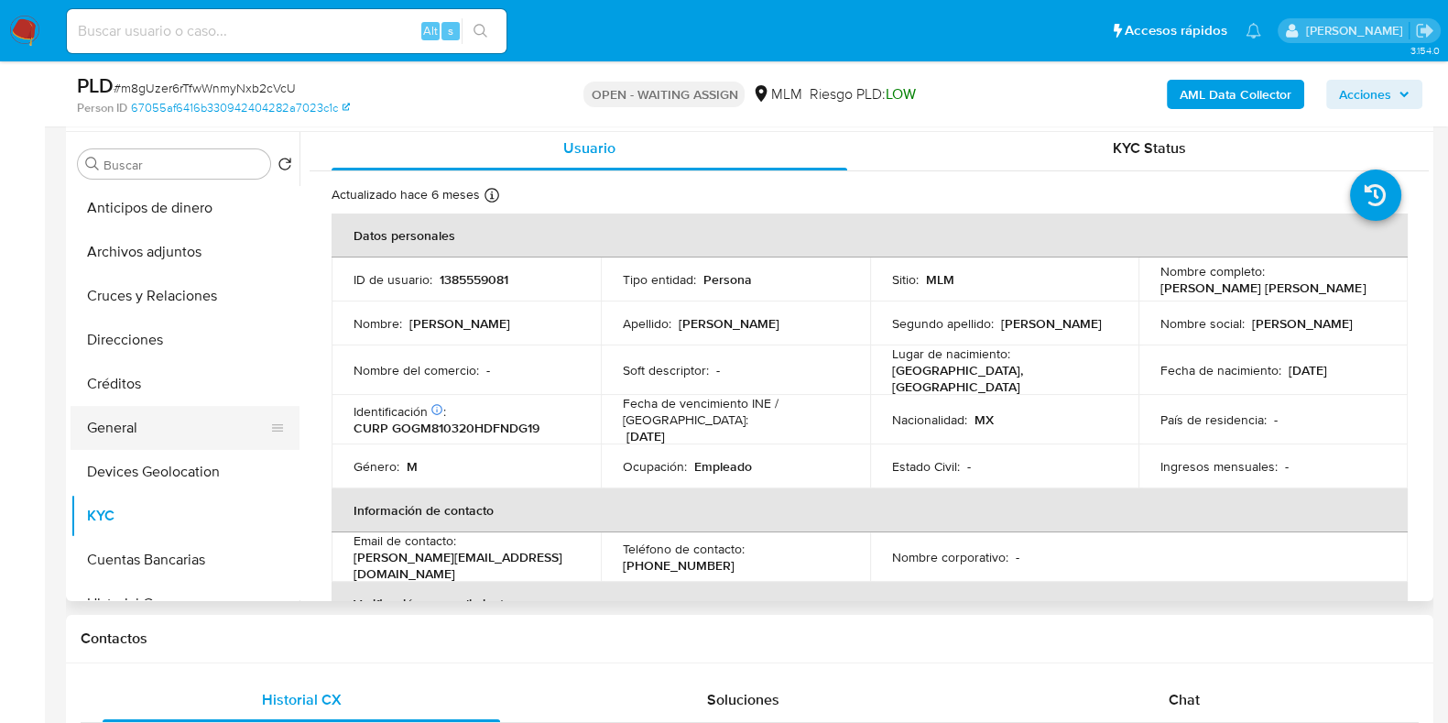
click at [132, 428] on button "General" at bounding box center [178, 428] width 214 height 44
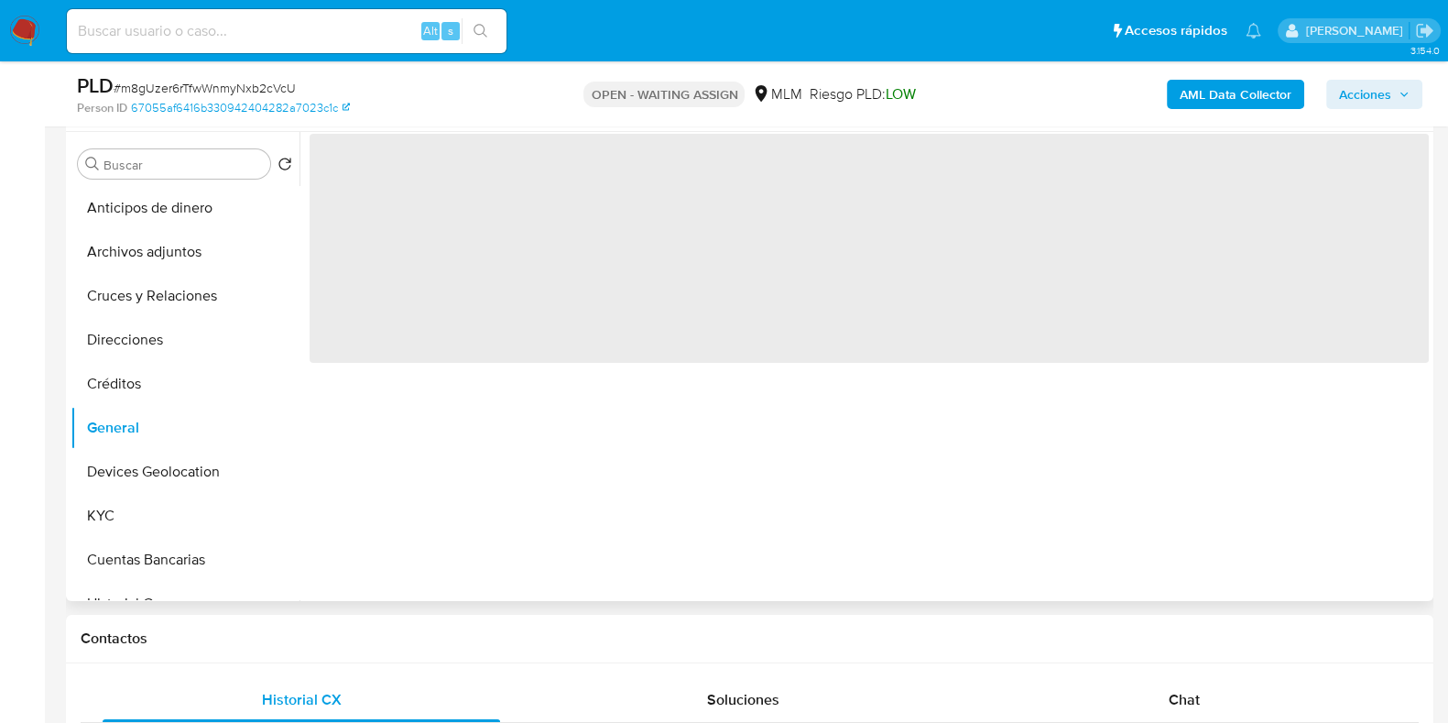
scroll to position [0, 0]
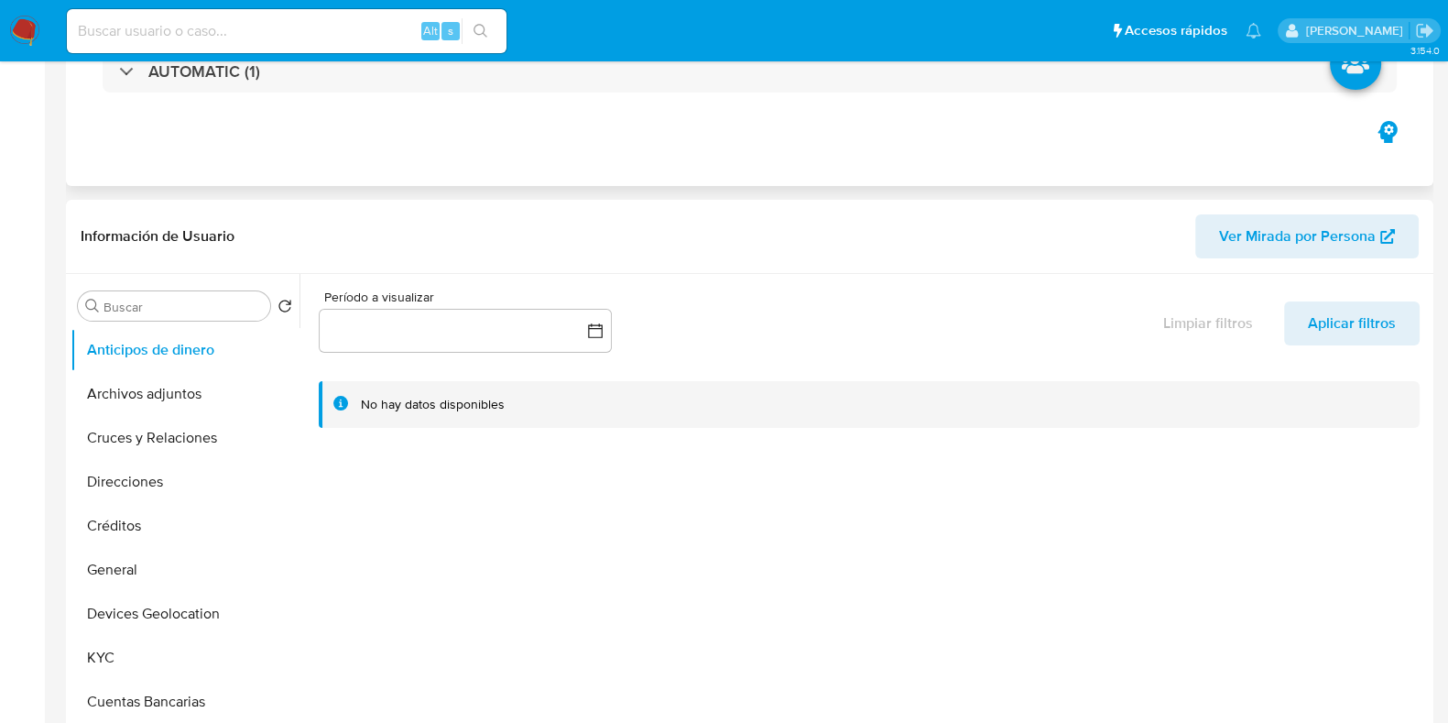
select select "10"
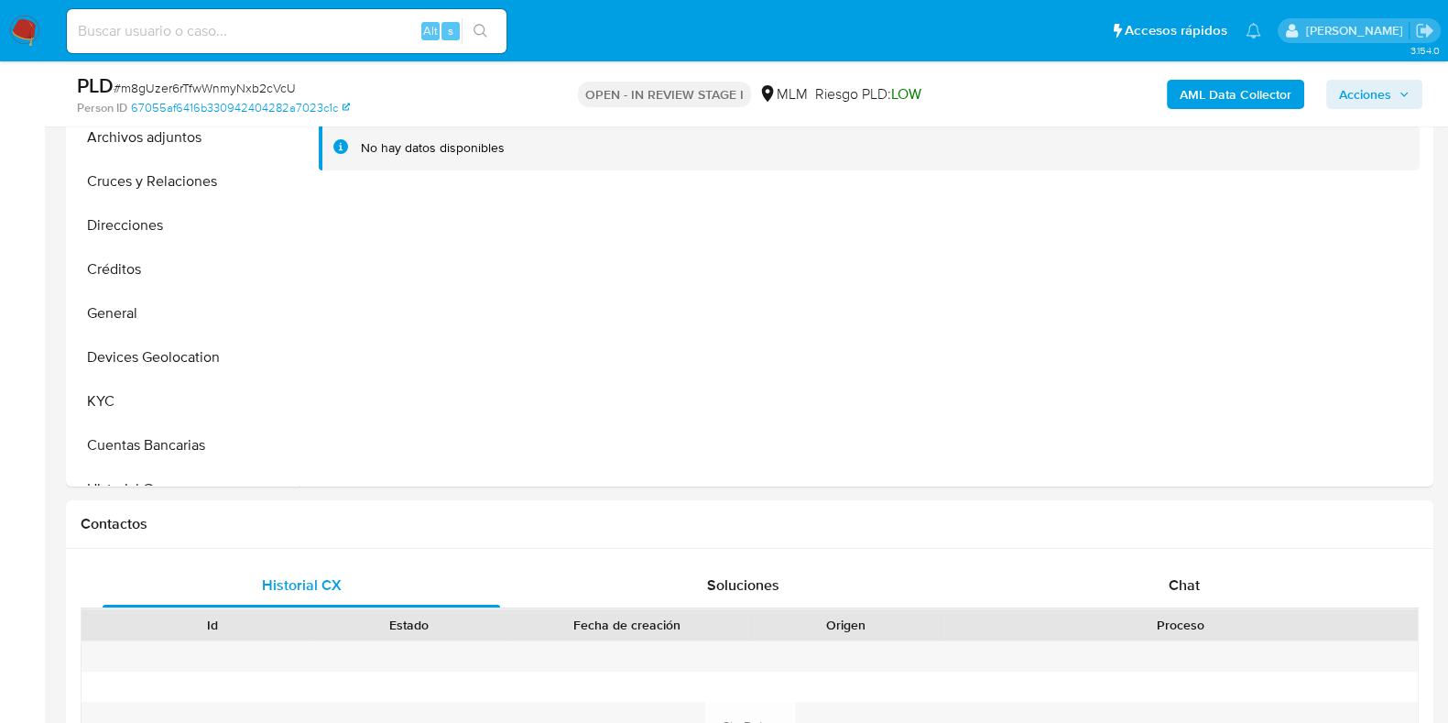
scroll to position [457, 0]
click at [145, 397] on button "KYC" at bounding box center [178, 402] width 214 height 44
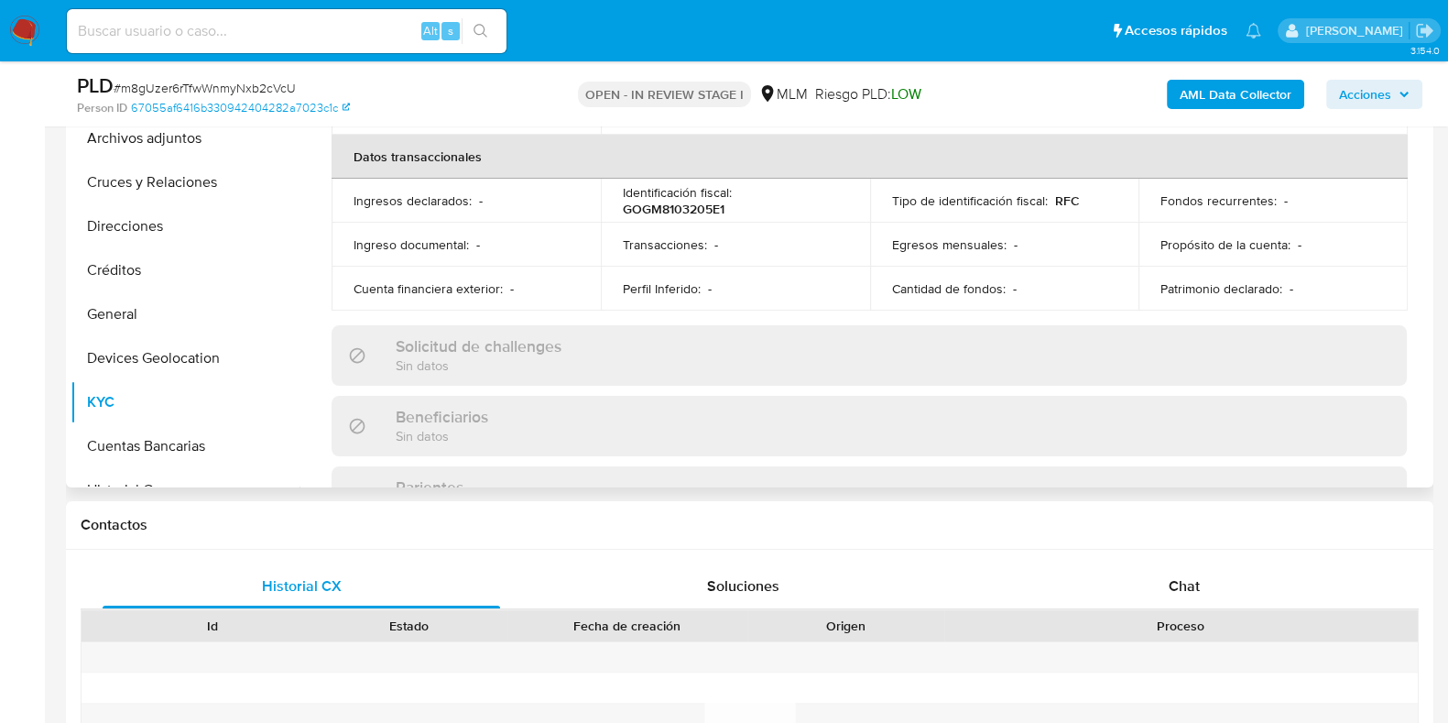
scroll to position [344, 0]
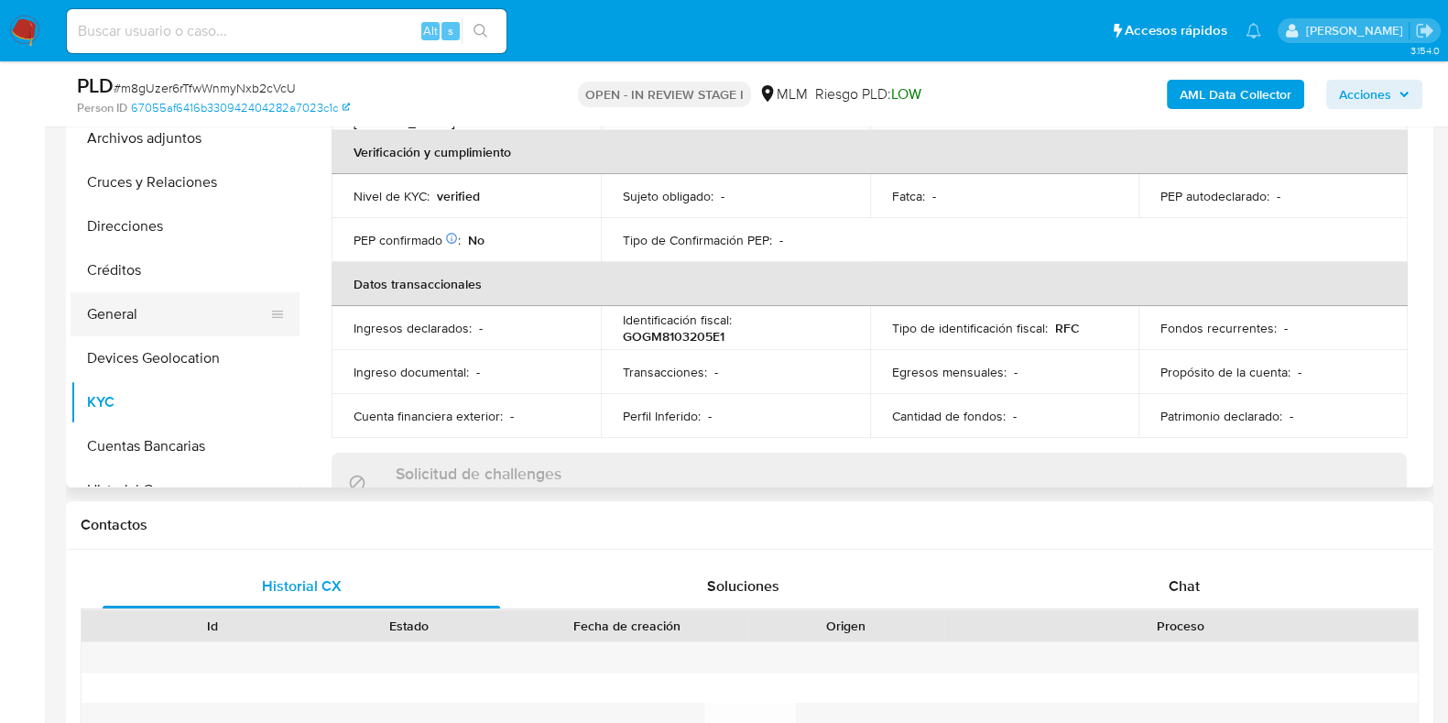
click at [138, 330] on button "General" at bounding box center [178, 314] width 214 height 44
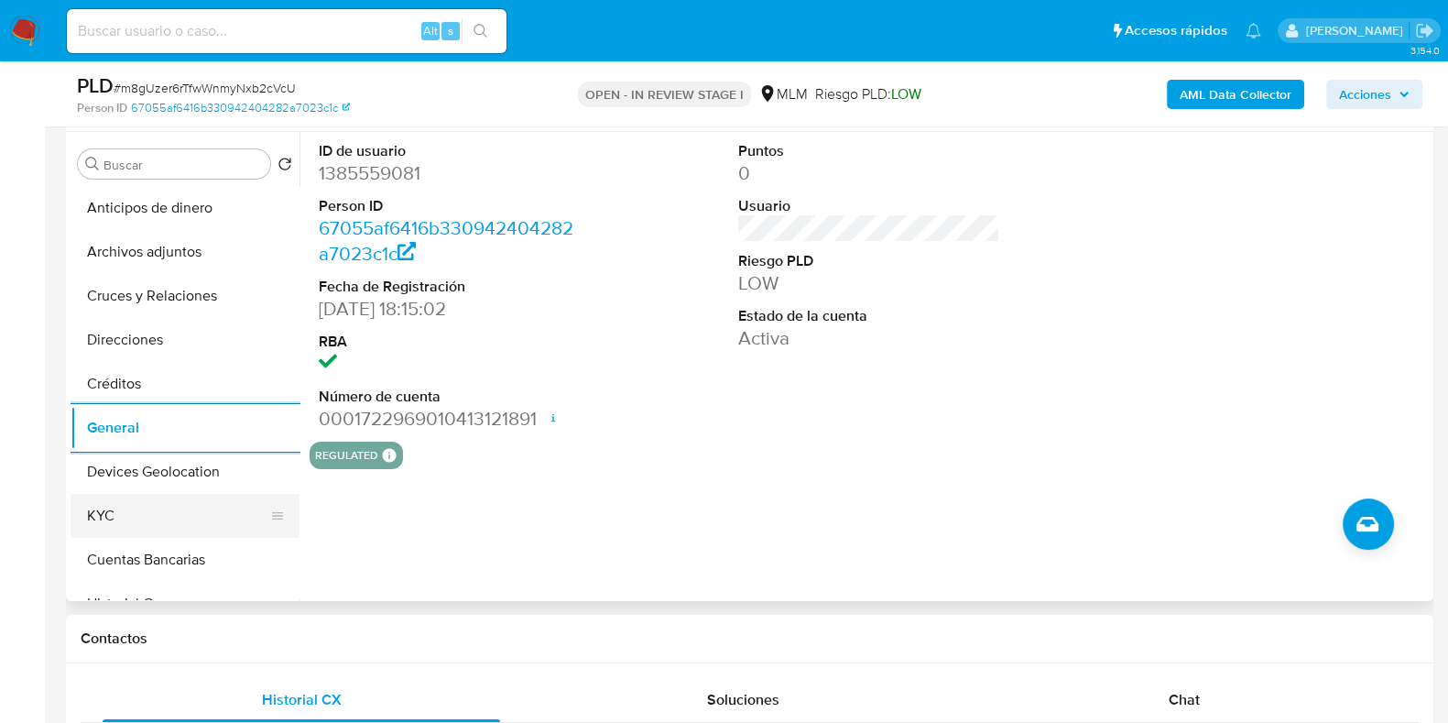
click at [109, 497] on button "KYC" at bounding box center [178, 516] width 214 height 44
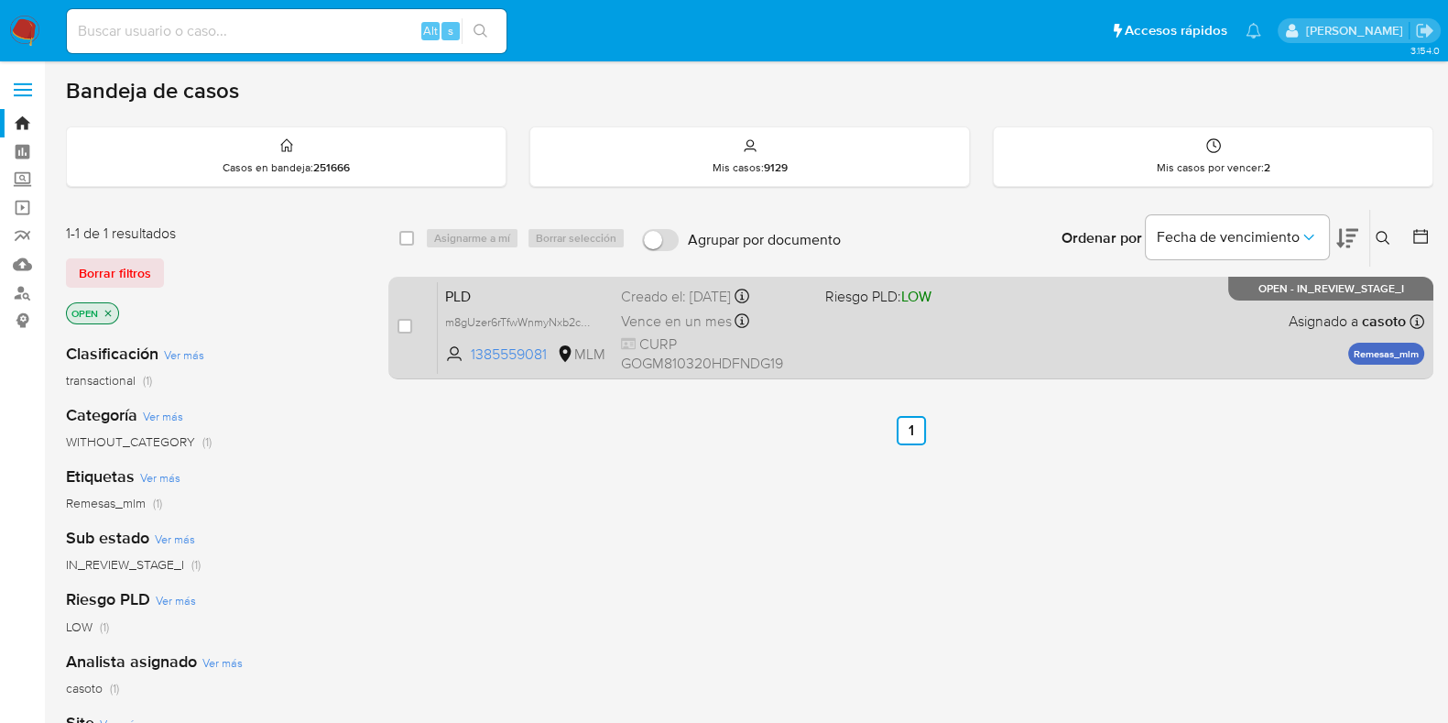
click at [1173, 350] on div "PLD m8gUzer6rTfwWnmyNxb2cVcU 1385559081 MLM Riesgo PLD: LOW Creado el: [DATE] C…" at bounding box center [931, 327] width 987 height 93
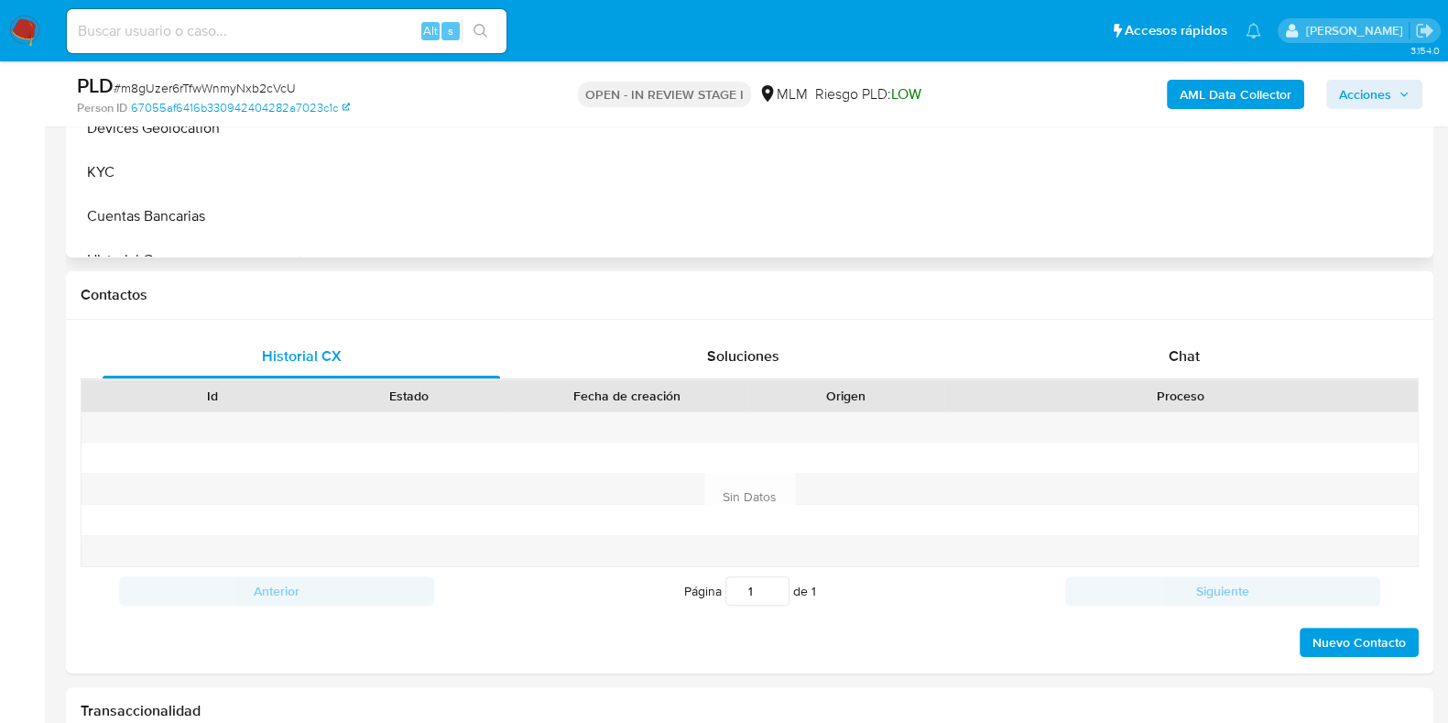
scroll to position [344, 0]
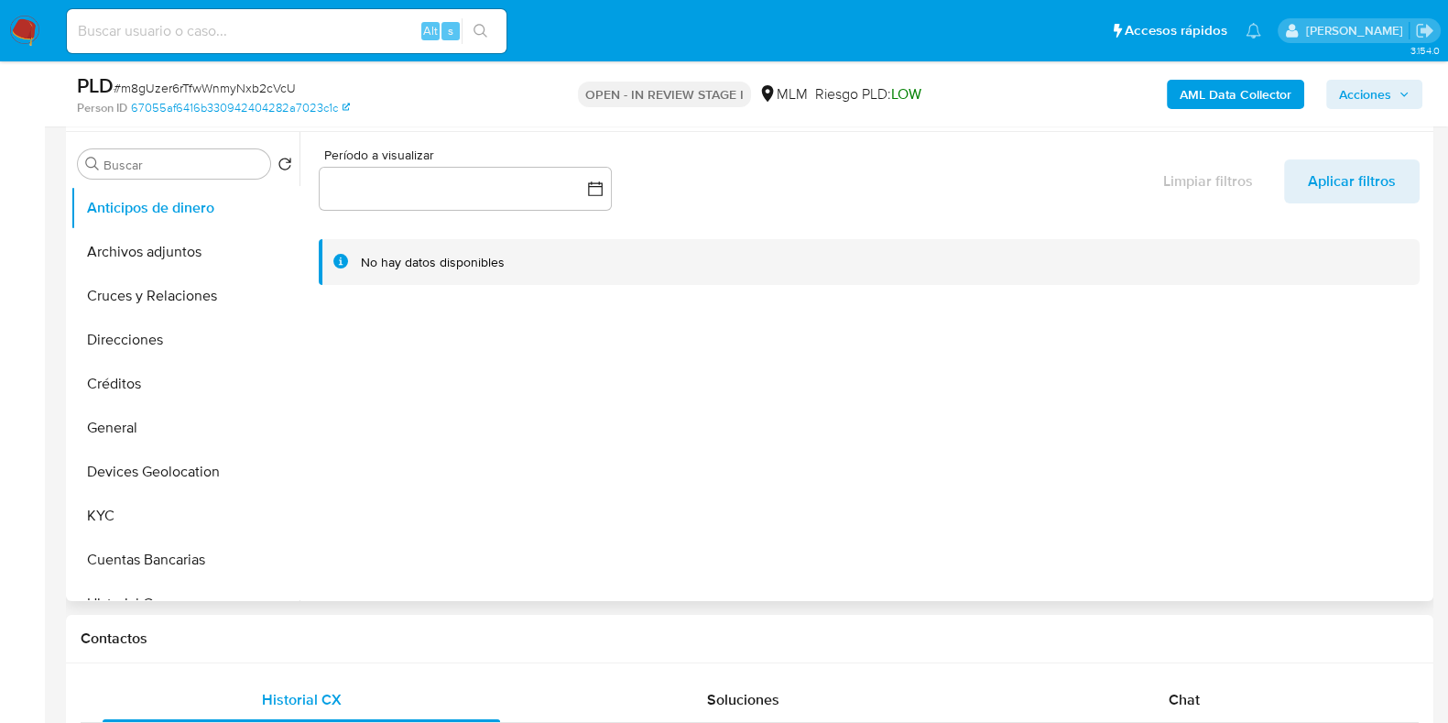
select select "10"
click at [171, 471] on button "Devices Geolocation" at bounding box center [178, 472] width 214 height 44
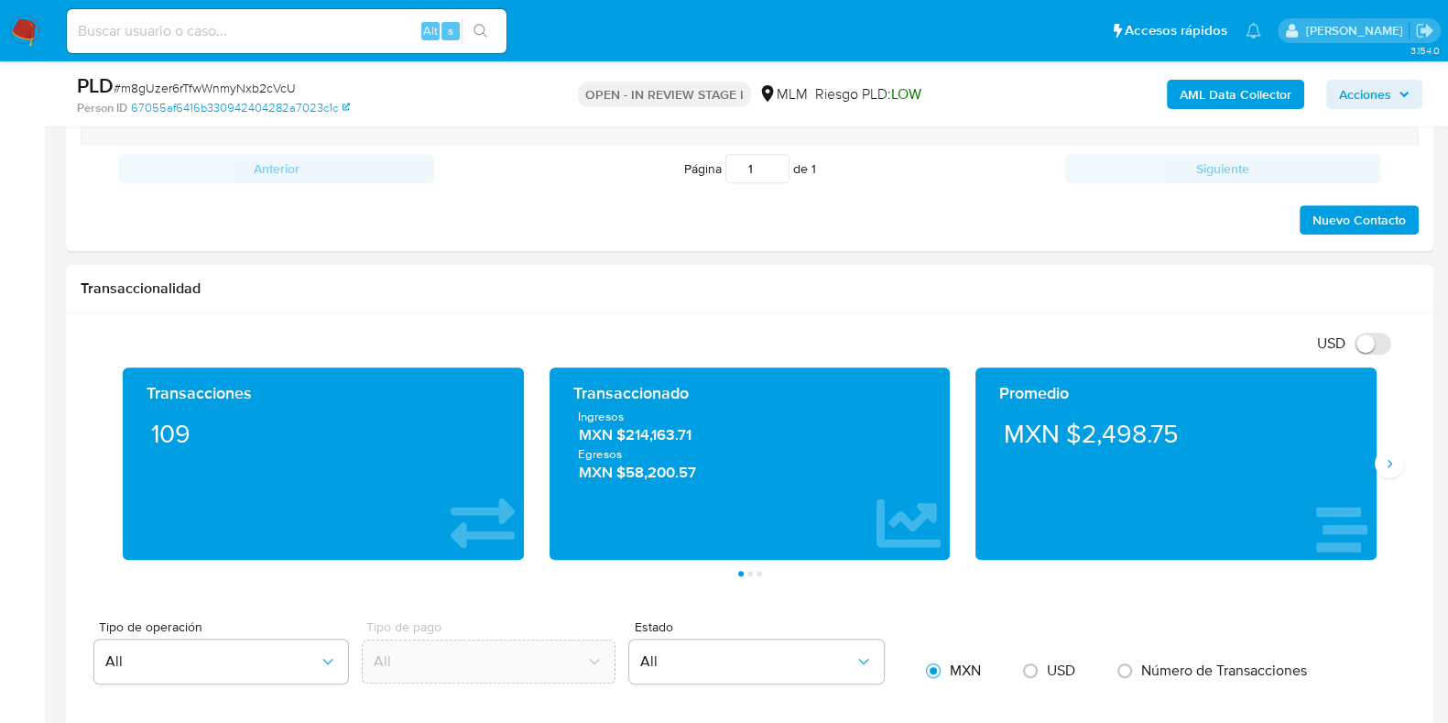
scroll to position [1145, 0]
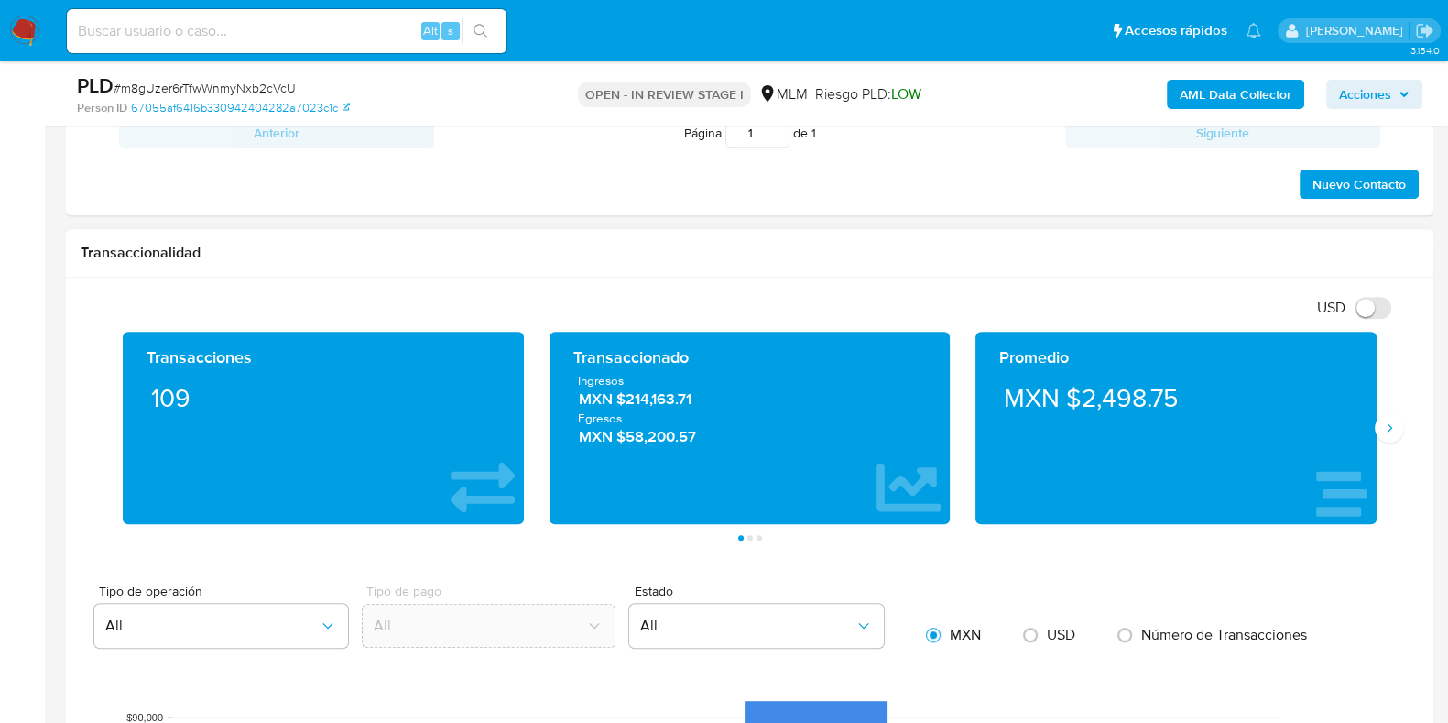
click at [1390, 442] on div "Transacciones 109 Transaccionado Ingresos MXN $214,163.71 Egresos MXN $58,200.5…" at bounding box center [750, 436] width 1339 height 209
click at [1389, 429] on icon "Siguiente" at bounding box center [1390, 427] width 5 height 8
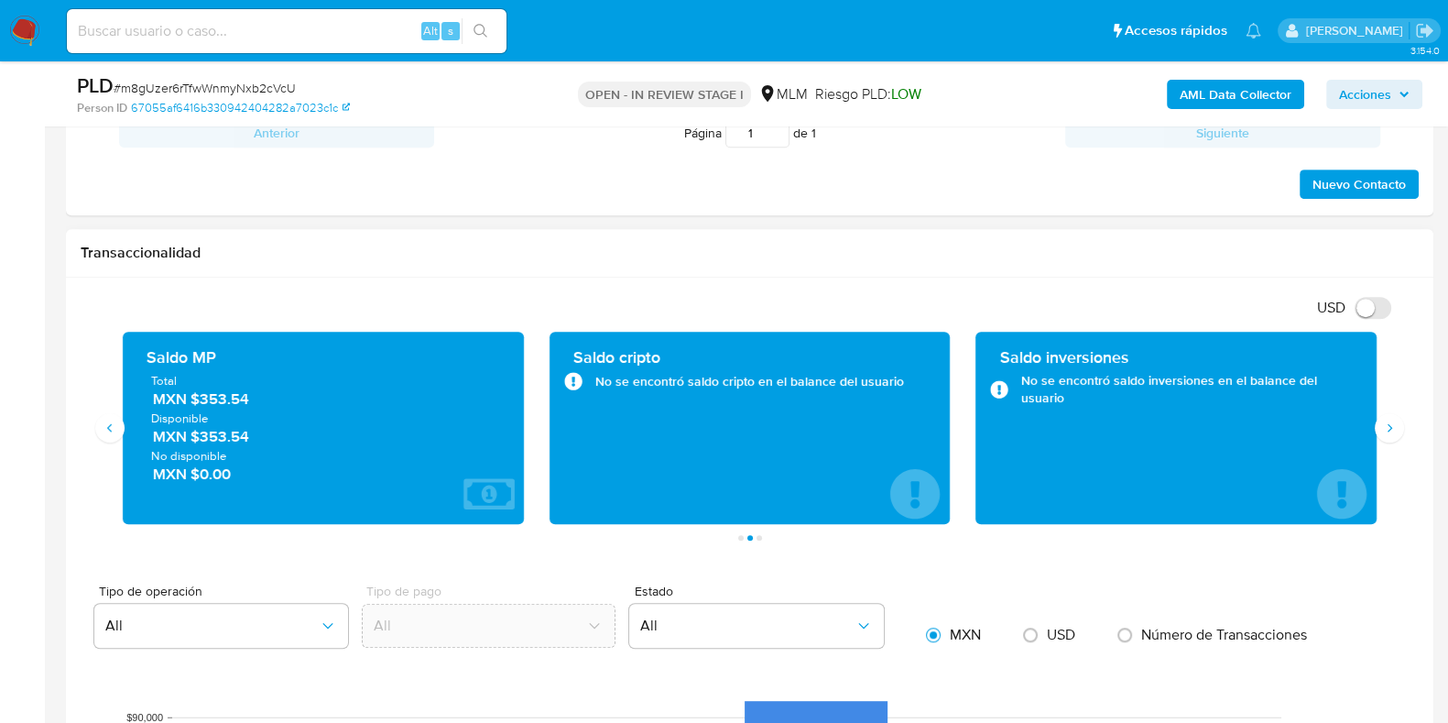
click at [229, 400] on span "MXN $353.54" at bounding box center [324, 398] width 343 height 21
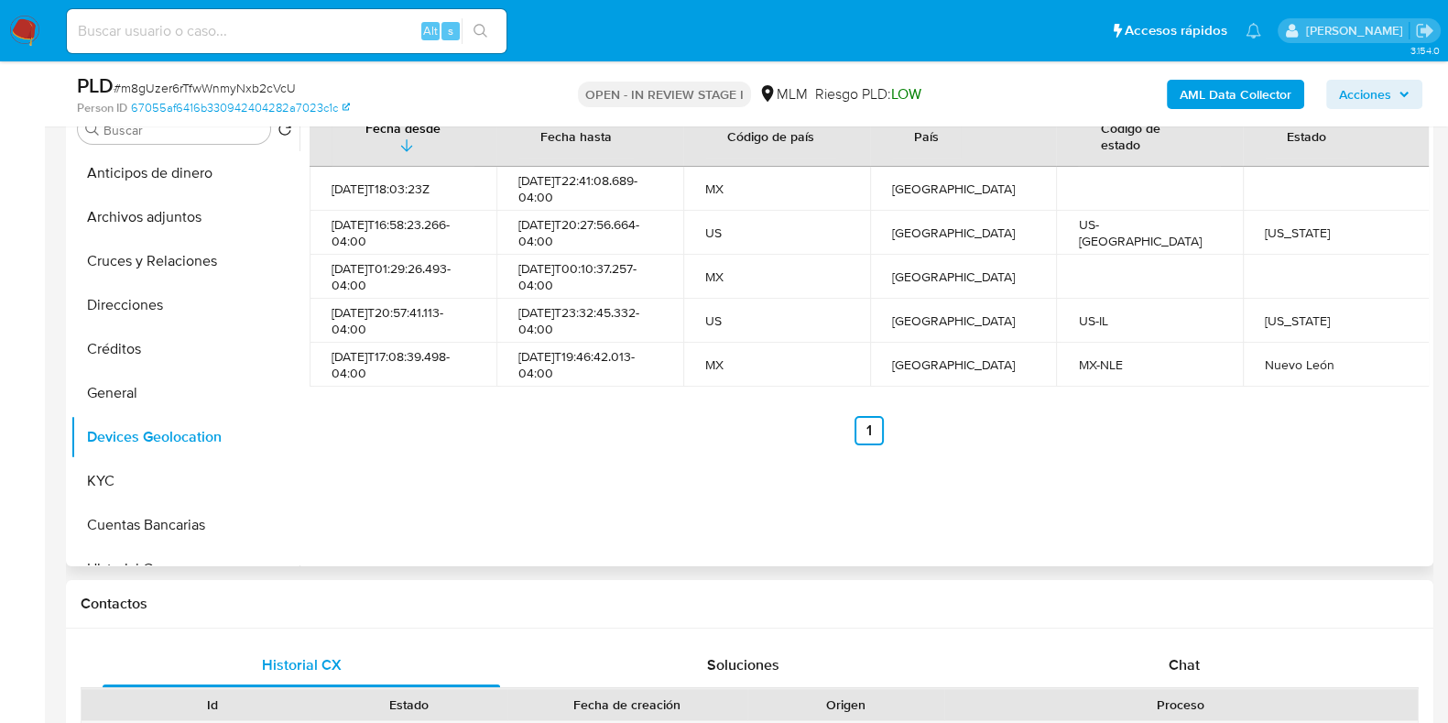
scroll to position [228, 0]
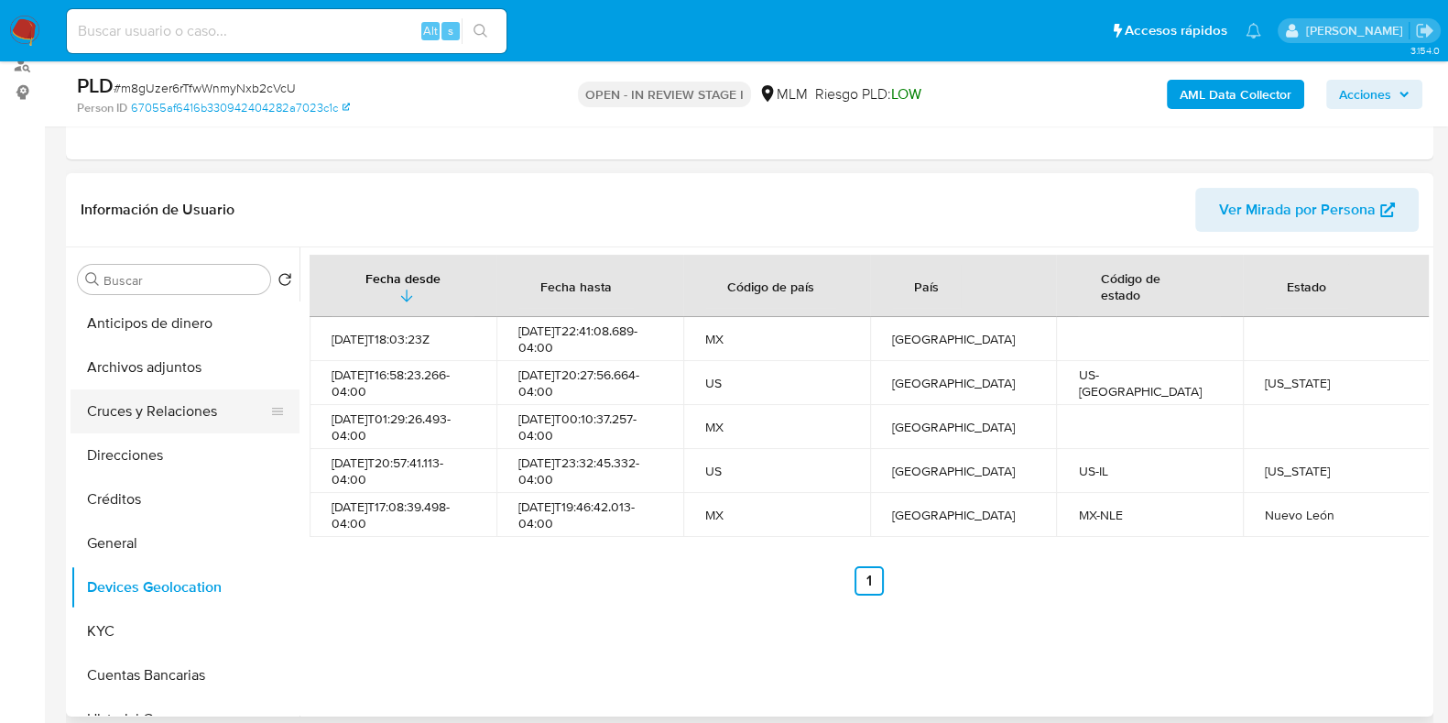
click at [185, 409] on button "Cruces y Relaciones" at bounding box center [178, 411] width 214 height 44
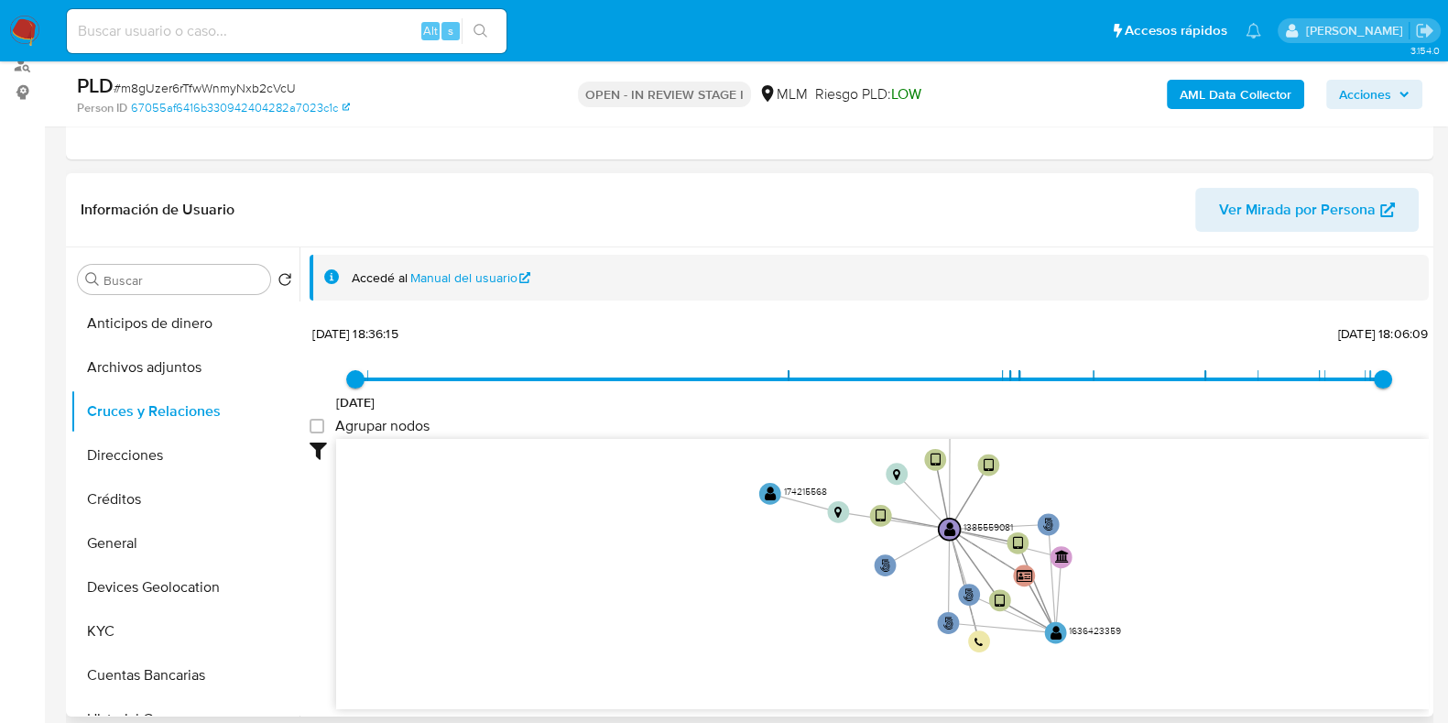
scroll to position [3, 0]
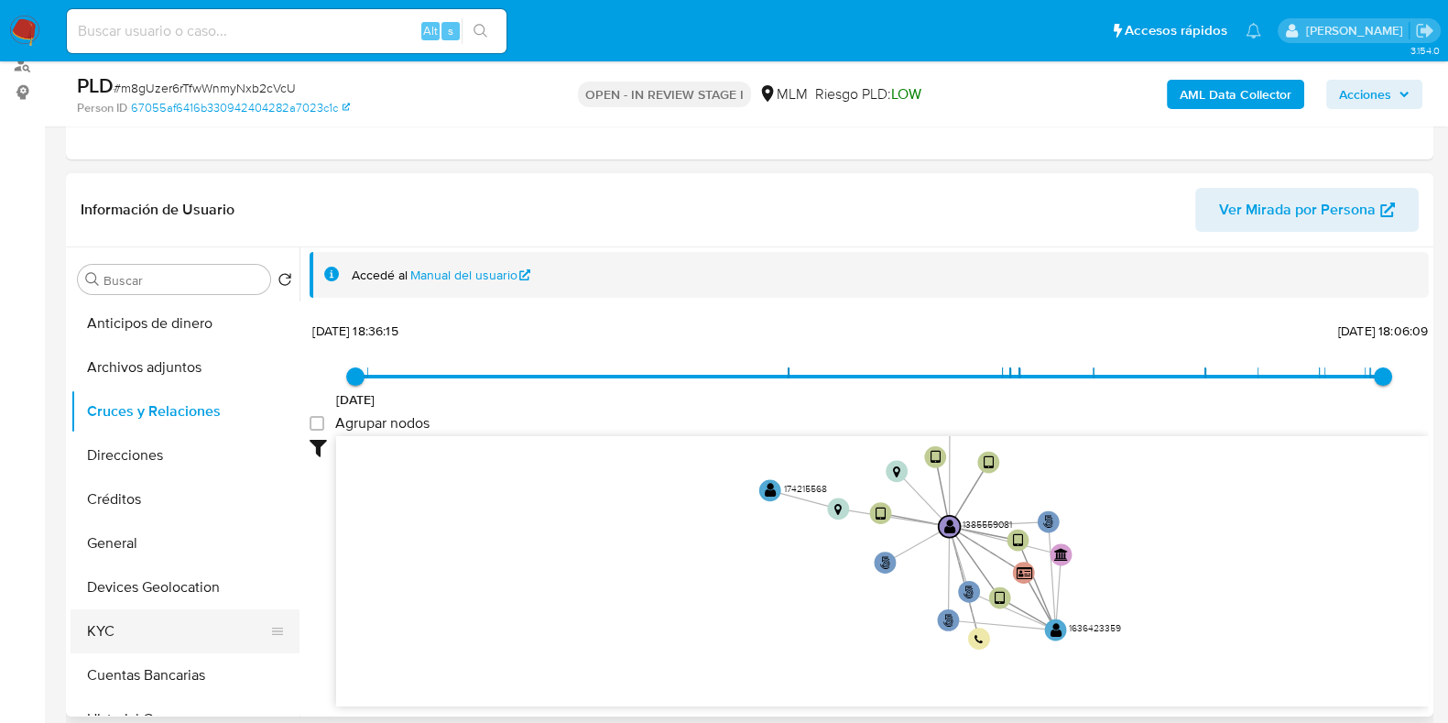
click at [127, 647] on button "KYC" at bounding box center [178, 631] width 214 height 44
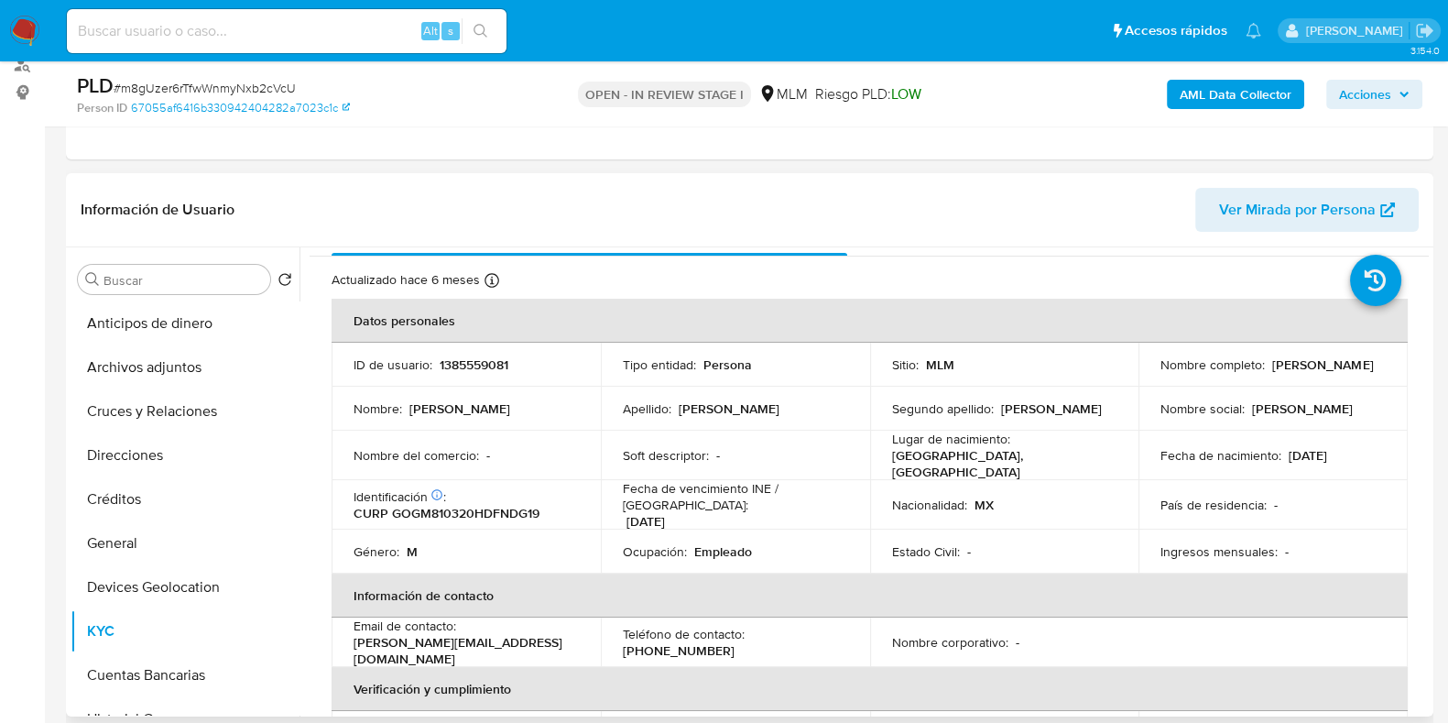
scroll to position [0, 0]
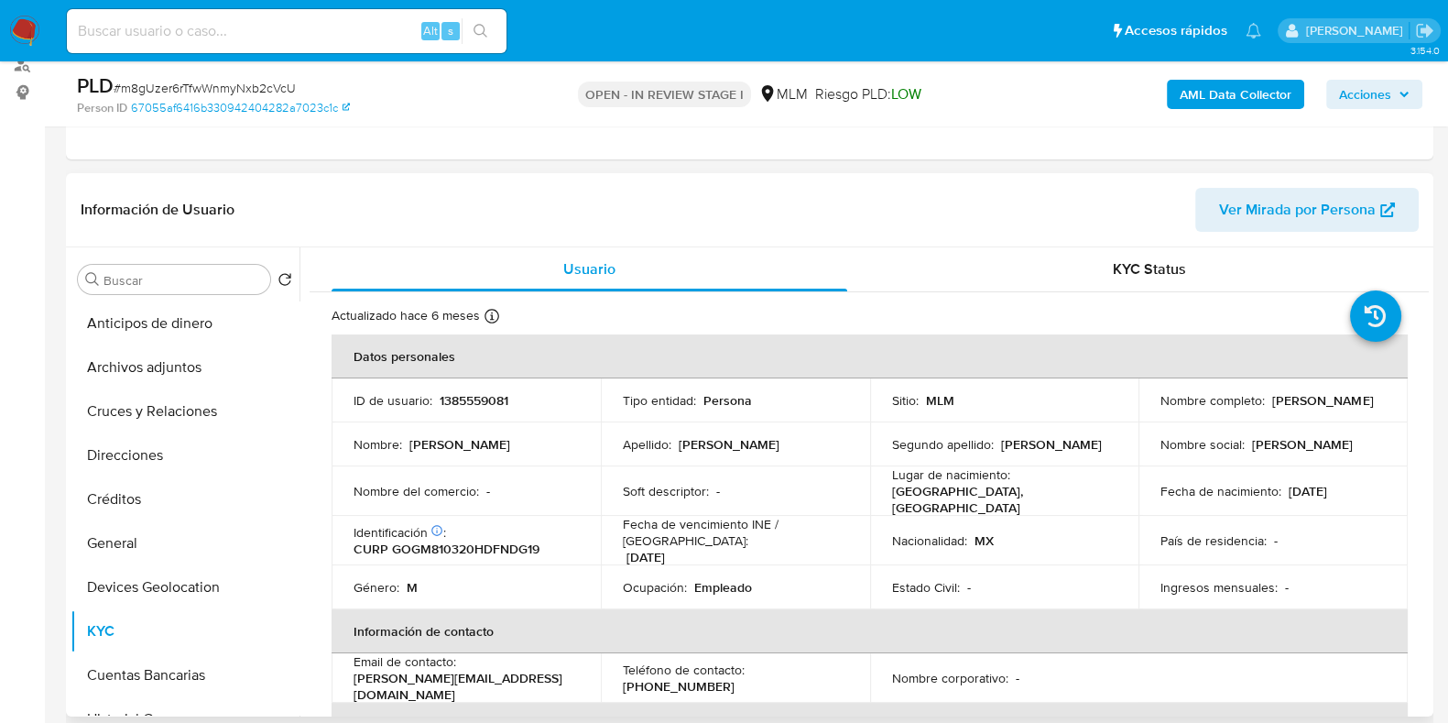
drag, startPoint x: 1366, startPoint y: 414, endPoint x: 1153, endPoint y: 408, distance: 212.6
click at [1161, 409] on div "Nombre completo : [PERSON_NAME]" at bounding box center [1273, 400] width 225 height 16
copy p "[PERSON_NAME]"
drag, startPoint x: 116, startPoint y: 539, endPoint x: 124, endPoint y: 515, distance: 24.9
click at [115, 541] on button "General" at bounding box center [185, 543] width 229 height 44
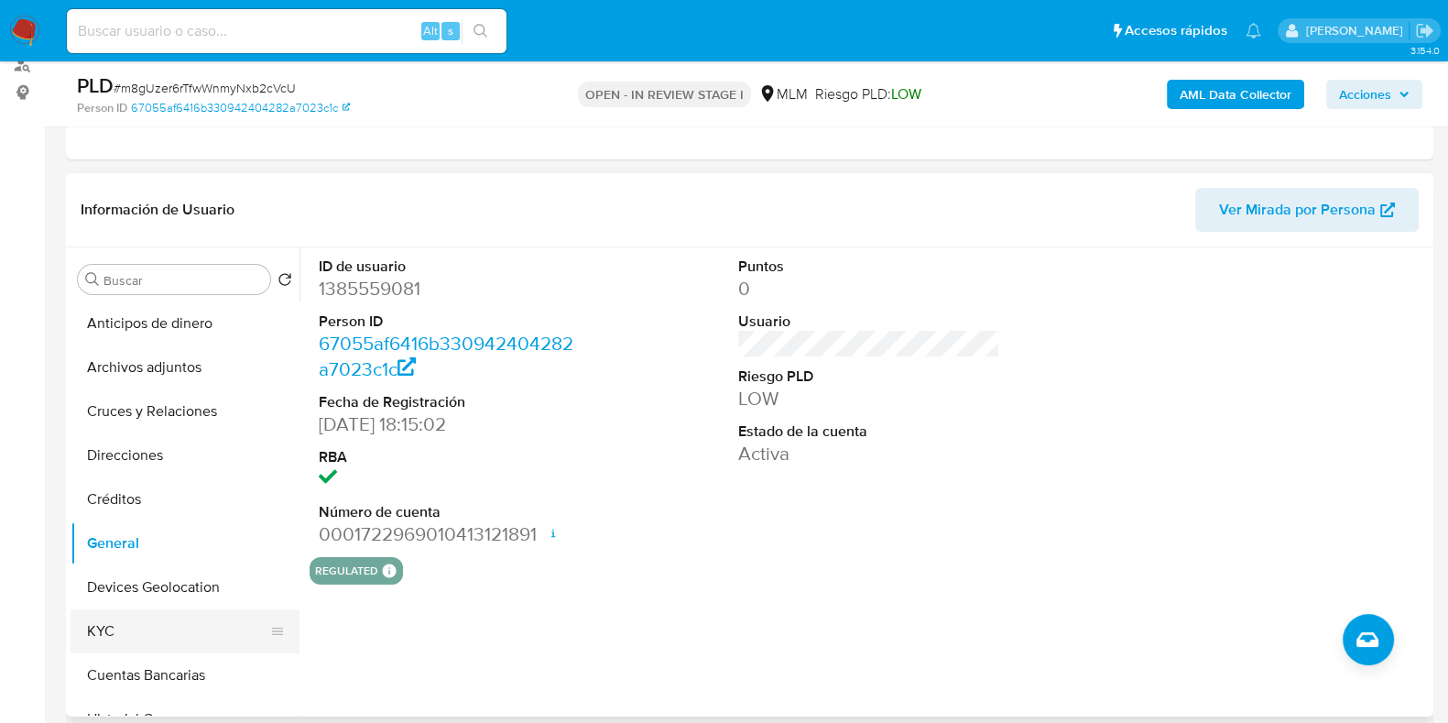
click at [158, 642] on button "KYC" at bounding box center [178, 631] width 214 height 44
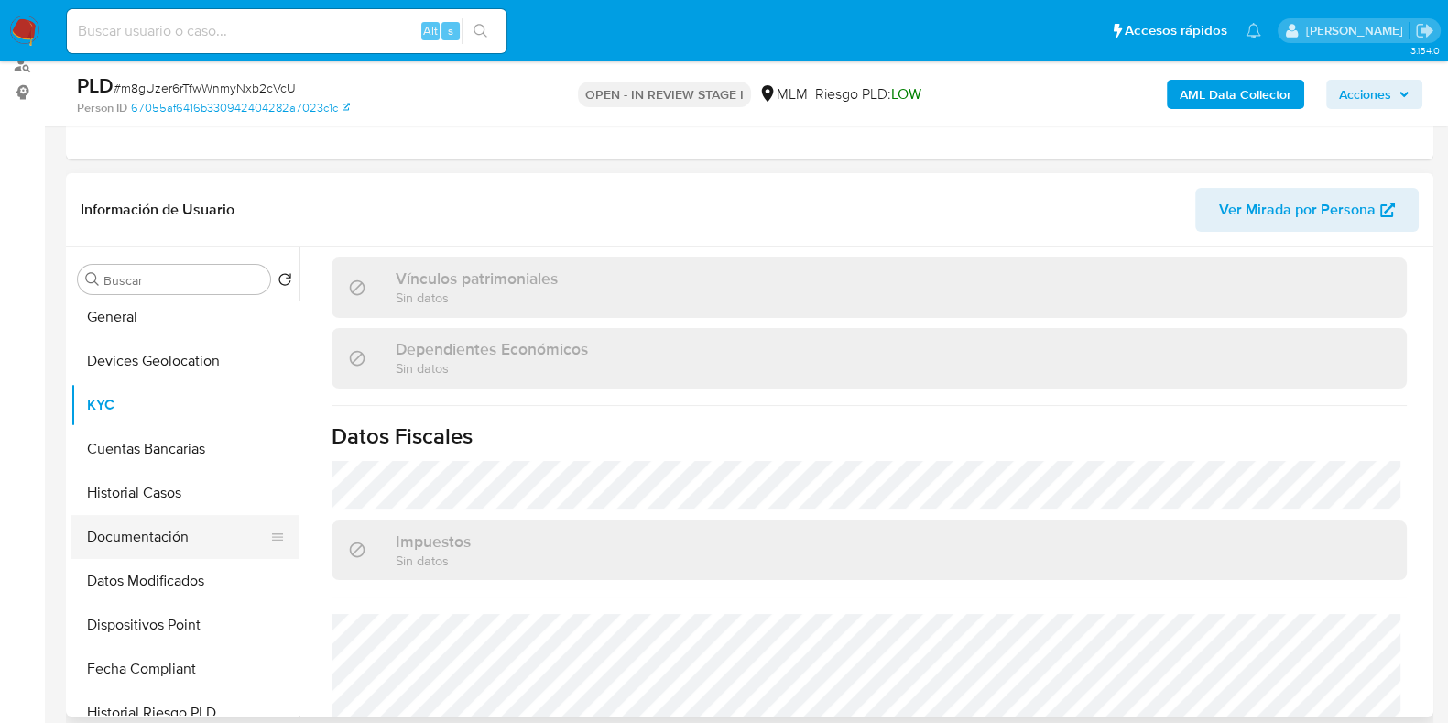
scroll to position [228, 0]
click at [148, 544] on button "Documentación" at bounding box center [178, 535] width 214 height 44
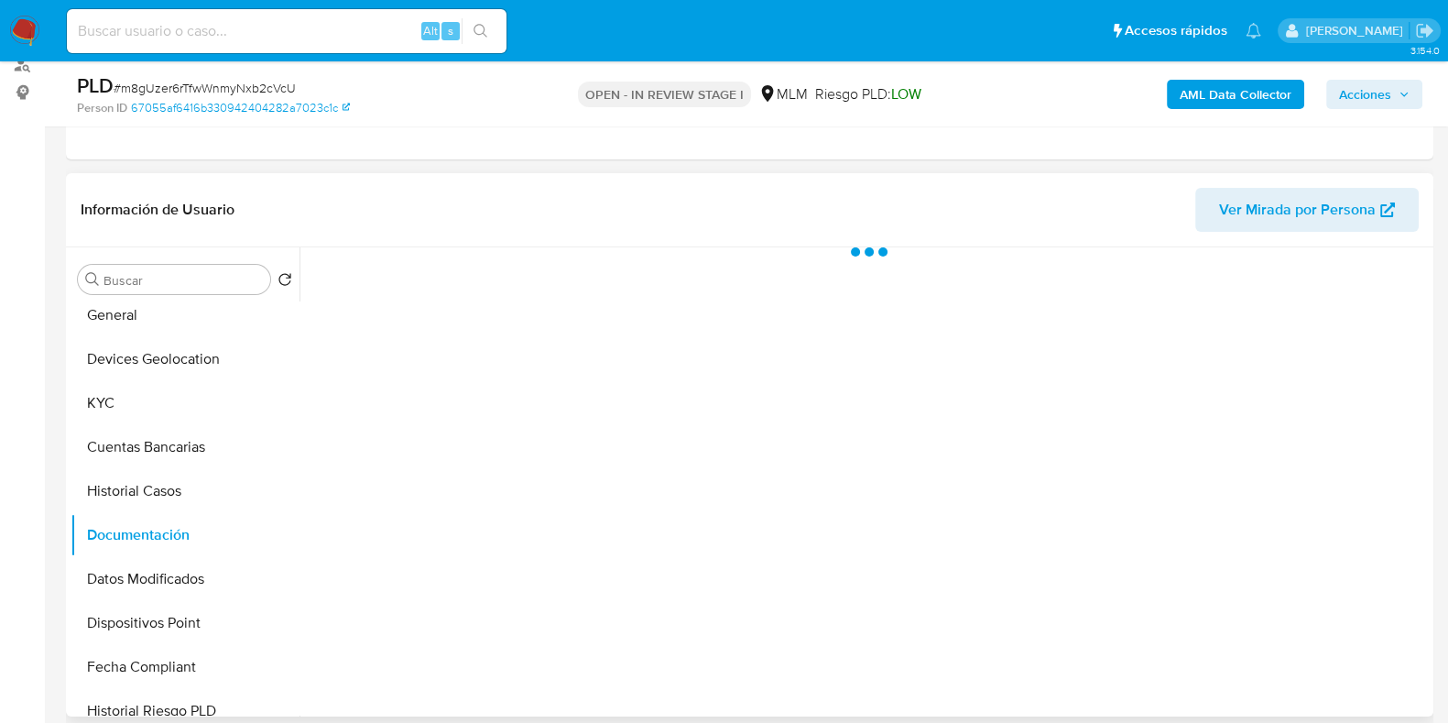
scroll to position [0, 0]
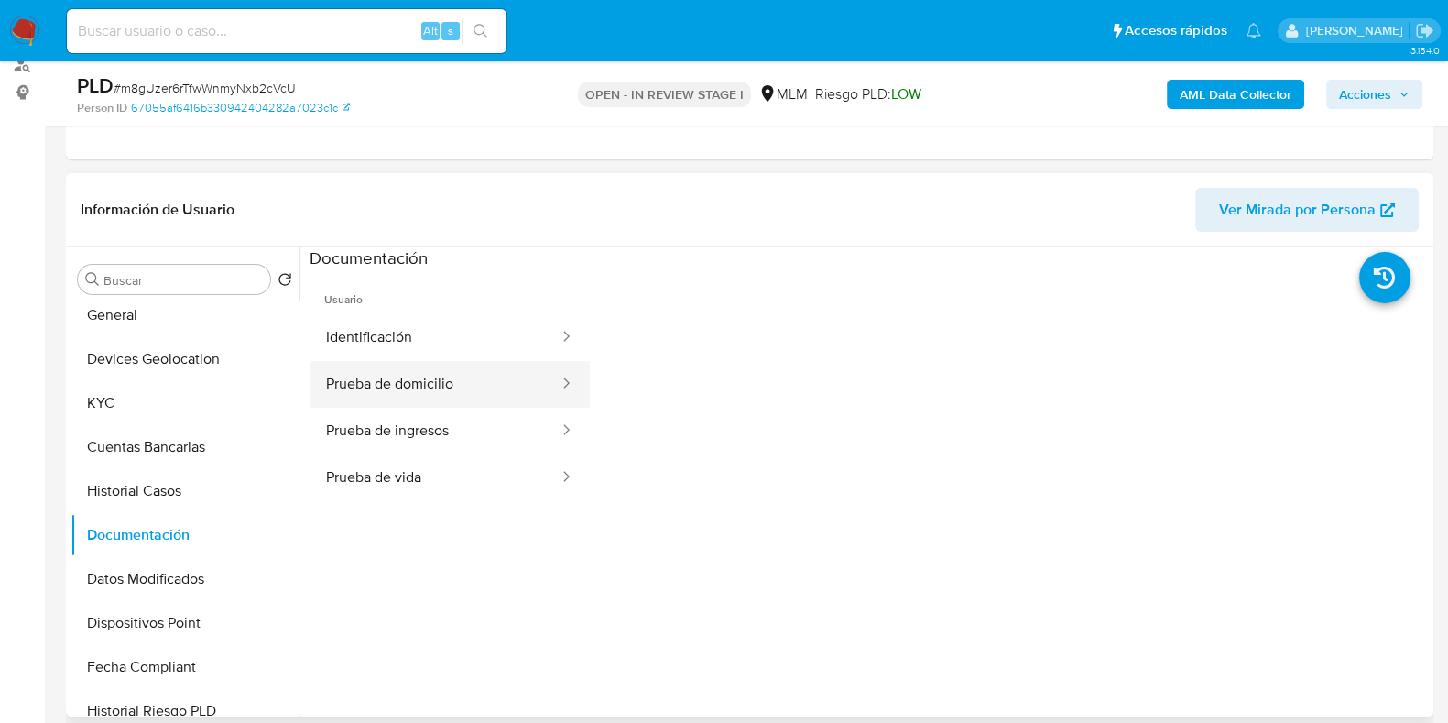
click at [431, 384] on button "Prueba de domicilio" at bounding box center [435, 384] width 251 height 47
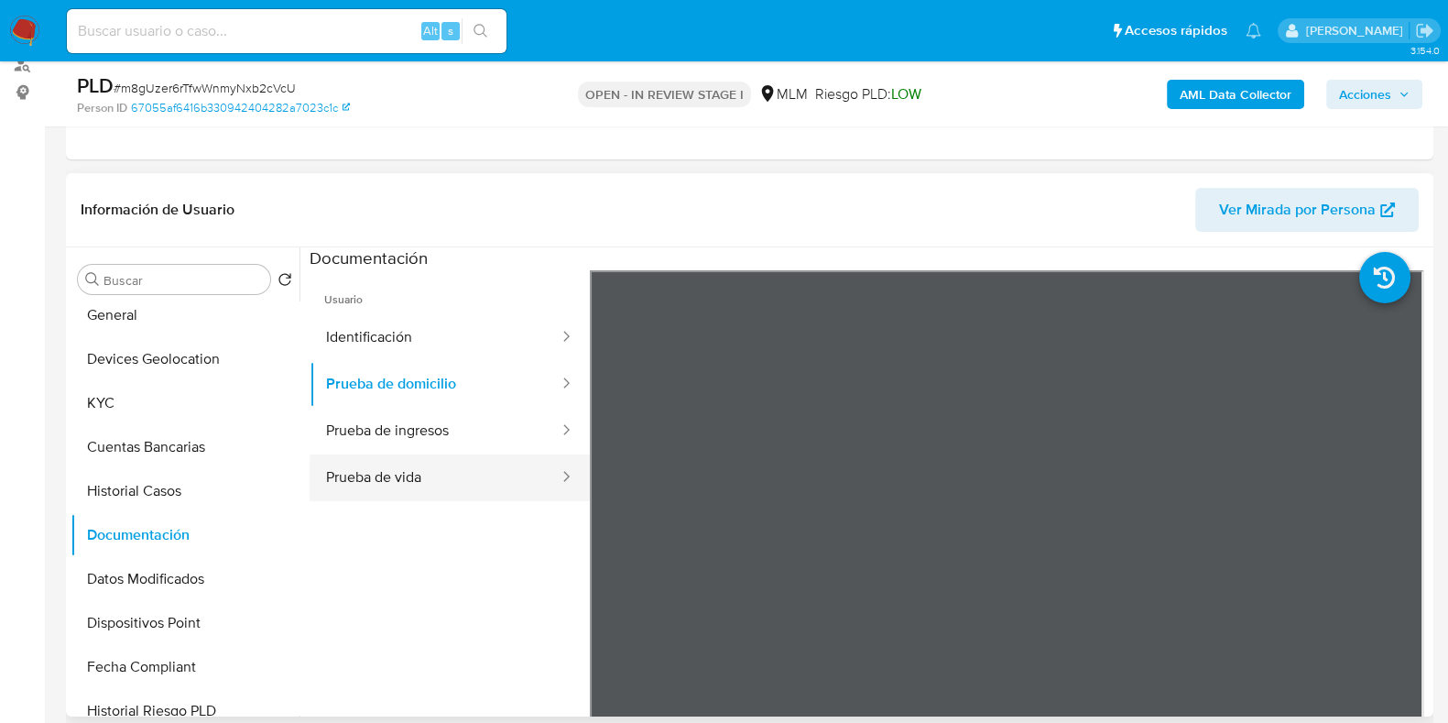
click at [416, 476] on button "Prueba de vida" at bounding box center [435, 477] width 251 height 47
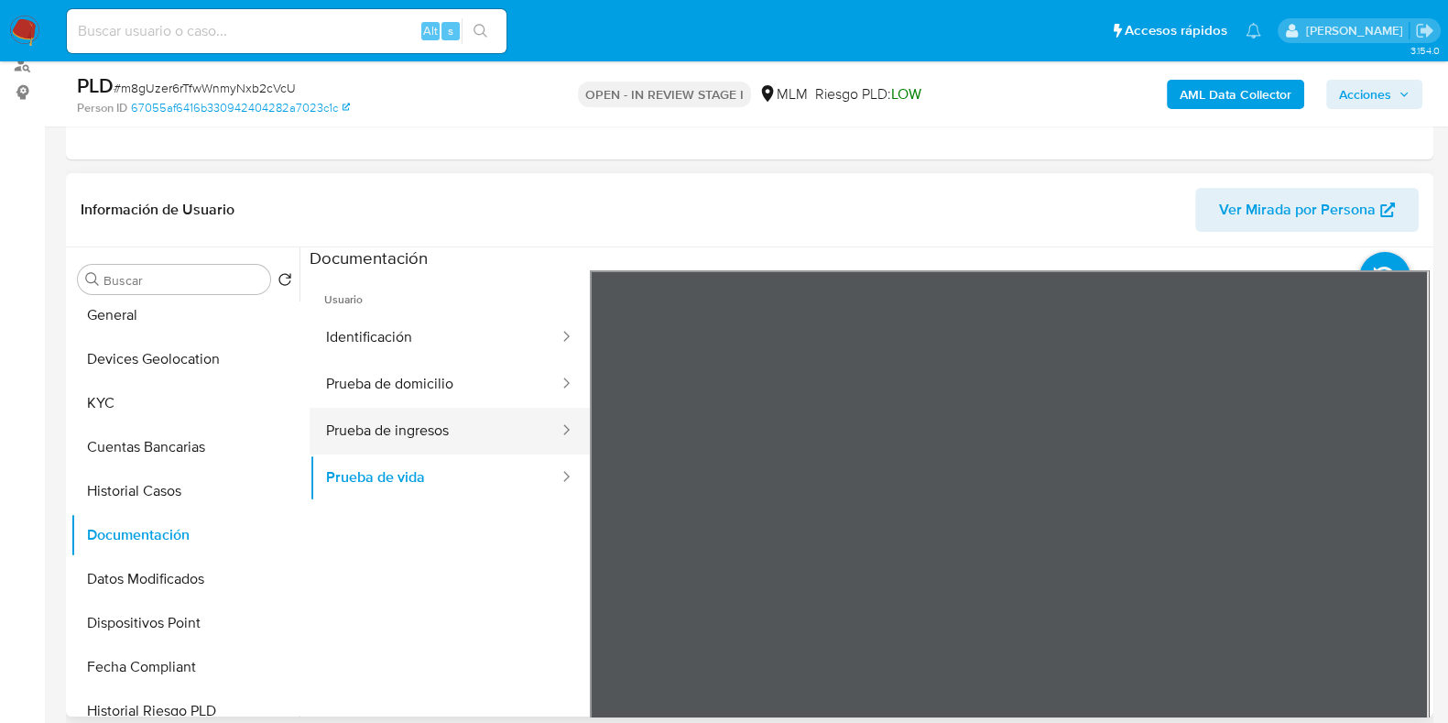
click at [398, 432] on button "Prueba de ingresos" at bounding box center [435, 431] width 251 height 47
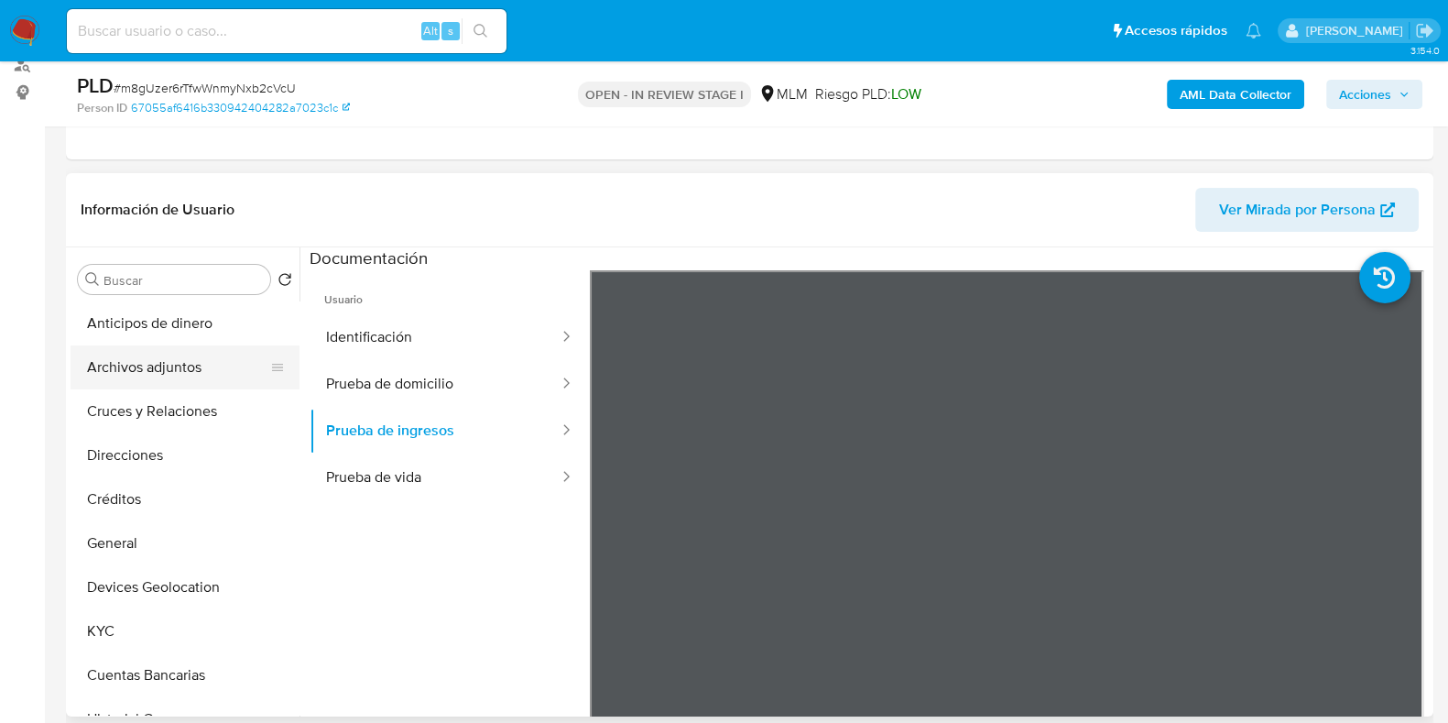
click at [159, 384] on button "Archivos adjuntos" at bounding box center [178, 367] width 214 height 44
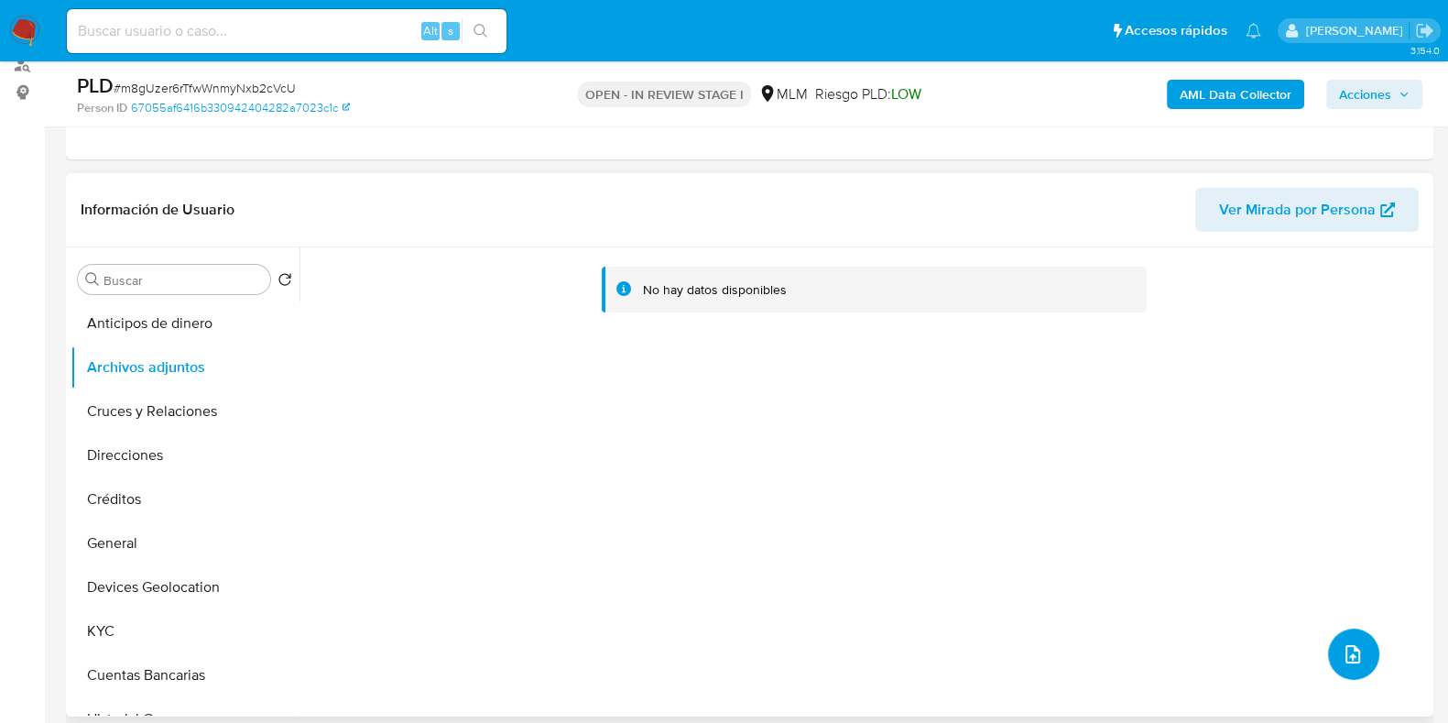
click at [1345, 660] on icon "upload-file" at bounding box center [1353, 654] width 22 height 22
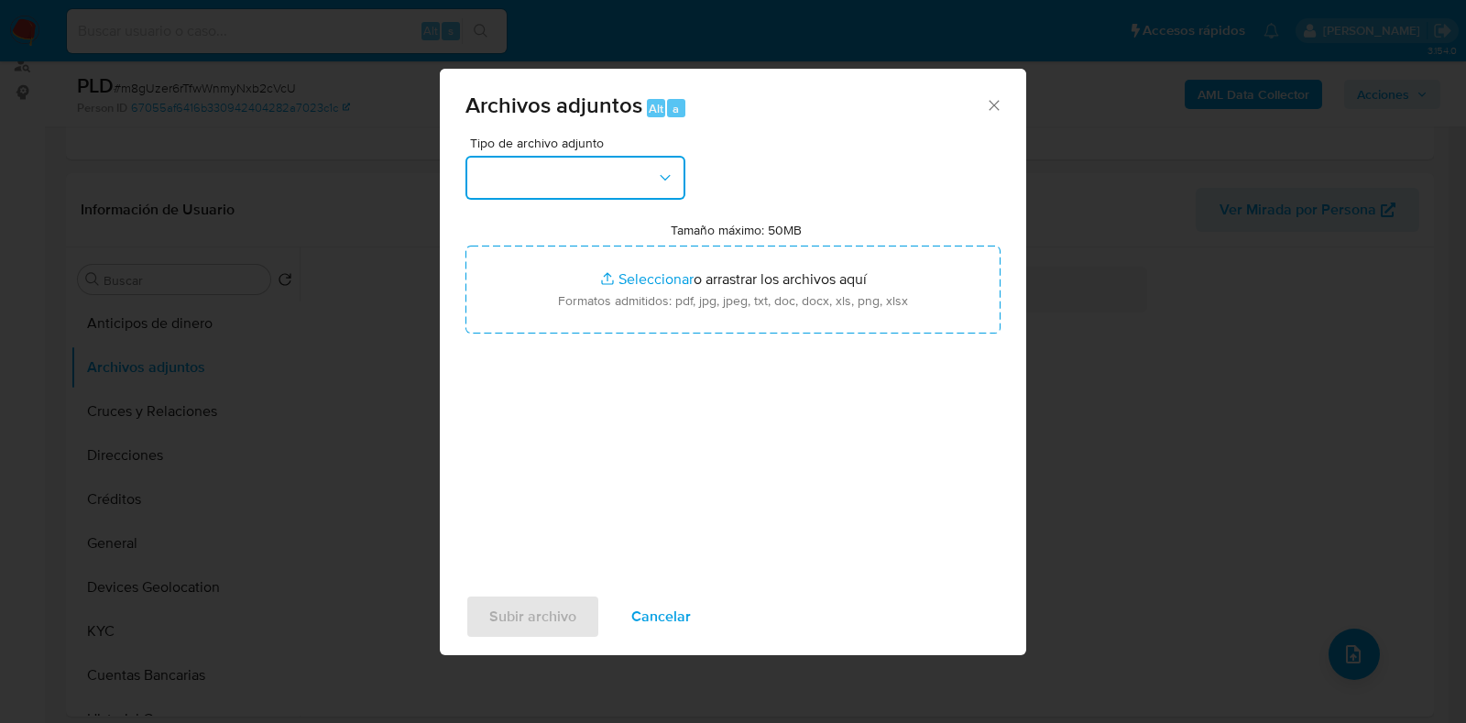
click at [567, 164] on button "button" at bounding box center [575, 178] width 220 height 44
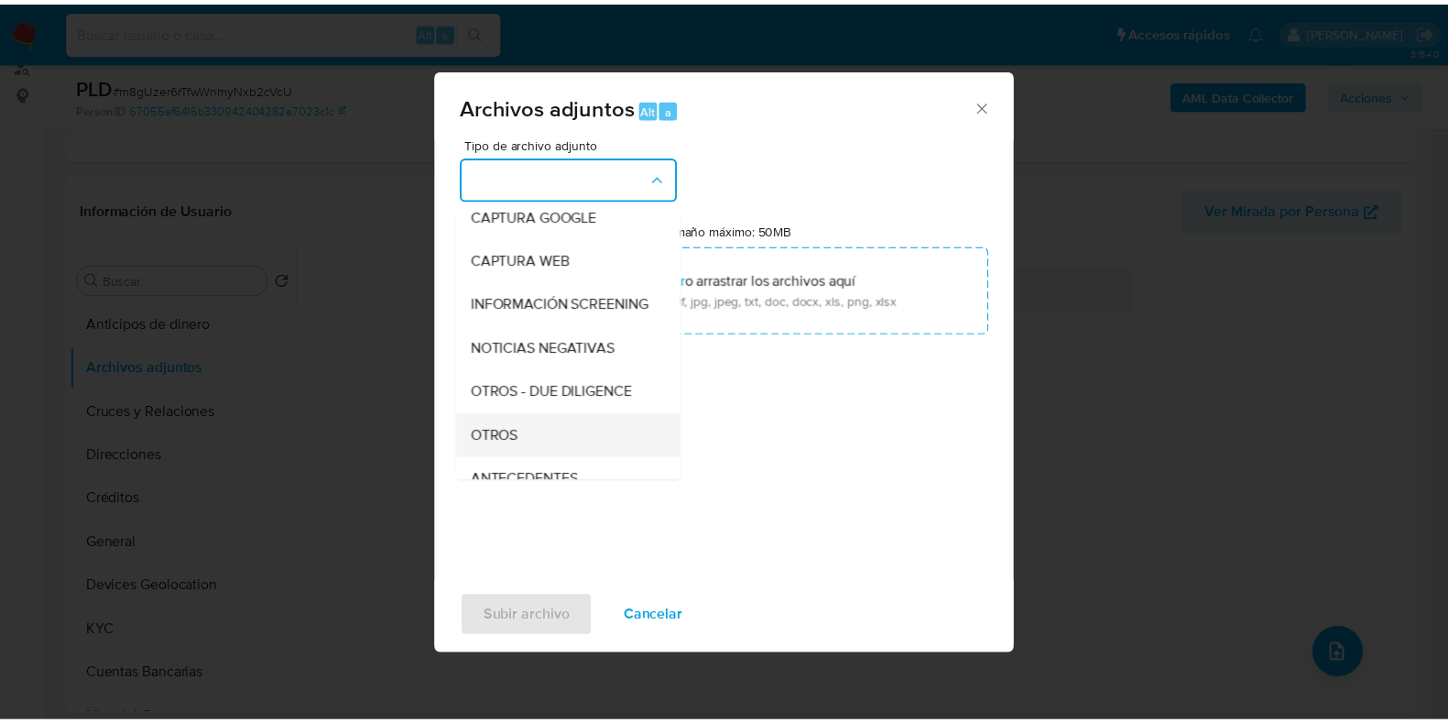
scroll to position [228, 0]
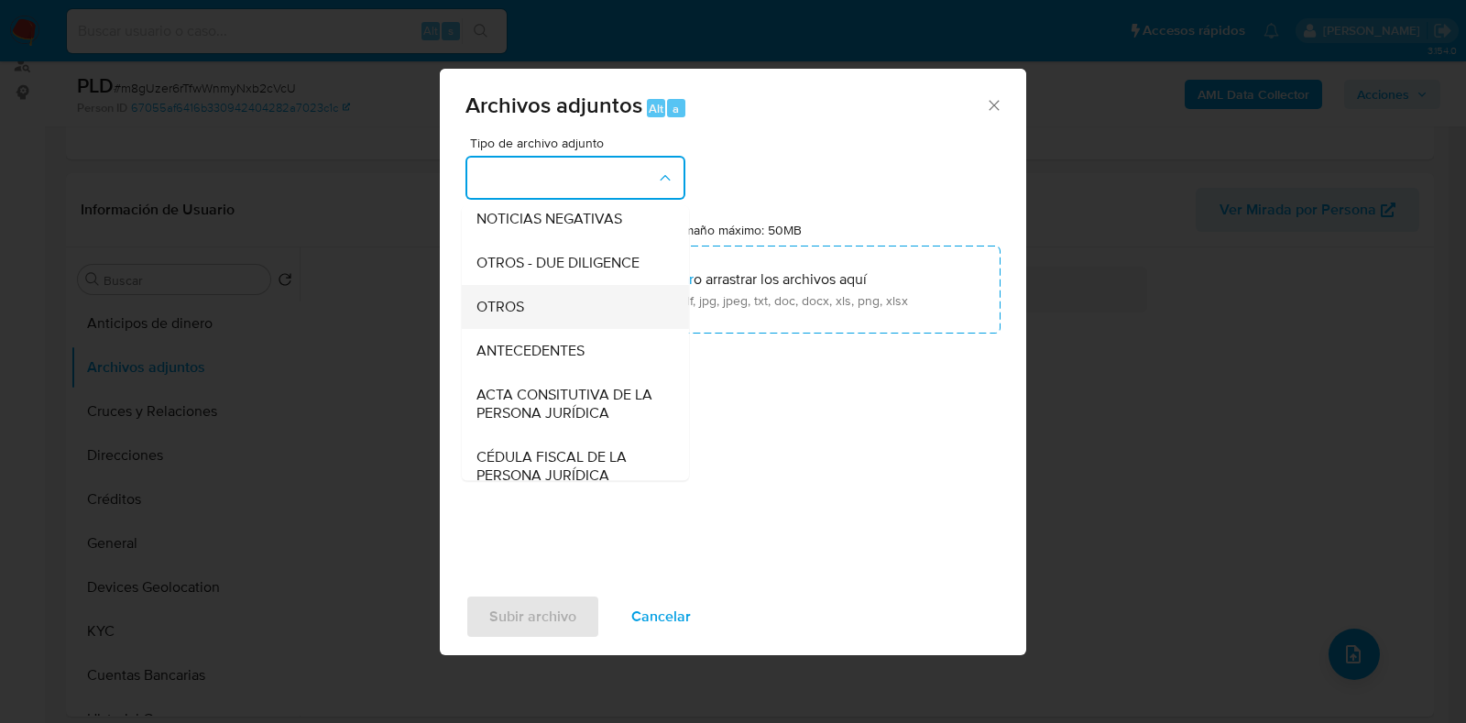
click at [518, 316] on span "OTROS" at bounding box center [500, 307] width 48 height 18
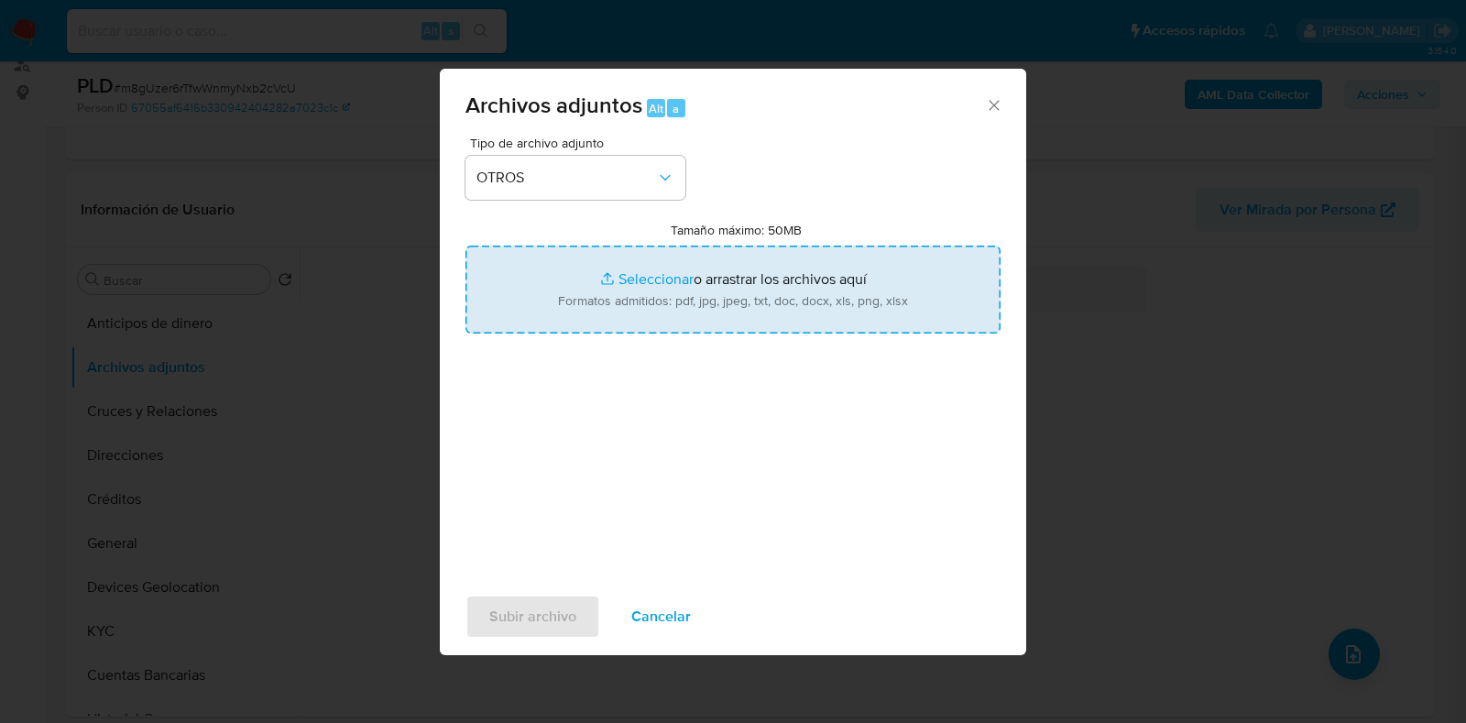
click at [618, 276] on input "Tamaño máximo: 50MB Seleccionar archivos" at bounding box center [732, 290] width 535 height 88
type input "C:\fakepath\1385559081_MIGUEL ALEJANDRO GONZALEZ GODINEZ_JULIO2025.pdf"
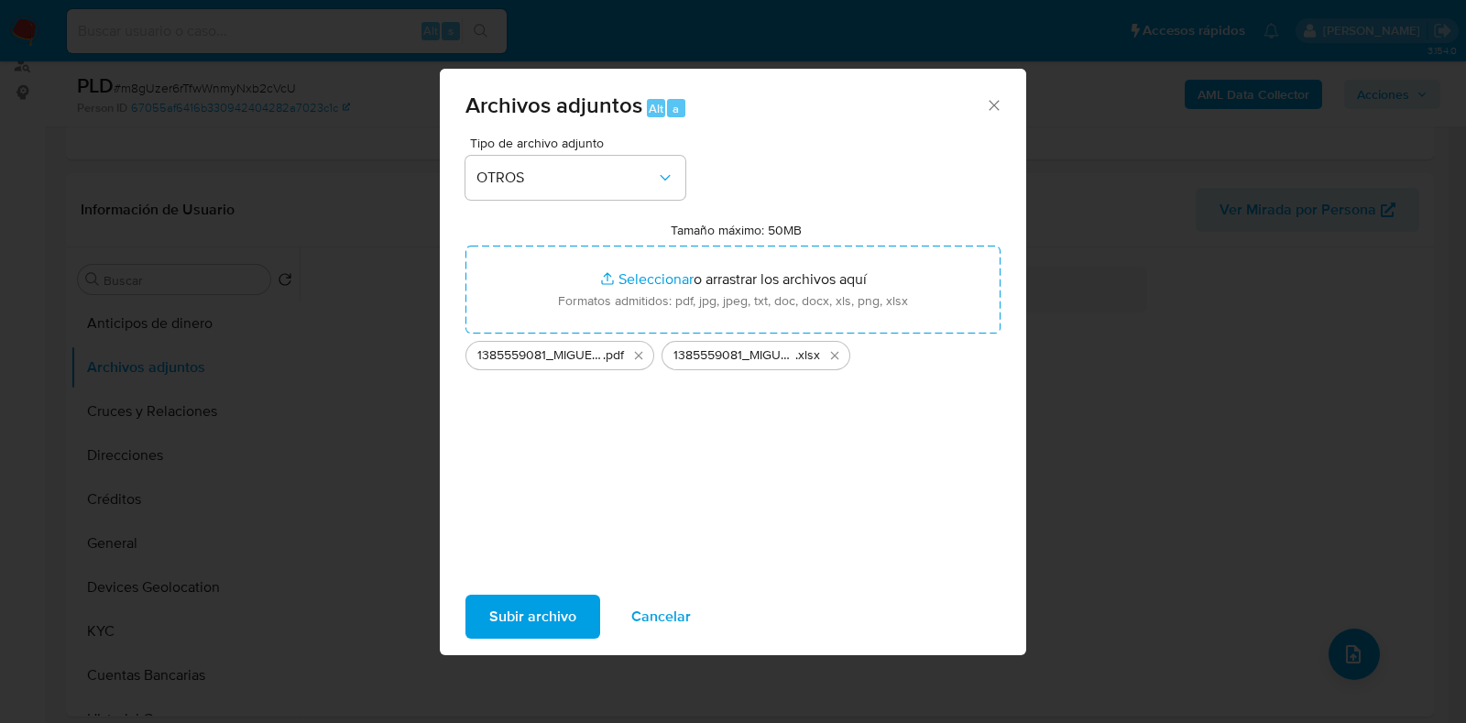
click at [553, 611] on span "Subir archivo" at bounding box center [532, 616] width 87 height 40
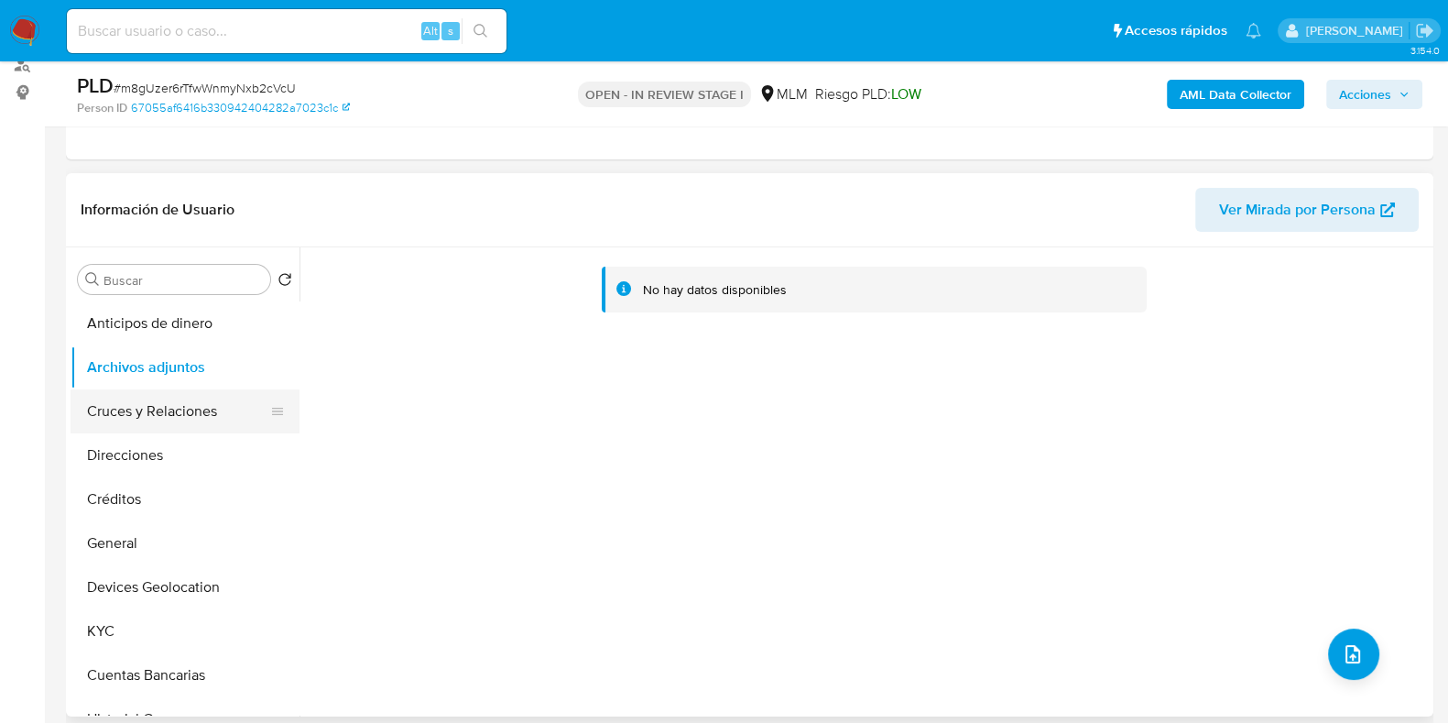
click at [191, 416] on button "Cruces y Relaciones" at bounding box center [178, 411] width 214 height 44
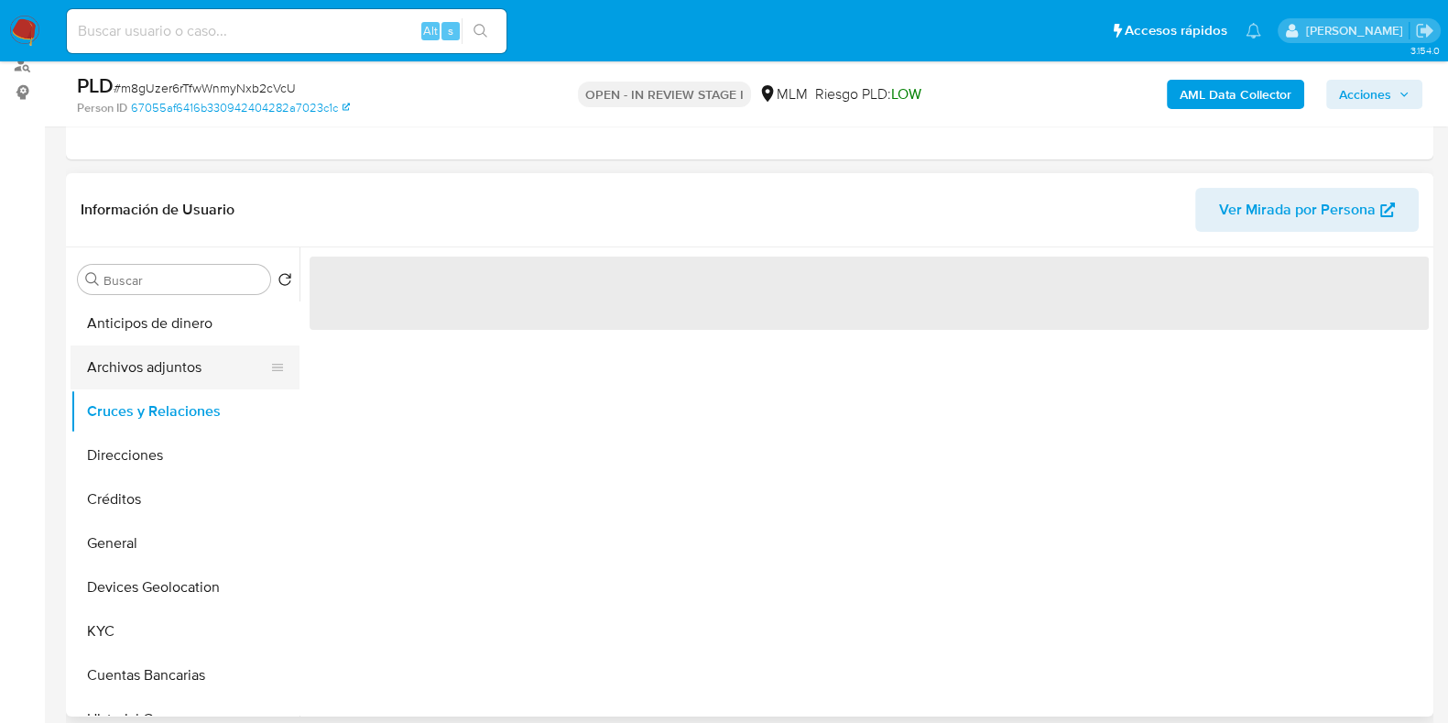
click at [177, 370] on button "Archivos adjuntos" at bounding box center [178, 367] width 214 height 44
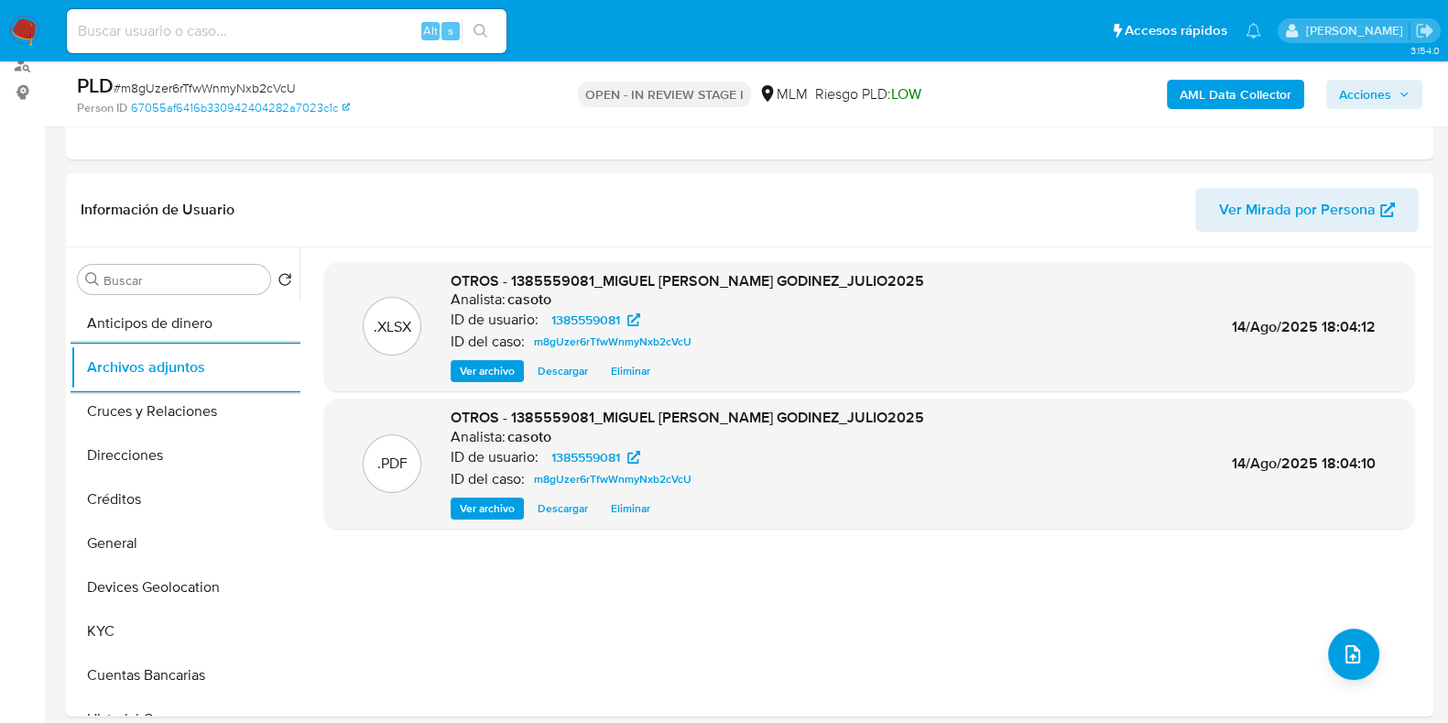
click at [1370, 99] on span "Acciones" at bounding box center [1365, 94] width 52 height 29
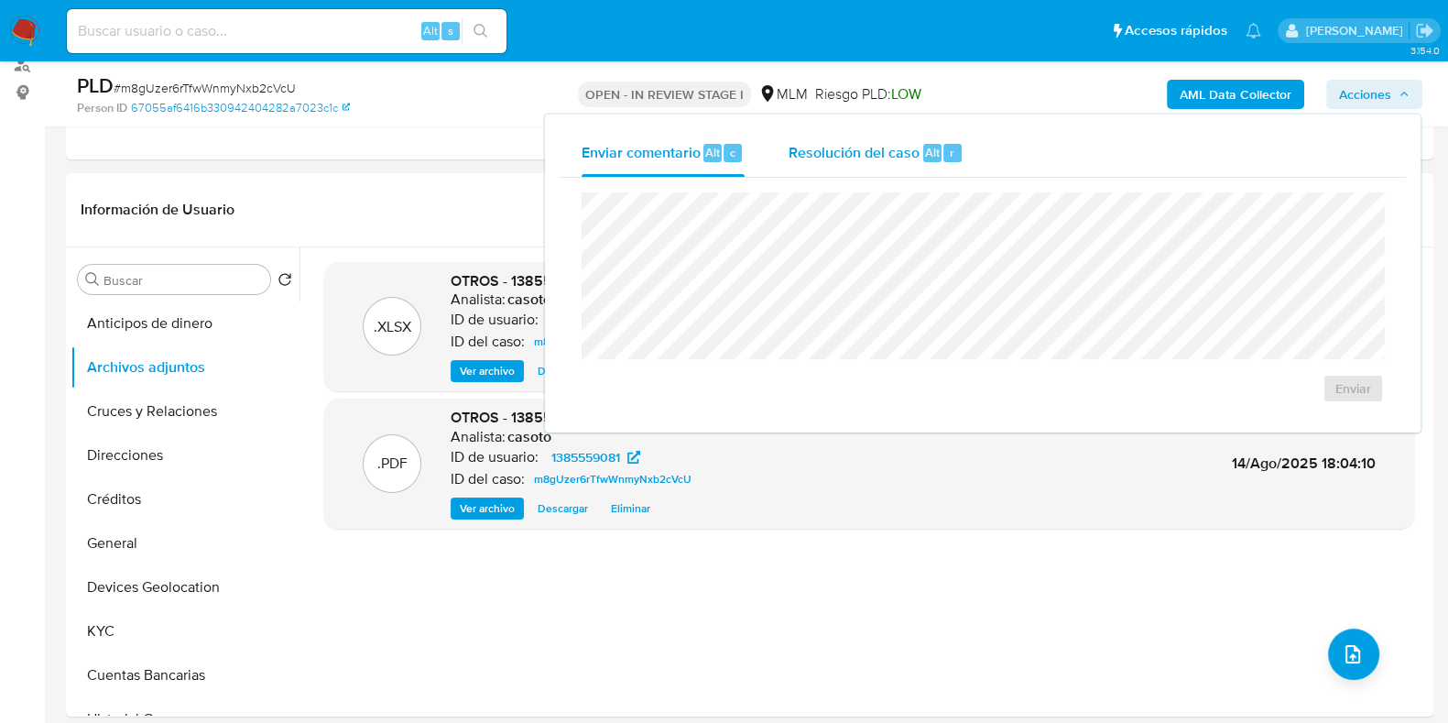
click at [903, 153] on span "Resolución del caso" at bounding box center [854, 151] width 131 height 21
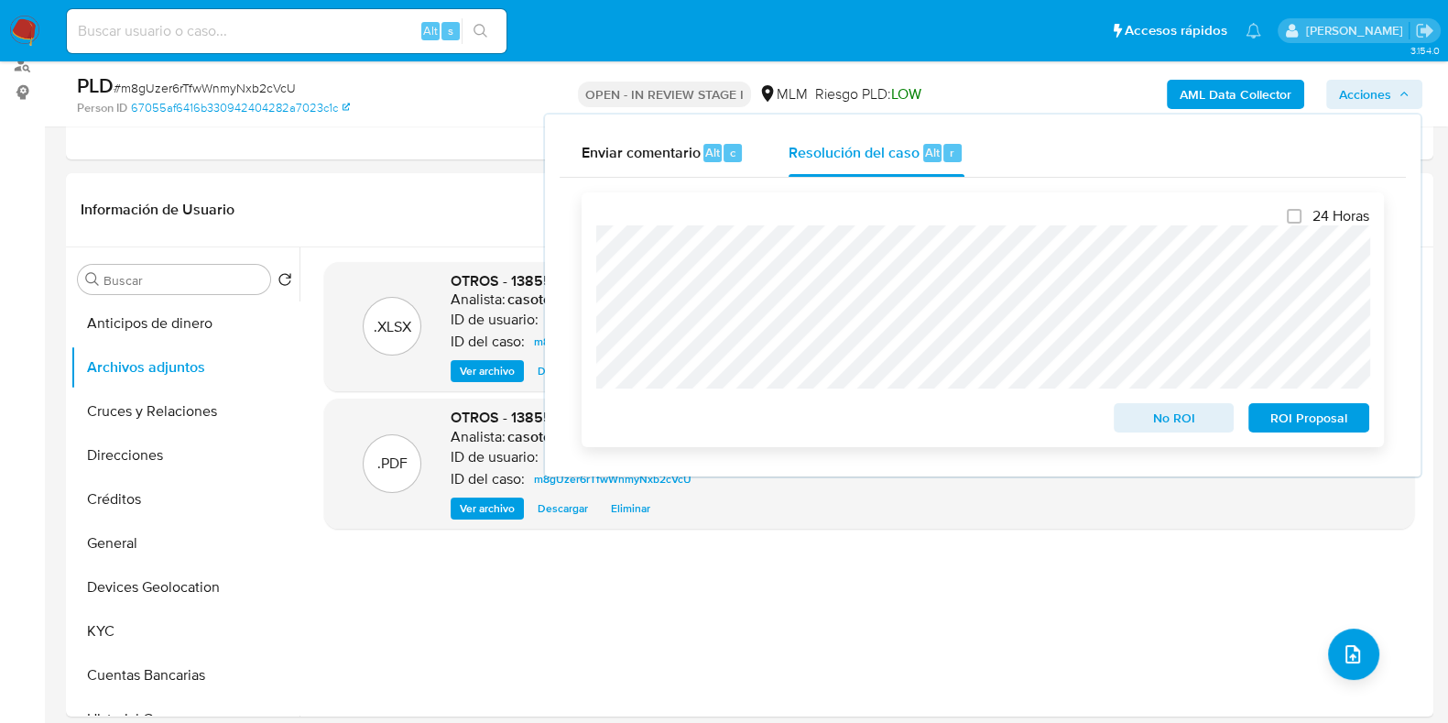
click at [1189, 418] on span "No ROI" at bounding box center [1174, 418] width 95 height 26
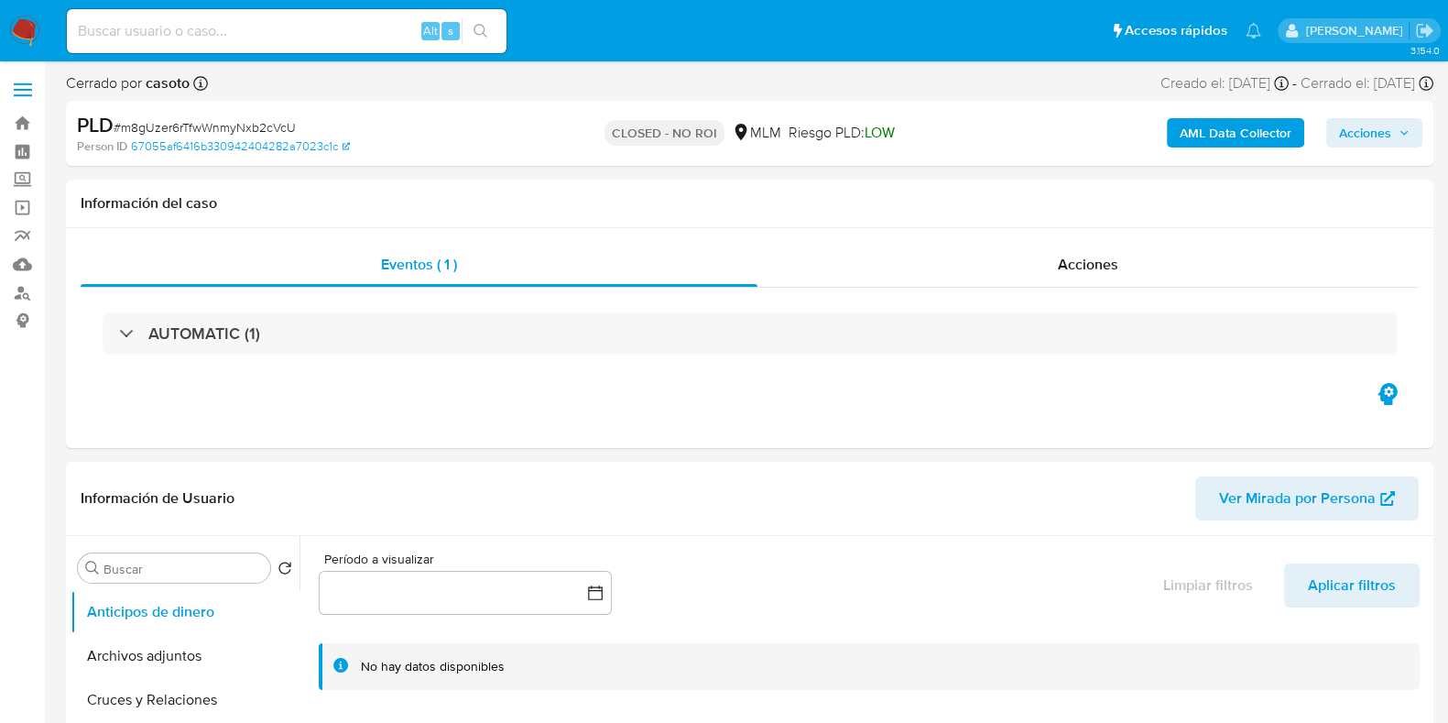
select select "10"
click at [186, 118] on span "# m8gUzer6rTfwWnmyNxb2cVcU" at bounding box center [205, 127] width 182 height 18
copy span "m8gUzer6rTfwWnmyNxb2cVcU"
